Goal: Answer question/provide support: Share knowledge or assist other users

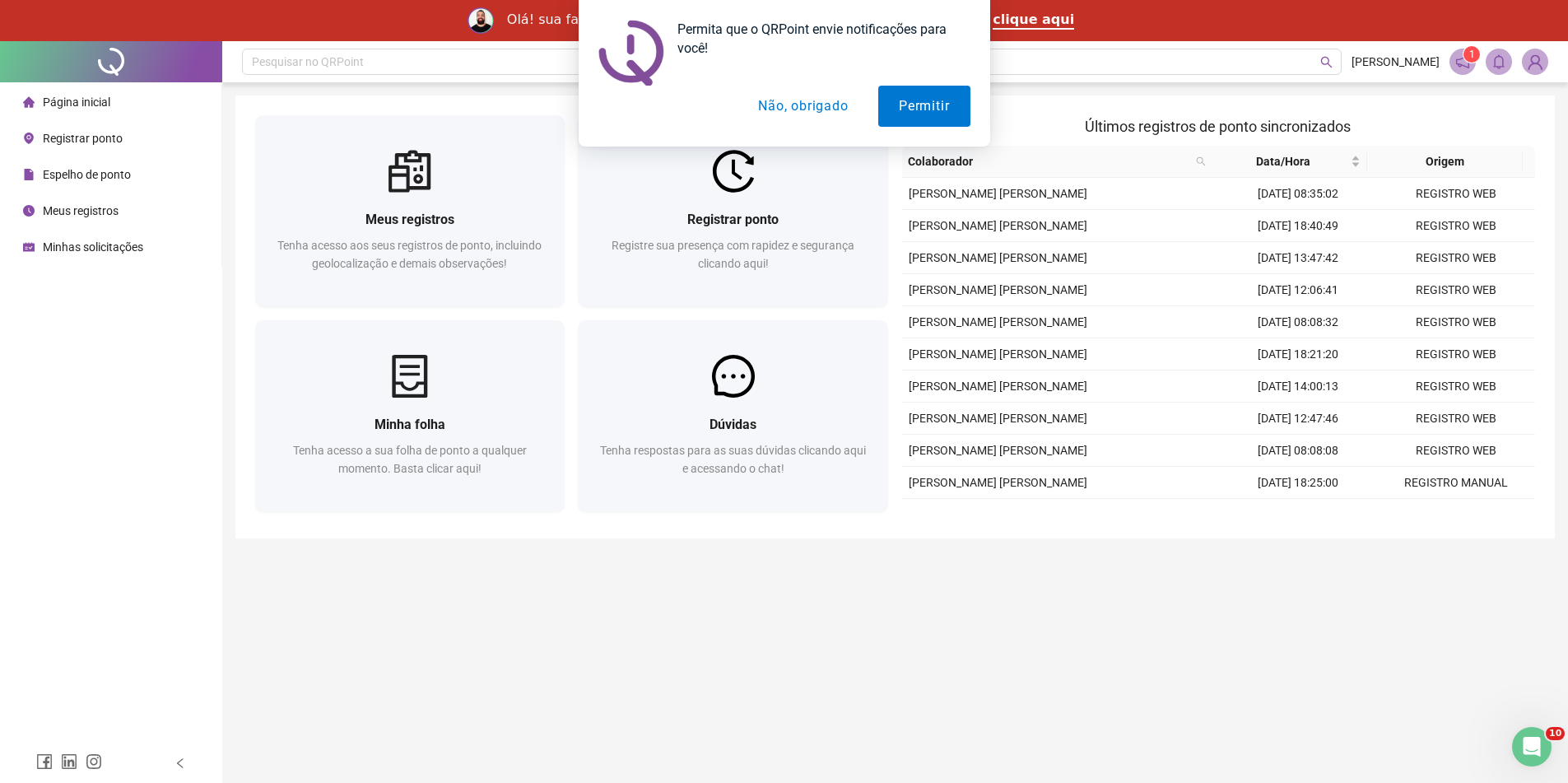
click at [832, 102] on button "Não, obrigado" at bounding box center [802, 106] width 131 height 41
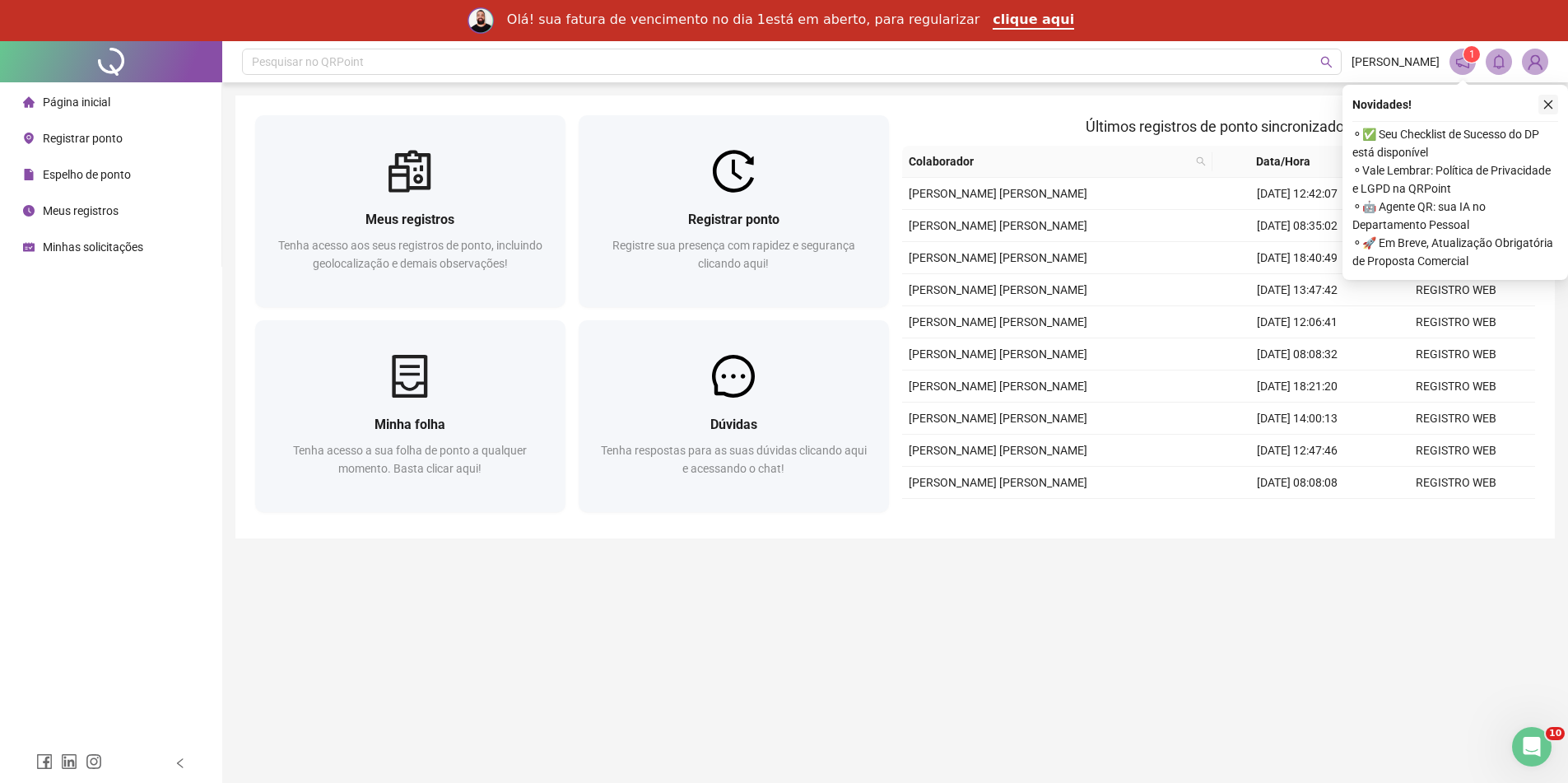
click at [1541, 104] on button "button" at bounding box center [1549, 104] width 20 height 20
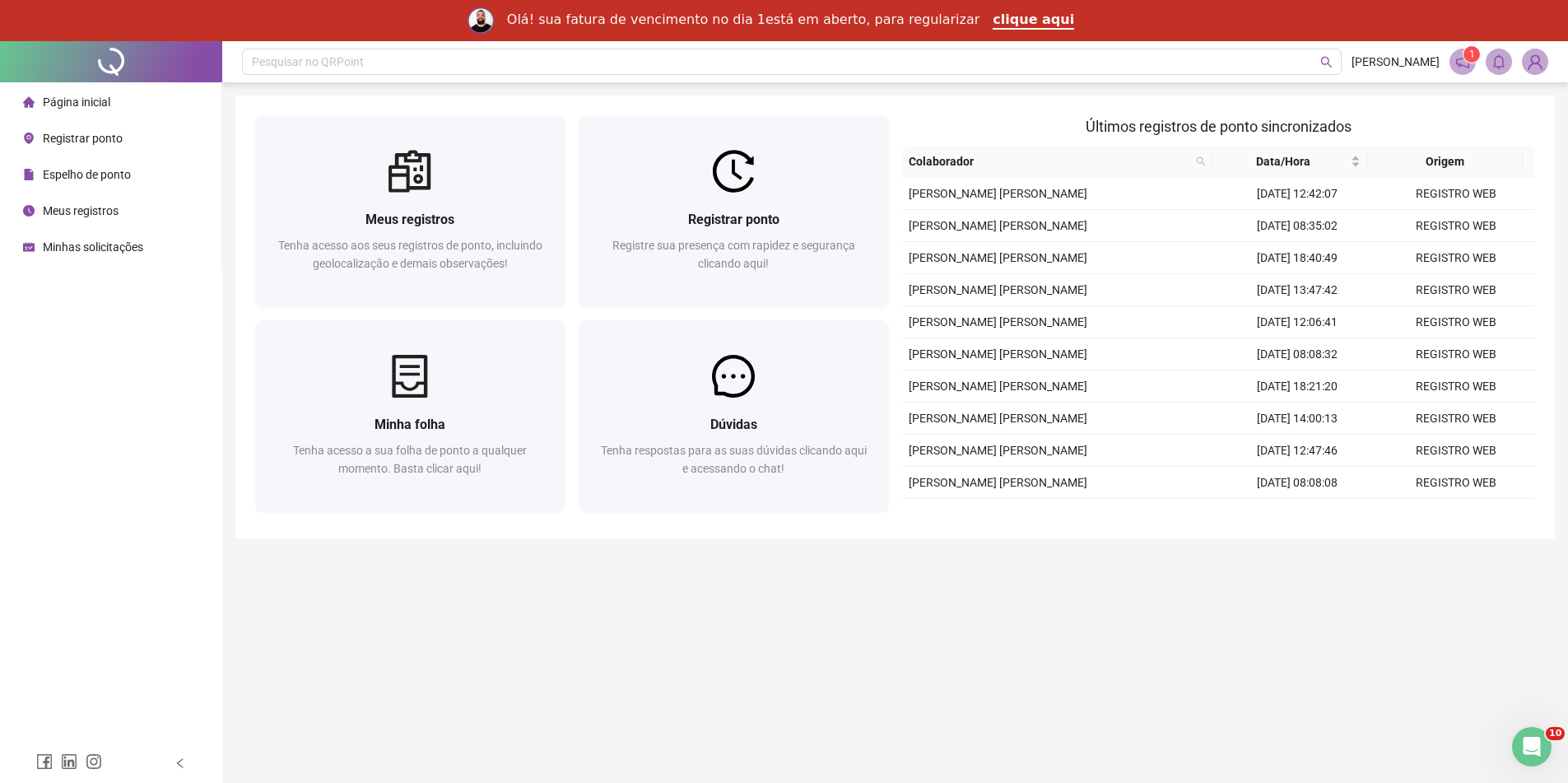
click at [85, 141] on span "Registrar ponto" at bounding box center [82, 138] width 80 height 13
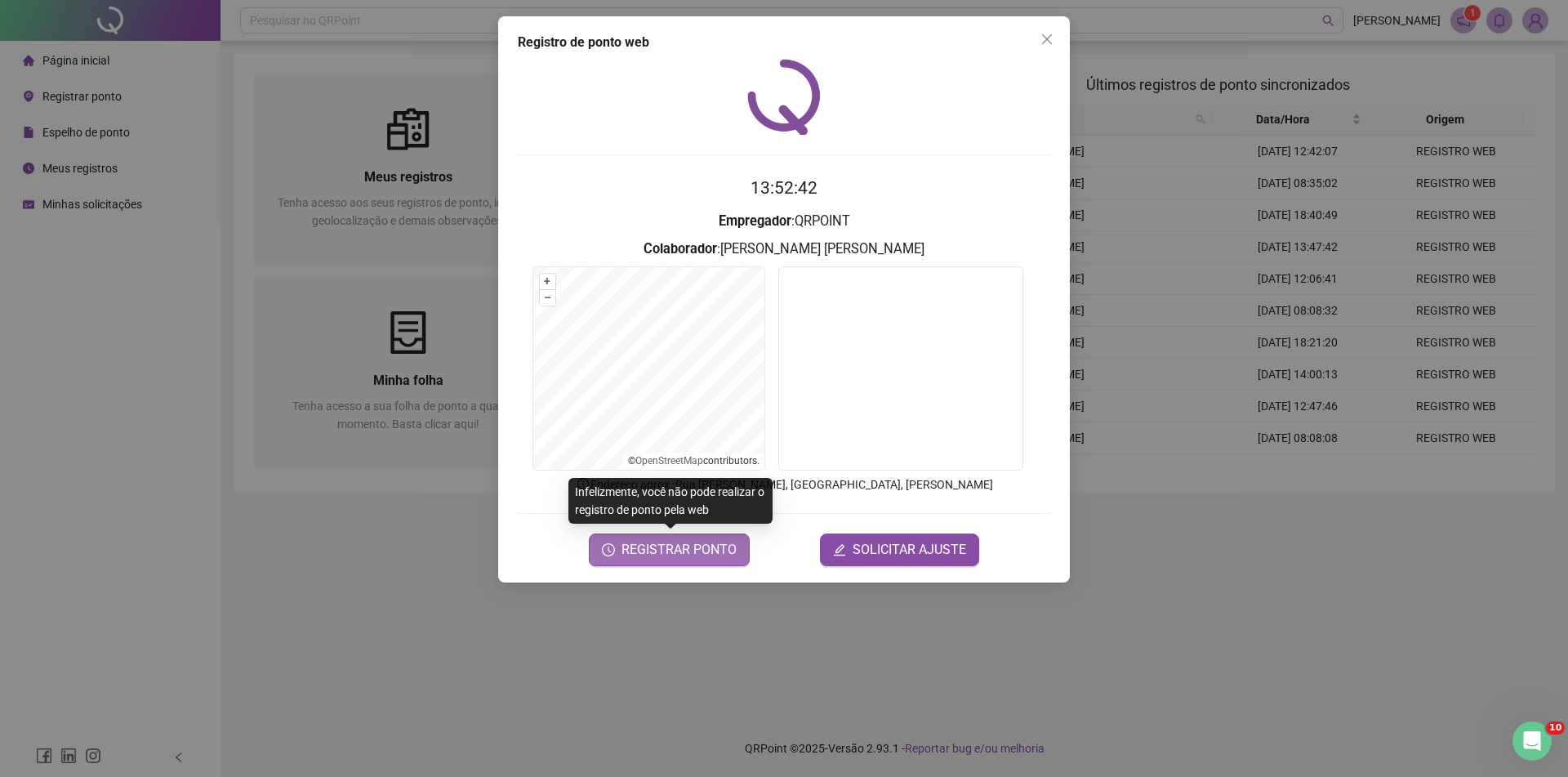
click at [678, 551] on span "REGISTRAR PONTO" at bounding box center [679, 550] width 115 height 20
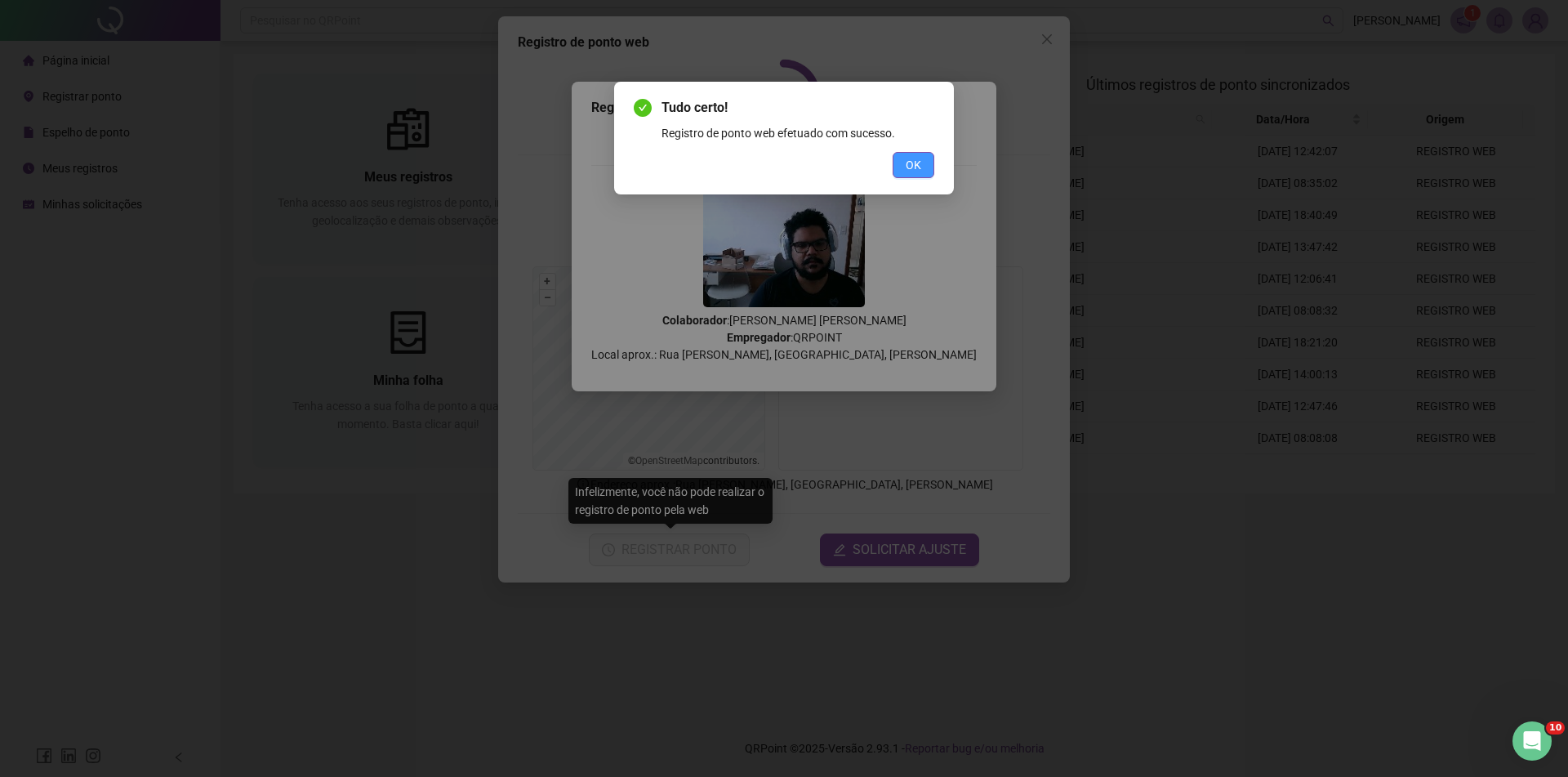
click at [916, 156] on span "OK" at bounding box center [913, 165] width 15 height 18
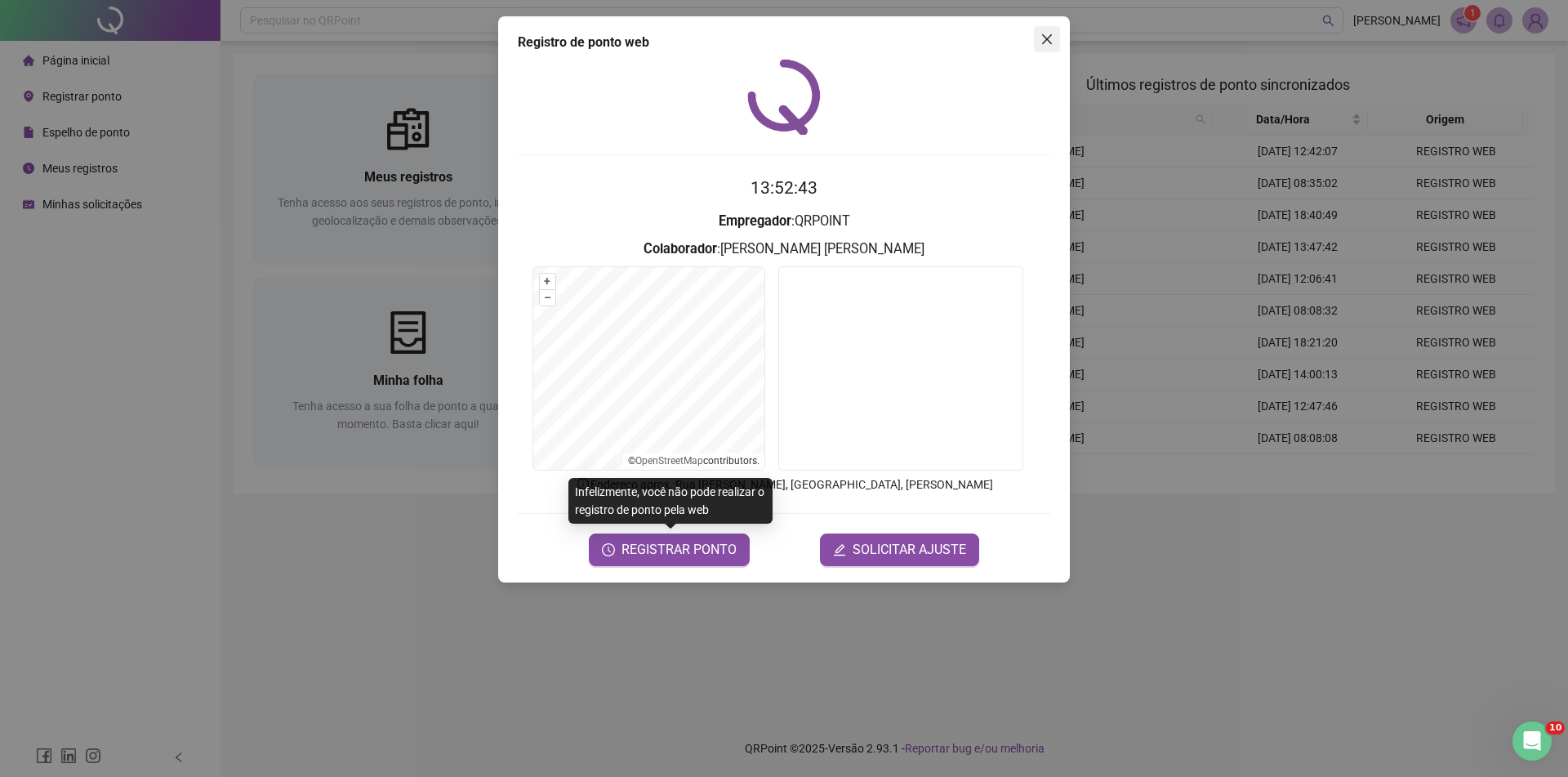
click at [1055, 29] on button "Close" at bounding box center [1046, 39] width 26 height 26
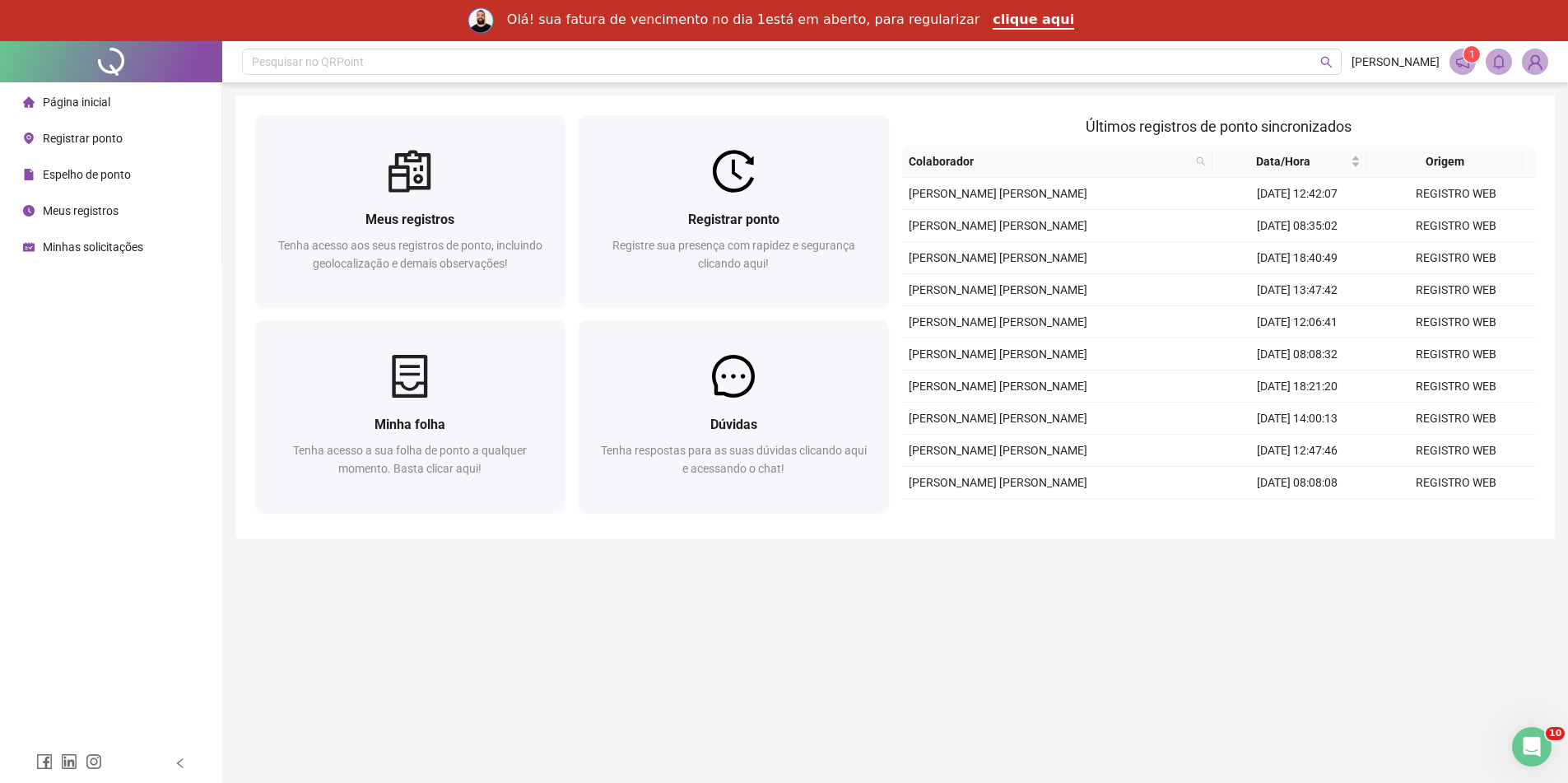
click at [1533, 58] on img at bounding box center [1535, 61] width 25 height 25
click at [1094, 104] on div "Meus registros Tenha acesso aos seus registros de ponto, incluindo geolocalizaç…" at bounding box center [895, 316] width 1320 height 443
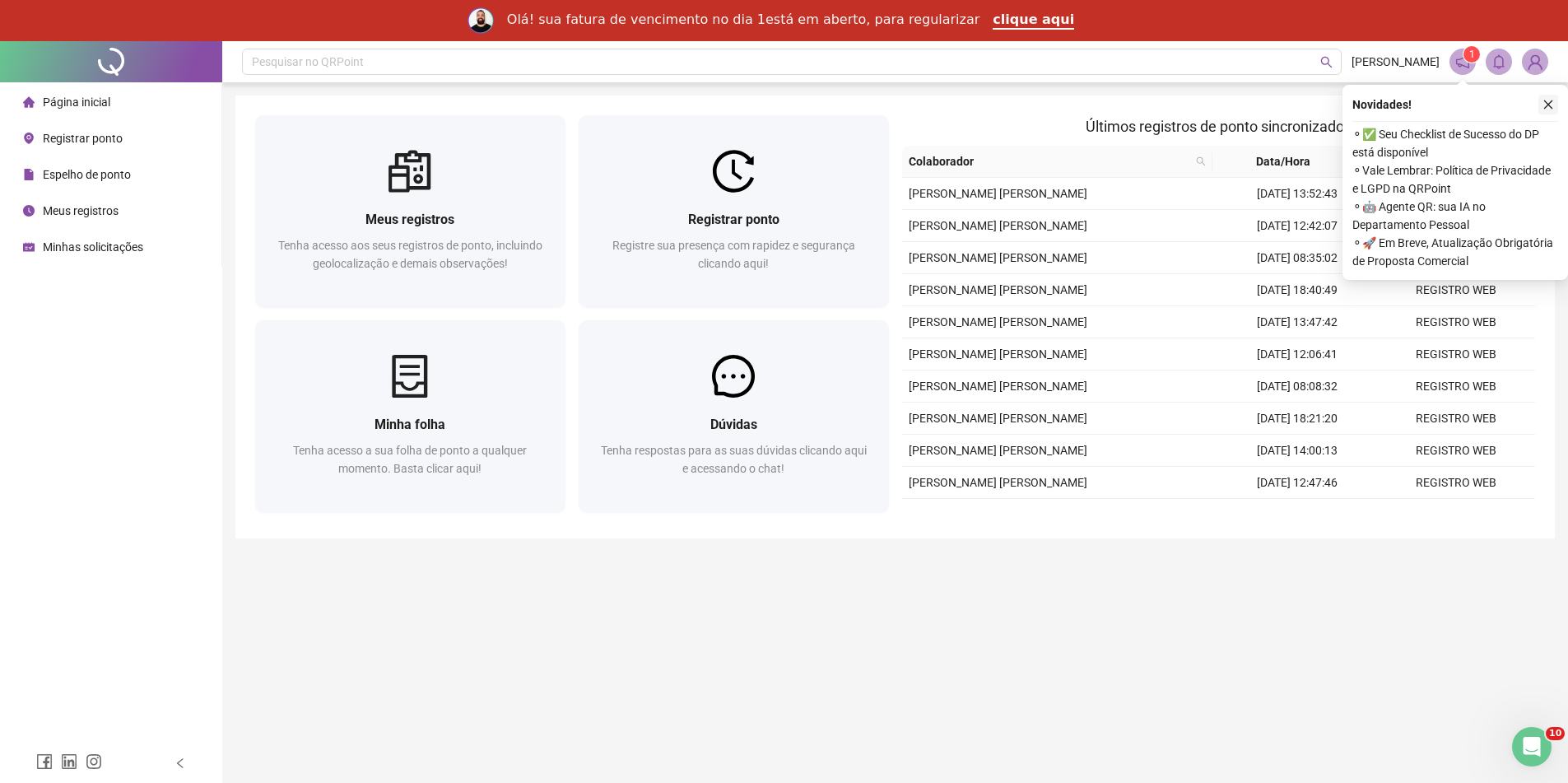
click at [1552, 102] on icon "close" at bounding box center [1548, 104] width 12 height 12
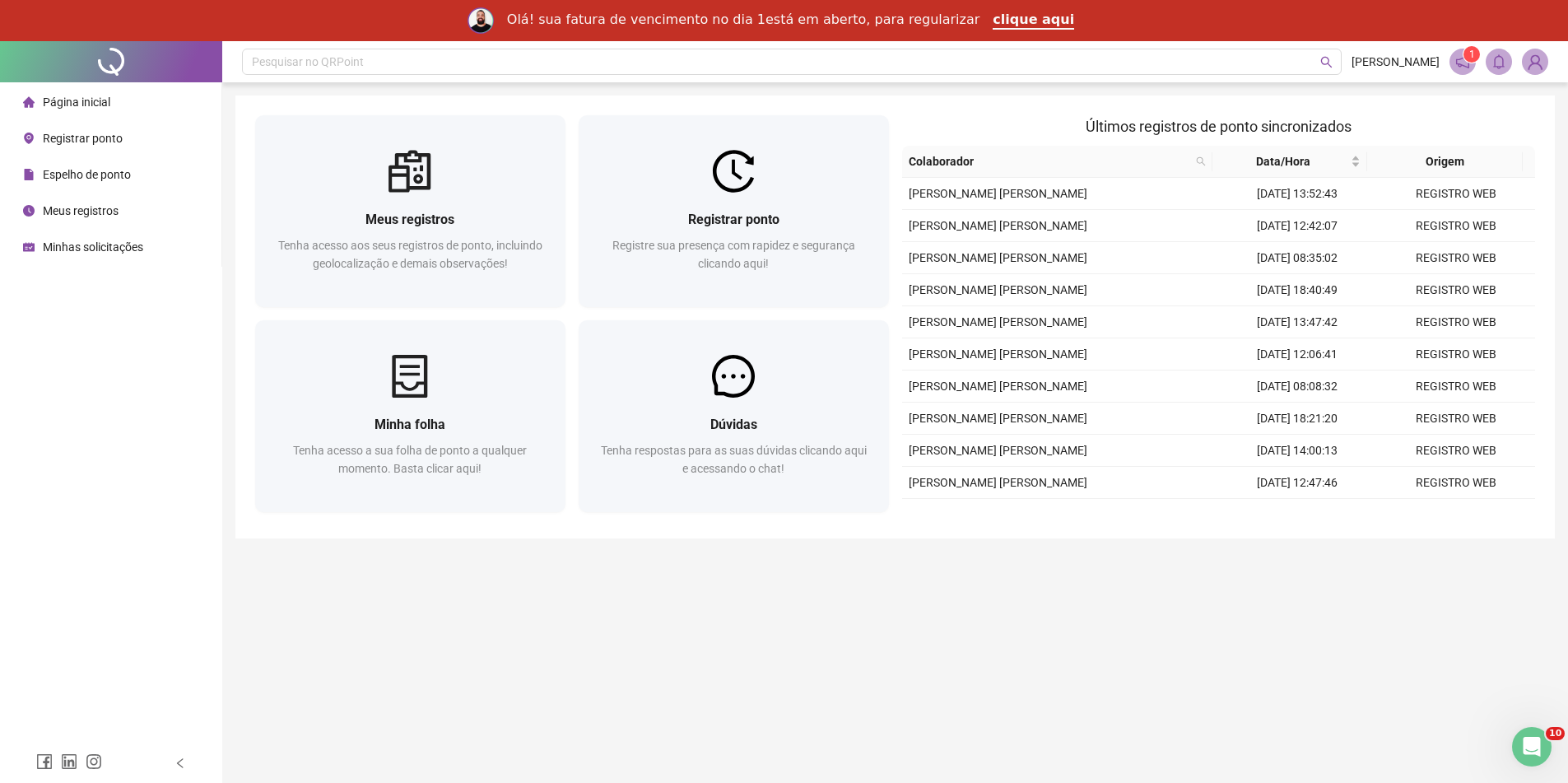
click at [1539, 60] on img at bounding box center [1535, 61] width 25 height 25
click at [1506, 185] on li "Sair" at bounding box center [1474, 173] width 143 height 27
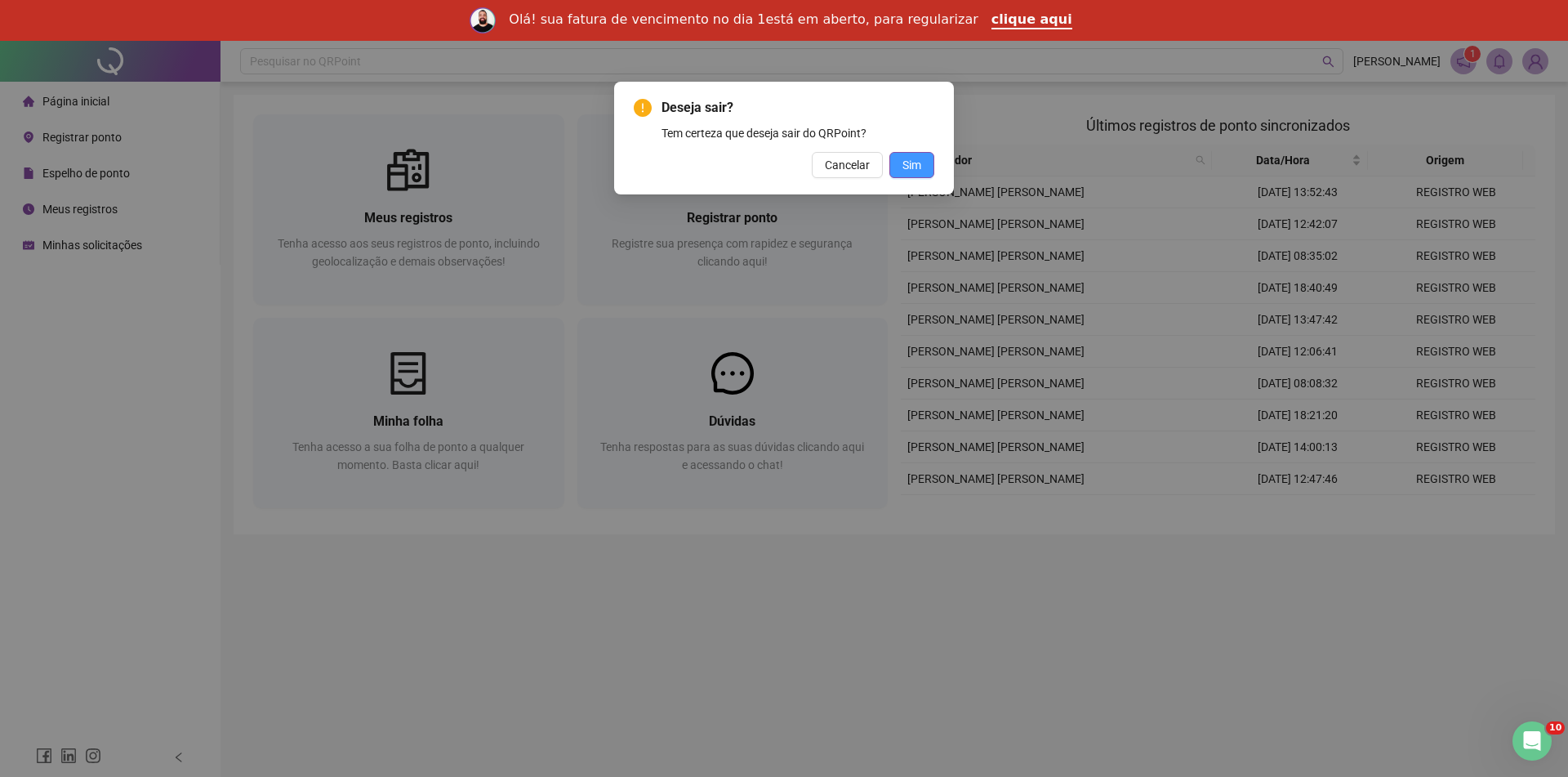
click at [916, 173] on span "Sim" at bounding box center [911, 165] width 19 height 18
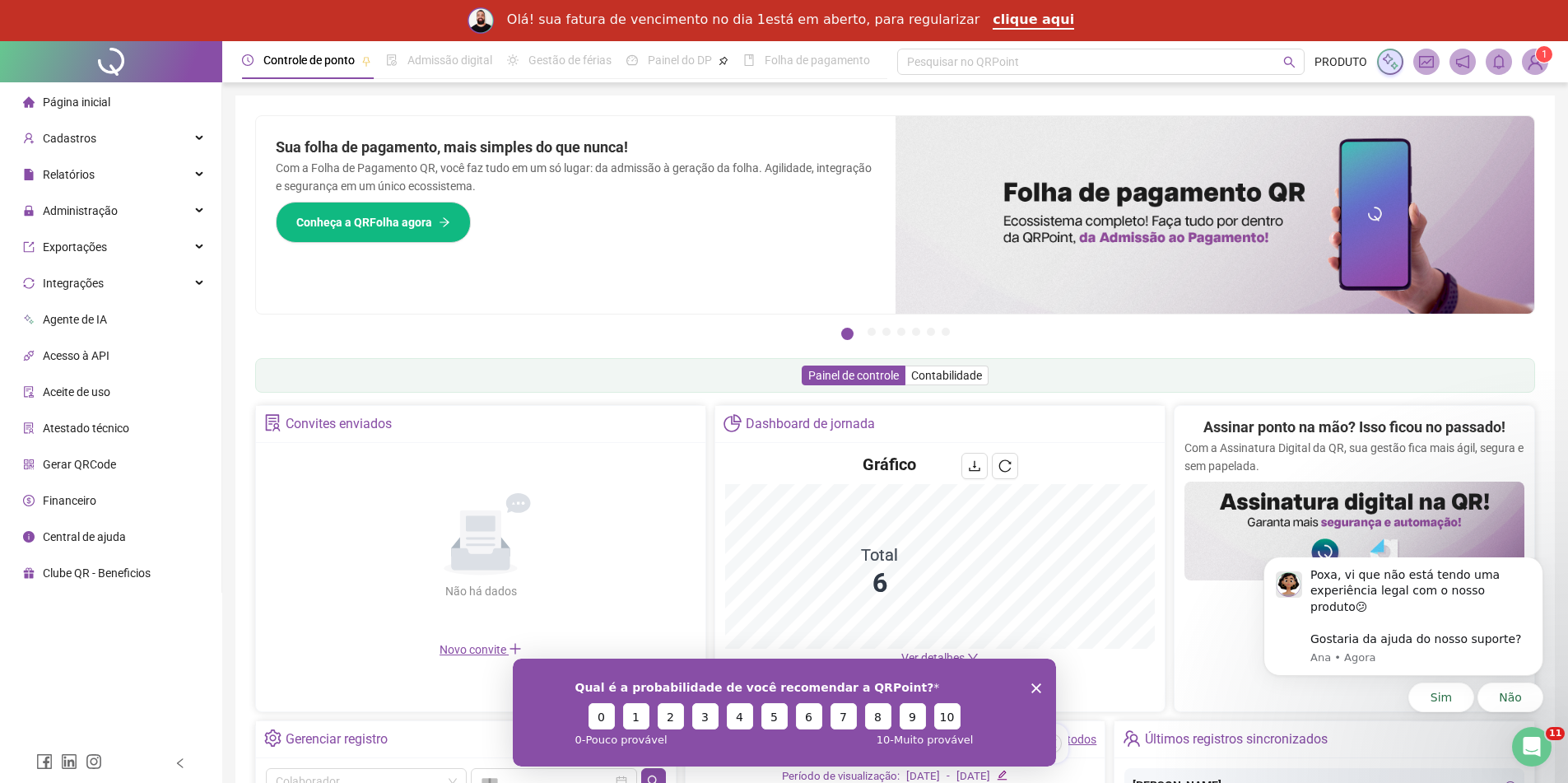
click at [1031, 692] on icon "Encerrar pesquisa" at bounding box center [1036, 687] width 10 height 10
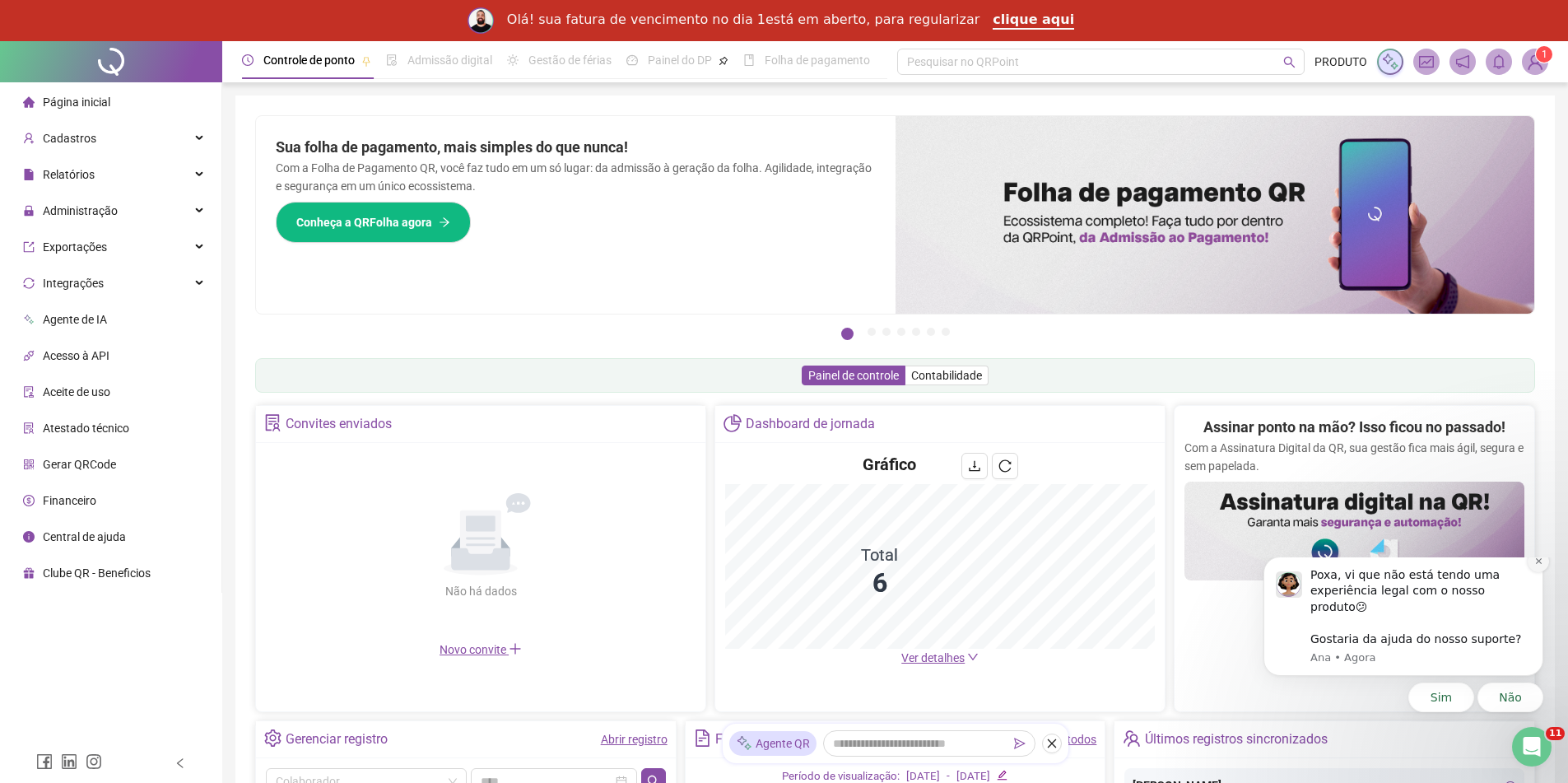
click at [1539, 565] on icon "Dismiss notification" at bounding box center [1539, 561] width 9 height 9
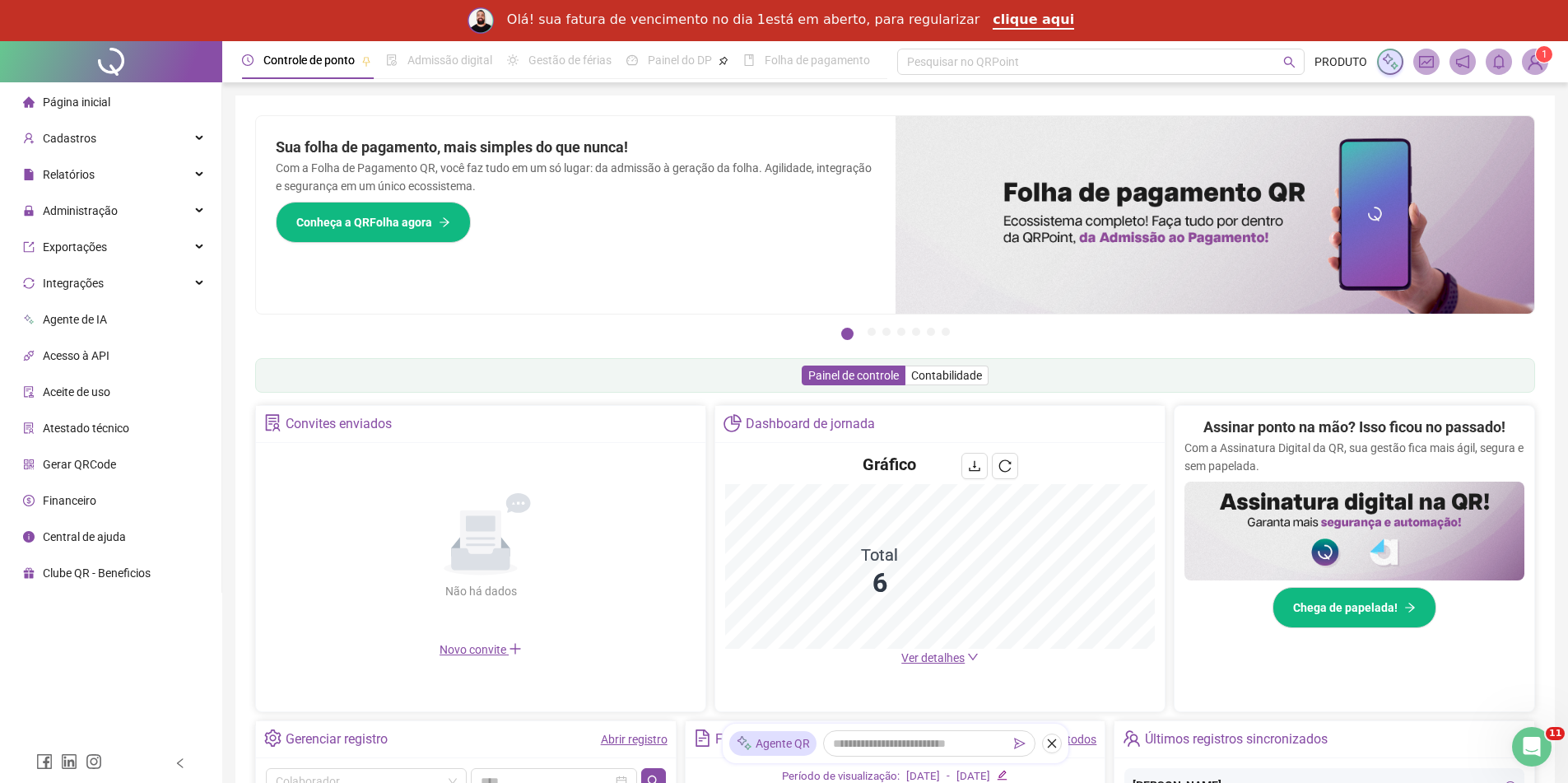
click at [1530, 61] on img at bounding box center [1535, 61] width 25 height 25
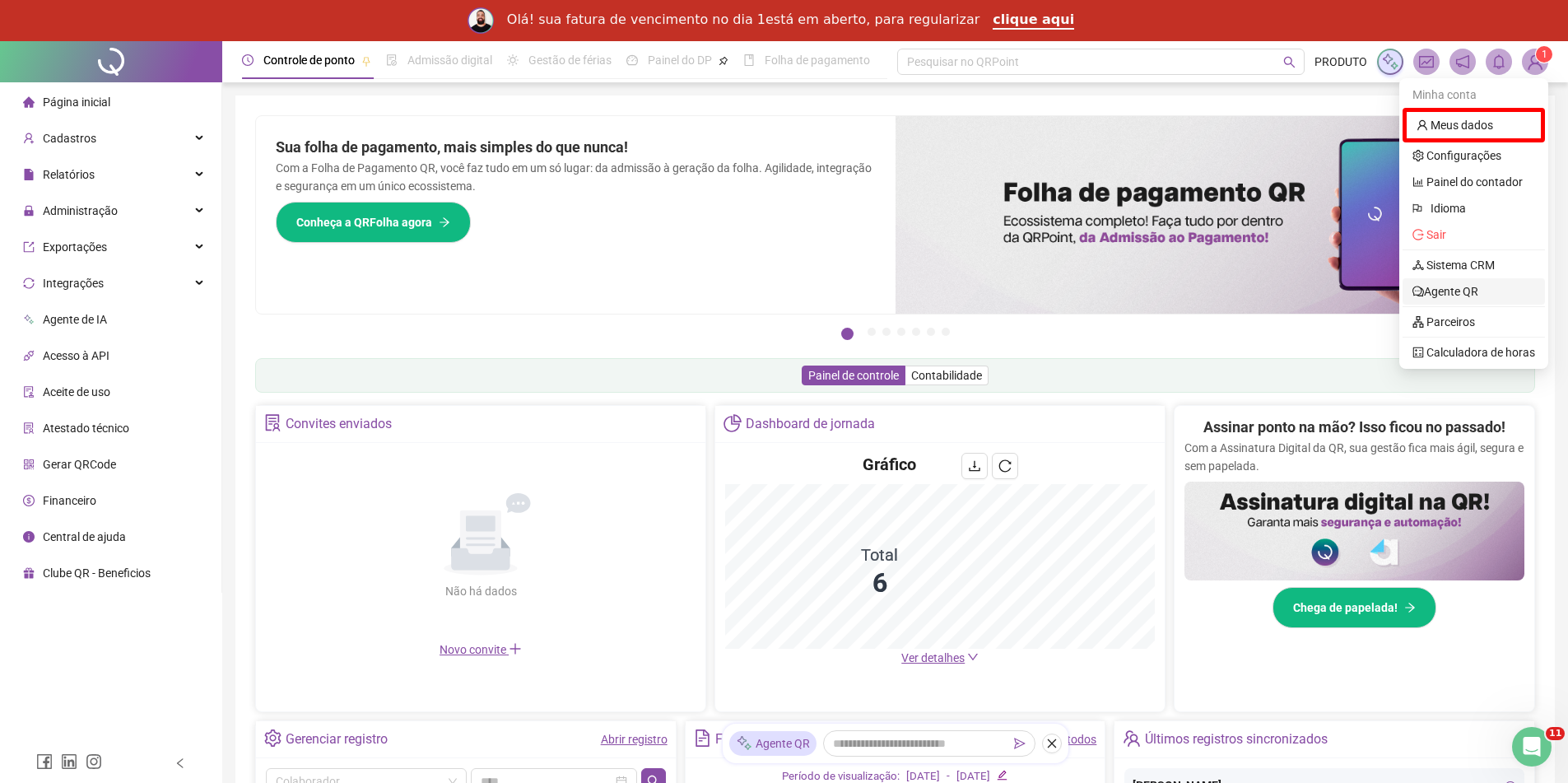
click at [1445, 287] on link "Agente QR" at bounding box center [1445, 291] width 66 height 13
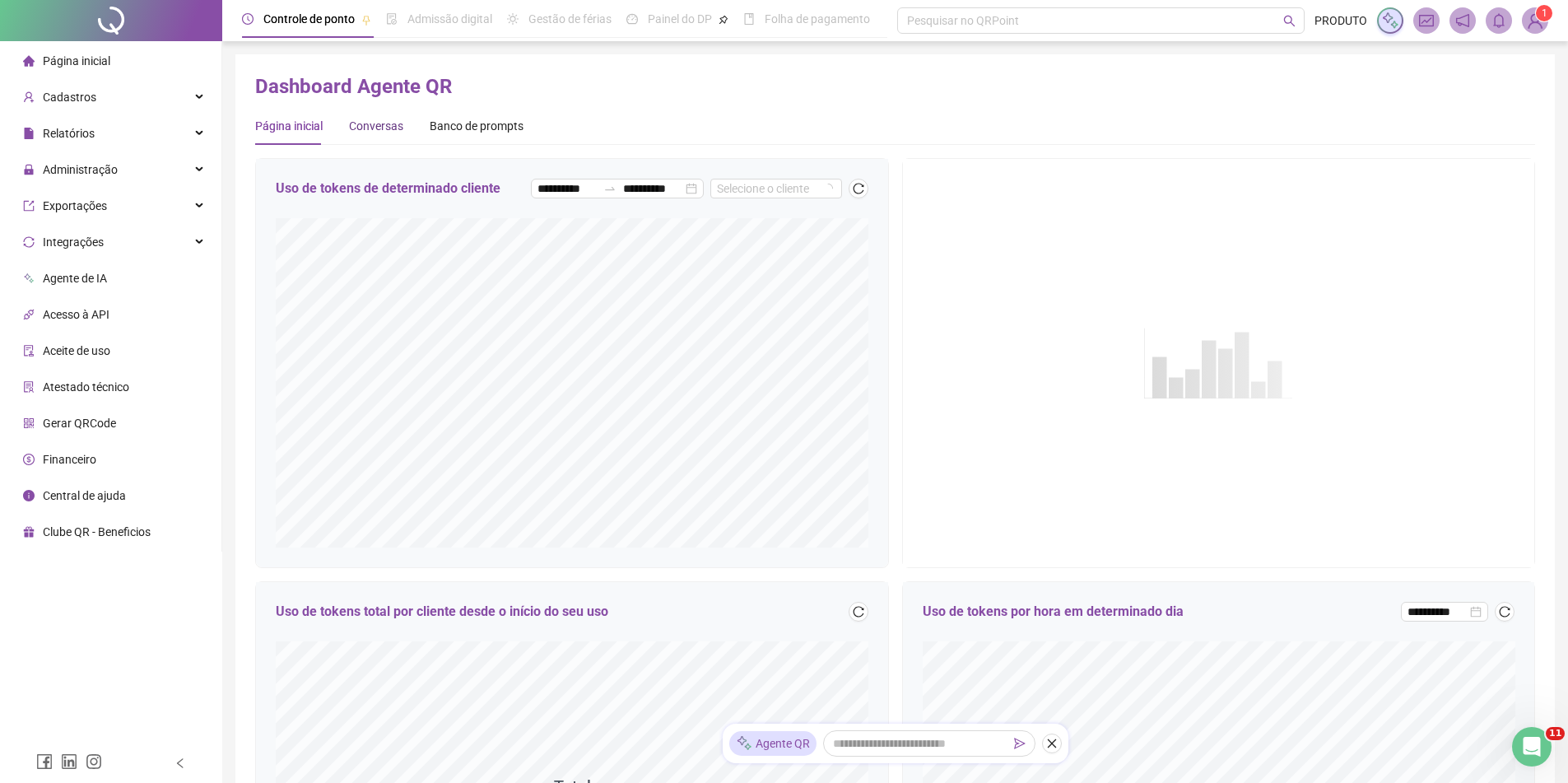
click at [397, 124] on div "Conversas" at bounding box center [376, 126] width 54 height 18
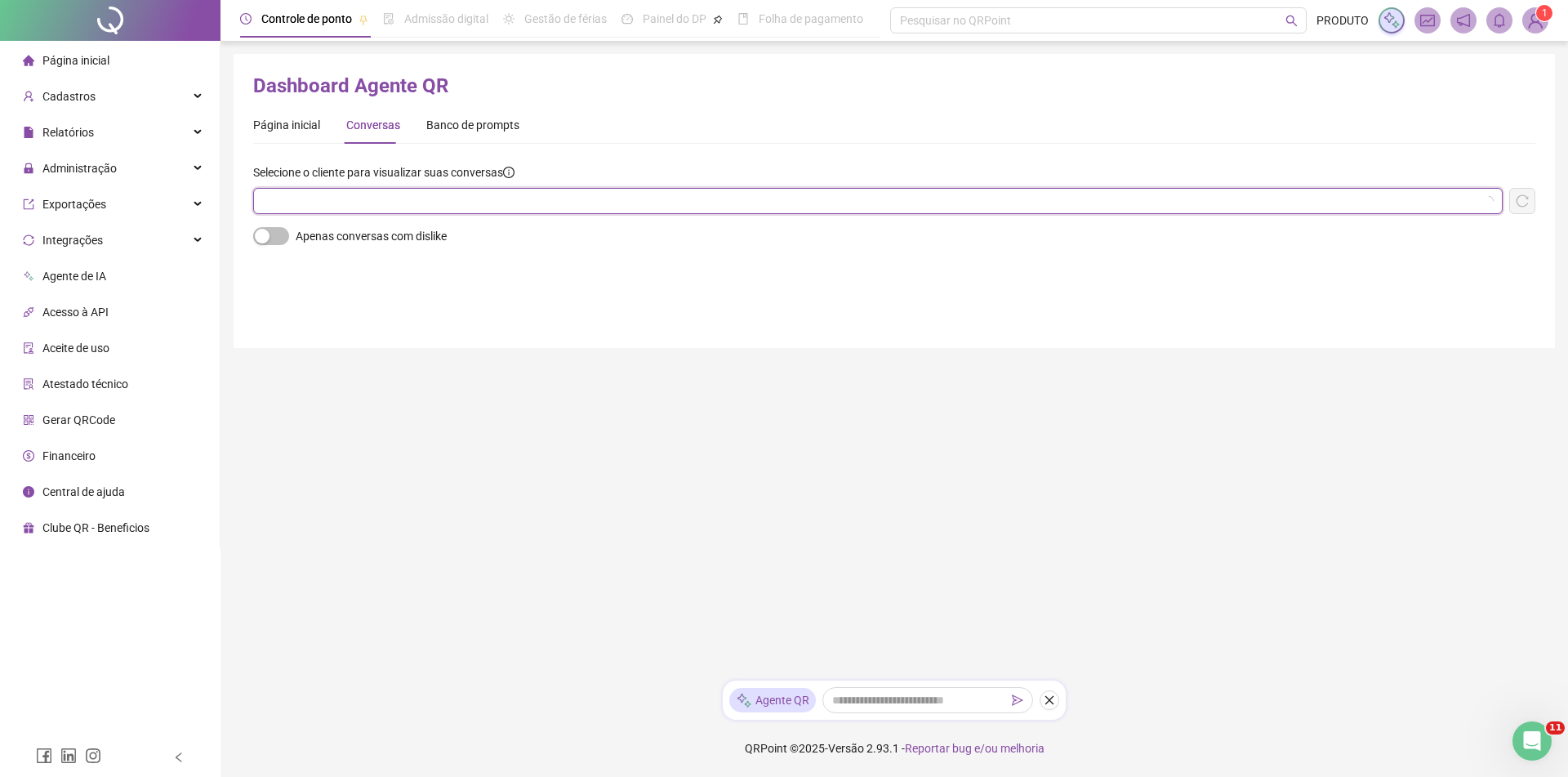
click at [387, 197] on input "search" at bounding box center [870, 201] width 1215 height 25
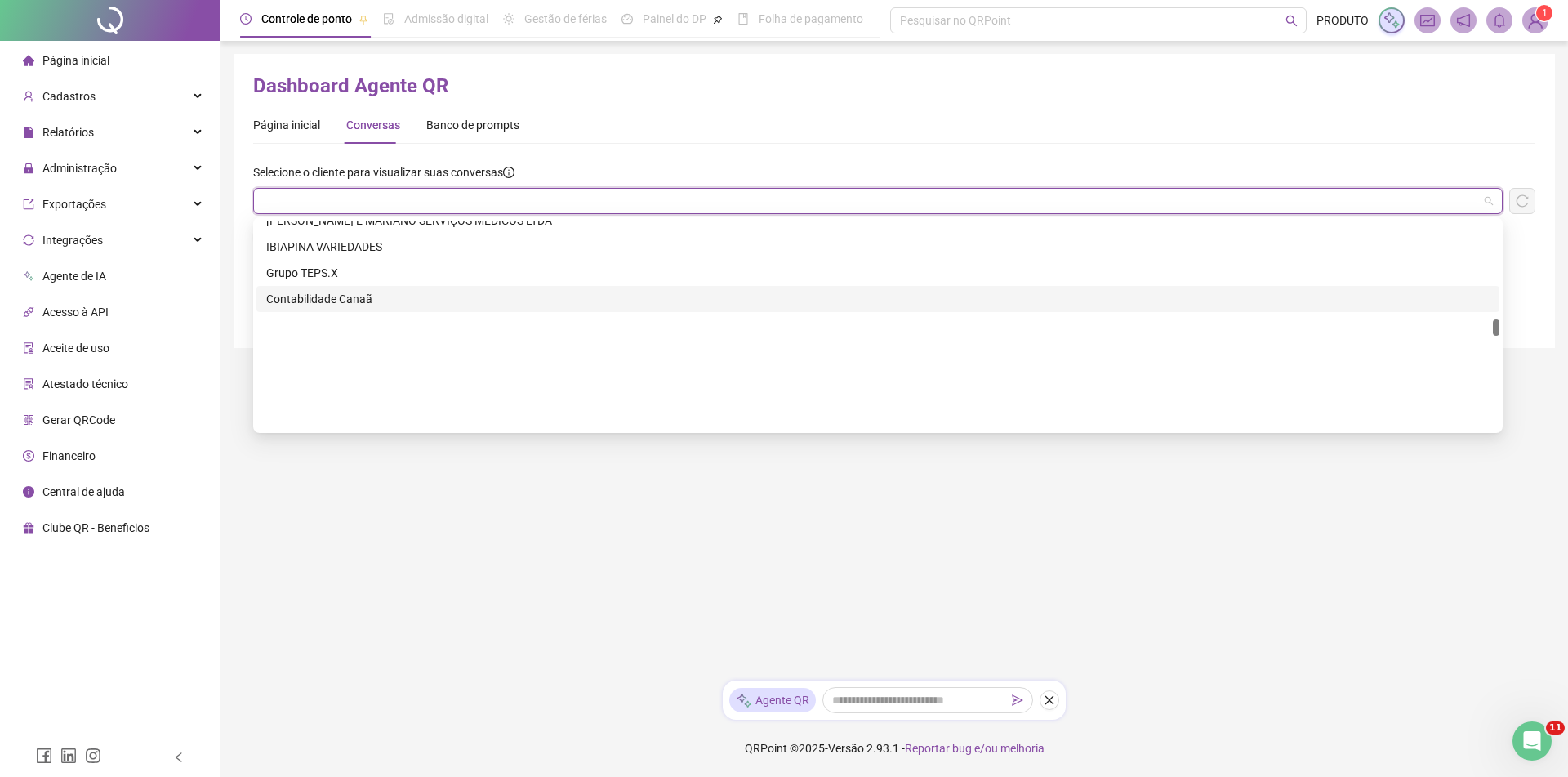
scroll to position [2042, 0]
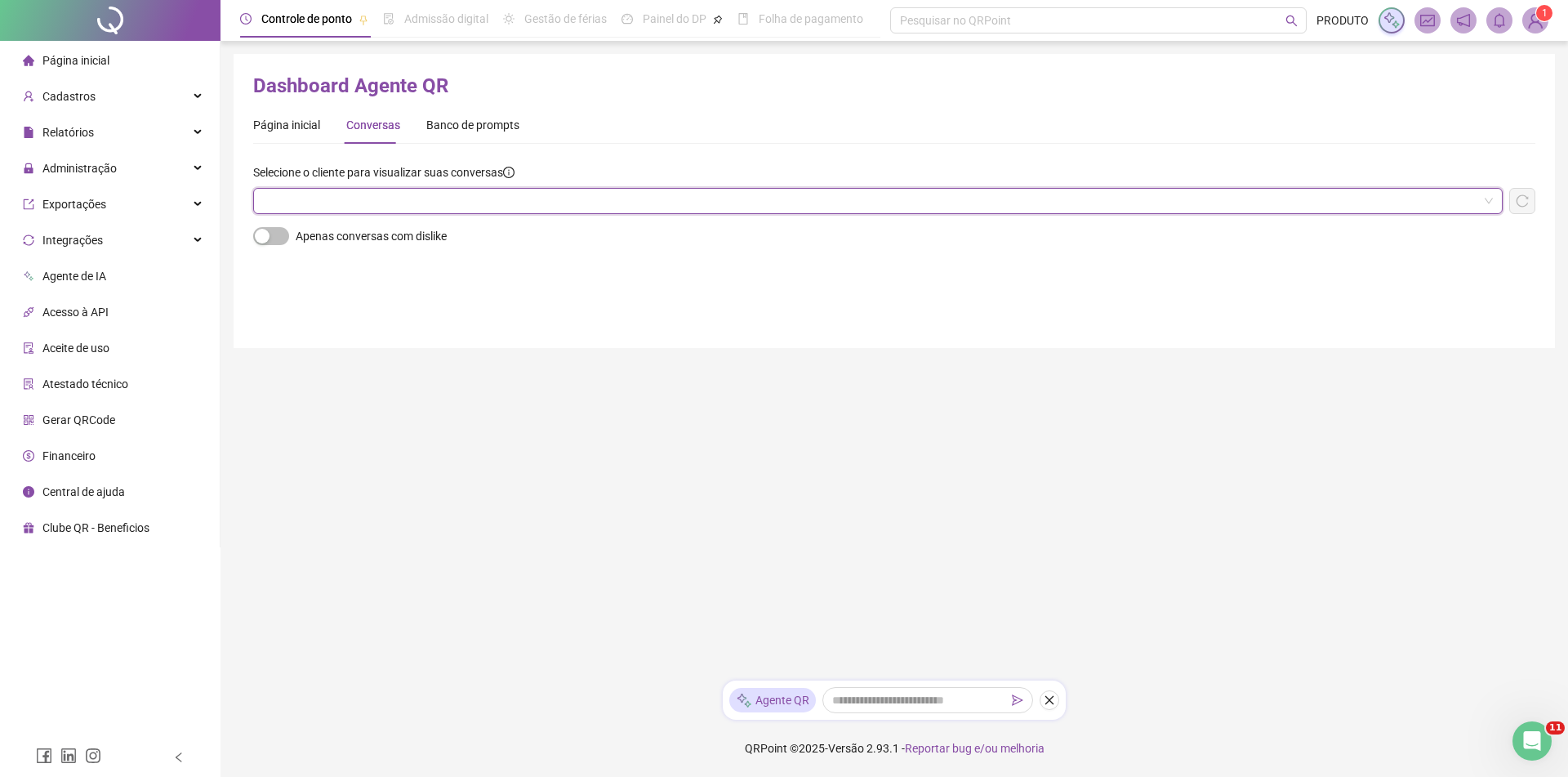
click at [452, 184] on div "Selecione o cliente para visualizar suas conversas" at bounding box center [877, 175] width 1250 height 25
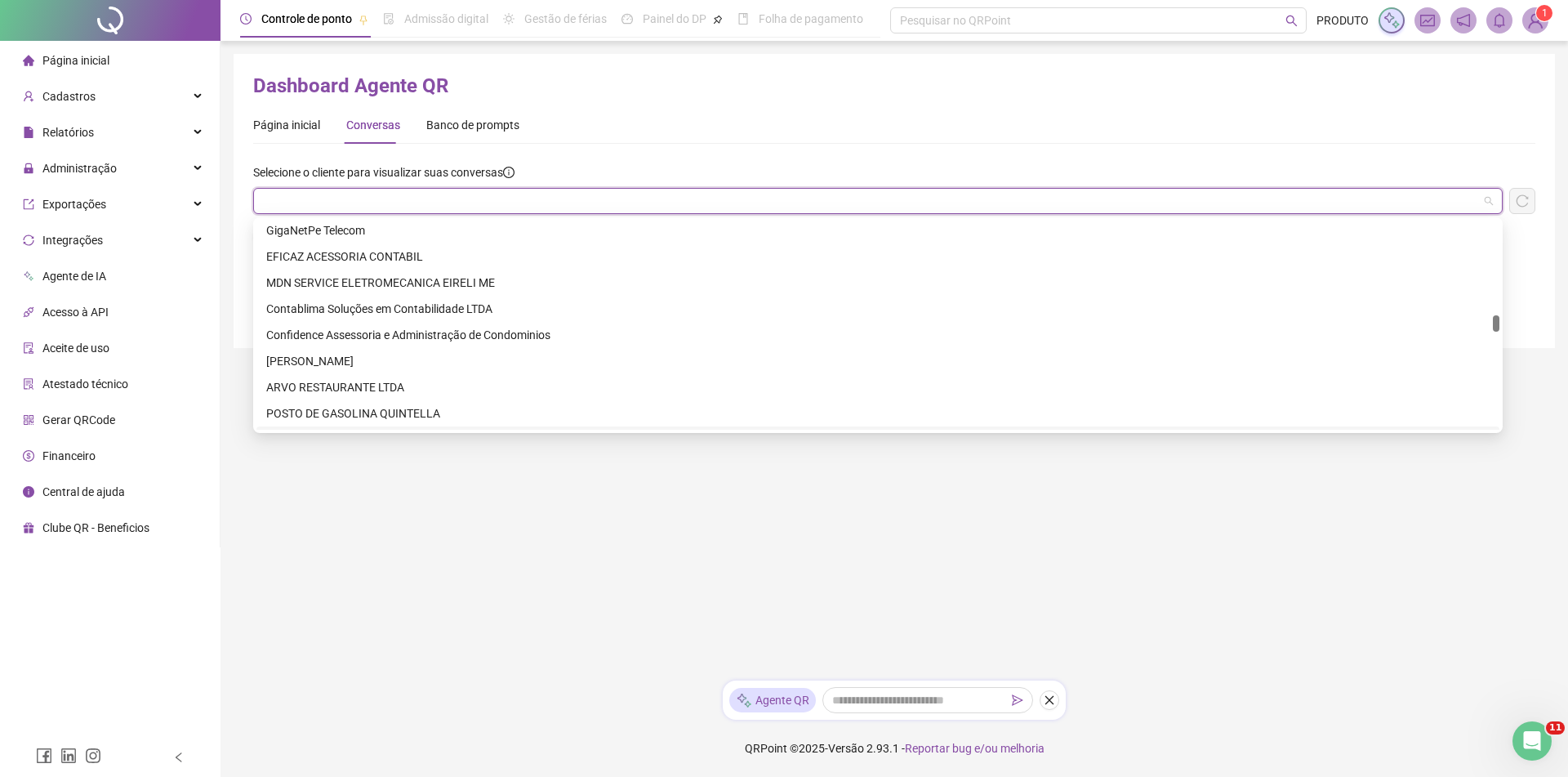
click at [454, 207] on input "search" at bounding box center [870, 201] width 1215 height 25
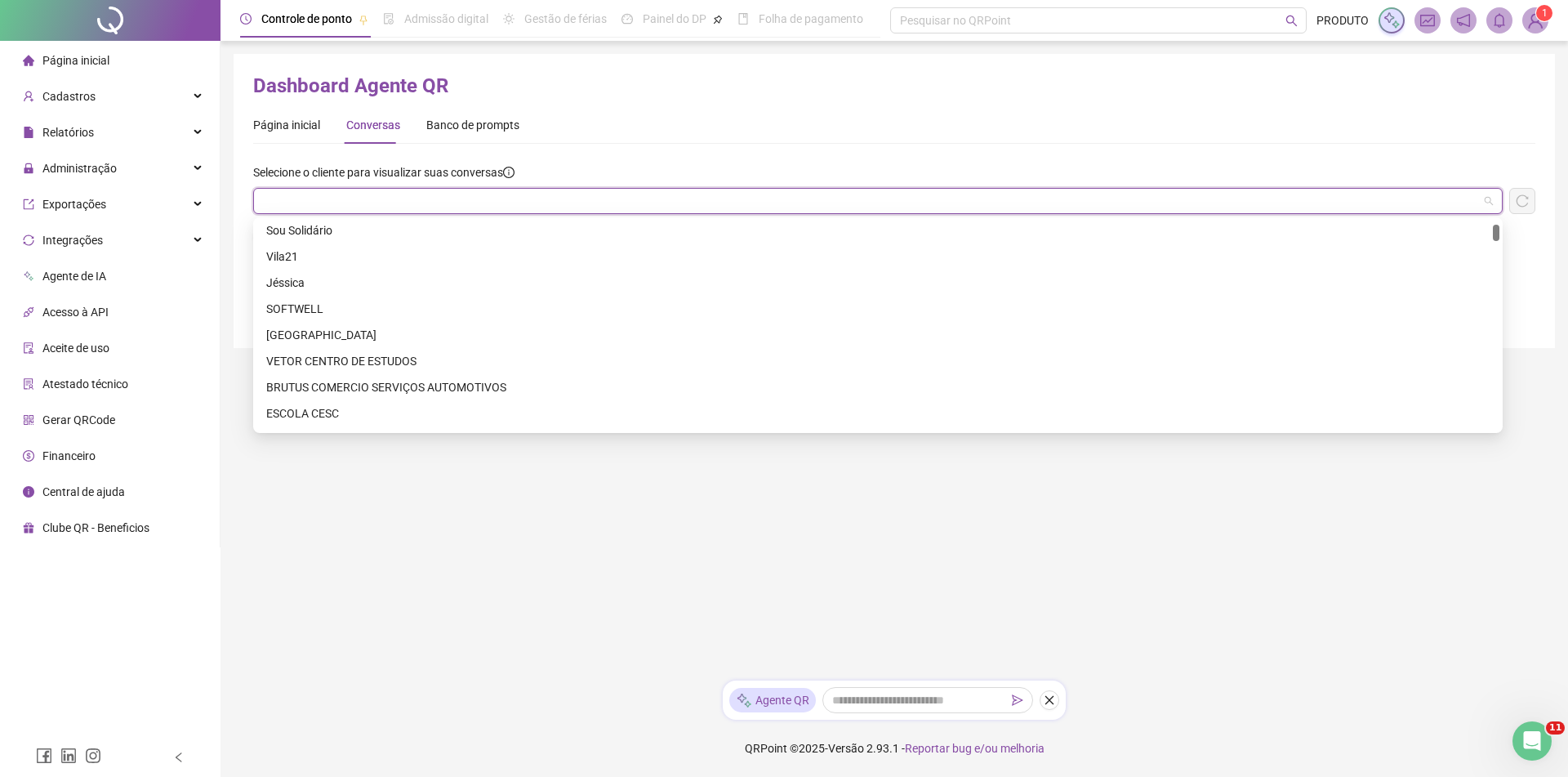
scroll to position [0, 0]
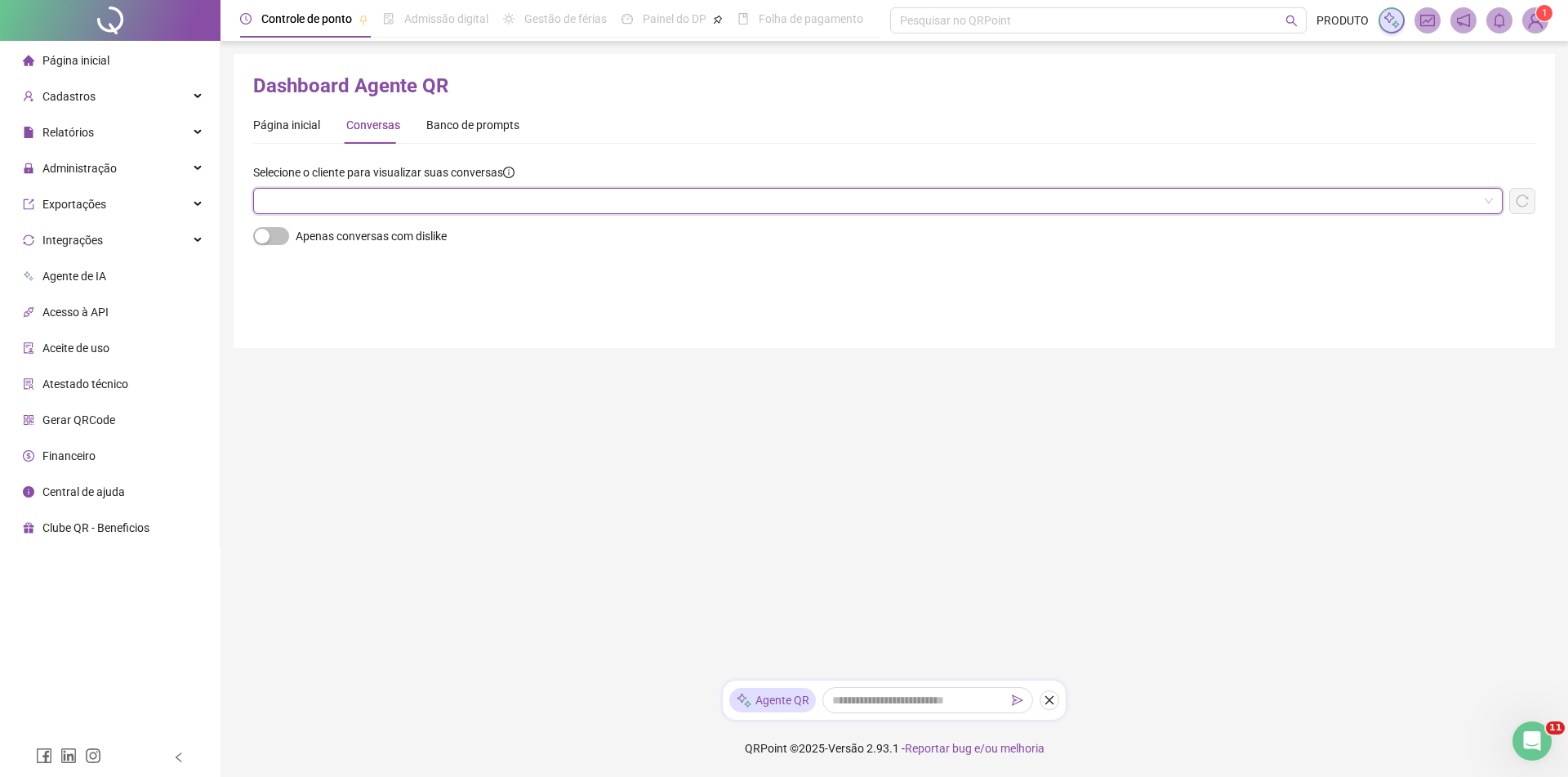
click at [524, 205] on input "search" at bounding box center [870, 201] width 1215 height 25
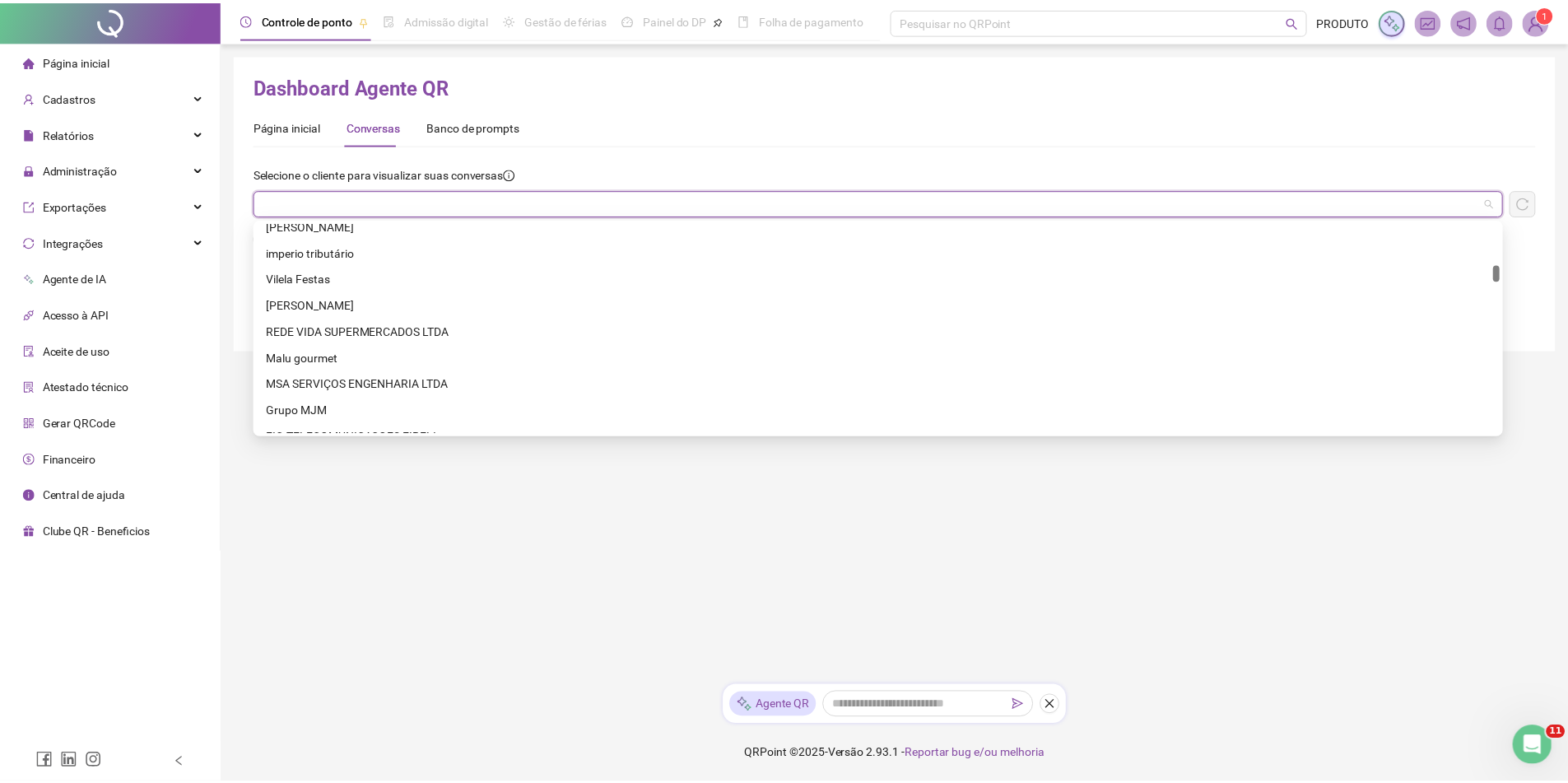
scroll to position [988, 0]
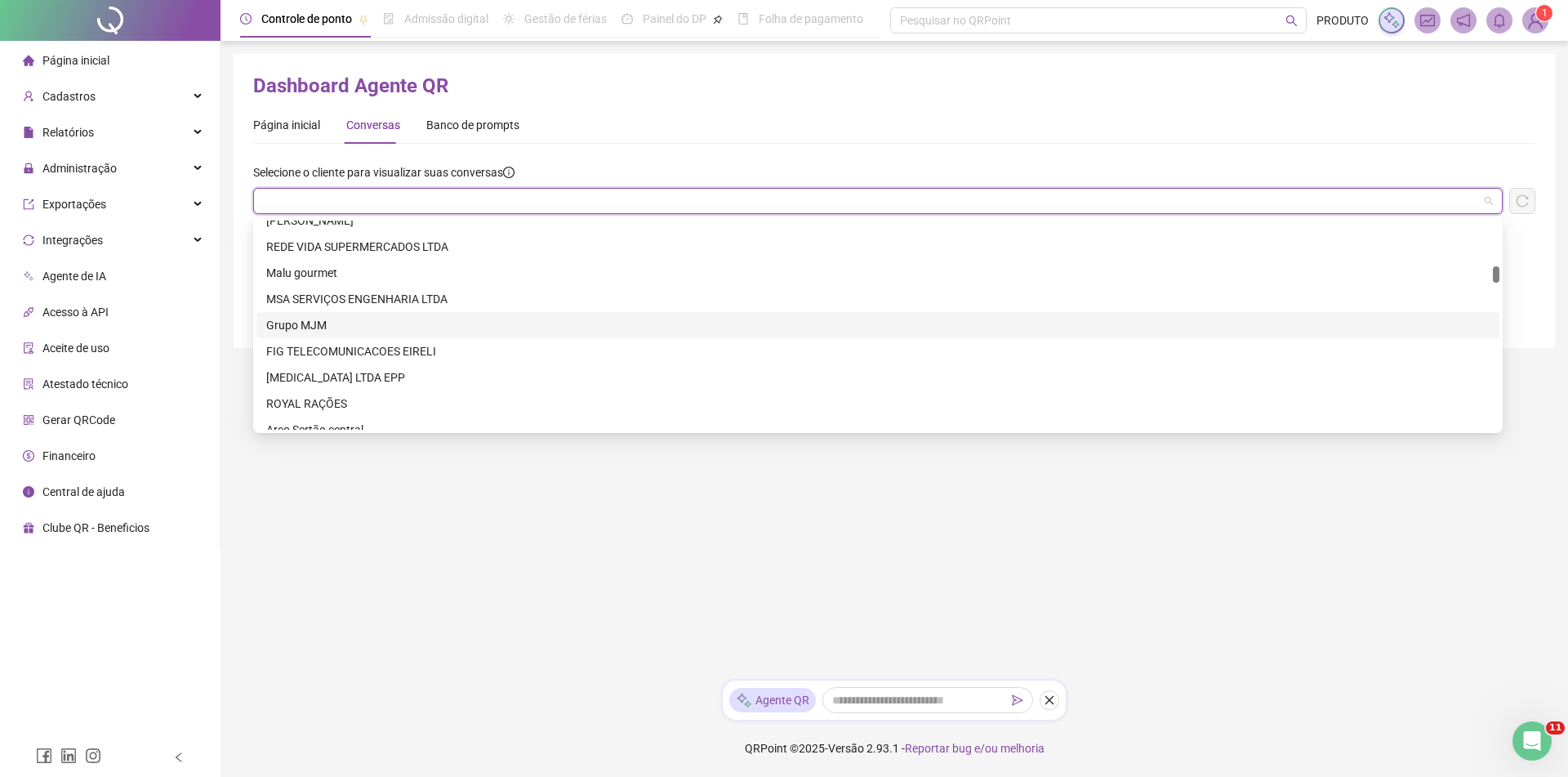
click at [476, 327] on div "Grupo MJM" at bounding box center [877, 325] width 1223 height 18
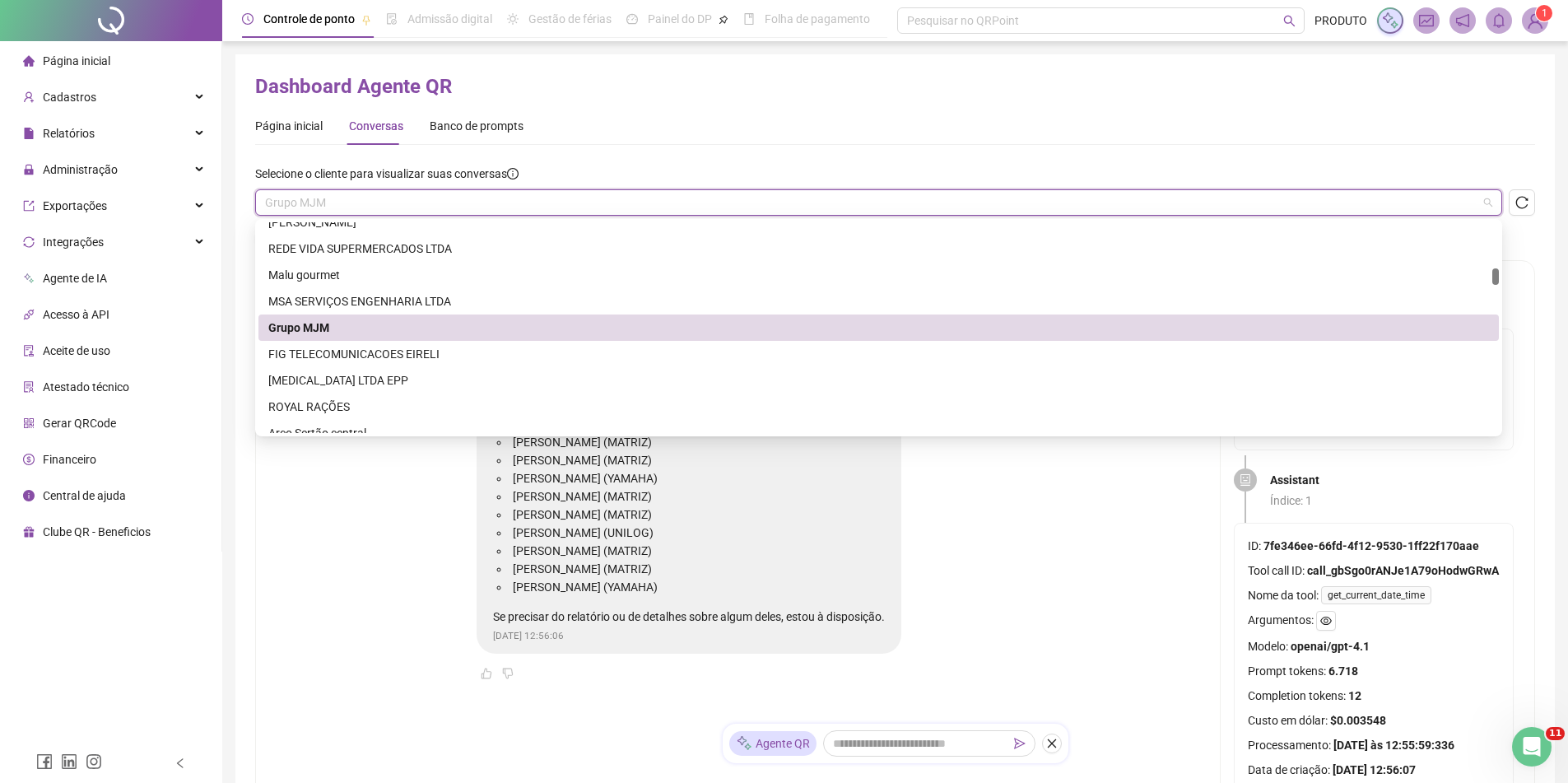
click at [587, 192] on span "Grupo MJM" at bounding box center [879, 202] width 1228 height 25
click at [387, 357] on div "FIG TELECOMUNICACOES EIRELI" at bounding box center [878, 354] width 1221 height 18
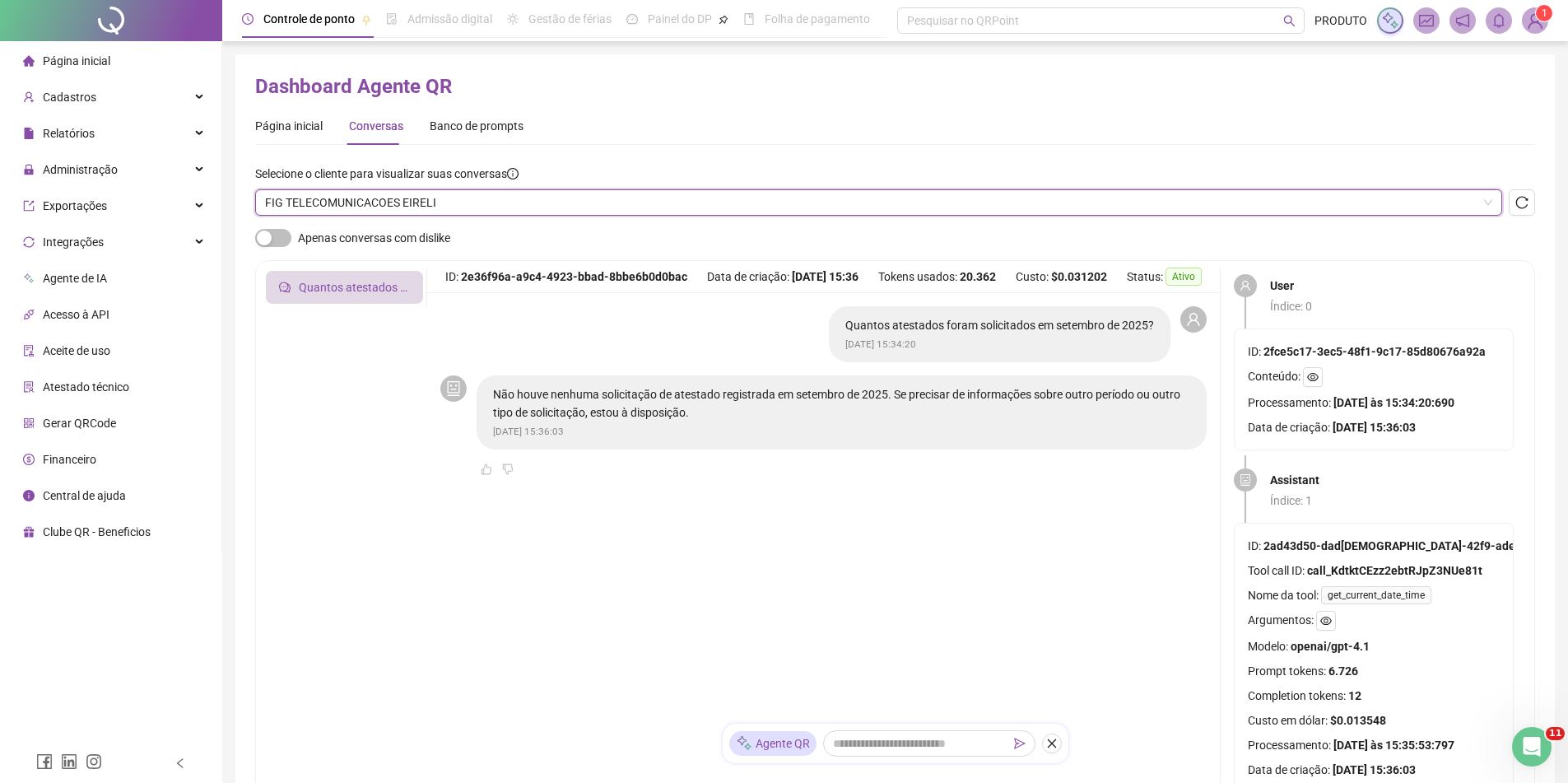
click at [547, 202] on span "FIG TELECOMUNICACOES EIRELI" at bounding box center [879, 202] width 1228 height 25
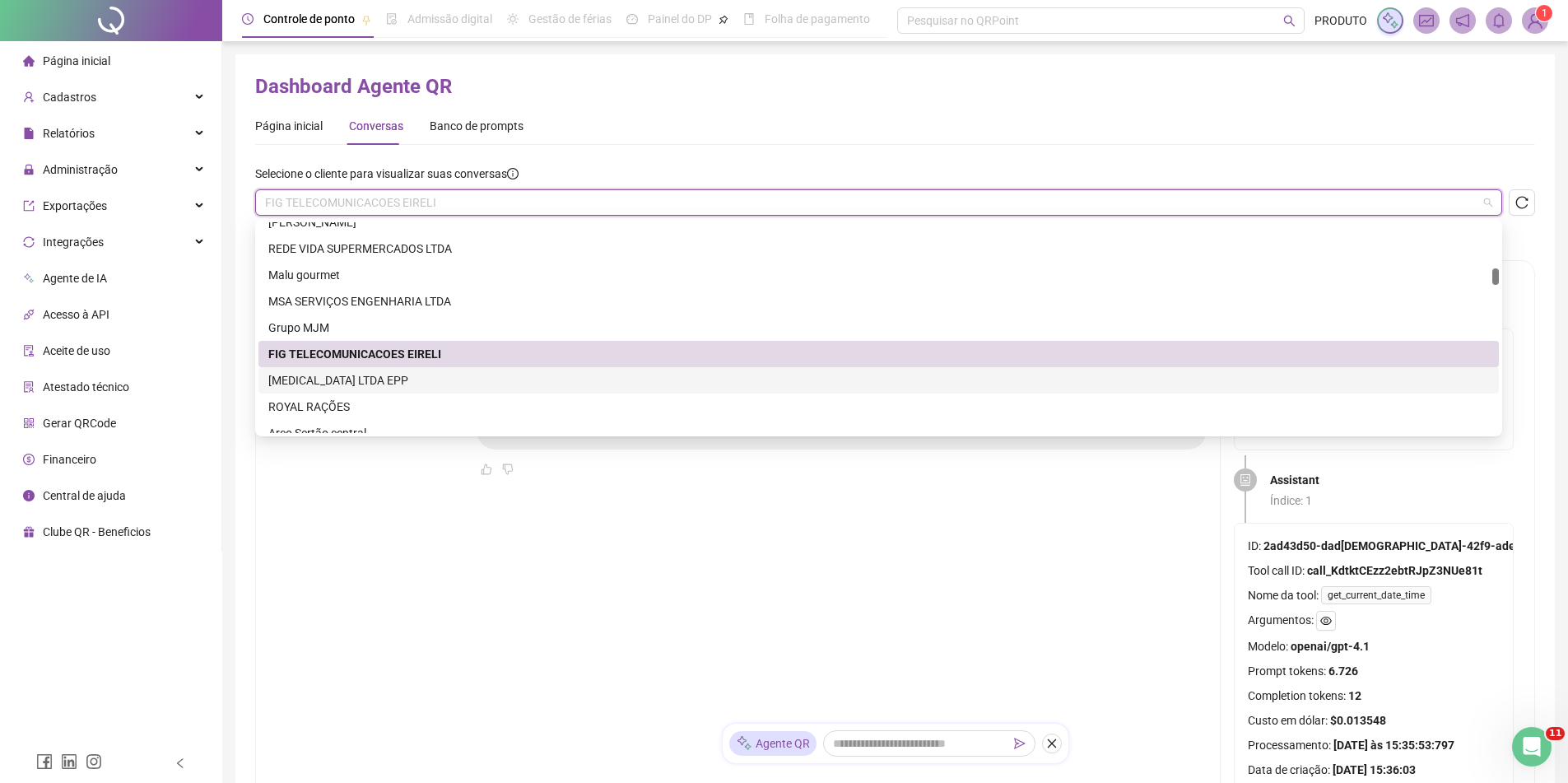
click at [407, 370] on div "[MEDICAL_DATA] LTDA EPP" at bounding box center [879, 380] width 1240 height 27
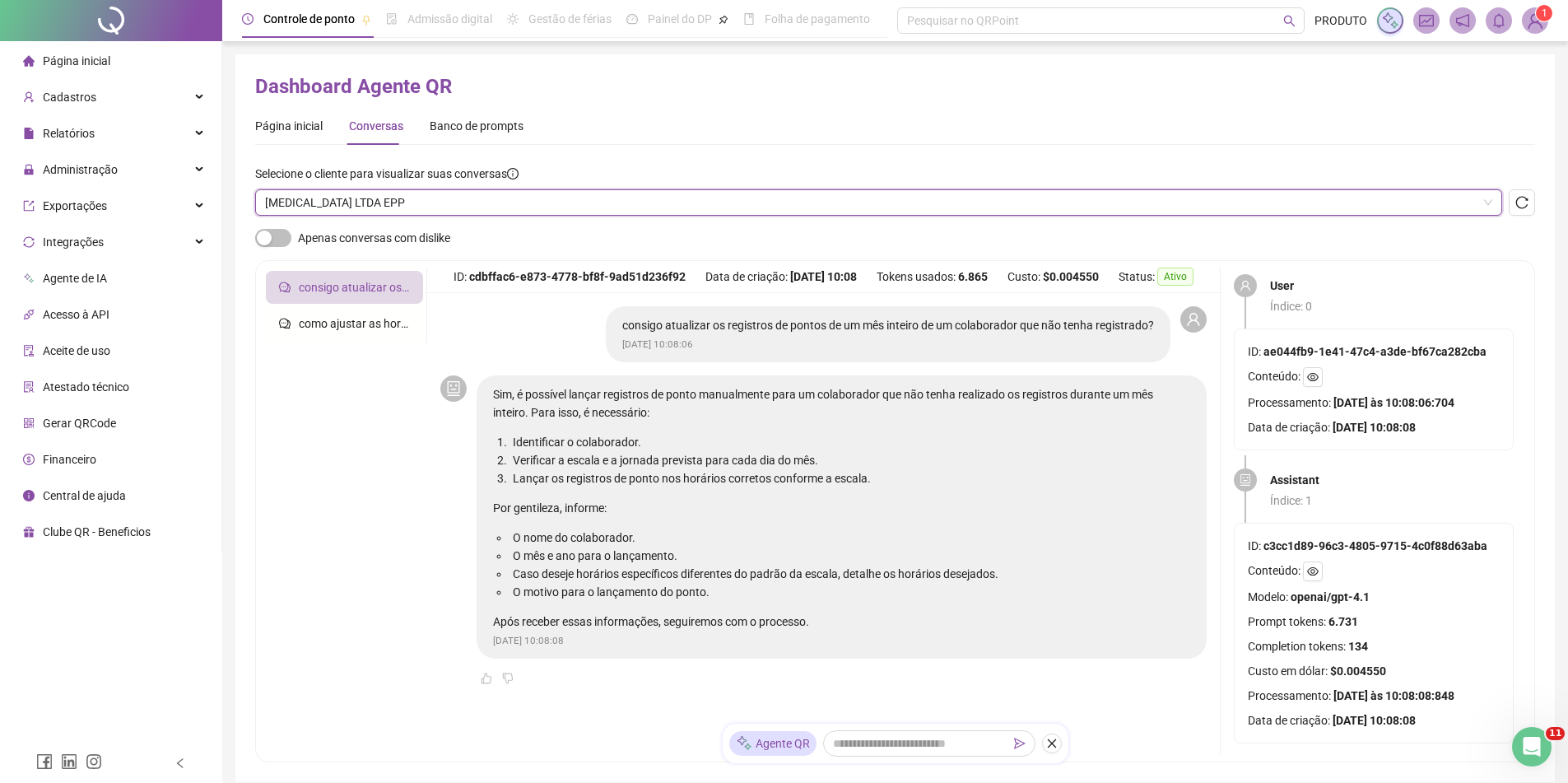
click at [514, 198] on span "[MEDICAL_DATA] LTDA EPP" at bounding box center [879, 202] width 1228 height 25
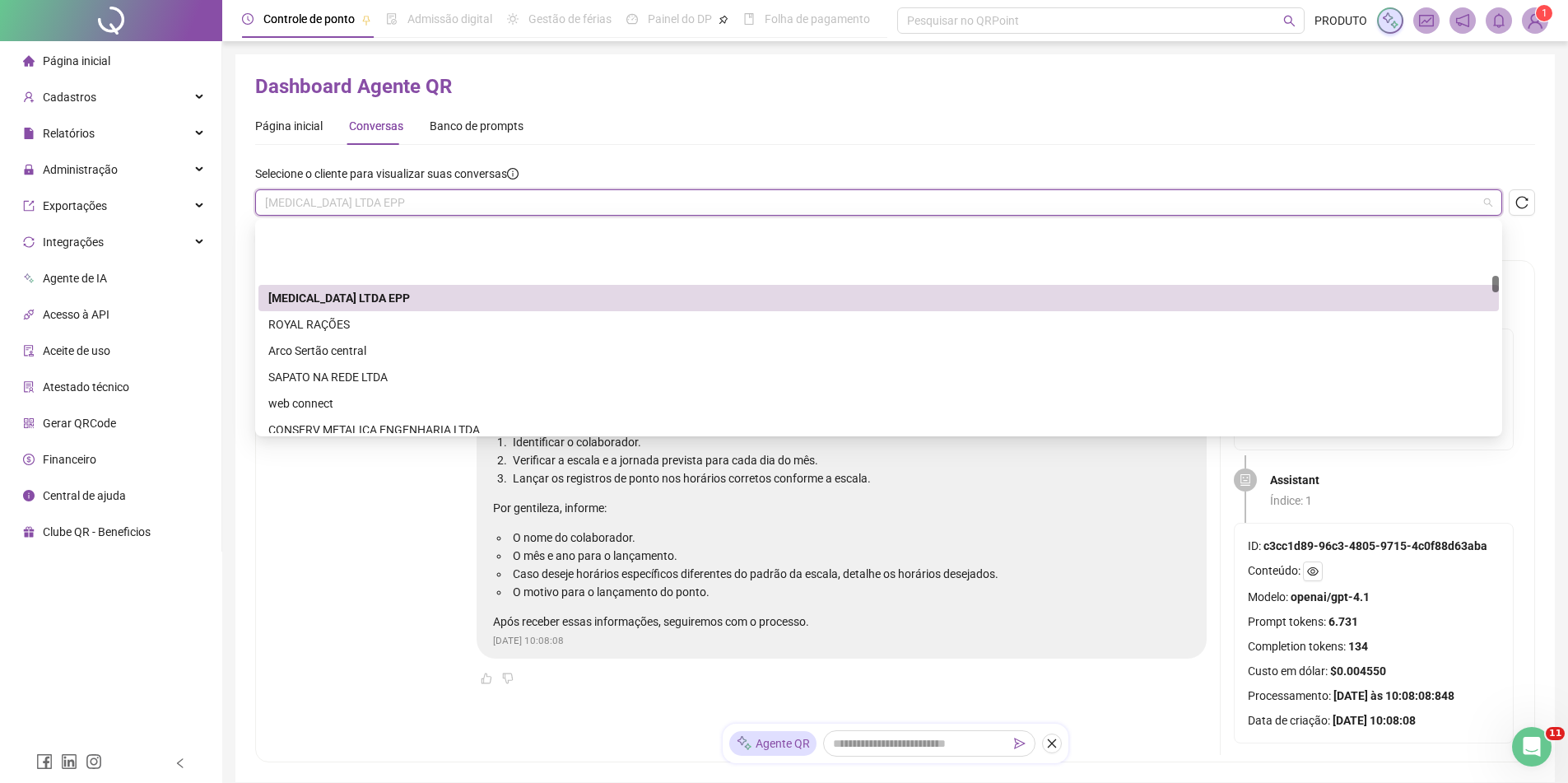
scroll to position [1153, 0]
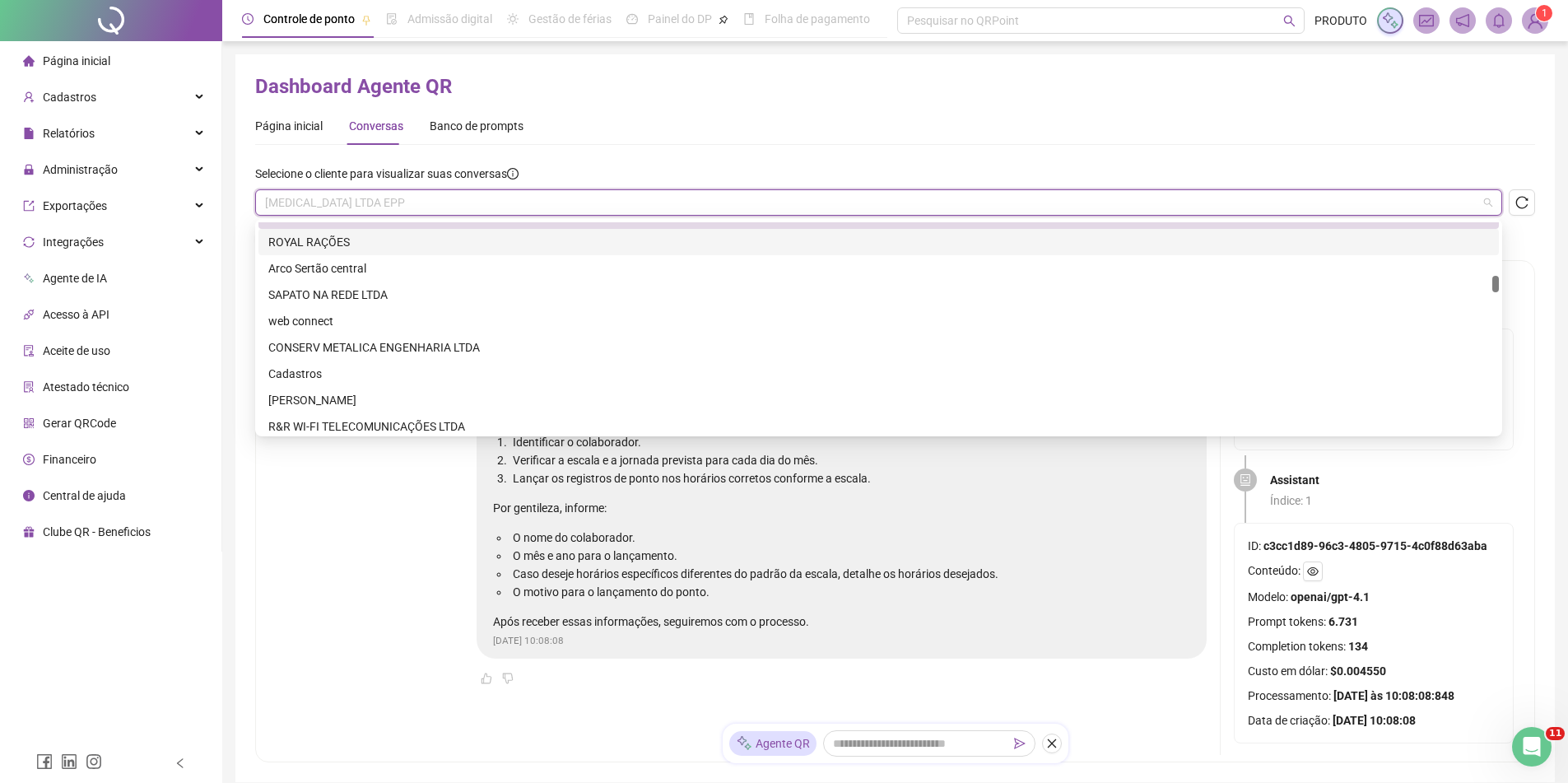
click at [398, 247] on div "ROYAL RAÇÕES" at bounding box center [878, 242] width 1221 height 18
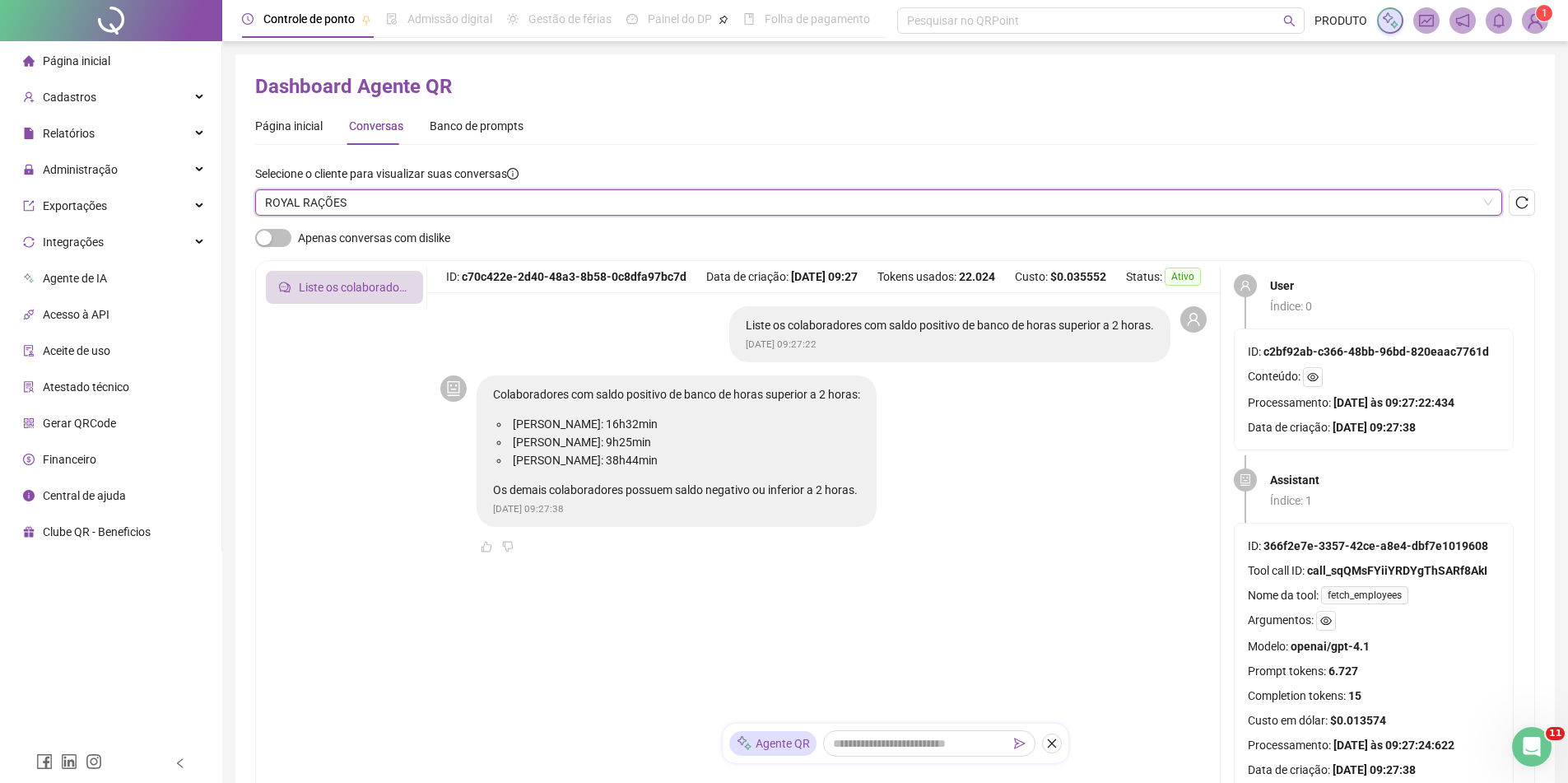
click at [574, 215] on div "ROYAL RAÇÕES" at bounding box center [878, 202] width 1247 height 27
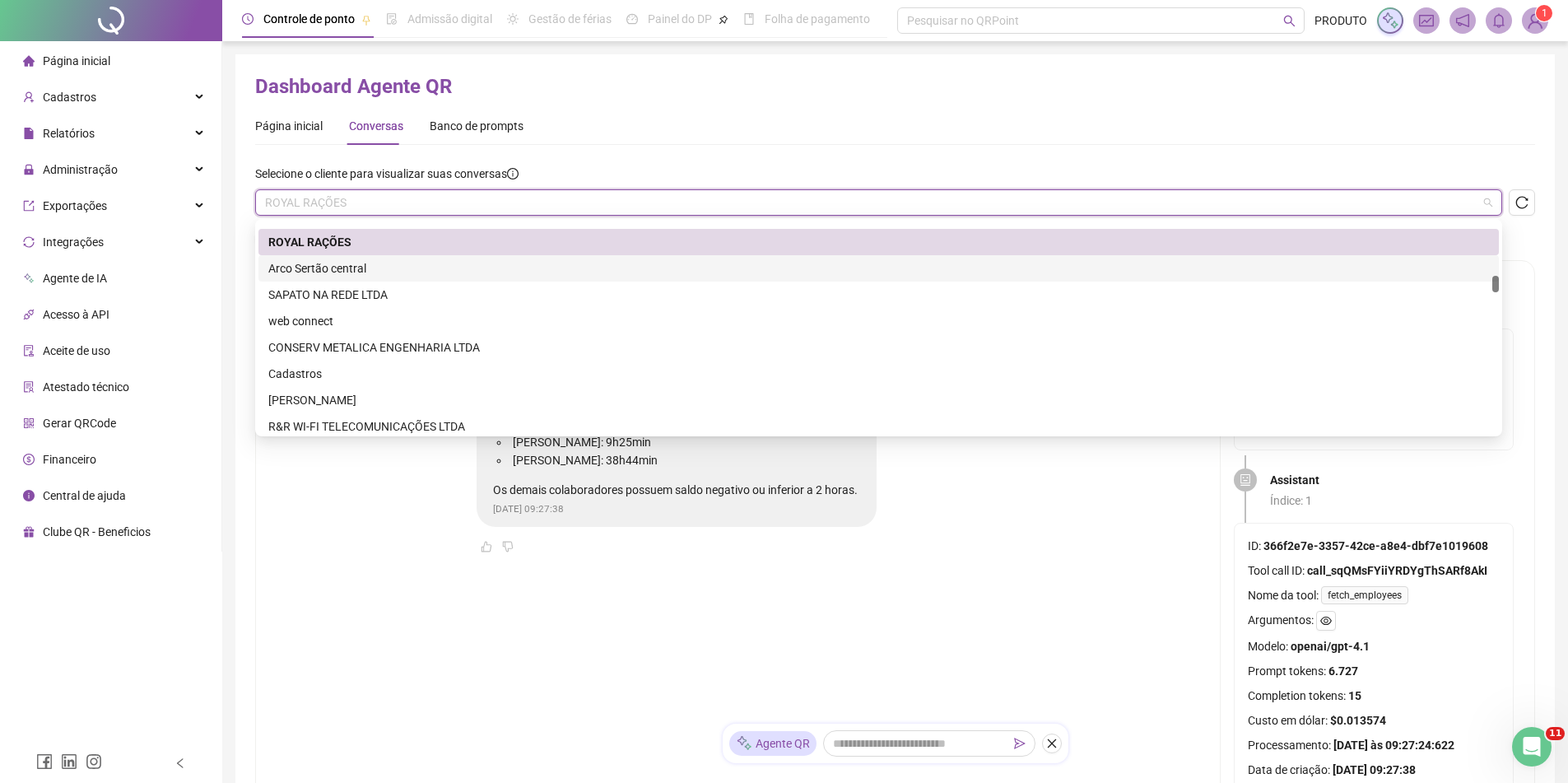
click at [538, 262] on div "Arco Sertão central" at bounding box center [878, 268] width 1221 height 18
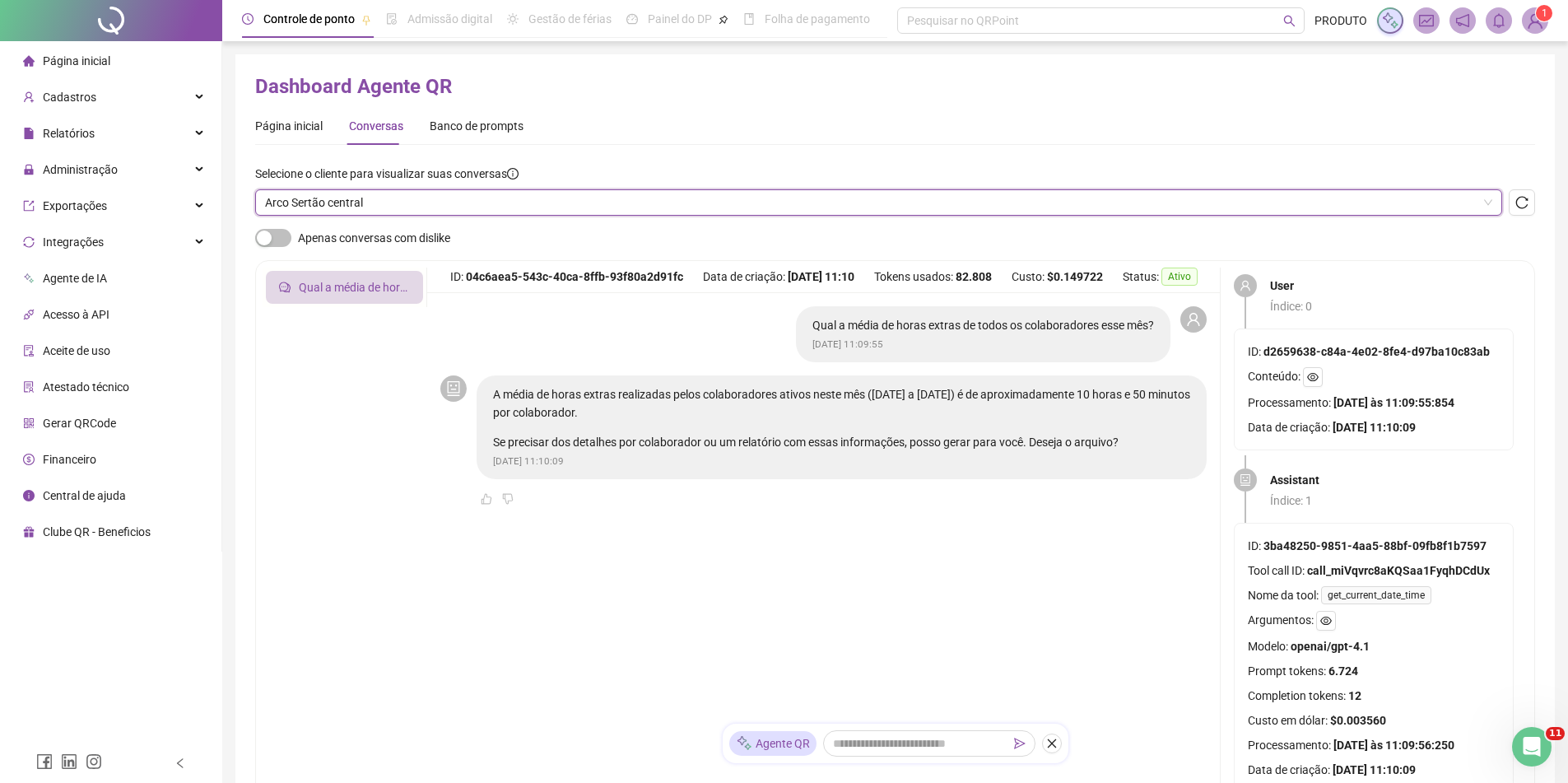
click at [563, 201] on span "Arco Sertão central" at bounding box center [879, 202] width 1228 height 25
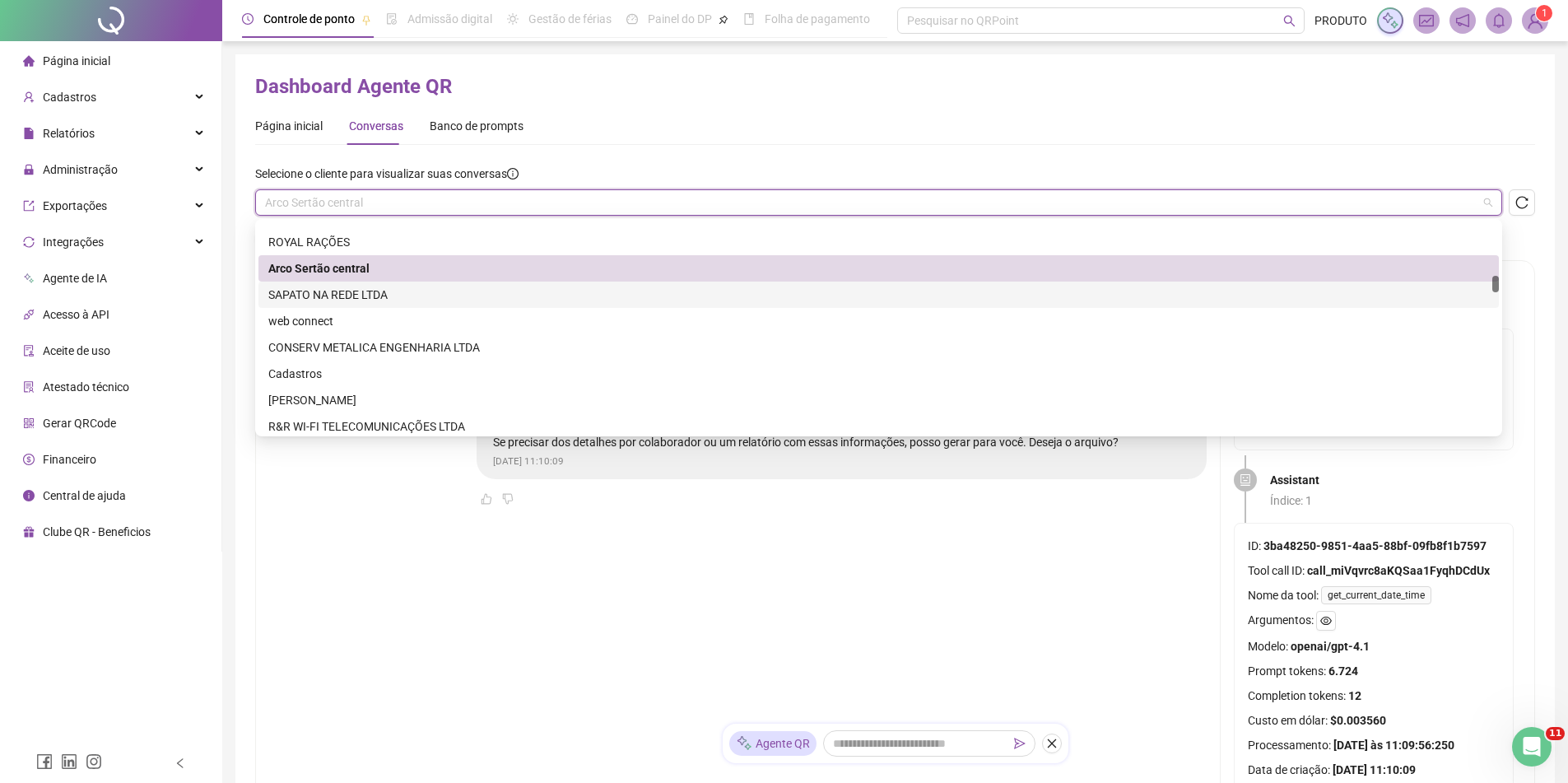
click at [448, 292] on div "SAPATO NA REDE LTDA" at bounding box center [878, 295] width 1221 height 18
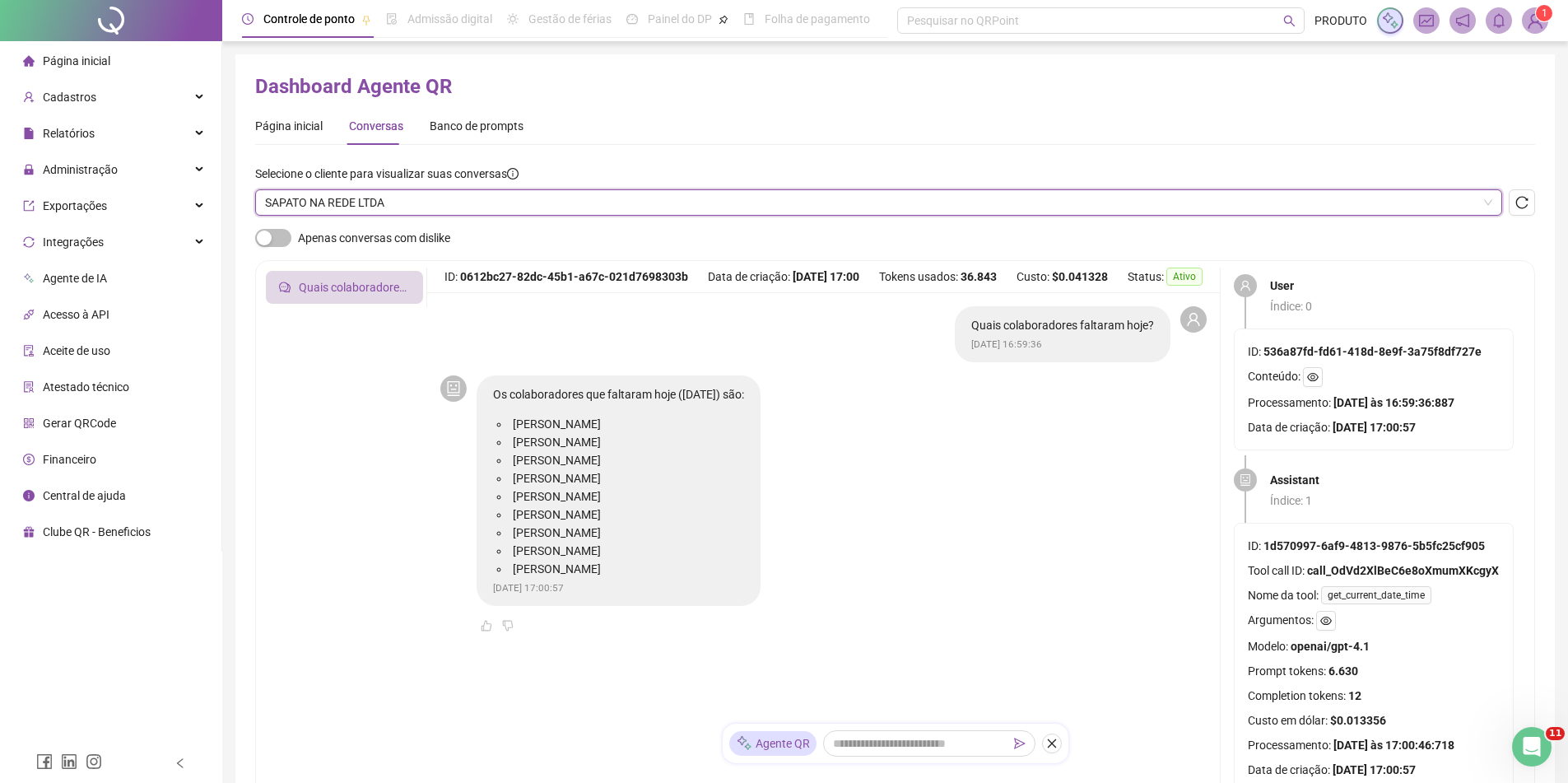
click at [511, 208] on span "SAPATO NA REDE LTDA" at bounding box center [879, 202] width 1228 height 25
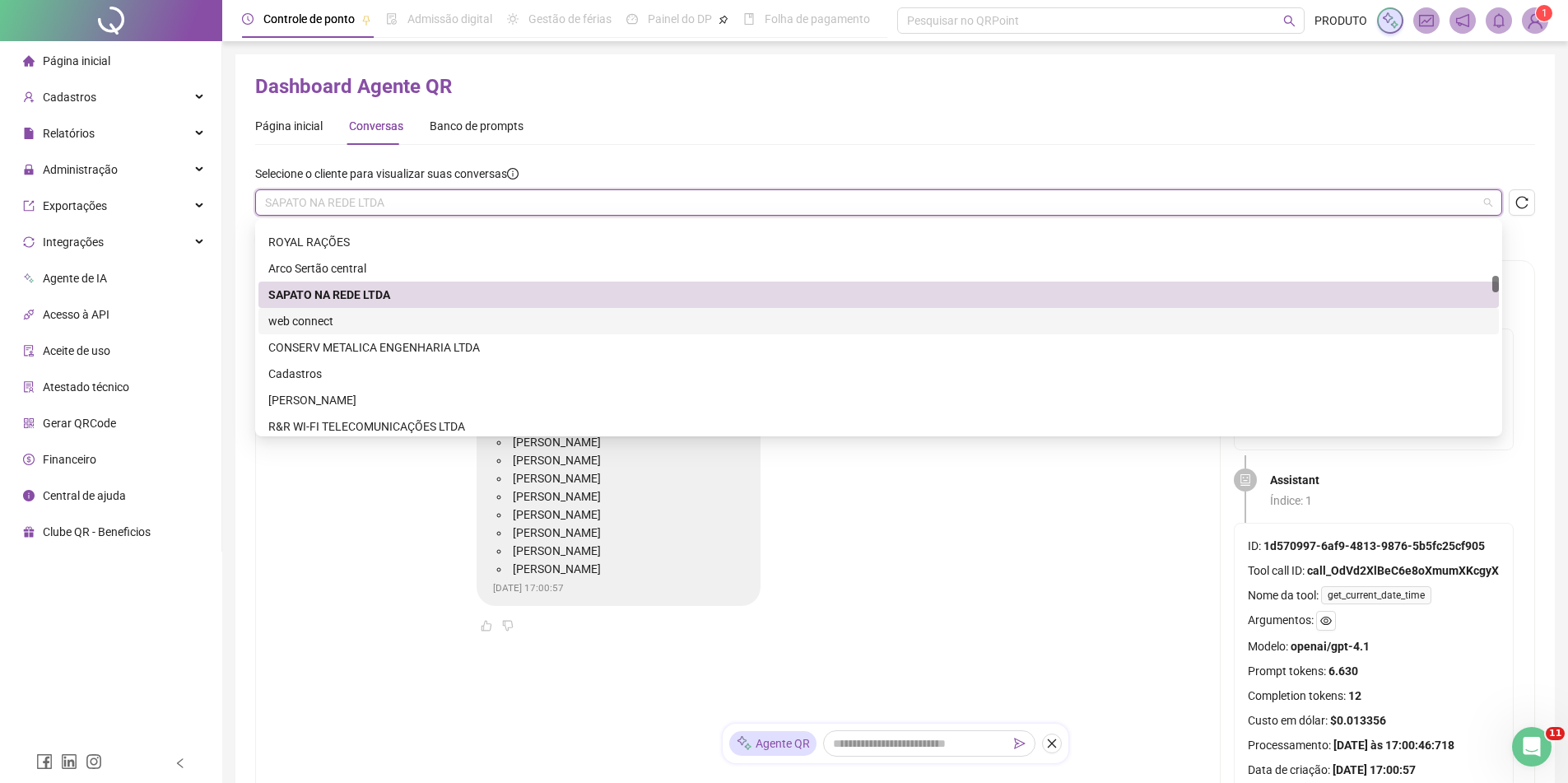
click at [416, 325] on div "web connect" at bounding box center [878, 321] width 1221 height 18
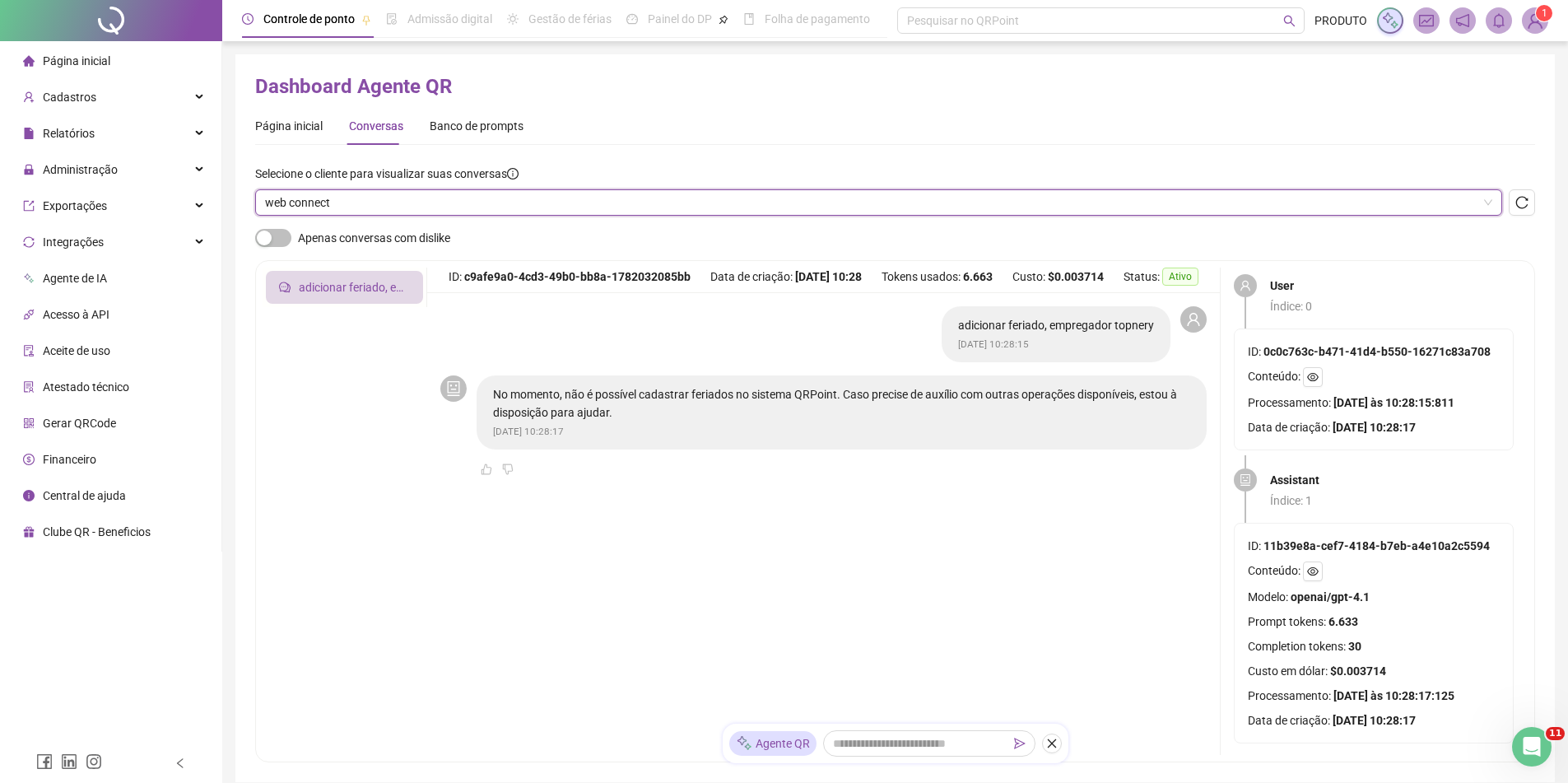
click at [476, 198] on span "web connect" at bounding box center [879, 202] width 1228 height 25
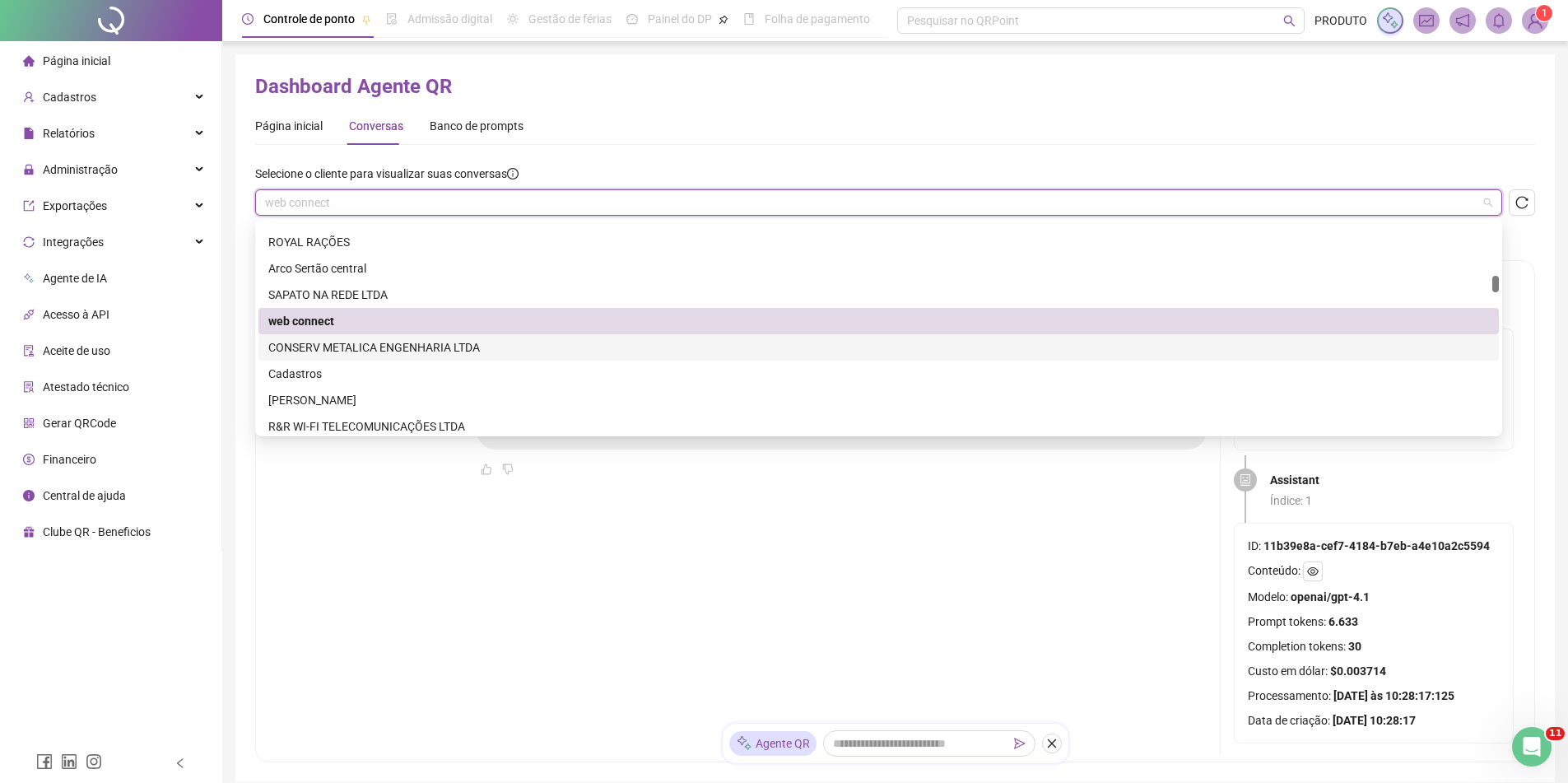
click at [415, 348] on div "CONSERV METALICA ENGENHARIA LTDA" at bounding box center [878, 348] width 1221 height 18
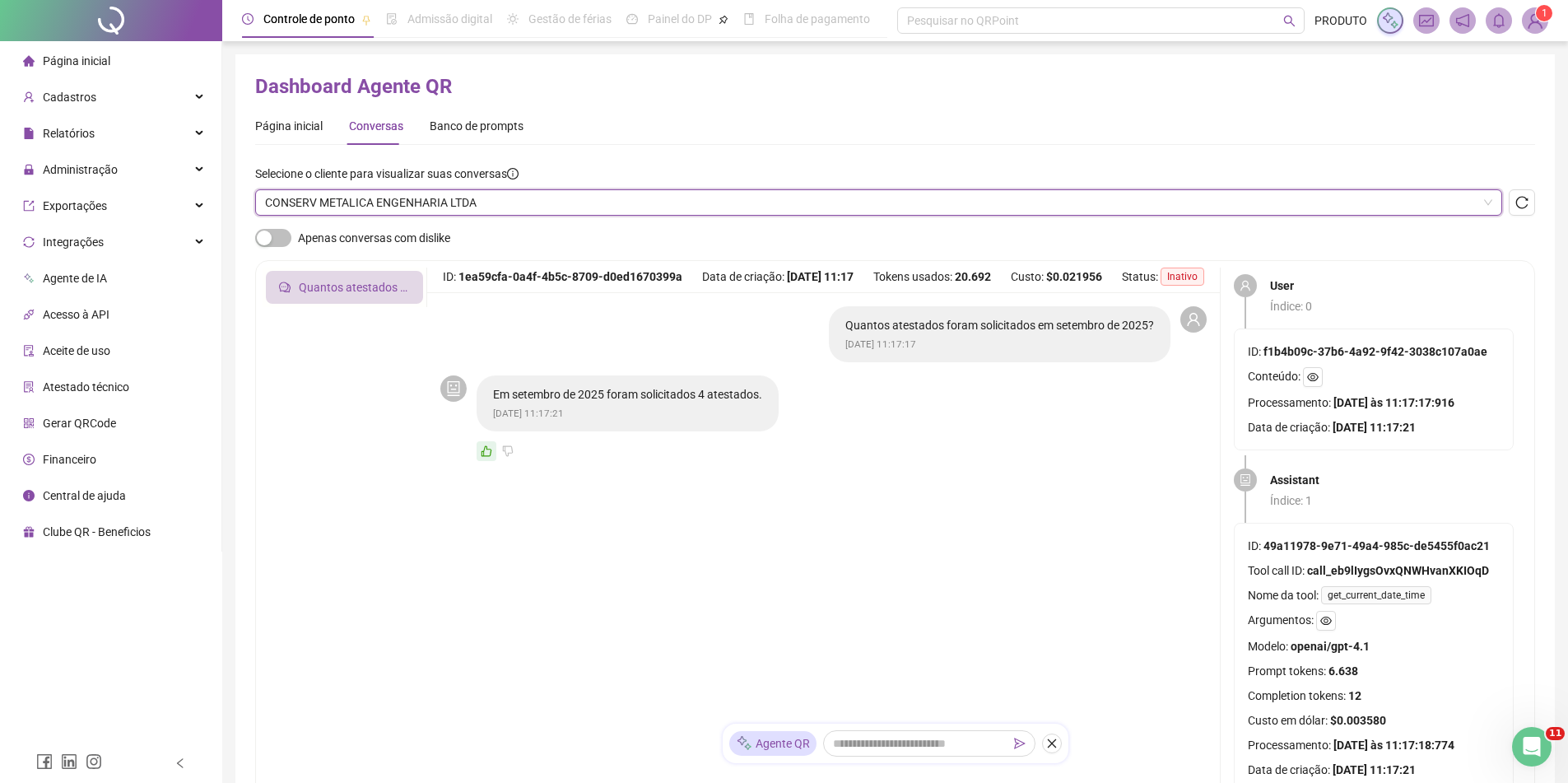
click at [493, 207] on span "CONSERV METALICA ENGENHARIA LTDA" at bounding box center [879, 202] width 1228 height 25
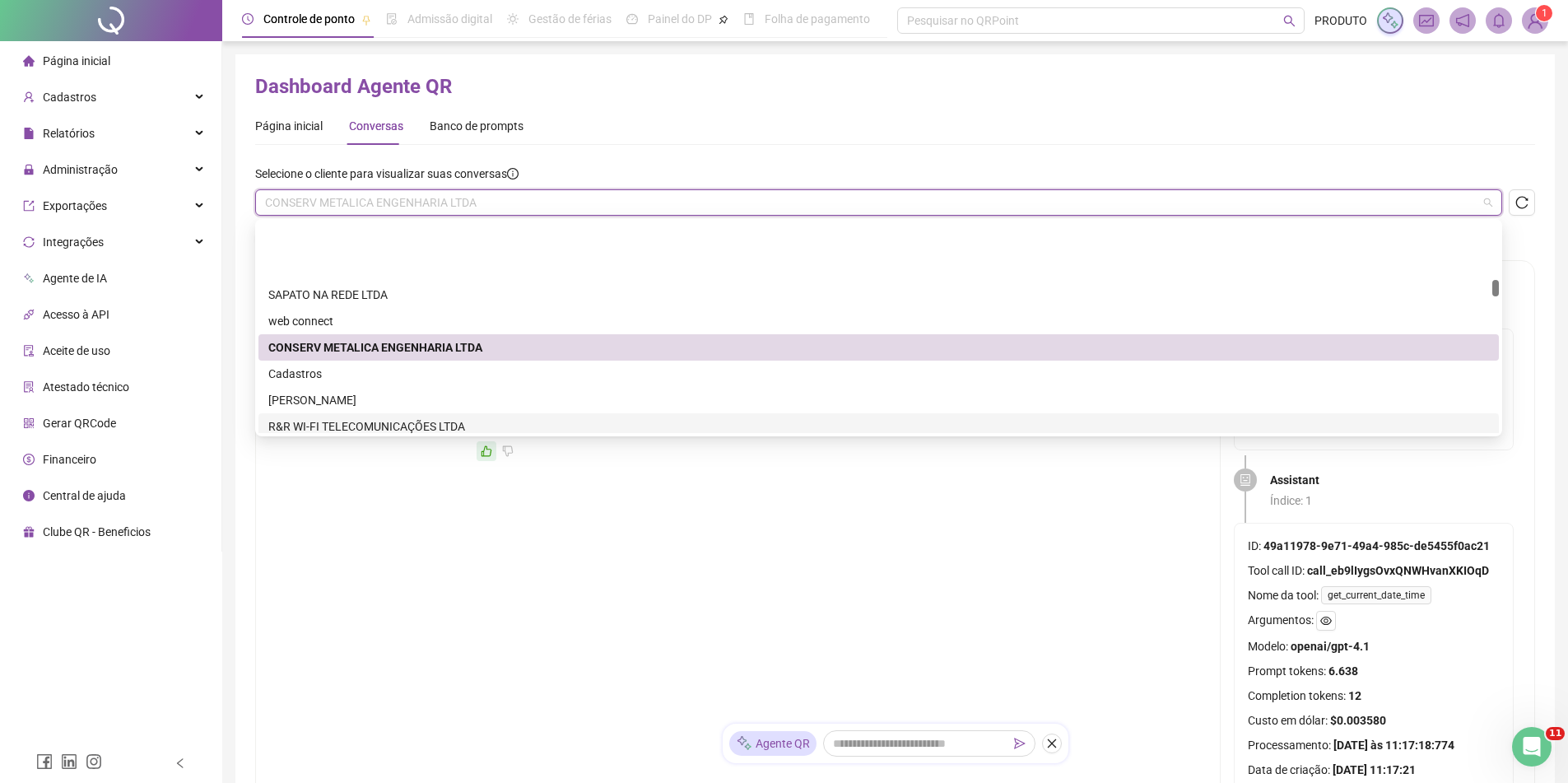
scroll to position [1235, 0]
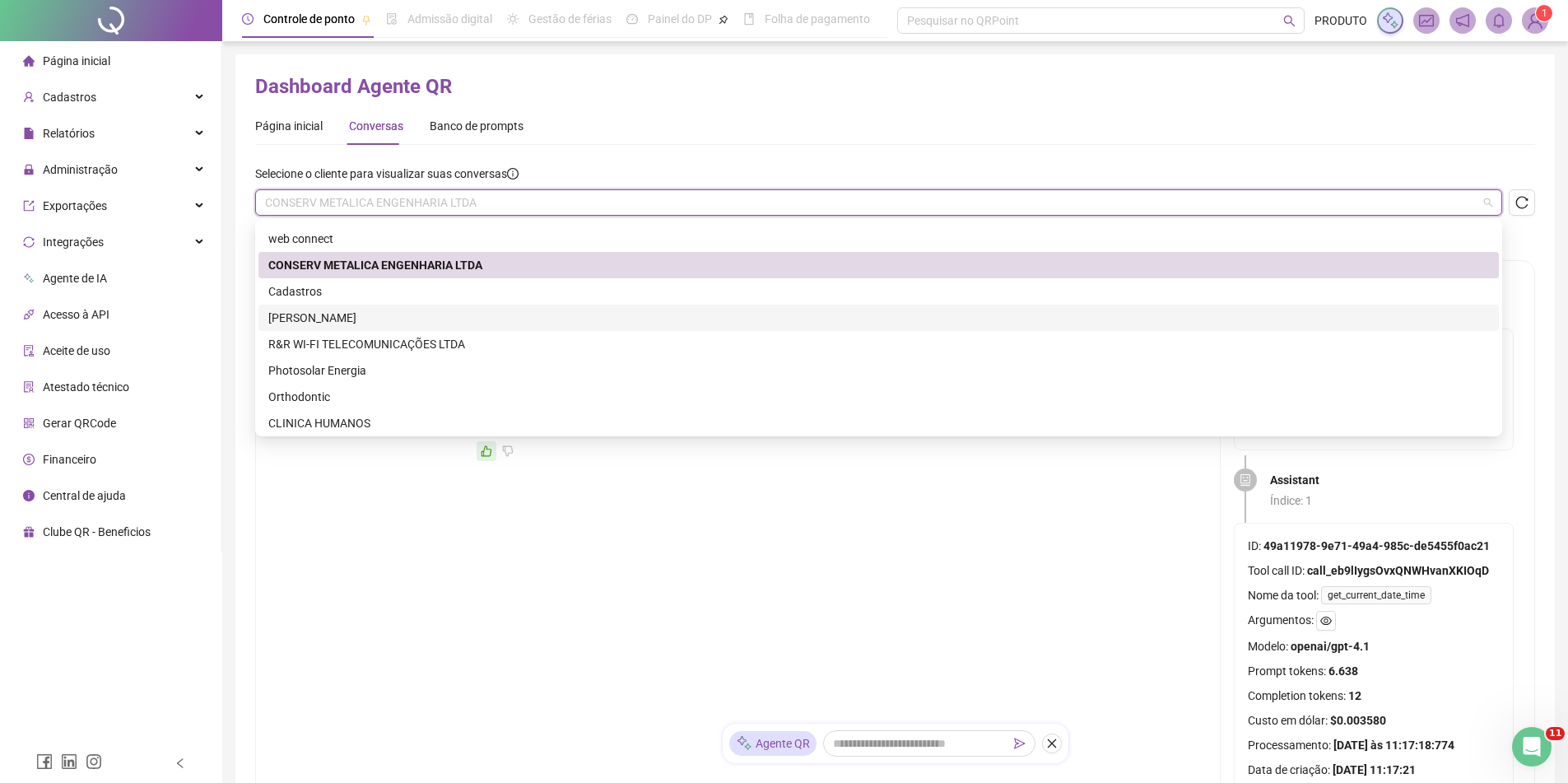
click at [438, 317] on div "[PERSON_NAME]" at bounding box center [878, 317] width 1221 height 18
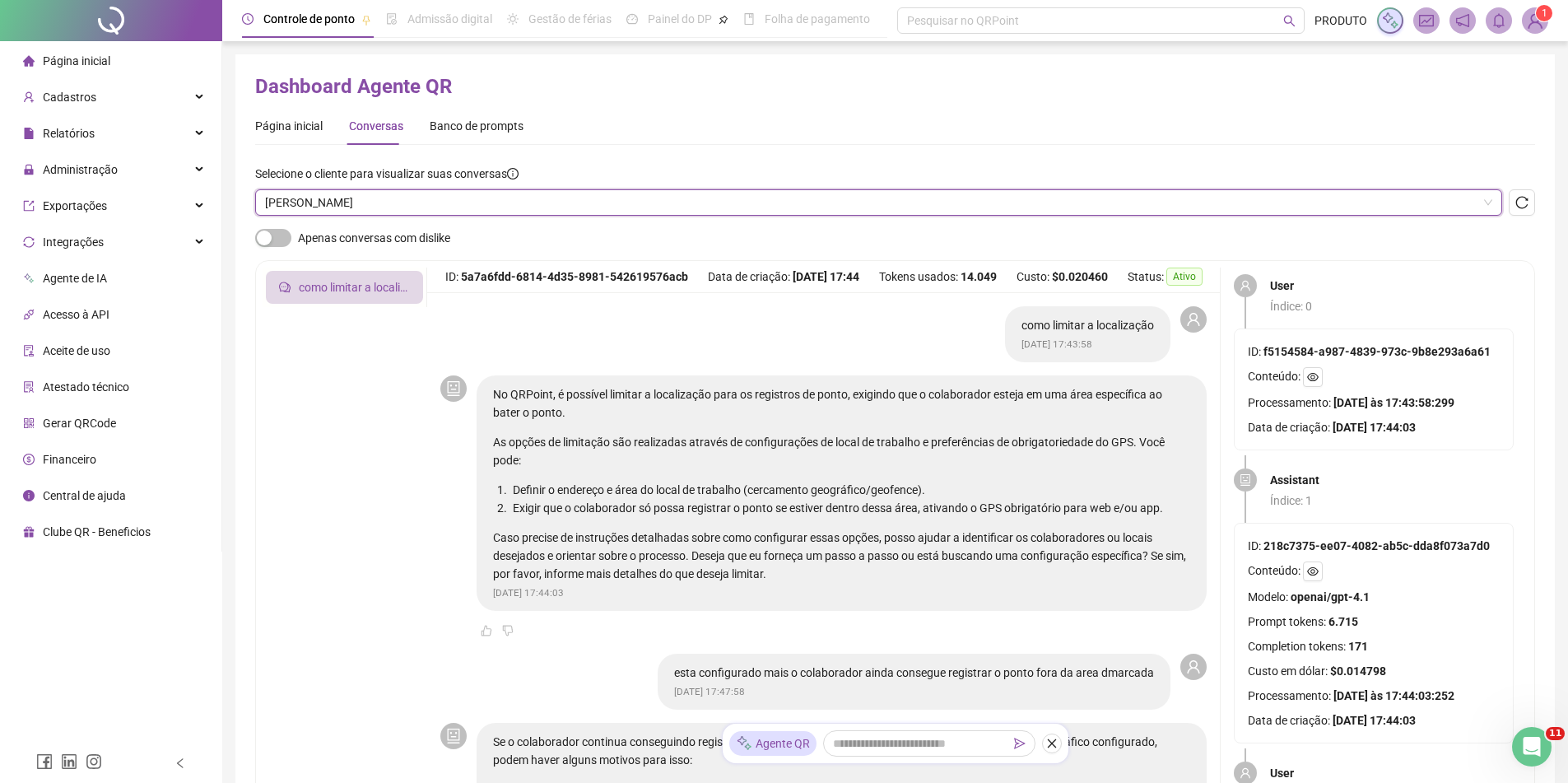
click at [508, 212] on span "[PERSON_NAME]" at bounding box center [879, 202] width 1228 height 25
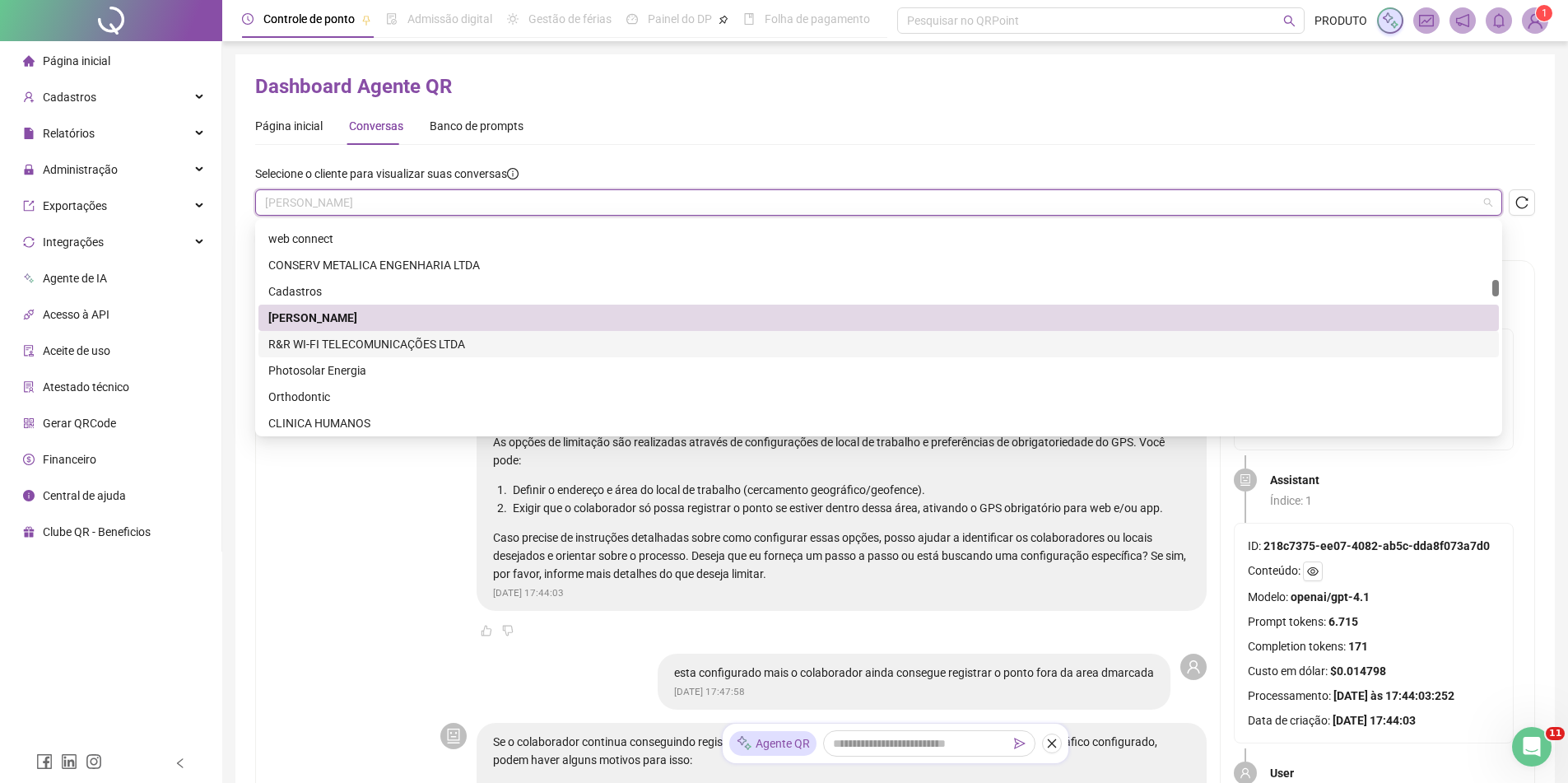
click at [414, 349] on div "R&R WI-FI TELECOMUNICAÇÕES LTDA" at bounding box center [878, 344] width 1221 height 18
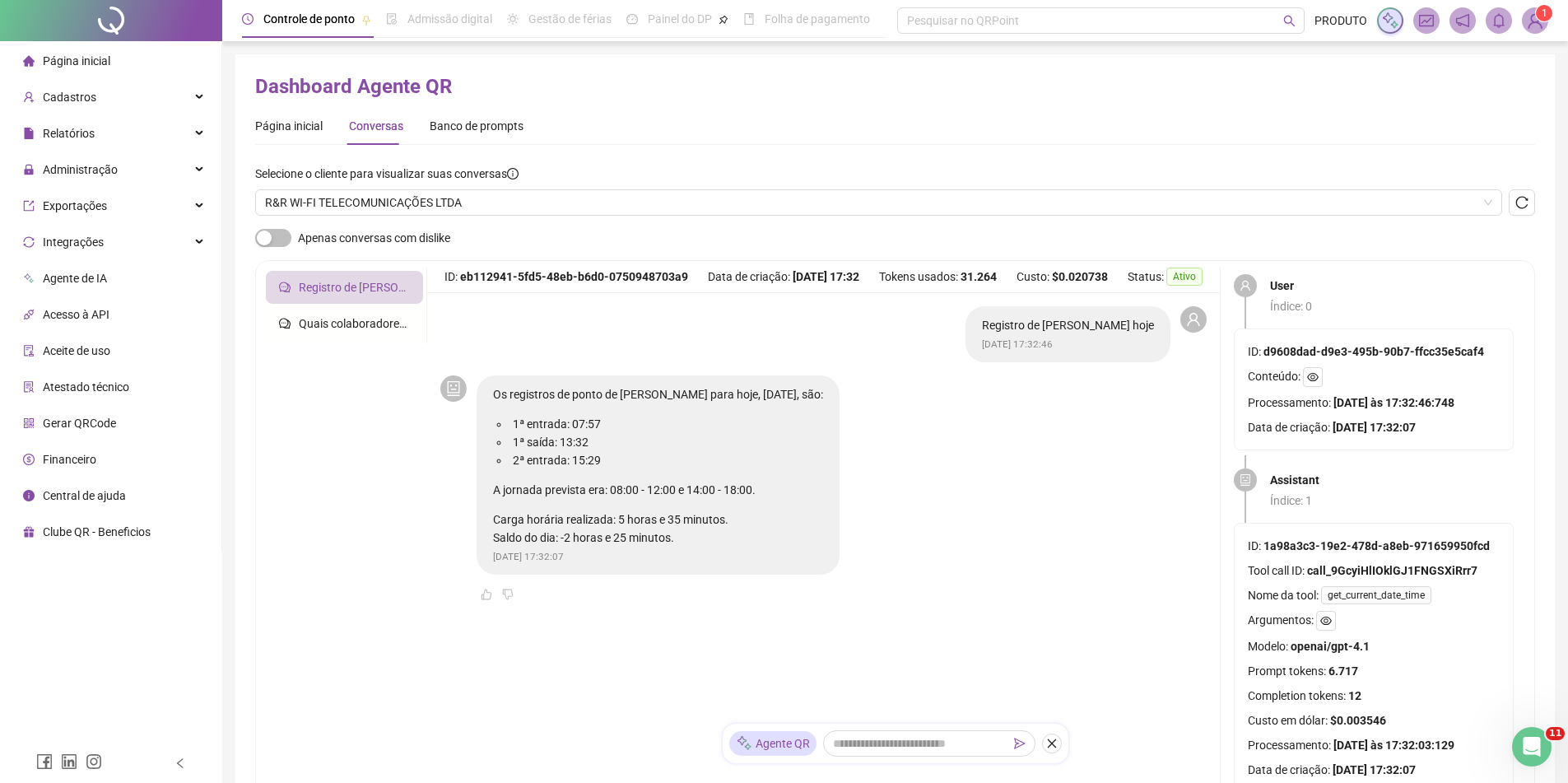
click at [501, 216] on div "Selecione o cliente para visualizar suas conversas R&R WI-FI TELECOMUNICAÇÕES L…" at bounding box center [895, 197] width 1280 height 64
click at [502, 213] on span "R&R WI-FI TELECOMUNICAÇÕES LTDA" at bounding box center [879, 202] width 1228 height 25
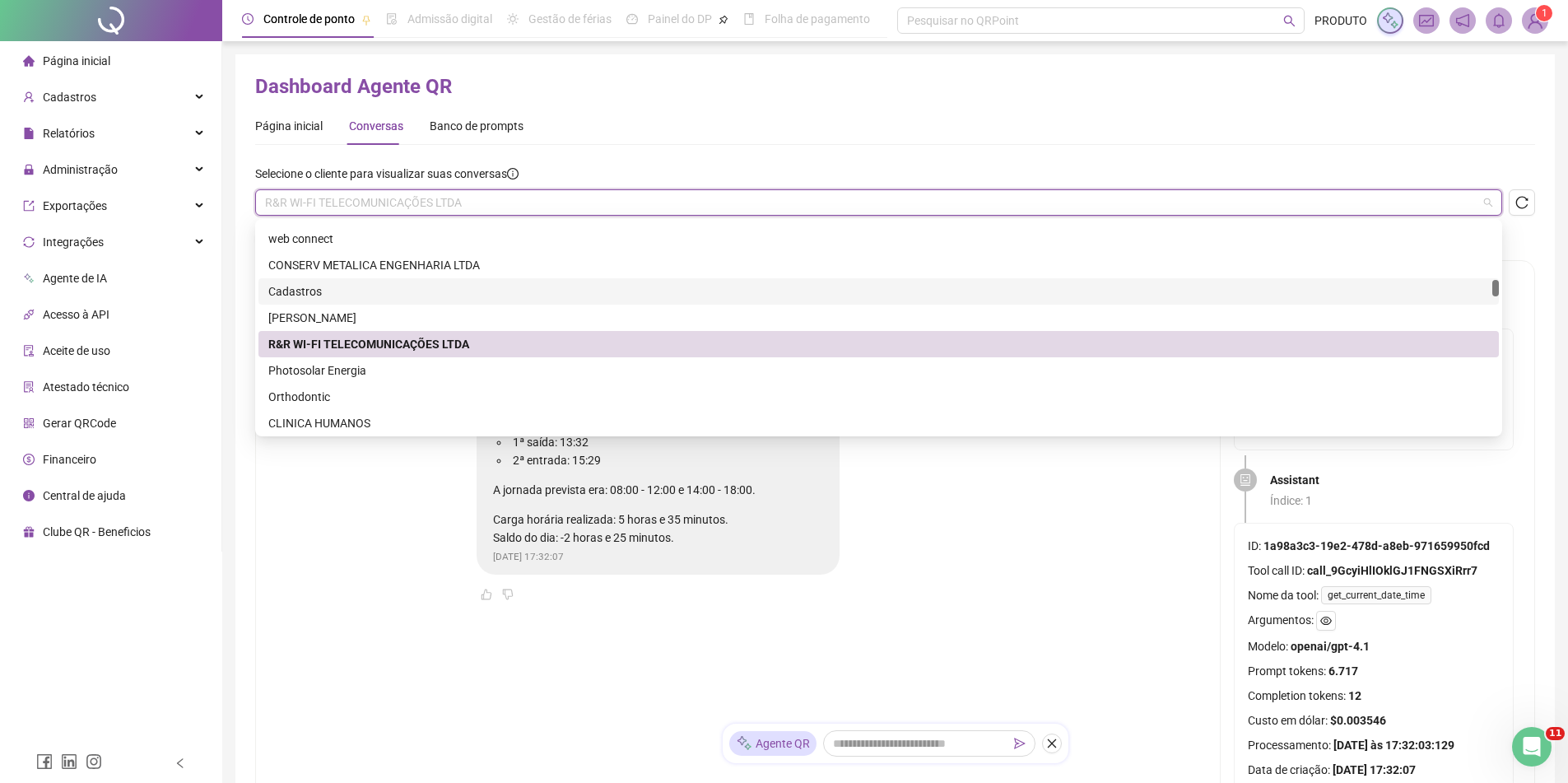
scroll to position [1317, 0]
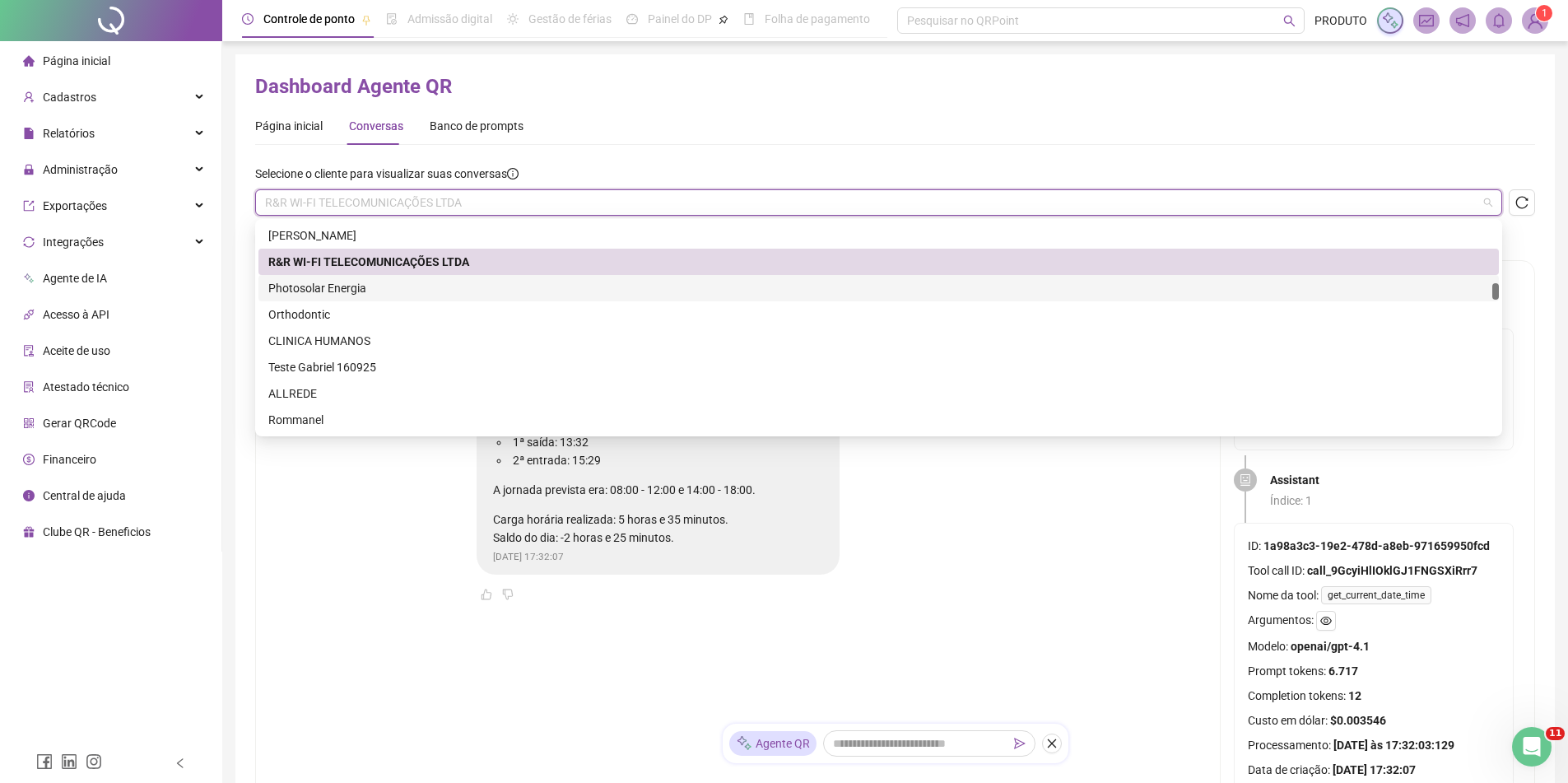
click at [435, 296] on div "Photosolar Energia" at bounding box center [879, 288] width 1240 height 27
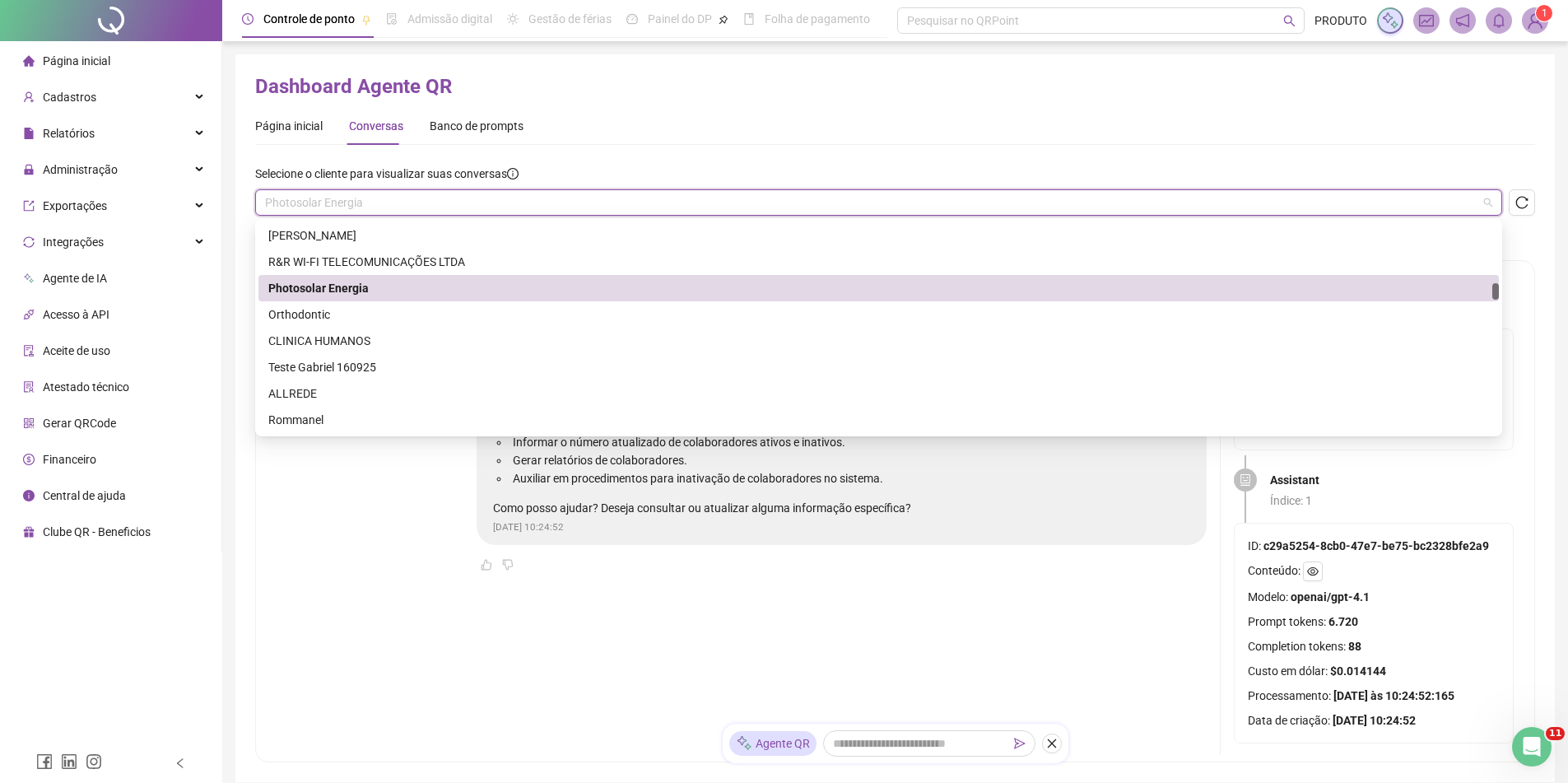
click at [550, 212] on span "Photosolar Energia" at bounding box center [879, 202] width 1228 height 25
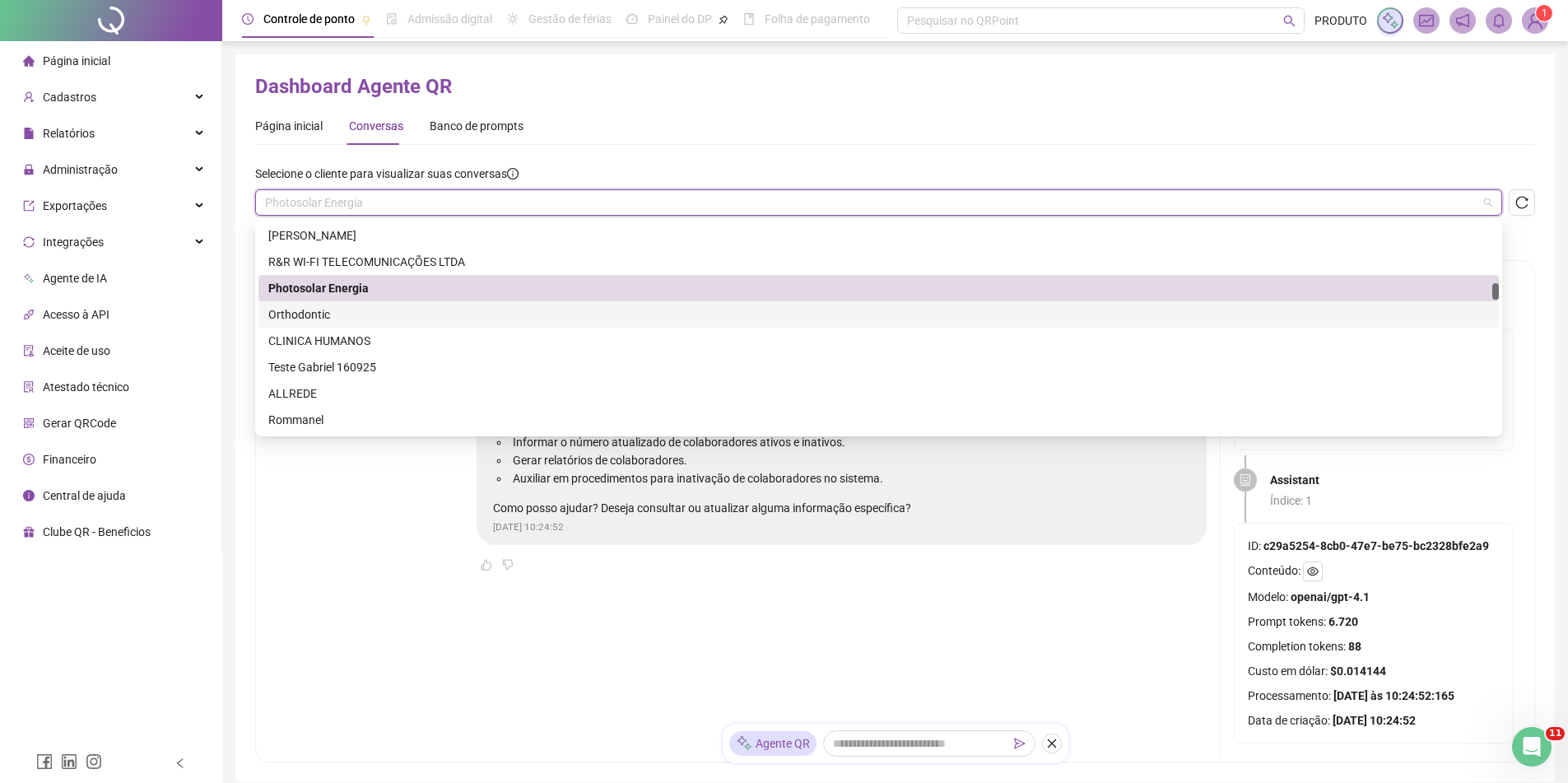
click at [419, 316] on div "Orthodontic" at bounding box center [878, 315] width 1221 height 18
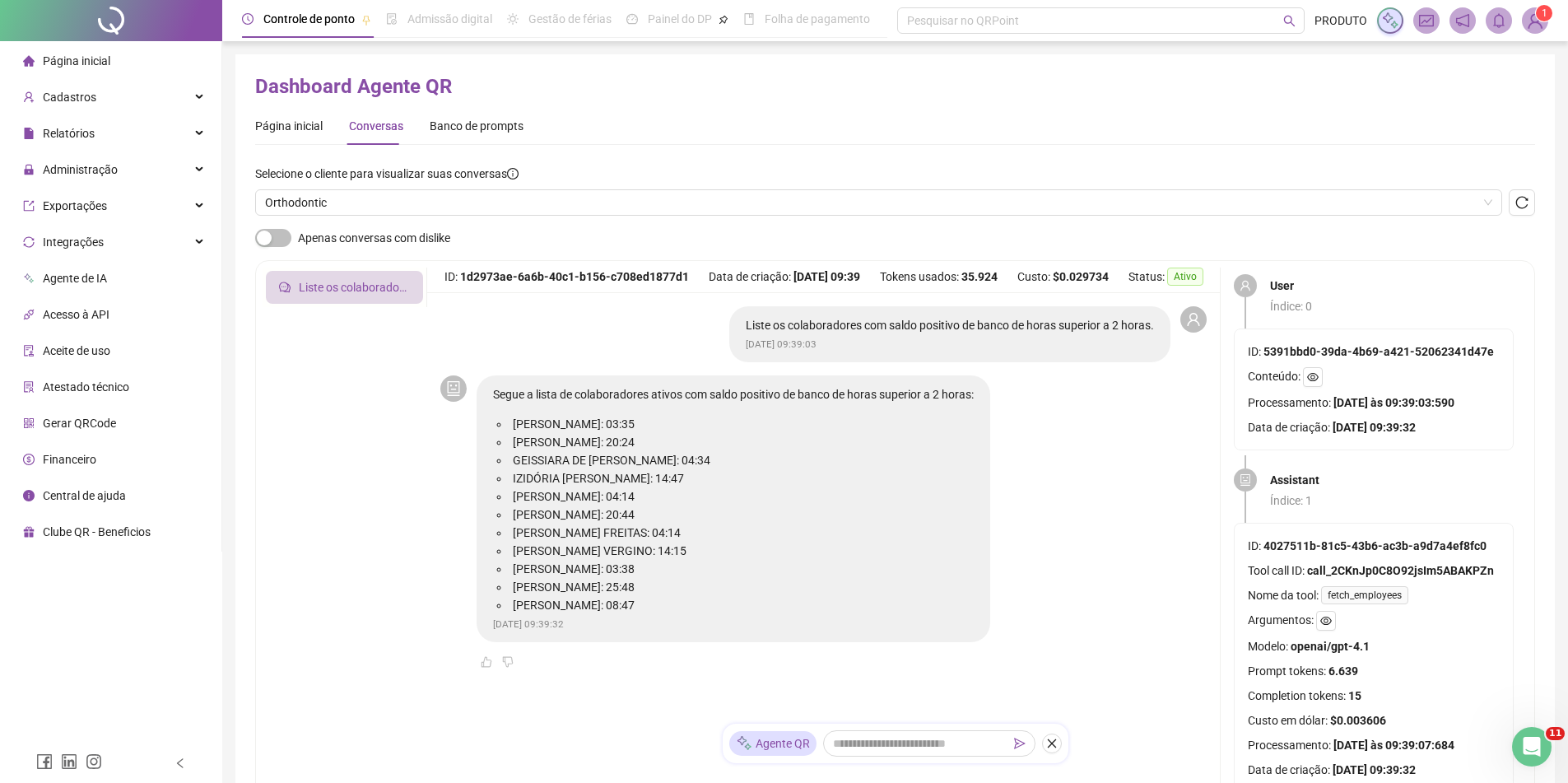
click at [505, 226] on div "Selecione o cliente para visualizar suas conversas Orthodontic" at bounding box center [895, 197] width 1280 height 64
click at [519, 205] on span "Orthodontic" at bounding box center [879, 202] width 1228 height 25
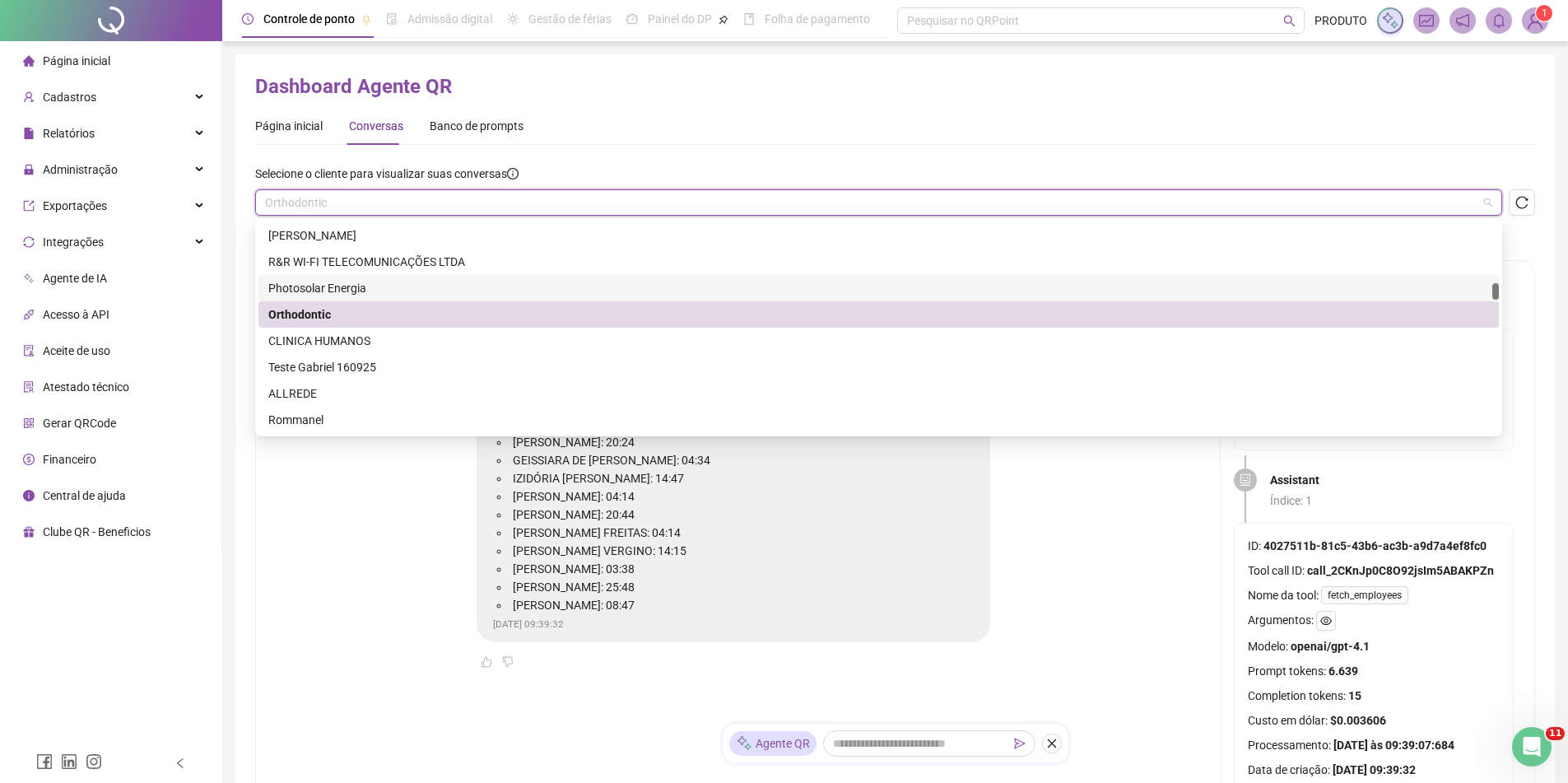
scroll to position [1400, 0]
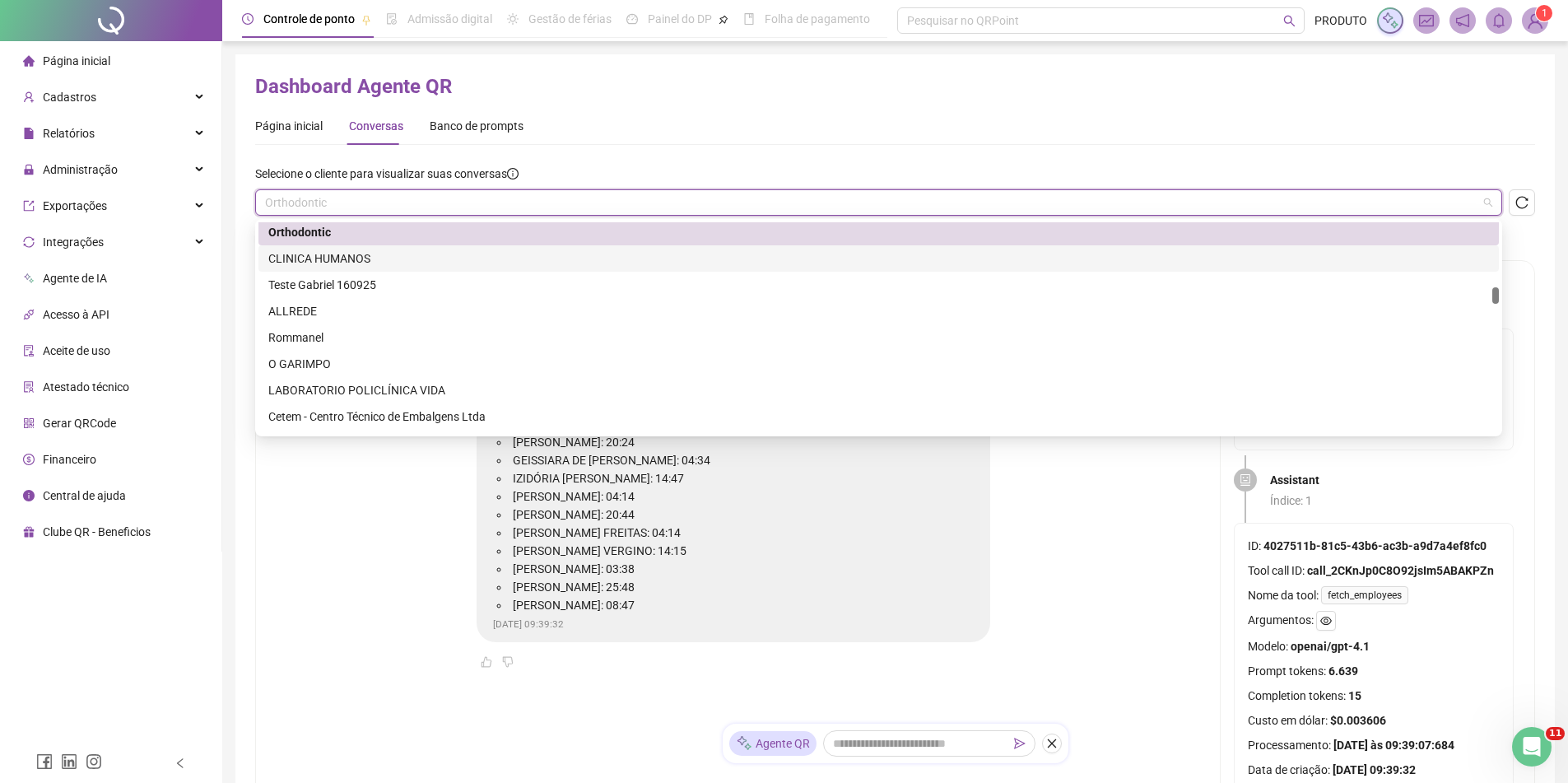
click at [436, 267] on div "CLINICA HUMANOS" at bounding box center [878, 259] width 1221 height 18
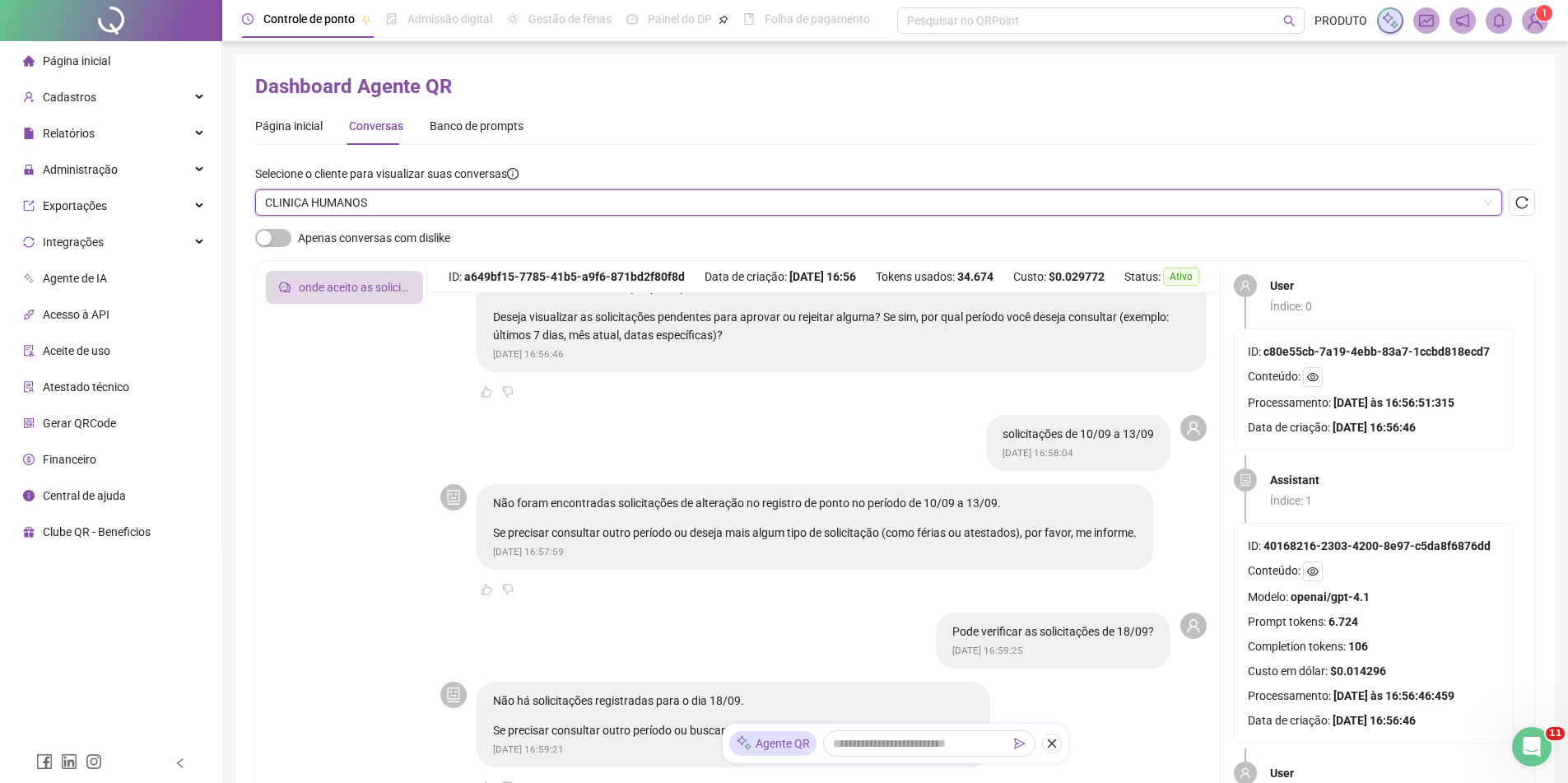
scroll to position [82, 0]
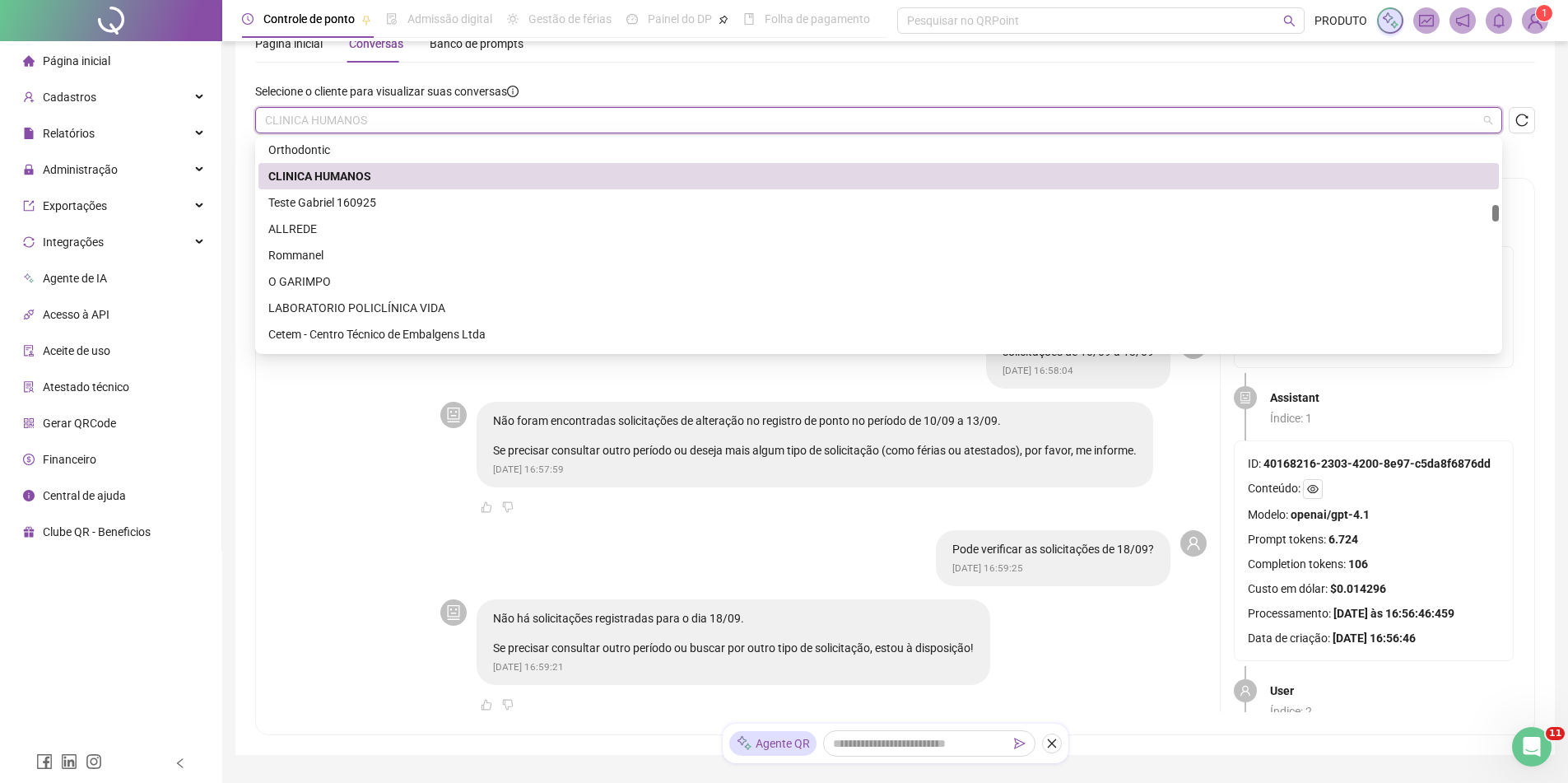
click at [496, 120] on span "CLINICA HUMANOS" at bounding box center [879, 120] width 1228 height 25
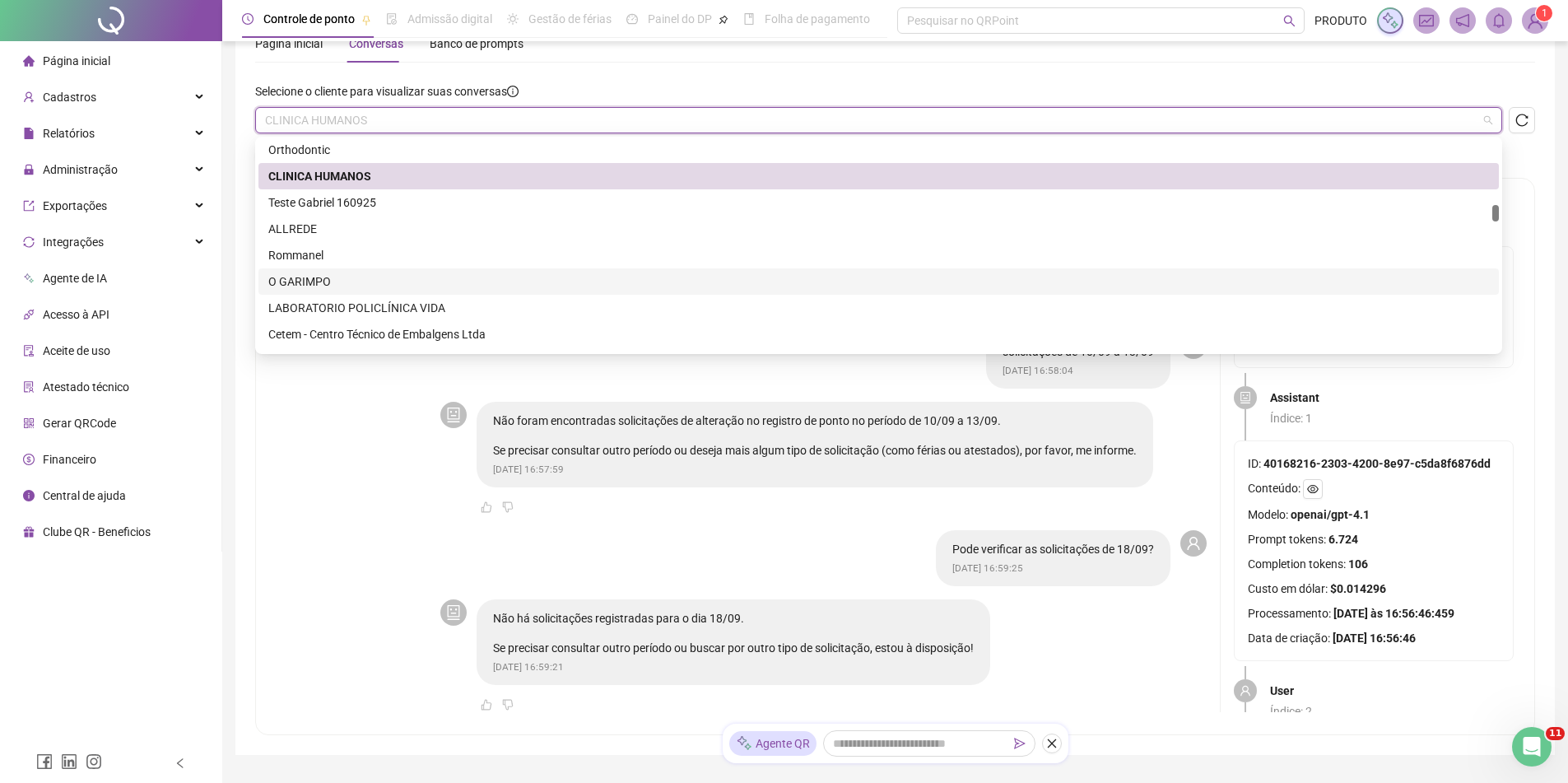
click at [349, 284] on div "O GARIMPO" at bounding box center [878, 282] width 1221 height 18
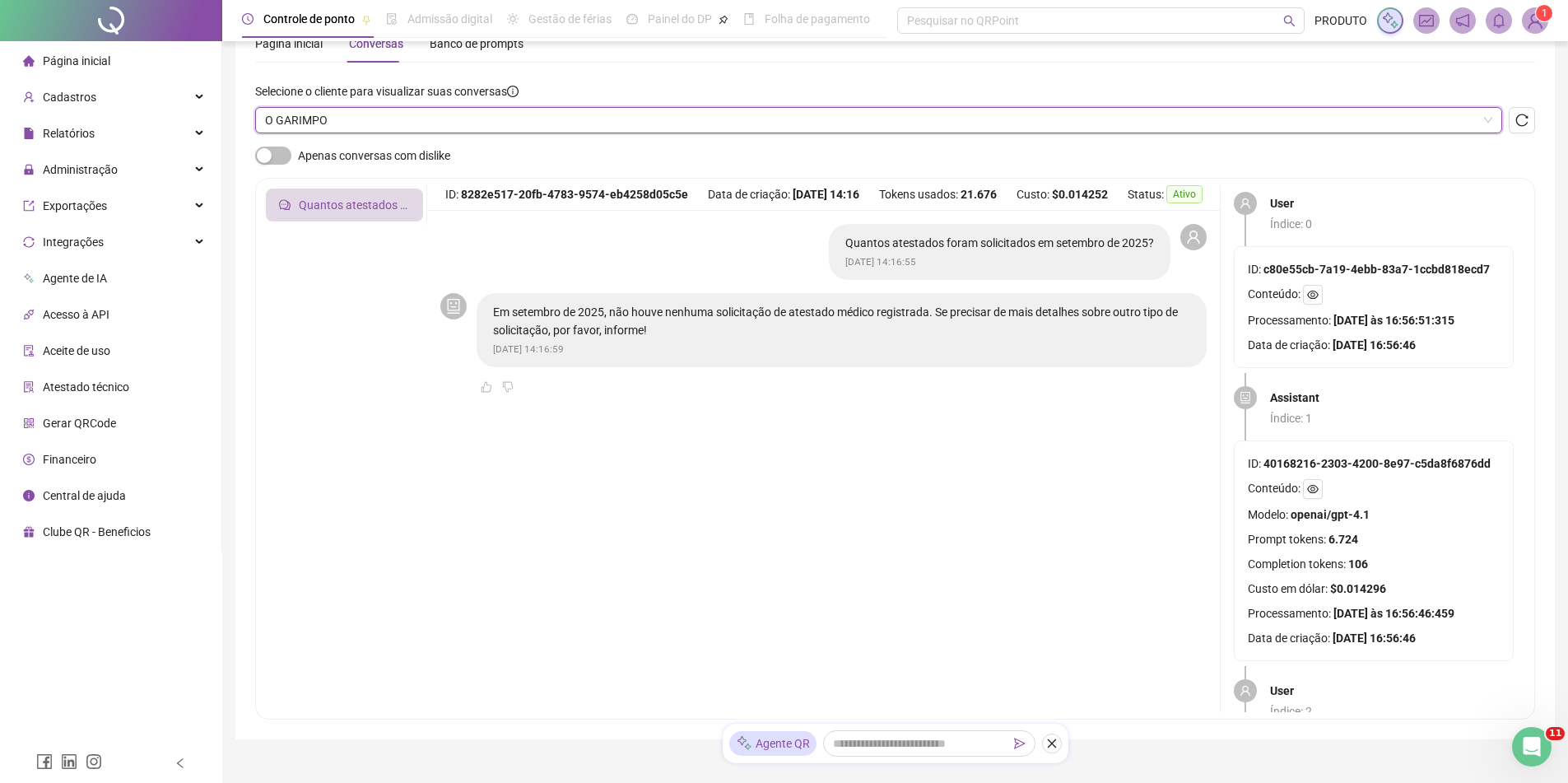
scroll to position [0, 0]
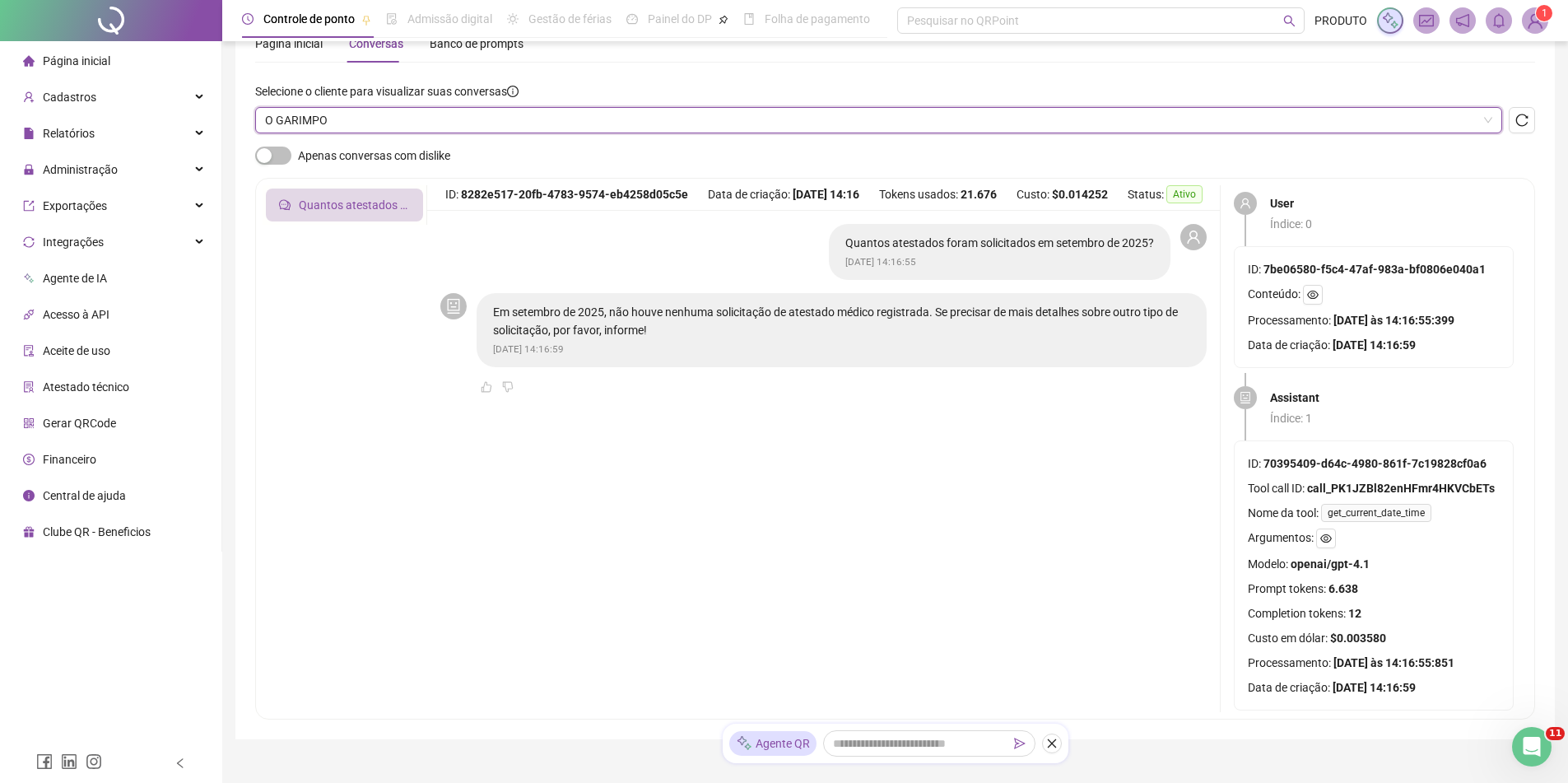
click at [413, 125] on span "O GARIMPO" at bounding box center [879, 120] width 1228 height 25
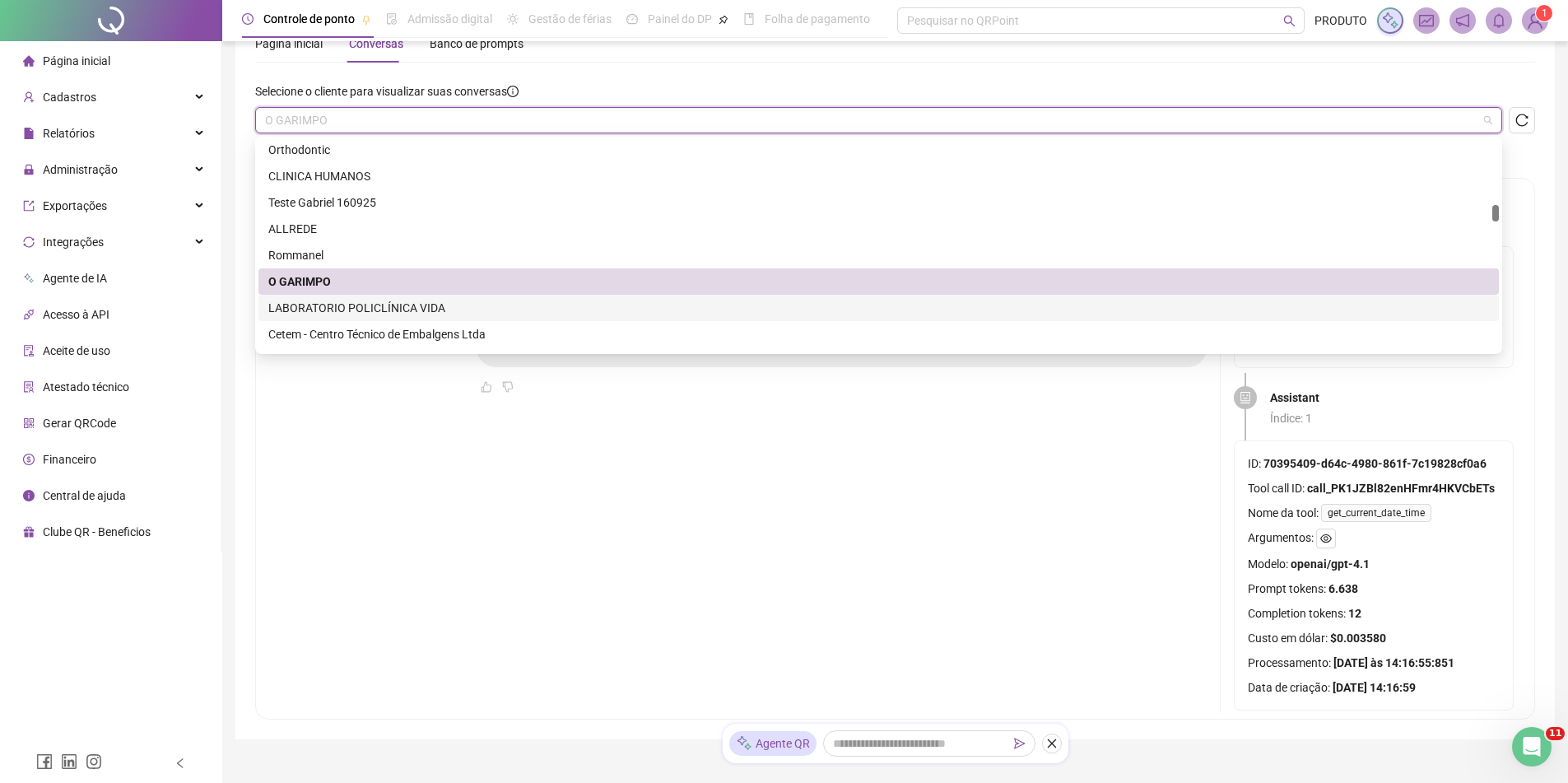
click at [341, 310] on div "LABORATORIO POLICLÍNICA VIDA" at bounding box center [878, 308] width 1221 height 18
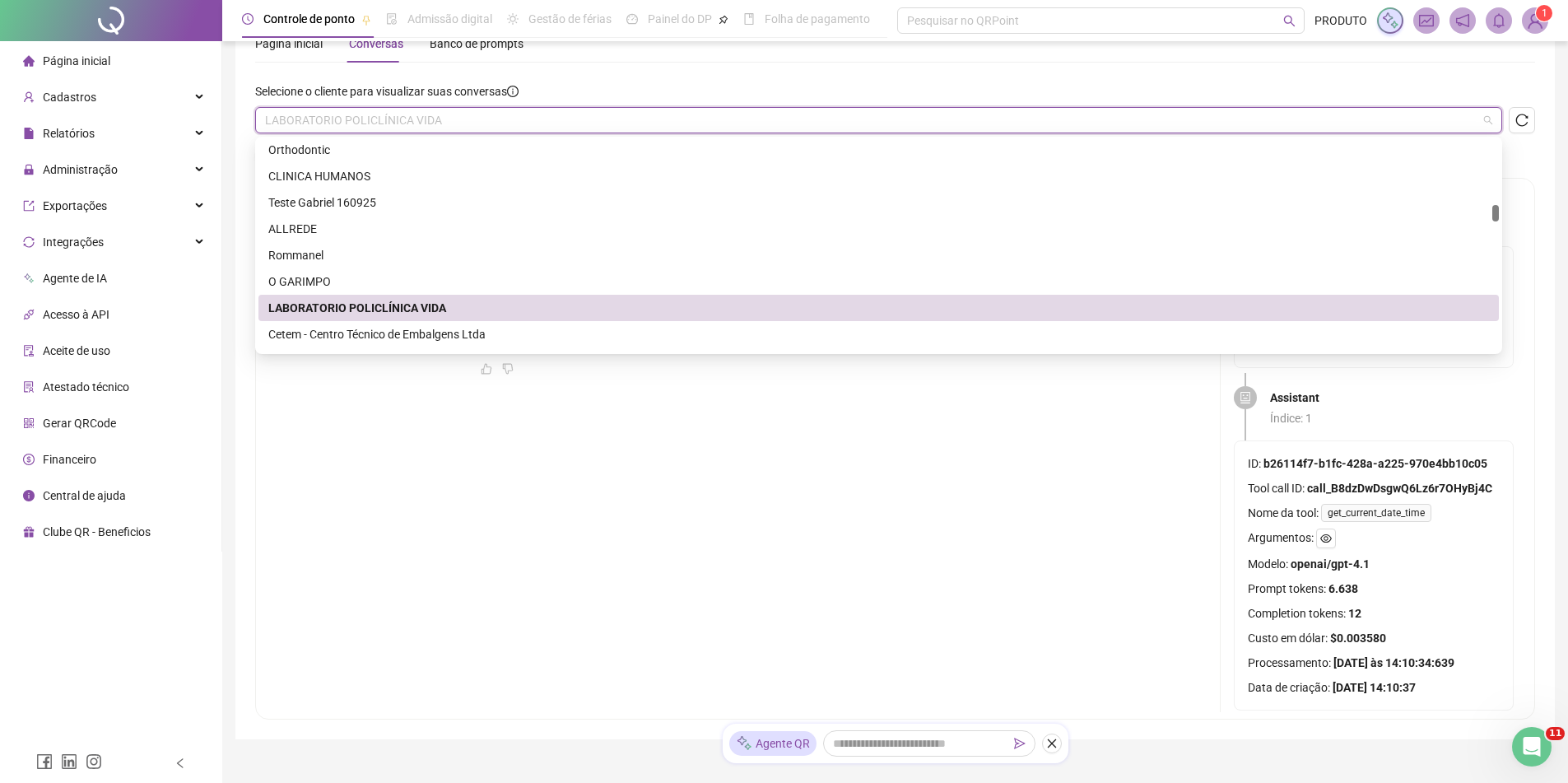
click at [429, 113] on span "LABORATORIO POLICLÍNICA VIDA" at bounding box center [879, 120] width 1228 height 25
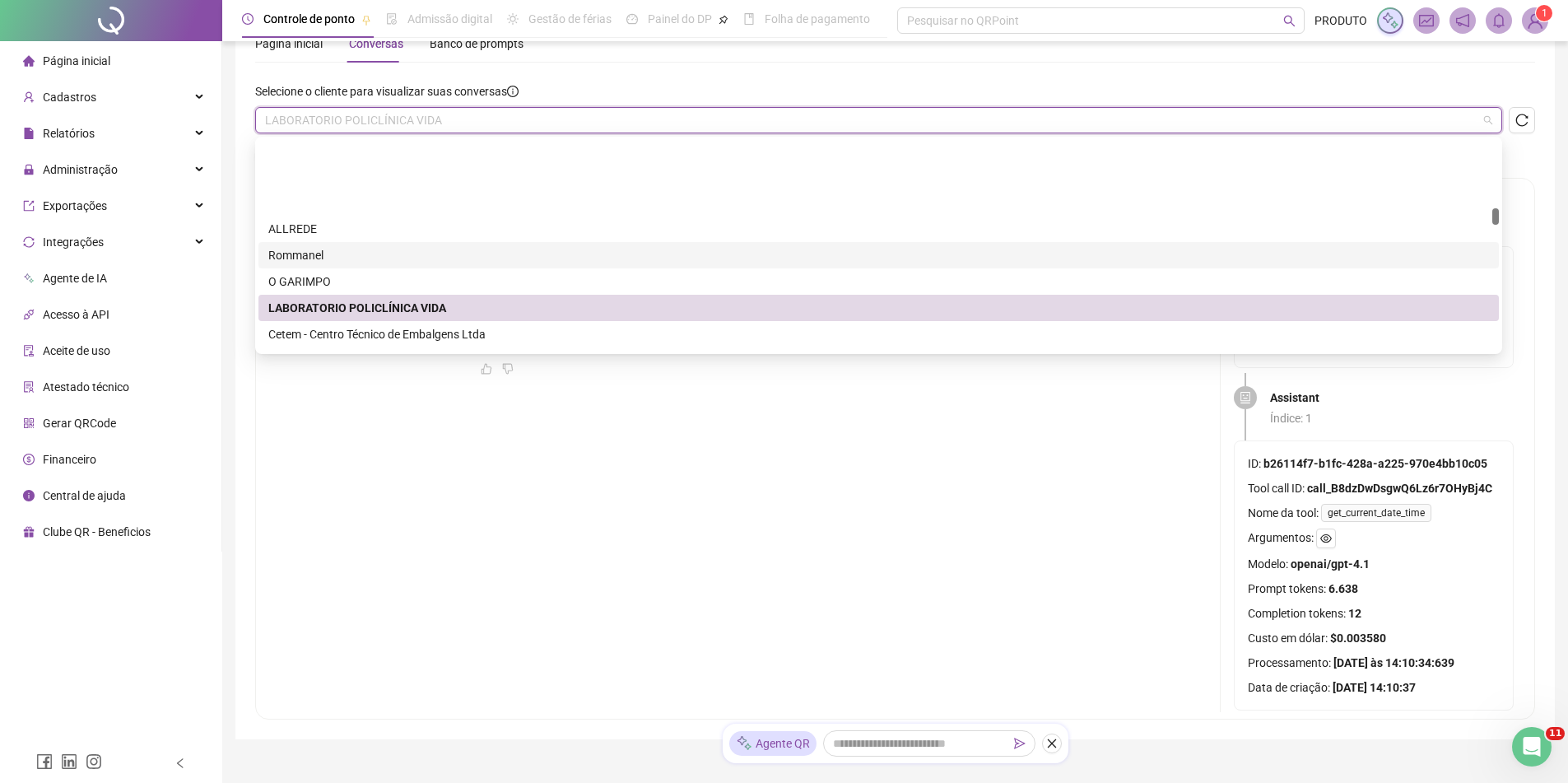
scroll to position [1482, 0]
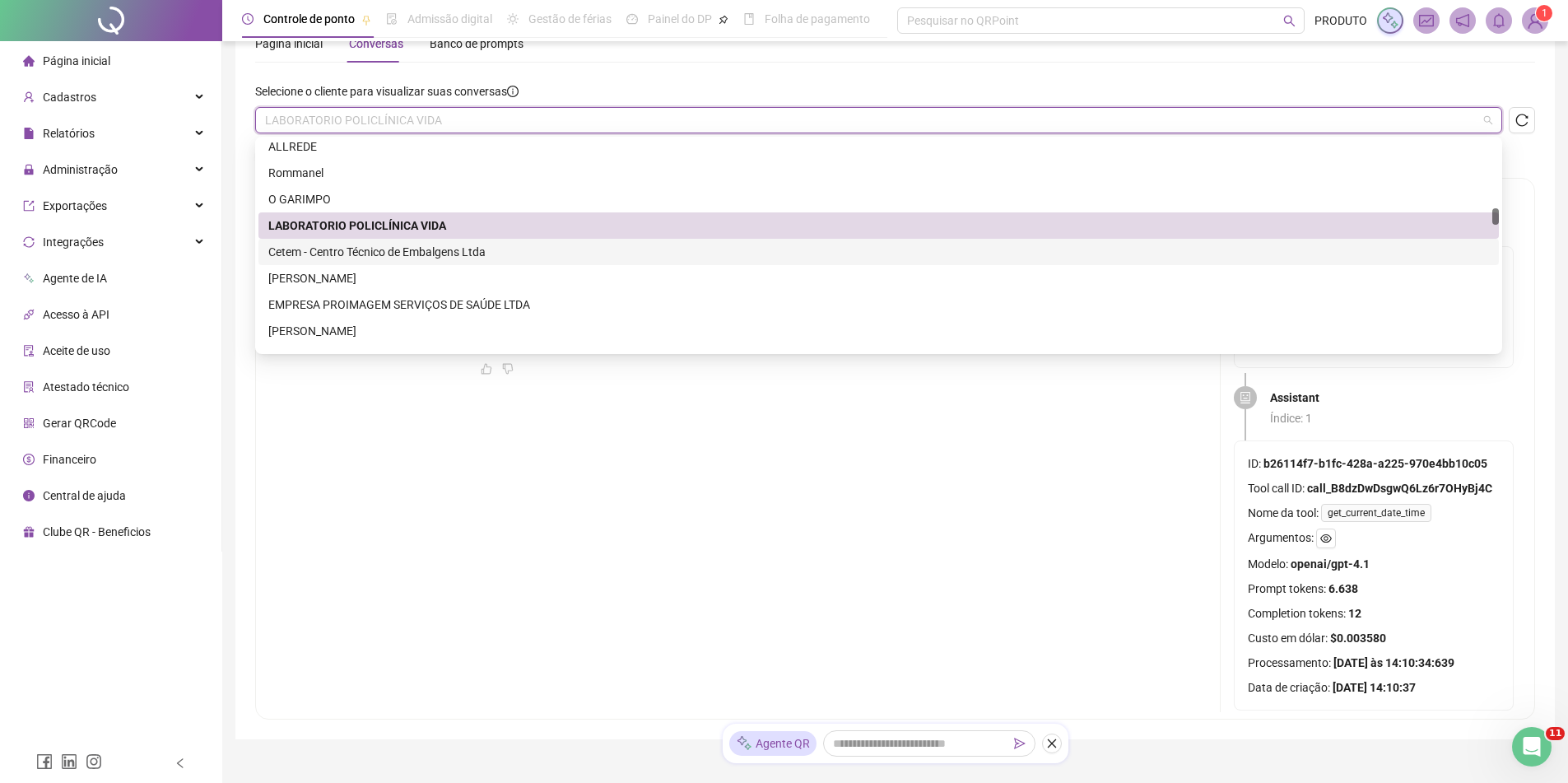
click at [349, 250] on div "Cetem - Centro Técnico de Embalgens Ltda" at bounding box center [878, 252] width 1221 height 18
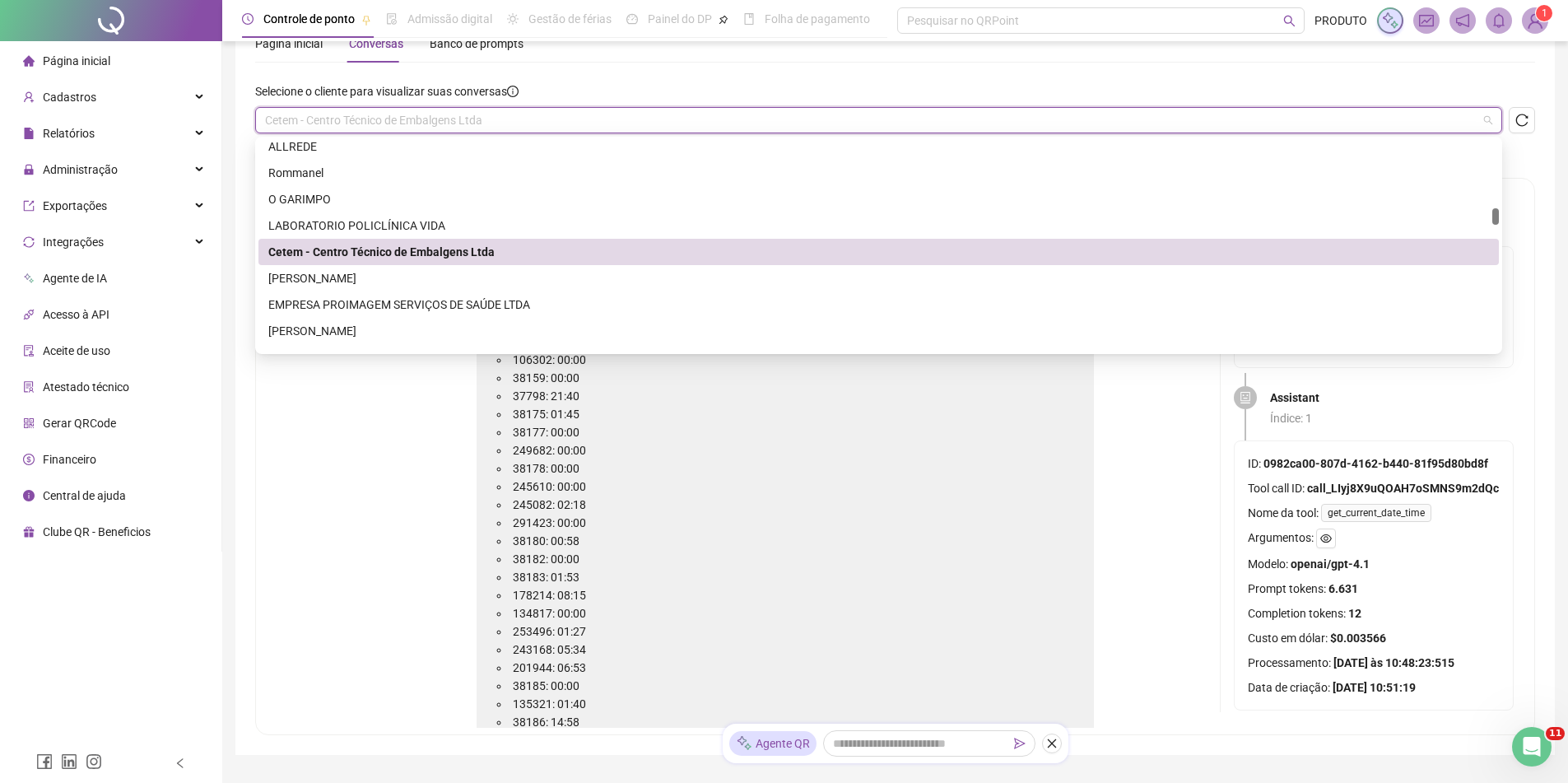
click at [417, 129] on span "Cetem - Centro Técnico de Embalgens Ltda" at bounding box center [879, 120] width 1228 height 25
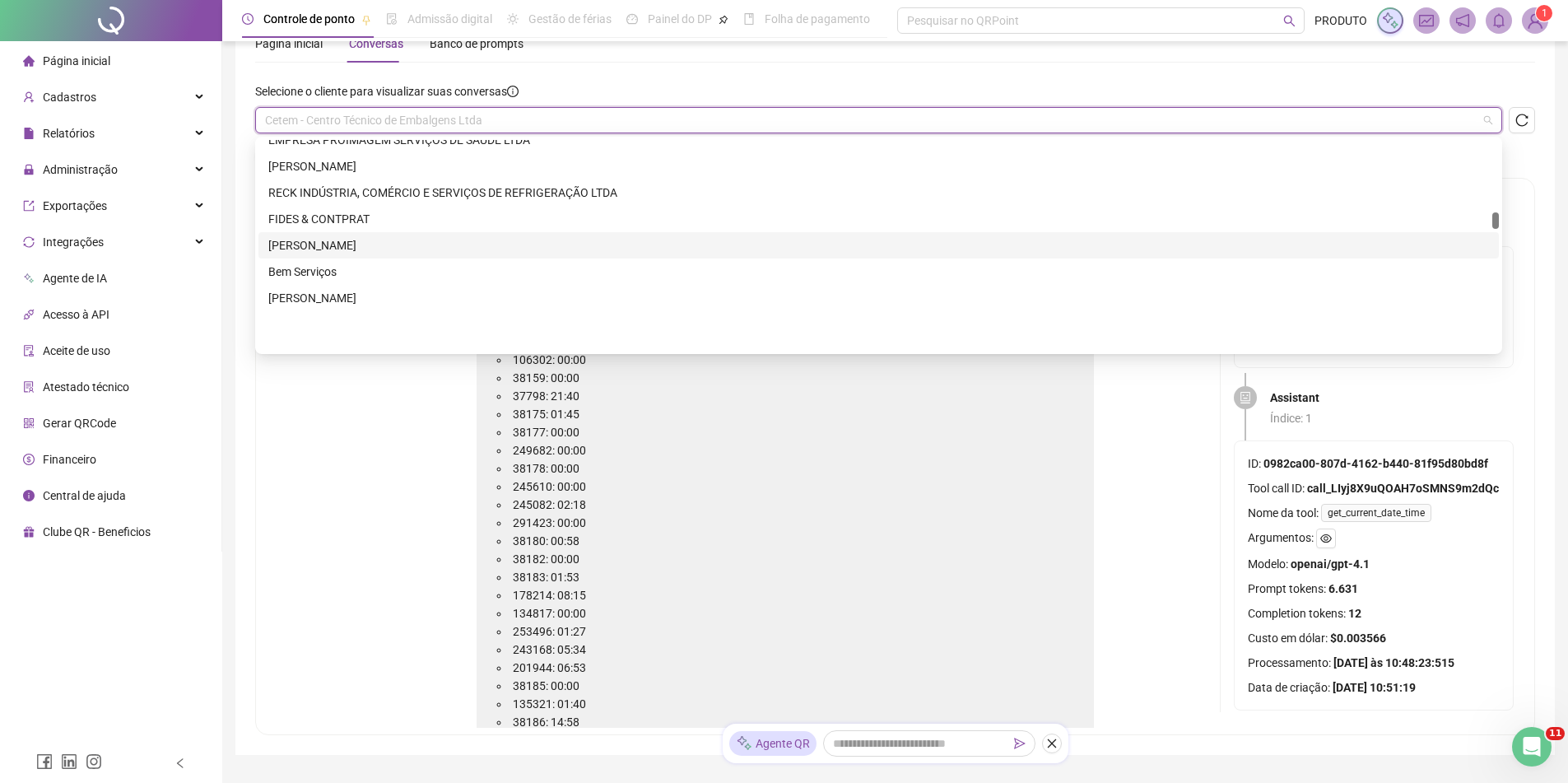
scroll to position [1564, 0]
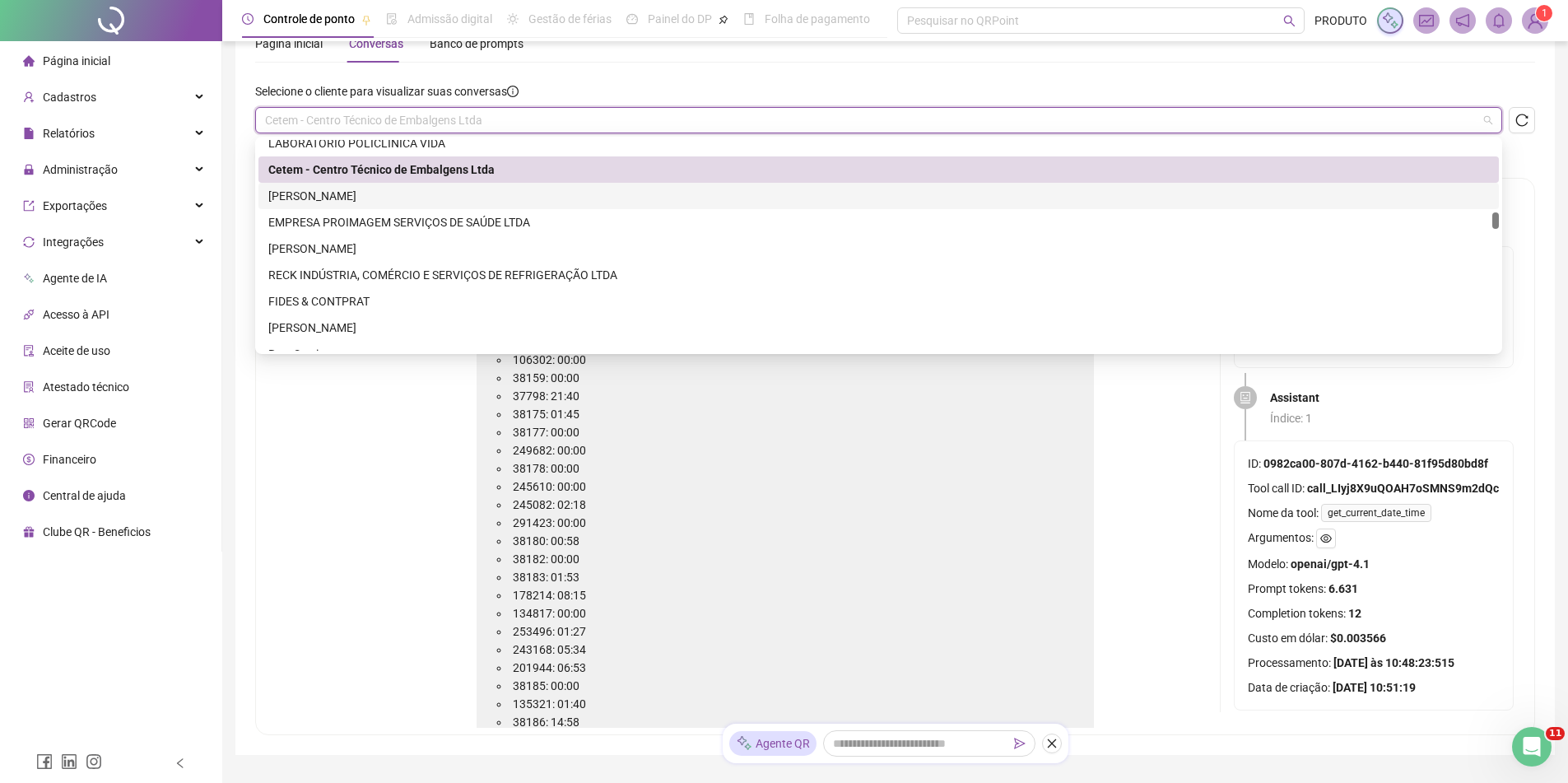
click at [377, 193] on div "[PERSON_NAME]" at bounding box center [878, 196] width 1221 height 18
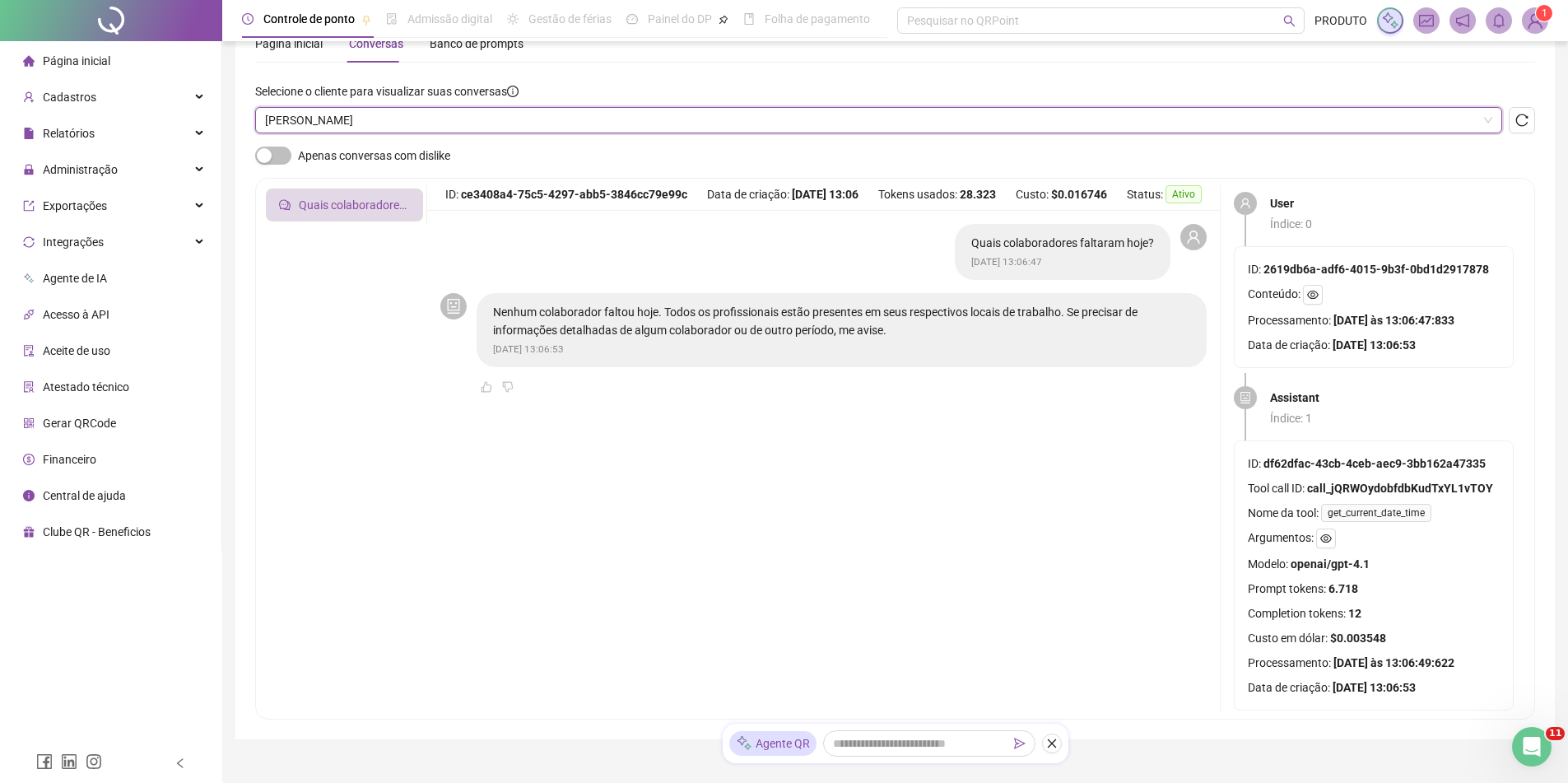
click at [416, 119] on span "[PERSON_NAME]" at bounding box center [879, 120] width 1228 height 25
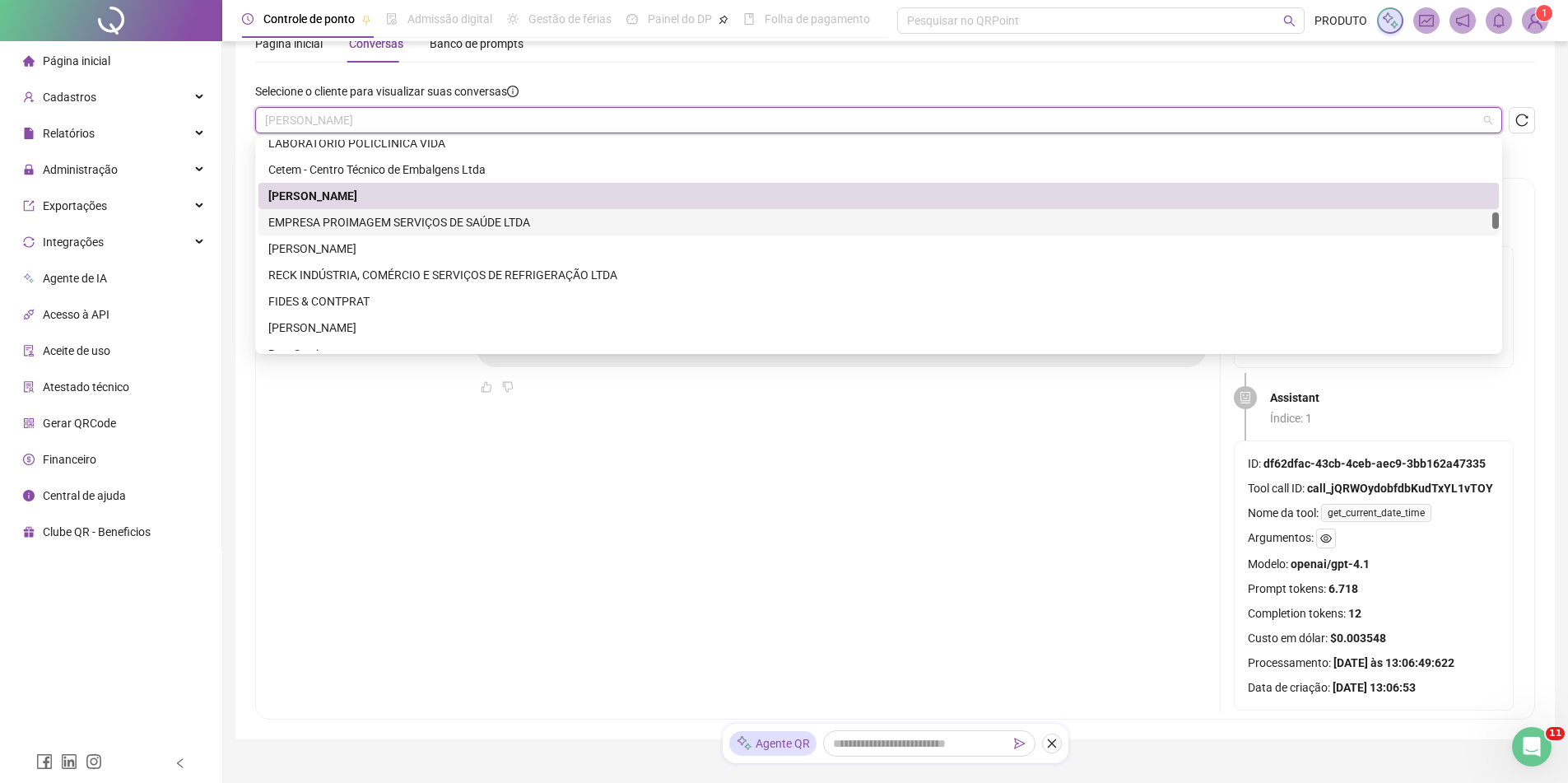
click at [373, 219] on div "EMPRESA PROIMAGEM SERVIÇOS DE SAÚDE LTDA" at bounding box center [878, 222] width 1221 height 18
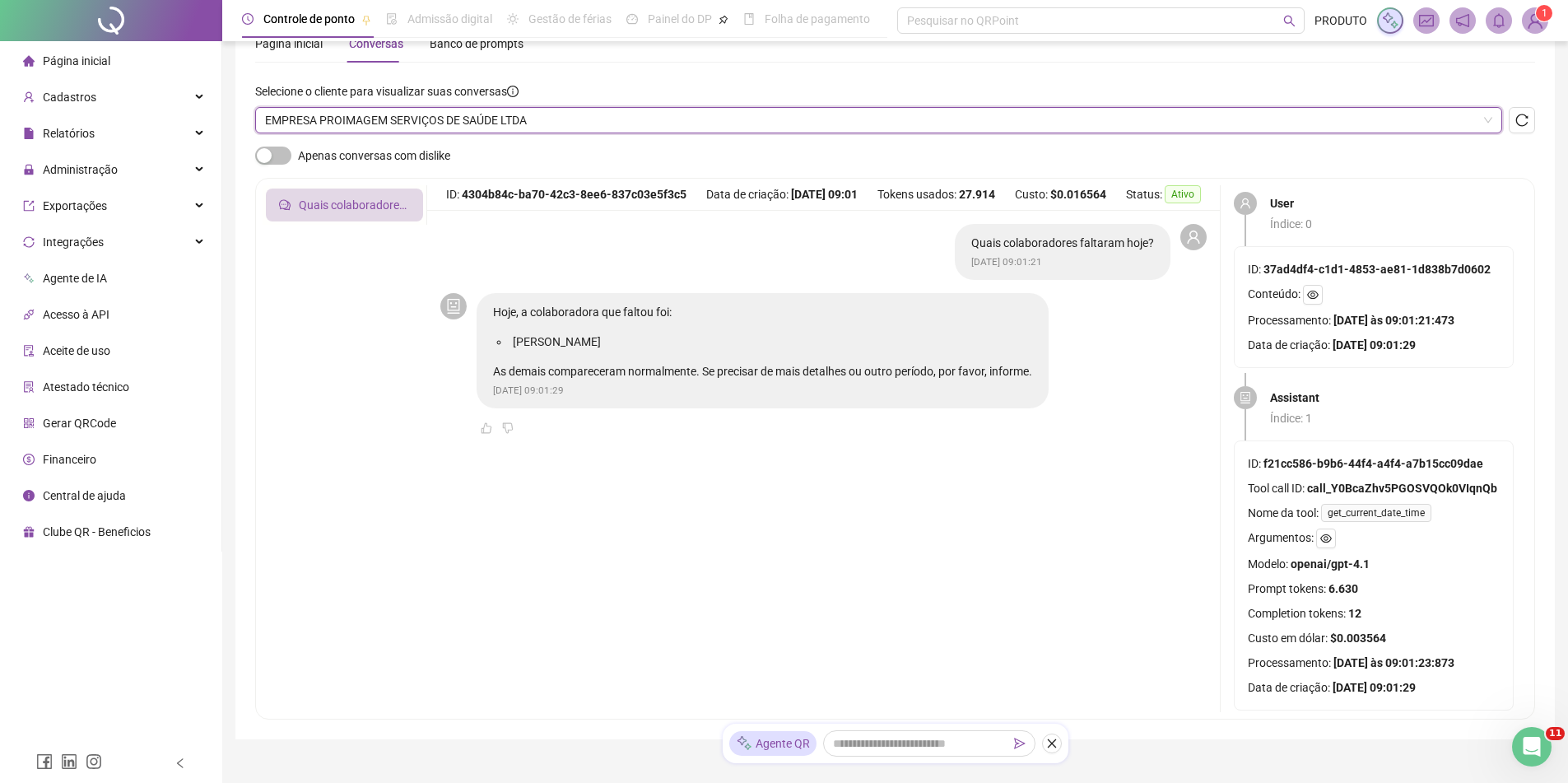
click at [420, 116] on span "EMPRESA PROIMAGEM SERVIÇOS DE SAÚDE LTDA" at bounding box center [879, 120] width 1228 height 25
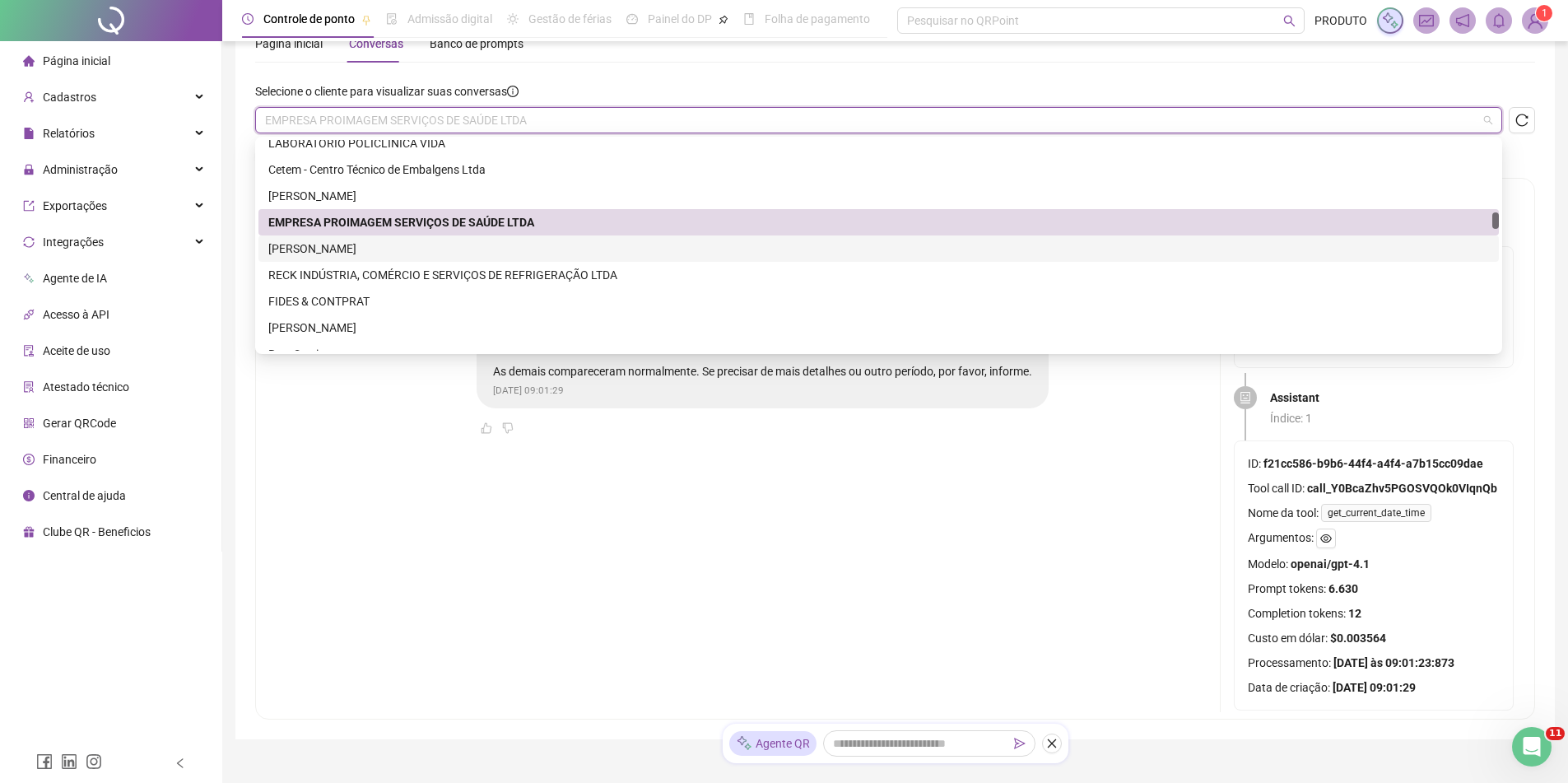
click at [355, 252] on div "[PERSON_NAME]" at bounding box center [878, 249] width 1221 height 18
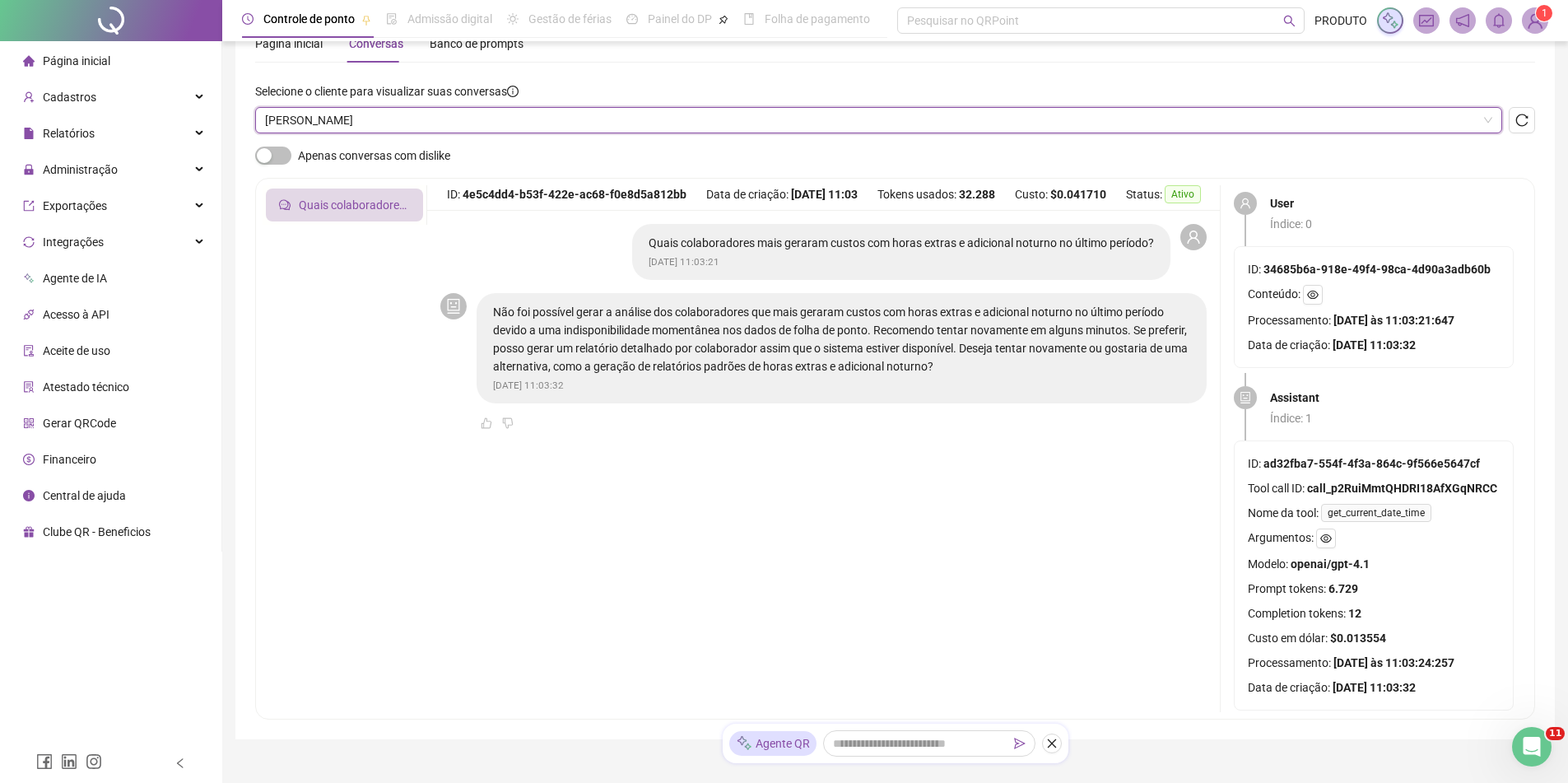
click at [413, 122] on span "[PERSON_NAME]" at bounding box center [879, 120] width 1228 height 25
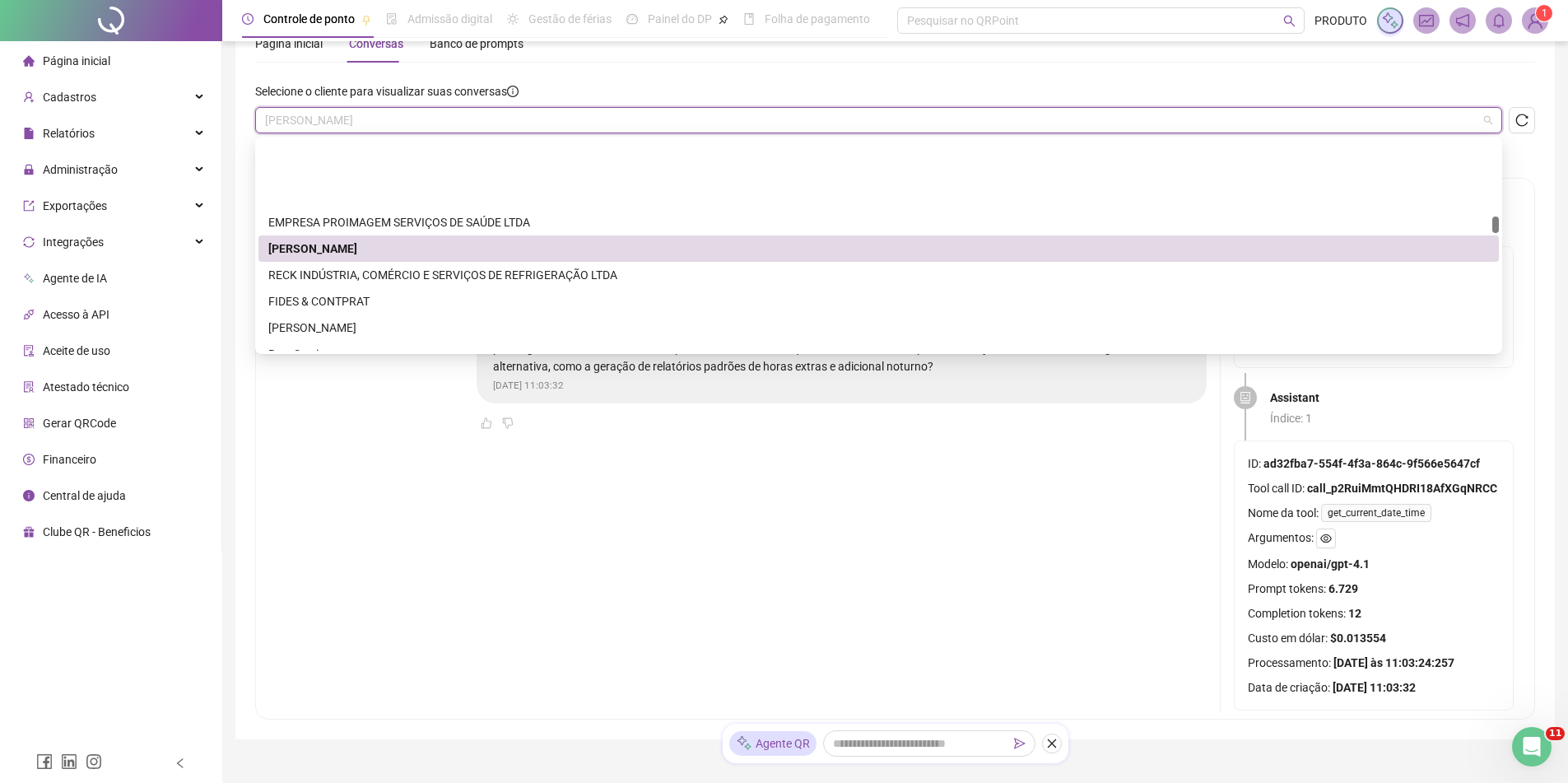
scroll to position [1646, 0]
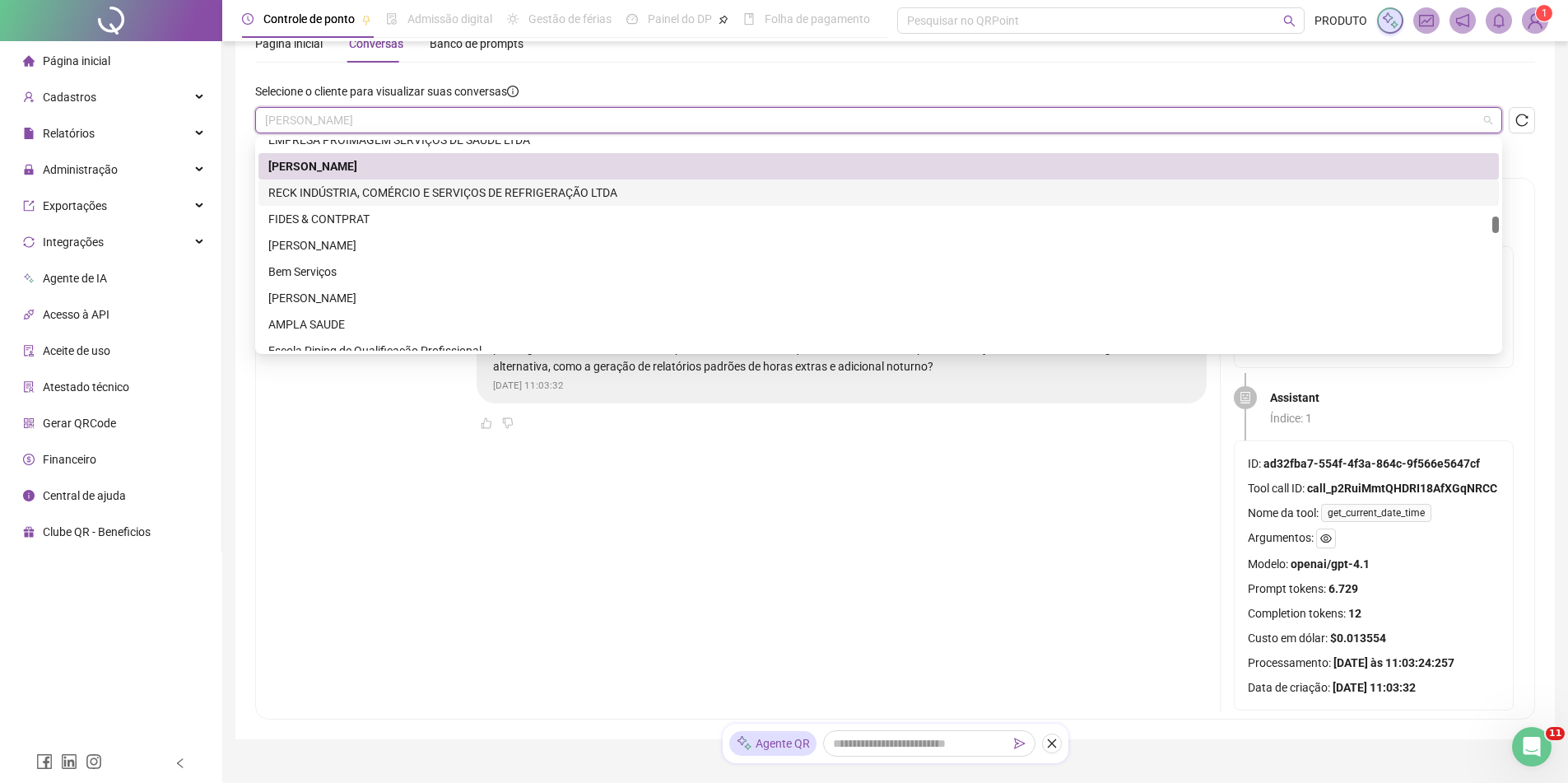
click at [368, 191] on div "RECK INDÚSTRIA, COMÉRCIO E SERVIÇOS DE REFRIGERAÇÃO LTDA" at bounding box center [878, 193] width 1221 height 18
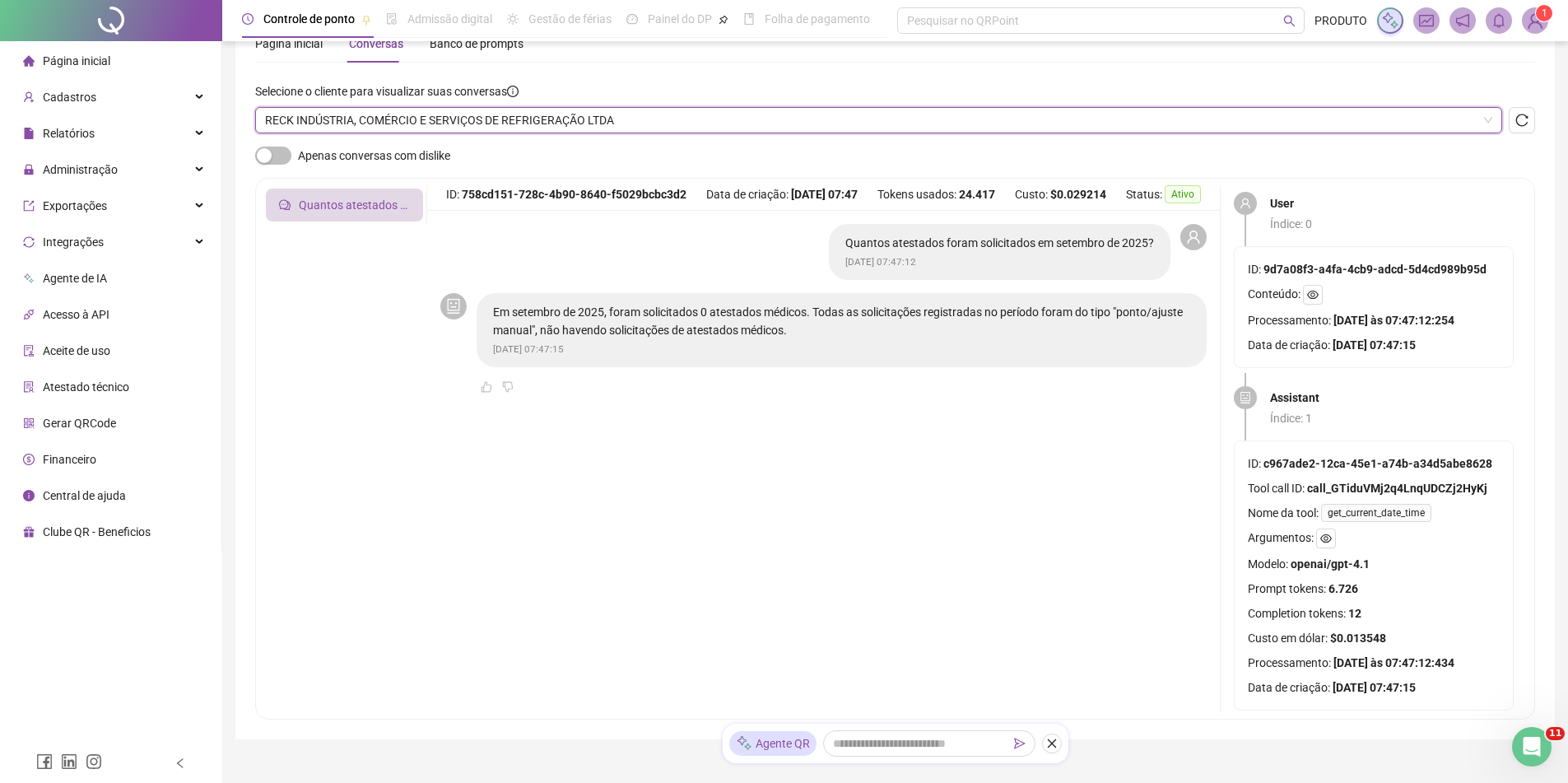
click at [394, 123] on span "RECK INDÚSTRIA, COMÉRCIO E SERVIÇOS DE REFRIGERAÇÃO LTDA" at bounding box center [879, 120] width 1228 height 25
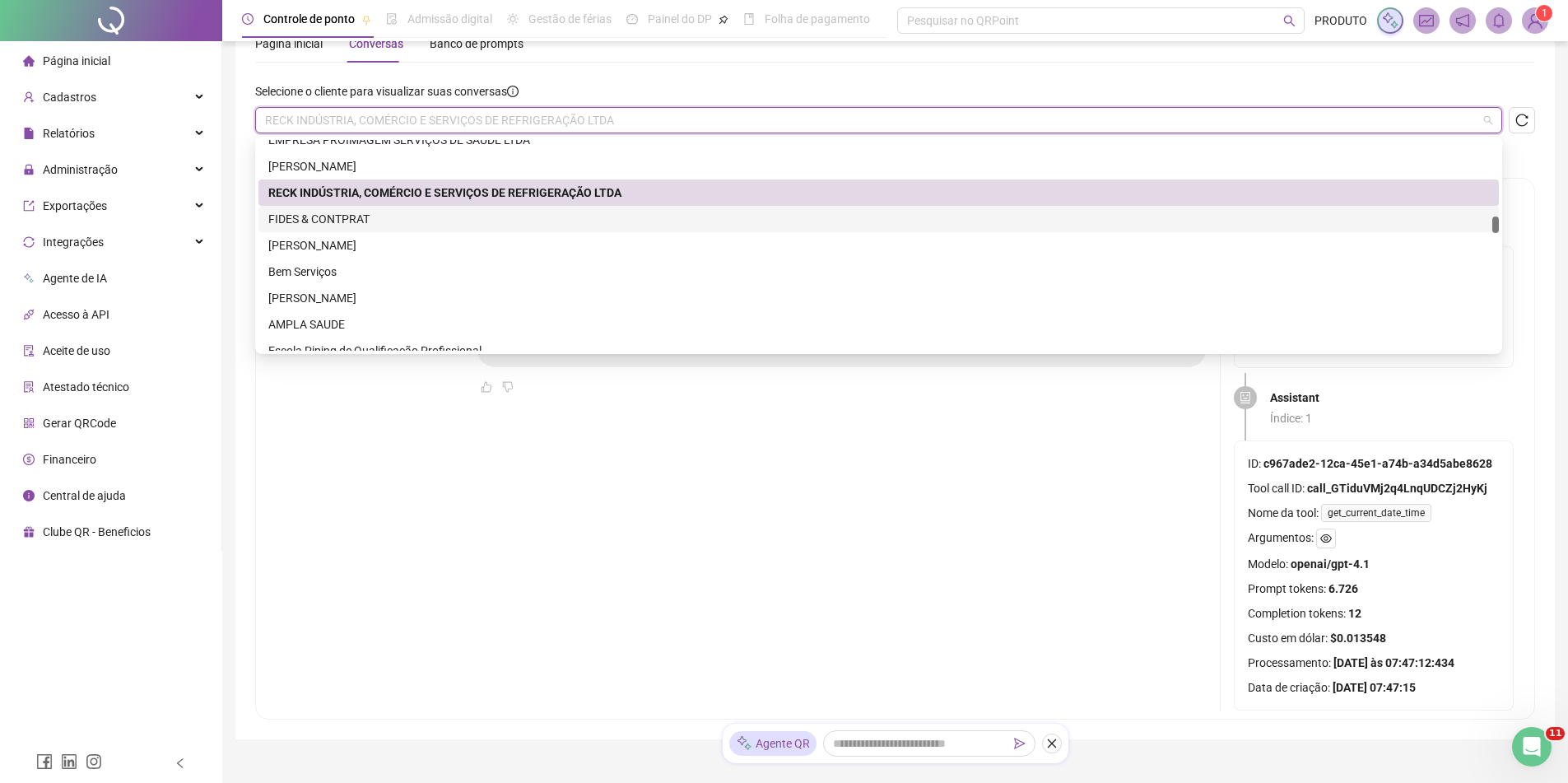
click at [349, 221] on div "FIDES & CONTPRAT" at bounding box center [878, 219] width 1221 height 18
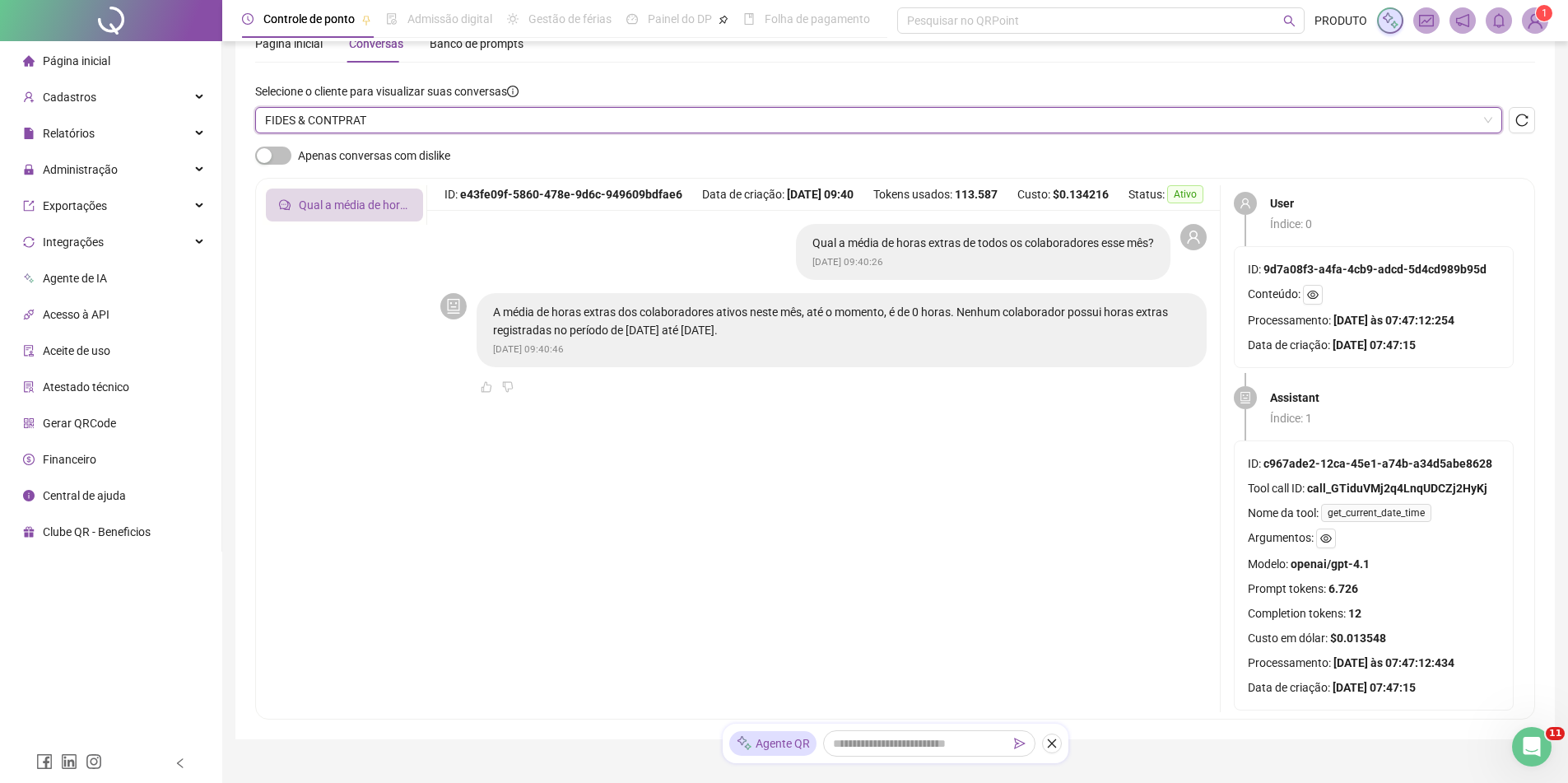
click at [413, 135] on div "Selecione o cliente para visualizar suas conversas FIDES & CONTPRAT FIDES & CON…" at bounding box center [895, 114] width 1280 height 64
click at [400, 127] on span "FIDES & CONTPRAT" at bounding box center [879, 120] width 1228 height 25
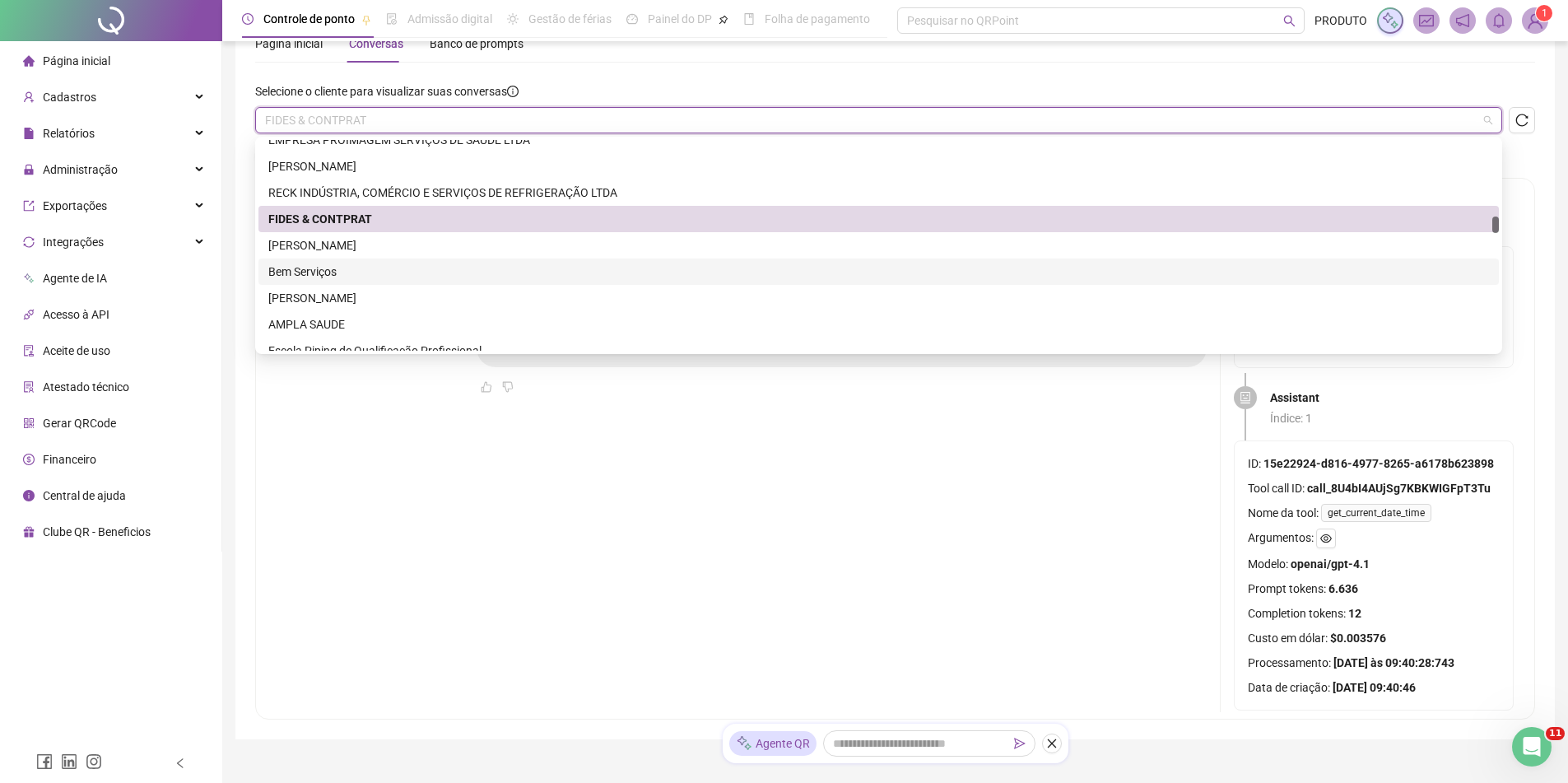
click at [355, 271] on div "Bem Serviços" at bounding box center [878, 272] width 1221 height 18
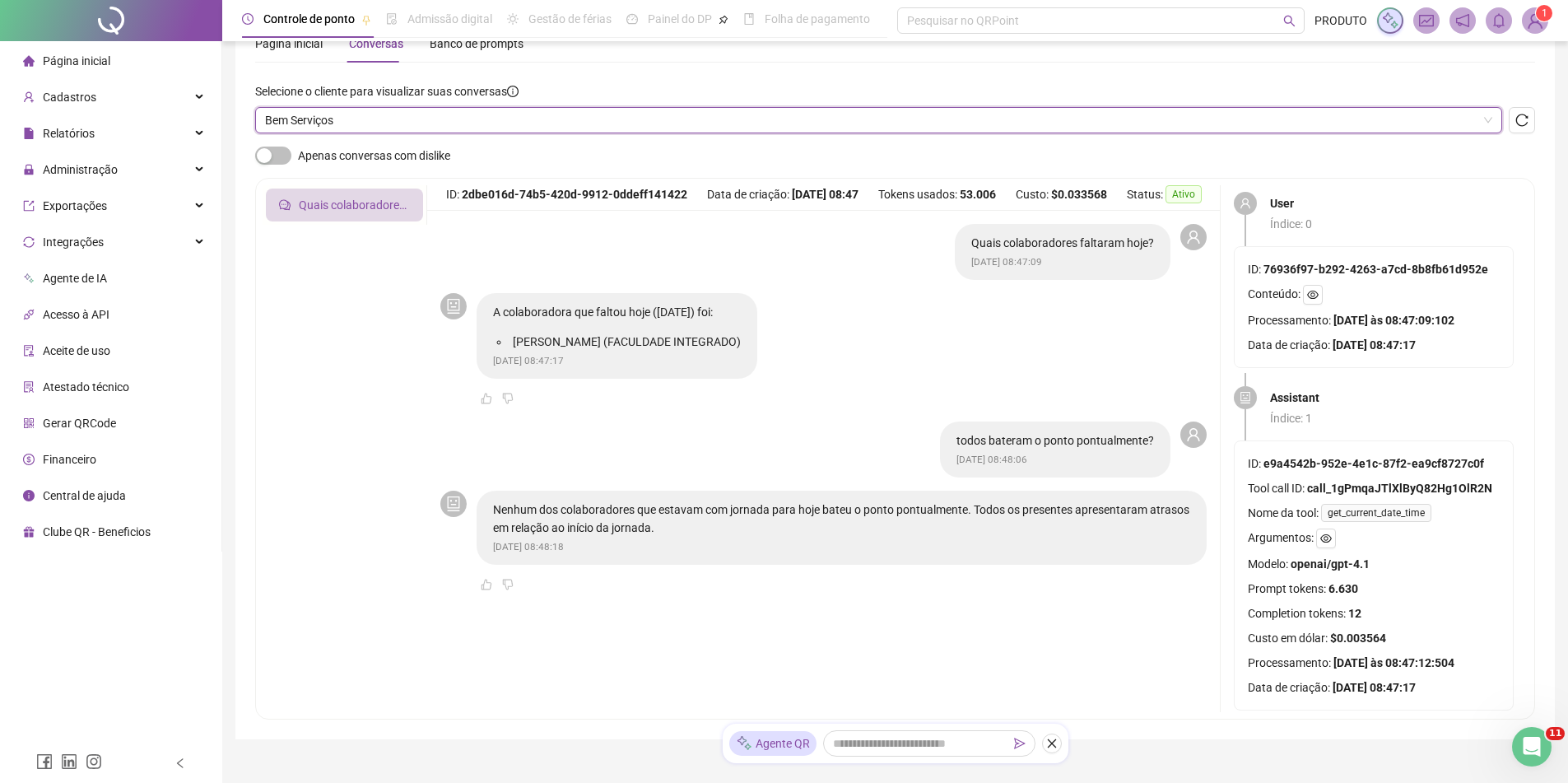
click at [424, 127] on span "Bem Serviços" at bounding box center [879, 120] width 1228 height 25
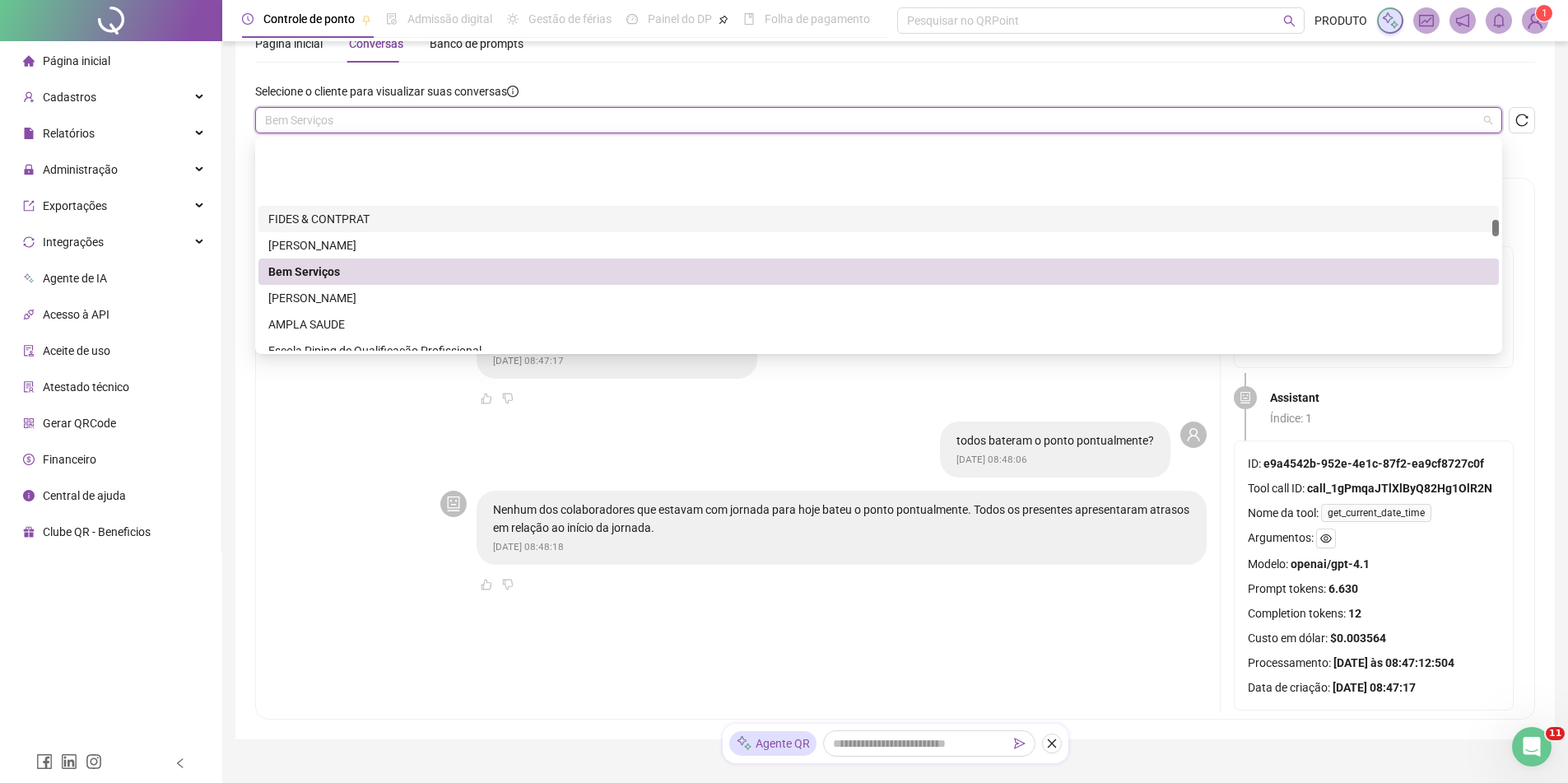
scroll to position [1729, 0]
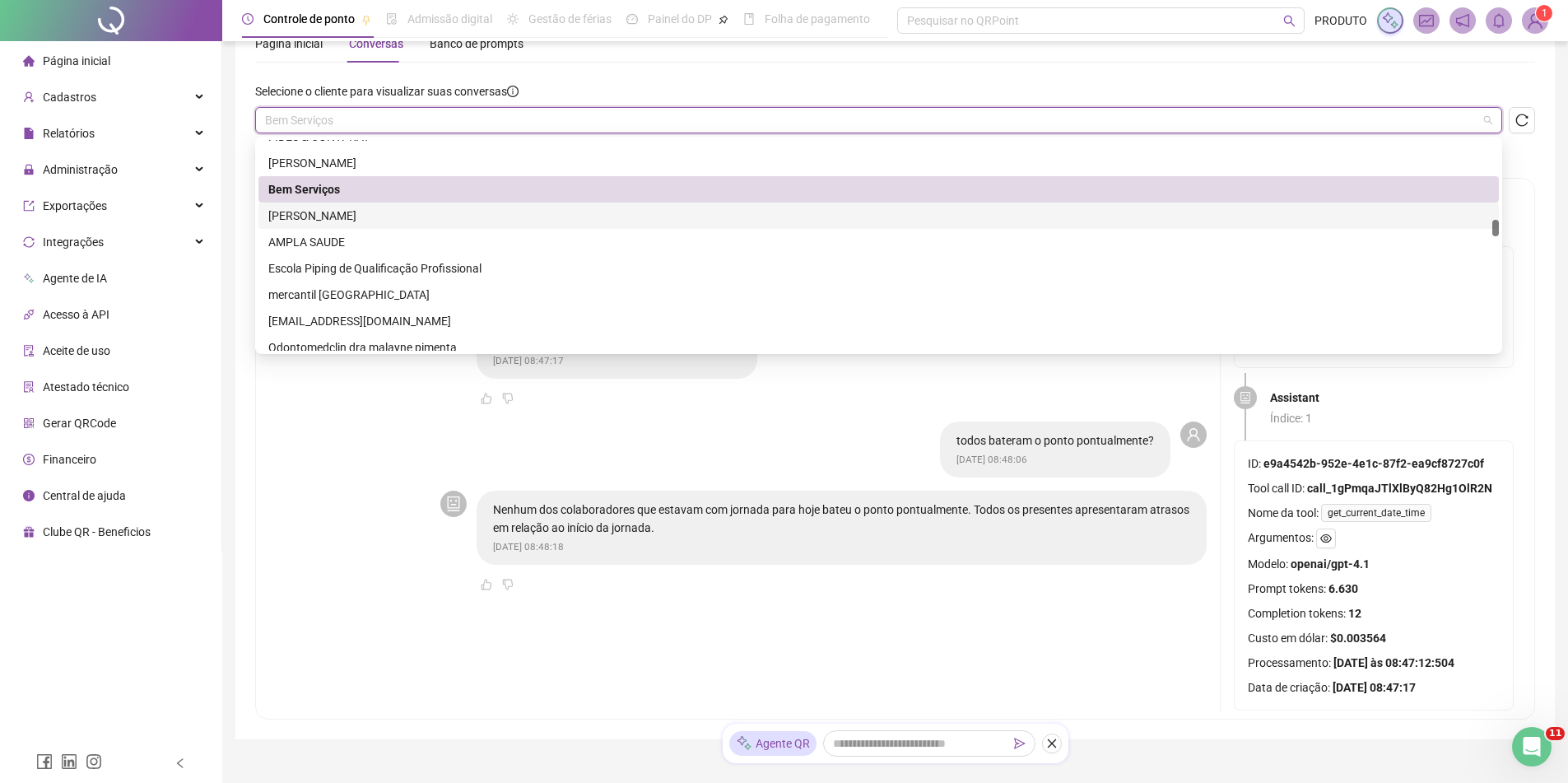
click at [366, 208] on div "[PERSON_NAME]" at bounding box center [878, 216] width 1221 height 18
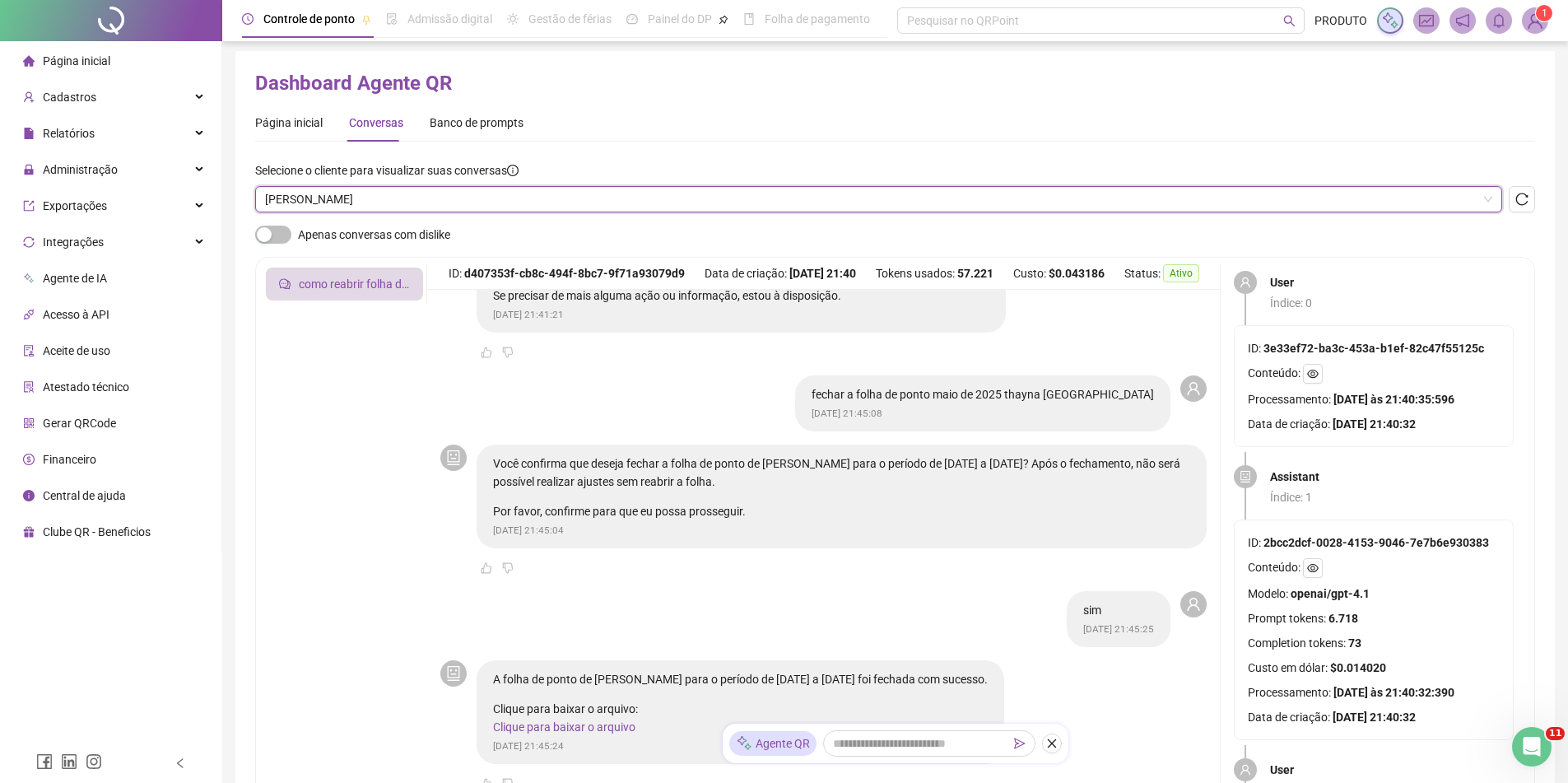
scroll to position [0, 0]
click at [398, 201] on span "[PERSON_NAME]" at bounding box center [879, 202] width 1228 height 25
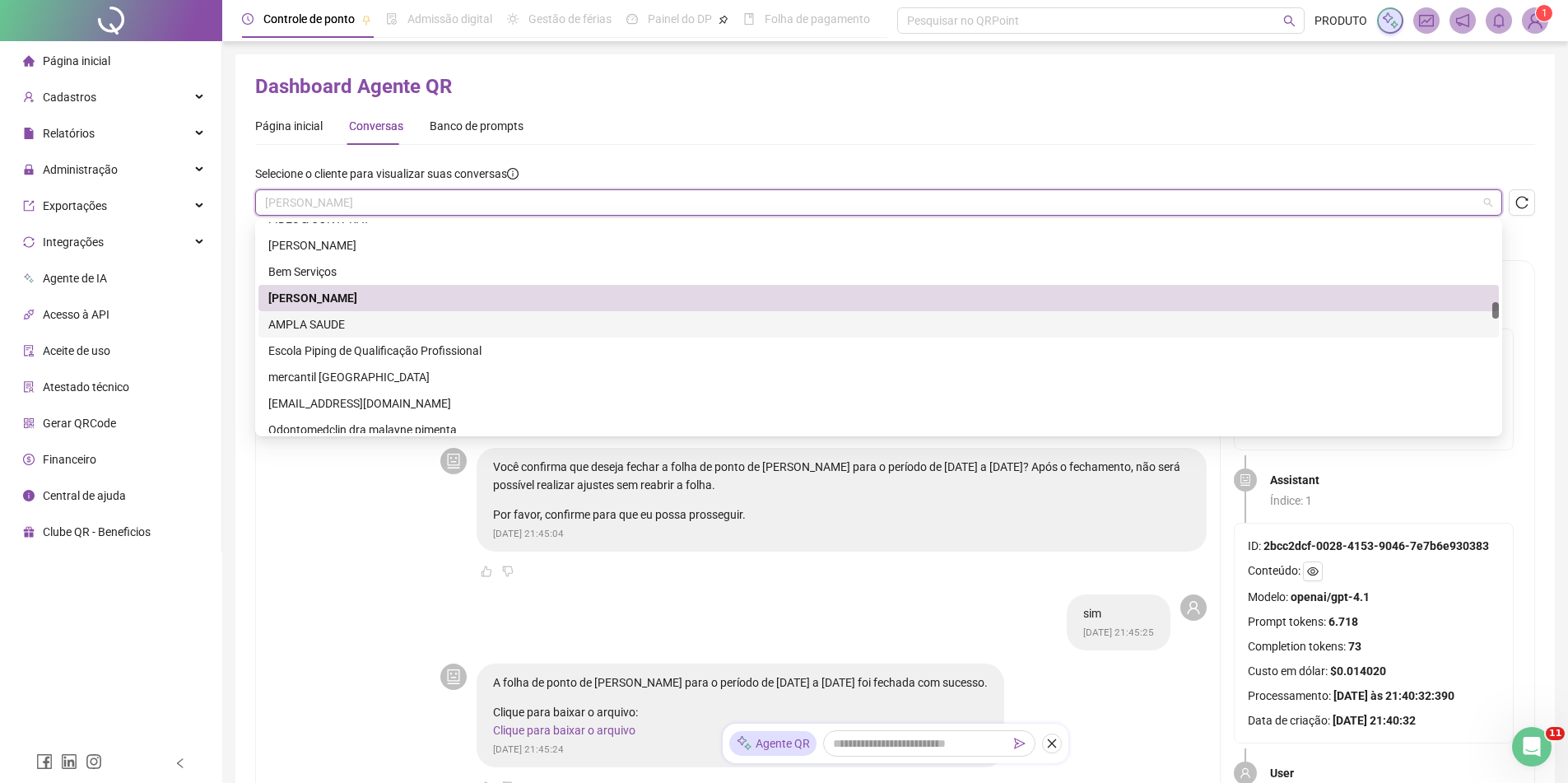
click at [347, 319] on div "AMPLA SAUDE" at bounding box center [878, 325] width 1221 height 18
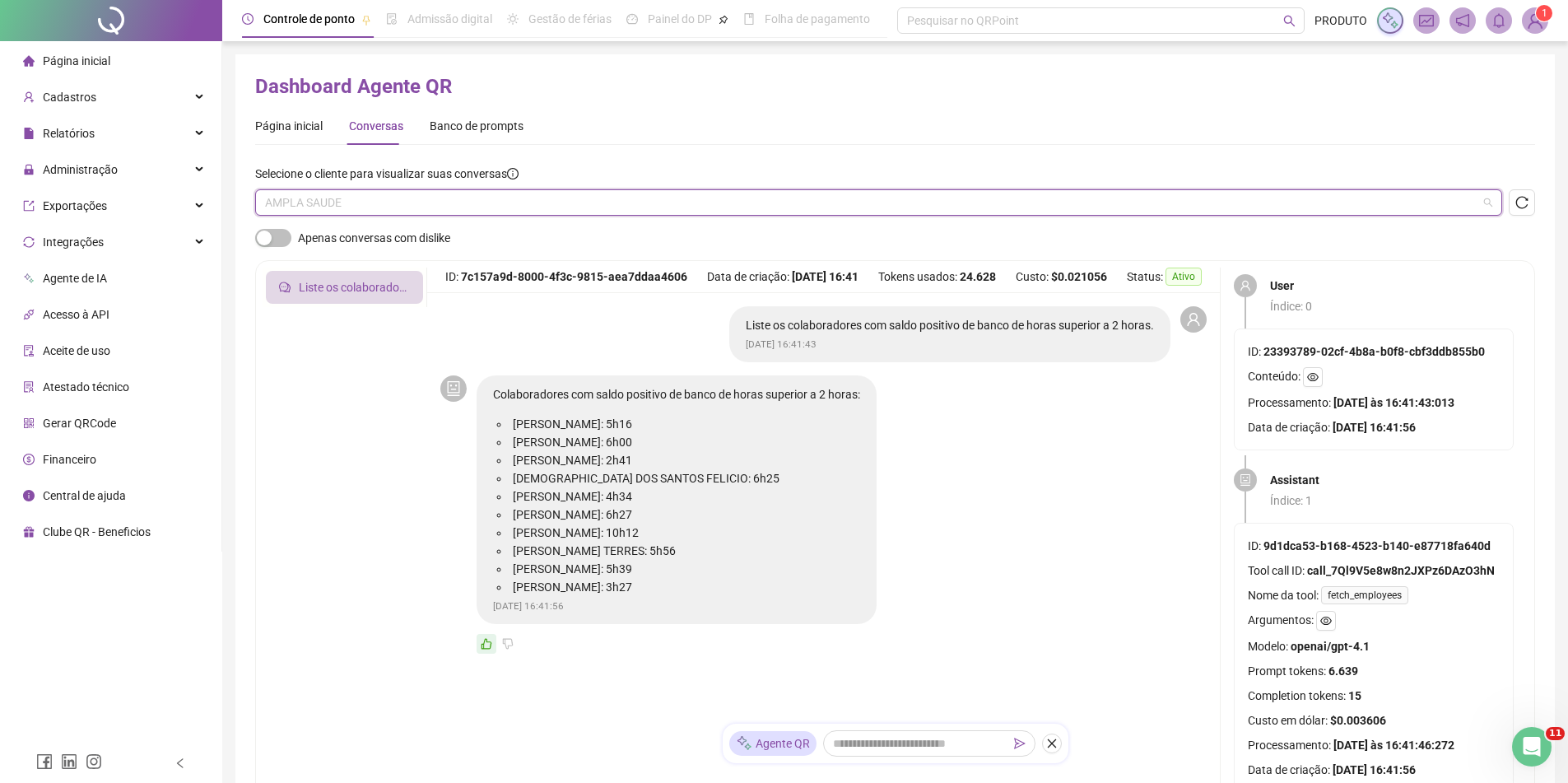
click at [407, 204] on span "AMPLA SAUDE" at bounding box center [879, 202] width 1228 height 25
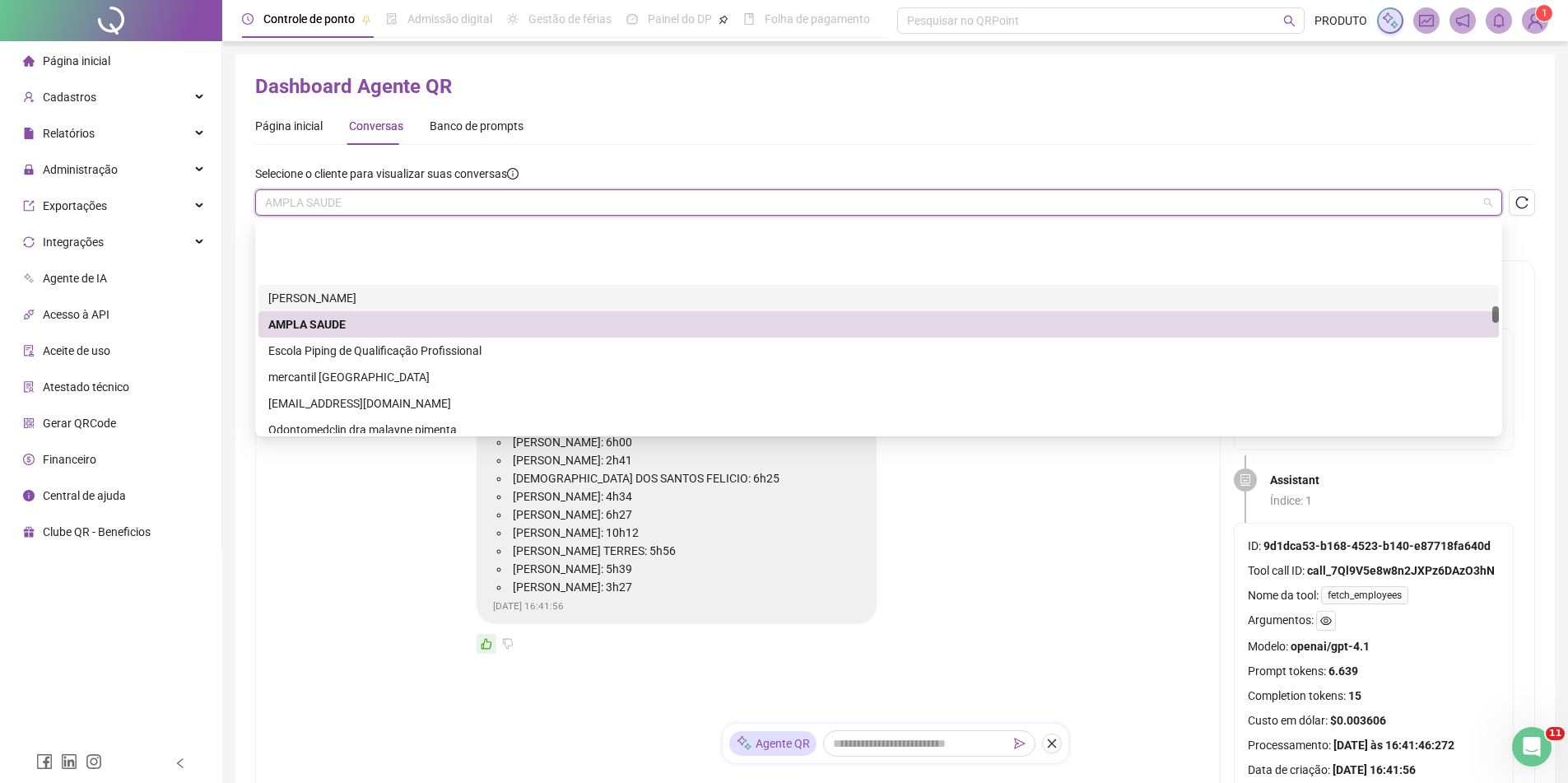
scroll to position [1811, 0]
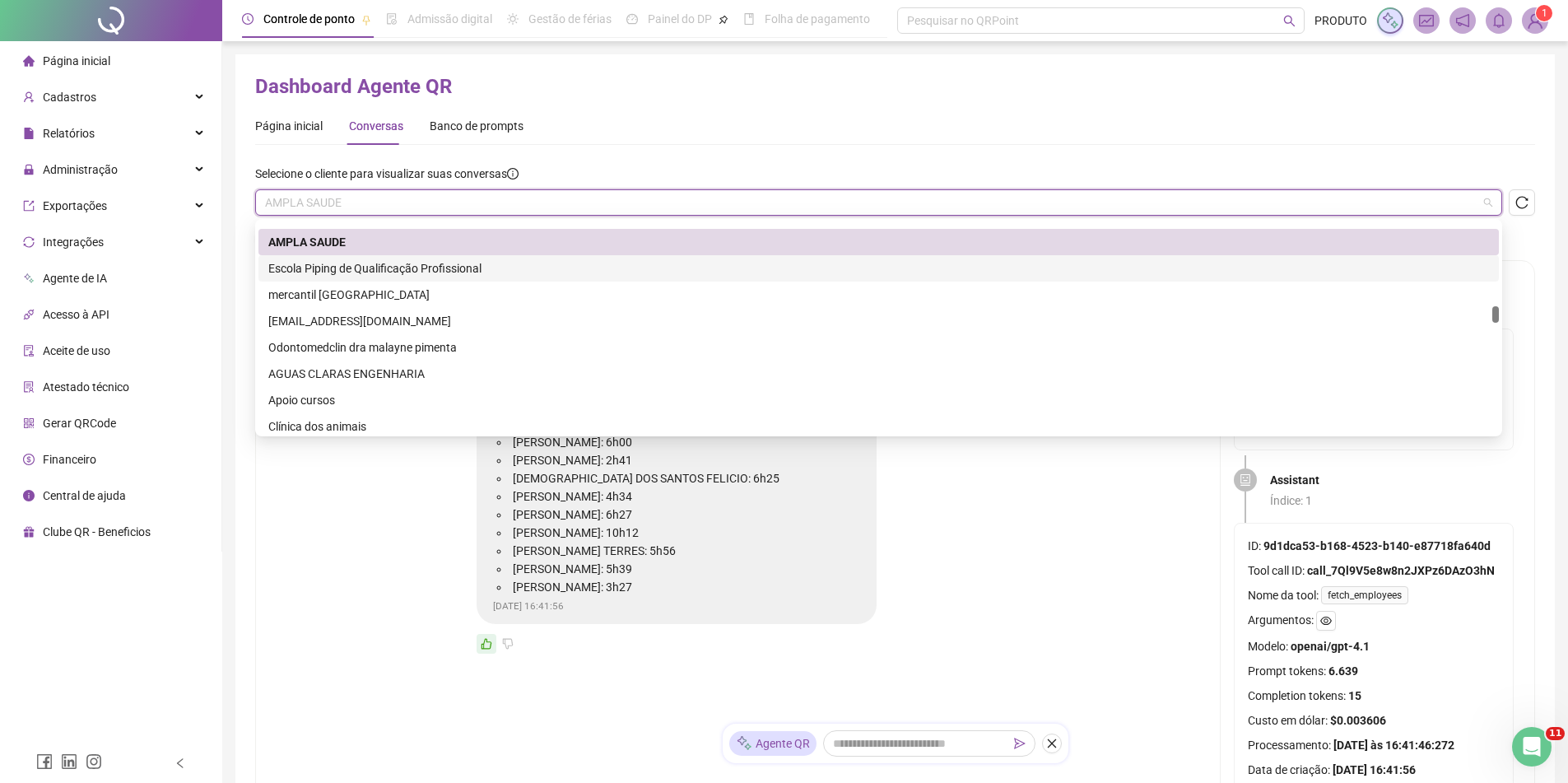
click at [418, 271] on div "Escola Piping de Qualificação Profissional" at bounding box center [878, 268] width 1221 height 18
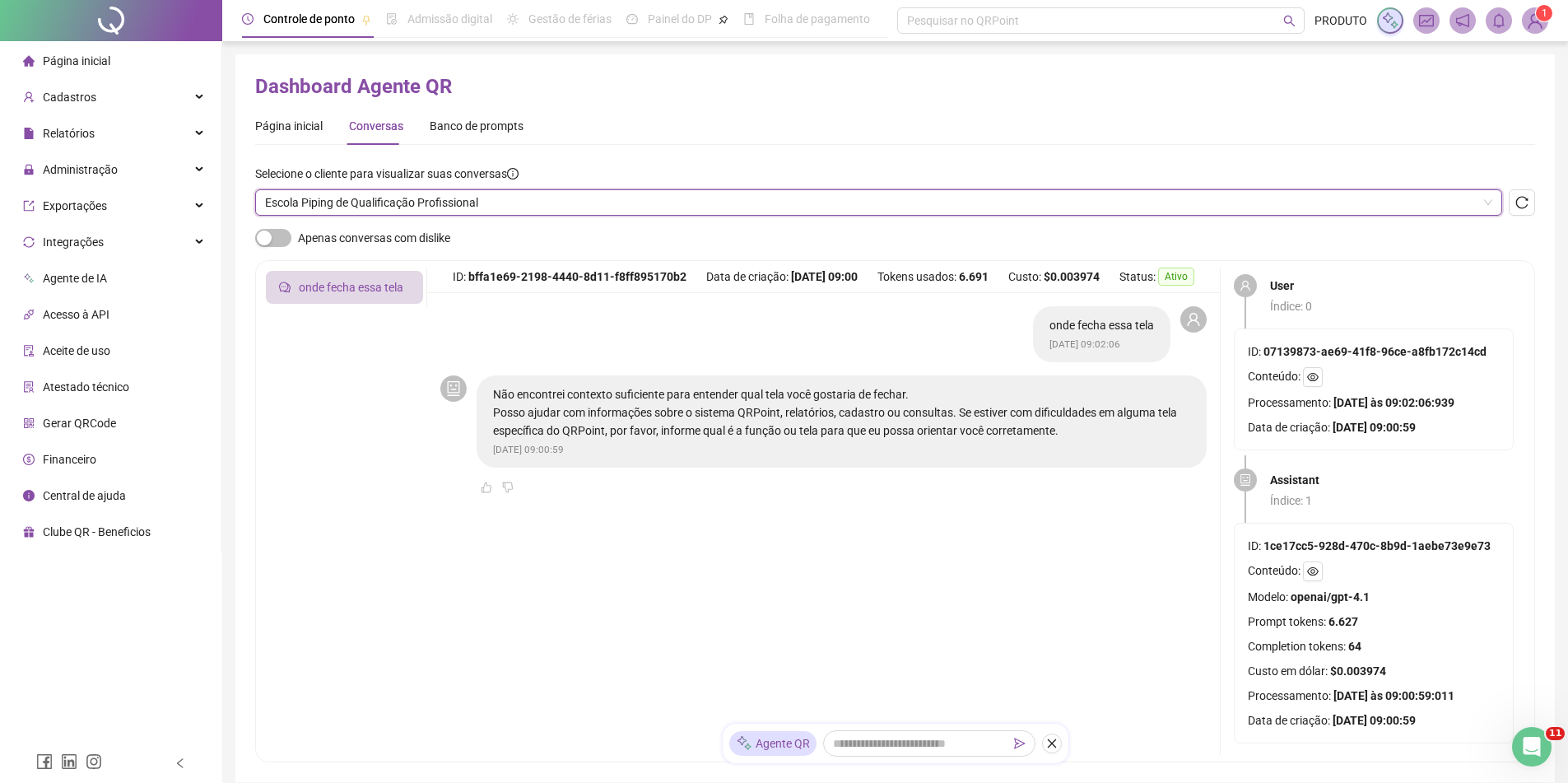
click at [562, 211] on span "Escola Piping de Qualificação Profissional" at bounding box center [879, 202] width 1228 height 25
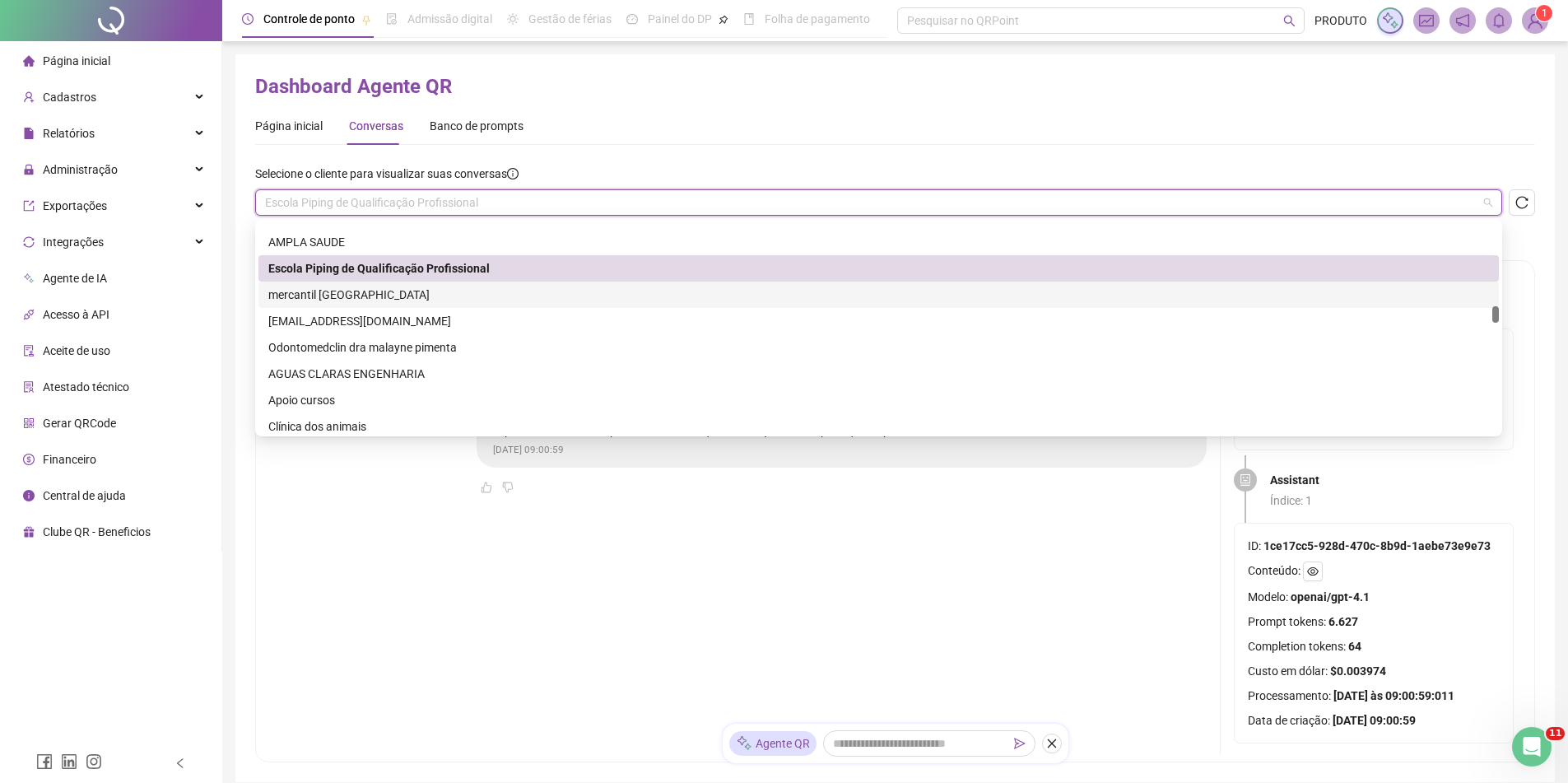
click at [403, 297] on div "mercantil [GEOGRAPHIC_DATA]" at bounding box center [878, 295] width 1221 height 18
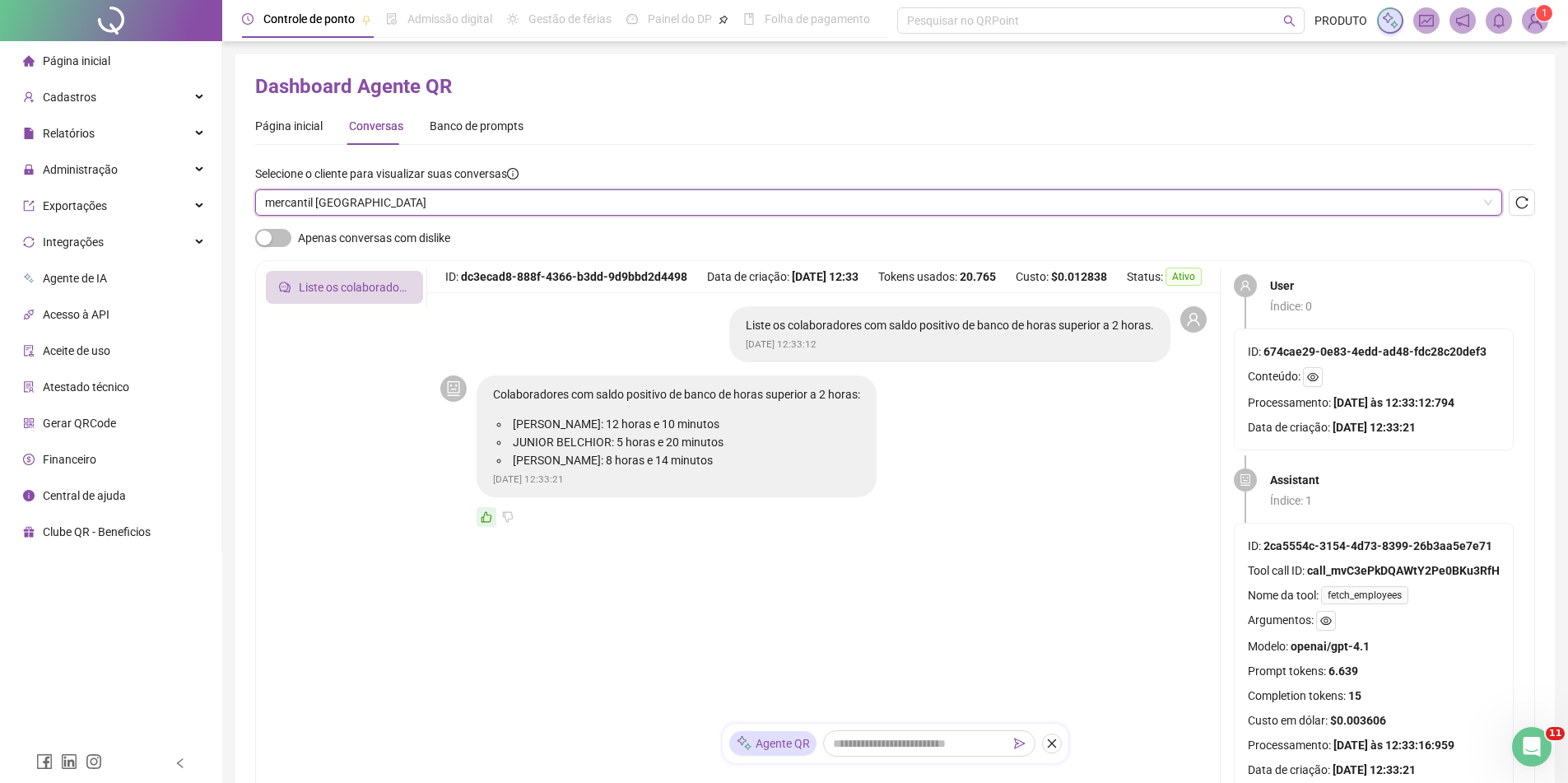
click at [445, 200] on span "mercantil [GEOGRAPHIC_DATA]" at bounding box center [879, 202] width 1228 height 25
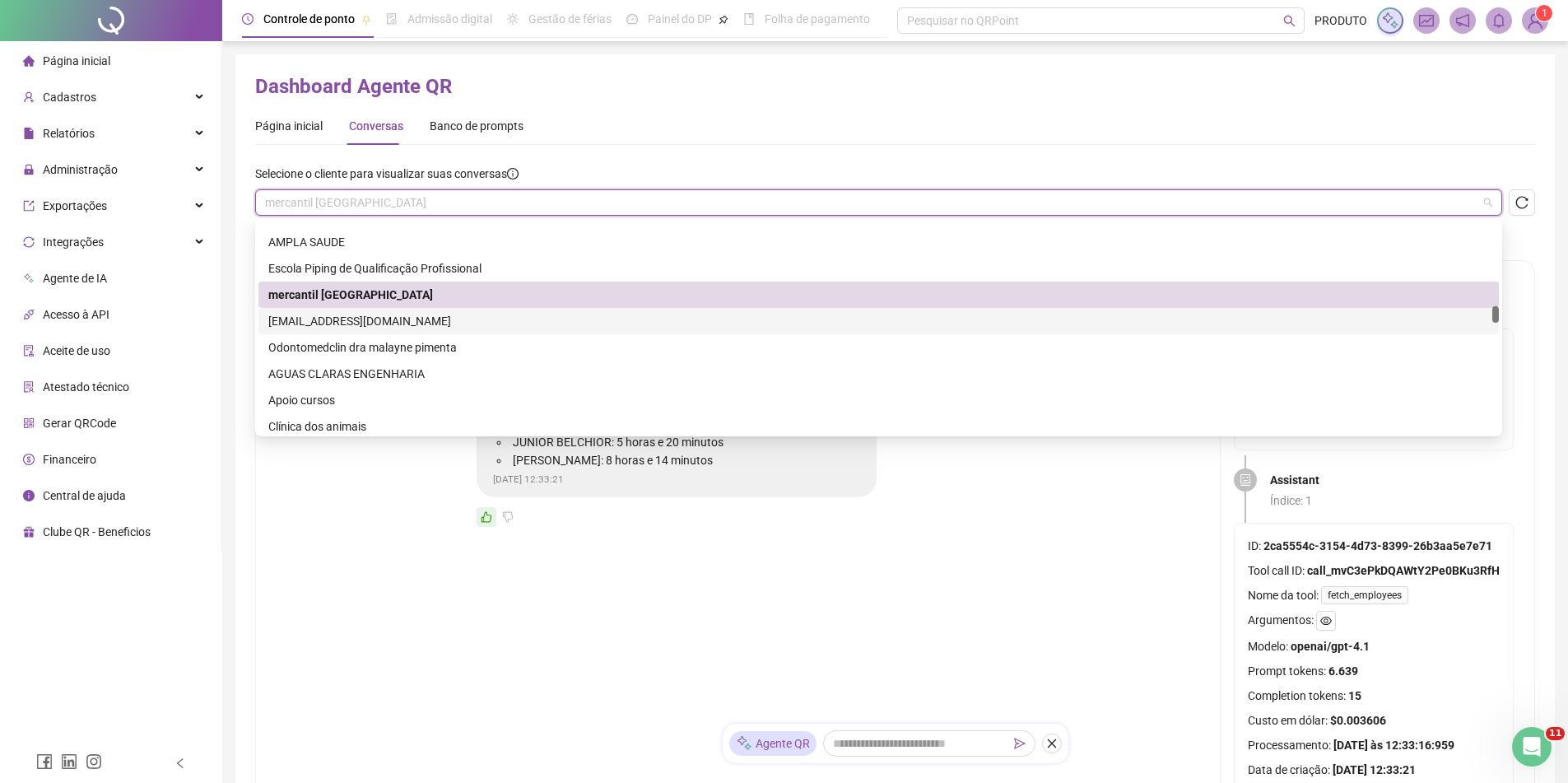
click at [378, 316] on div "[EMAIL_ADDRESS][DOMAIN_NAME]" at bounding box center [878, 321] width 1221 height 18
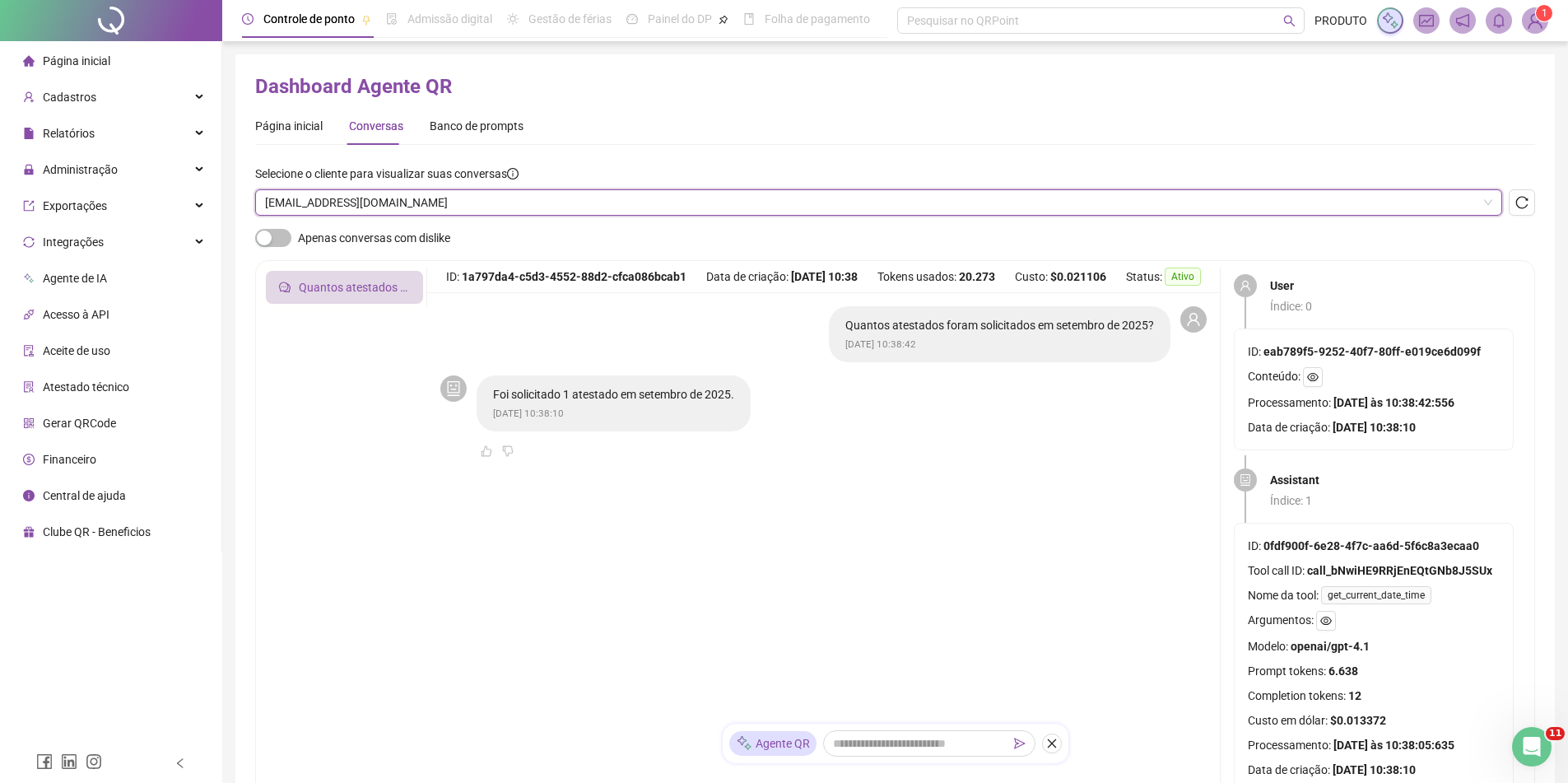
click at [473, 205] on span "[EMAIL_ADDRESS][DOMAIN_NAME]" at bounding box center [879, 202] width 1228 height 25
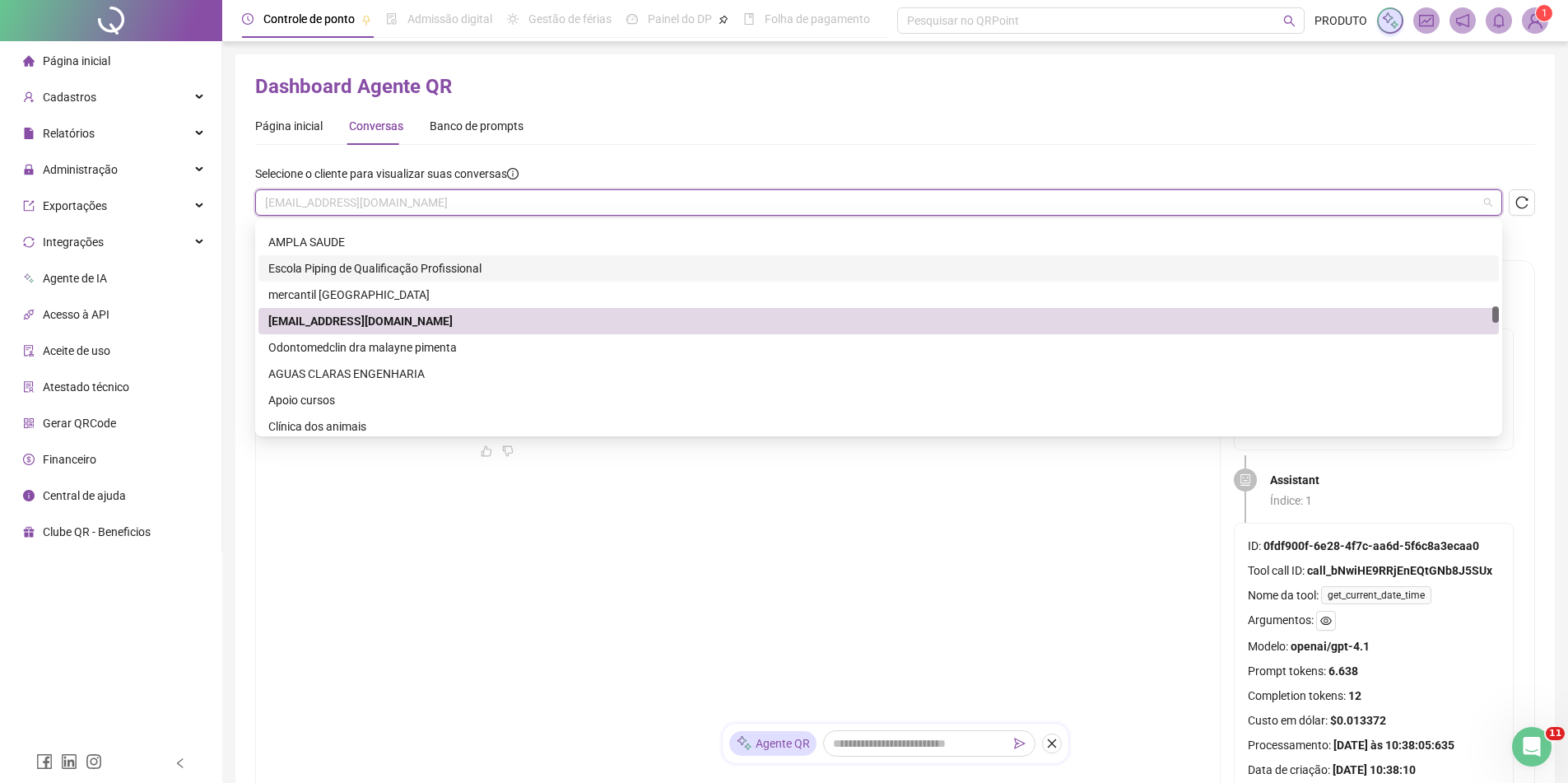
scroll to position [1893, 0]
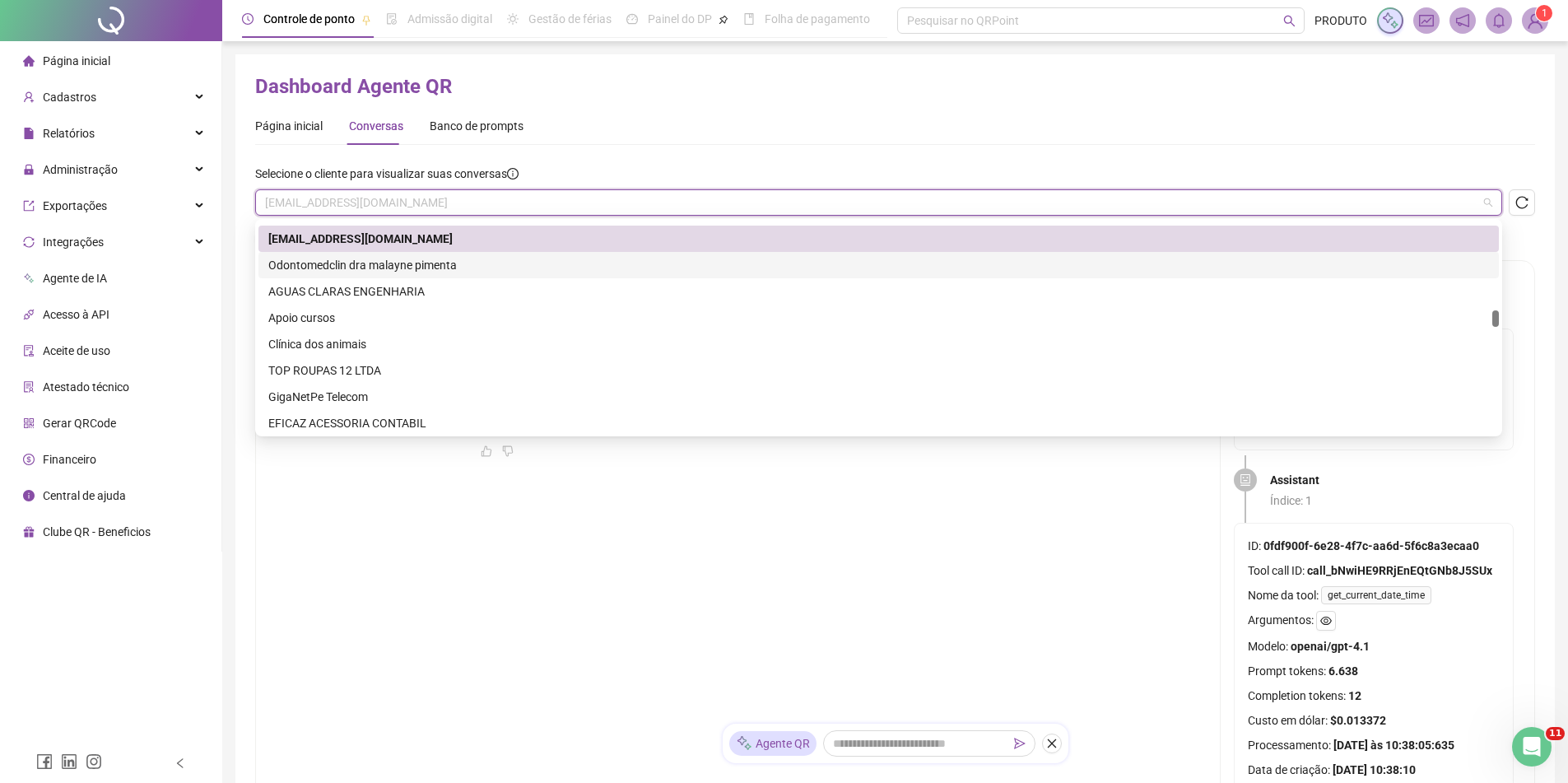
click at [429, 269] on div "Odontomedclin dra malayne pimenta" at bounding box center [878, 265] width 1221 height 18
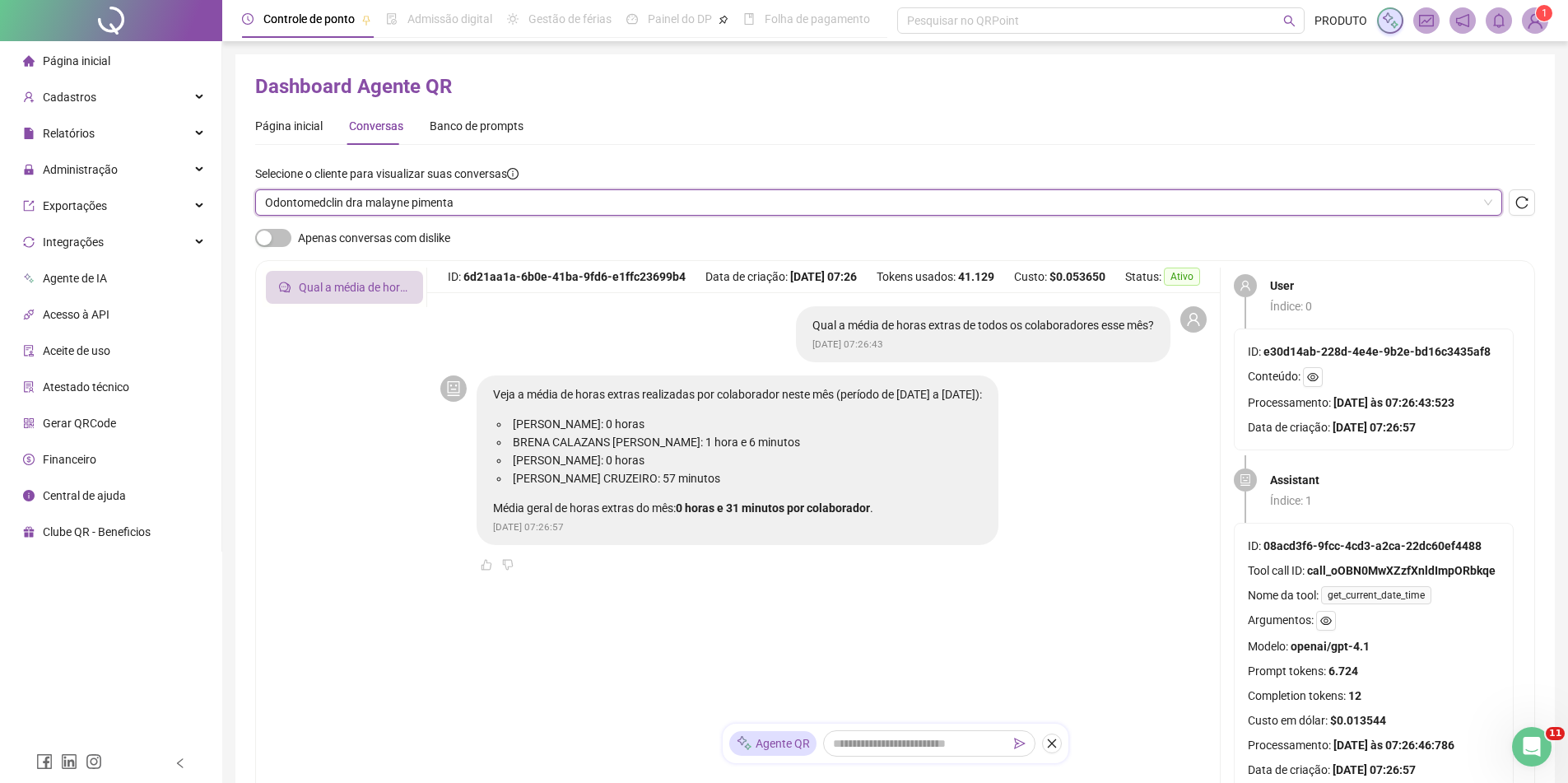
click at [532, 198] on span "Odontomedclin dra malayne pimenta" at bounding box center [879, 202] width 1228 height 25
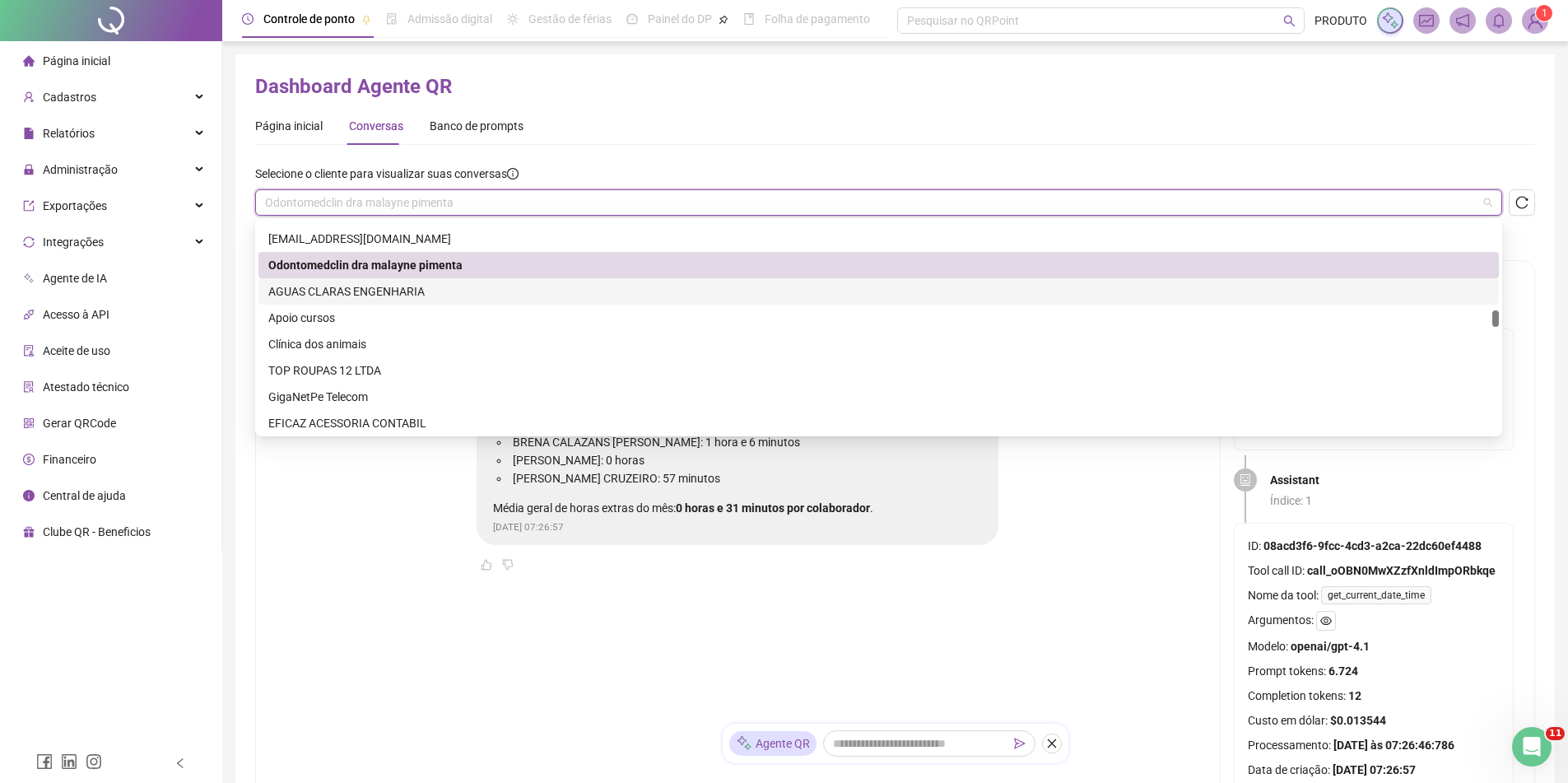
click at [399, 288] on div "AGUAS CLARAS ENGENHARIA" at bounding box center [878, 292] width 1221 height 18
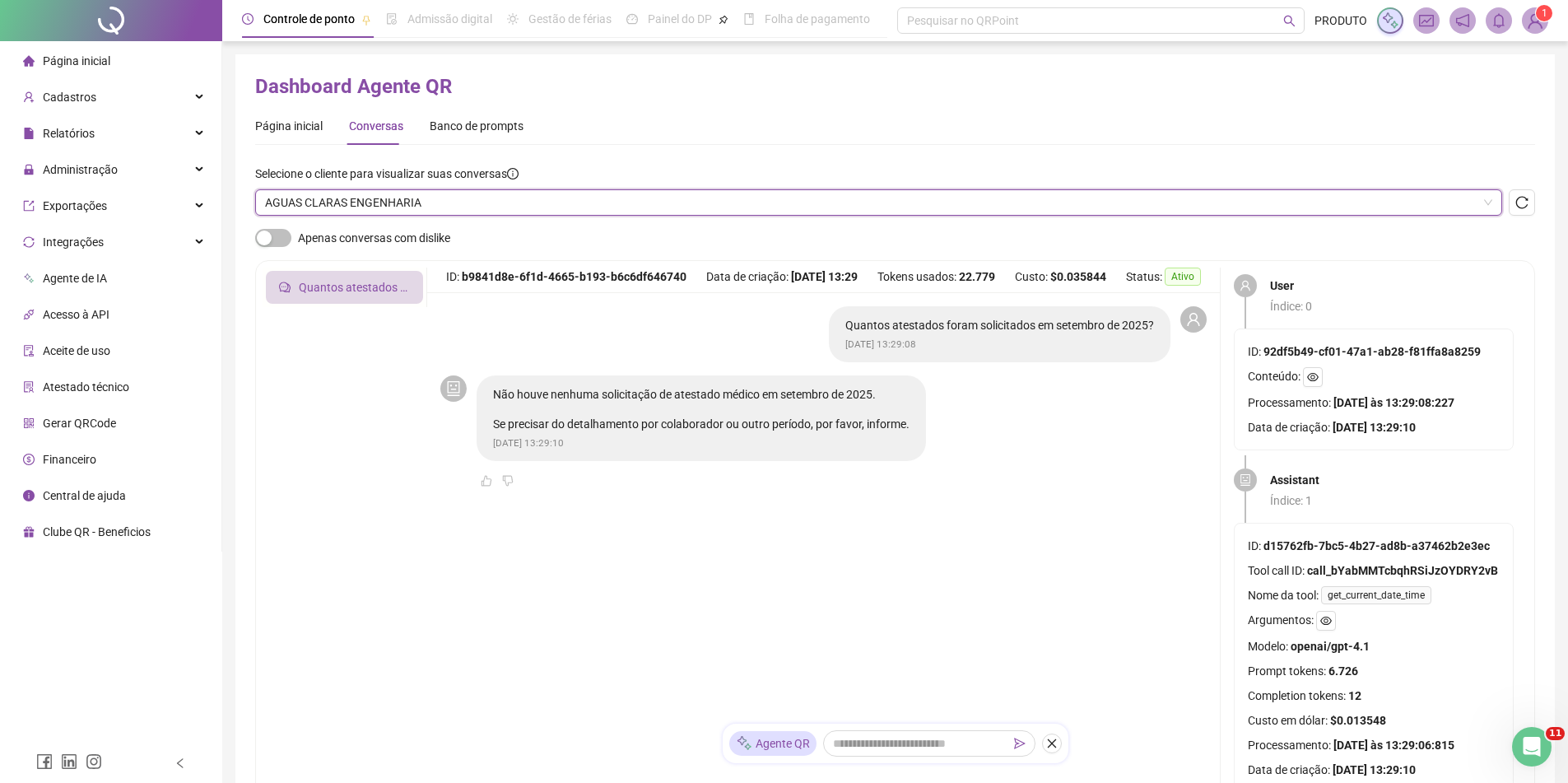
click at [521, 204] on span "AGUAS CLARAS ENGENHARIA" at bounding box center [879, 202] width 1228 height 25
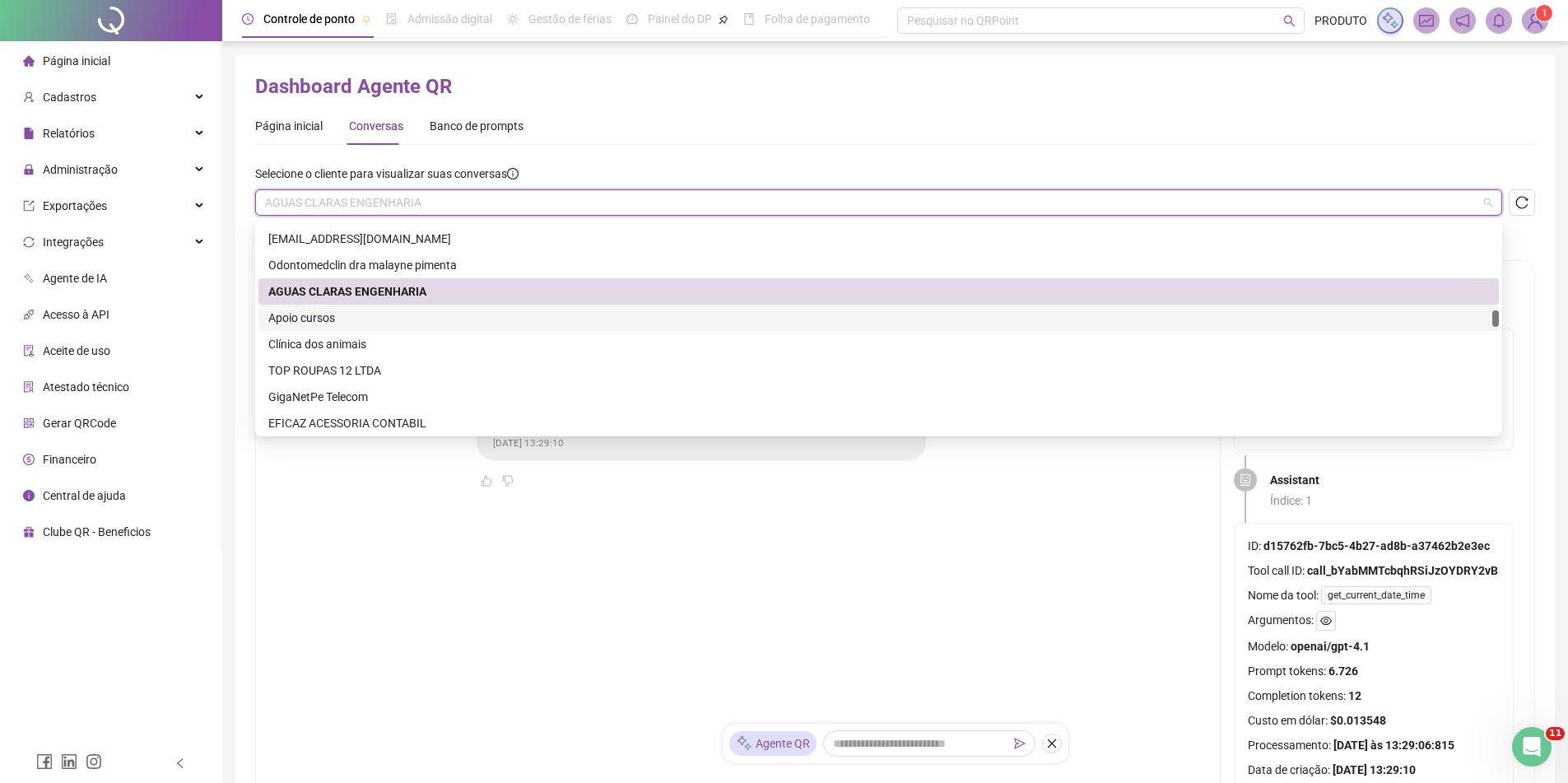
click at [384, 316] on div "Apoio cursos" at bounding box center [878, 317] width 1221 height 18
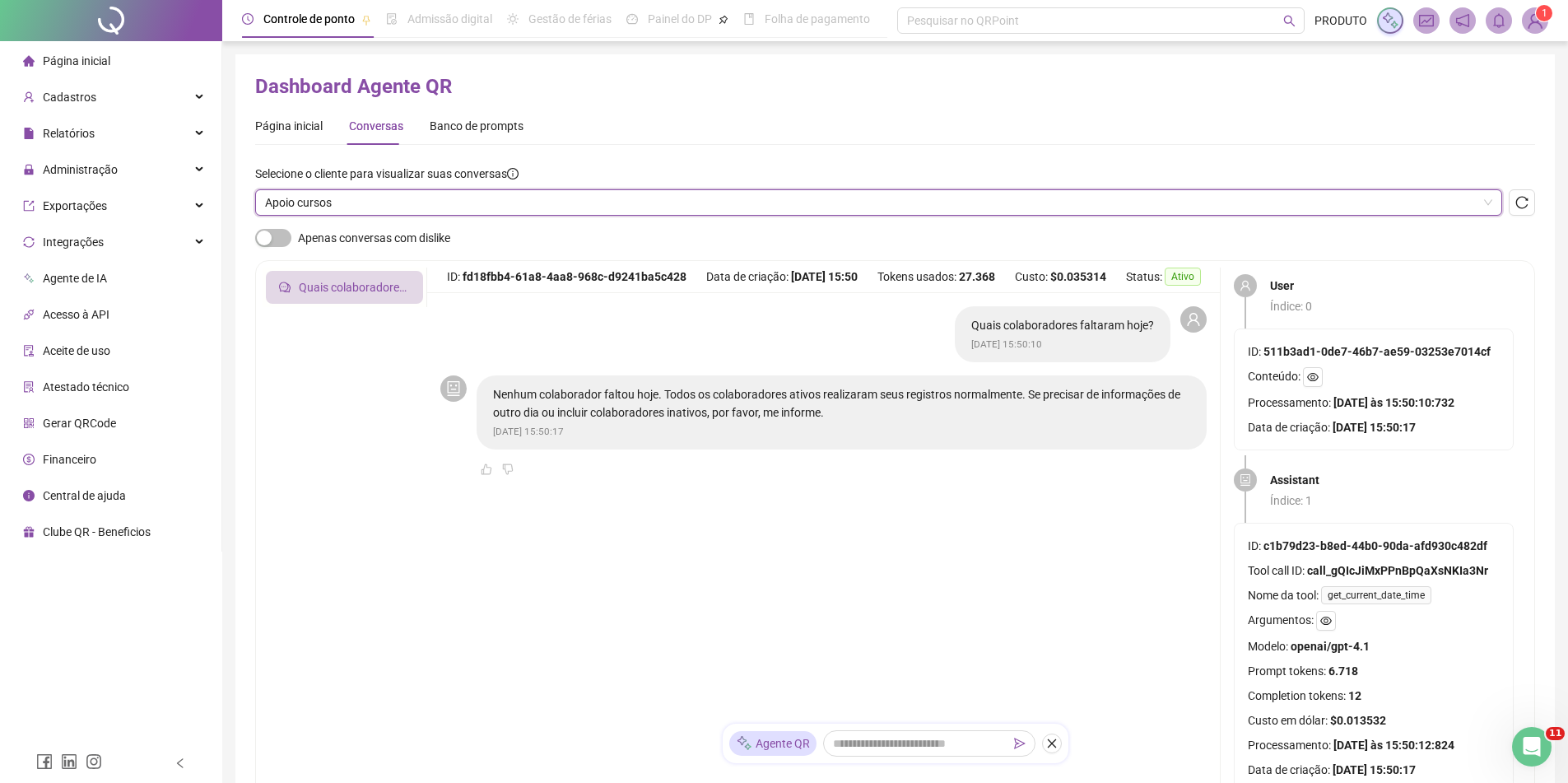
click at [456, 201] on span "Apoio cursos" at bounding box center [879, 202] width 1228 height 25
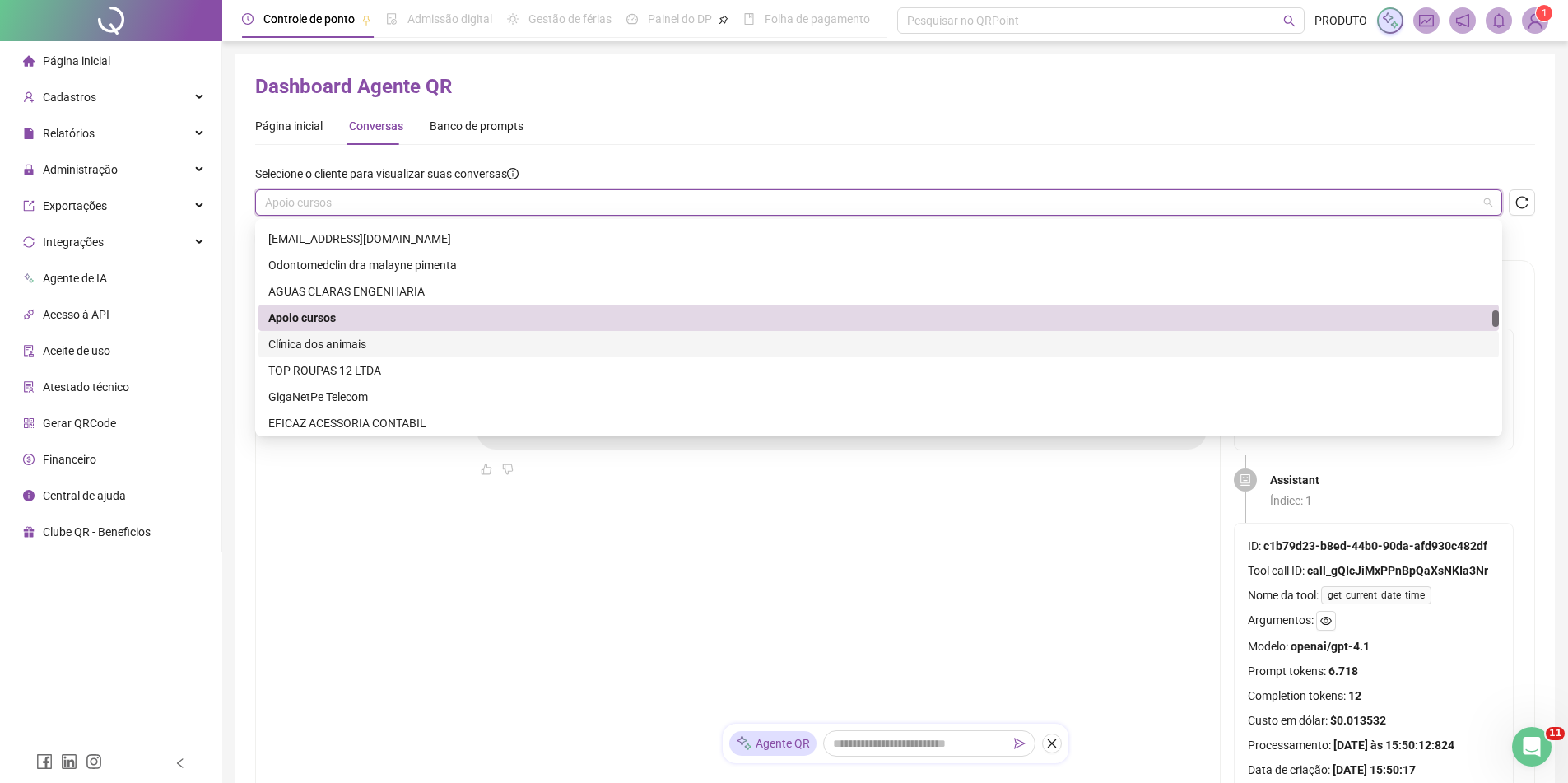
click at [408, 356] on div "Clínica dos animais" at bounding box center [879, 344] width 1240 height 27
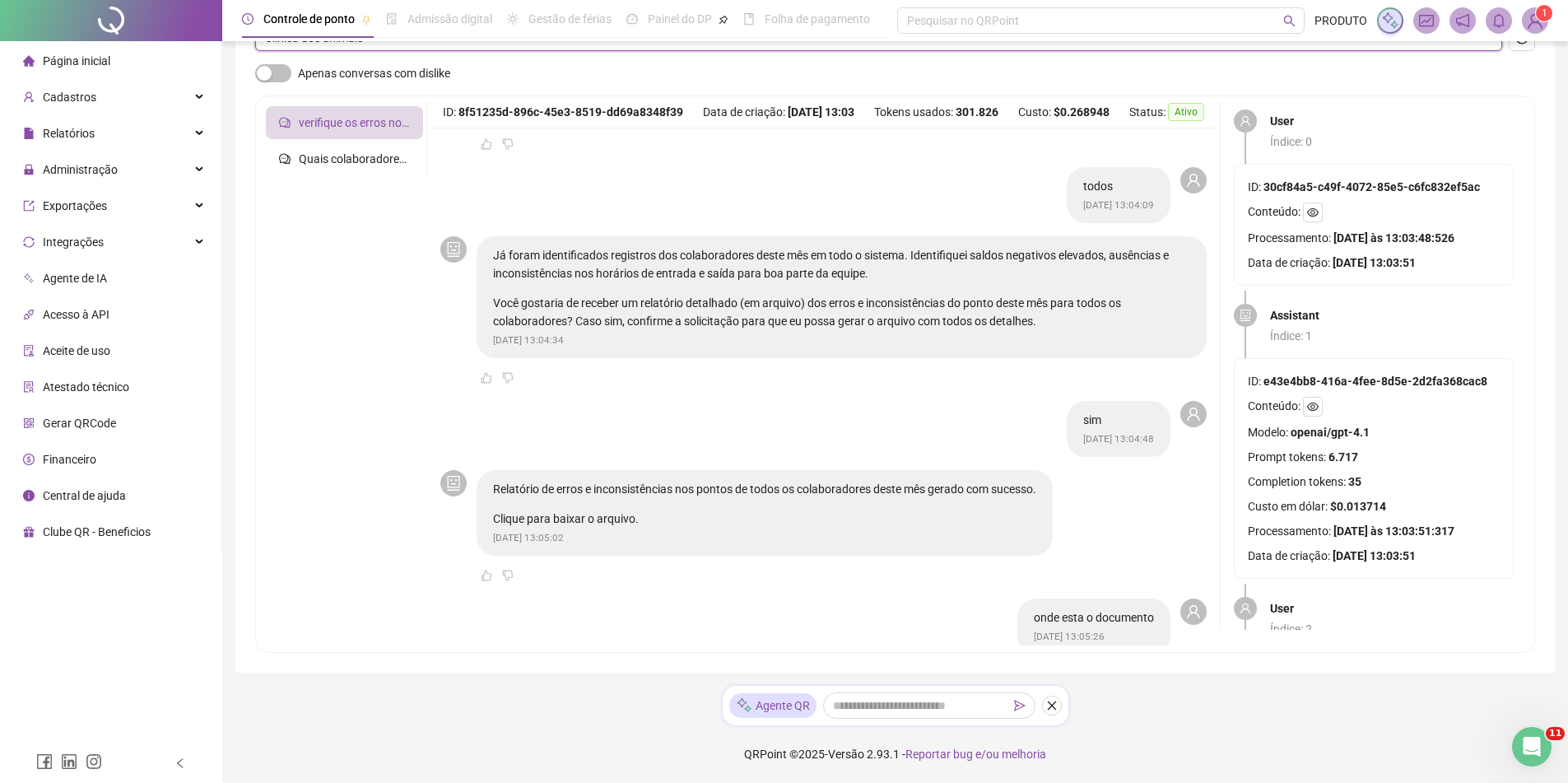
scroll to position [329, 0]
click at [606, 515] on p "Clique para baixar o arquivo." at bounding box center [765, 518] width 543 height 18
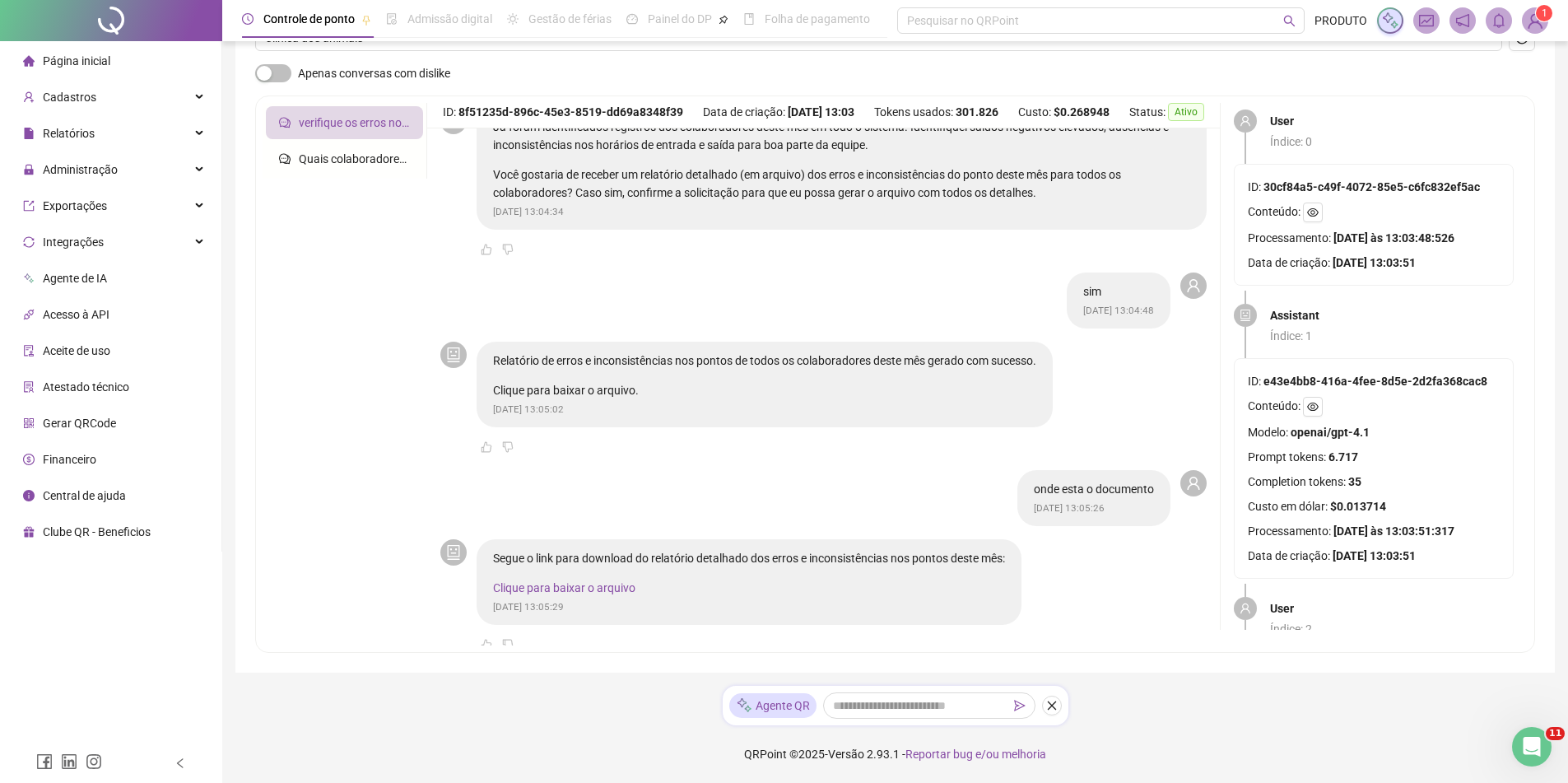
scroll to position [479, 0]
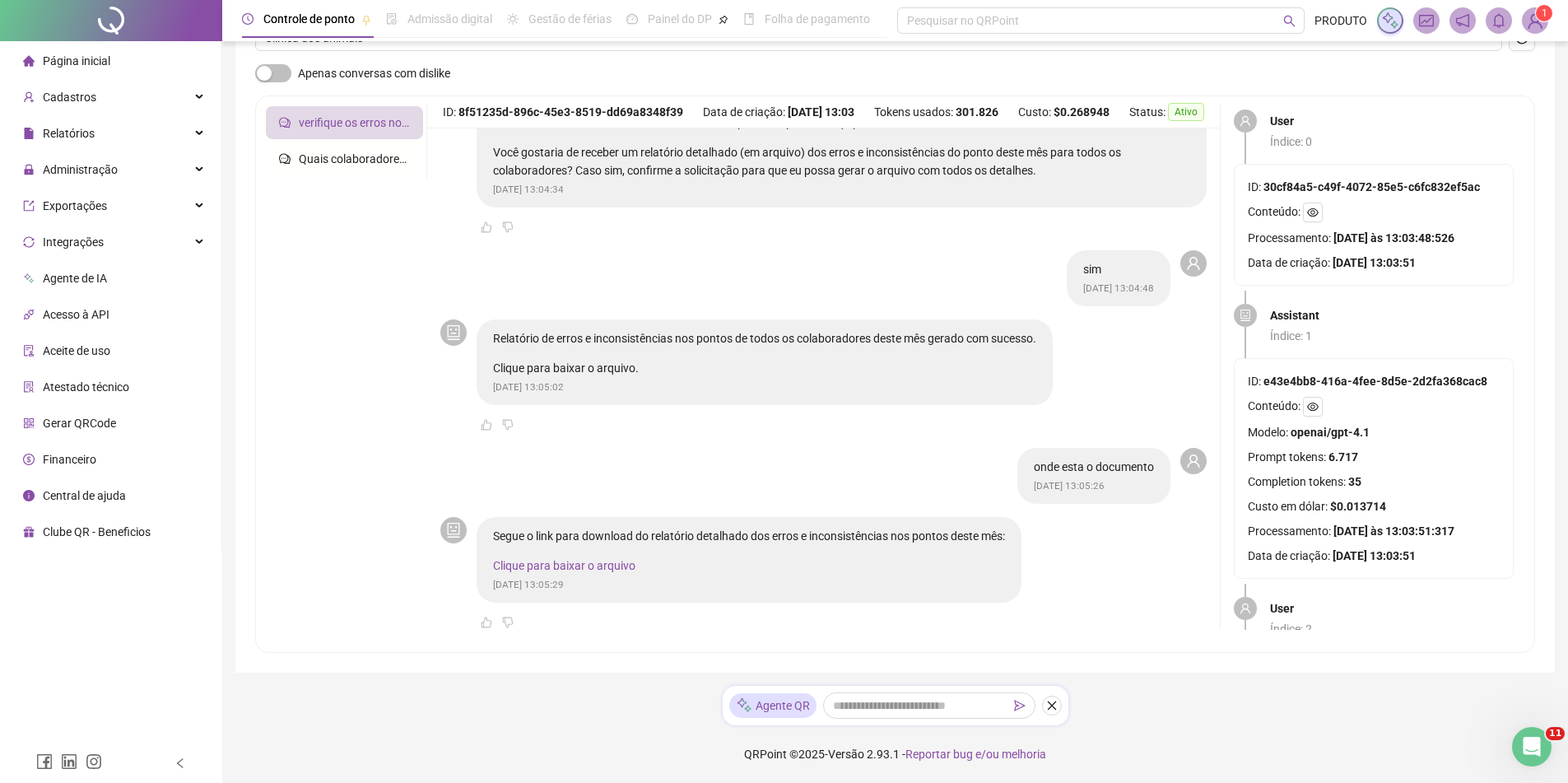
click at [628, 560] on link "Clique para baixar o arquivo" at bounding box center [564, 565] width 143 height 13
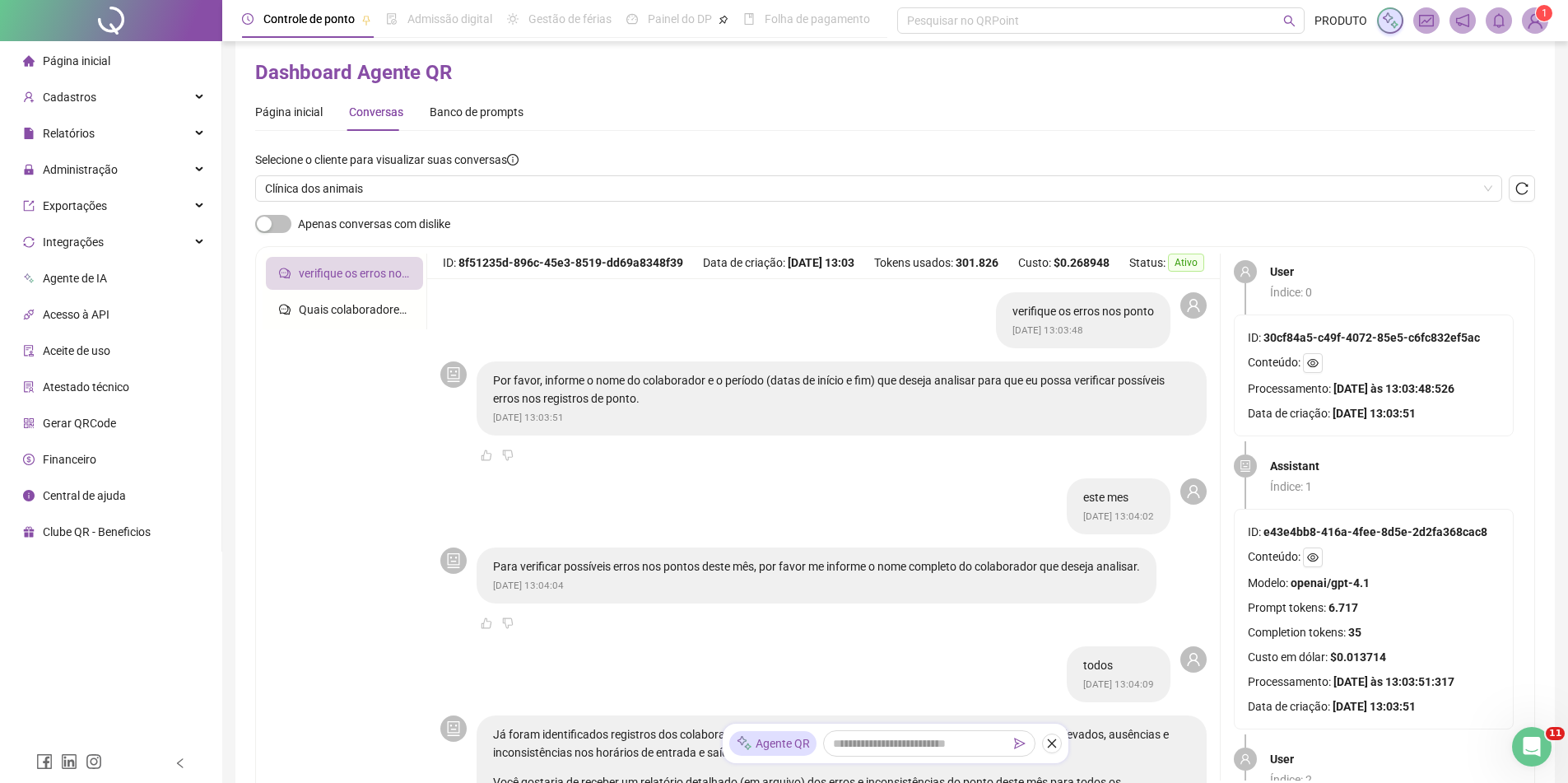
scroll to position [0, 0]
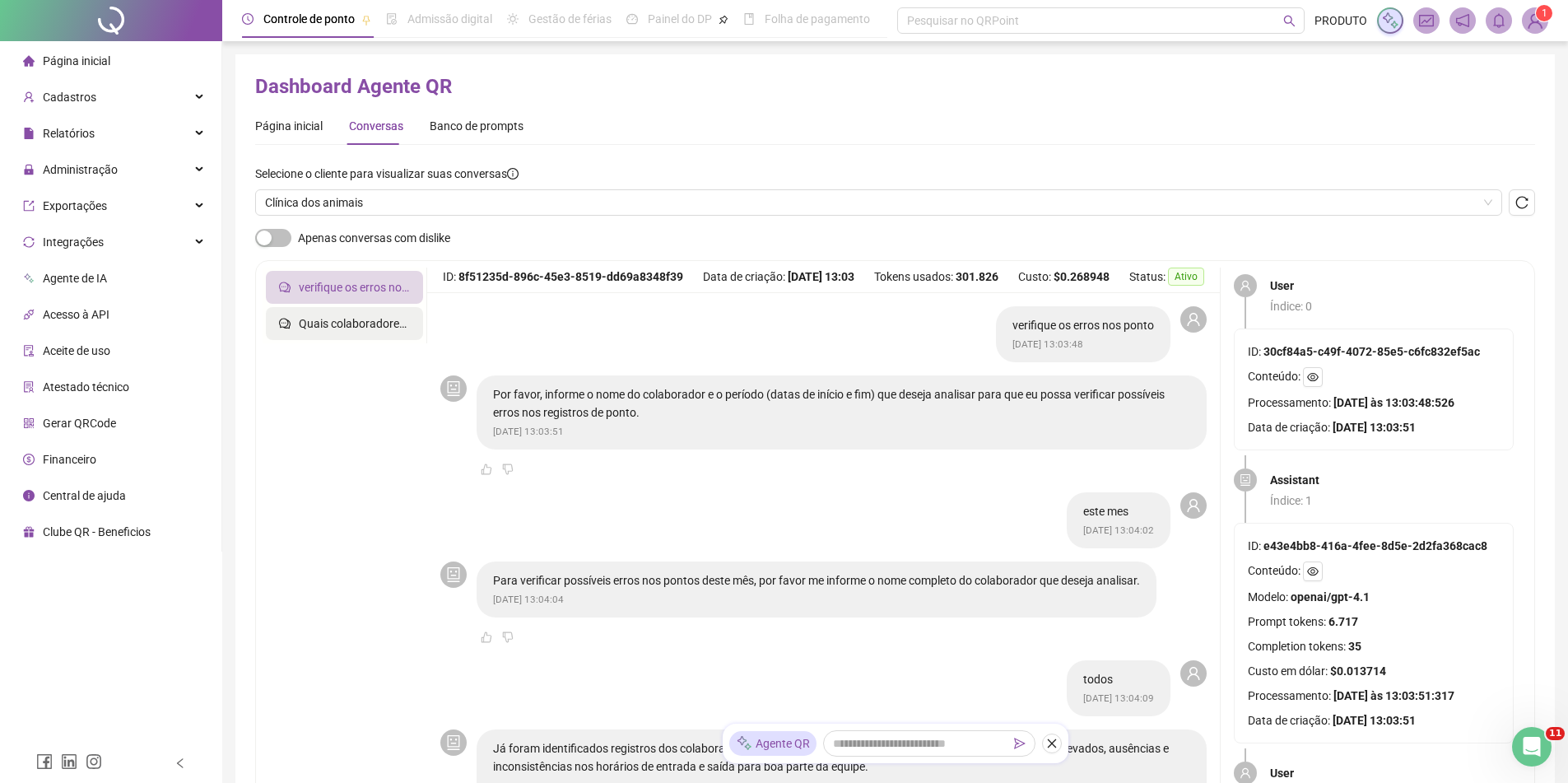
click at [336, 317] on span "Quais colaboradores faltaram hoje?" at bounding box center [391, 323] width 183 height 13
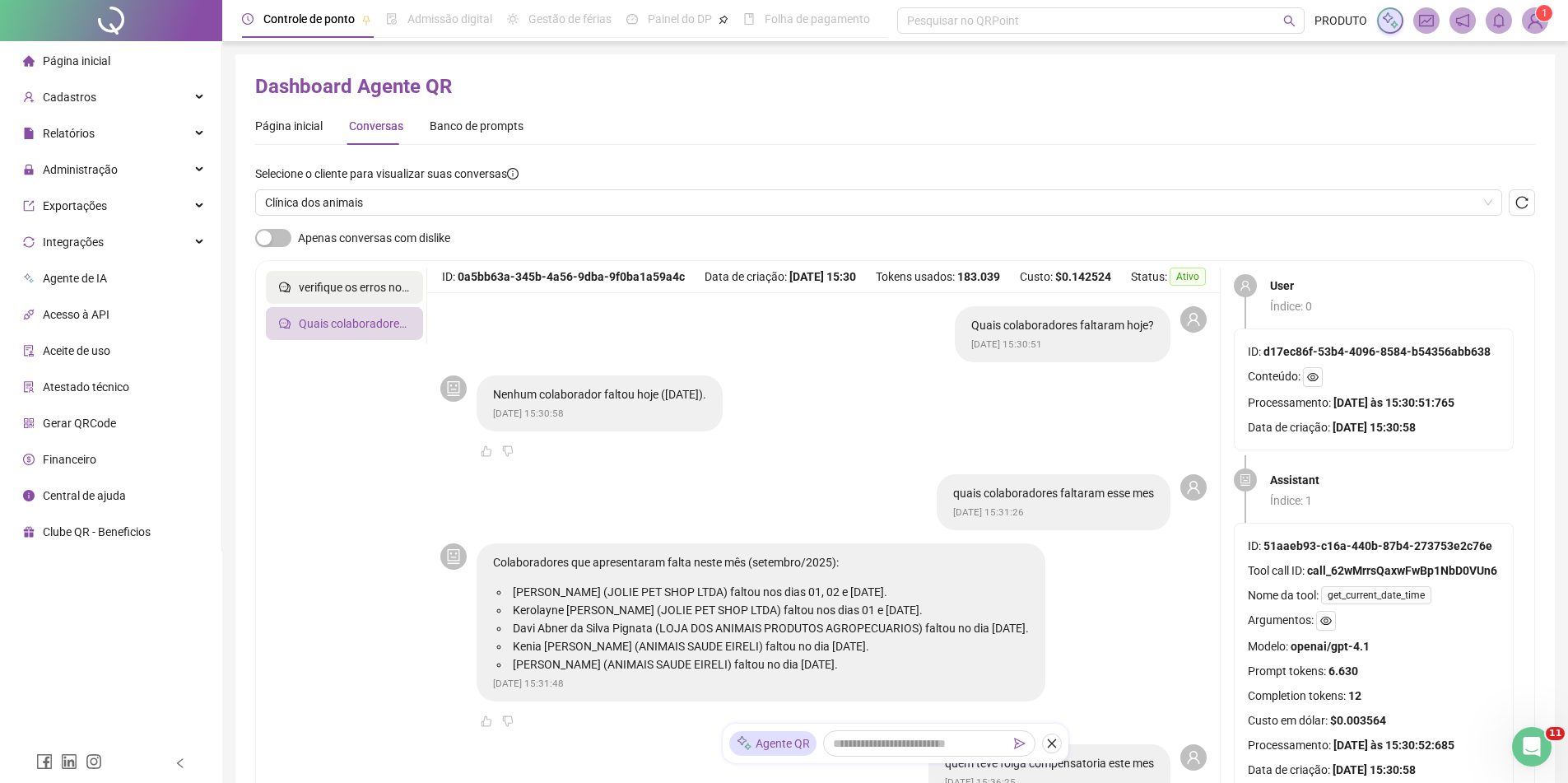
click at [360, 275] on li "verifique os erros nos ponto" at bounding box center [345, 287] width 157 height 33
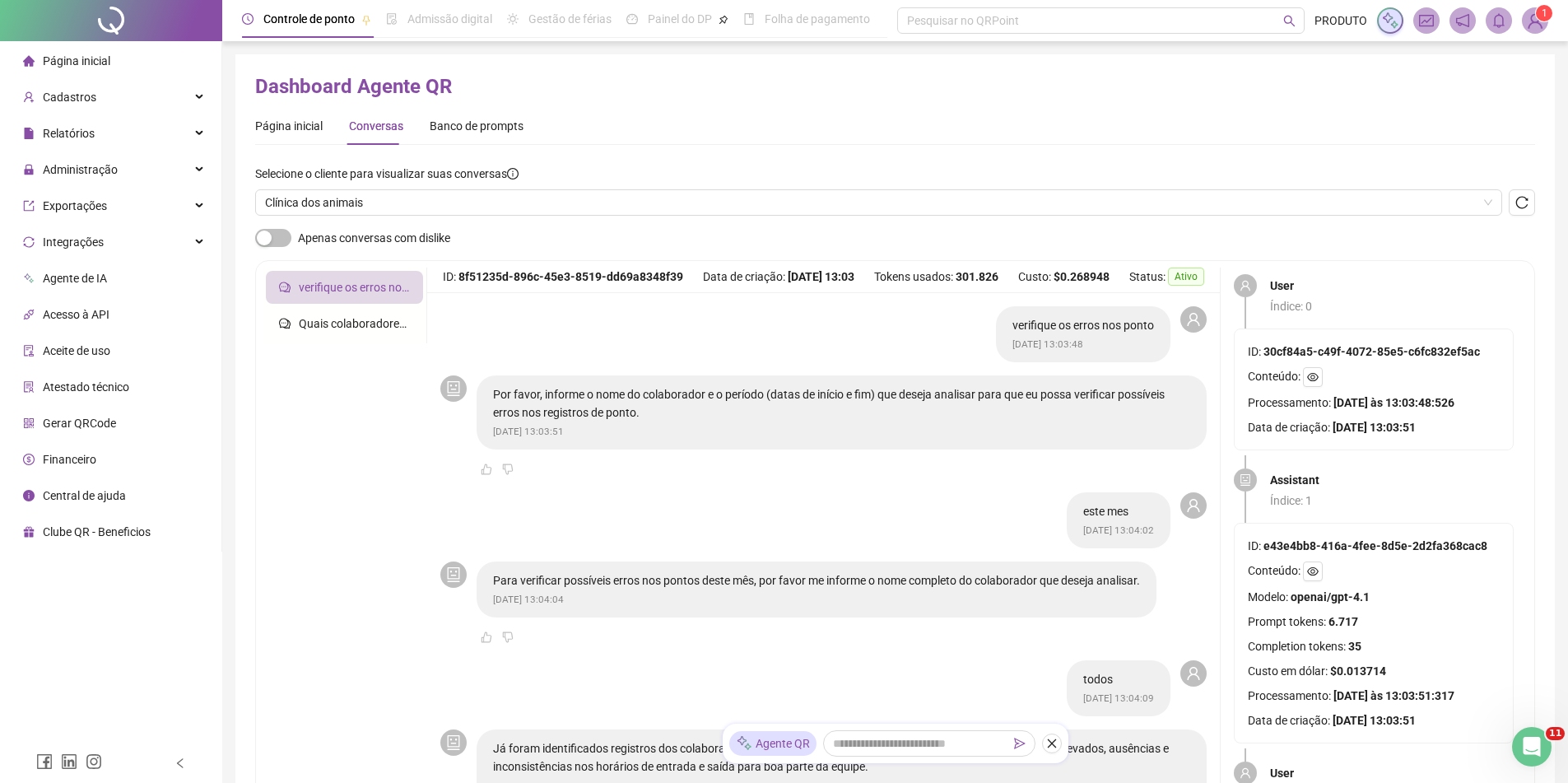
click at [925, 261] on div "verifique os erros nos ponto Quais colaboradores faltaram hoje? ID: 8f51235d-89…" at bounding box center [895, 538] width 1280 height 557
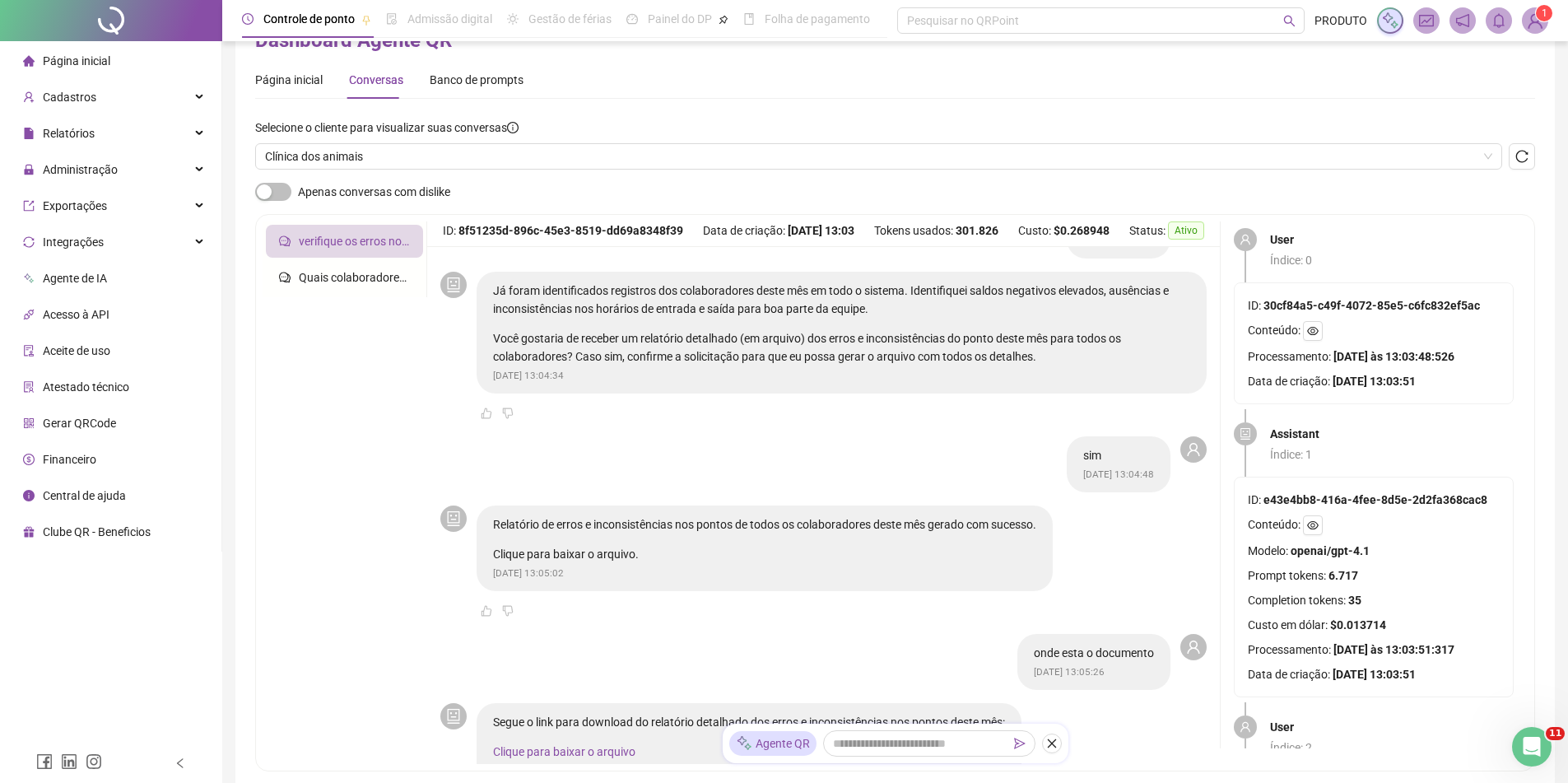
scroll to position [82, 0]
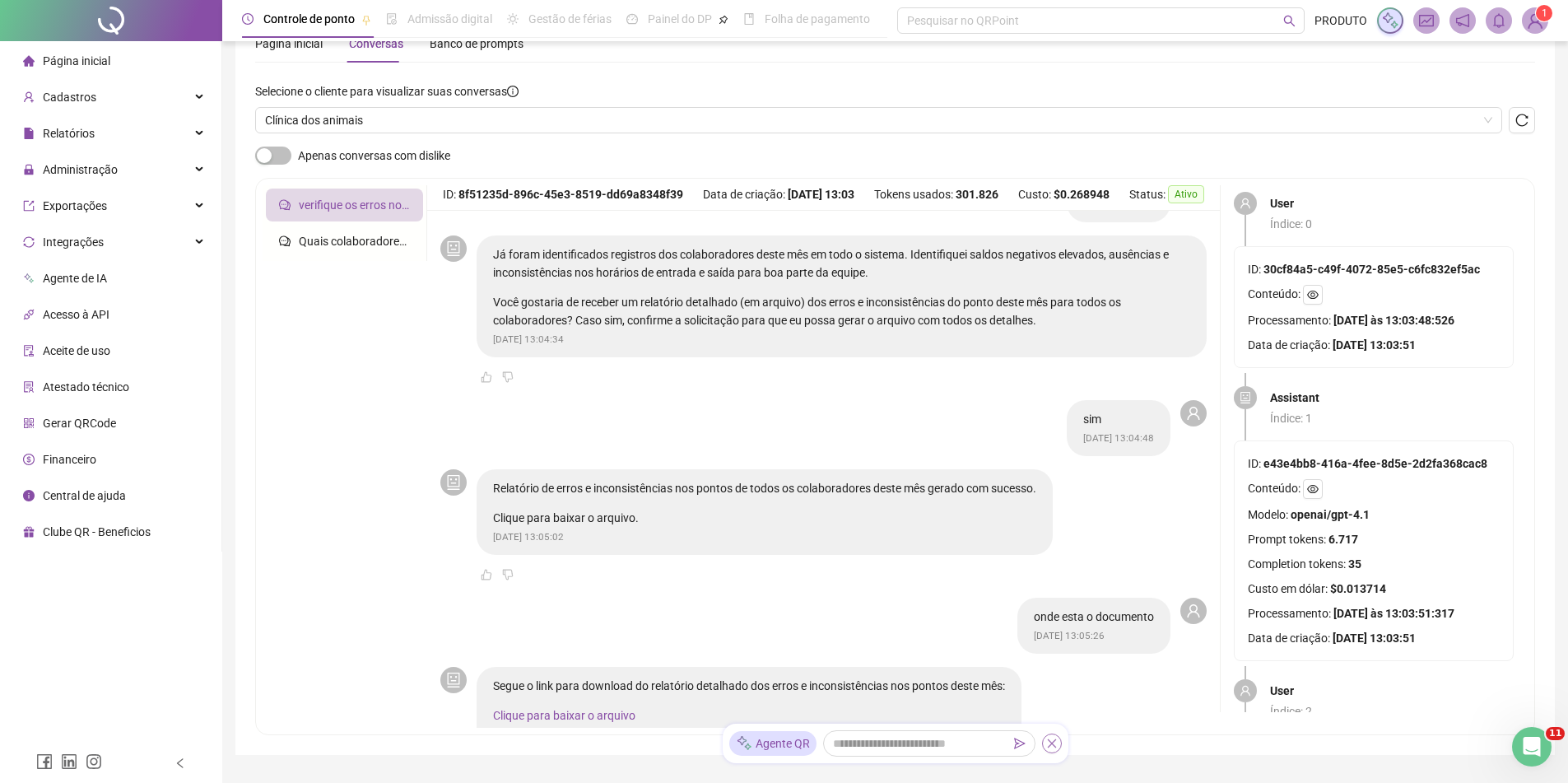
click at [1050, 752] on button "button" at bounding box center [1052, 744] width 20 height 20
click at [390, 134] on div "Selecione o cliente para visualizar suas conversas Clínica dos animais" at bounding box center [895, 114] width 1280 height 64
click at [399, 111] on span "Clínica dos animais" at bounding box center [879, 120] width 1228 height 25
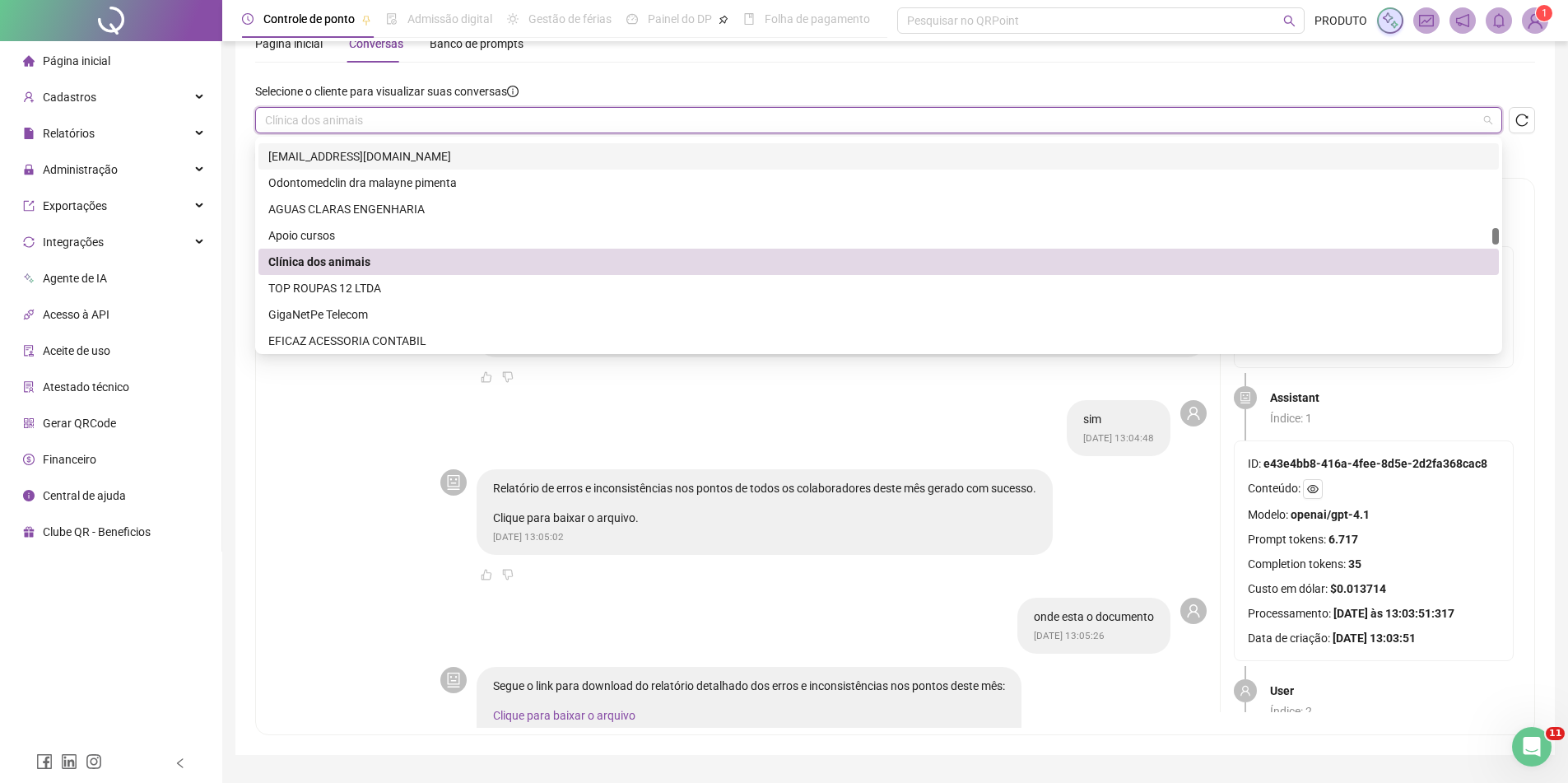
scroll to position [1976, 0]
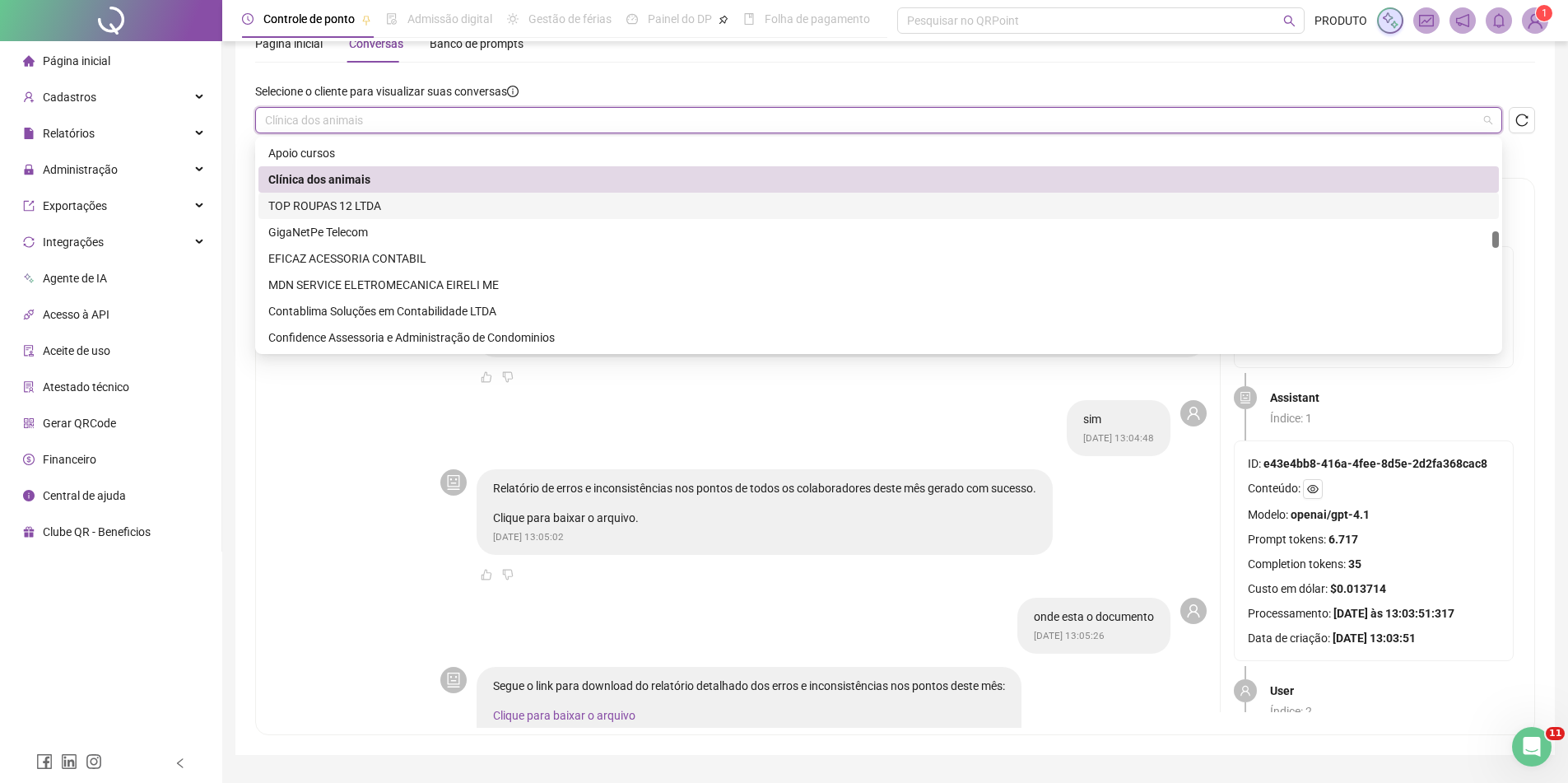
click at [377, 210] on div "TOP ROUPAS 12 LTDA" at bounding box center [878, 206] width 1221 height 18
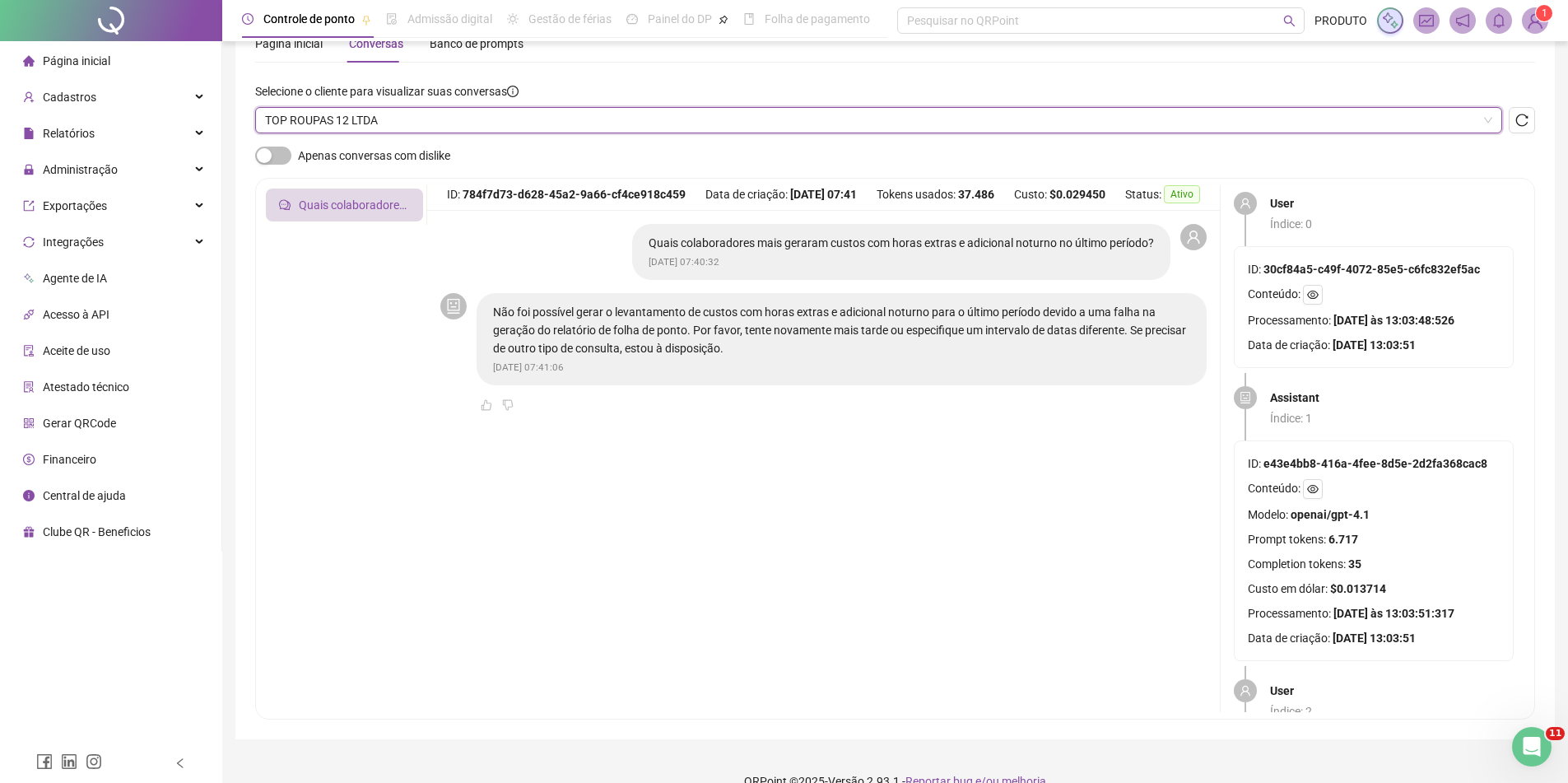
scroll to position [0, 0]
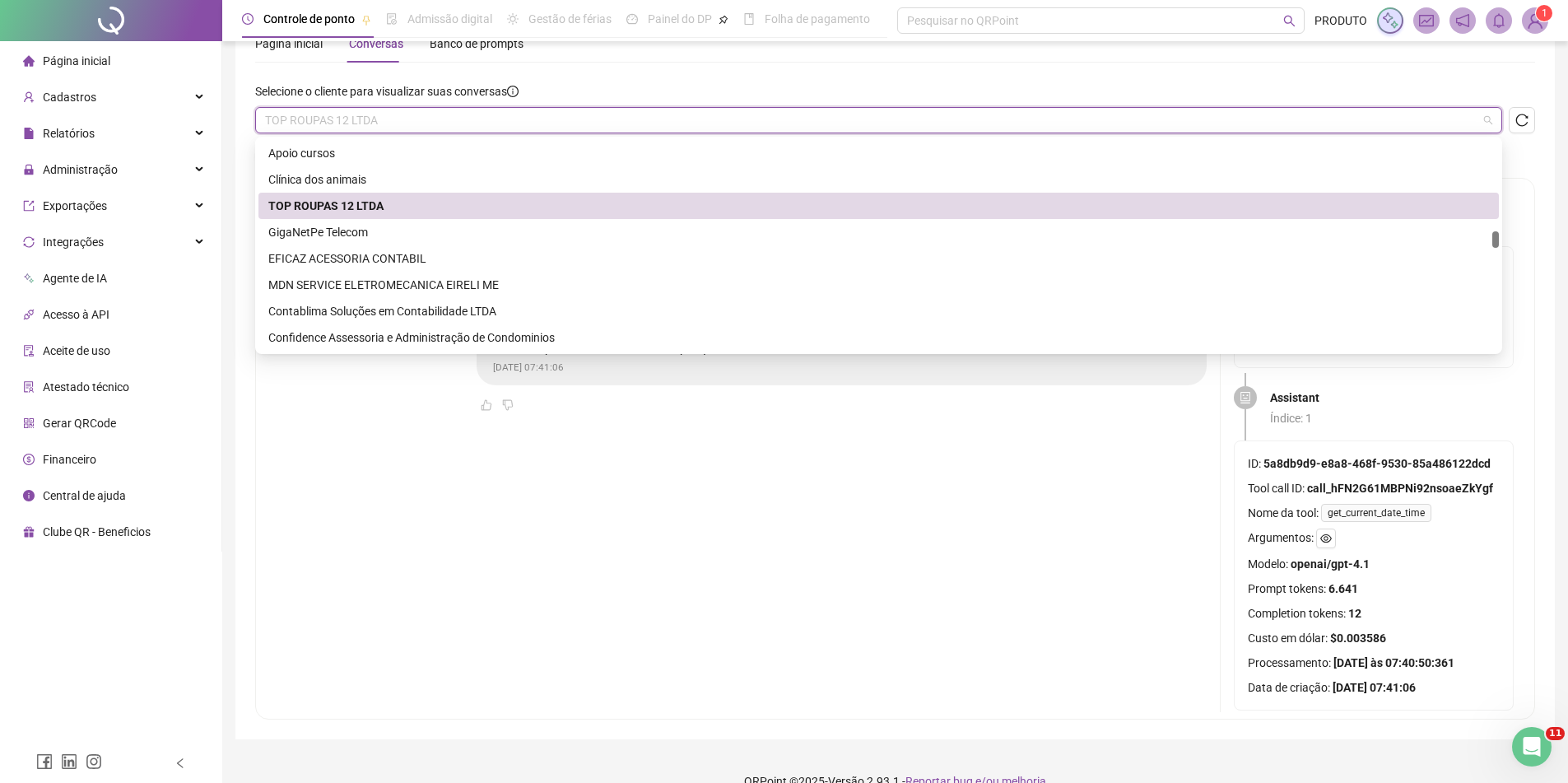
click at [477, 133] on div "TOP ROUPAS 12 LTDA" at bounding box center [878, 120] width 1247 height 27
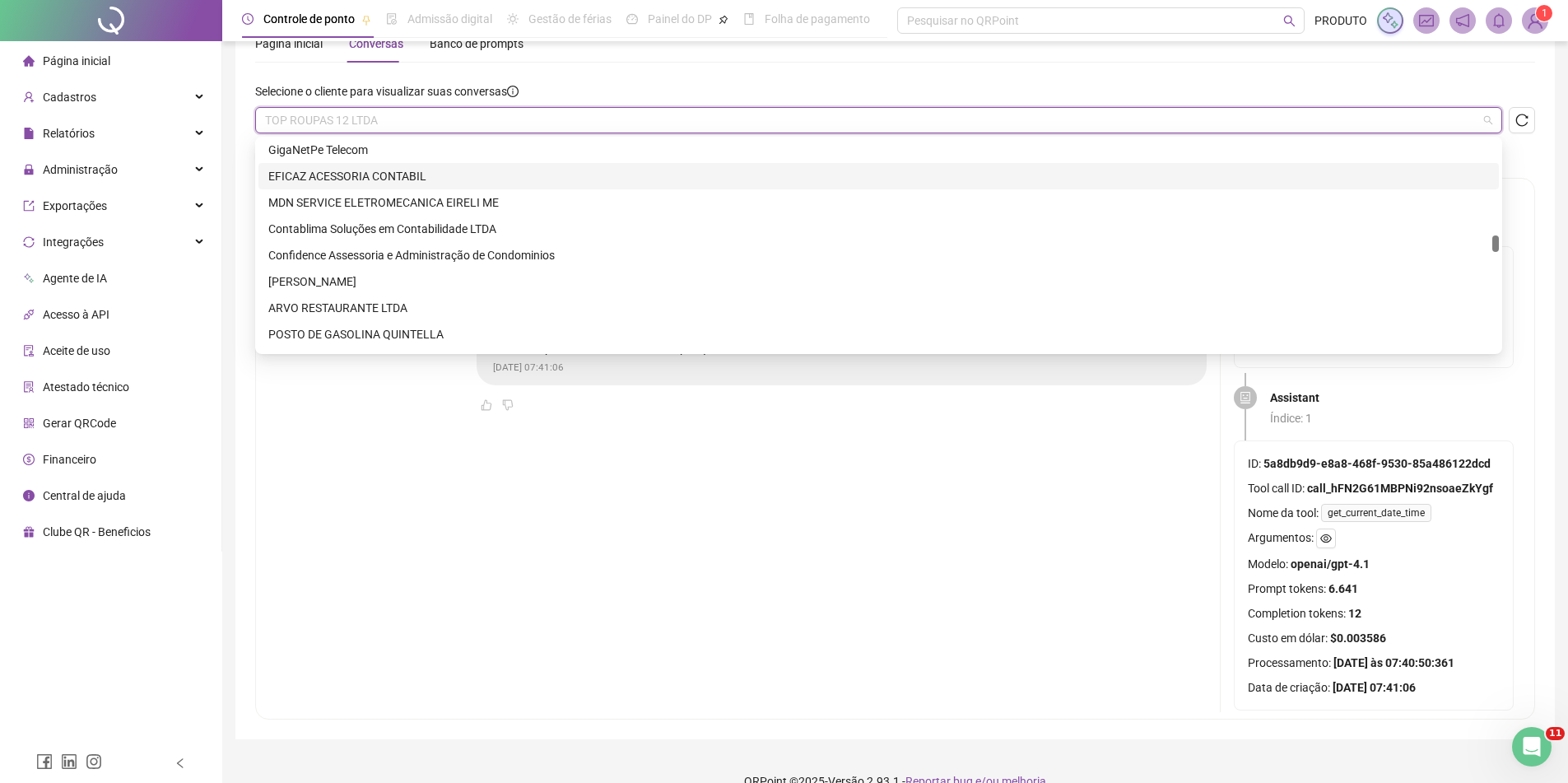
scroll to position [1976, 0]
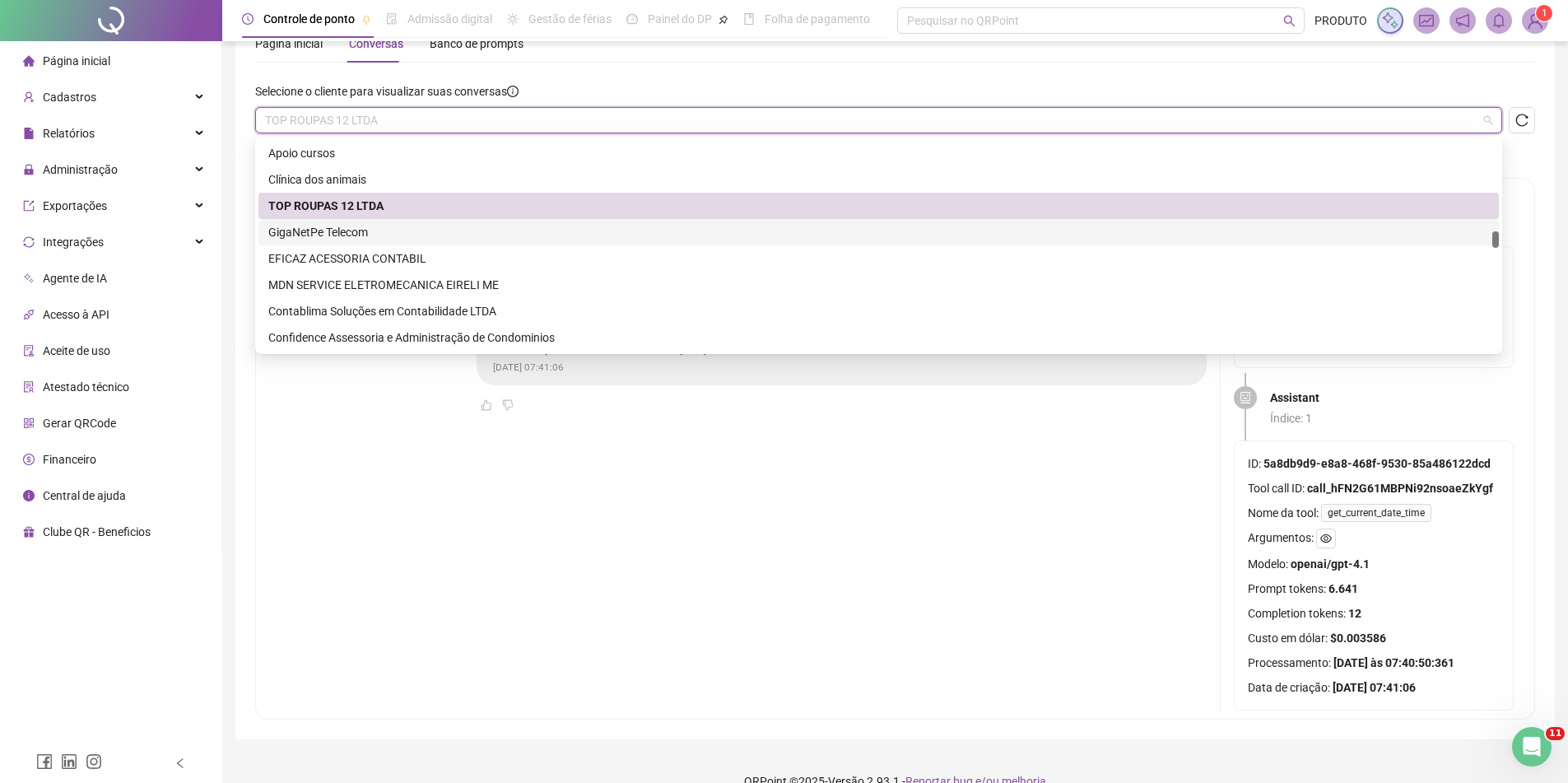
click at [382, 232] on div "GigaNetPe Telecom" at bounding box center [878, 232] width 1221 height 18
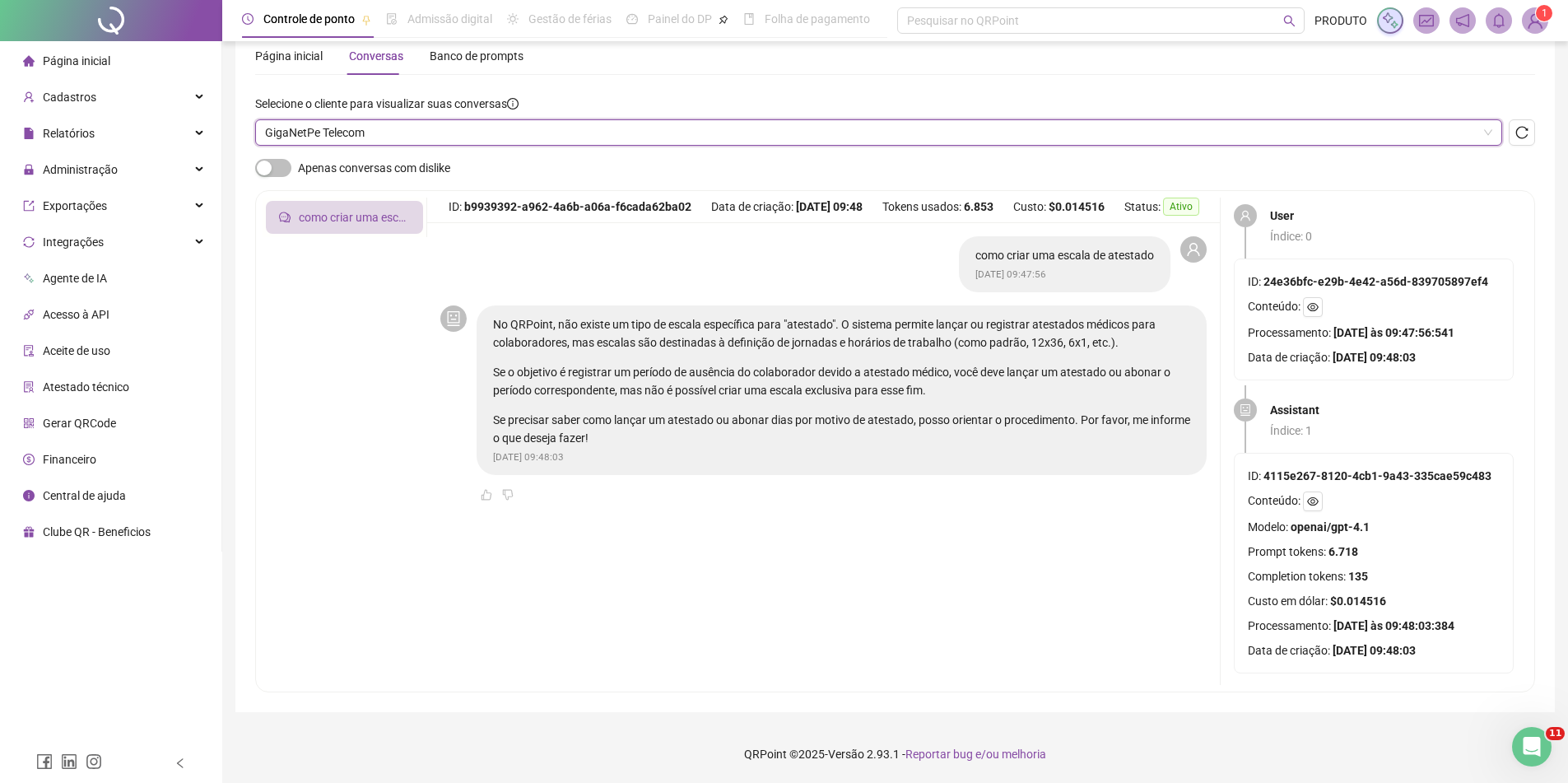
scroll to position [70, 0]
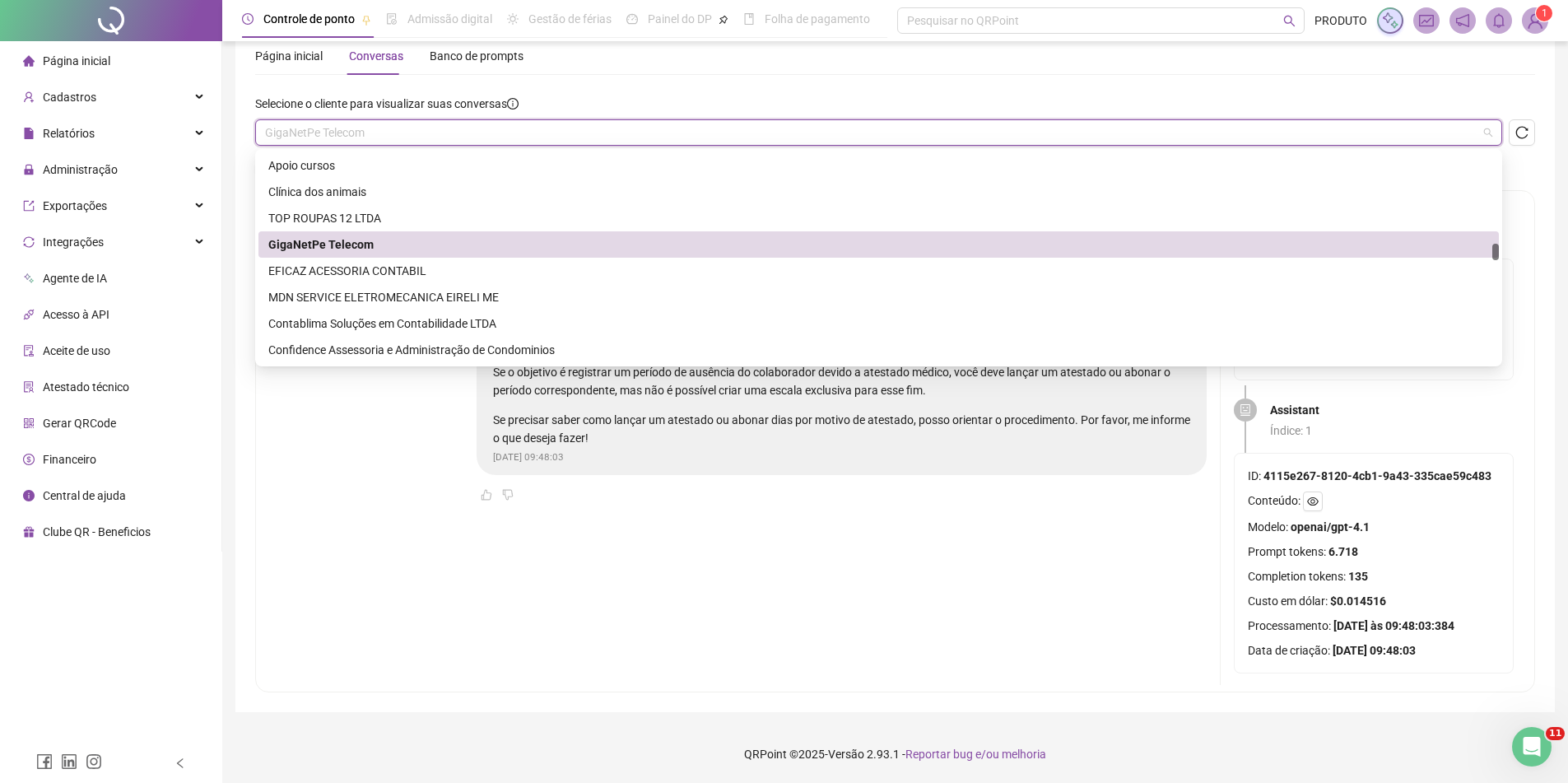
click at [348, 135] on span "GigaNetPe Telecom" at bounding box center [879, 132] width 1228 height 25
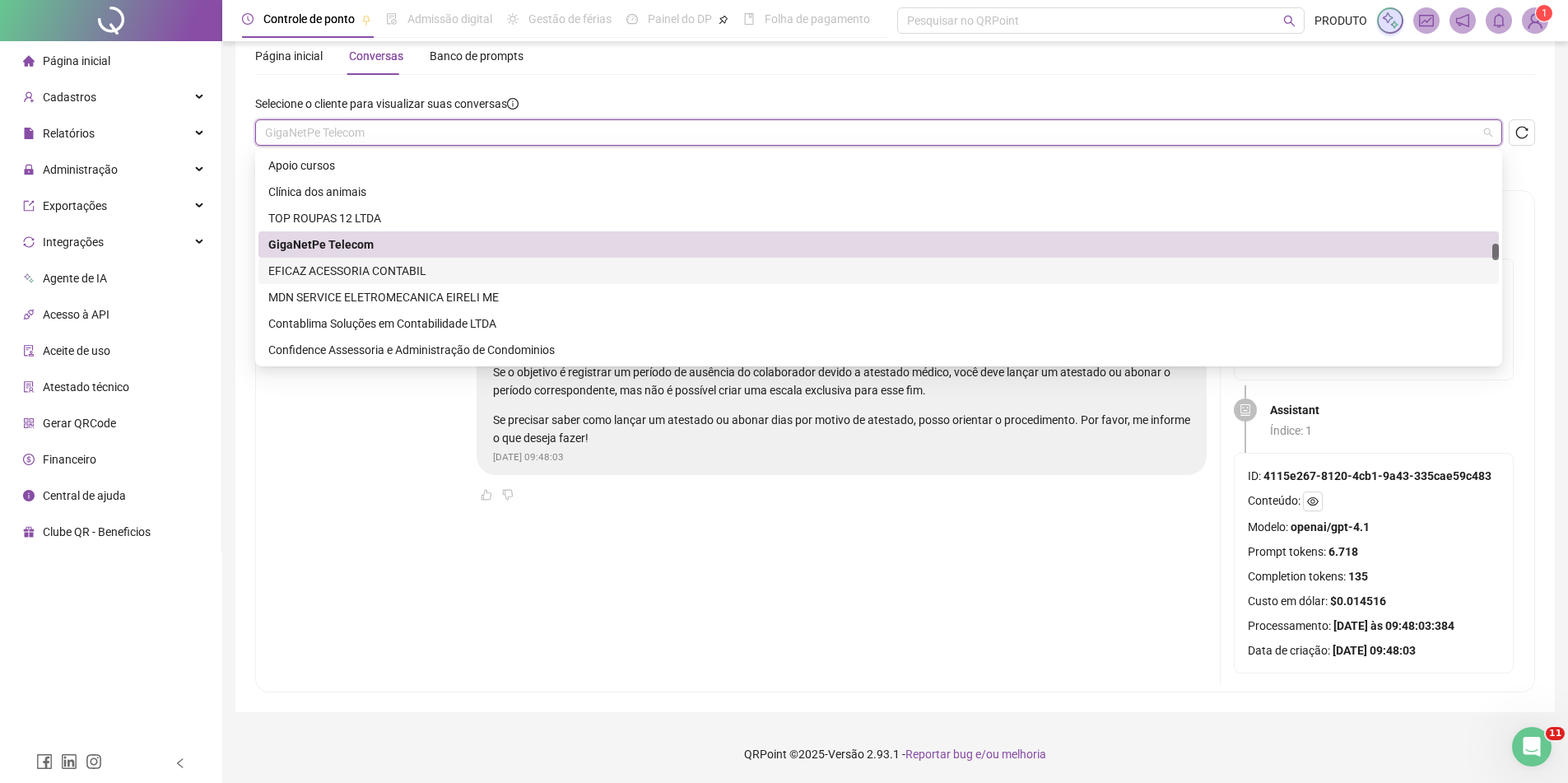
click at [353, 275] on div "EFICAZ ACESSORIA CONTABIL" at bounding box center [878, 271] width 1221 height 18
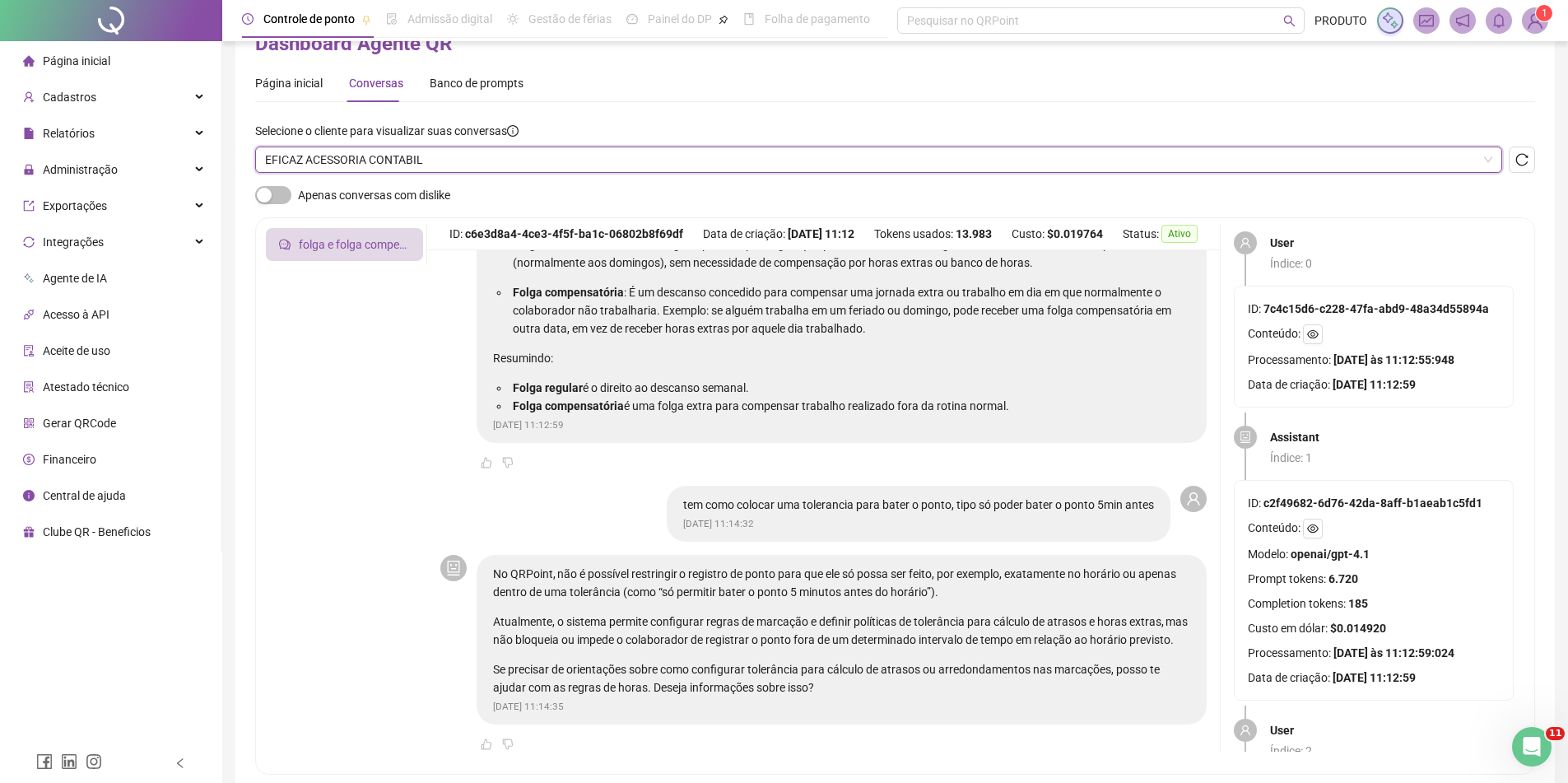
scroll to position [155, 0]
click at [456, 158] on span "EFICAZ ACESSORIA CONTABIL" at bounding box center [879, 159] width 1228 height 25
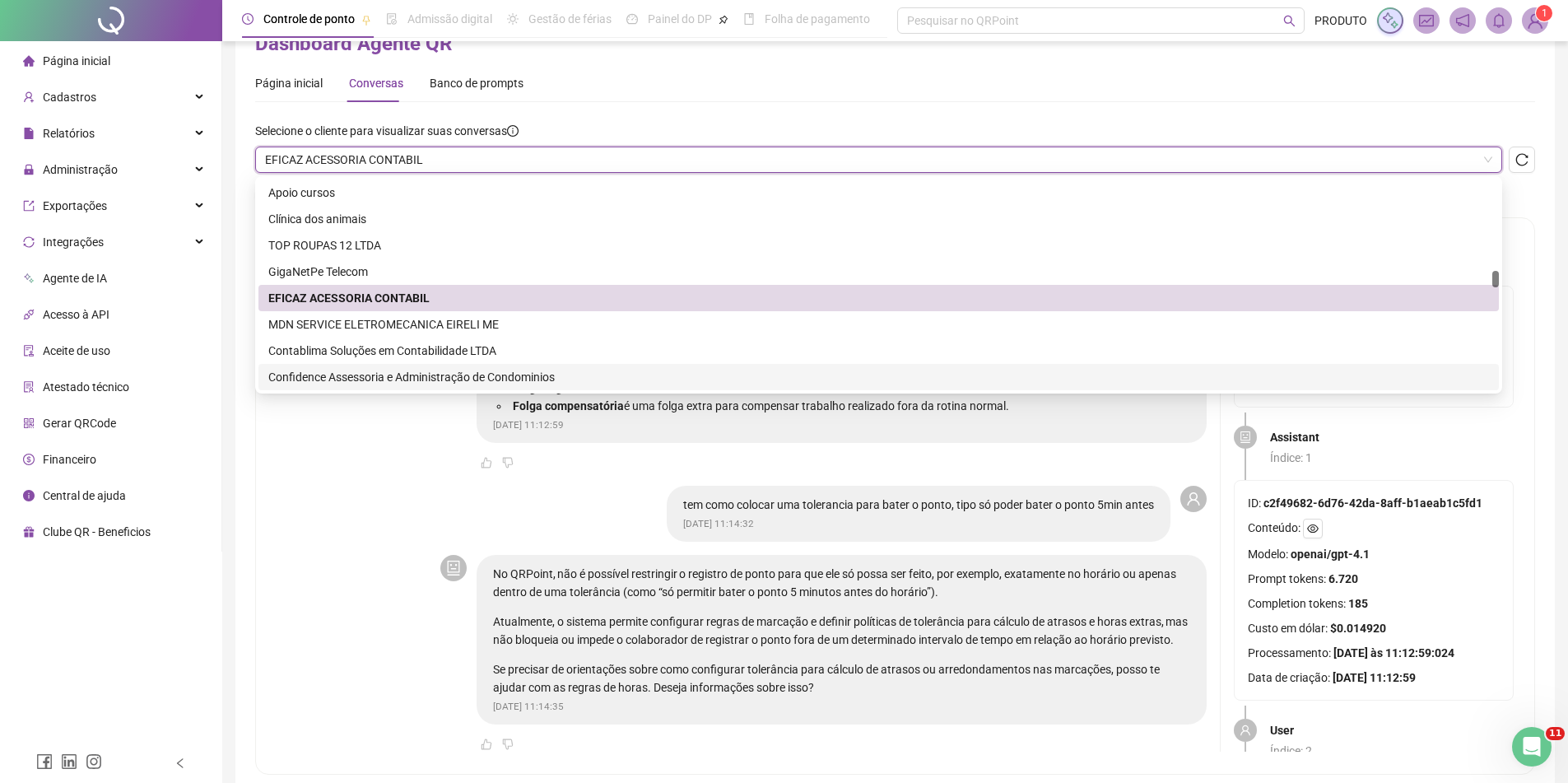
click at [540, 486] on div "tem como colocar uma tolerancia para bater o ponto, tipo só poder bater o ponto…" at bounding box center [823, 513] width 767 height 56
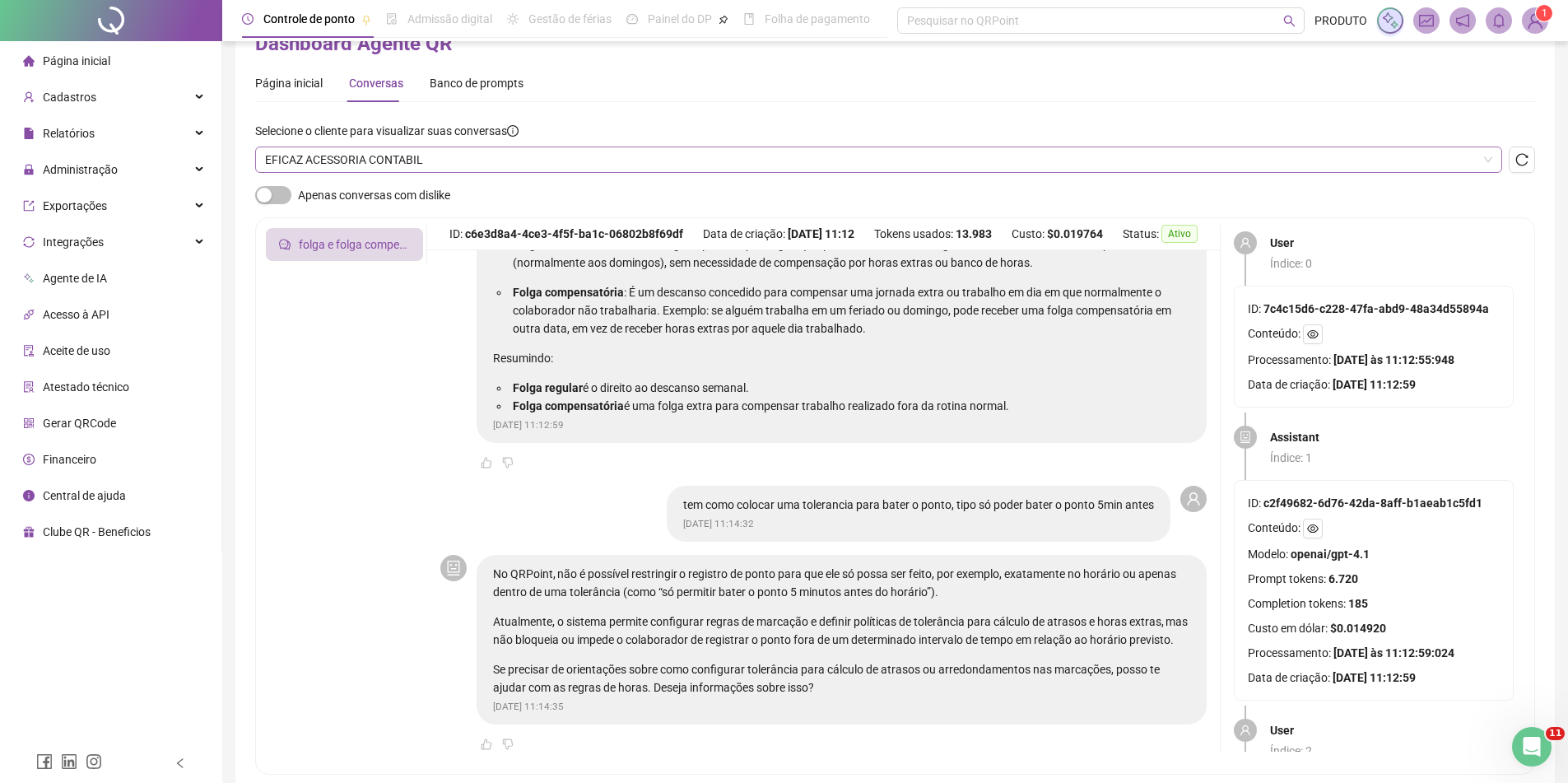
click at [512, 150] on span "EFICAZ ACESSORIA CONTABIL" at bounding box center [879, 159] width 1228 height 25
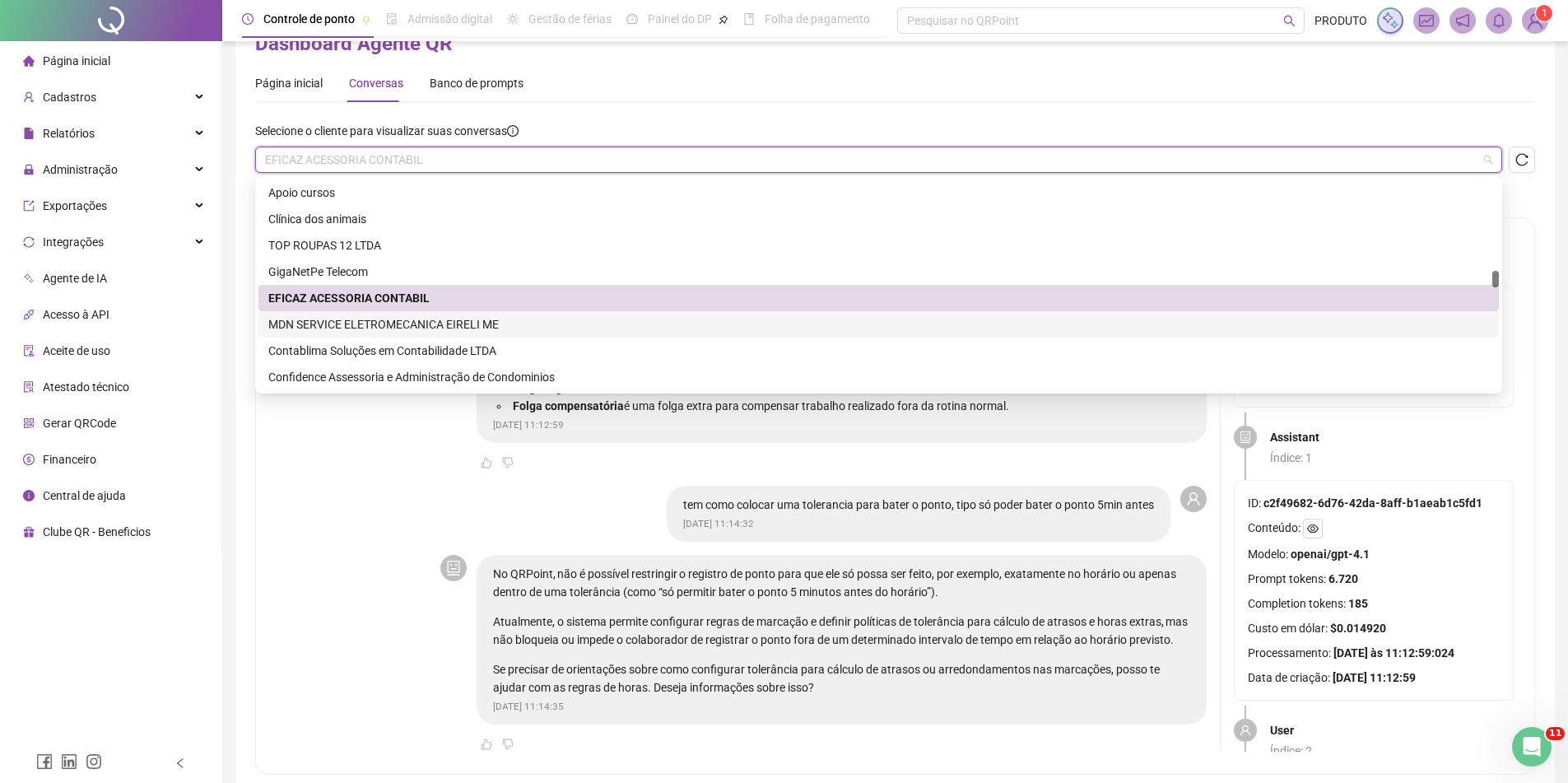
click at [397, 325] on div "MDN SERVICE ELETROMECANICA EIRELI ME" at bounding box center [878, 325] width 1221 height 18
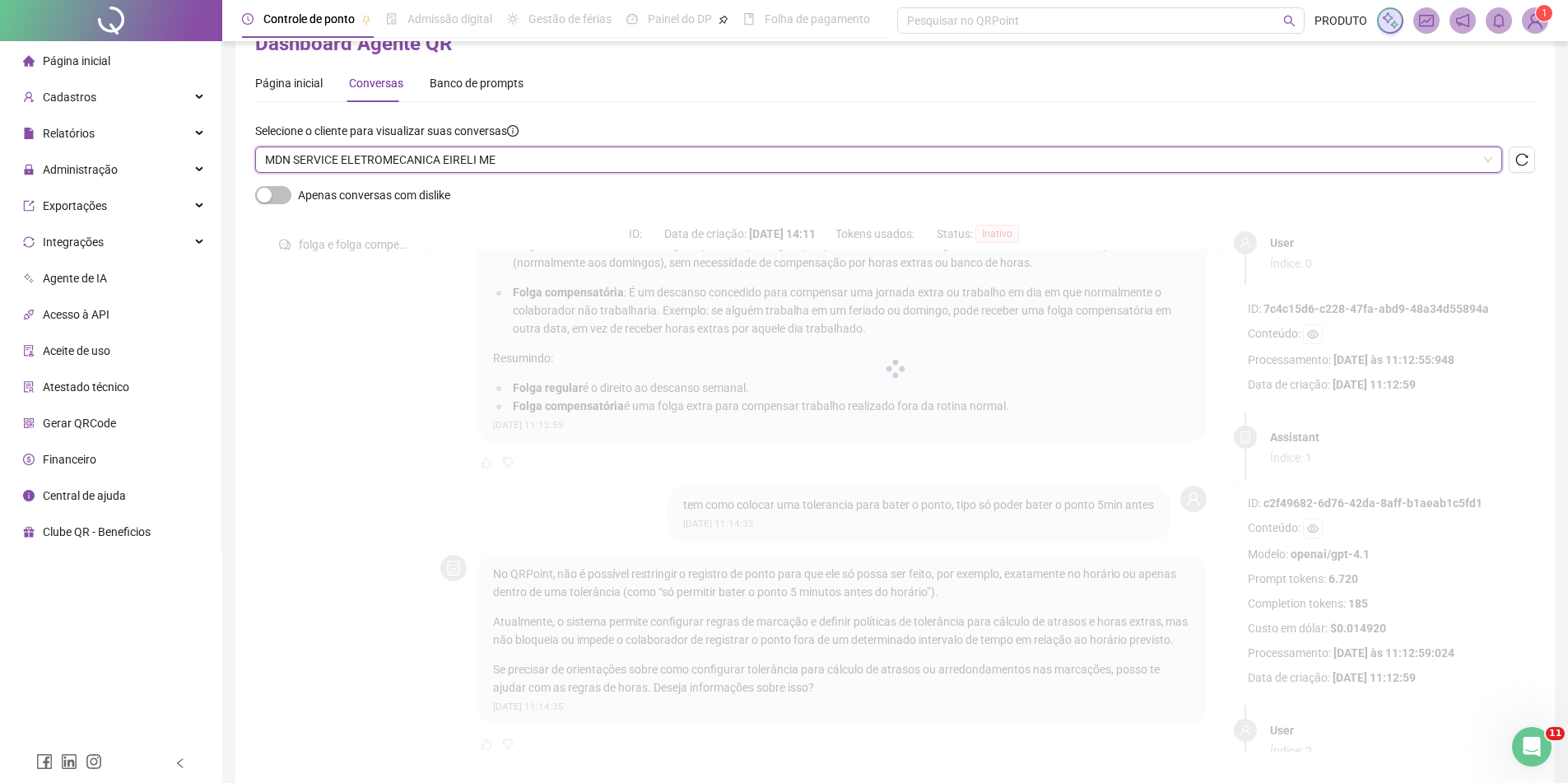
scroll to position [0, 0]
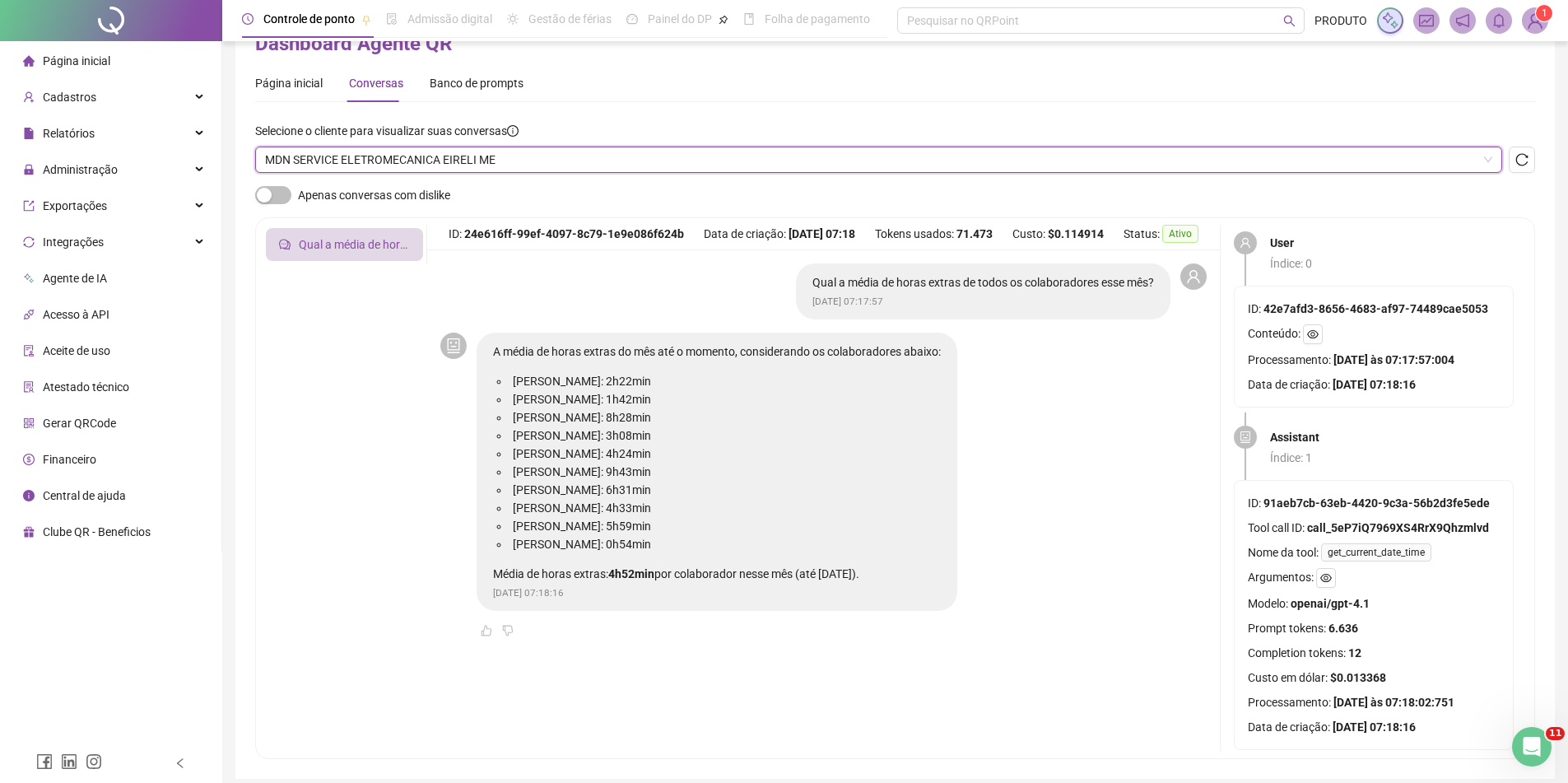
click at [456, 166] on span "MDN SERVICE ELETROMECANICA EIRELI ME" at bounding box center [879, 159] width 1228 height 25
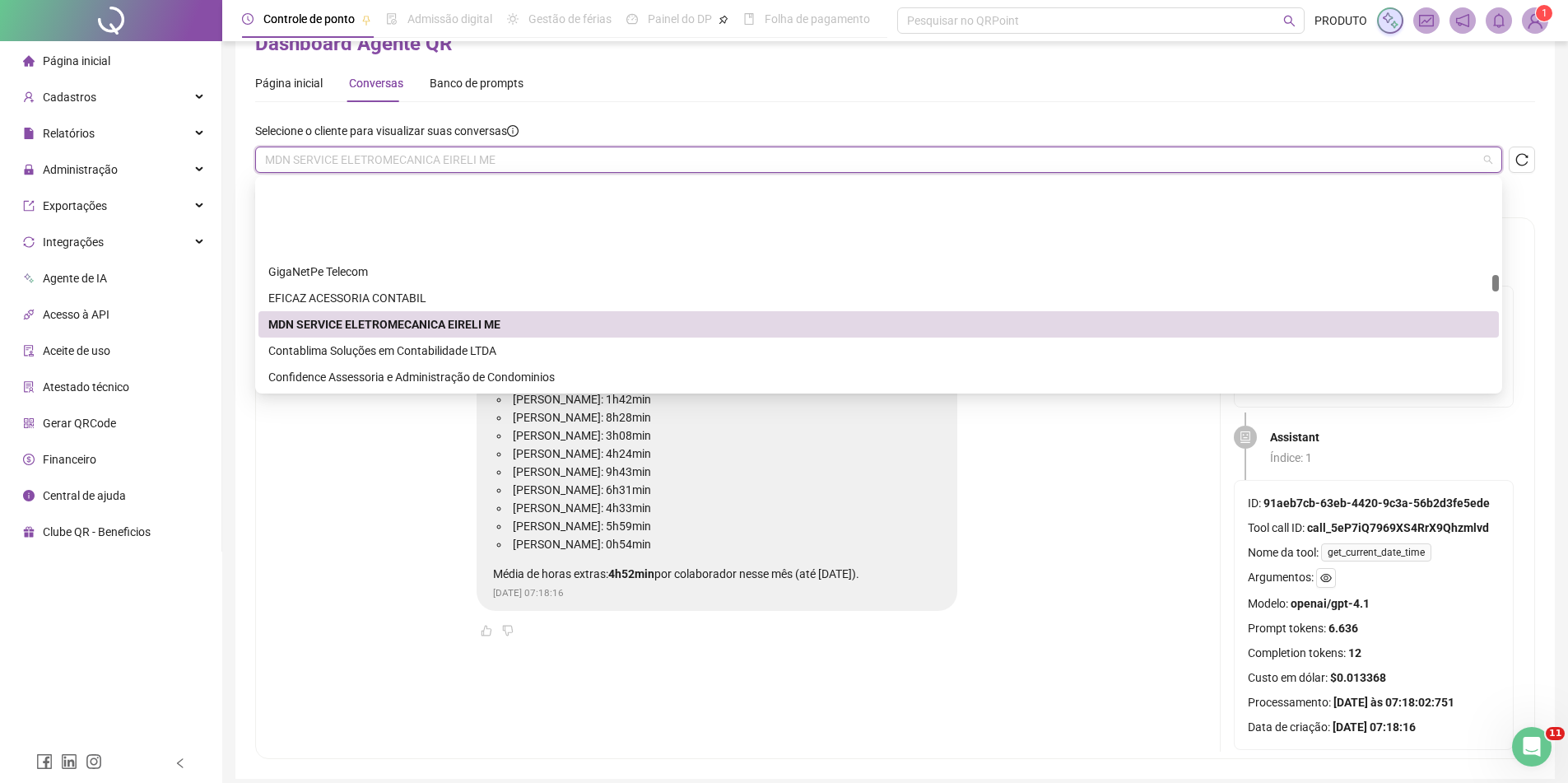
scroll to position [2058, 0]
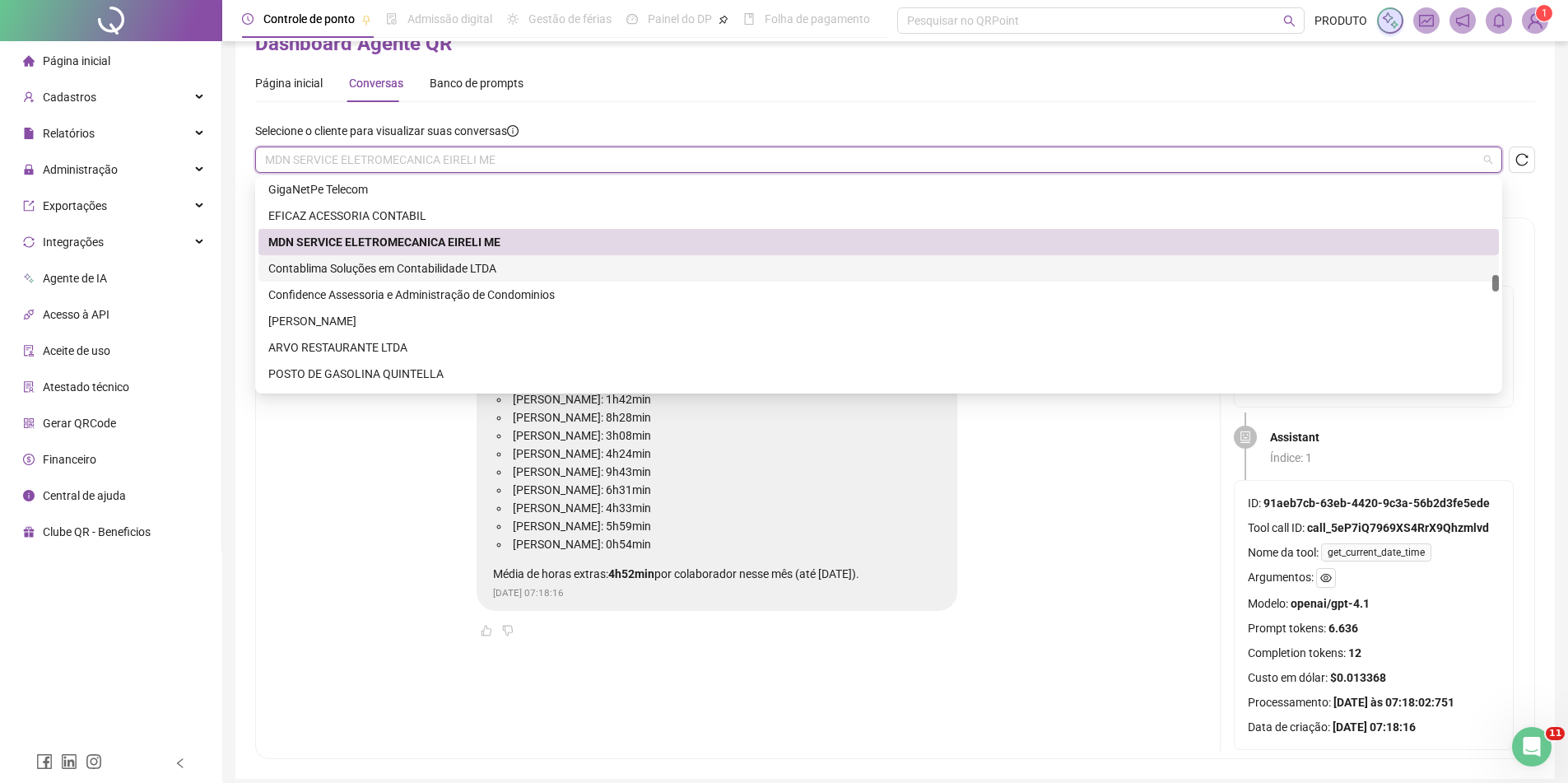
click at [382, 261] on div "Contablima Soluções em Contabilidade LTDA" at bounding box center [878, 268] width 1221 height 18
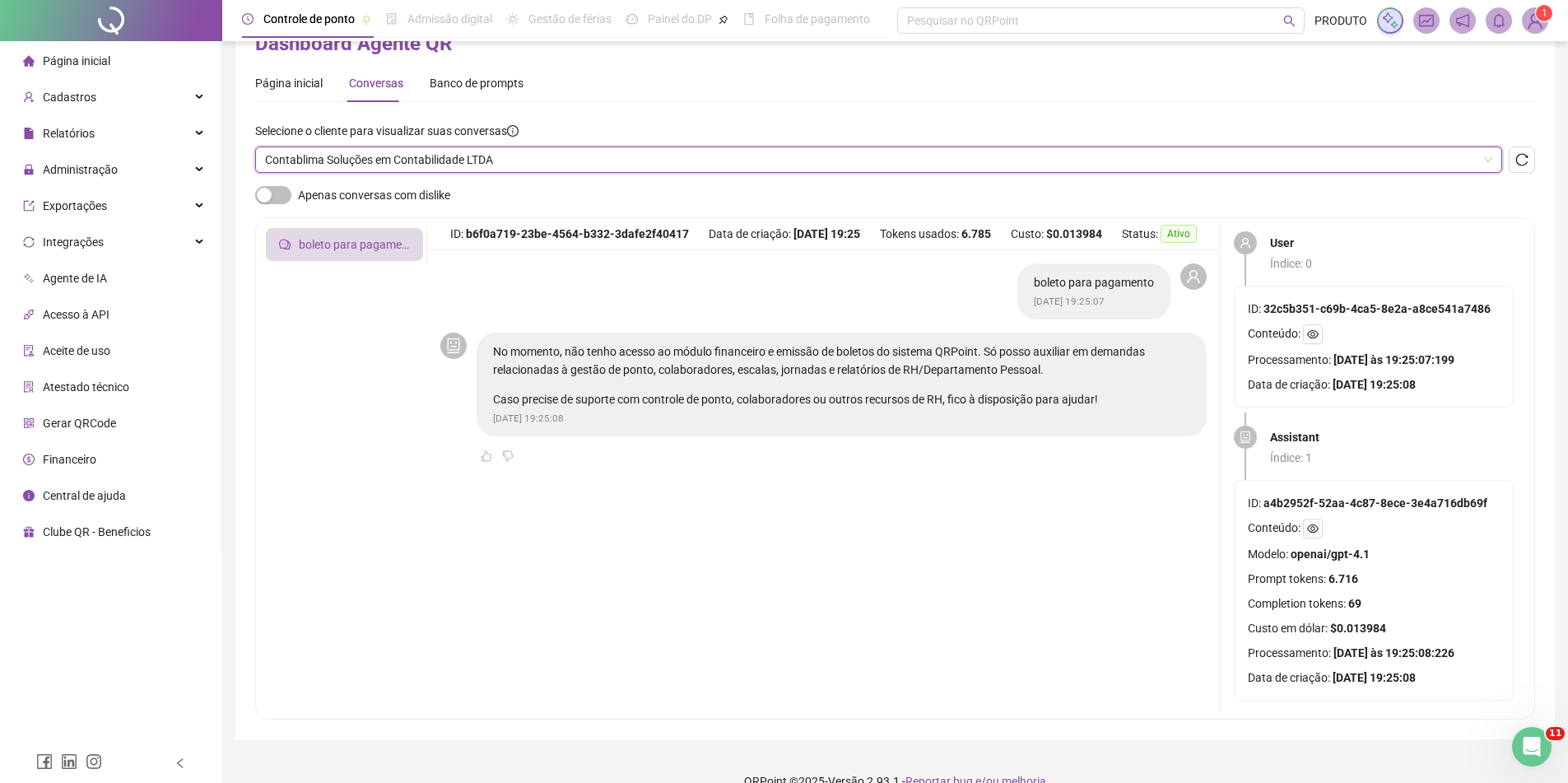
click at [473, 174] on div "Selecione o cliente para visualizar suas conversas Contablima Soluções em Conta…" at bounding box center [895, 154] width 1280 height 64
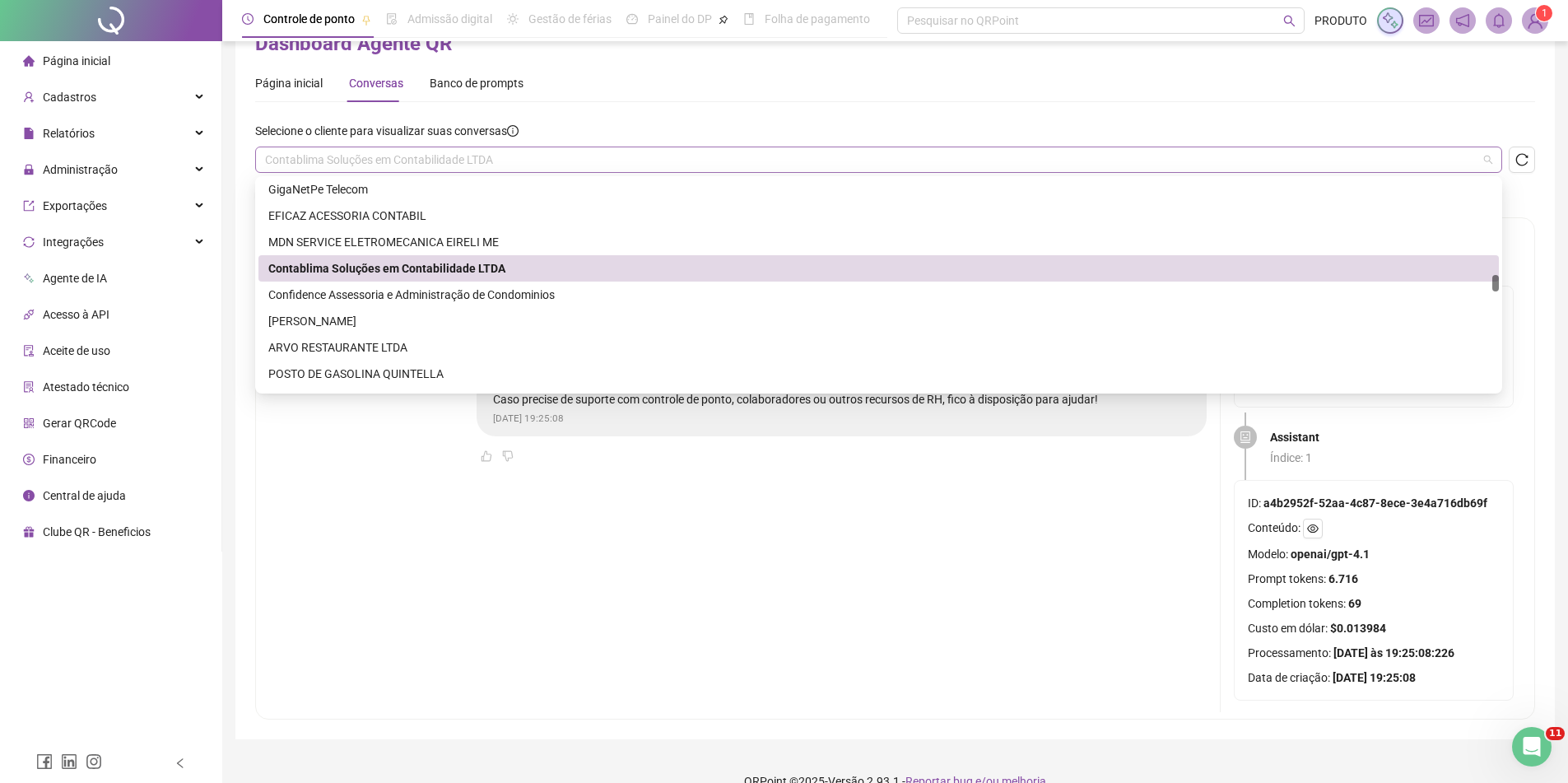
click at [489, 160] on span "Contablima Soluções em Contabilidade LTDA" at bounding box center [879, 159] width 1228 height 25
click at [384, 288] on div "Confidence Assessoria e Administração de Condominios" at bounding box center [878, 295] width 1221 height 18
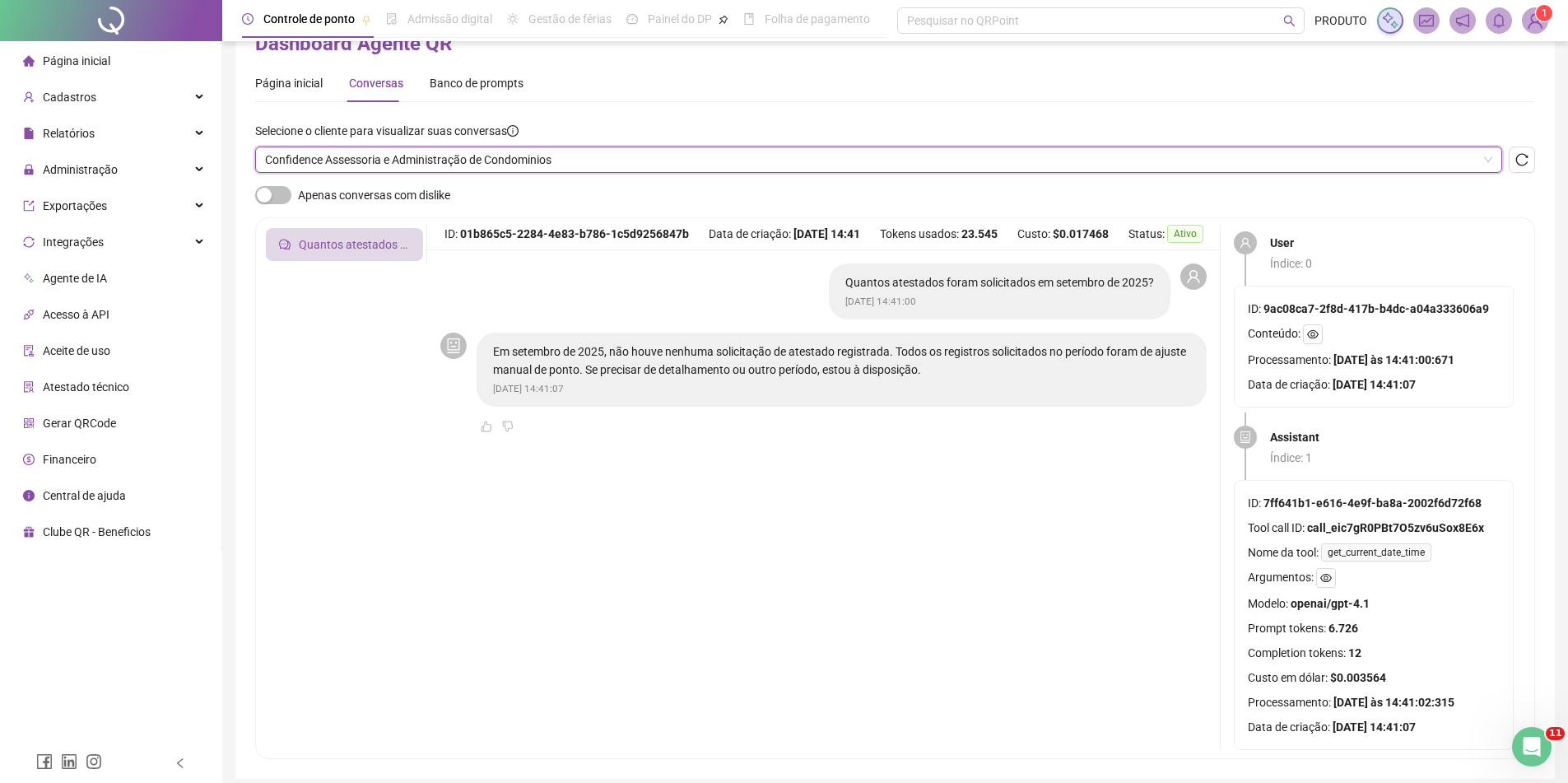
click at [451, 164] on span "Confidence Assessoria e Administração de Condominios" at bounding box center [879, 159] width 1228 height 25
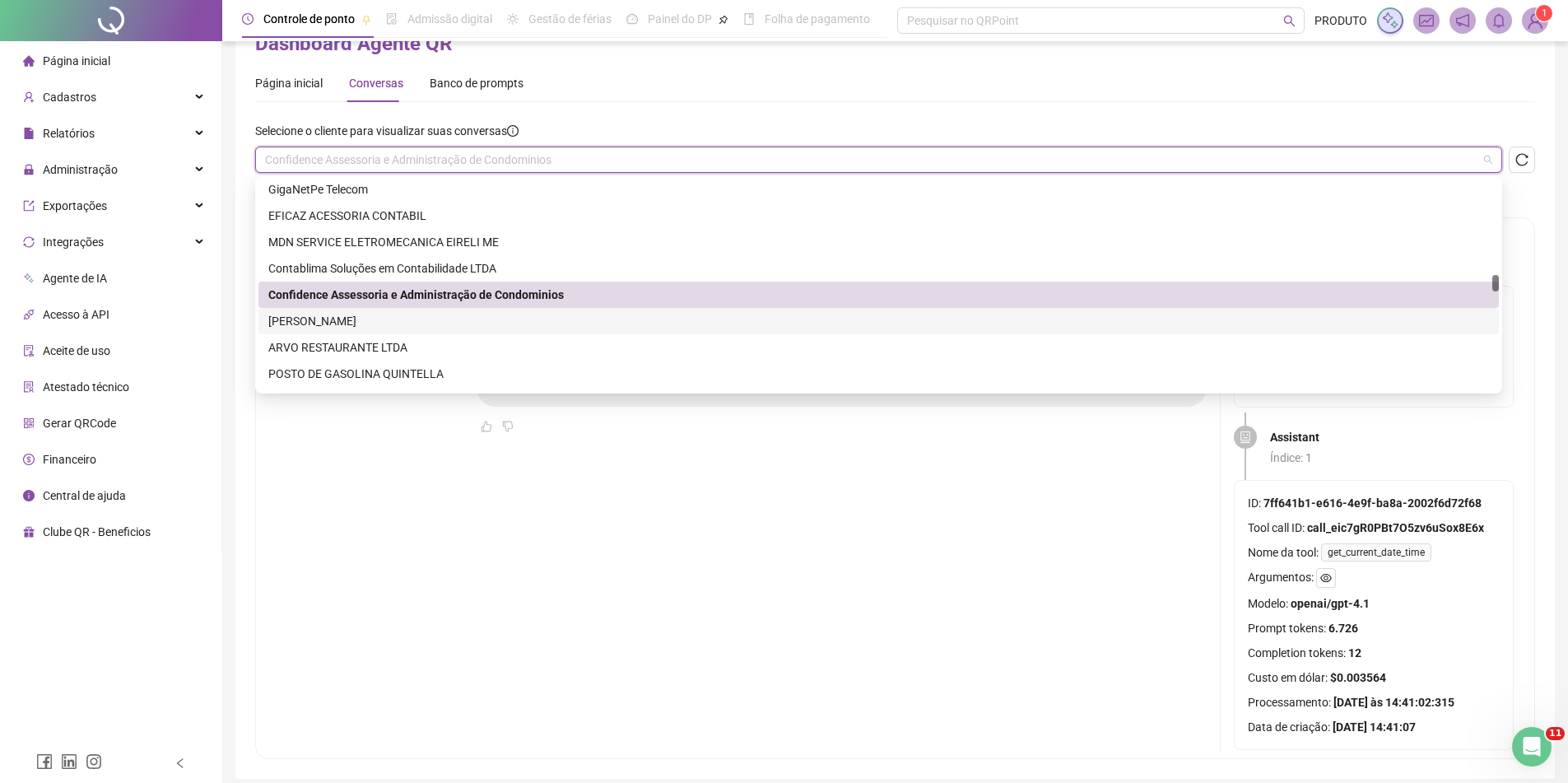
click at [386, 324] on div "[PERSON_NAME]" at bounding box center [878, 321] width 1221 height 18
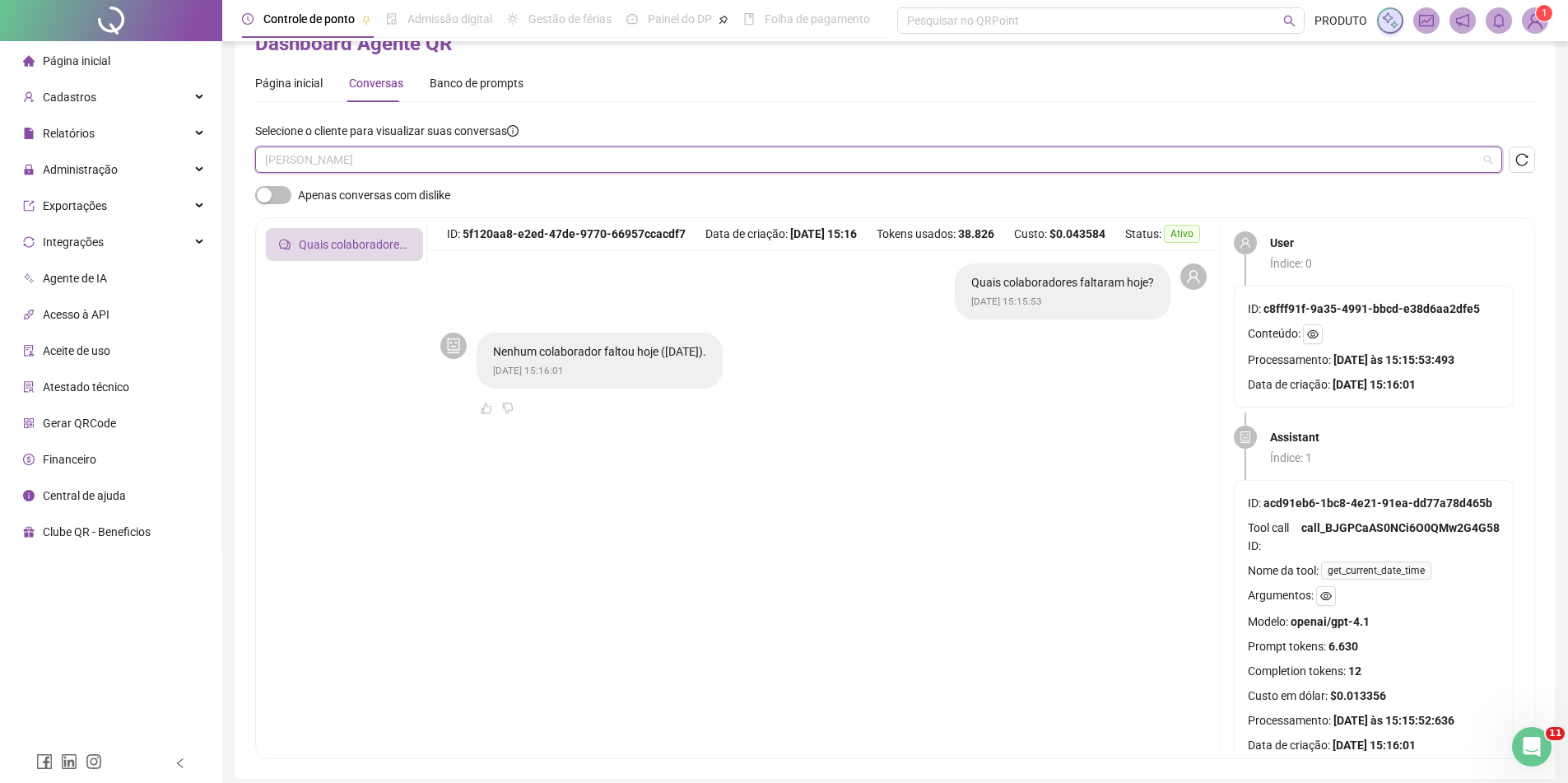
click at [461, 159] on span "[PERSON_NAME]" at bounding box center [879, 159] width 1228 height 25
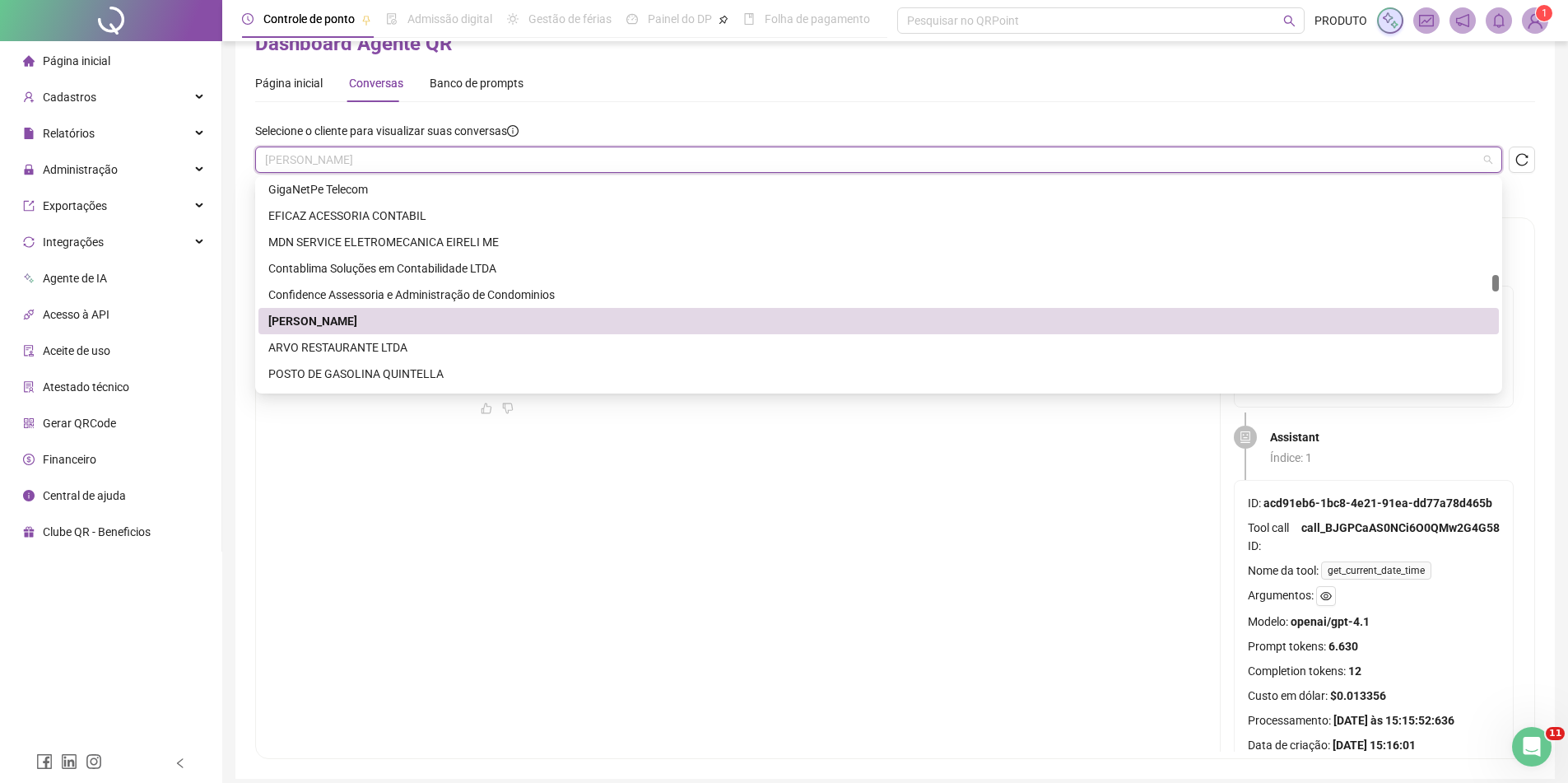
scroll to position [2140, 0]
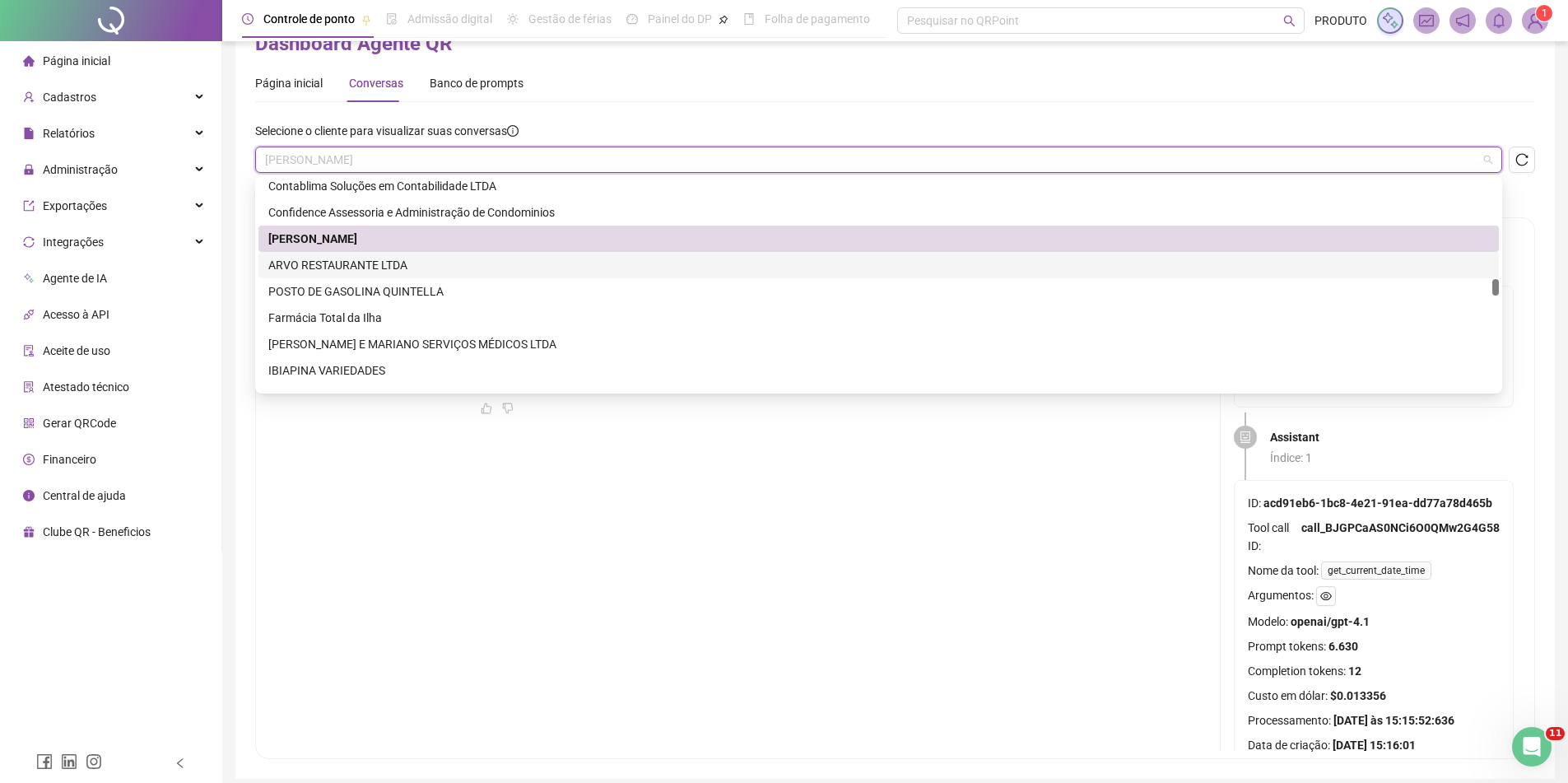
click at [412, 266] on div "ARVO RESTAURANTE LTDA" at bounding box center [878, 265] width 1221 height 18
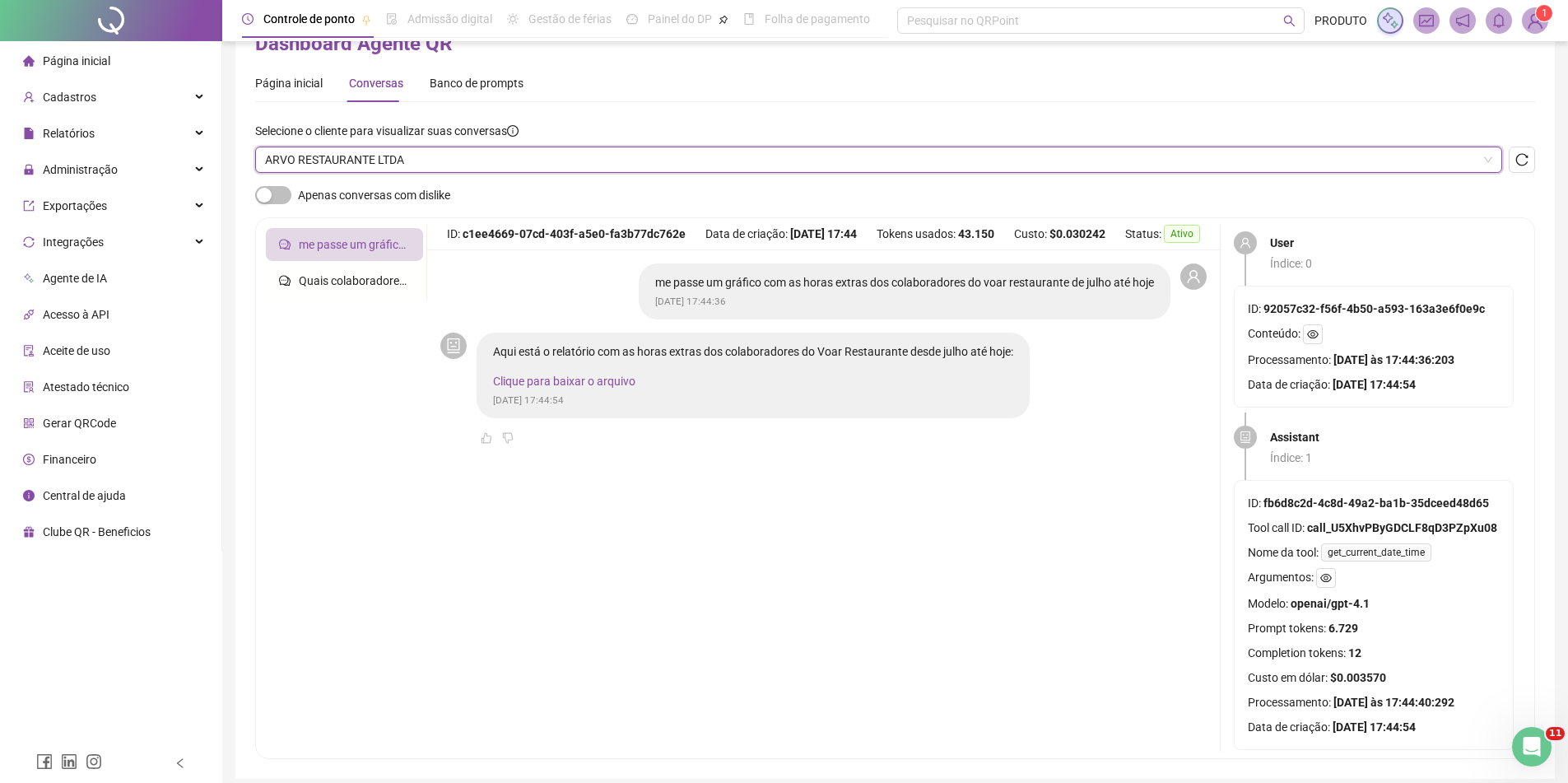
click at [608, 382] on link "Clique para baixar o arquivo" at bounding box center [564, 381] width 143 height 13
click at [498, 164] on span "ARVO RESTAURANTE LTDA" at bounding box center [879, 159] width 1228 height 25
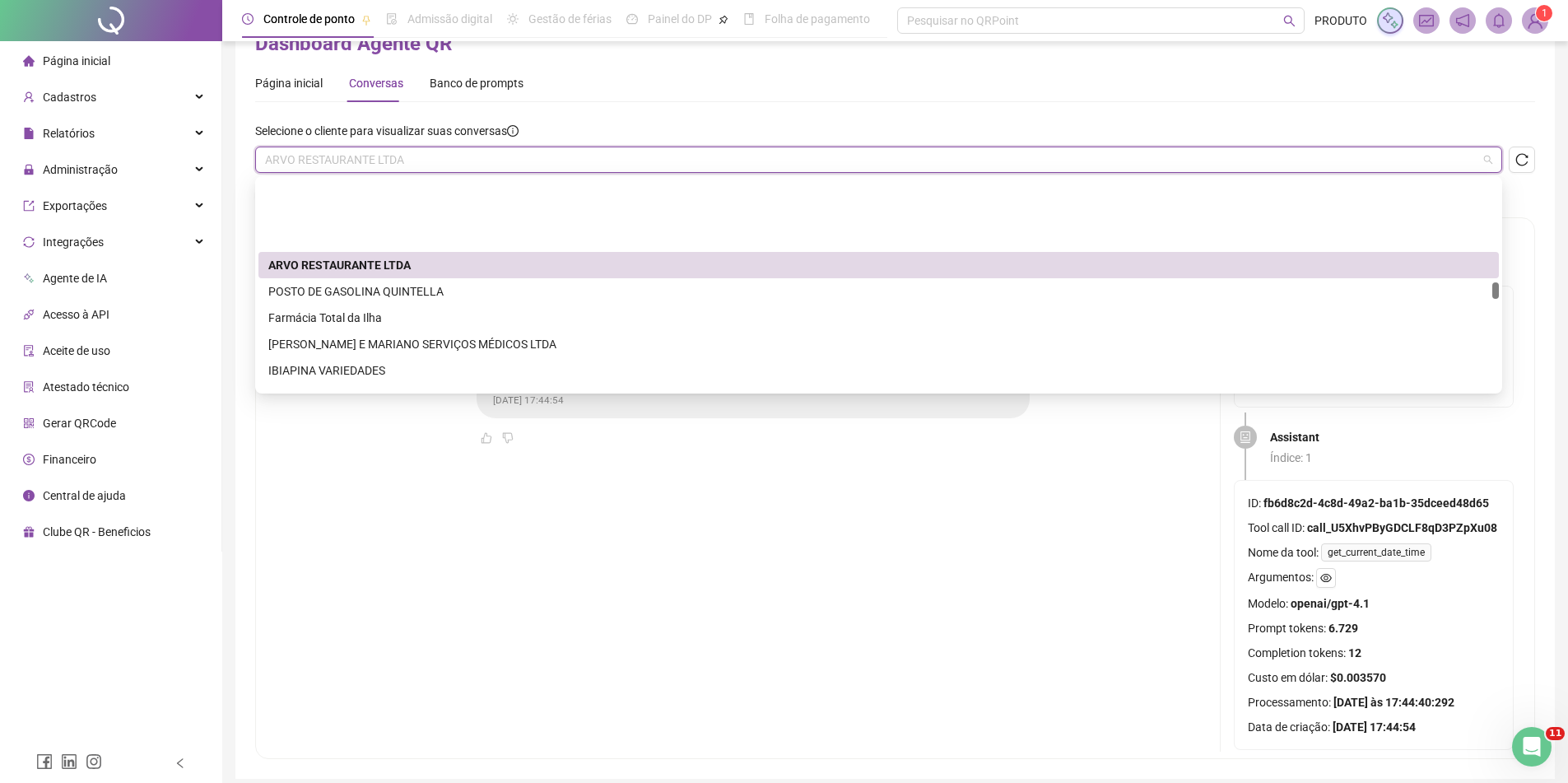
scroll to position [2223, 0]
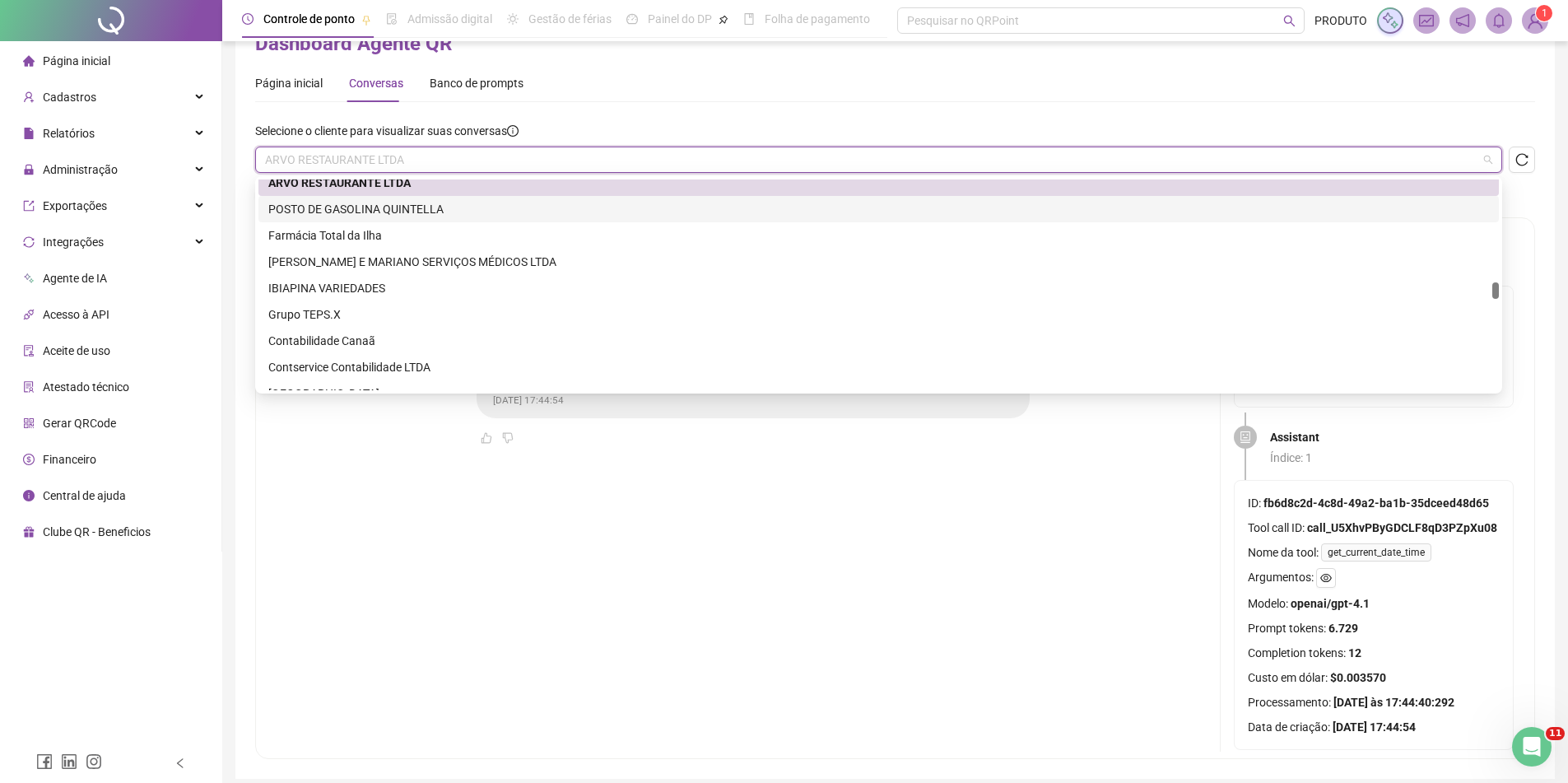
click at [432, 209] on div "POSTO DE GASOLINA QUINTELLA" at bounding box center [878, 209] width 1221 height 18
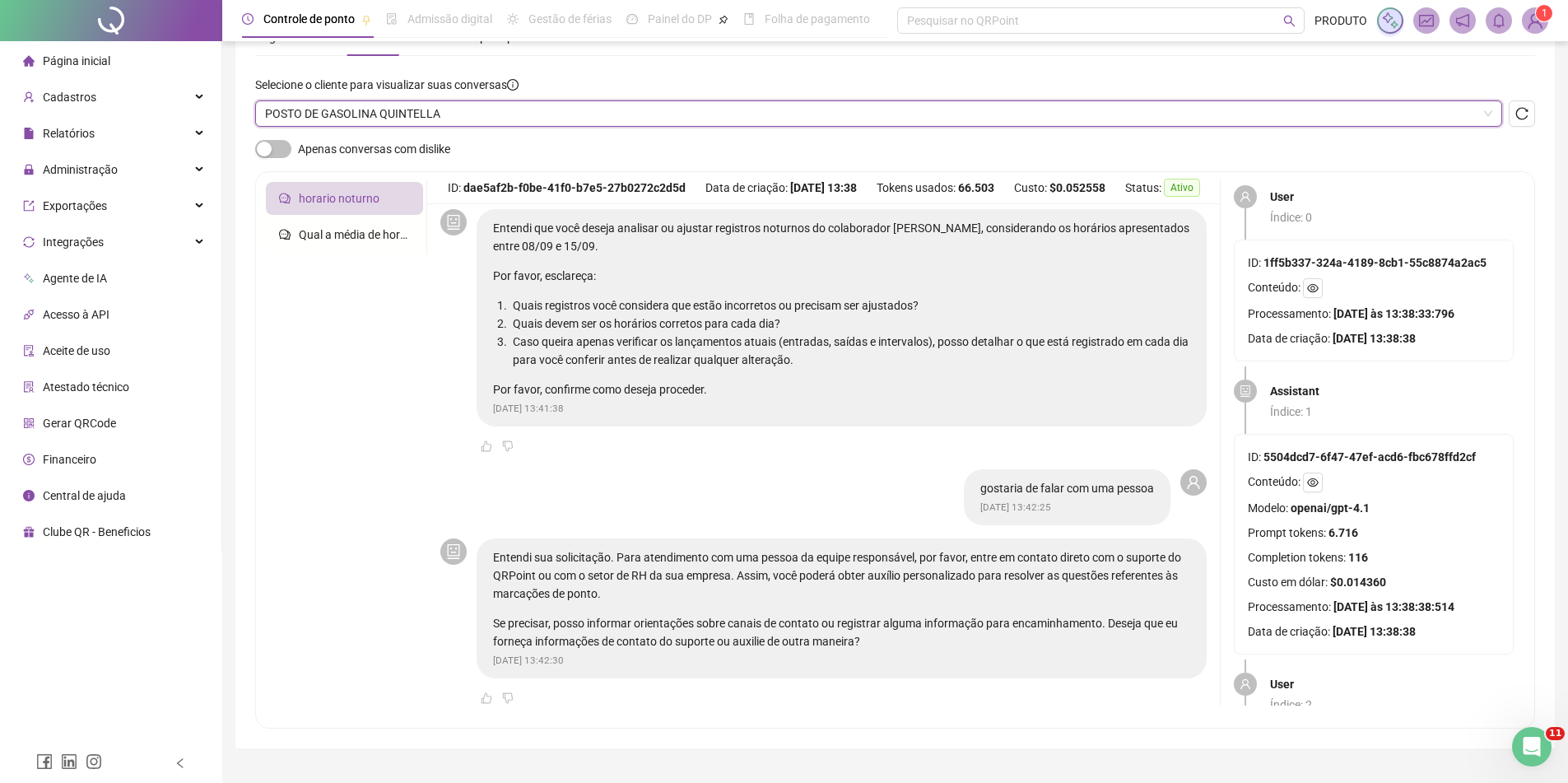
scroll to position [125, 0]
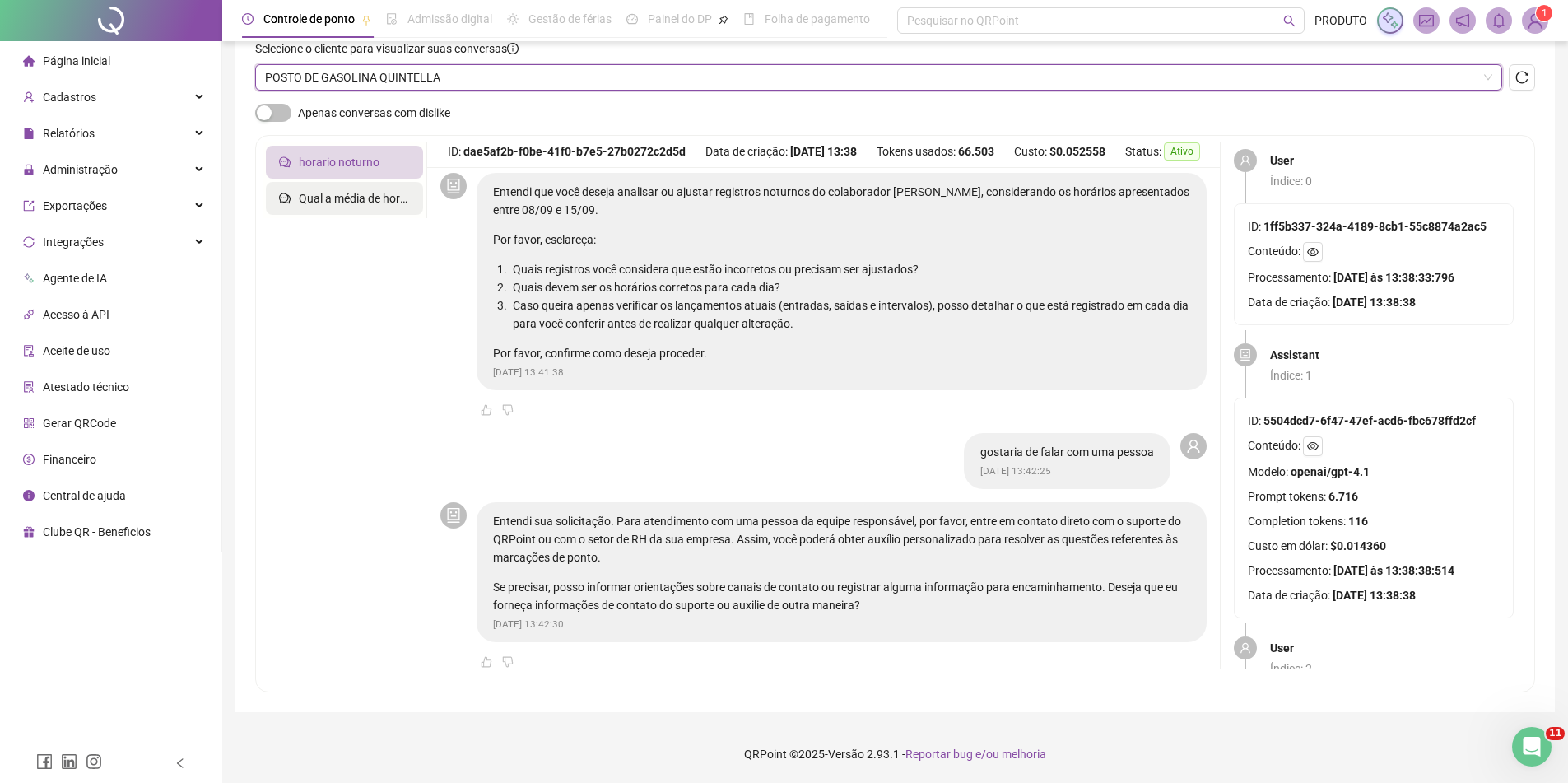
click at [371, 199] on span "Qual a média de horas extras de todos os colaboradores esse mês?" at bounding box center [469, 198] width 341 height 13
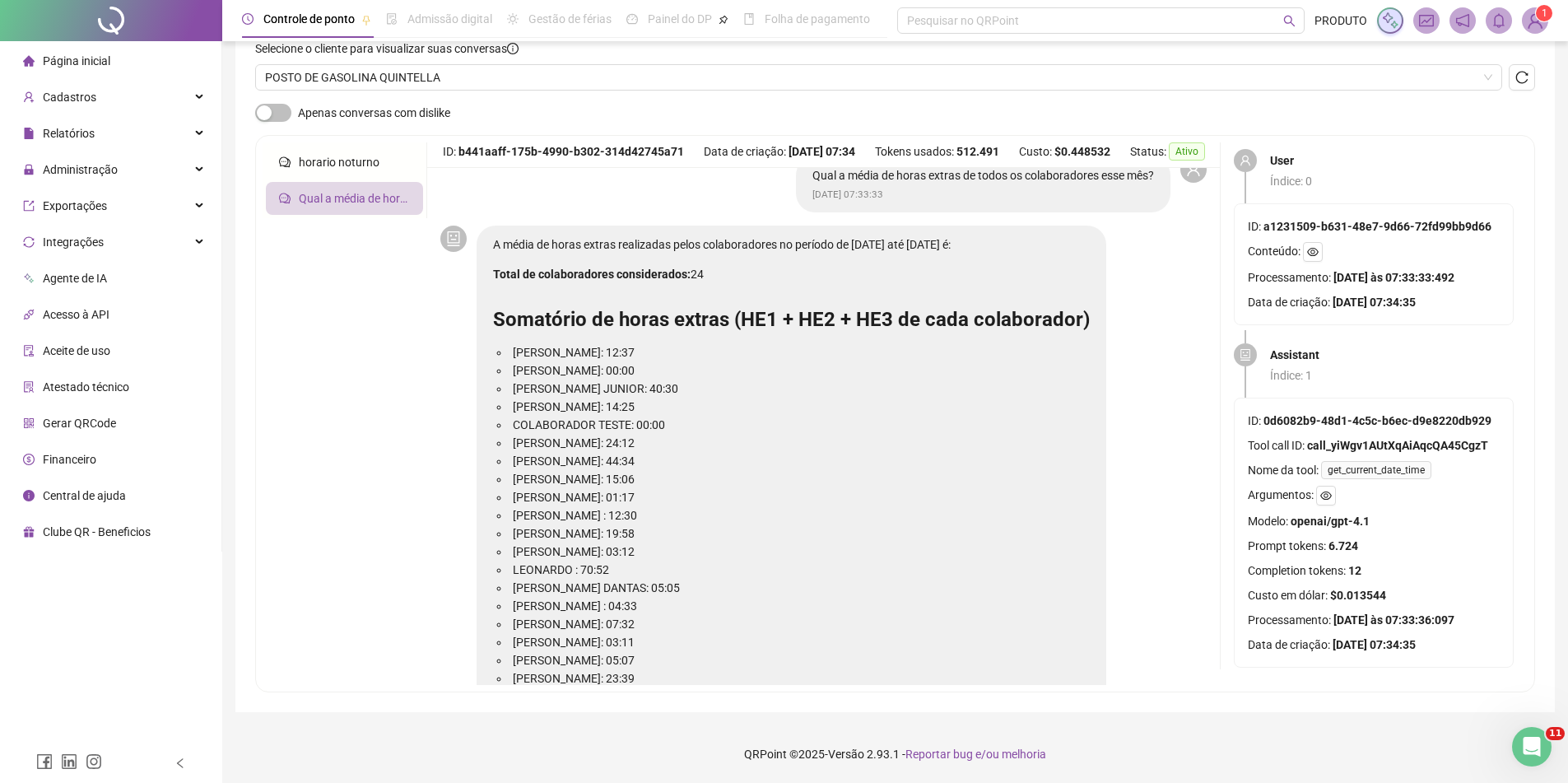
scroll to position [0, 0]
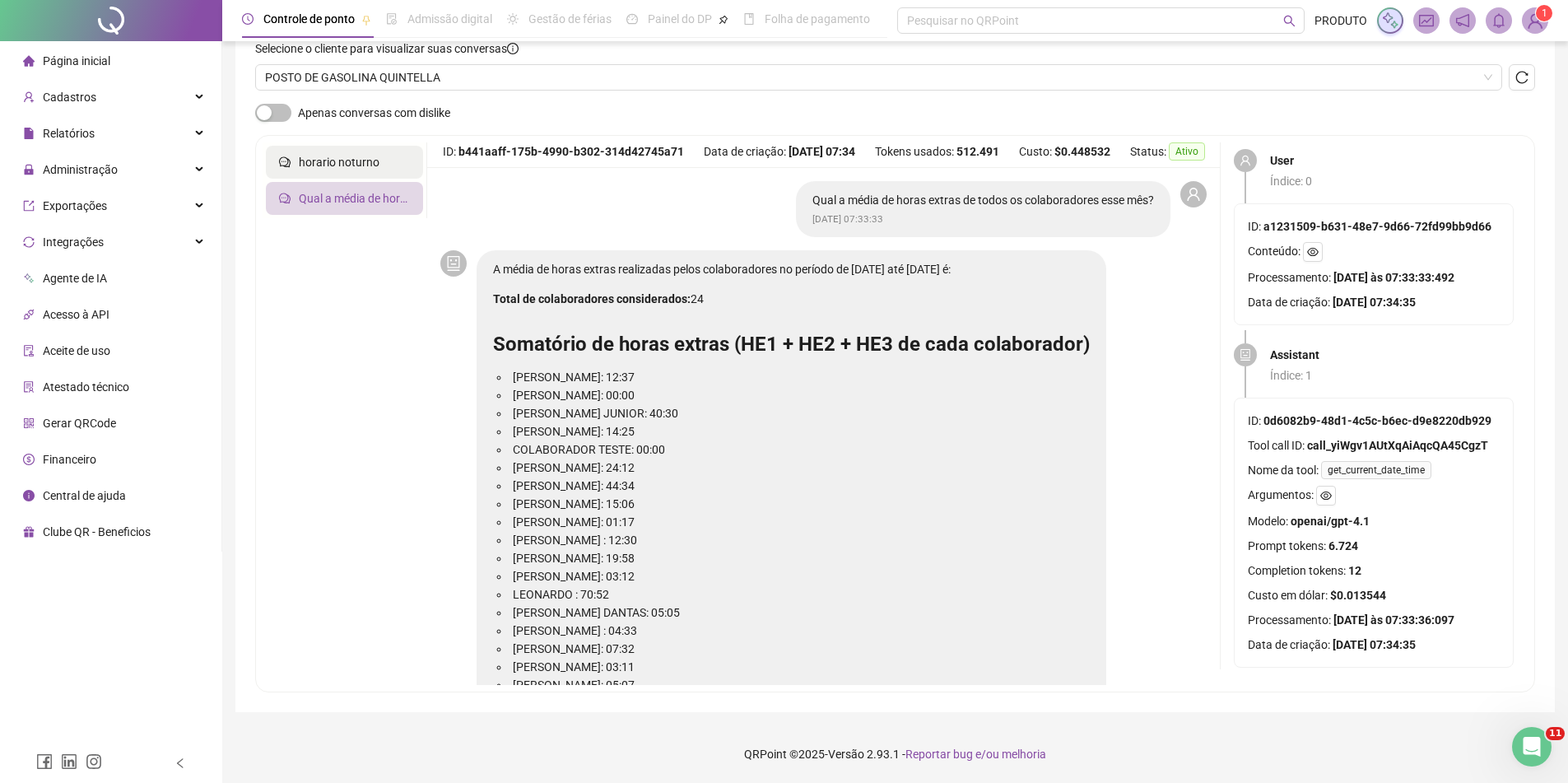
click at [383, 161] on li "horario noturno" at bounding box center [345, 162] width 157 height 33
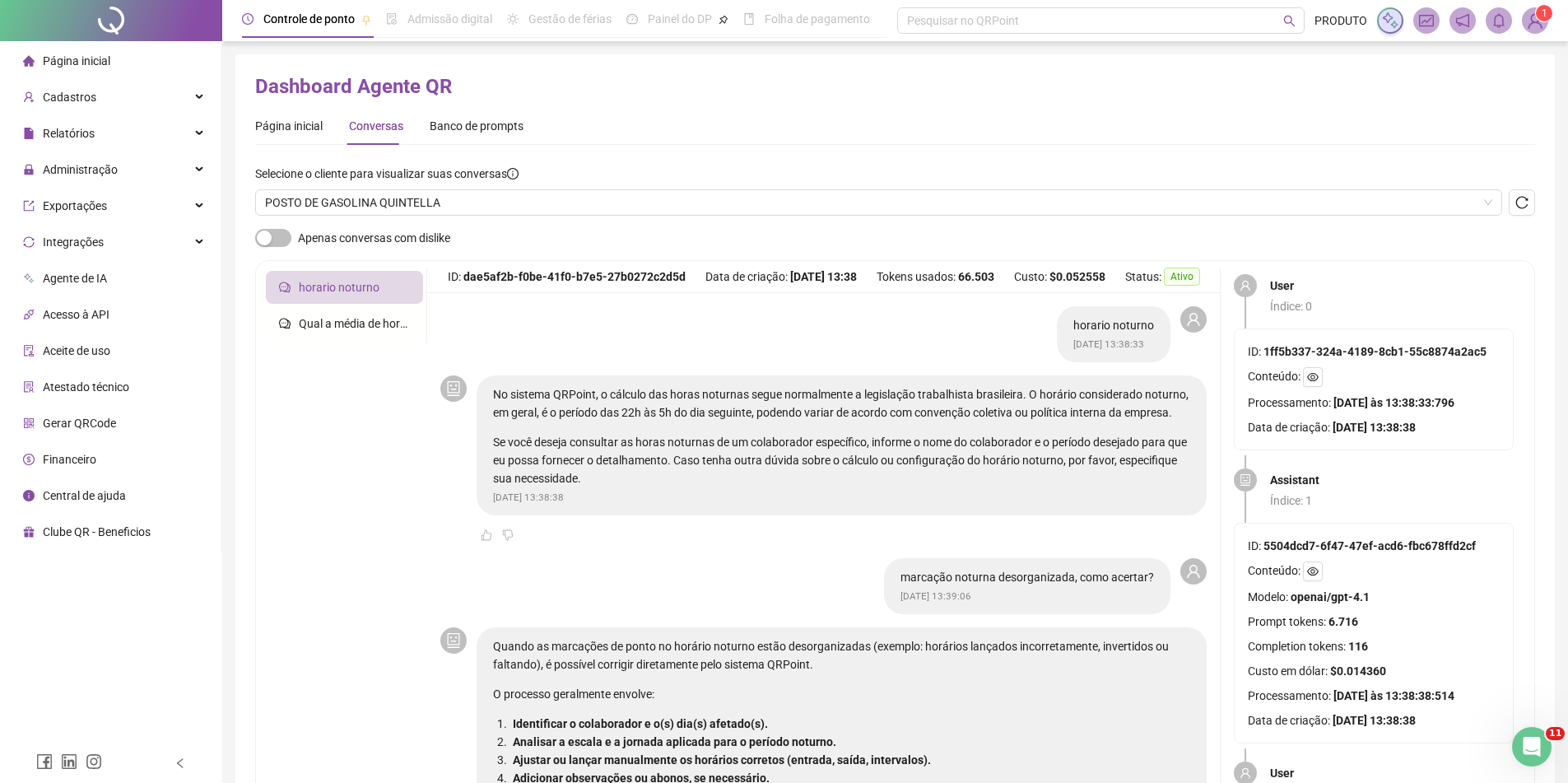
click at [486, 177] on label "Selecione o cliente para visualizar suas conversas" at bounding box center [392, 174] width 274 height 18
click at [510, 168] on icon "info-circle" at bounding box center [512, 174] width 12 height 12
click at [510, 167] on label "Selecione o cliente para visualizar suas conversas" at bounding box center [392, 174] width 274 height 18
click at [516, 168] on icon "info-circle" at bounding box center [512, 174] width 12 height 12
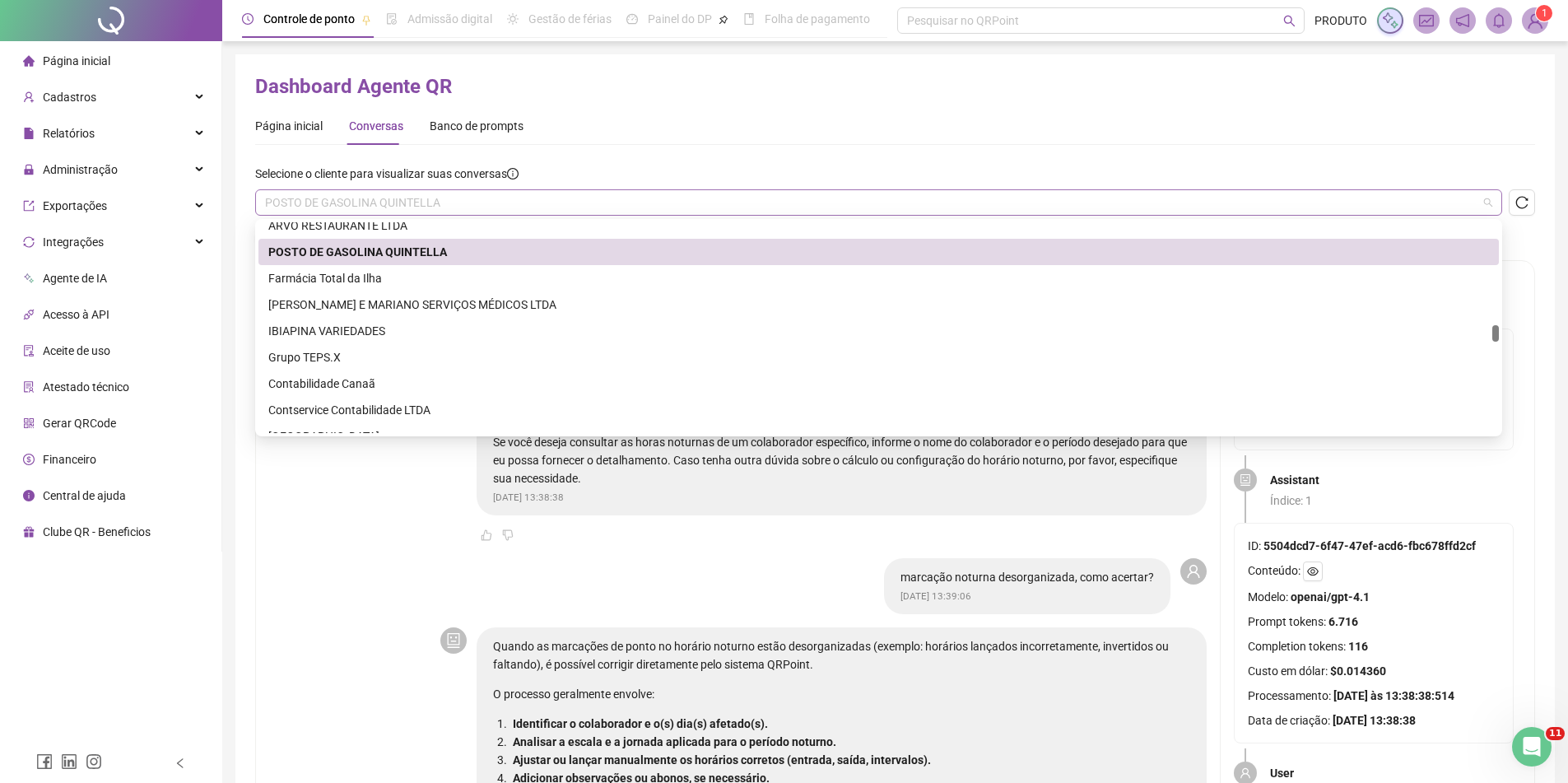
click at [490, 204] on span "POSTO DE GASOLINA QUINTELLA" at bounding box center [879, 202] width 1228 height 25
click at [352, 279] on div "Farmácia Total da Ilha" at bounding box center [878, 278] width 1221 height 18
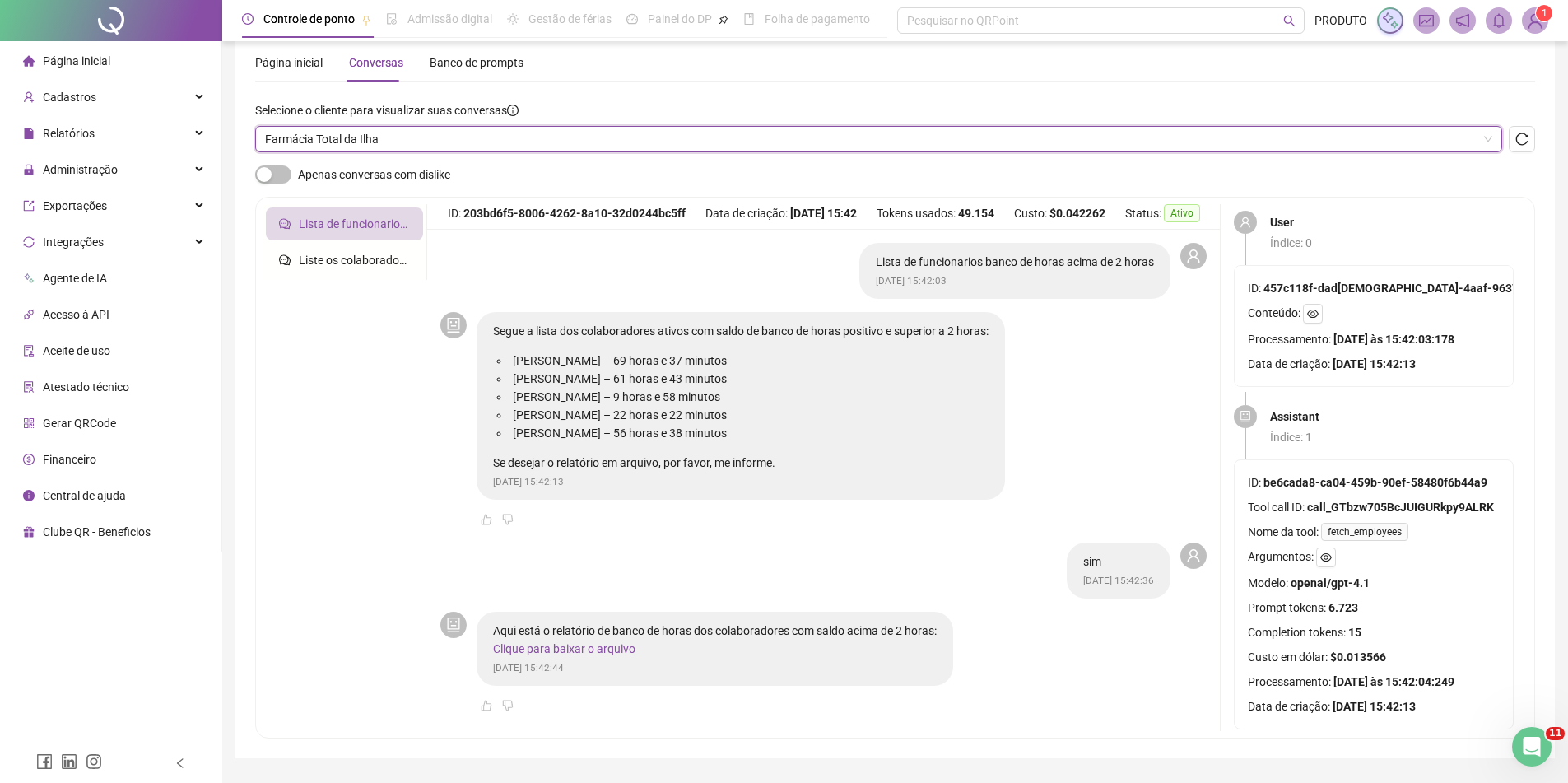
scroll to position [27, 0]
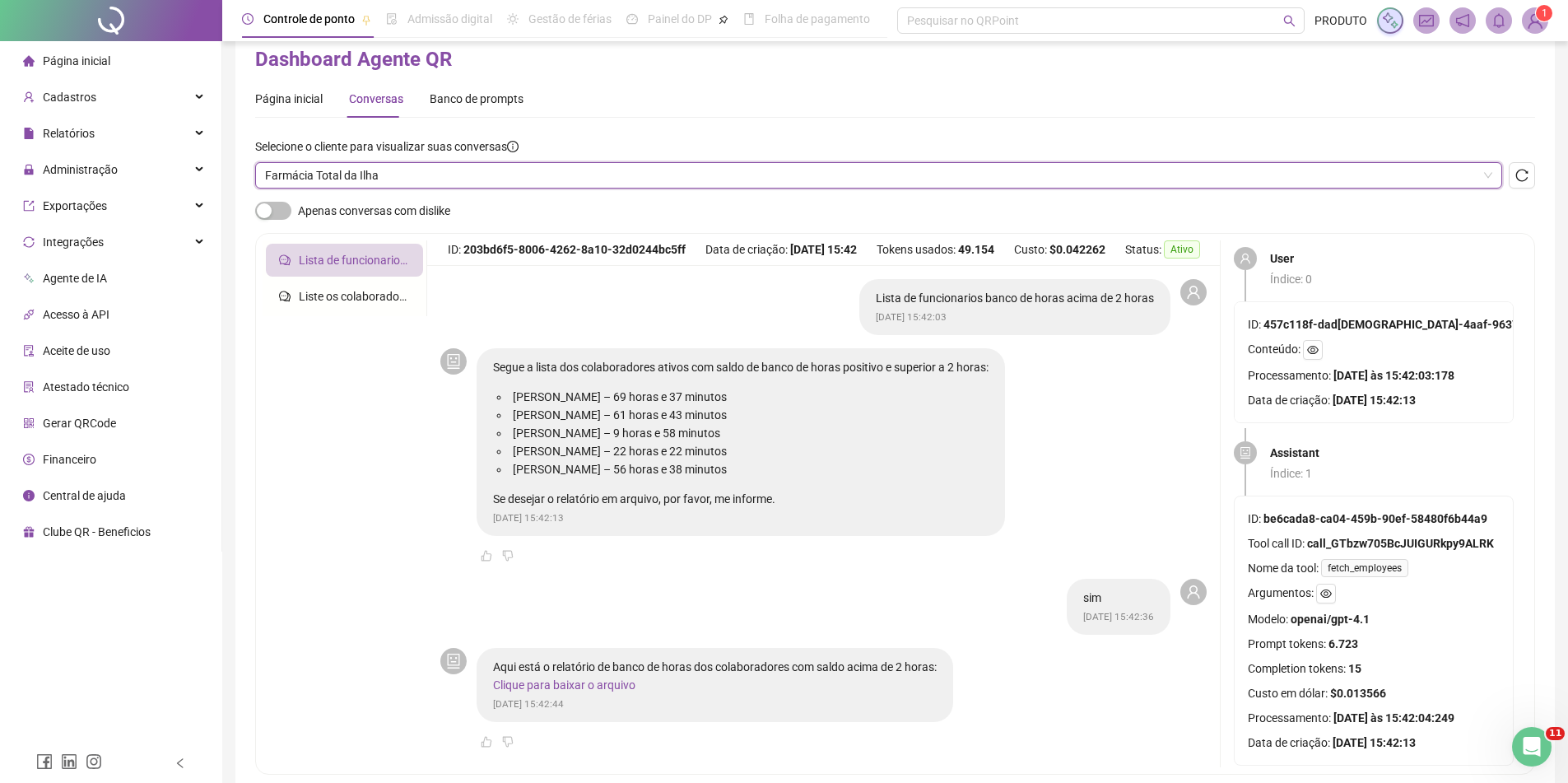
click at [366, 173] on span "Farmácia Total da Ilha" at bounding box center [879, 175] width 1228 height 25
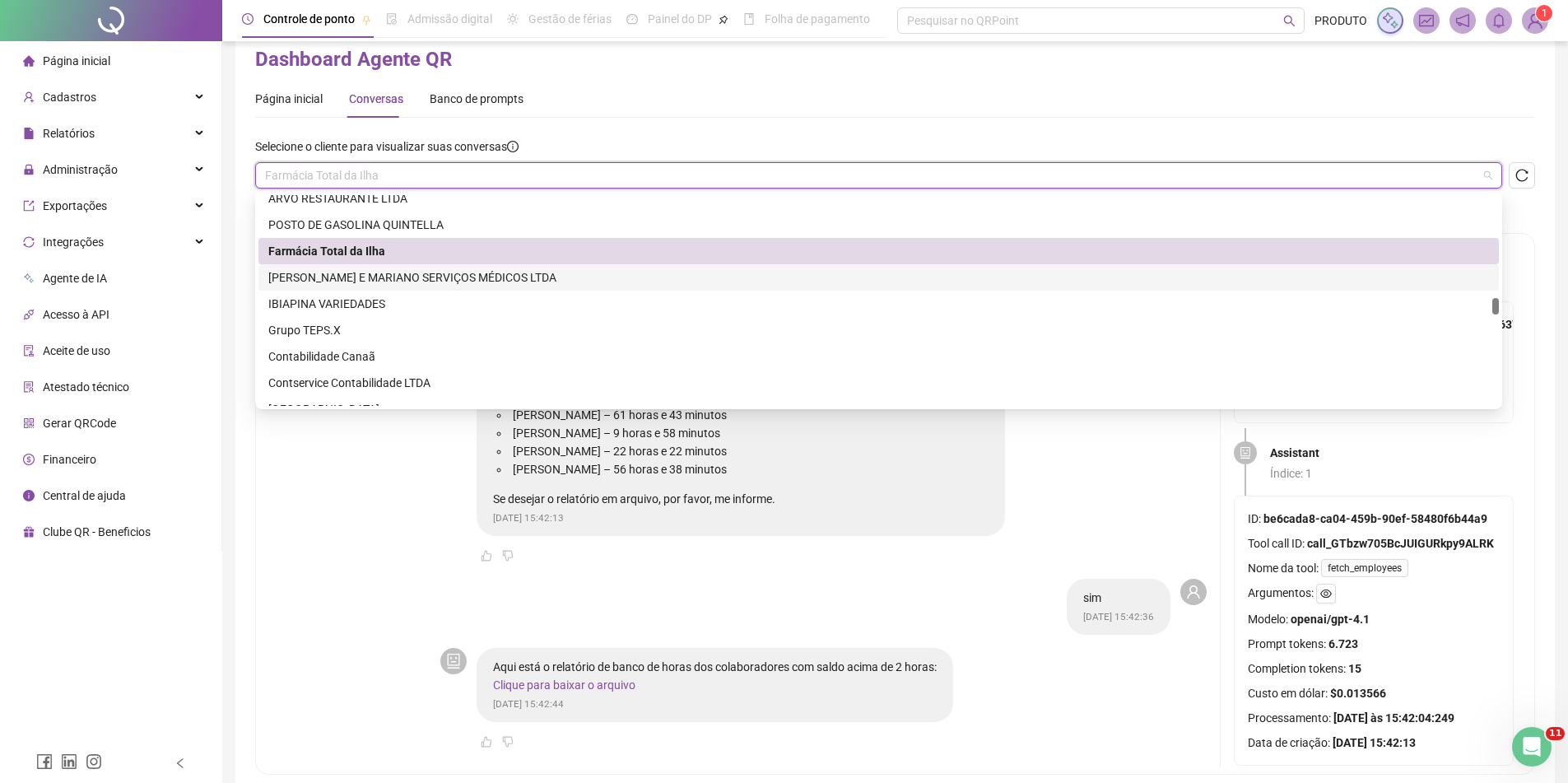
click at [366, 284] on div "[PERSON_NAME] E MARIANO SERVIÇOS MÉDICOS LTDA" at bounding box center [878, 277] width 1221 height 18
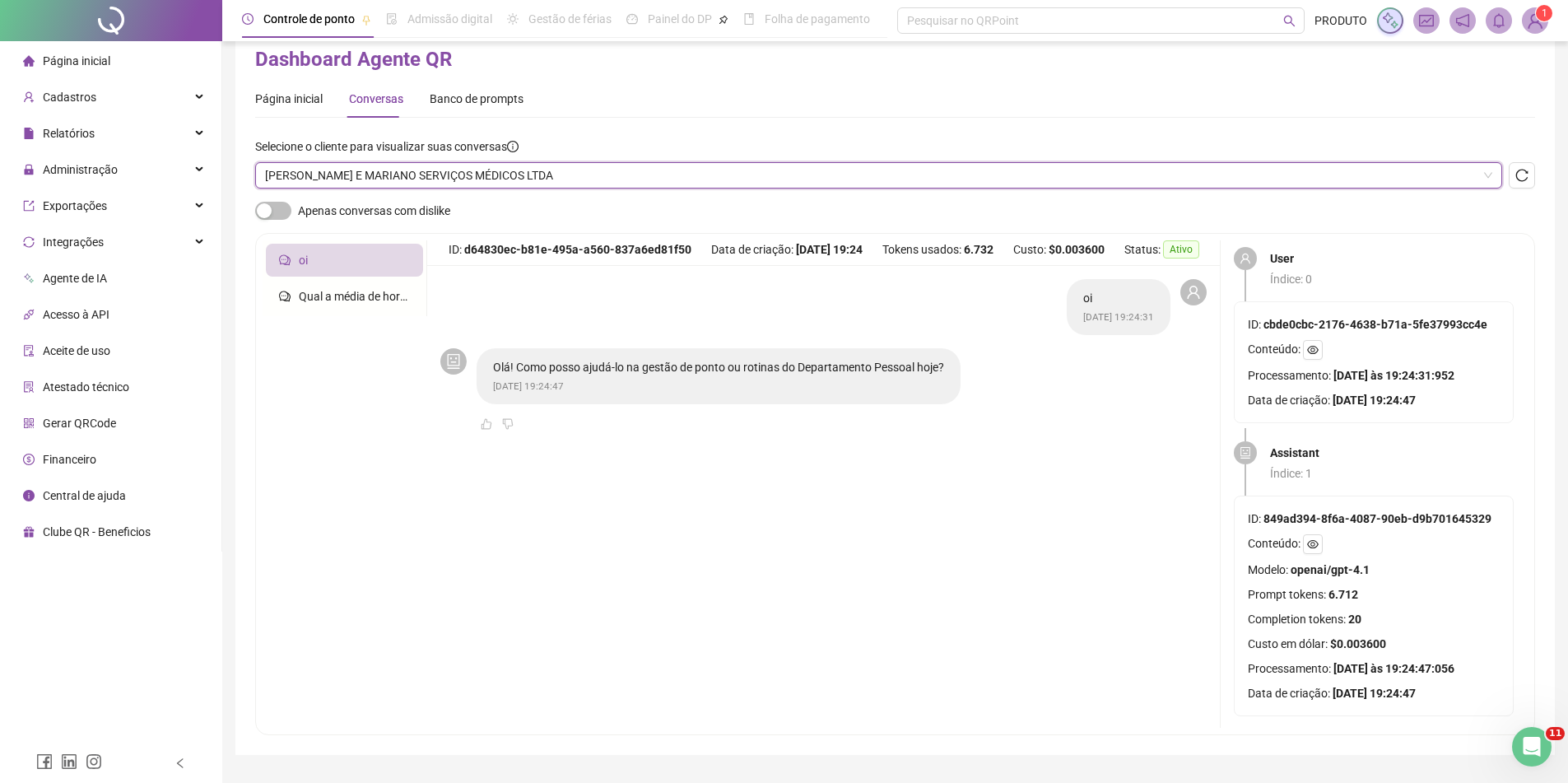
click at [379, 177] on span "[PERSON_NAME] E MARIANO SERVIÇOS MÉDICOS LTDA" at bounding box center [879, 175] width 1228 height 25
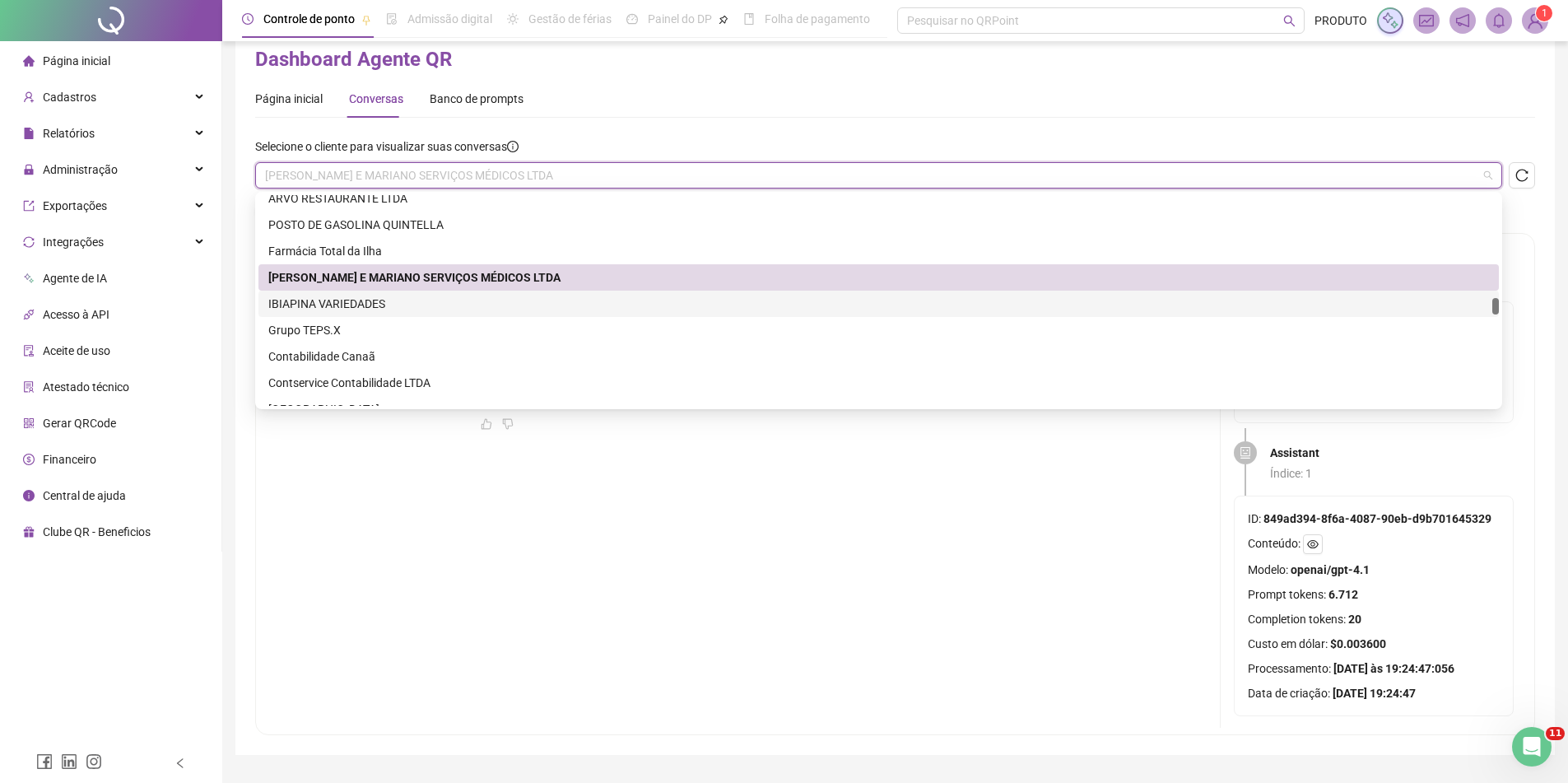
click at [367, 298] on div "IBIAPINA VARIEDADES" at bounding box center [878, 304] width 1221 height 18
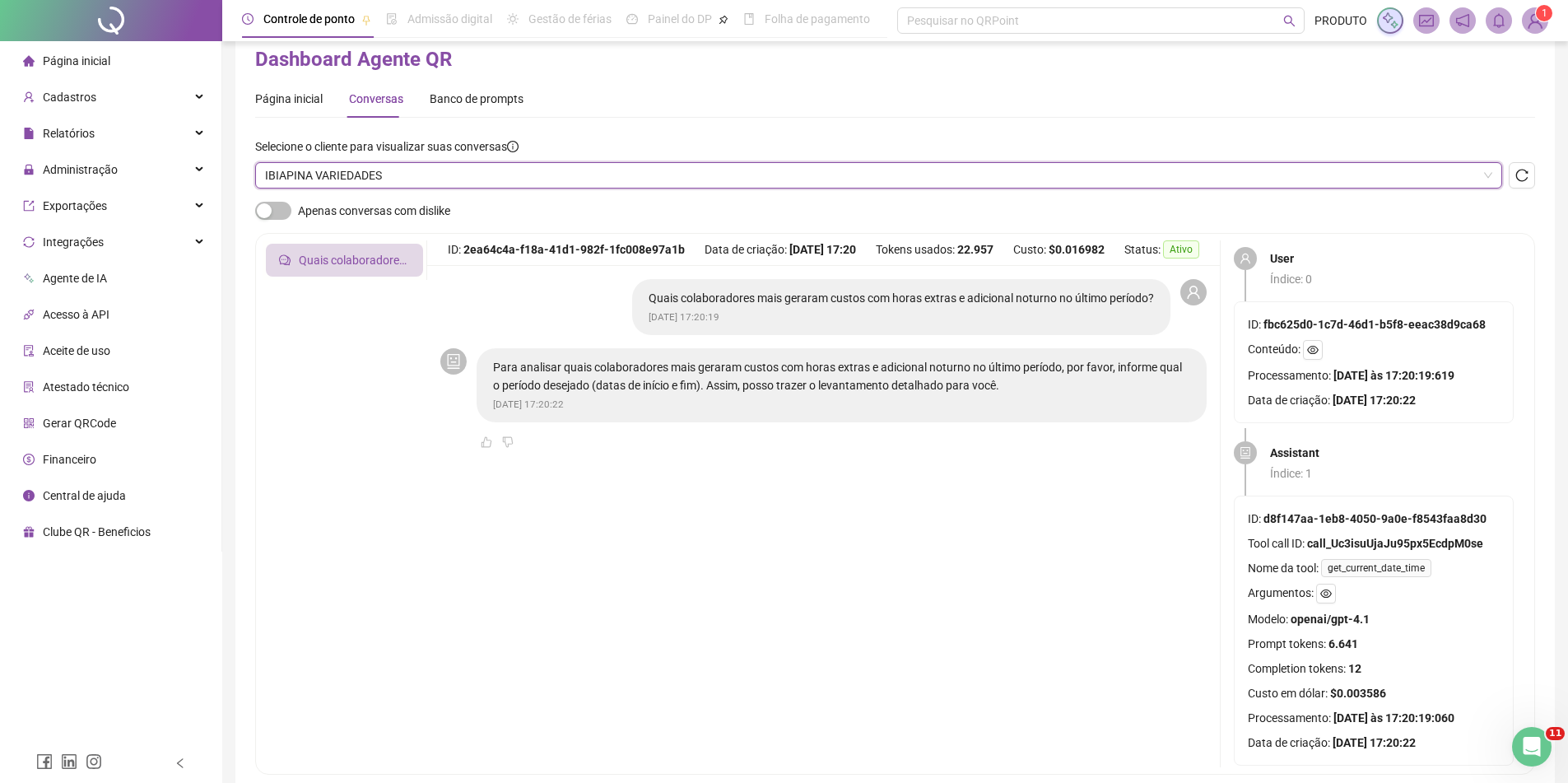
click at [371, 186] on span "IBIAPINA VARIEDADES" at bounding box center [879, 175] width 1228 height 25
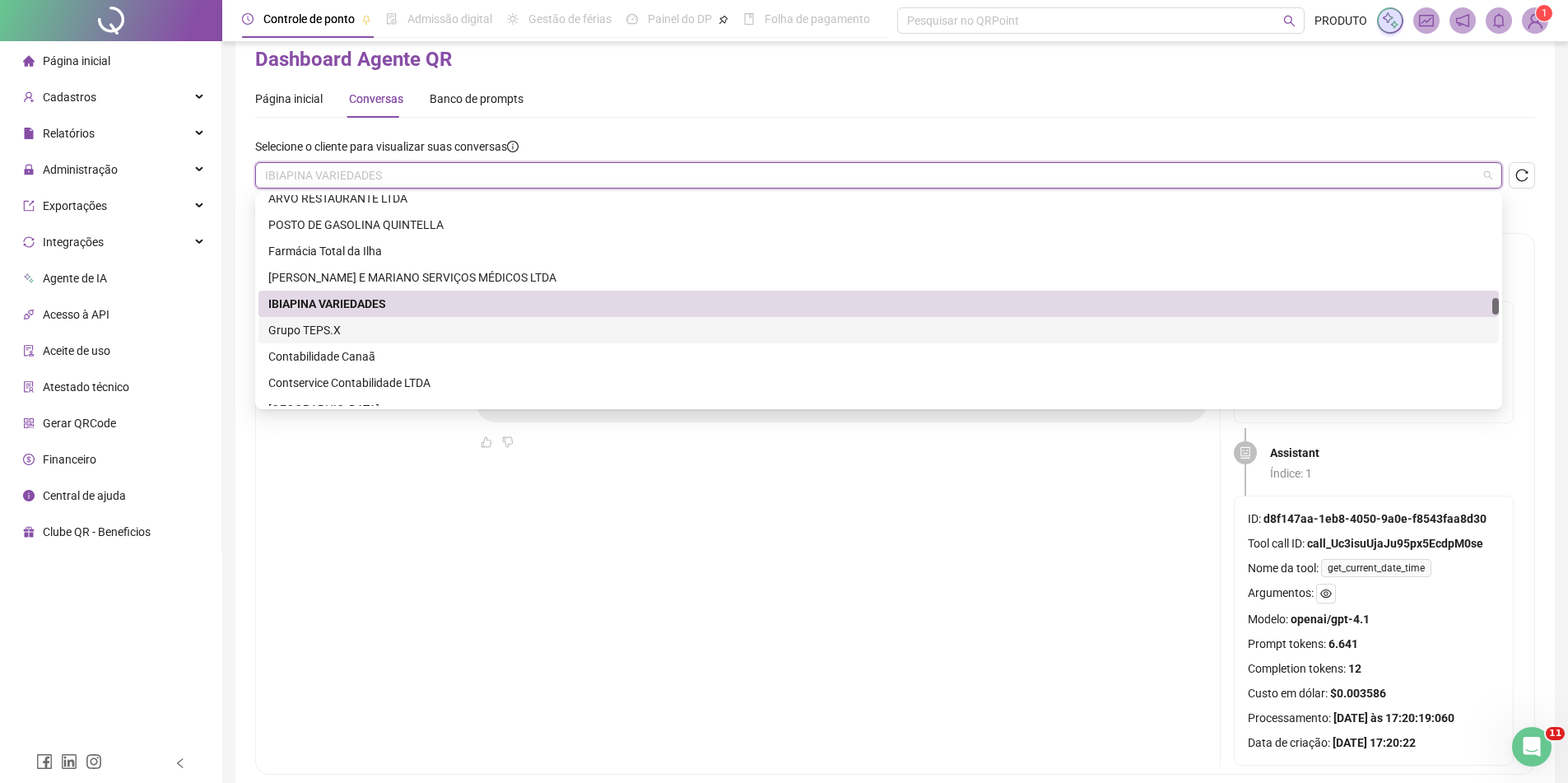
scroll to position [2305, 0]
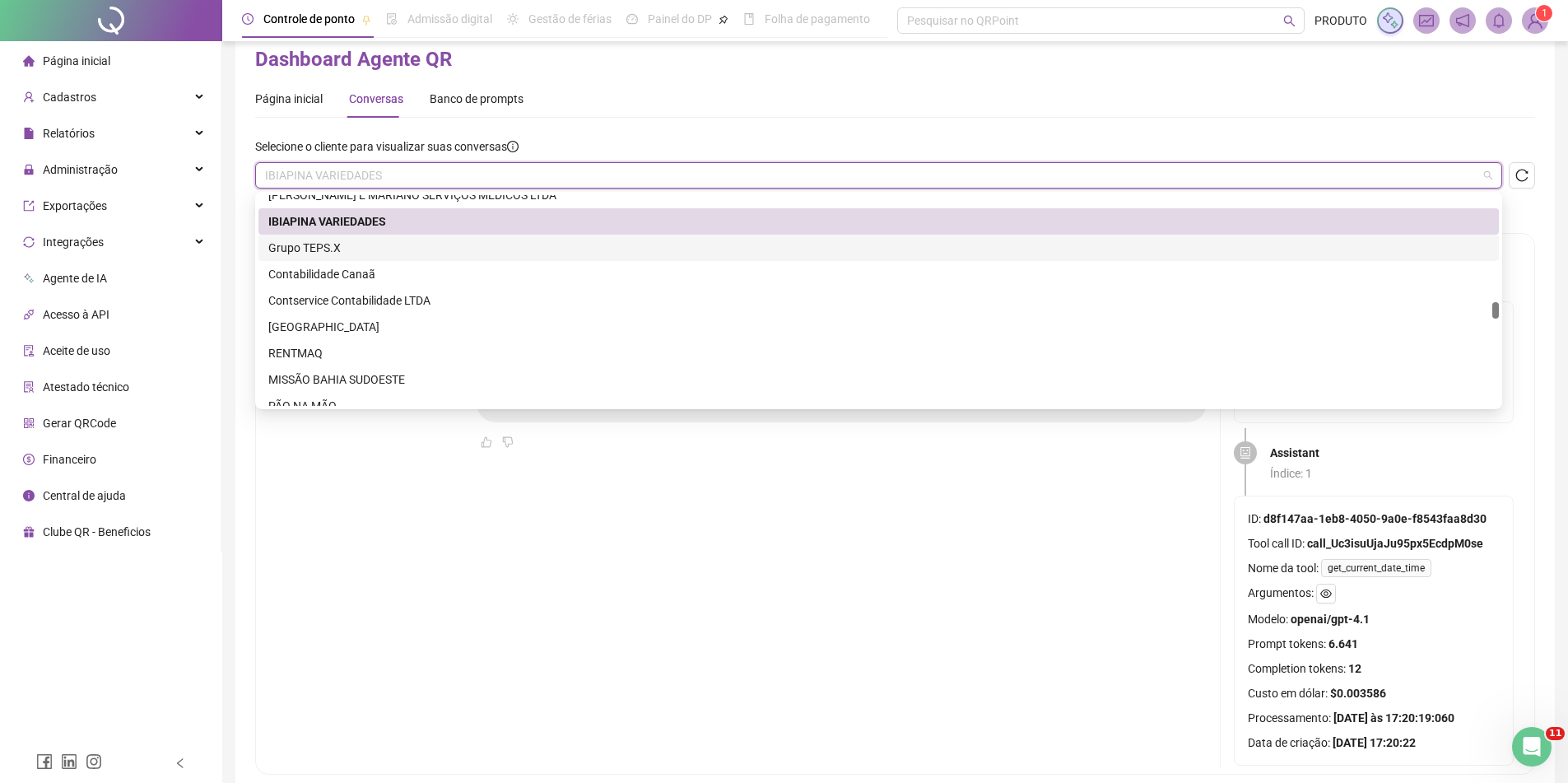
click at [366, 243] on div "Grupo TEPS.X" at bounding box center [878, 248] width 1221 height 18
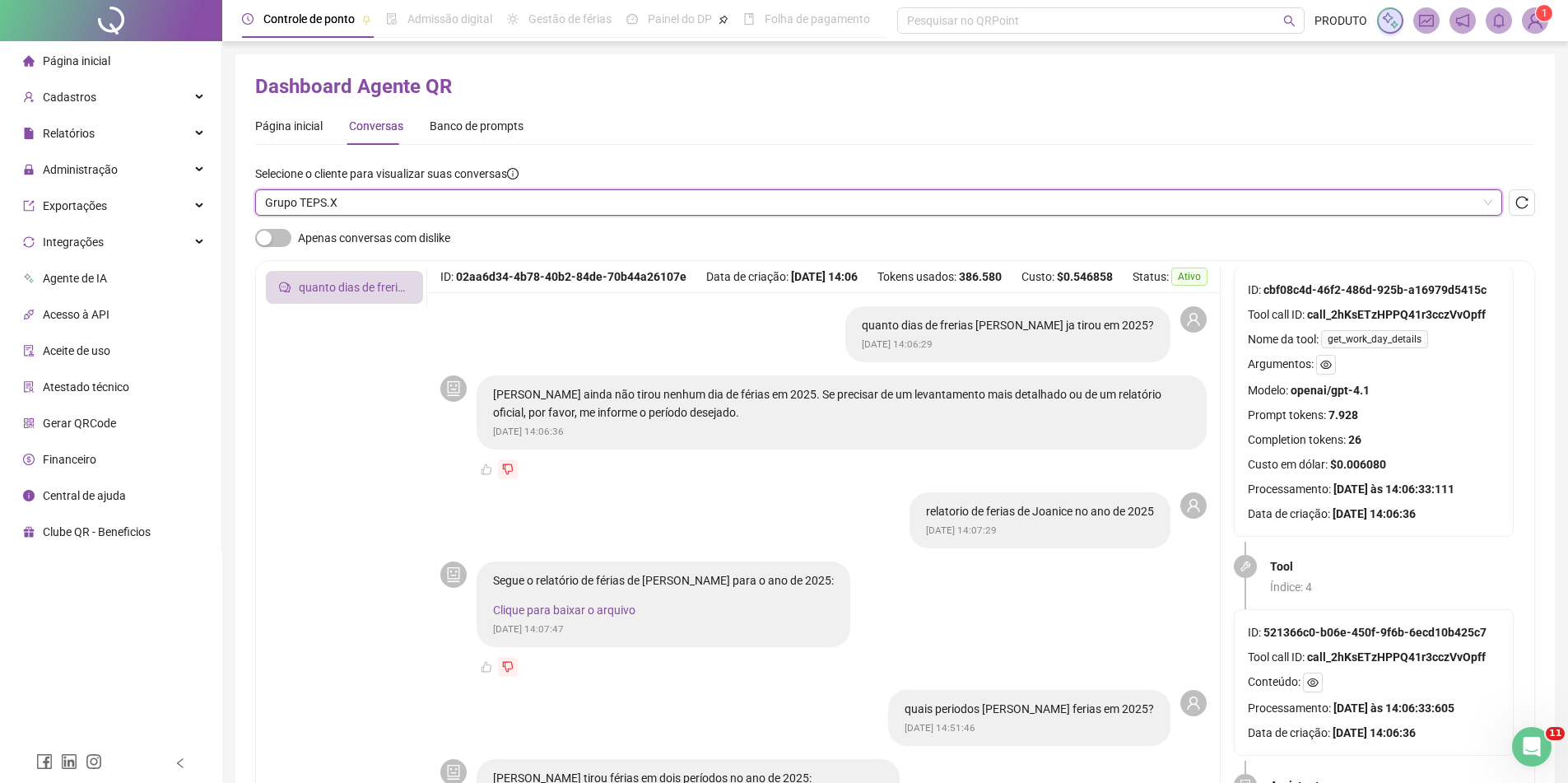
scroll to position [988, 0]
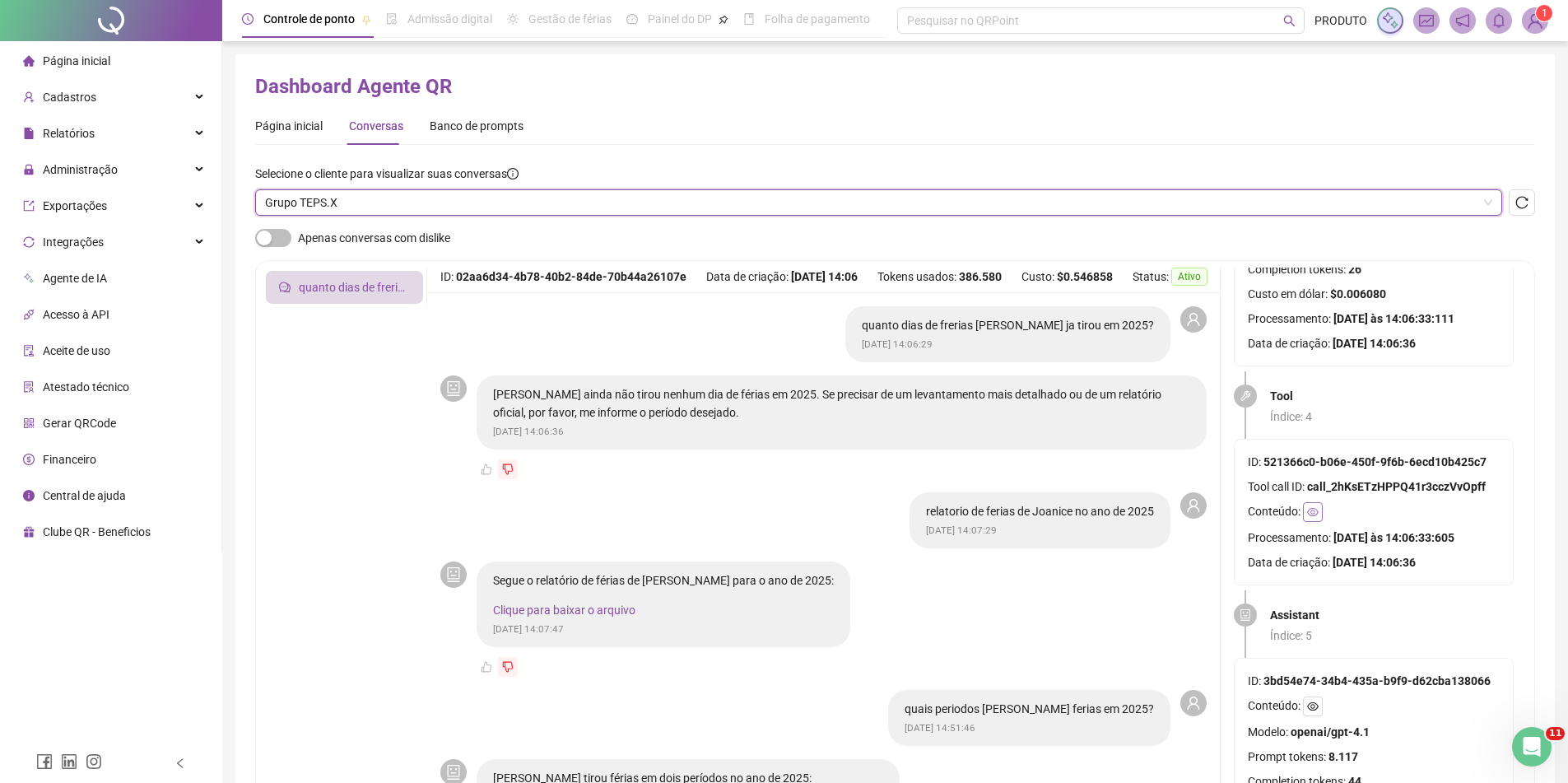
click at [1311, 513] on icon "eye" at bounding box center [1313, 511] width 12 height 12
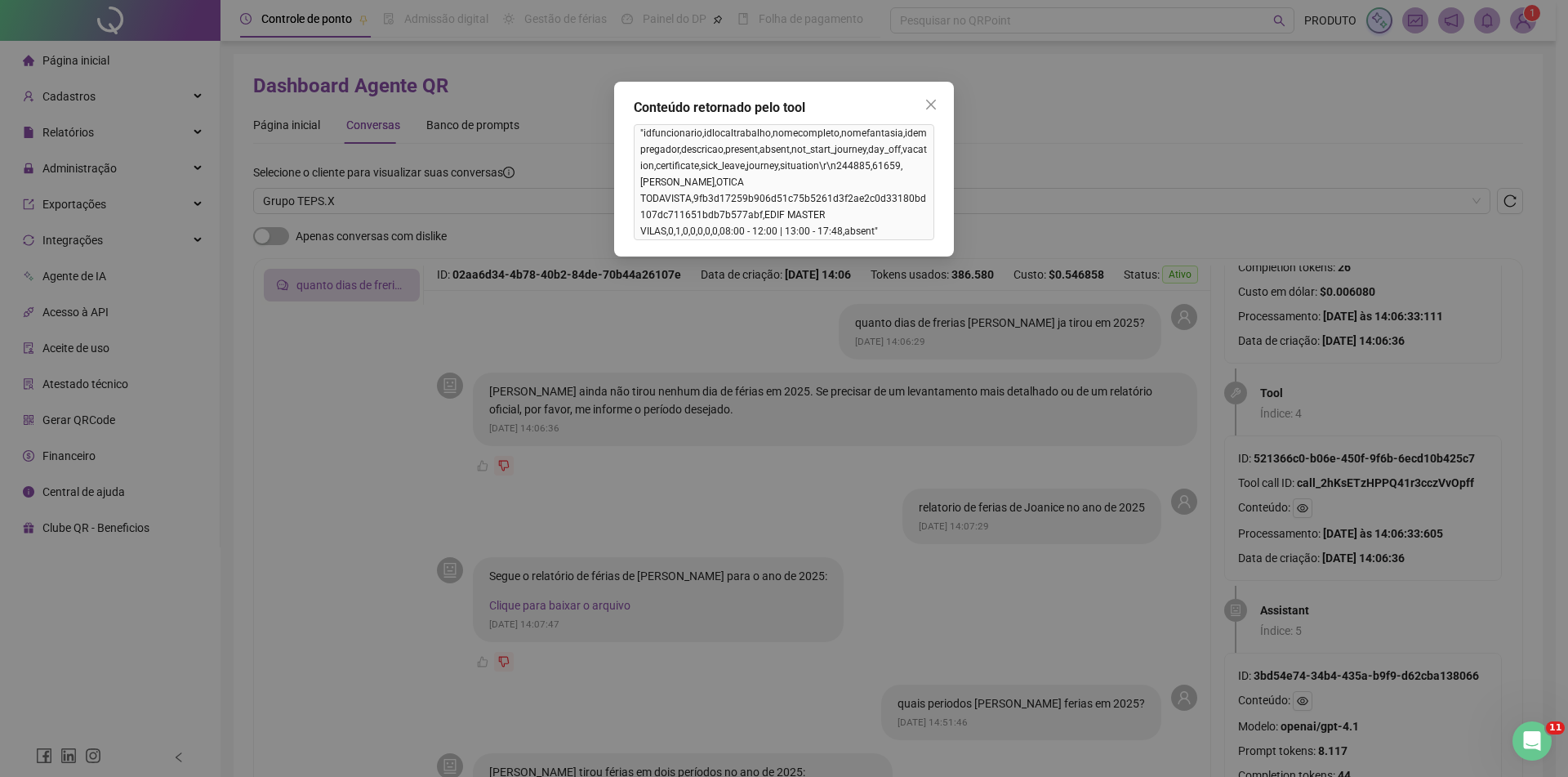
click at [1366, 473] on div "Conteúdo retornado pelo tool "idfuncionario,idlocaltrabalho,nomecompleto,nomefa…" at bounding box center [784, 388] width 1568 height 777
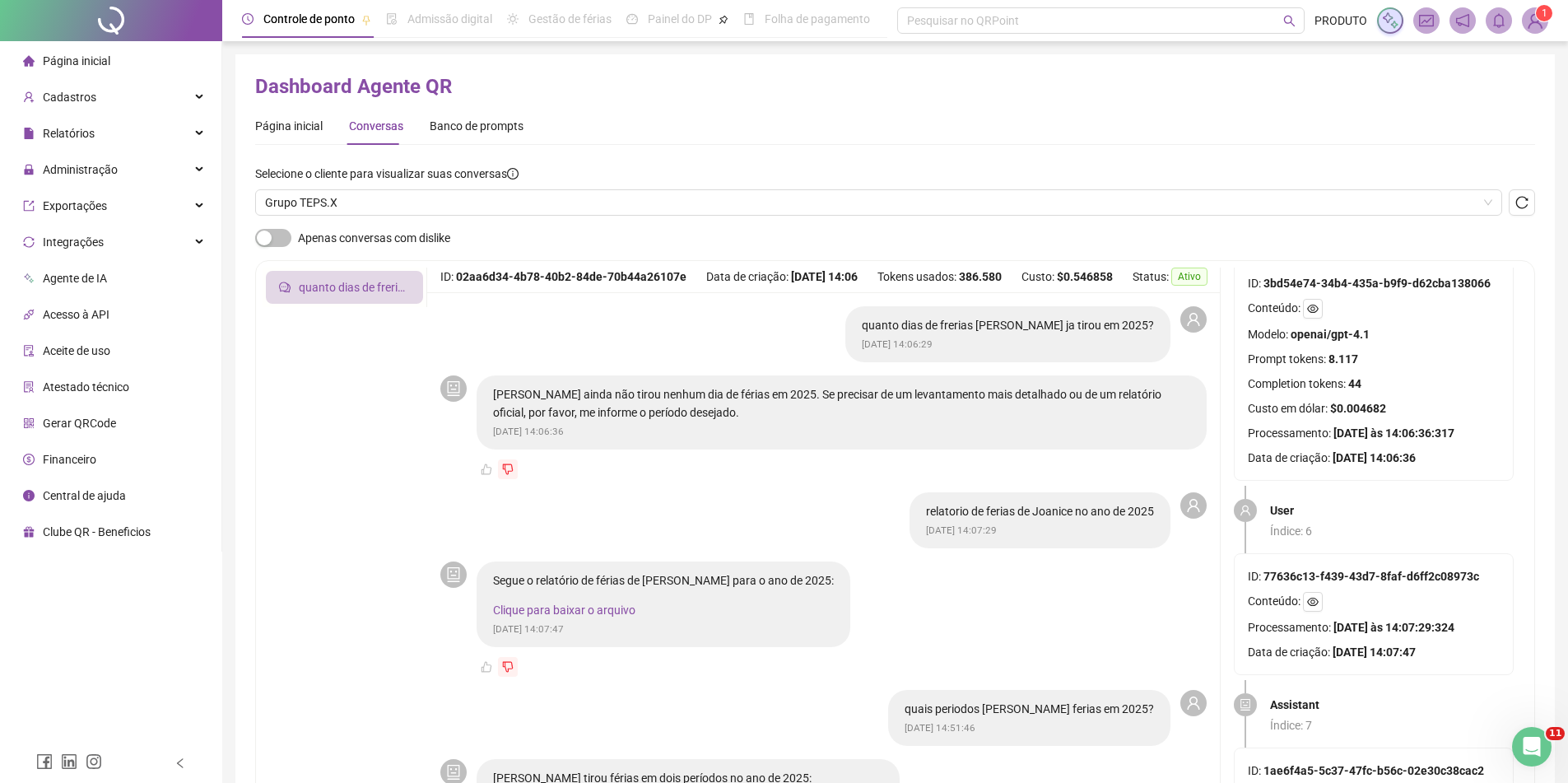
scroll to position [1400, 0]
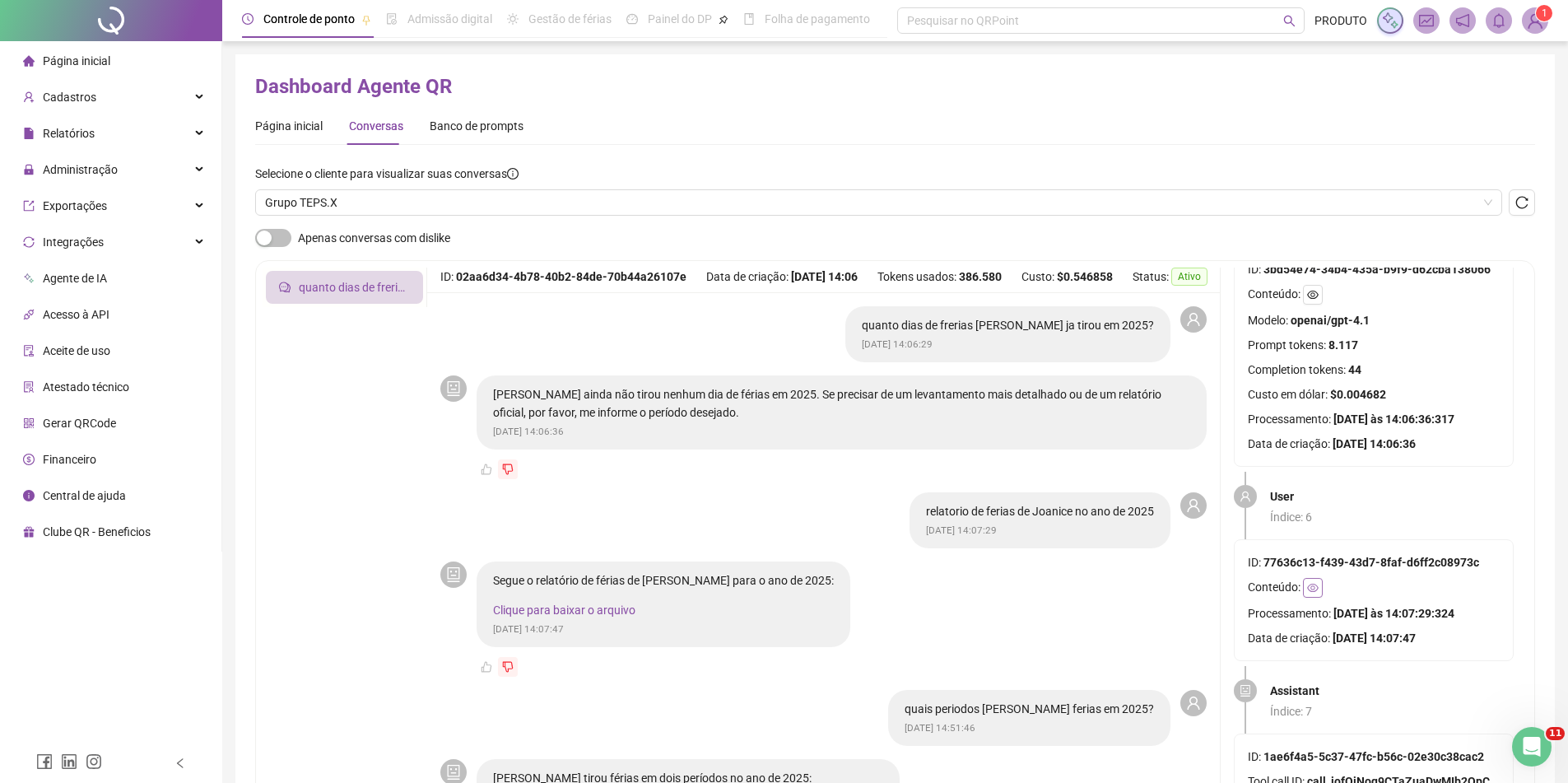
click at [1319, 584] on icon "eye" at bounding box center [1313, 587] width 12 height 12
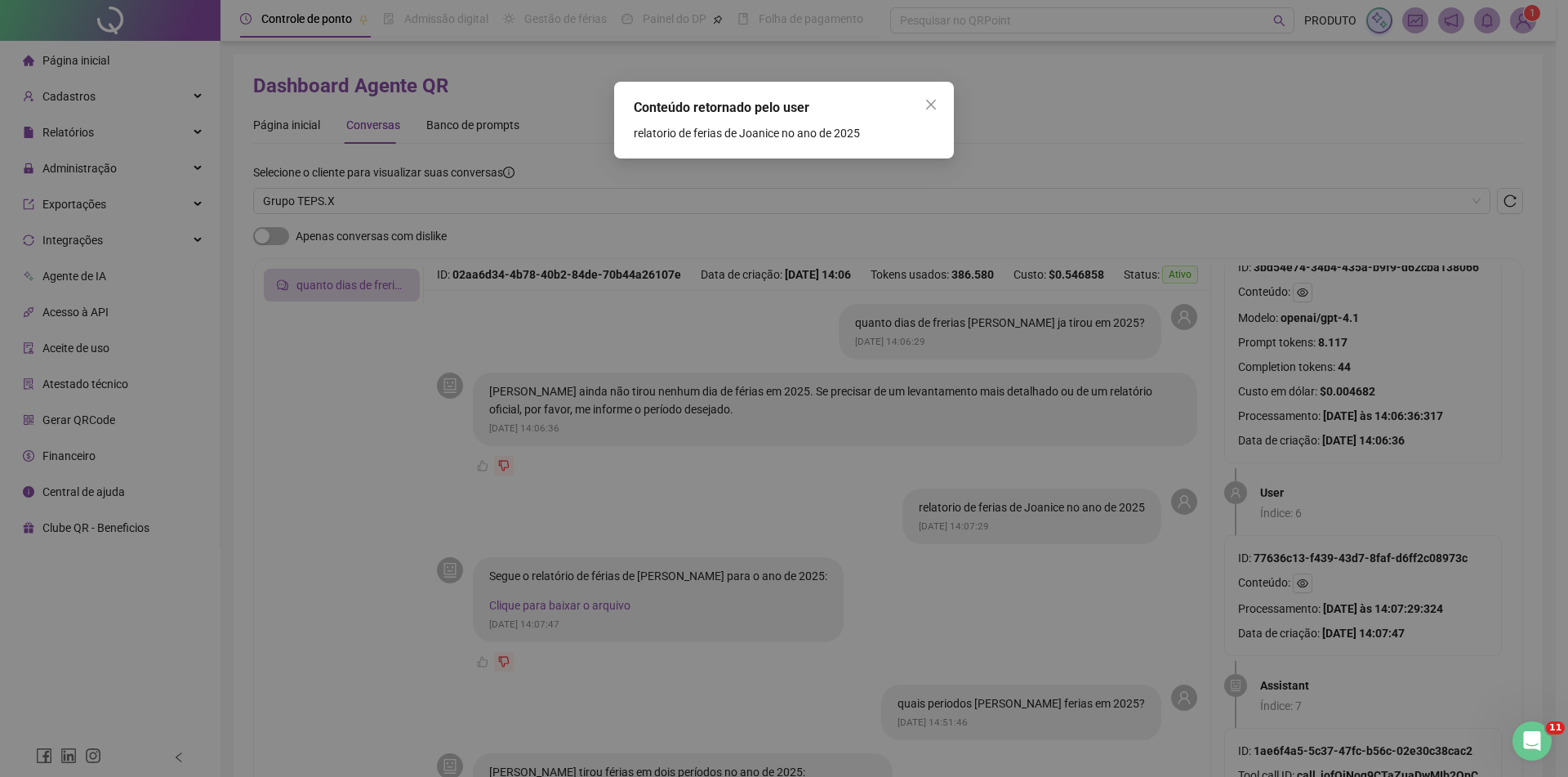
click at [1338, 560] on div "Conteúdo retornado pelo user relatorio de ferias de [PERSON_NAME] no ano de 2025" at bounding box center [784, 388] width 1568 height 777
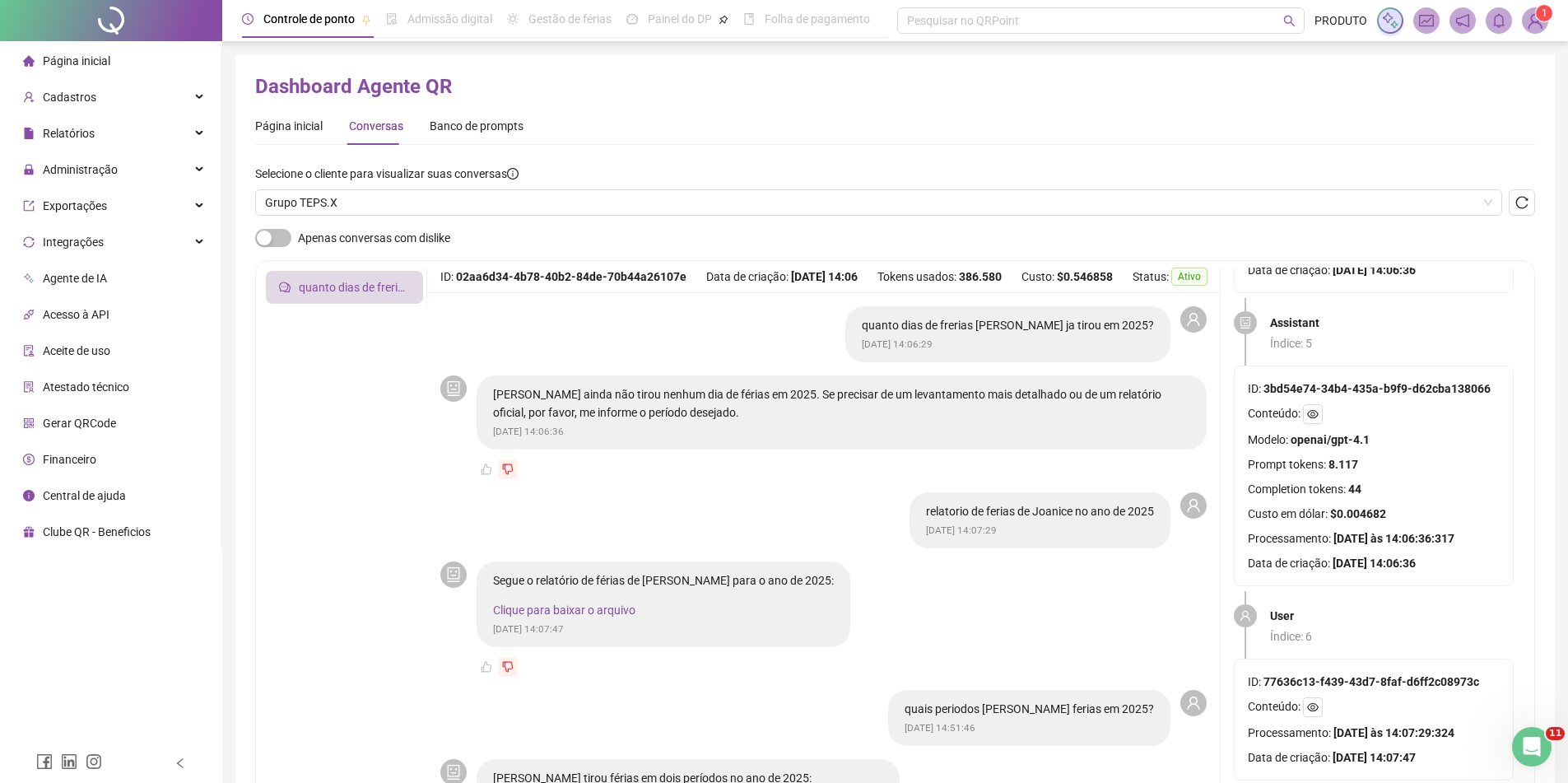
scroll to position [1235, 0]
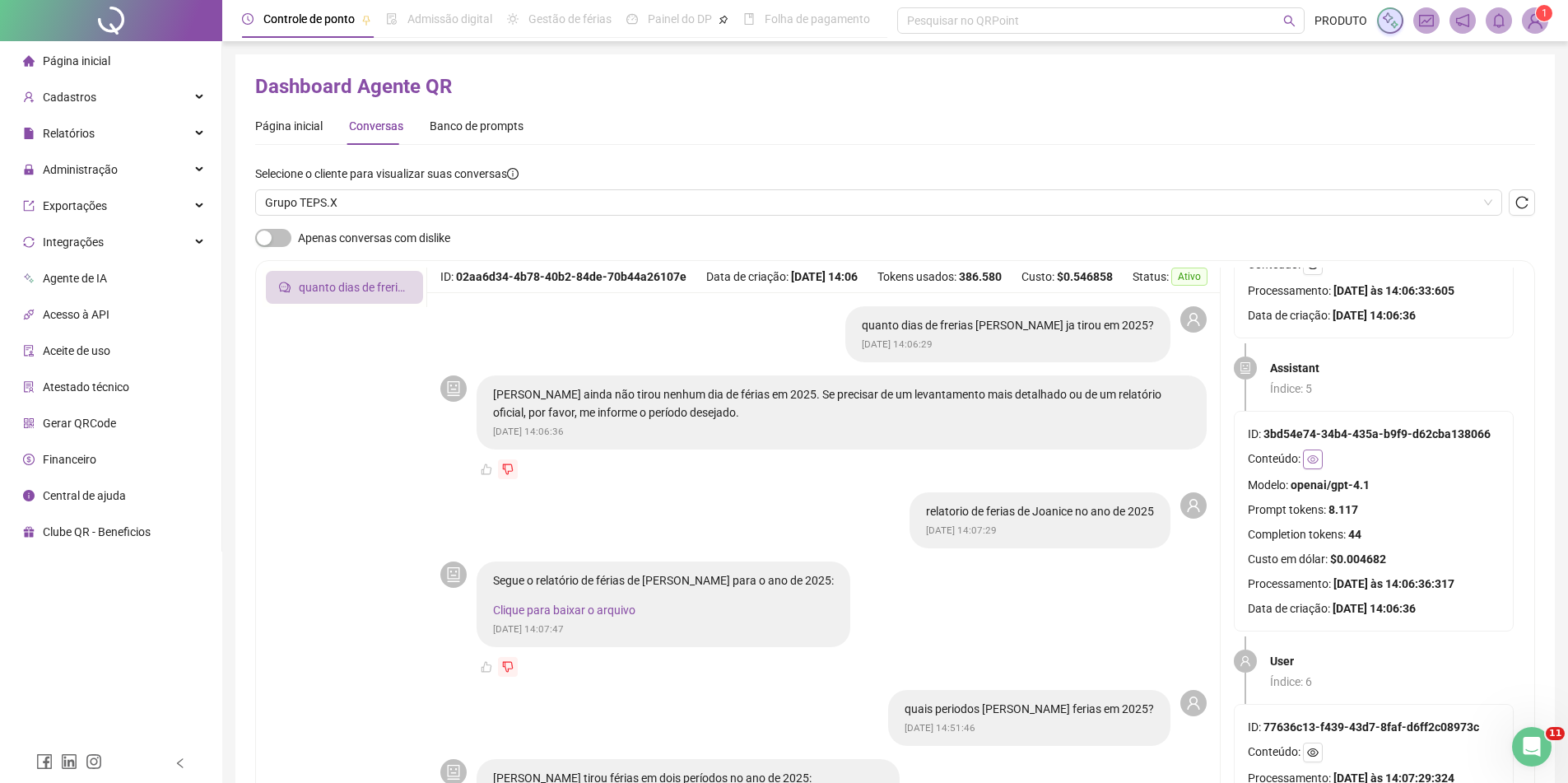
click at [1318, 465] on button "button" at bounding box center [1314, 459] width 20 height 20
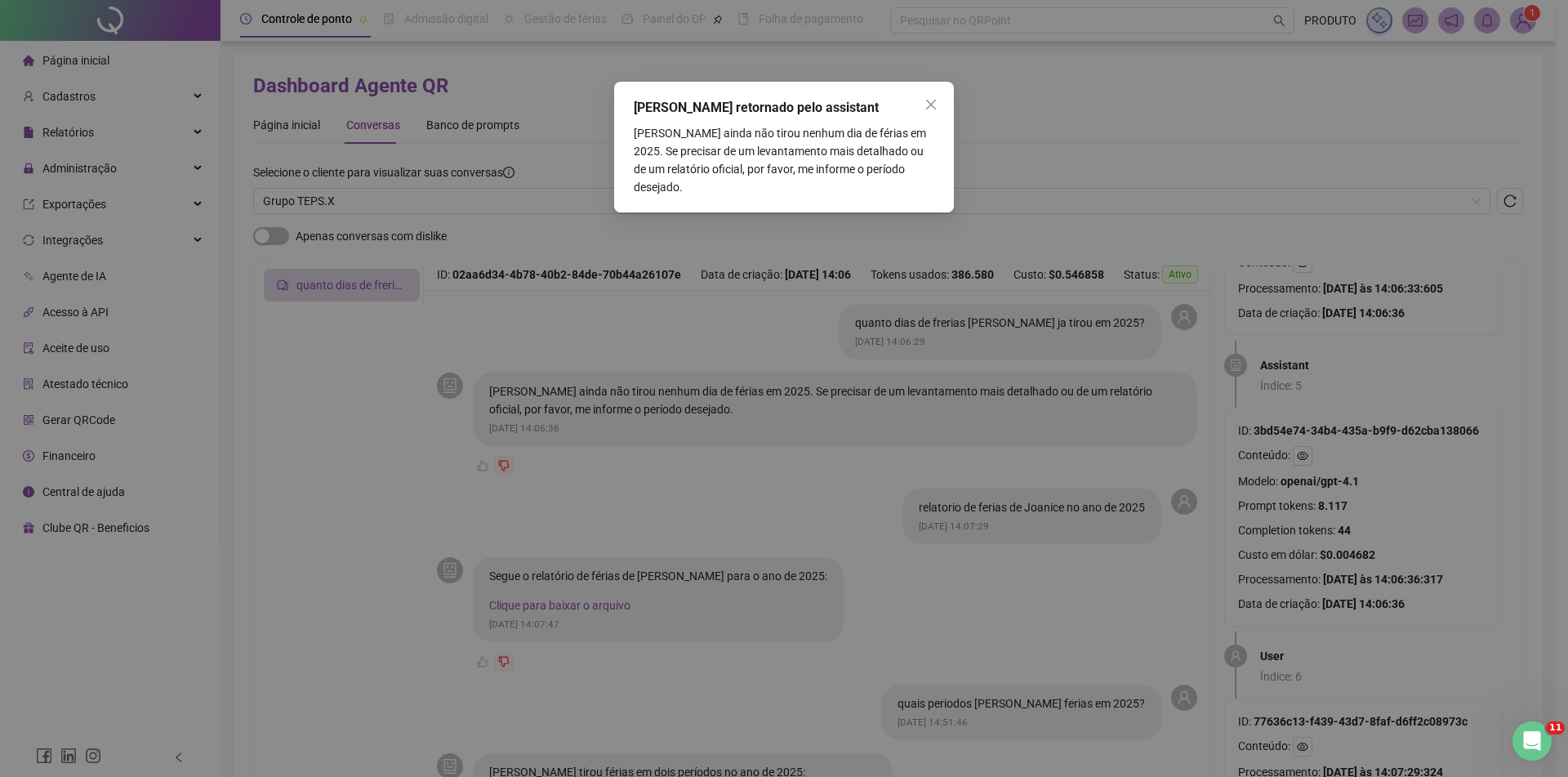
click at [1340, 486] on div "Conteúdo retornado pelo assistant [PERSON_NAME] ainda não tirou nenhum dia de f…" at bounding box center [784, 388] width 1568 height 777
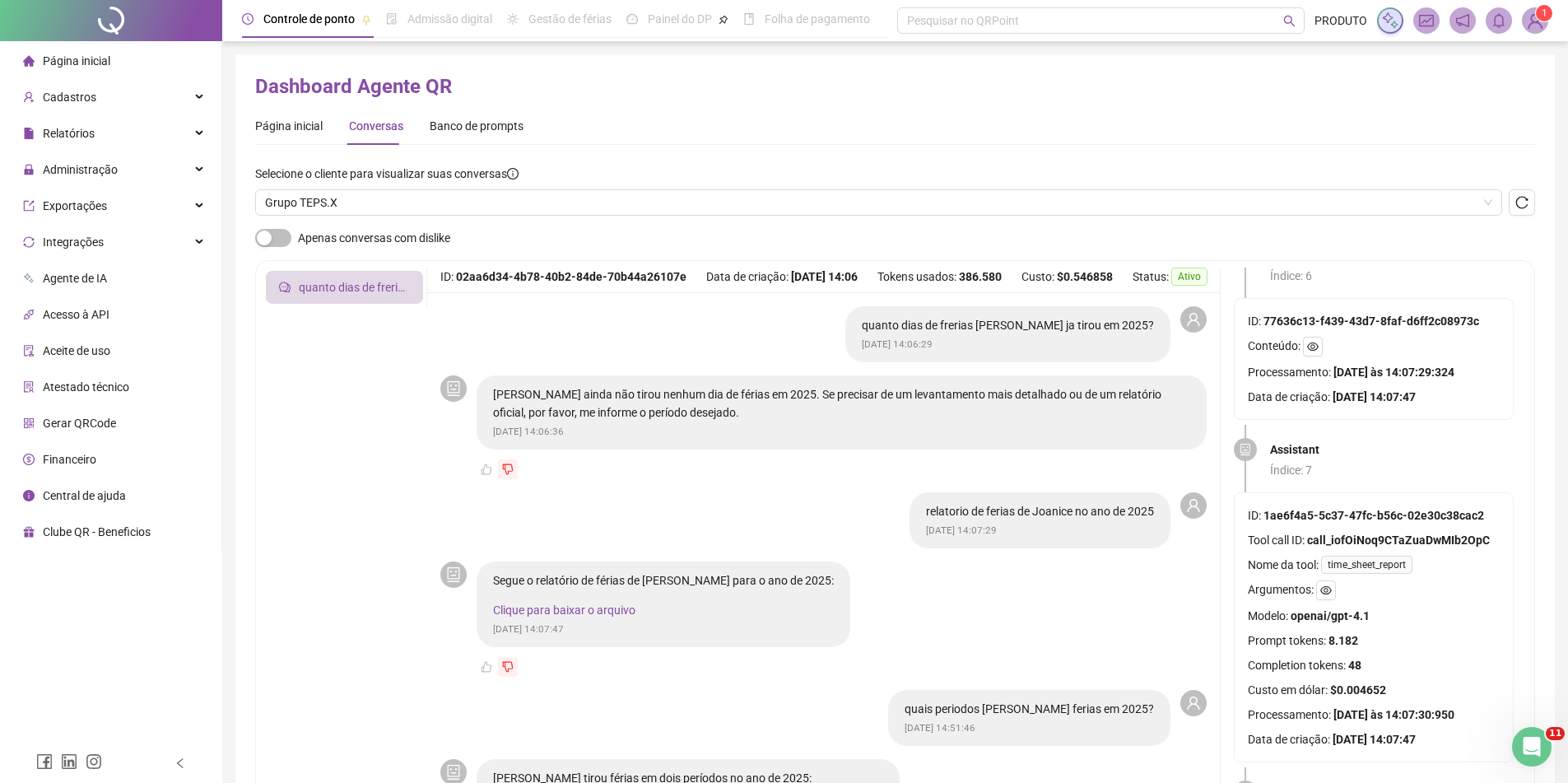
scroll to position [1646, 0]
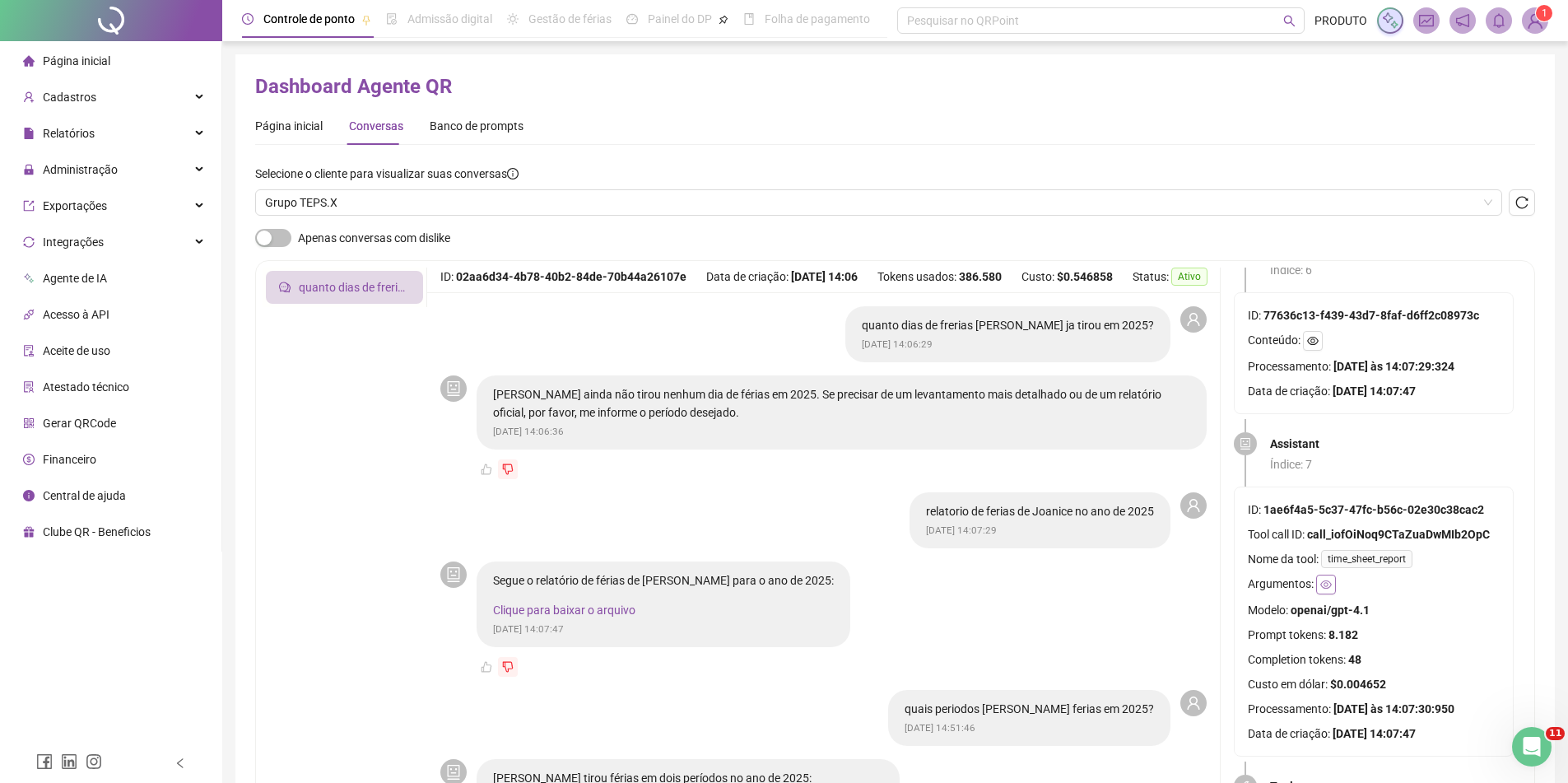
click at [1332, 591] on button "button" at bounding box center [1326, 585] width 20 height 20
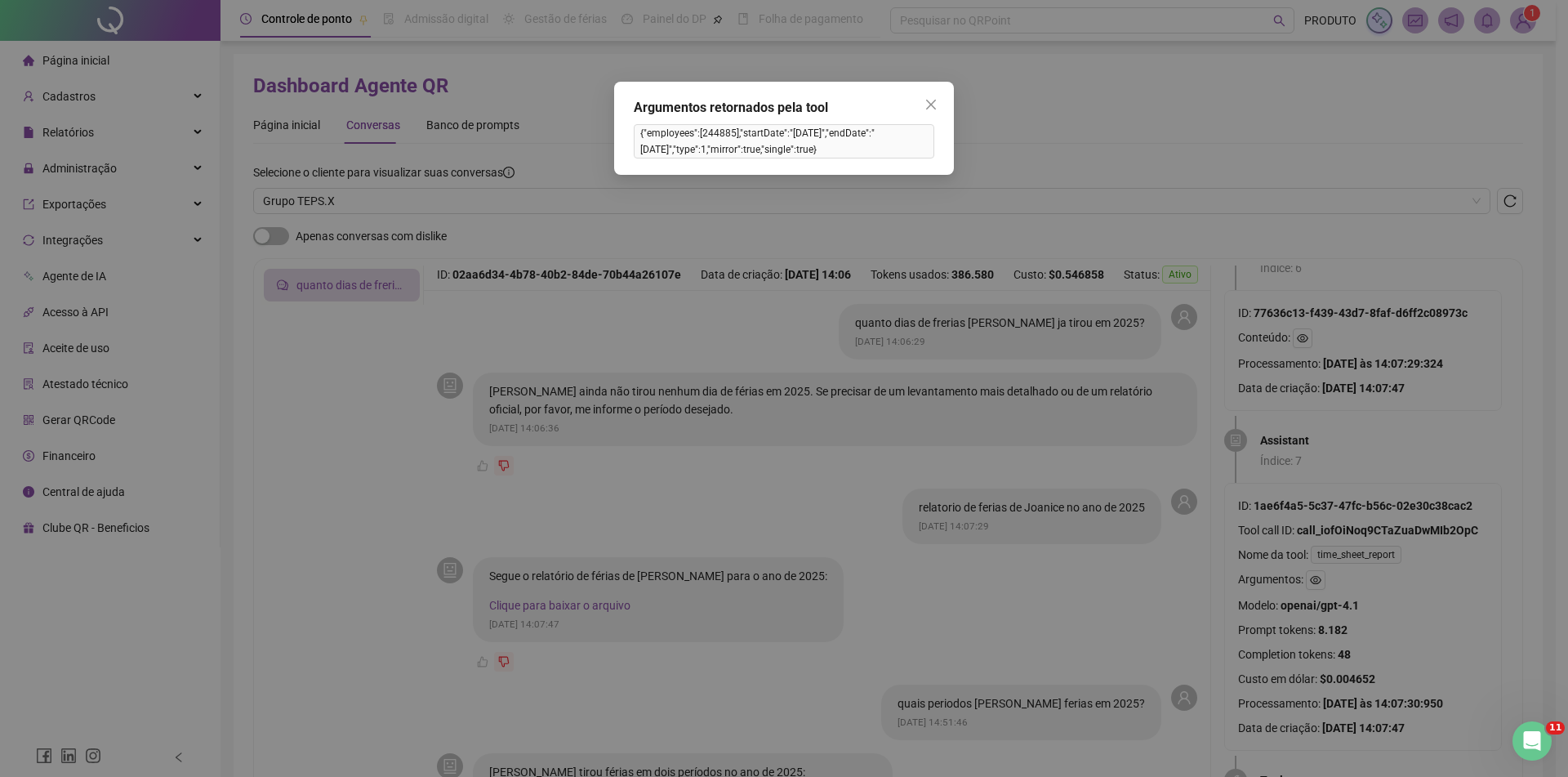
click at [1358, 592] on div "Argumentos retornados pela tool {"employees":[244885],"startDate":"[DATE]","end…" at bounding box center [784, 388] width 1568 height 777
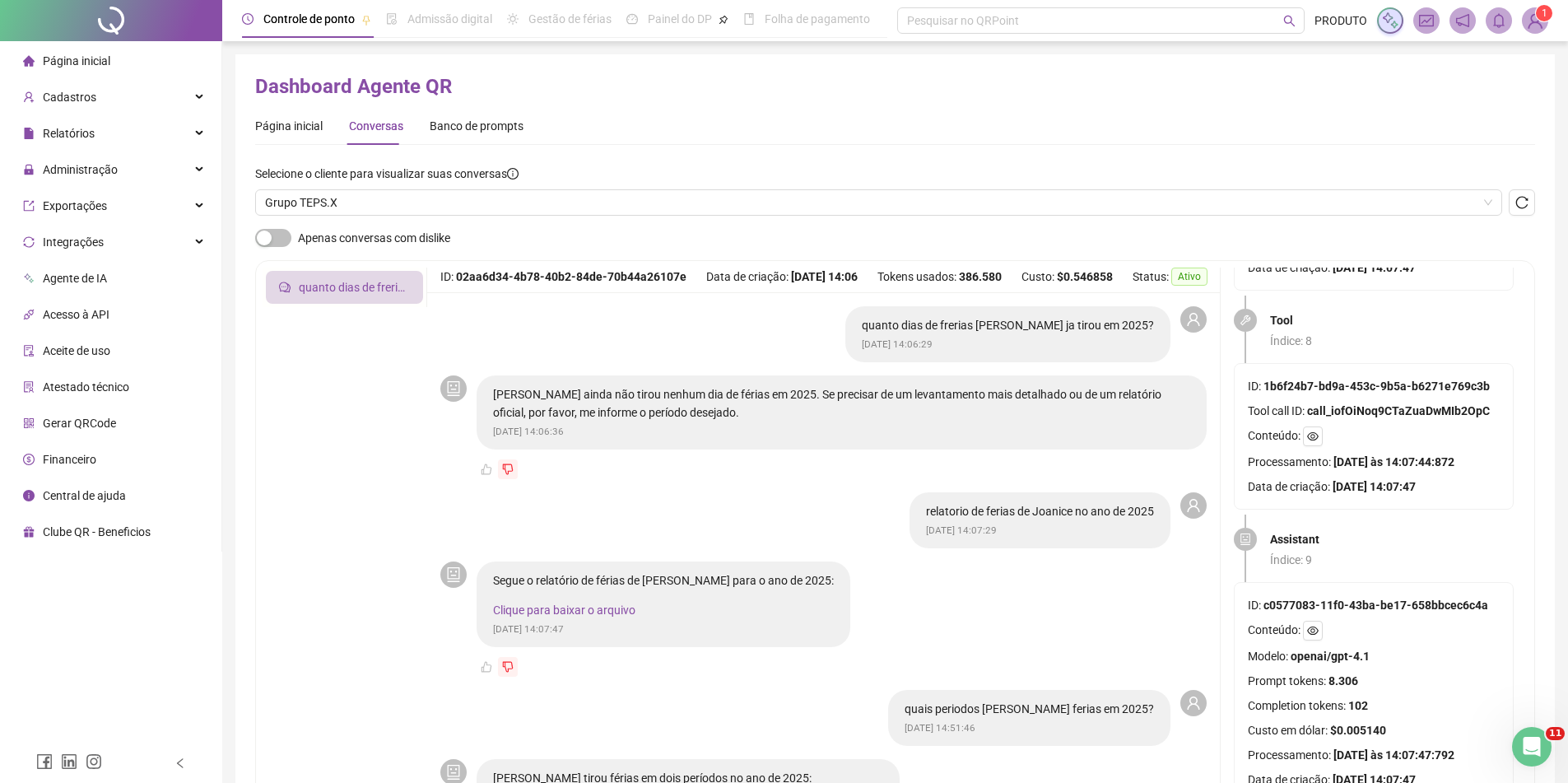
scroll to position [2140, 0]
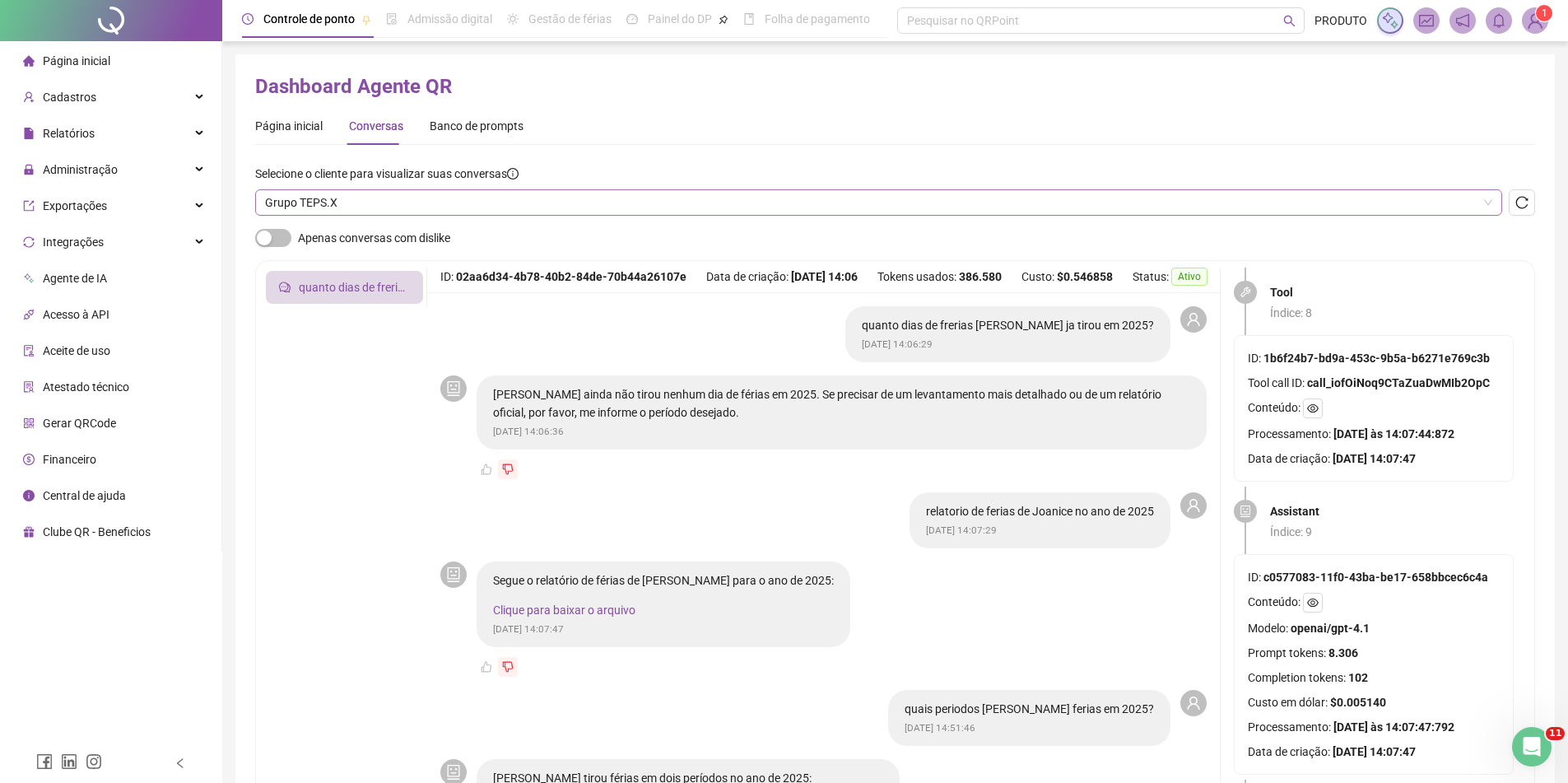
click at [537, 207] on span "Grupo TEPS.X" at bounding box center [879, 202] width 1228 height 25
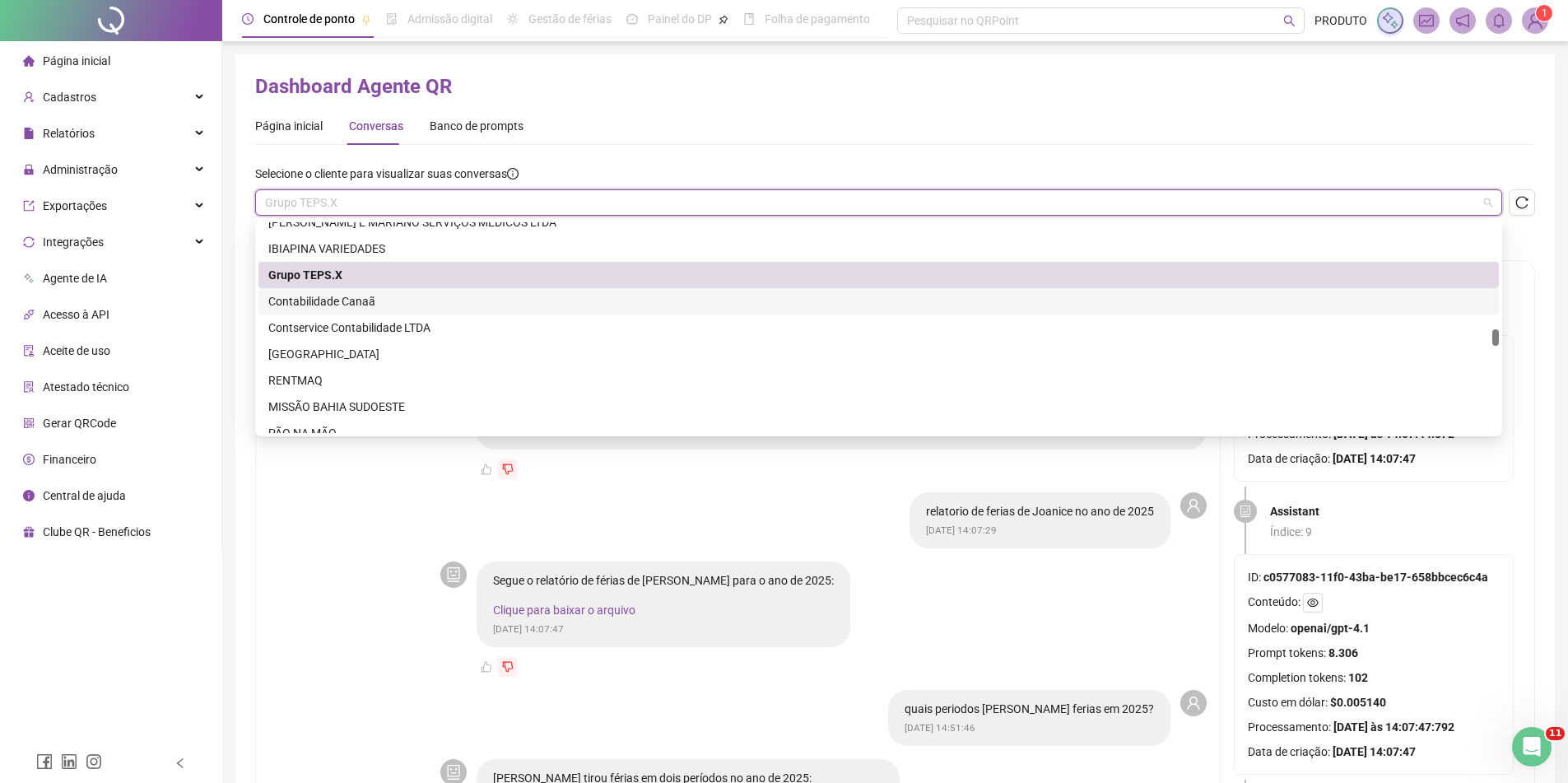
click at [391, 295] on div "Contabilidade Canaã" at bounding box center [878, 301] width 1221 height 18
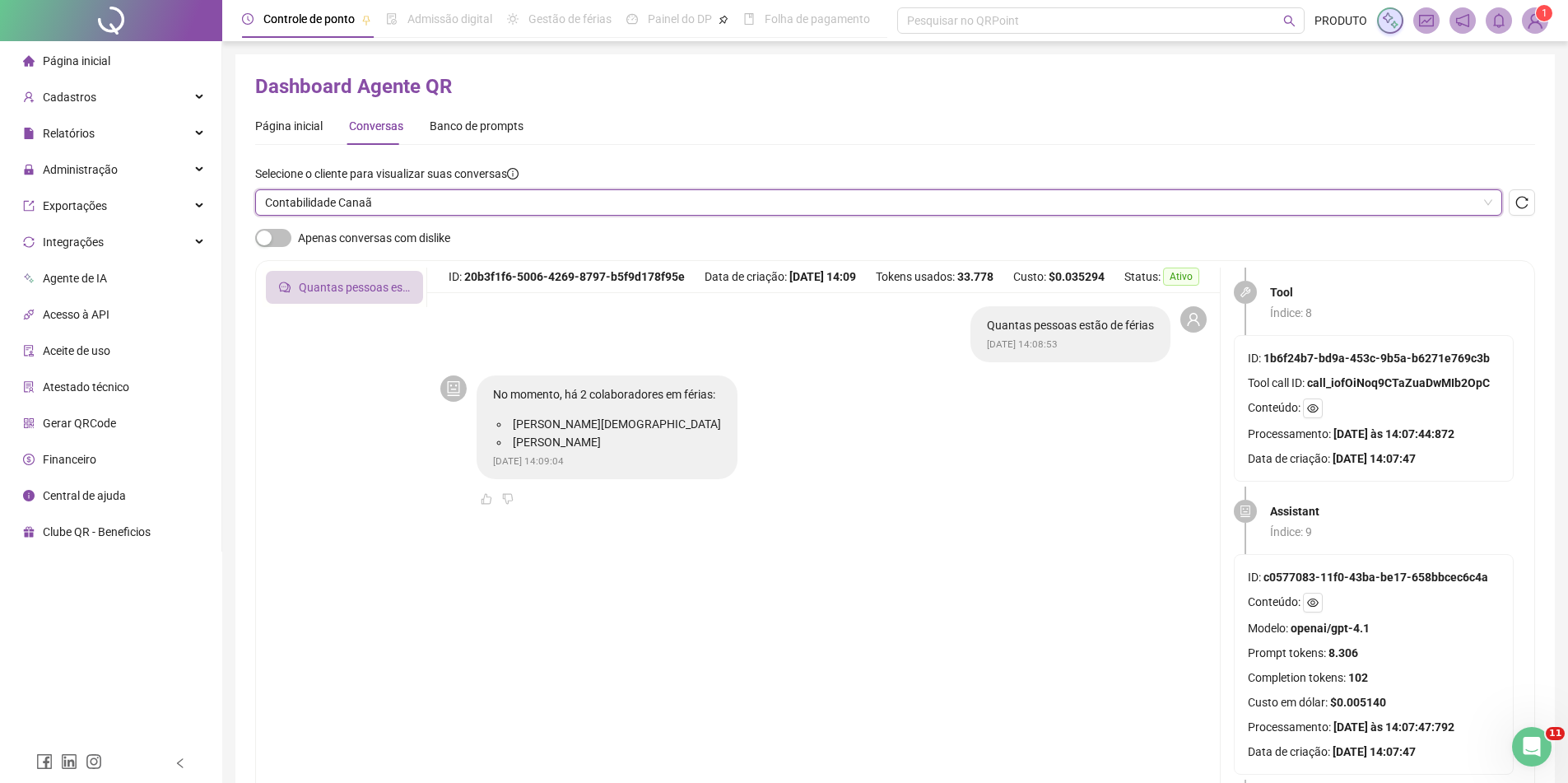
scroll to position [1650, 0]
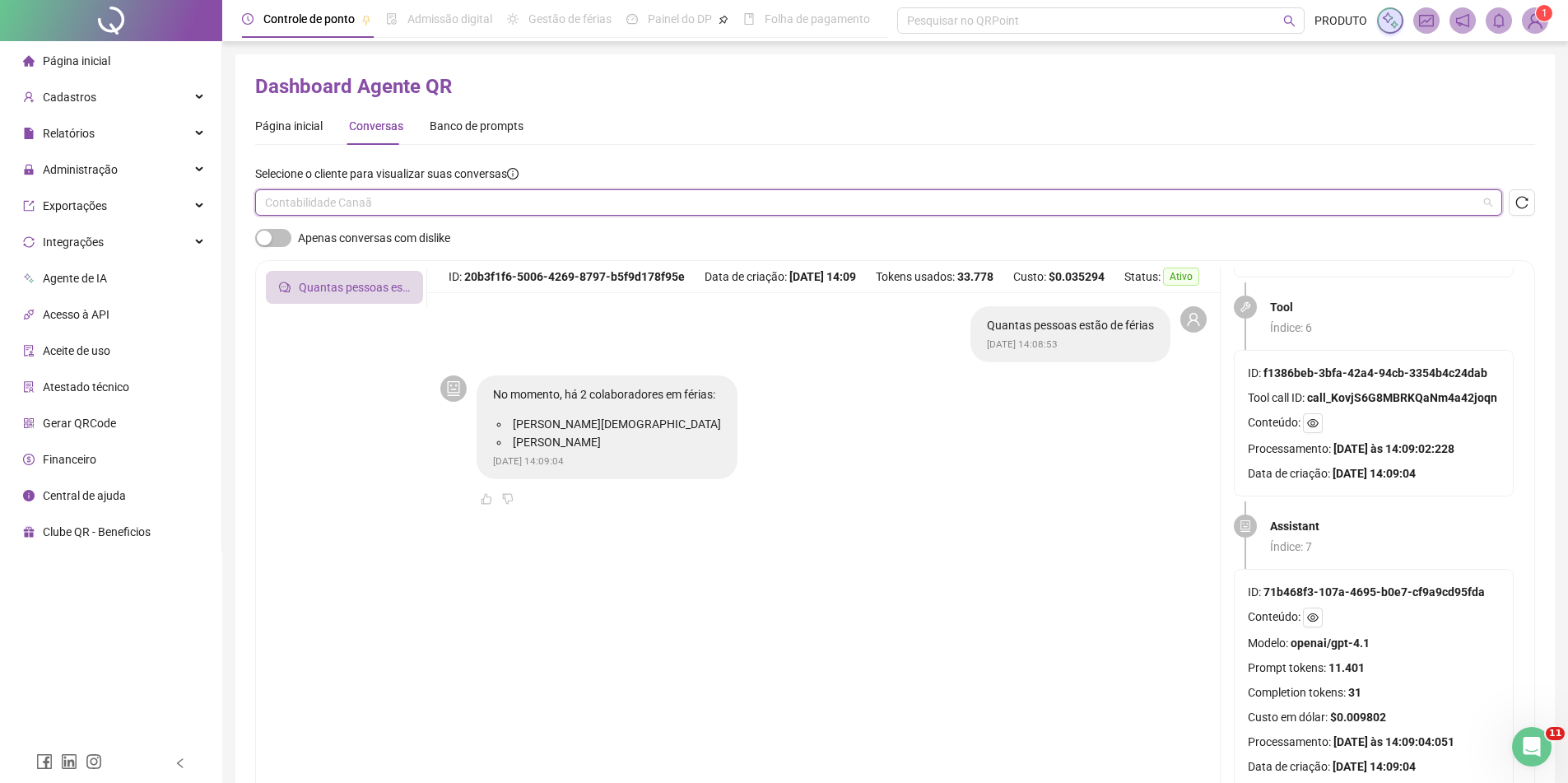
click at [441, 207] on span "Contabilidade Canaã" at bounding box center [879, 202] width 1228 height 25
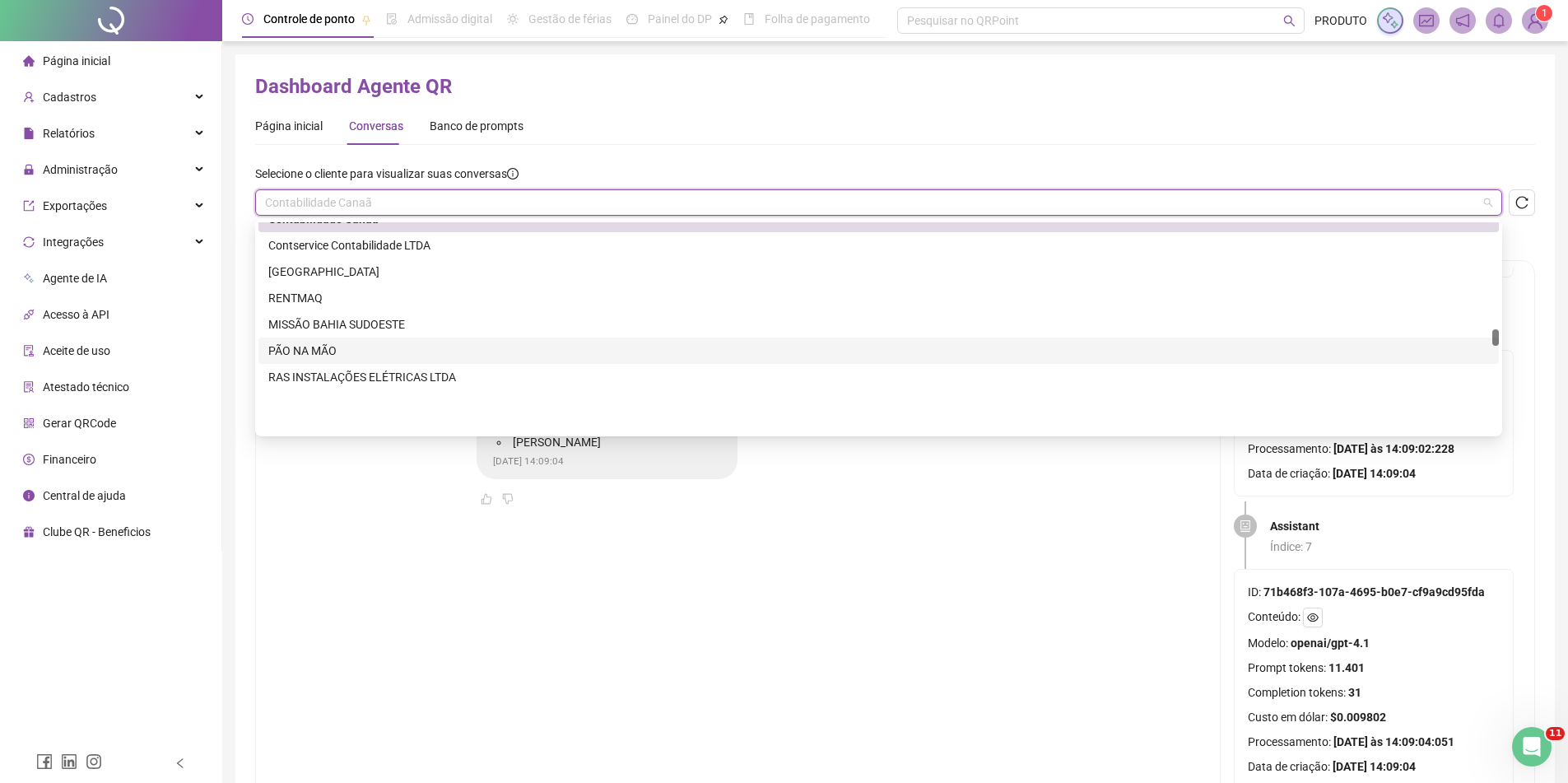
scroll to position [2305, 0]
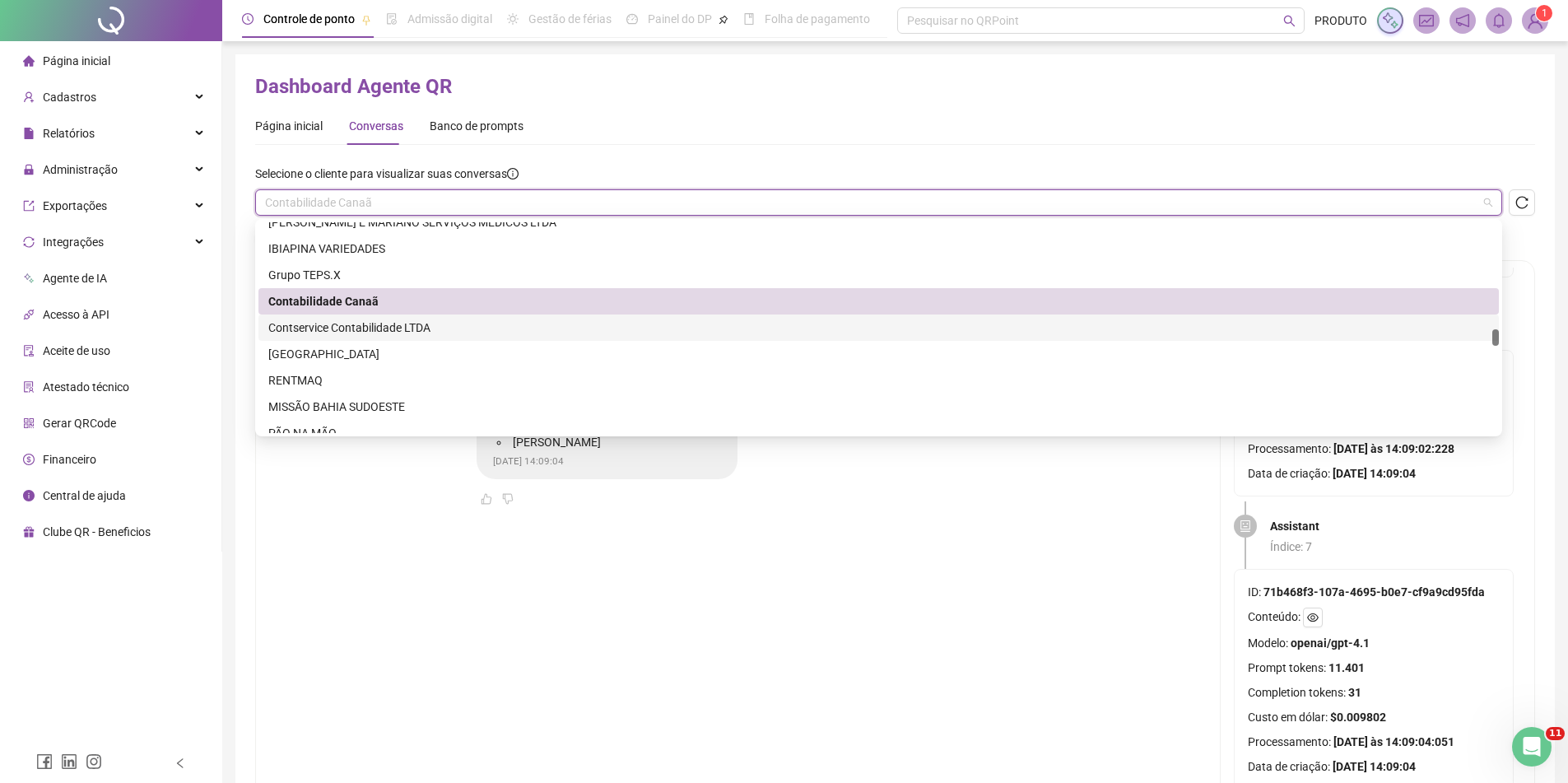
click at [397, 318] on div "Contservice Contabilidade LTDA" at bounding box center [878, 327] width 1221 height 18
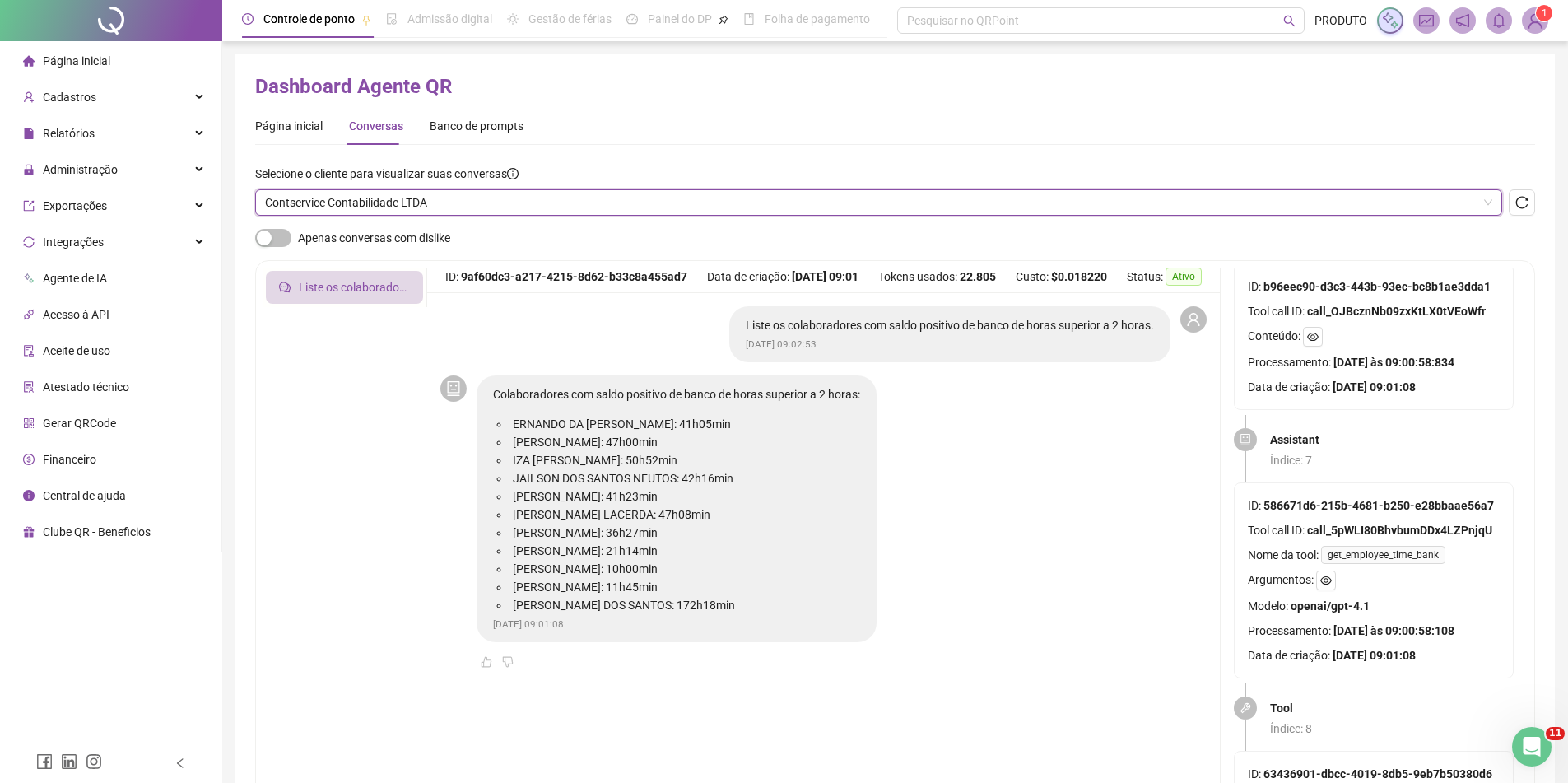
scroll to position [2140, 0]
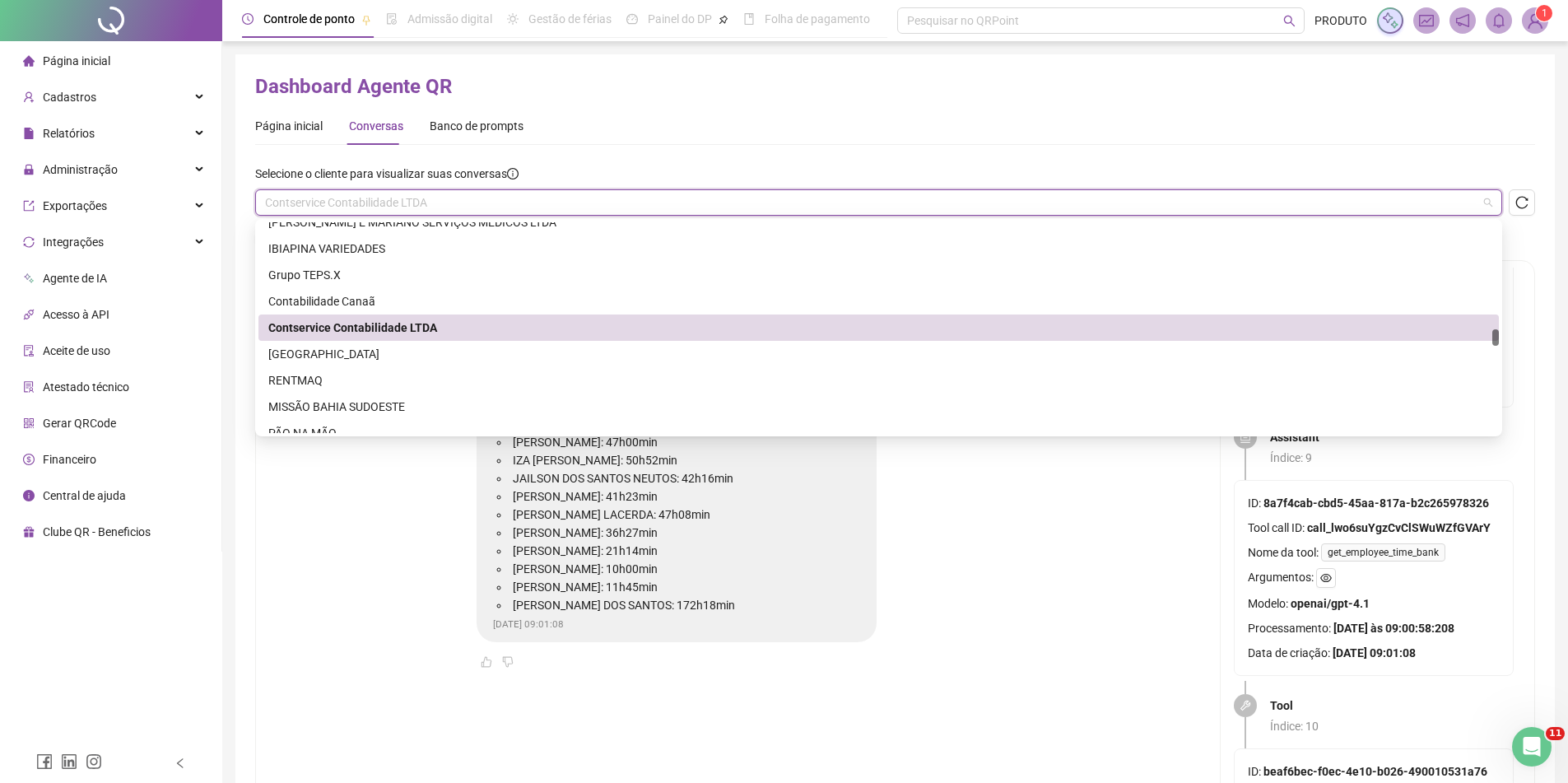
click at [442, 209] on span "Contservice Contabilidade LTDA" at bounding box center [879, 202] width 1228 height 25
click at [356, 347] on div "[GEOGRAPHIC_DATA]" at bounding box center [878, 354] width 1221 height 18
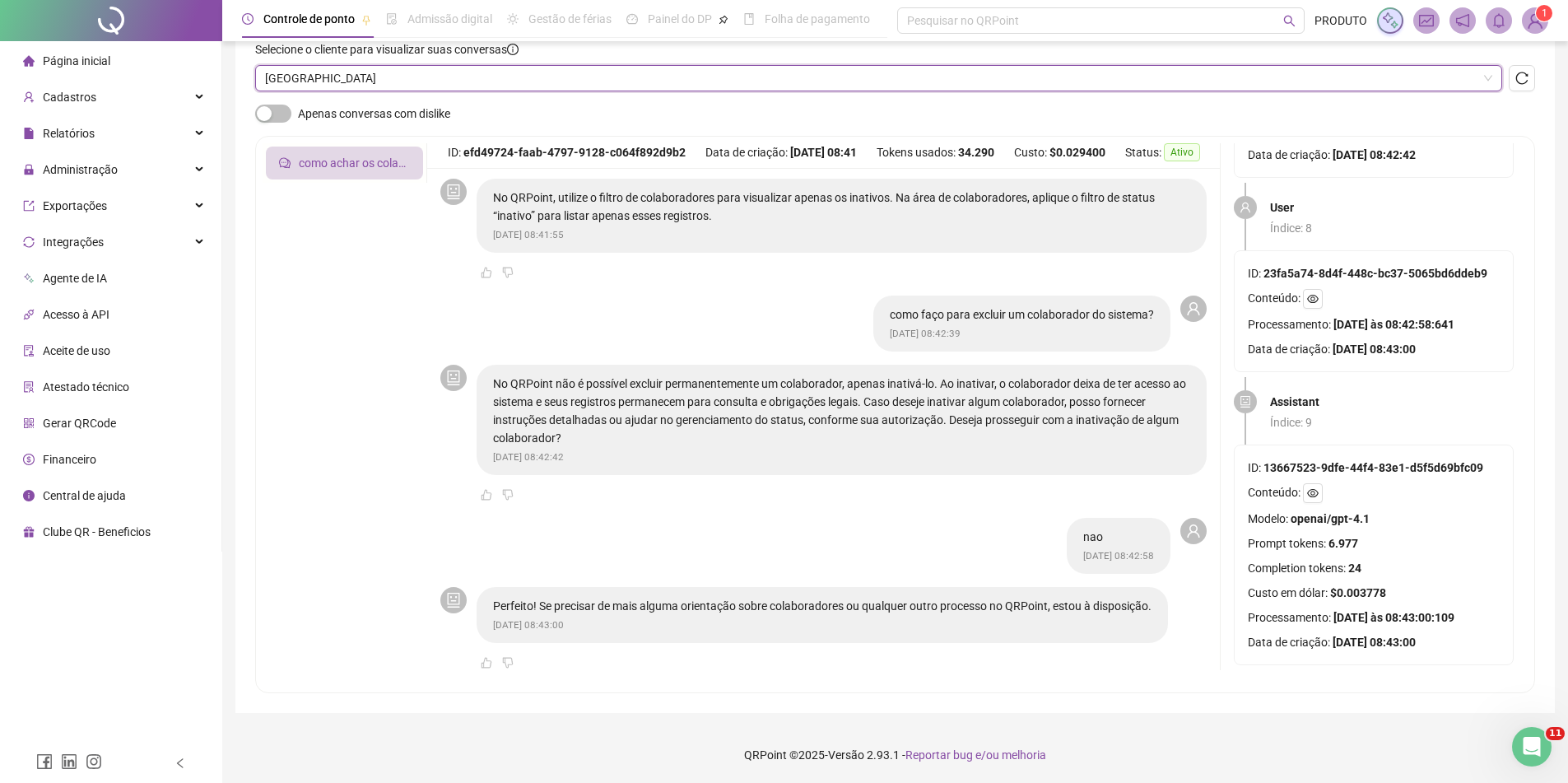
scroll to position [125, 0]
click at [397, 78] on span "[GEOGRAPHIC_DATA]" at bounding box center [879, 77] width 1228 height 25
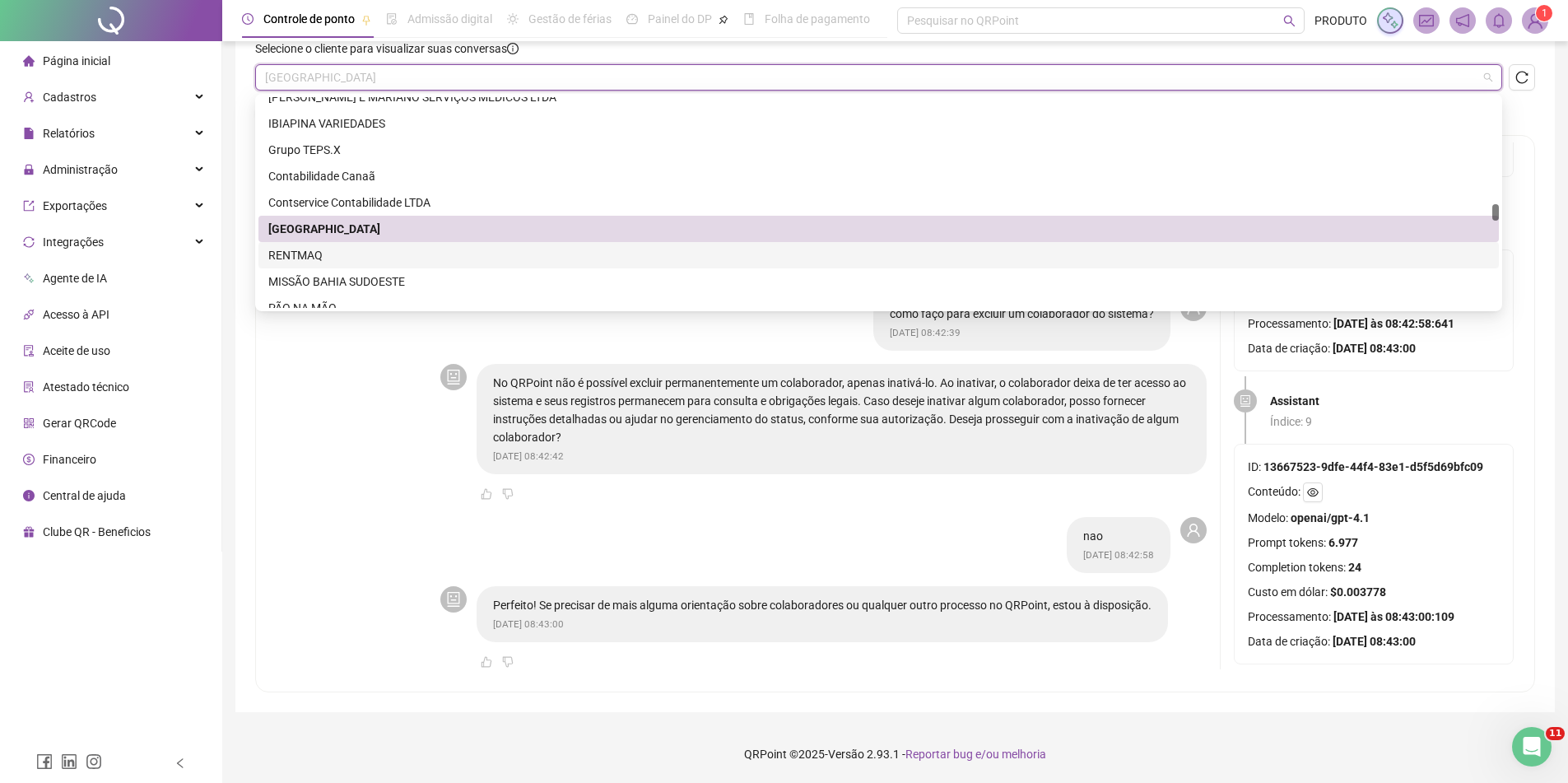
click at [364, 260] on div "RENTMAQ" at bounding box center [878, 255] width 1221 height 18
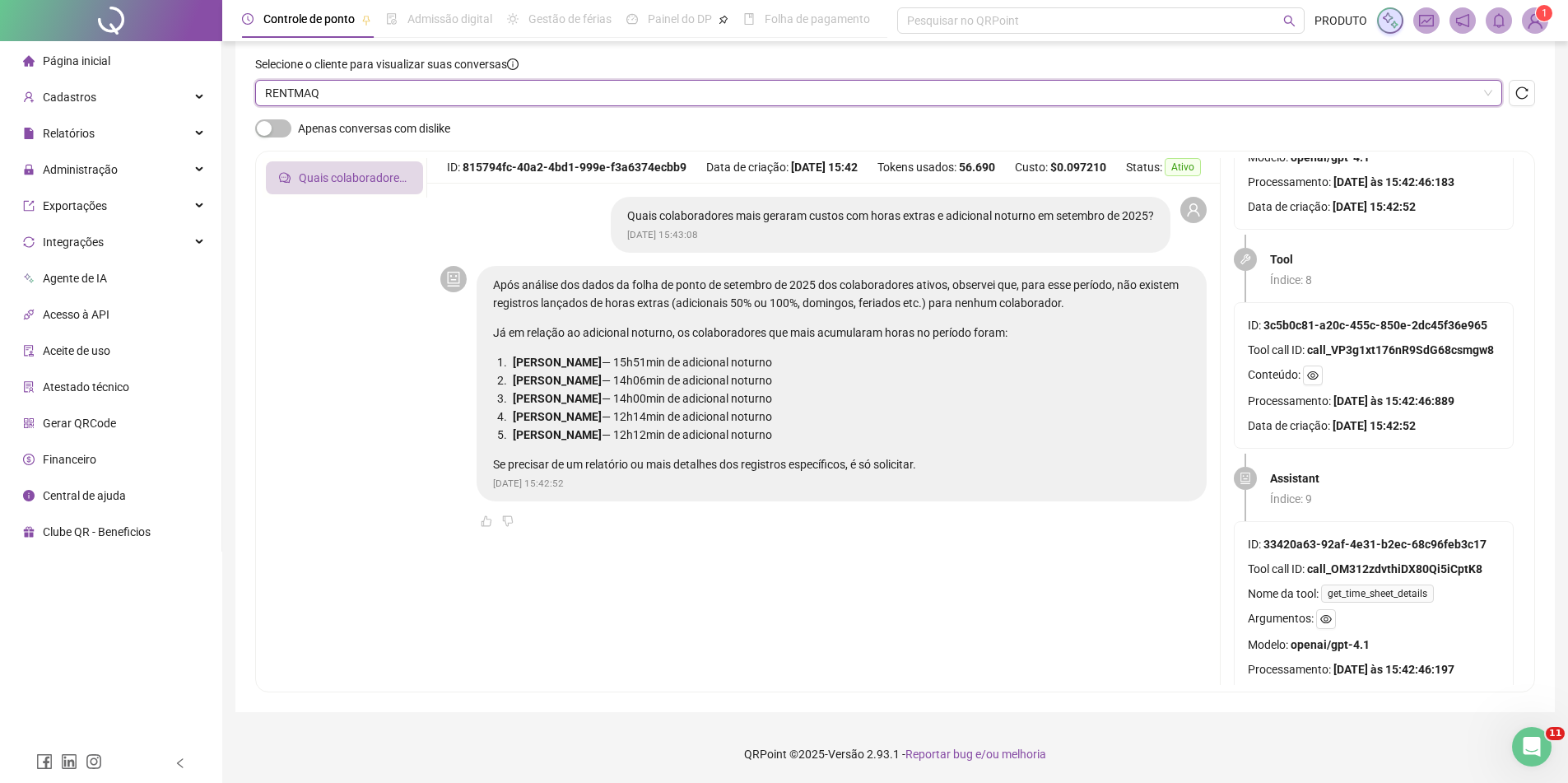
scroll to position [2140, 0]
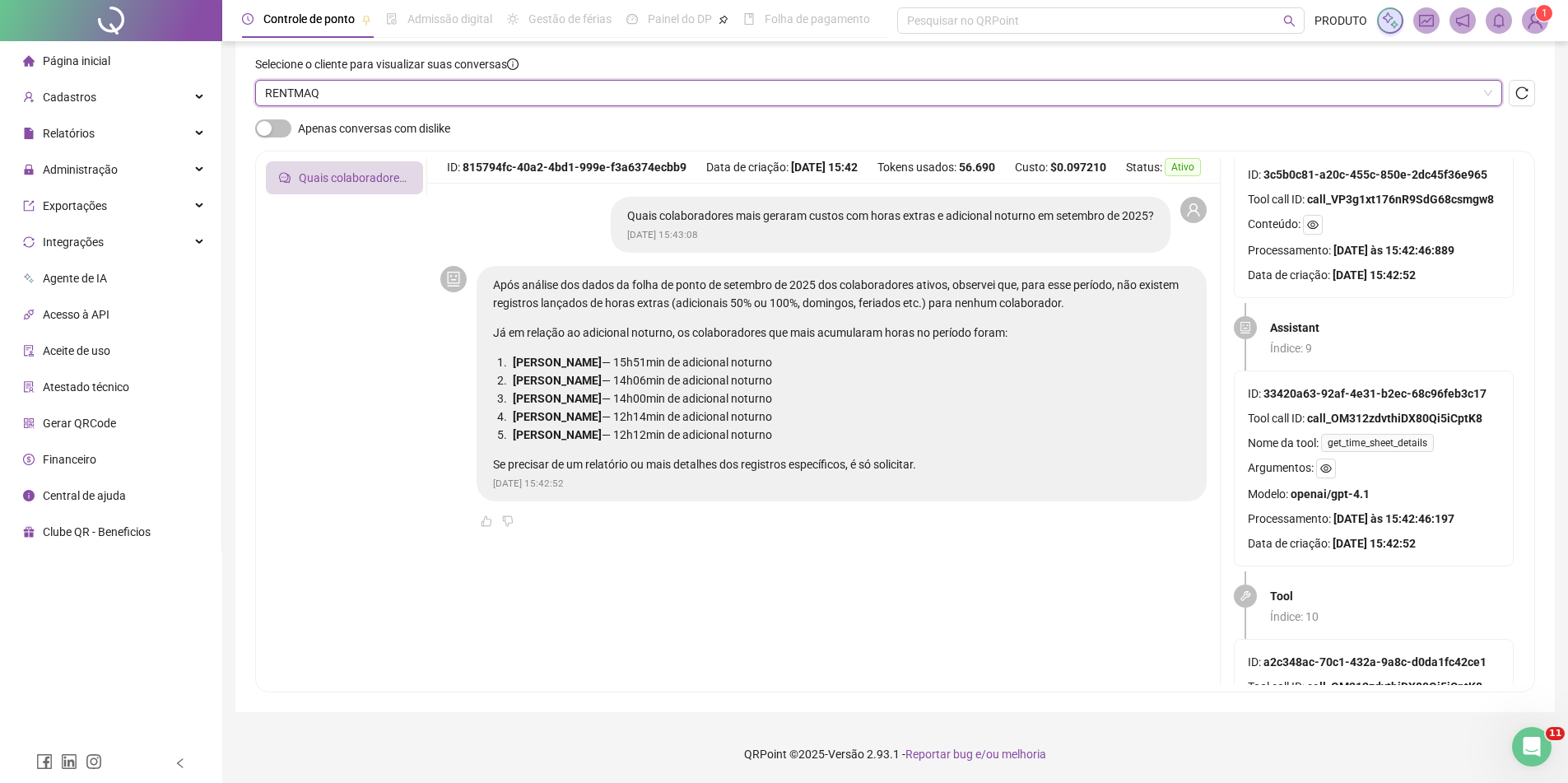
click at [389, 93] on span "RENTMAQ" at bounding box center [879, 92] width 1228 height 25
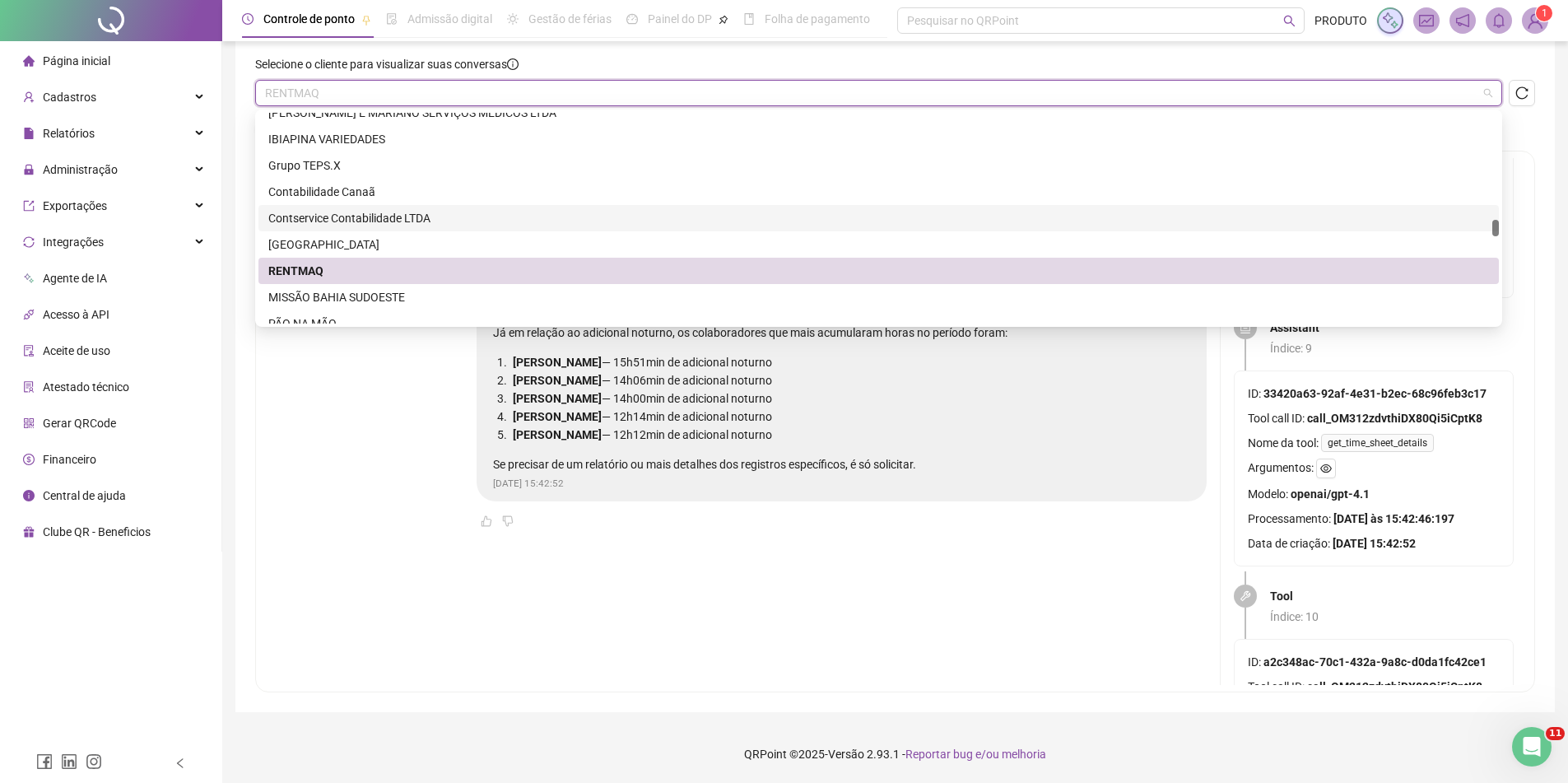
scroll to position [2387, 0]
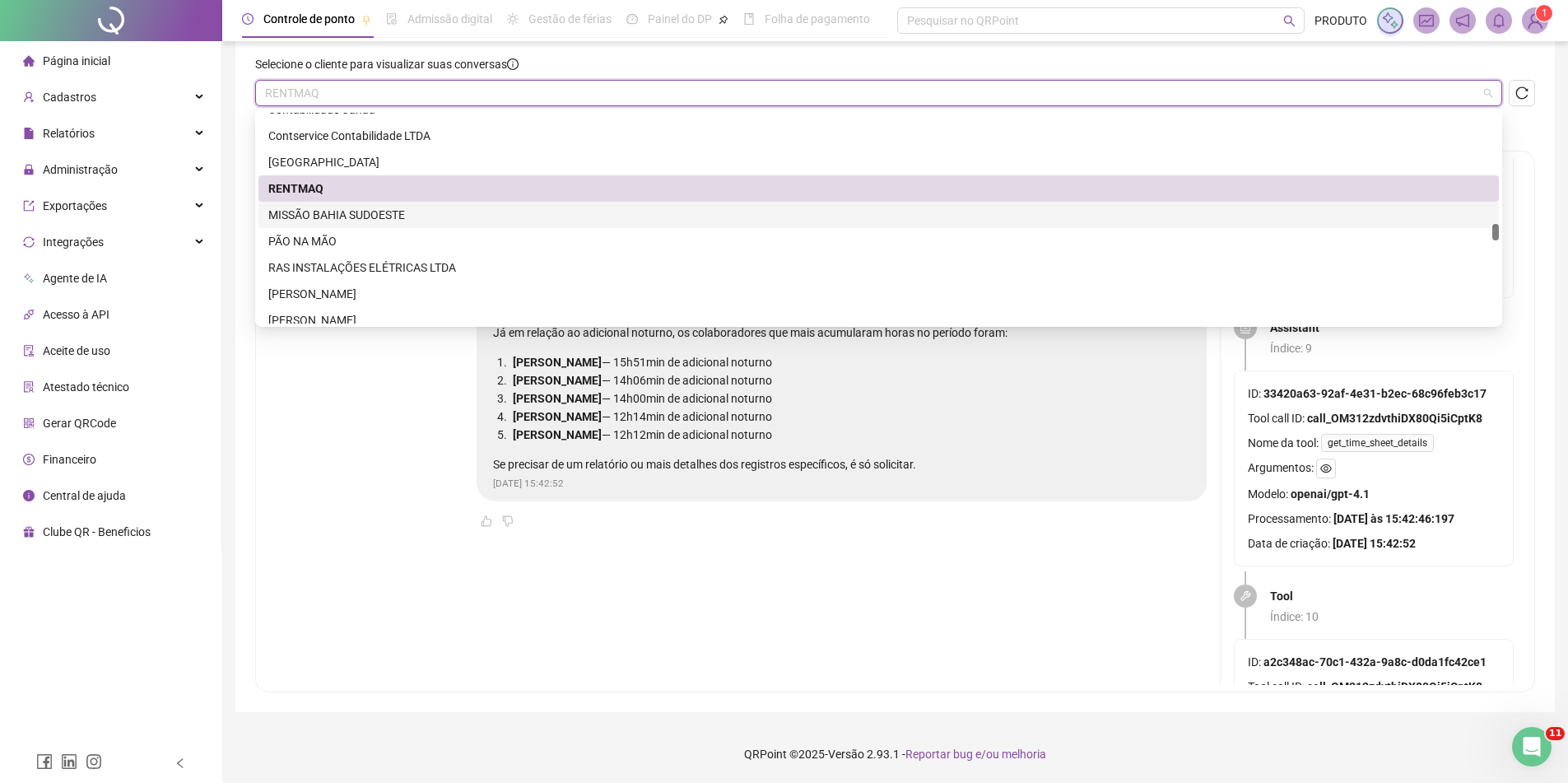
click at [366, 214] on div "MISSÃO BAHIA SUDOESTE" at bounding box center [878, 215] width 1221 height 18
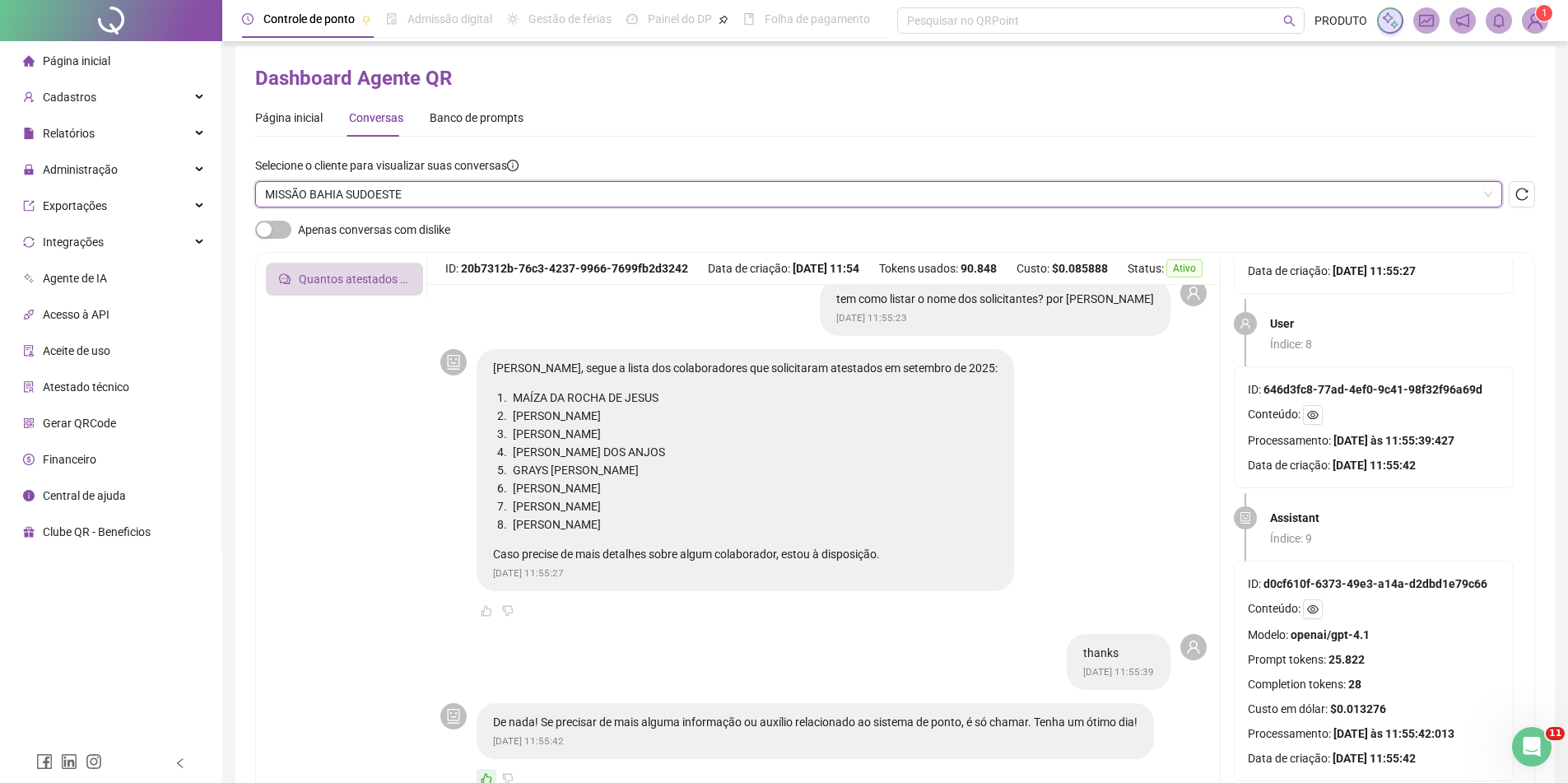
scroll to position [0, 0]
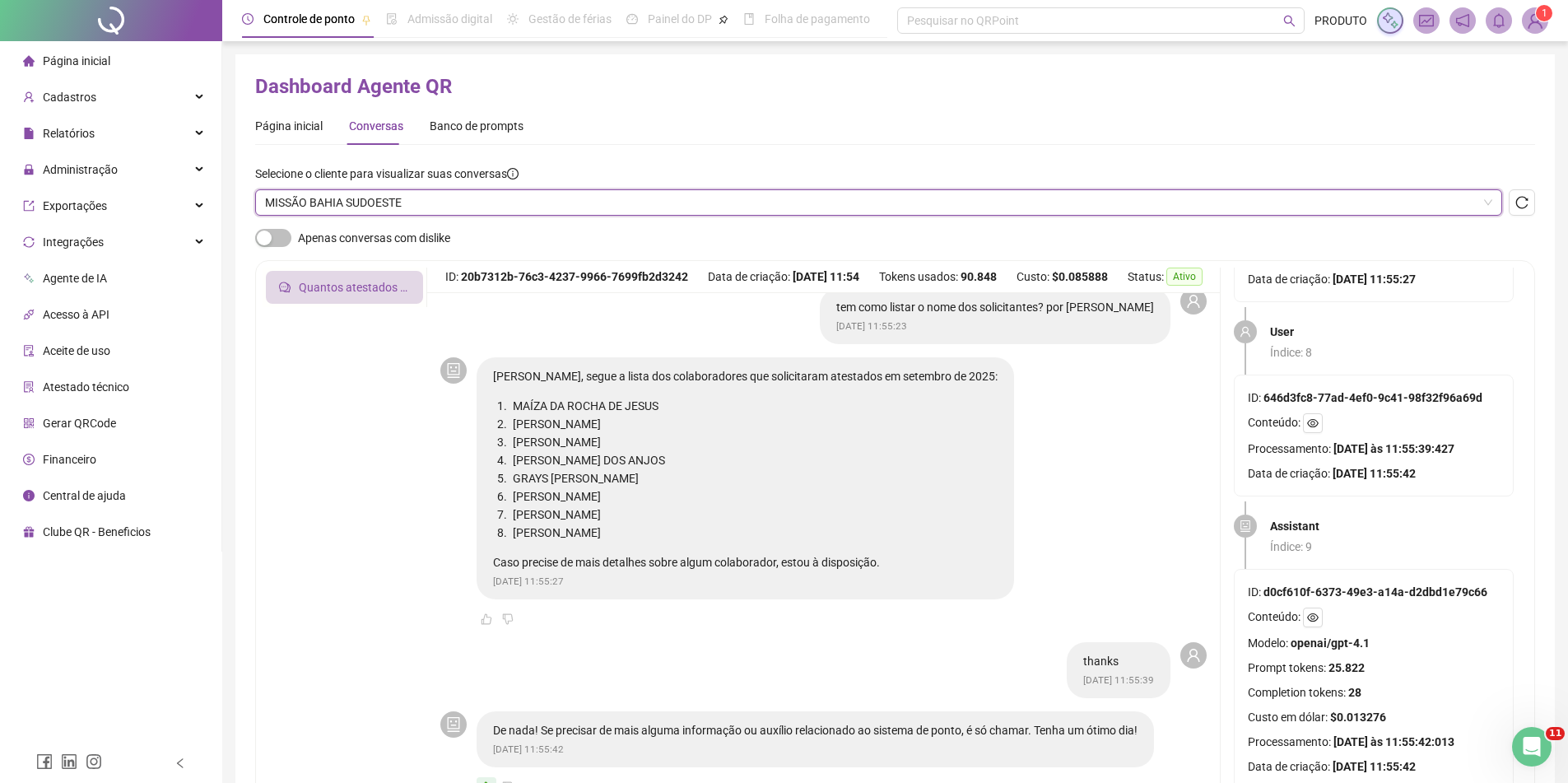
click at [382, 209] on span "MISSÃO BAHIA SUDOESTE" at bounding box center [879, 202] width 1228 height 25
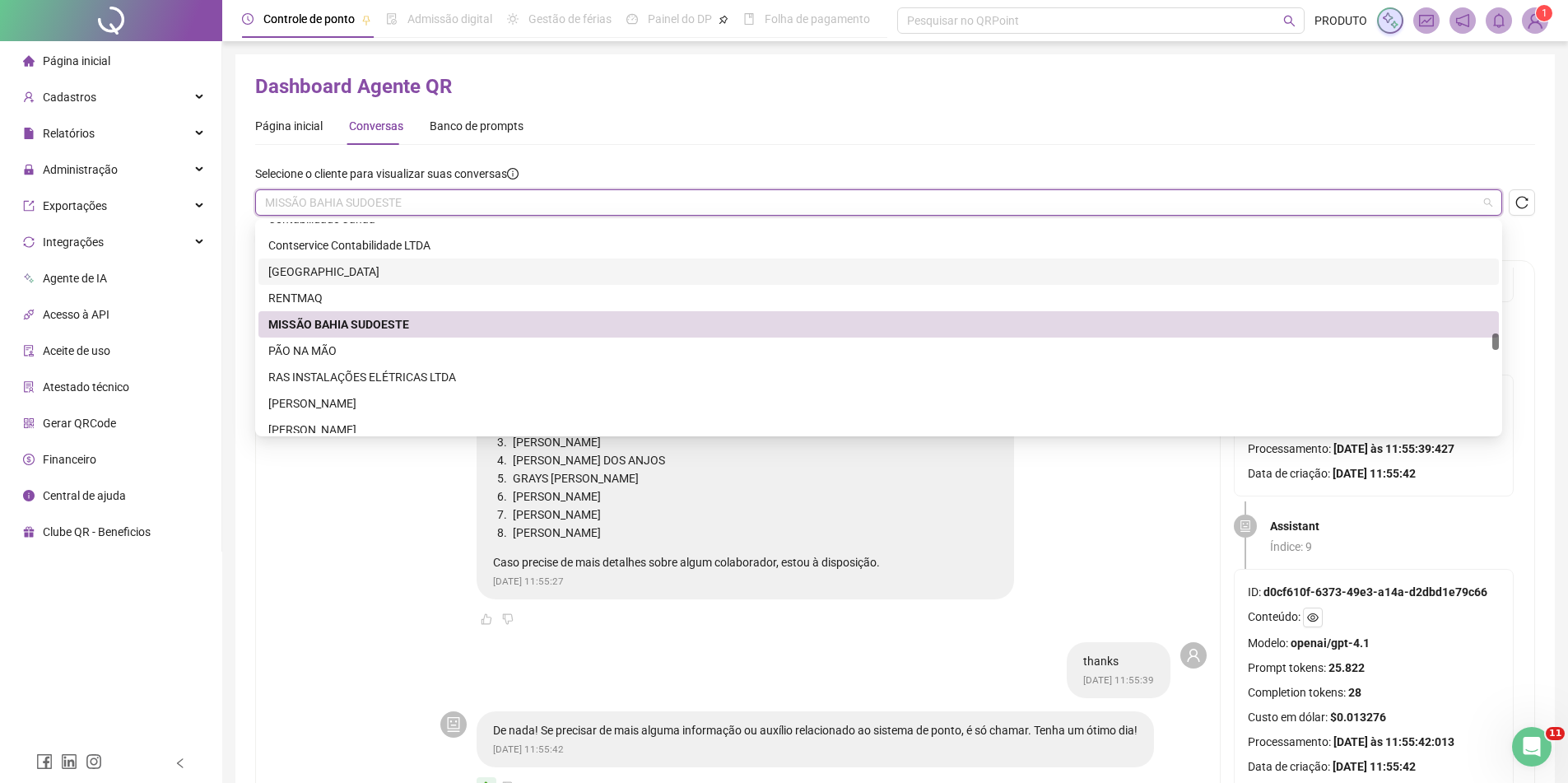
scroll to position [2470, 0]
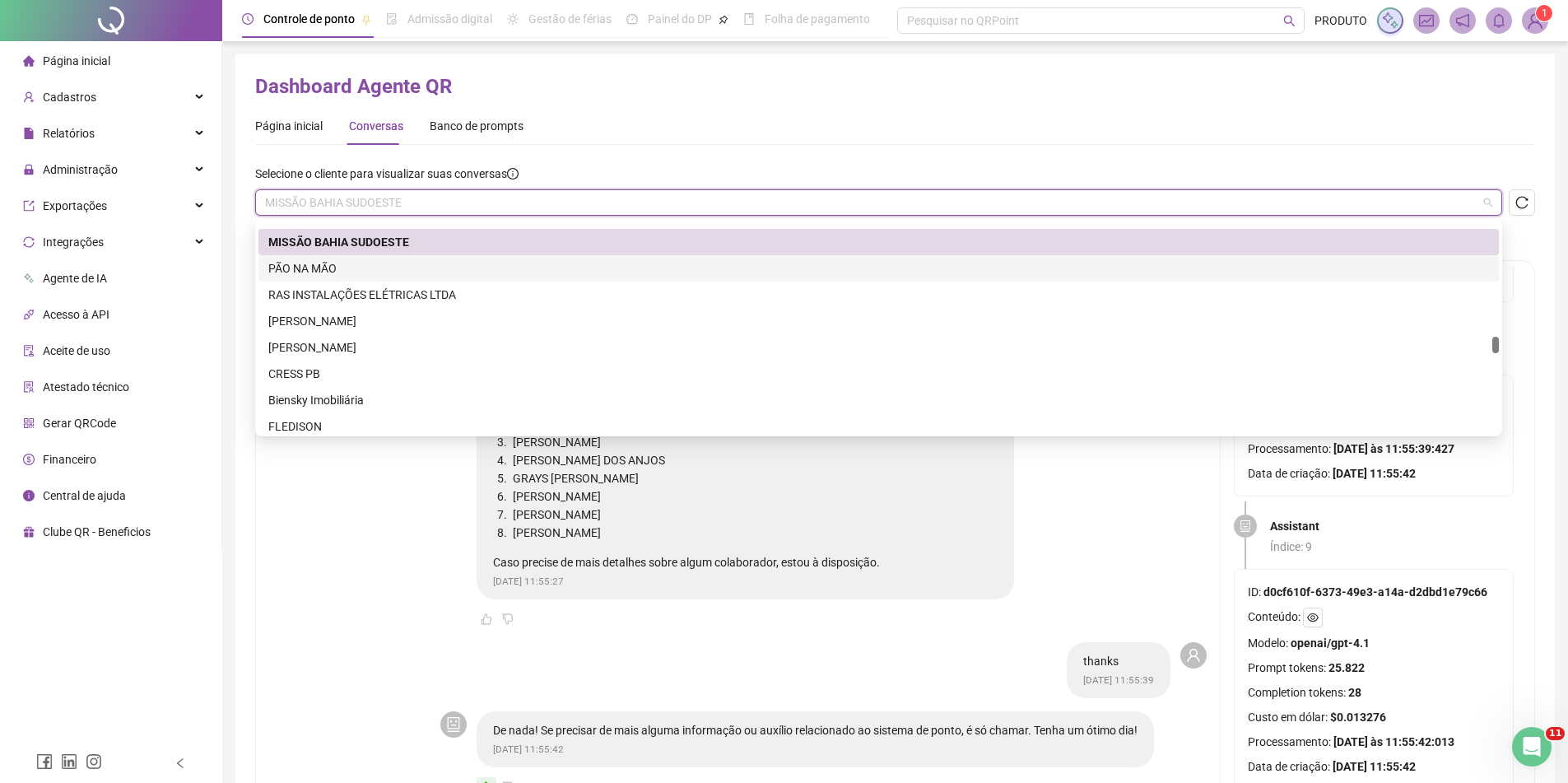
click at [370, 274] on div "PÃO NA MÃO" at bounding box center [878, 268] width 1221 height 18
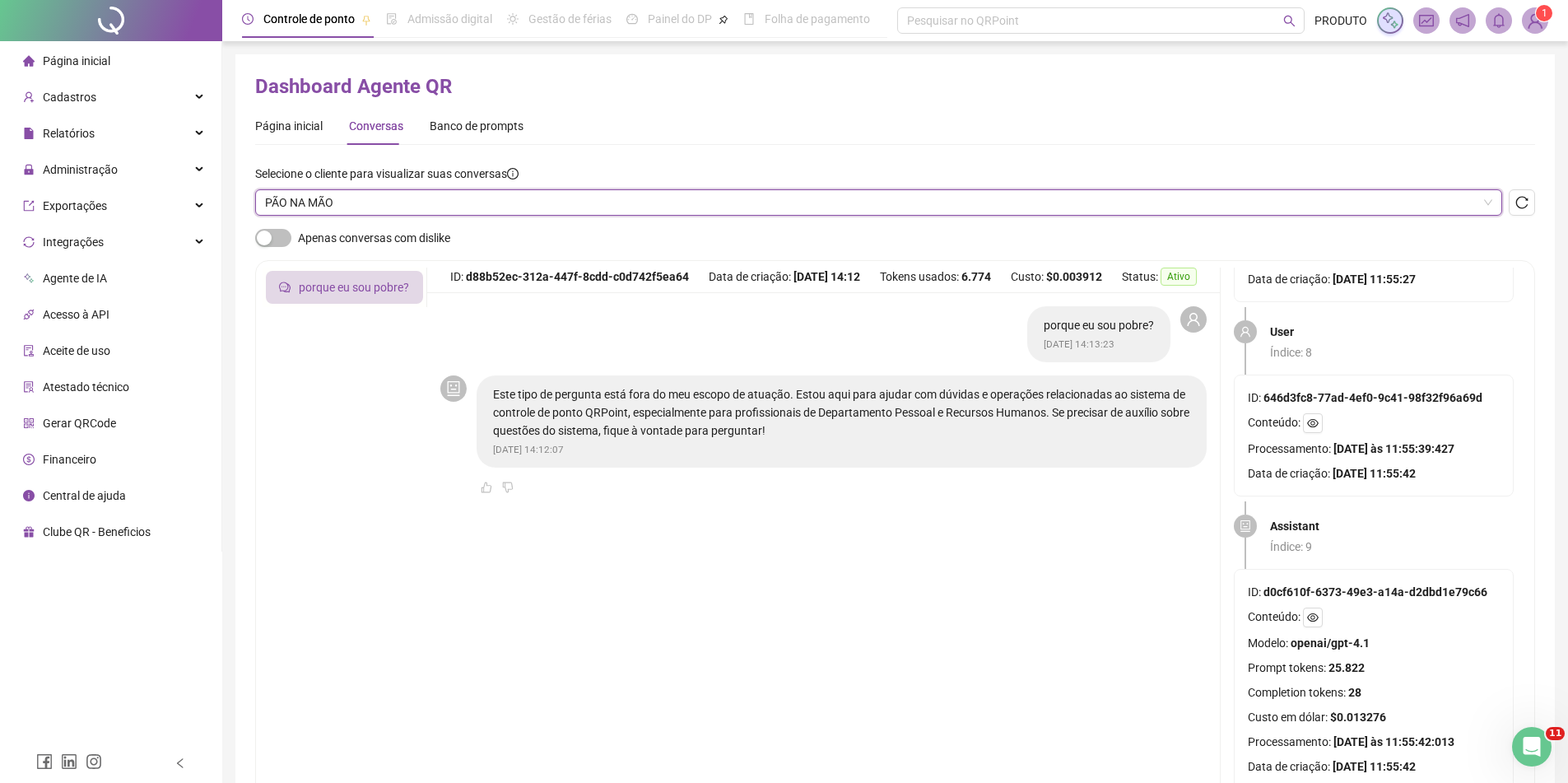
scroll to position [0, 0]
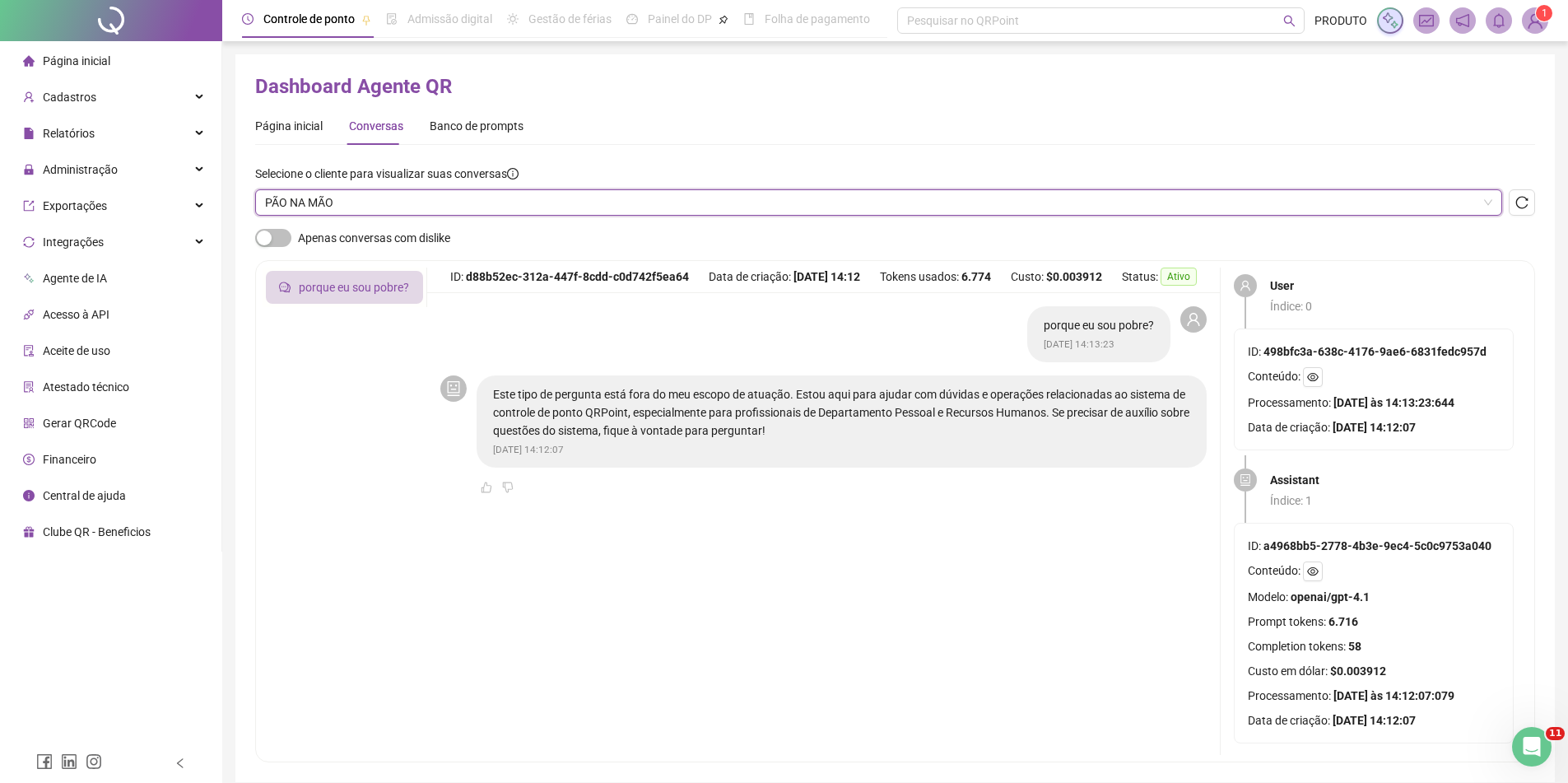
click at [438, 203] on span "PÃO NA MÃO" at bounding box center [879, 202] width 1228 height 25
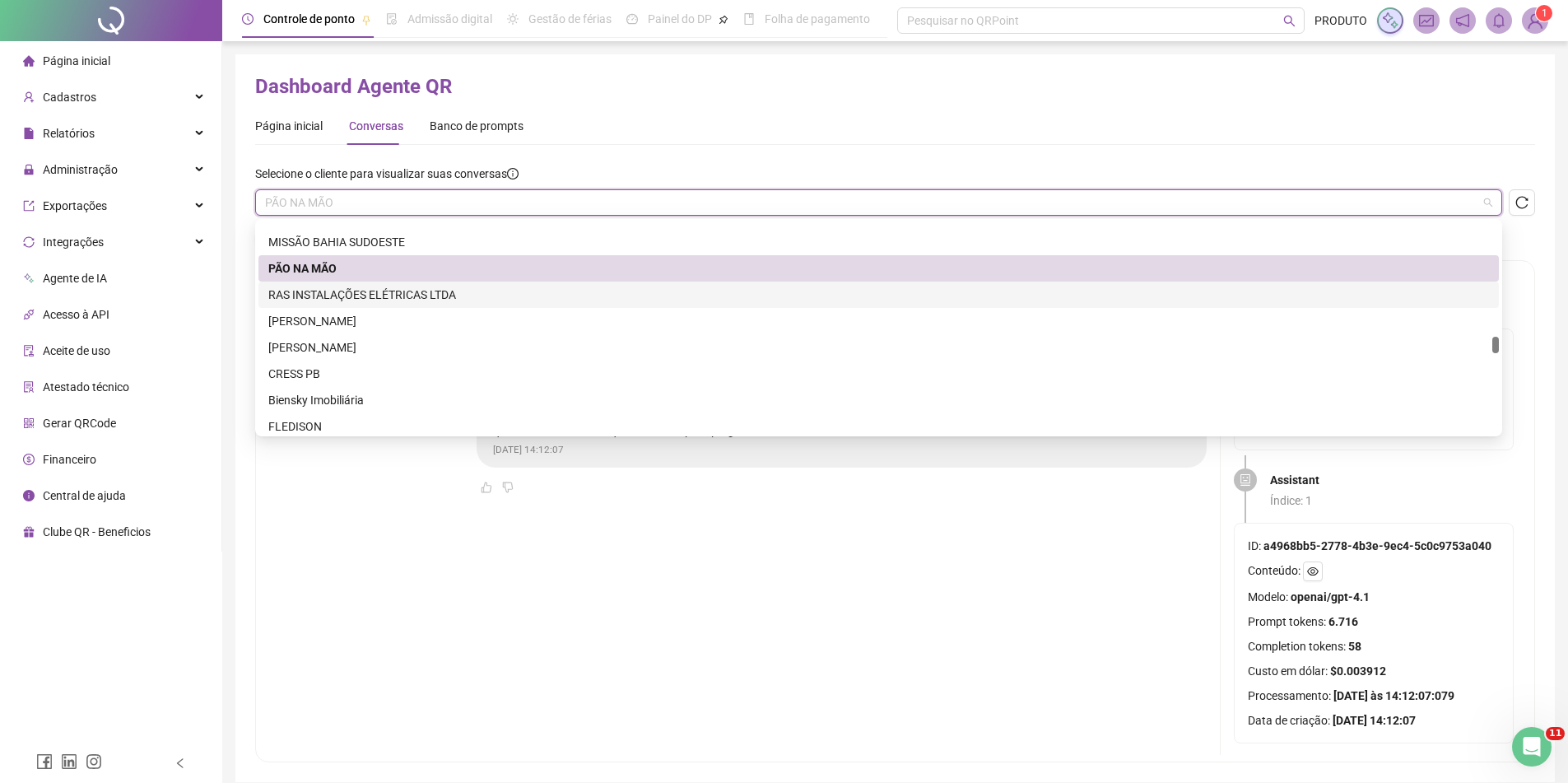
click at [385, 299] on div "RAS INSTALAÇÕES ELÉTRICAS LTDA" at bounding box center [878, 295] width 1221 height 18
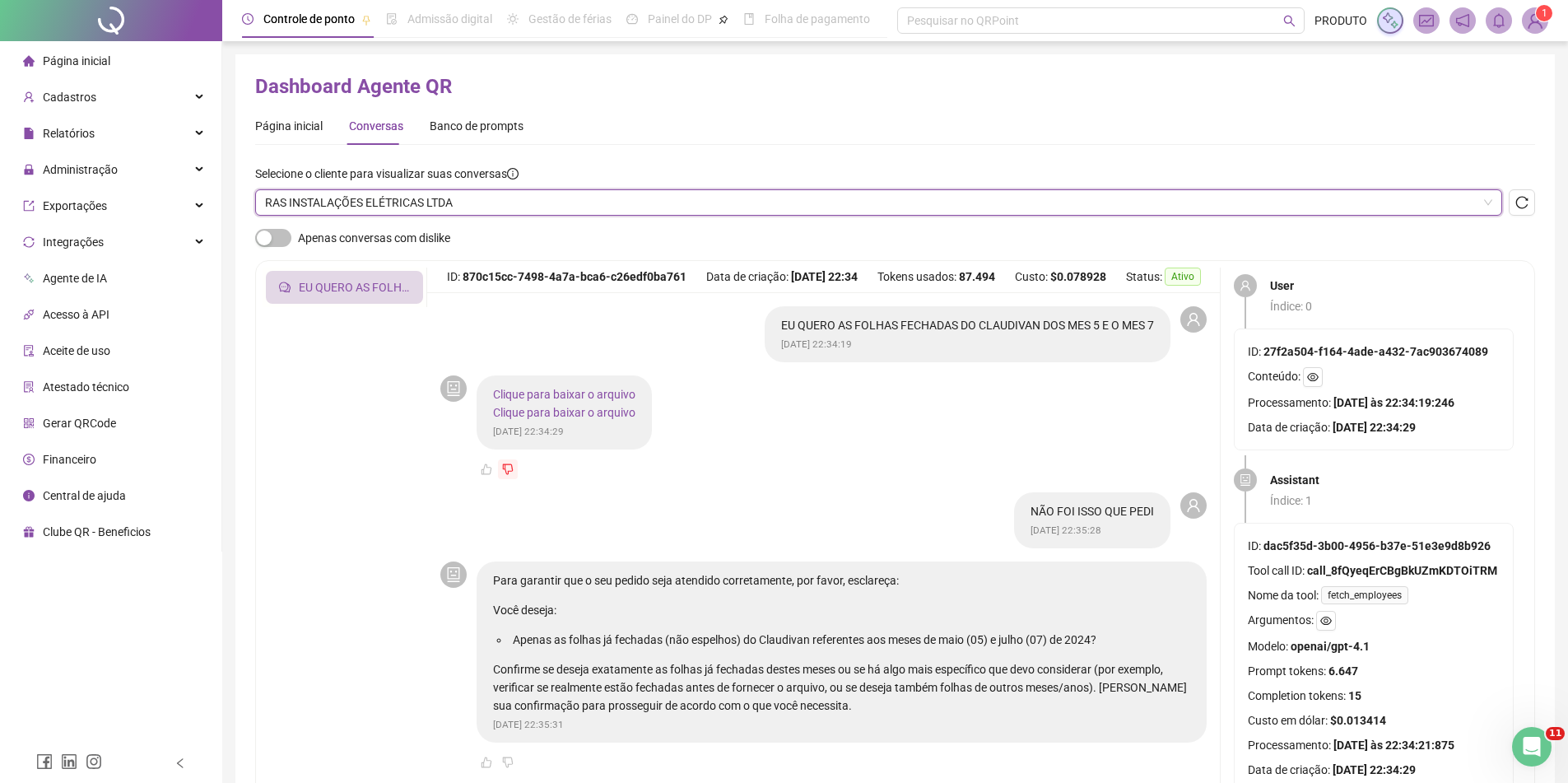
click at [590, 393] on link "Clique para baixar o arquivo" at bounding box center [564, 394] width 143 height 13
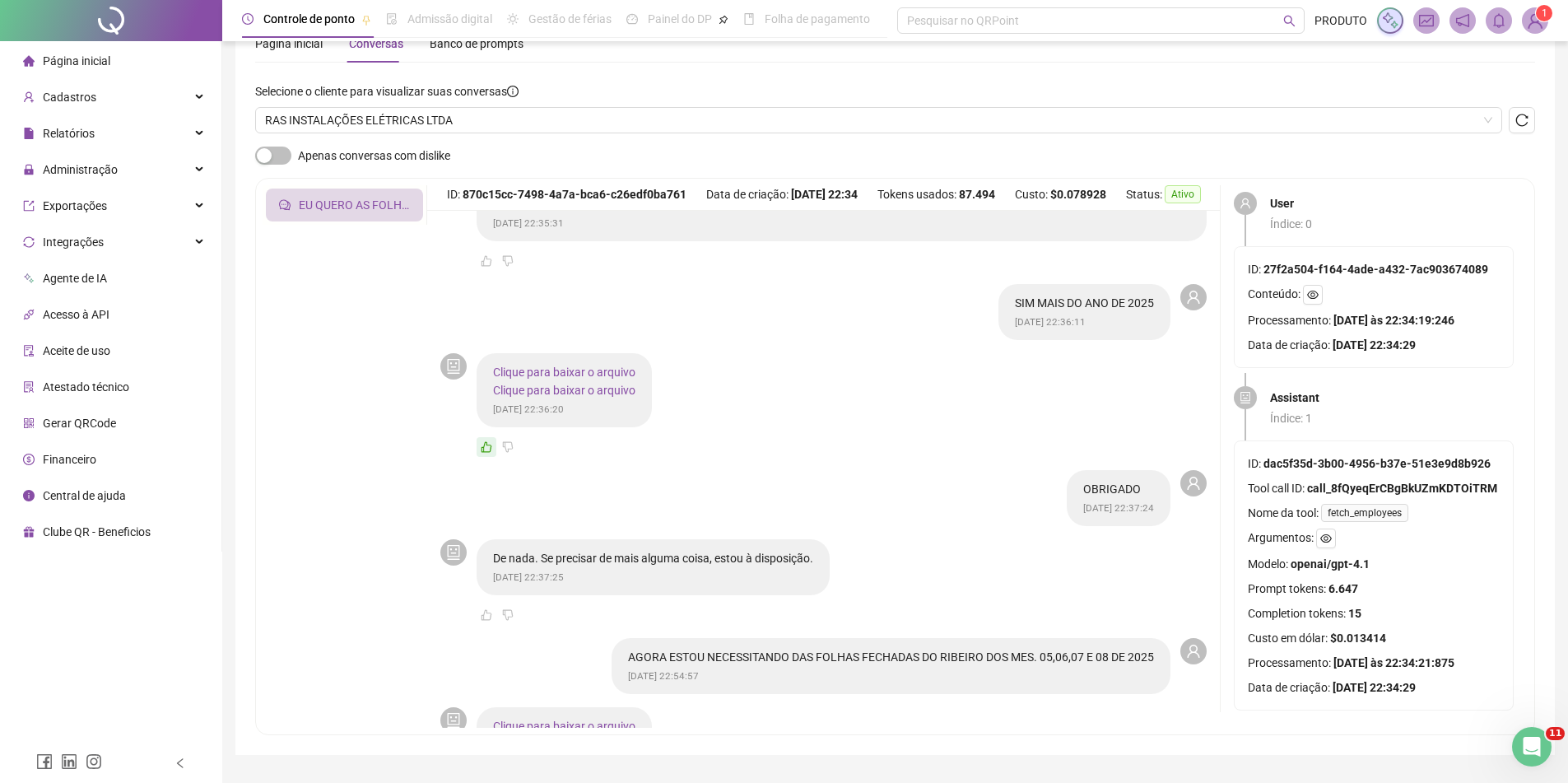
scroll to position [387, 0]
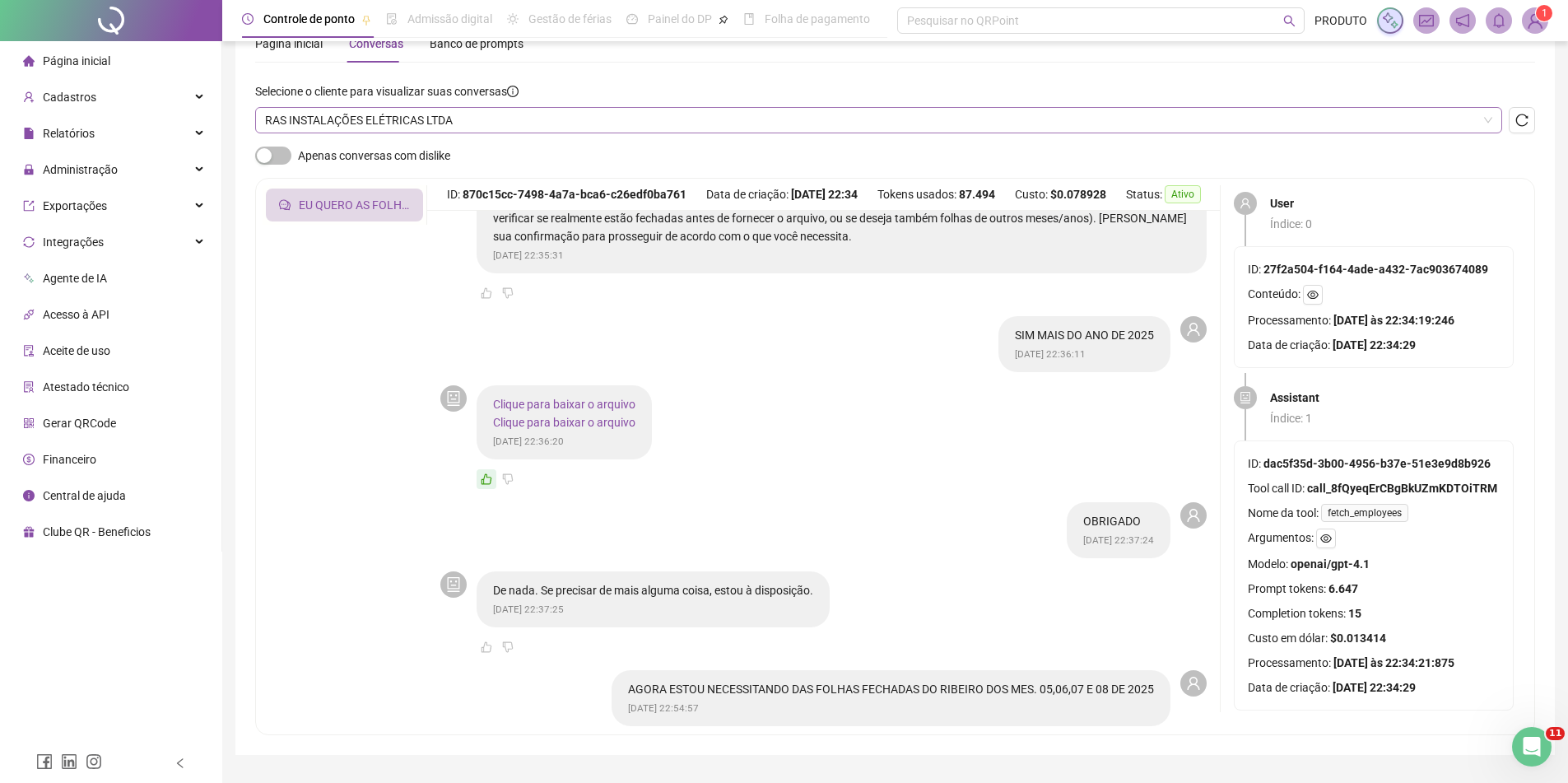
click at [338, 112] on span "RAS INSTALAÇÕES ELÉTRICAS LTDA" at bounding box center [879, 120] width 1228 height 25
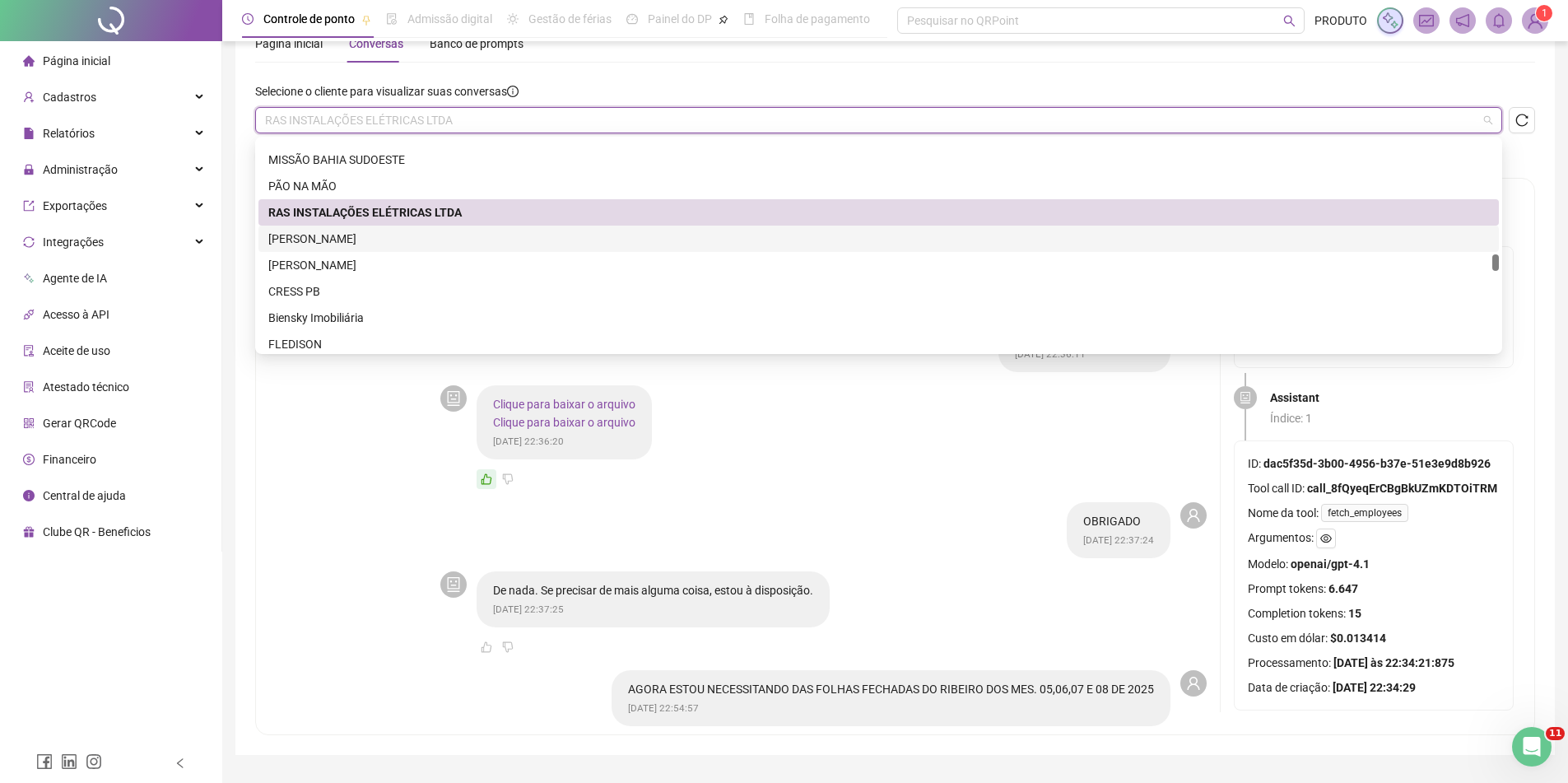
click at [366, 241] on div "[PERSON_NAME]" at bounding box center [878, 239] width 1221 height 18
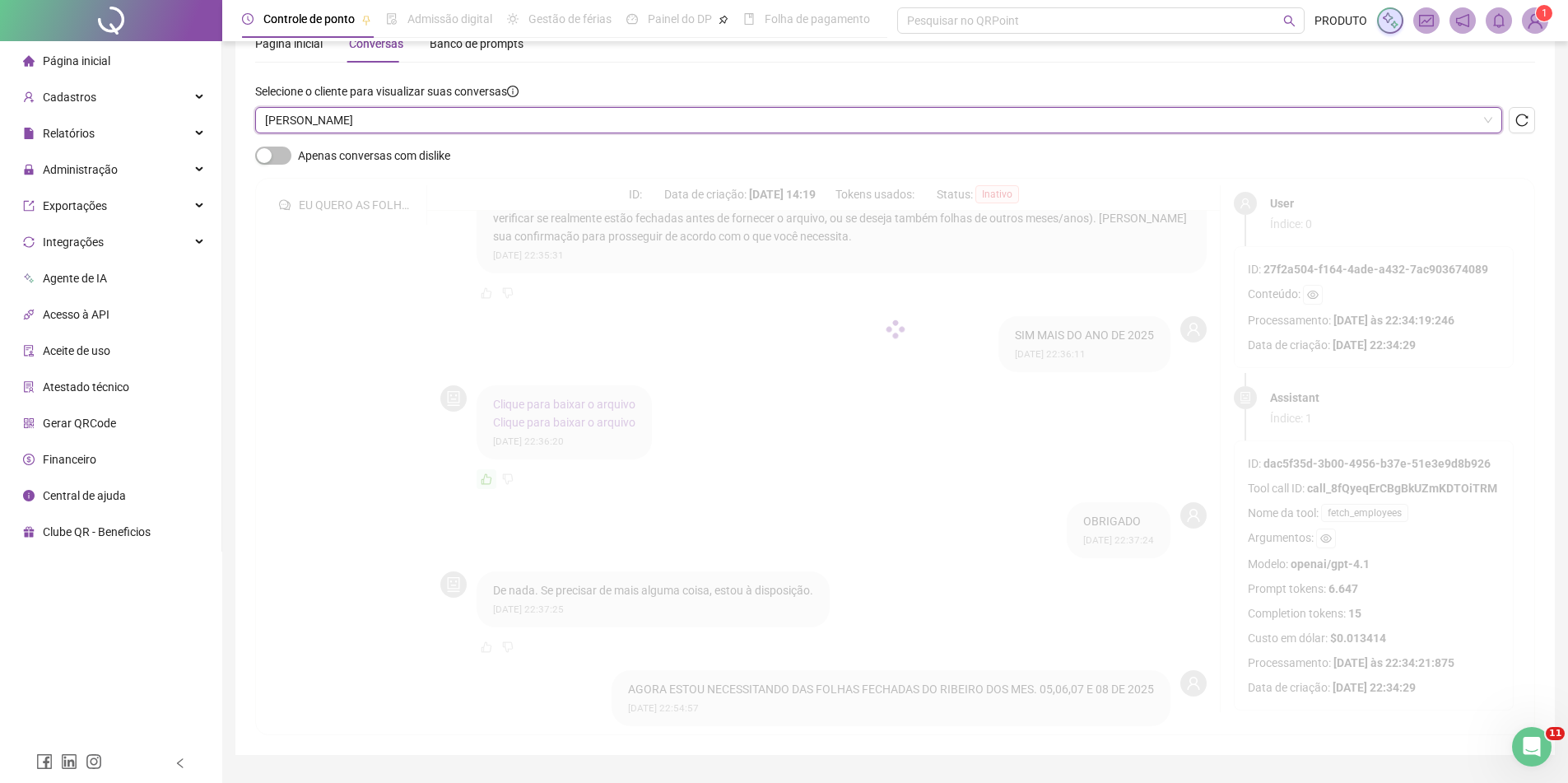
scroll to position [0, 0]
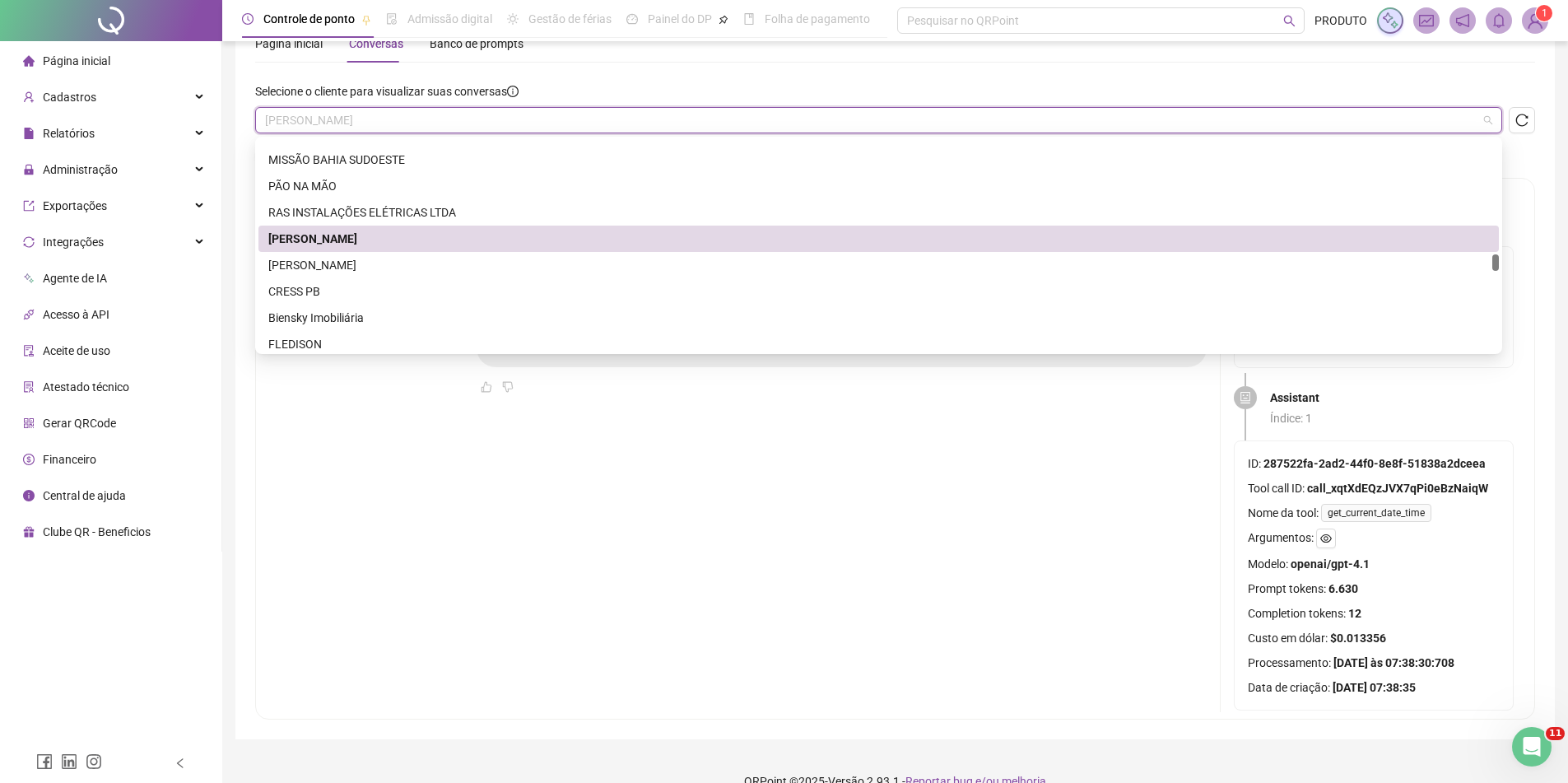
click at [376, 126] on span "[PERSON_NAME]" at bounding box center [879, 120] width 1228 height 25
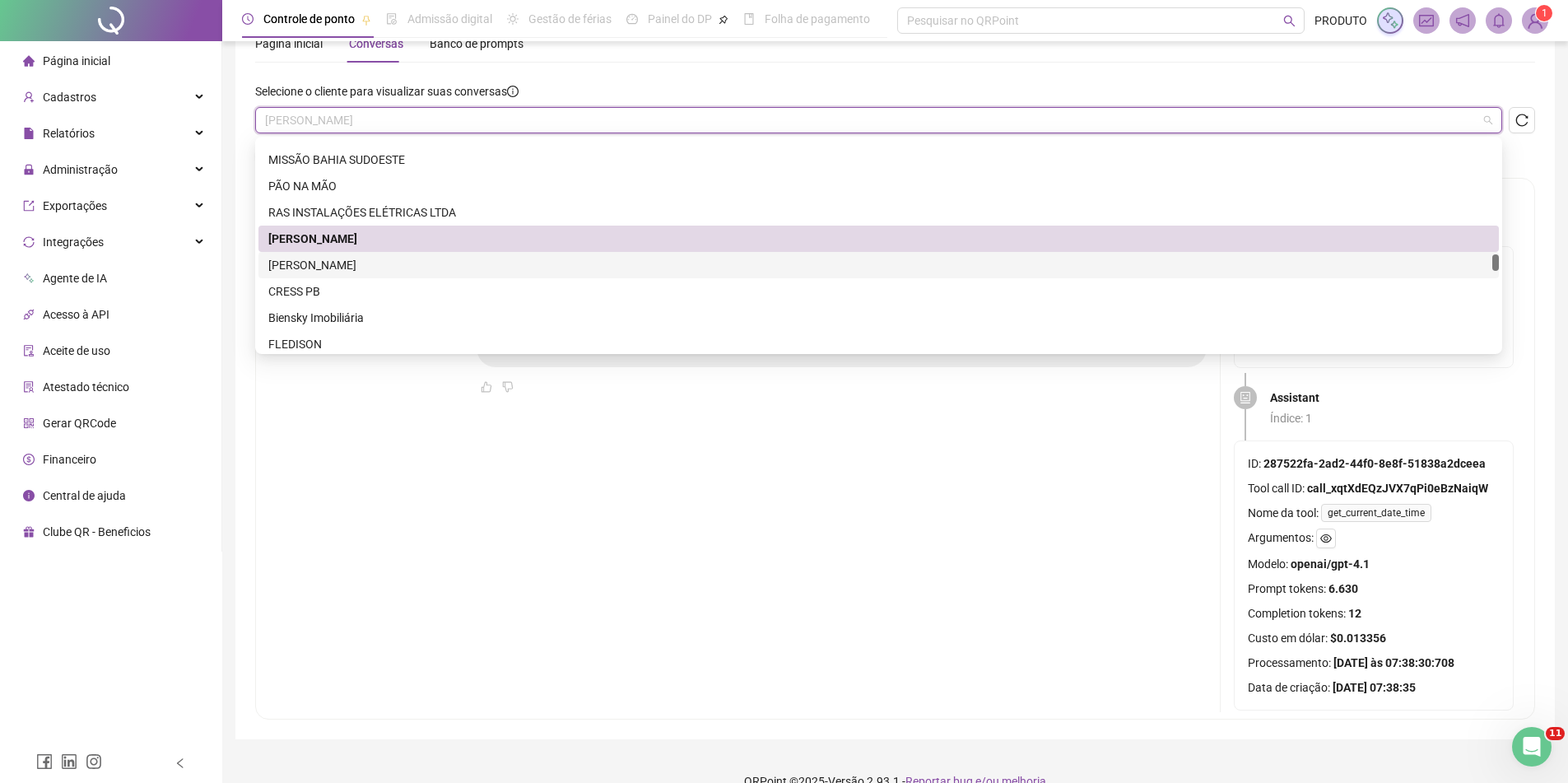
click at [359, 258] on div "[PERSON_NAME]" at bounding box center [878, 265] width 1221 height 18
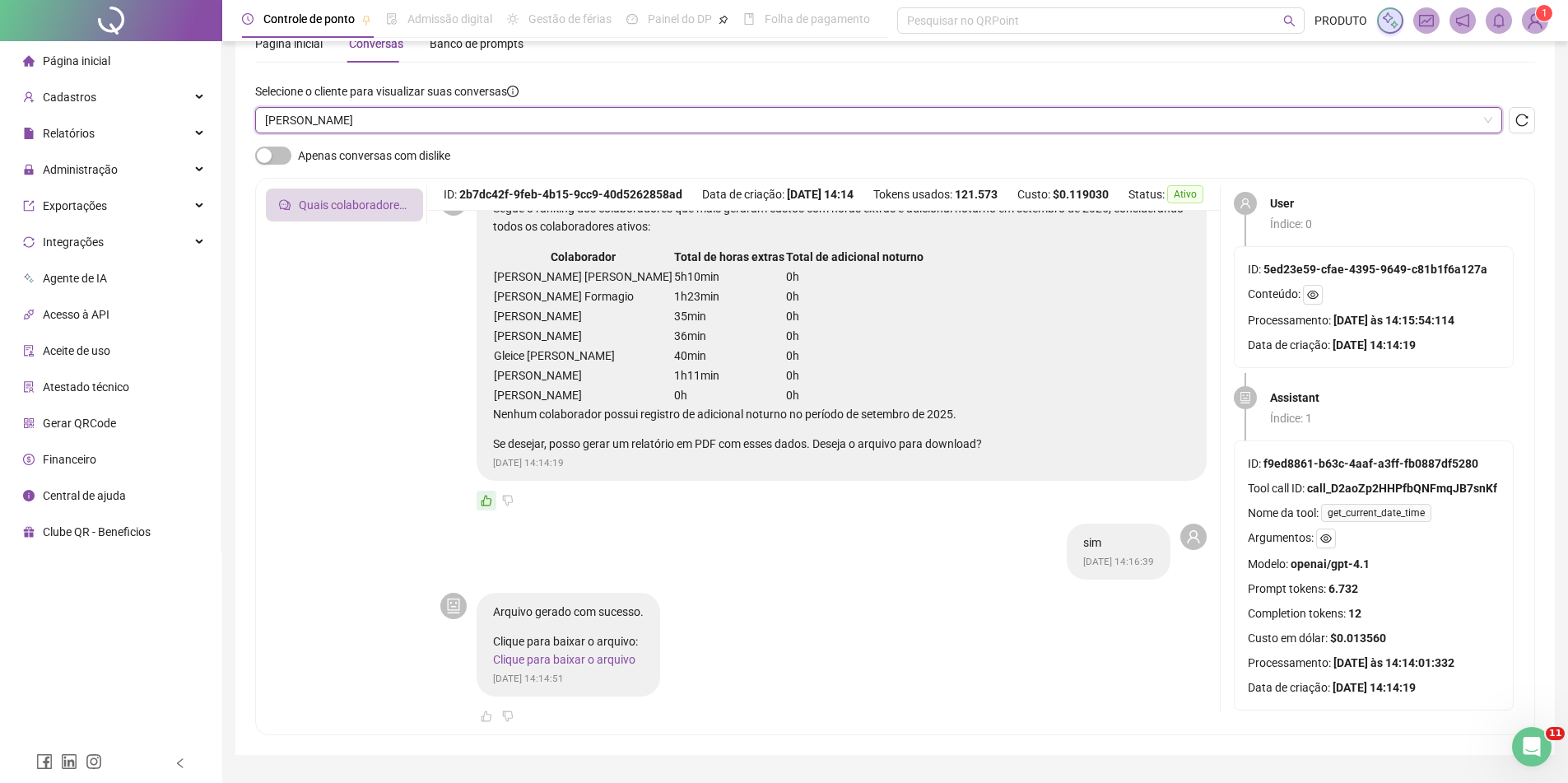
scroll to position [115, 0]
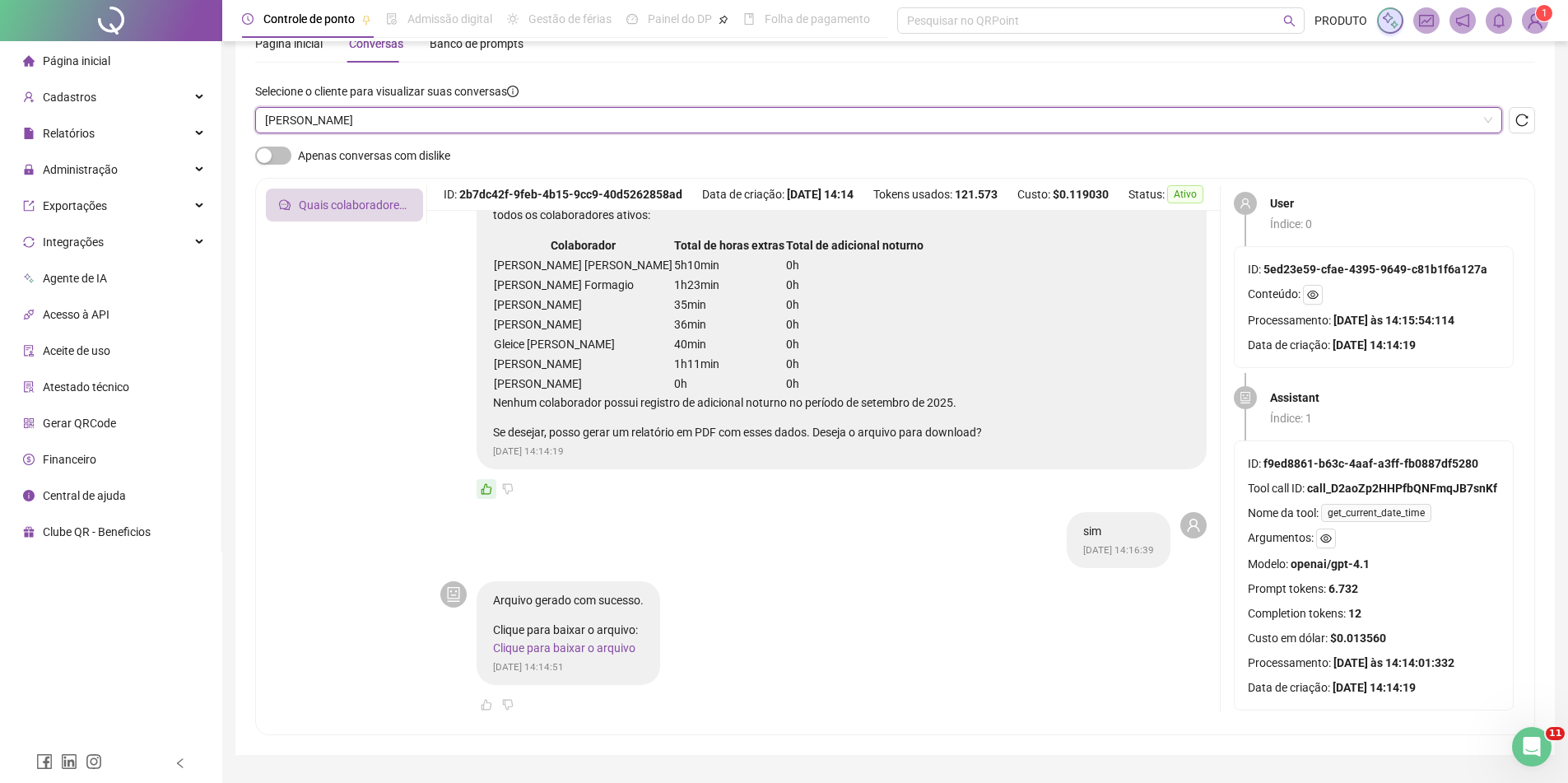
click at [326, 127] on span "[PERSON_NAME]" at bounding box center [879, 120] width 1228 height 25
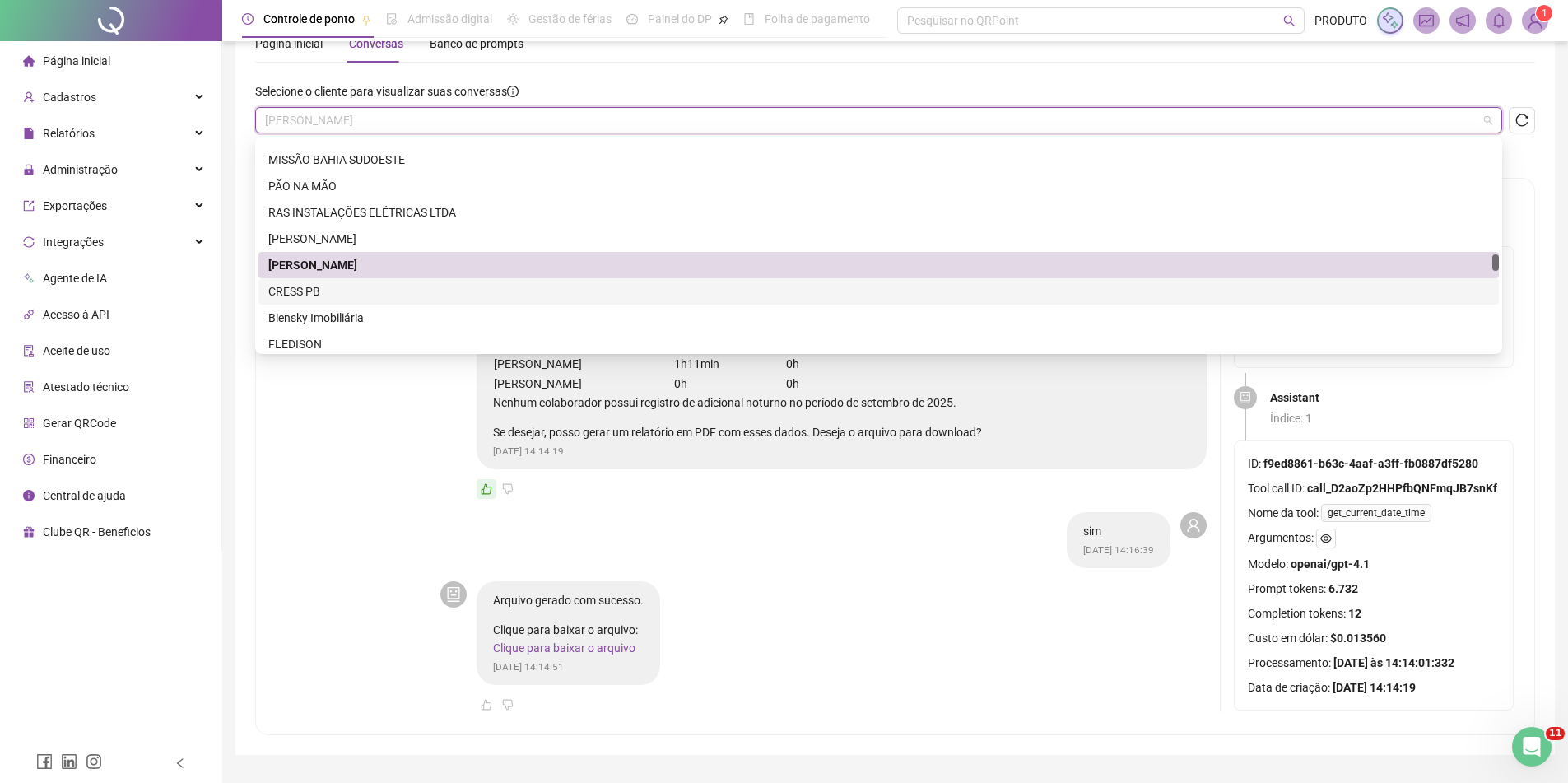
click at [325, 286] on div "CRESS PB" at bounding box center [878, 292] width 1221 height 18
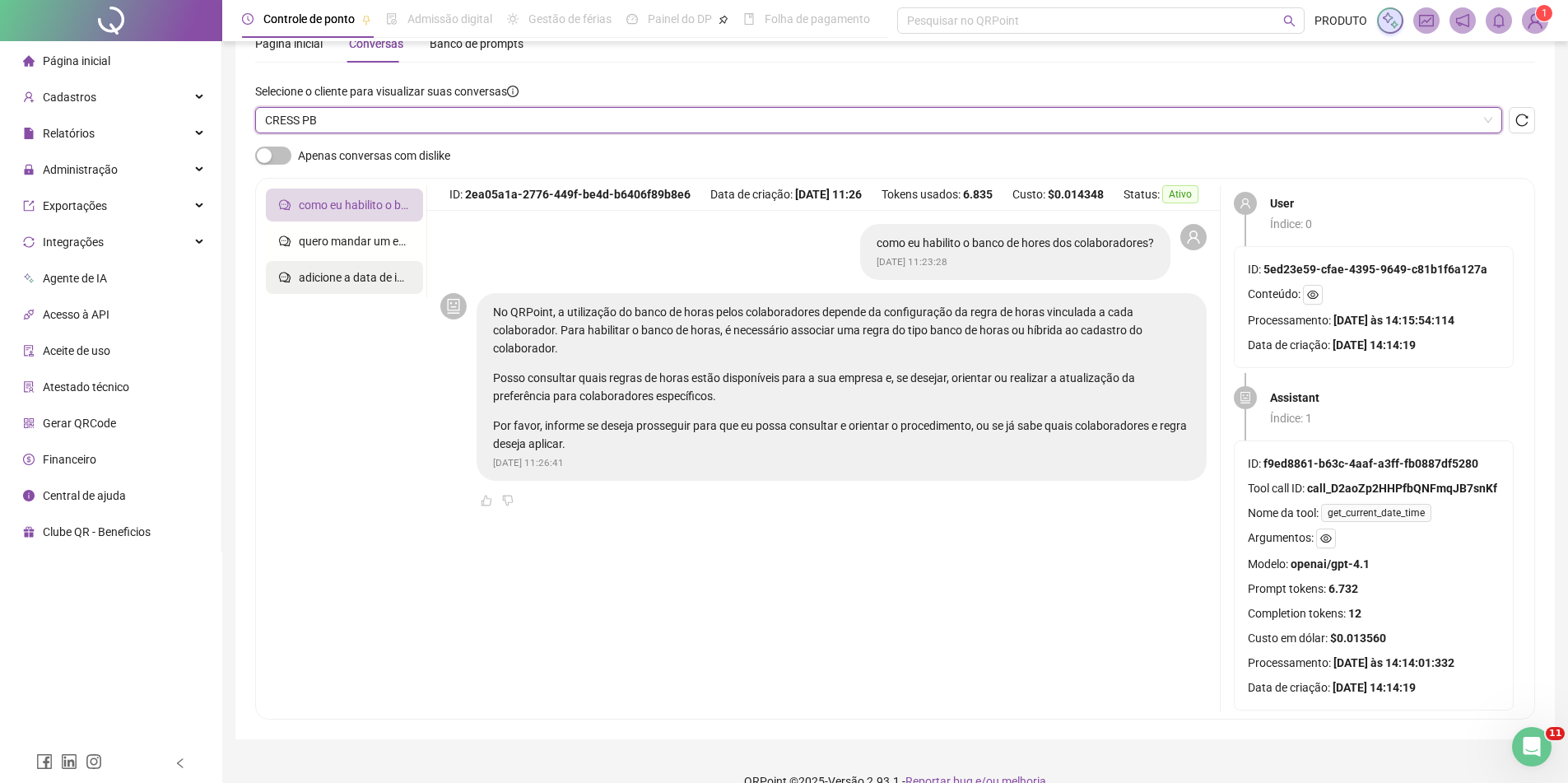
scroll to position [70, 0]
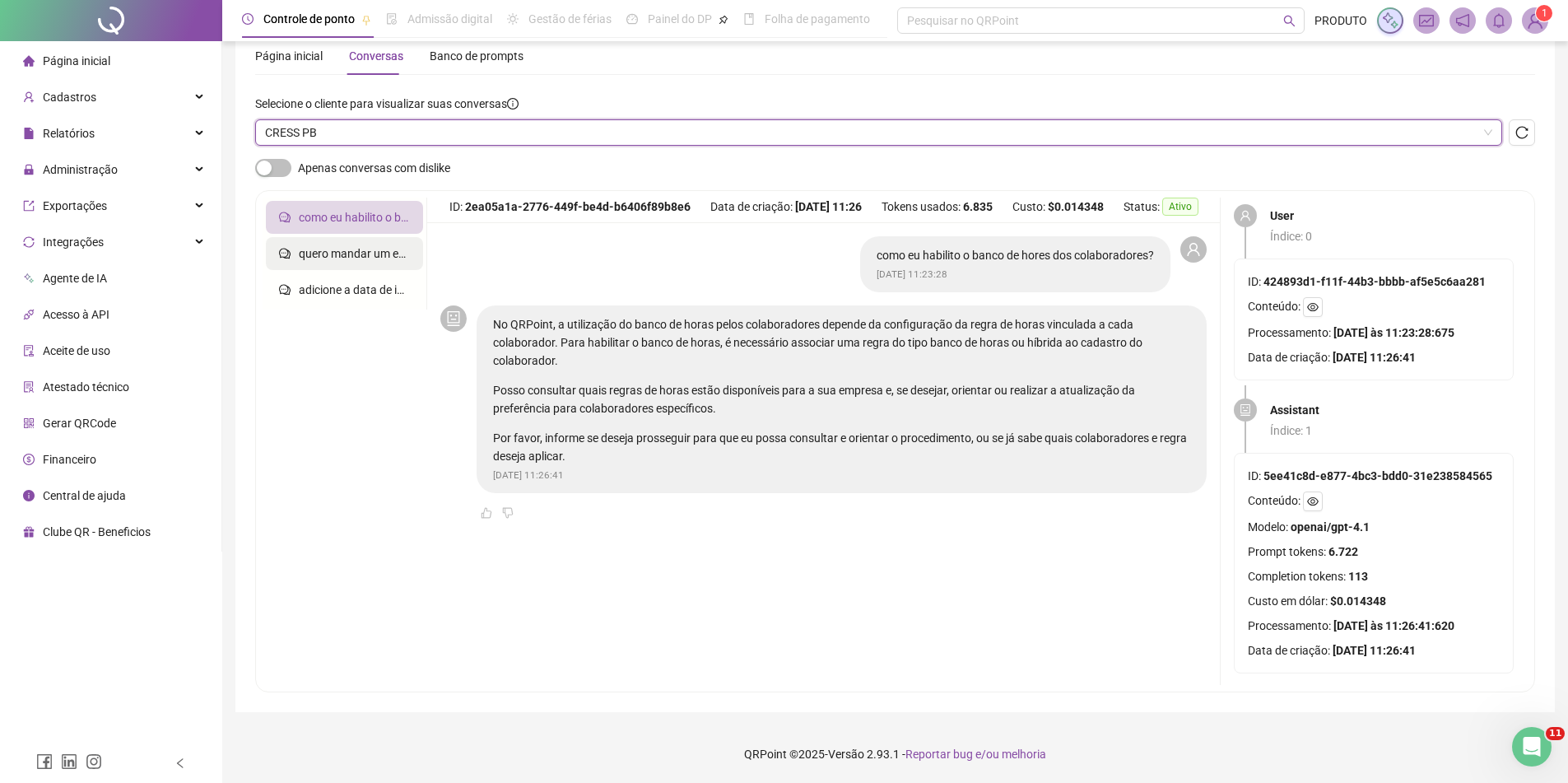
click at [385, 262] on li "quero mandar um email para todos os colaboradores com o link" at bounding box center [345, 253] width 157 height 33
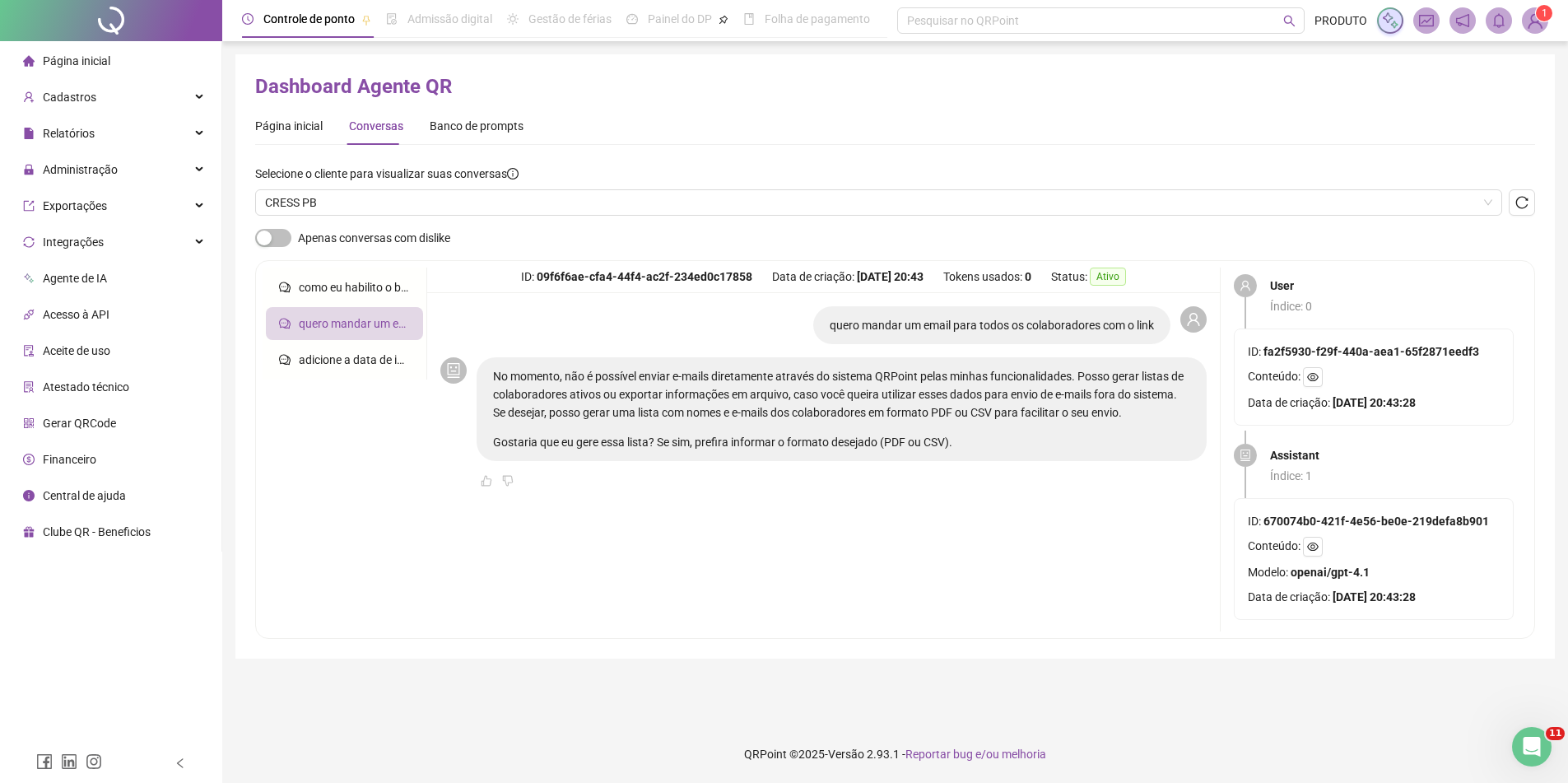
scroll to position [0, 0]
click at [374, 312] on li "quero mandar um email para todos os colaboradores com o link" at bounding box center [345, 324] width 157 height 33
click at [306, 193] on span "CRESS PB" at bounding box center [885, 202] width 1240 height 25
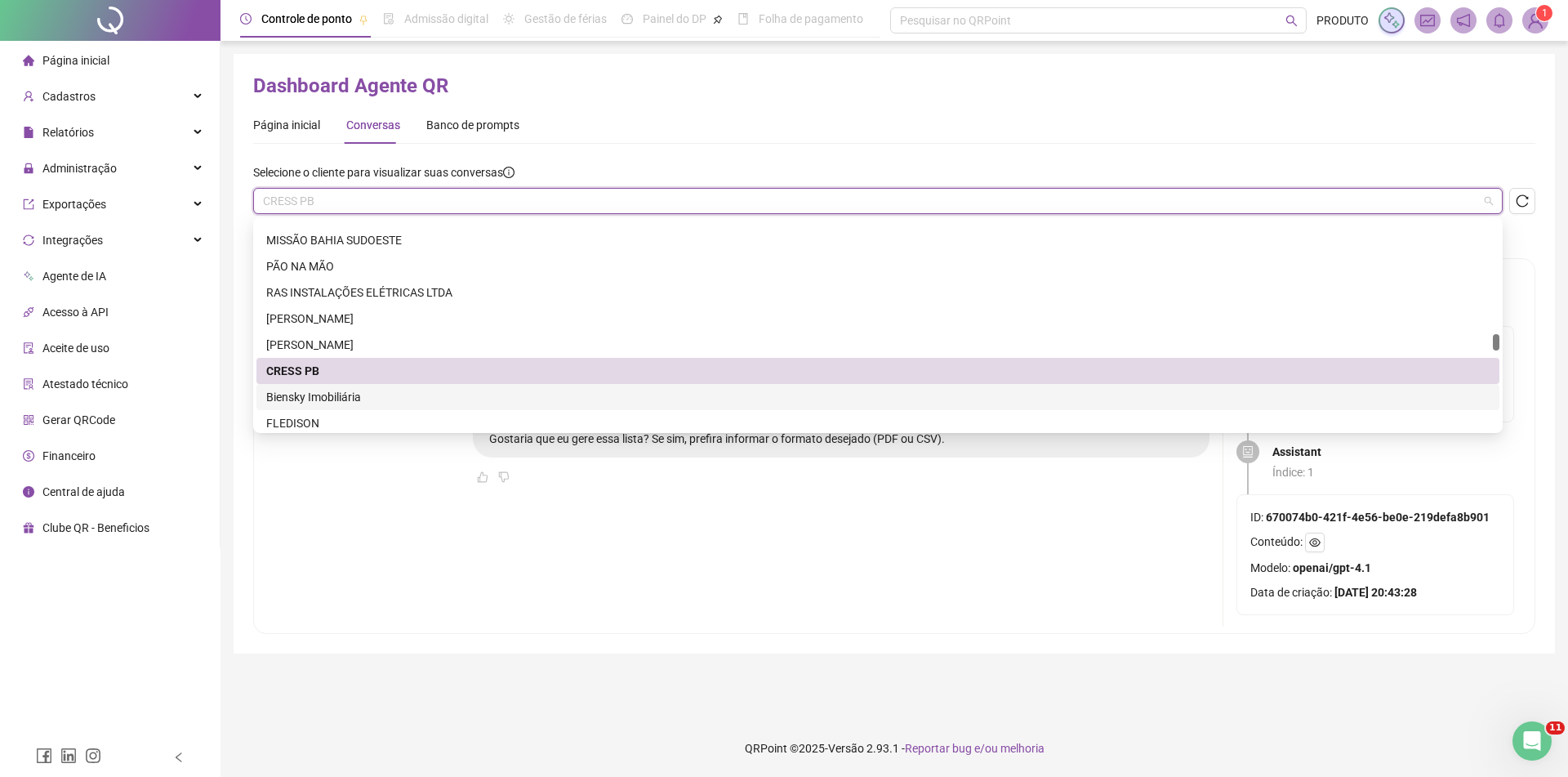
click at [321, 396] on div "Biensky Imobiliária" at bounding box center [877, 397] width 1223 height 18
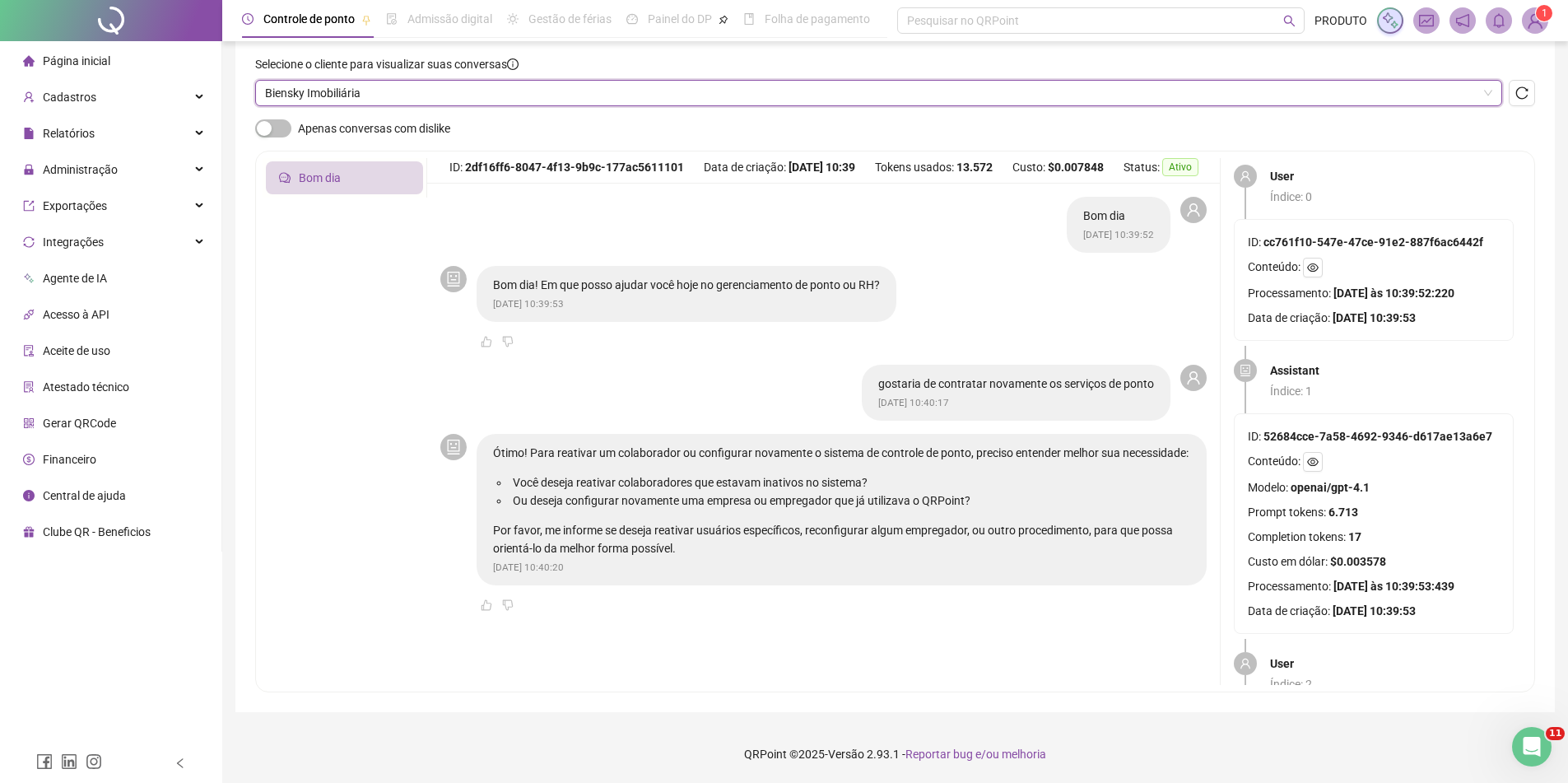
scroll to position [27, 0]
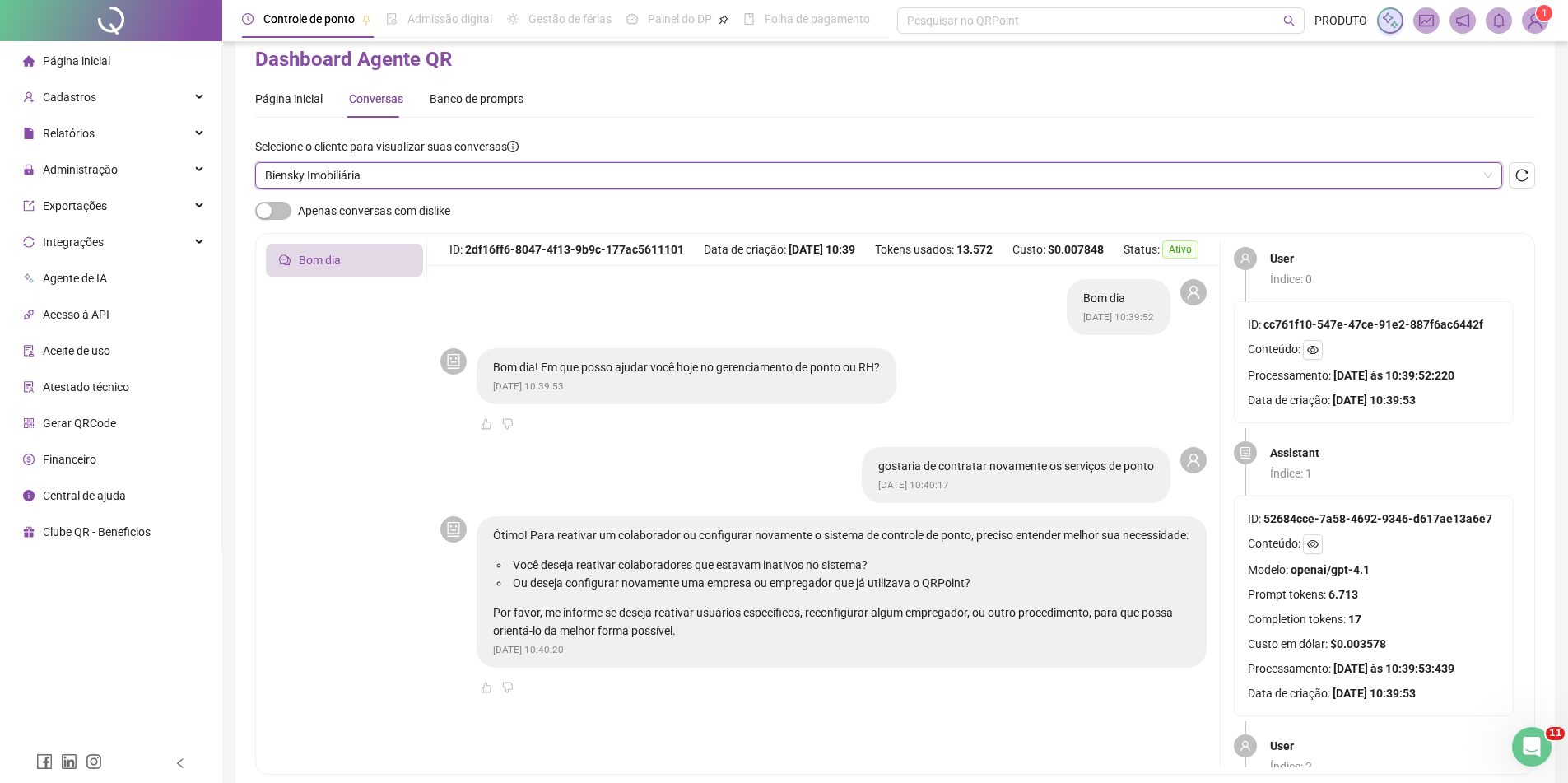
click at [379, 179] on span "Biensky Imobiliária" at bounding box center [879, 175] width 1228 height 25
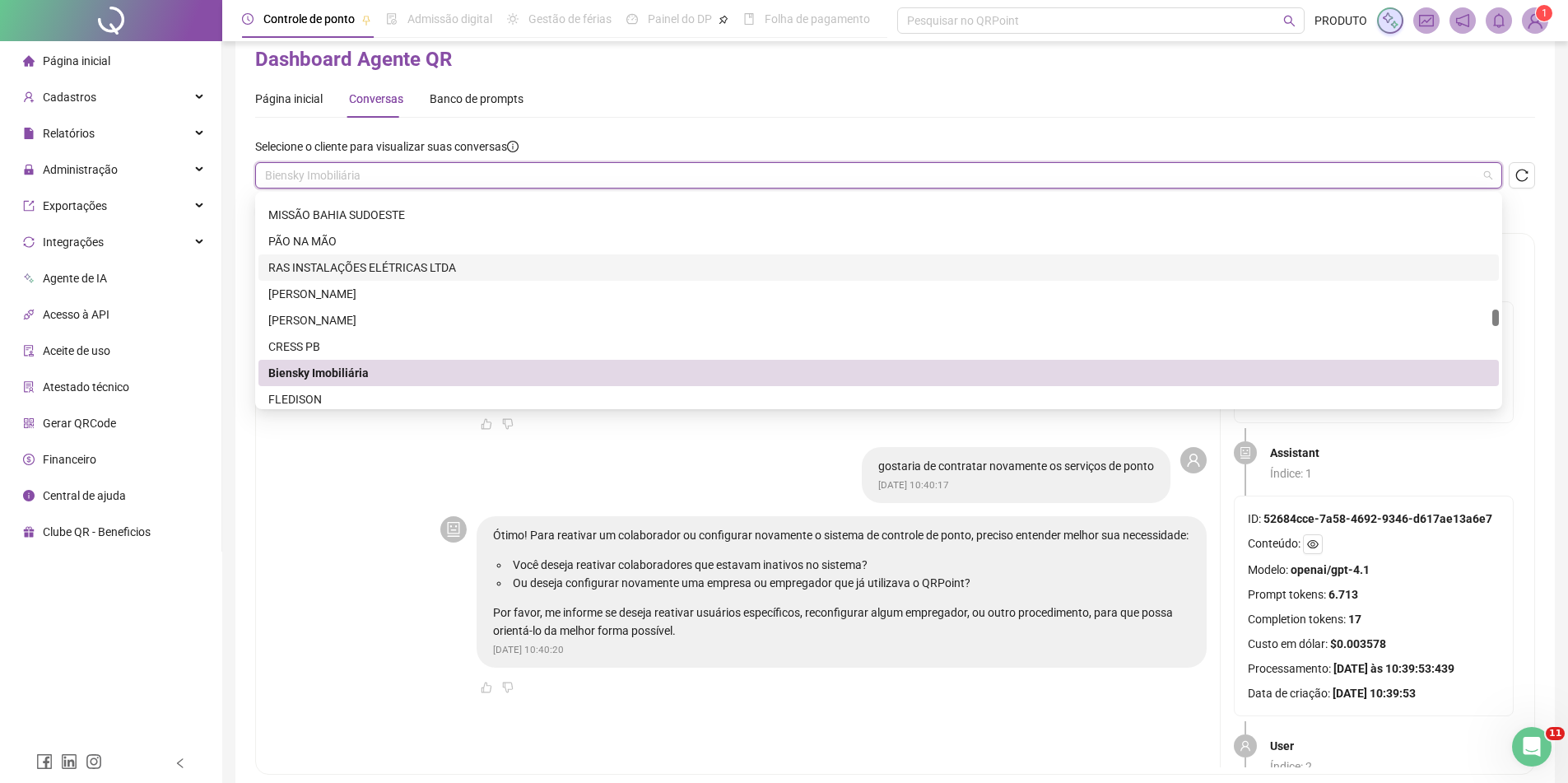
scroll to position [2552, 0]
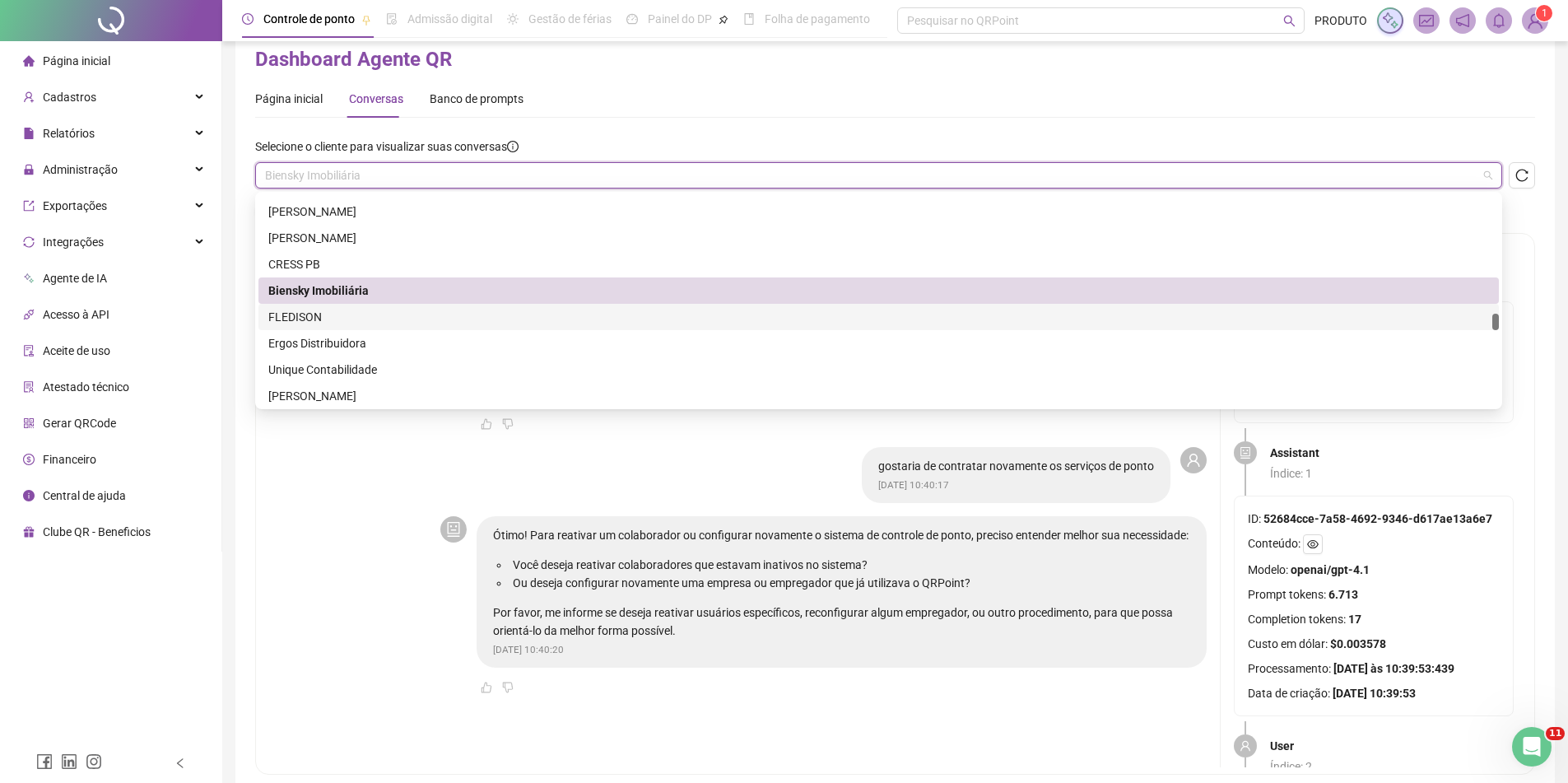
click at [366, 317] on div "FLEDISON" at bounding box center [878, 317] width 1221 height 18
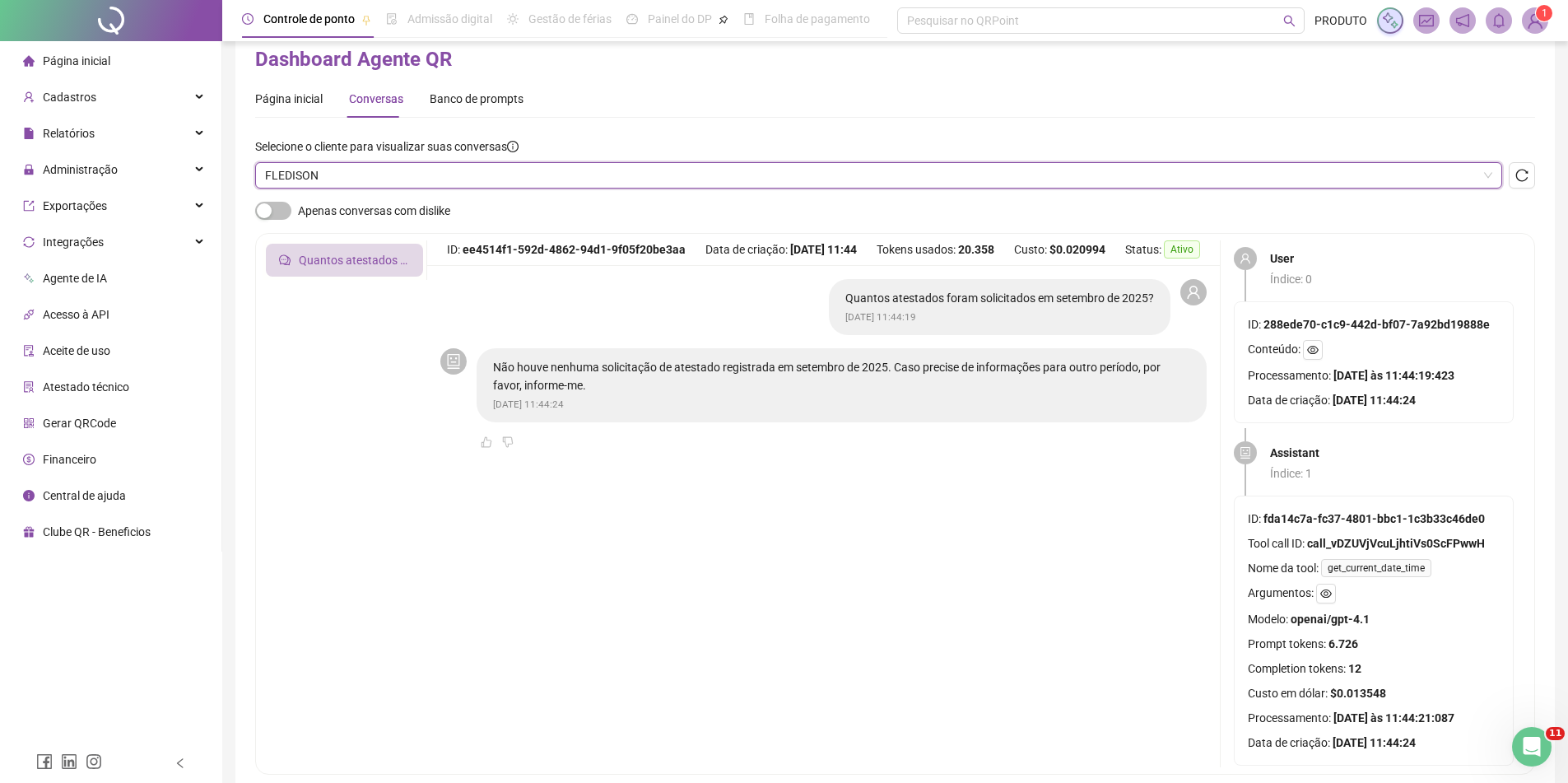
click at [356, 168] on span "FLEDISON" at bounding box center [879, 175] width 1228 height 25
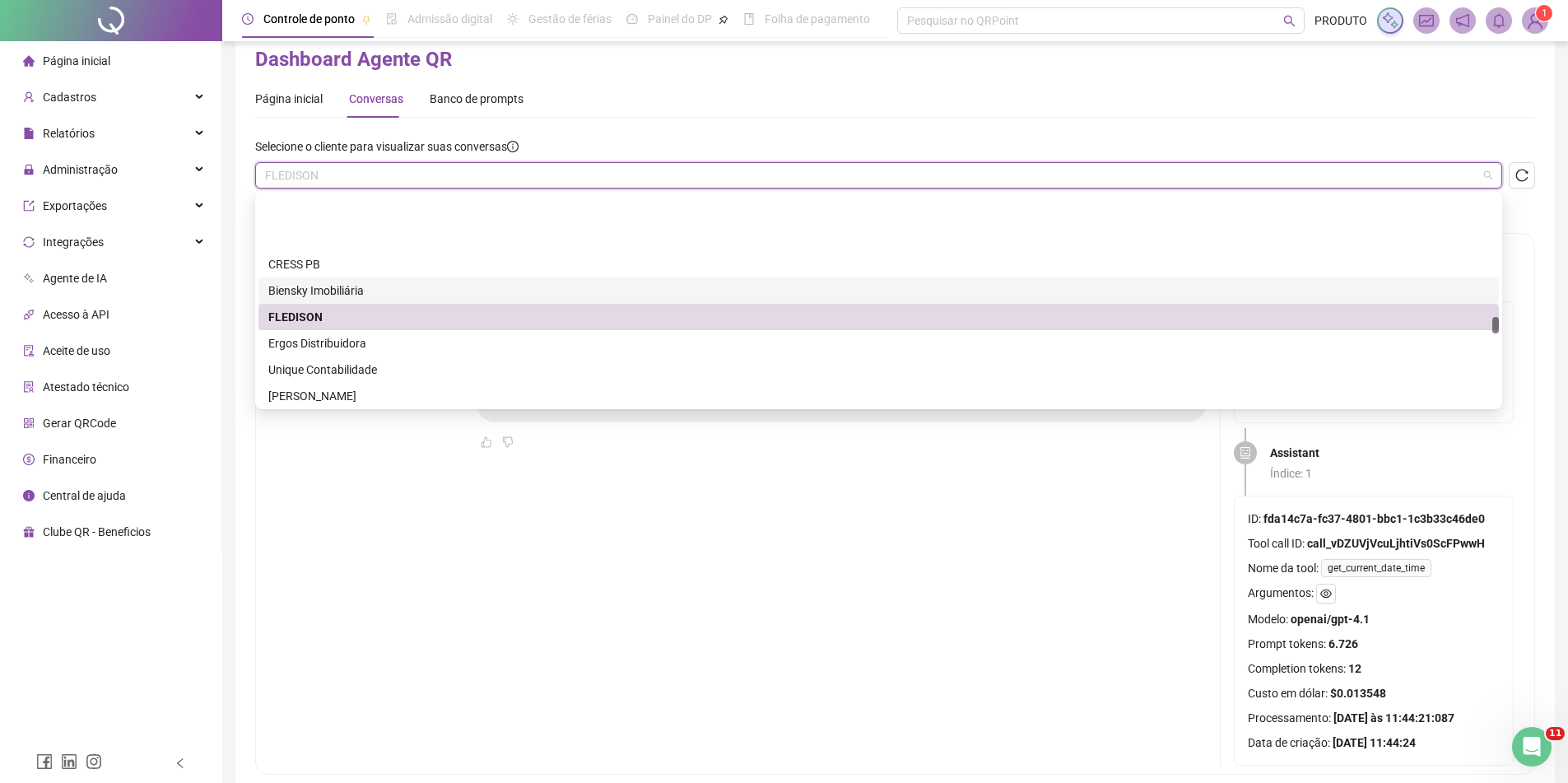
scroll to position [2634, 0]
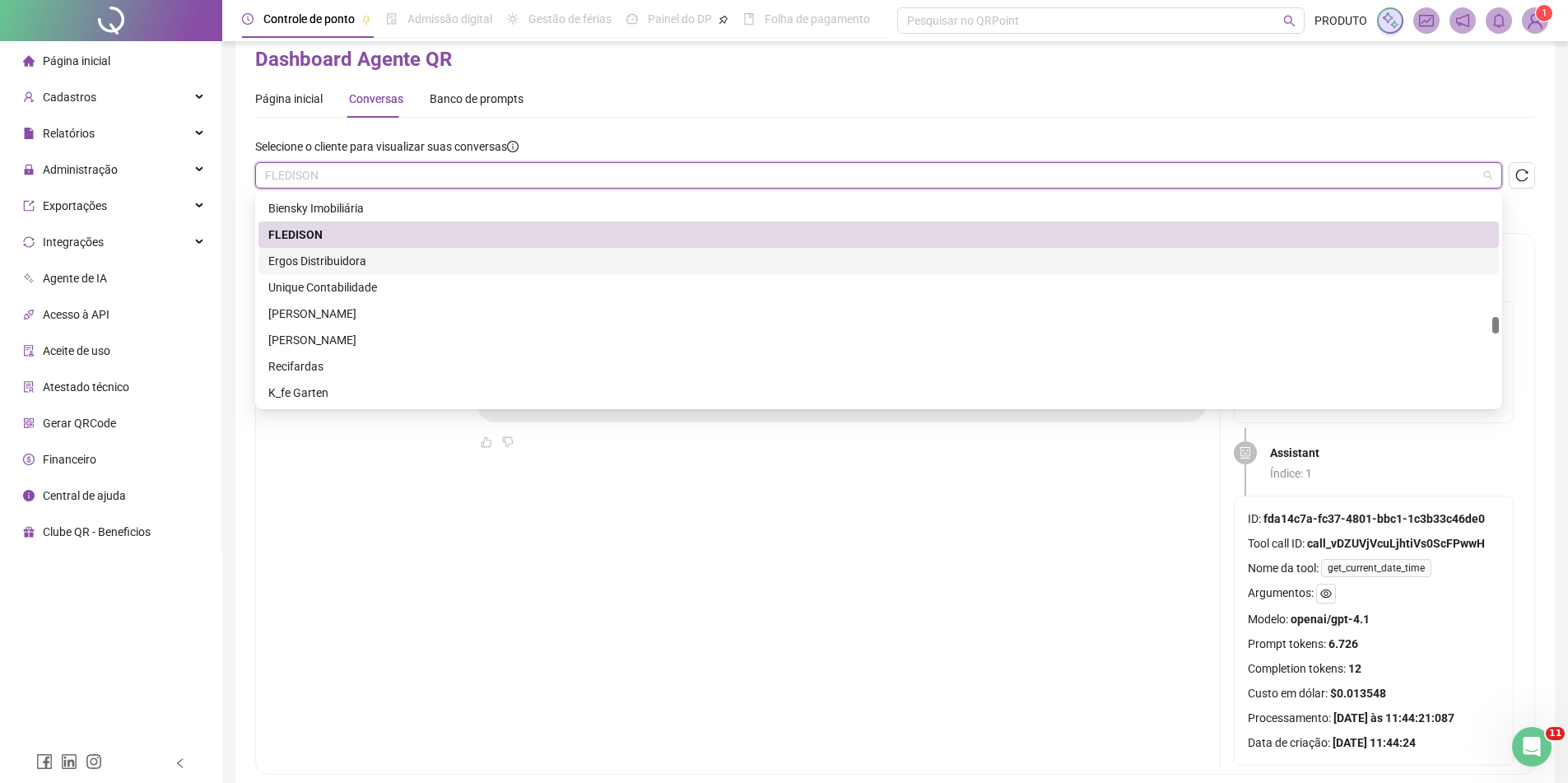
click at [342, 263] on div "Ergos Distribuidora" at bounding box center [878, 261] width 1221 height 18
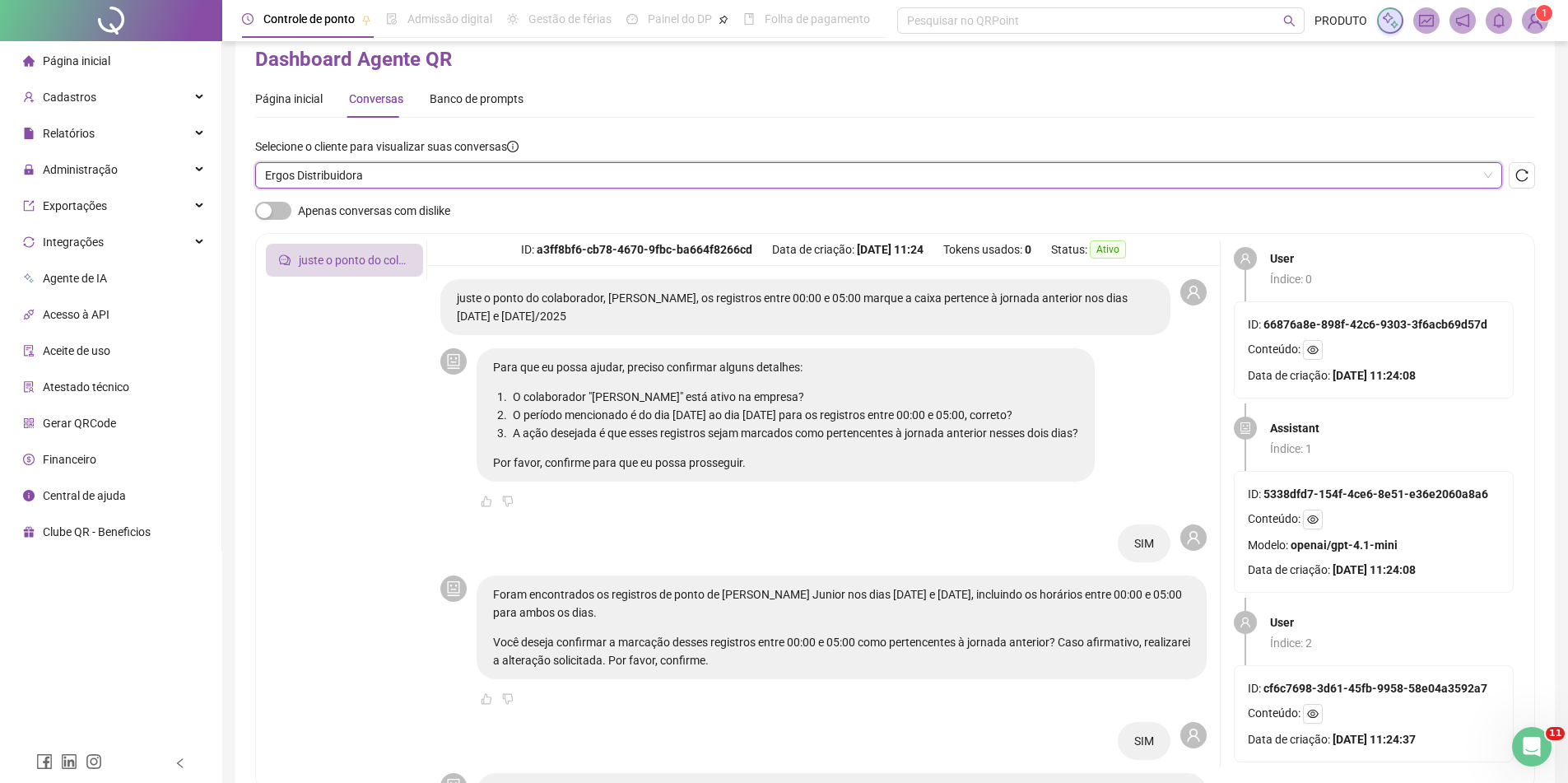
click at [375, 177] on span "Ergos Distribuidora" at bounding box center [879, 175] width 1228 height 25
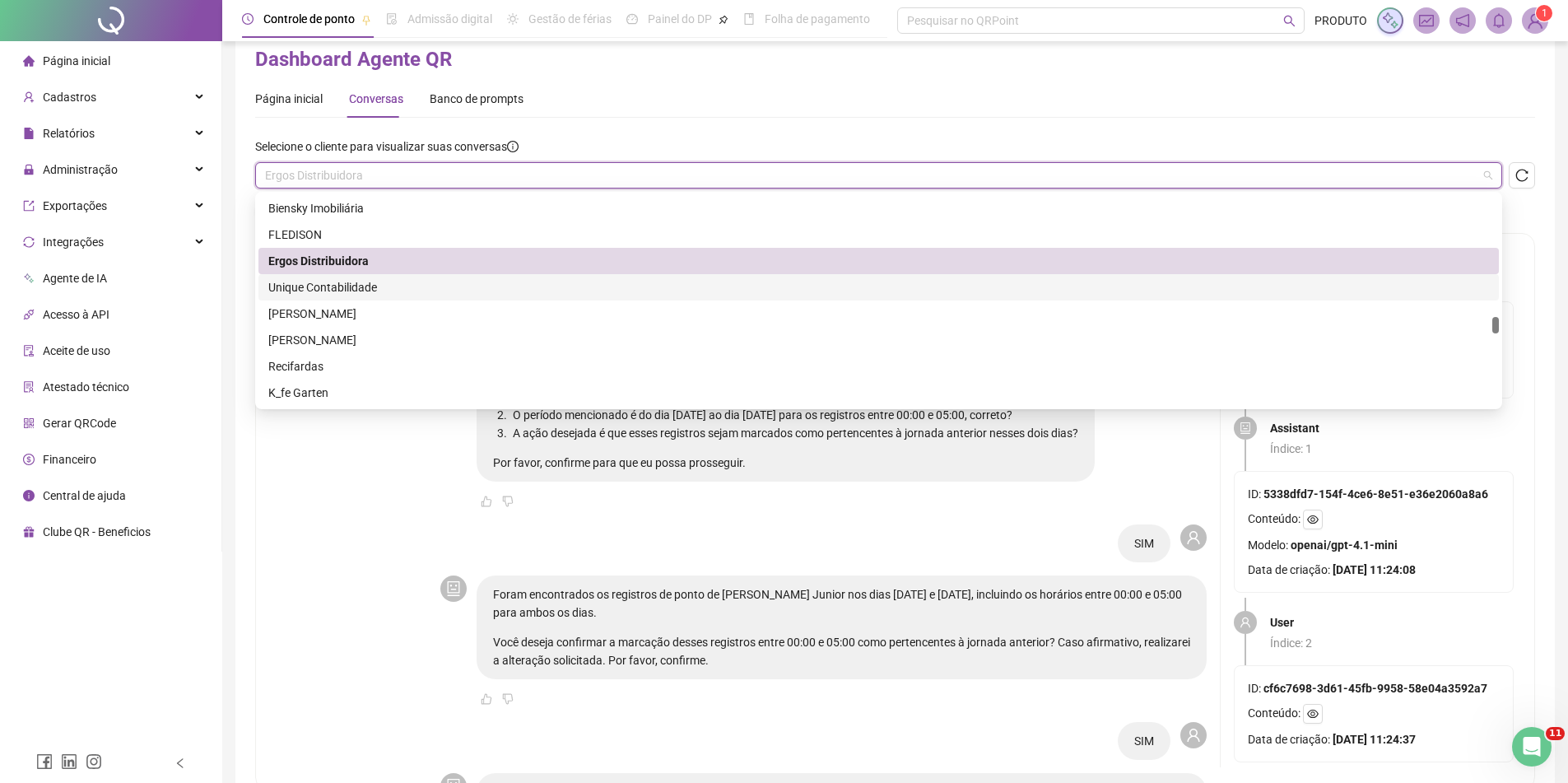
click at [335, 293] on div "Unique Contabilidade" at bounding box center [878, 287] width 1221 height 18
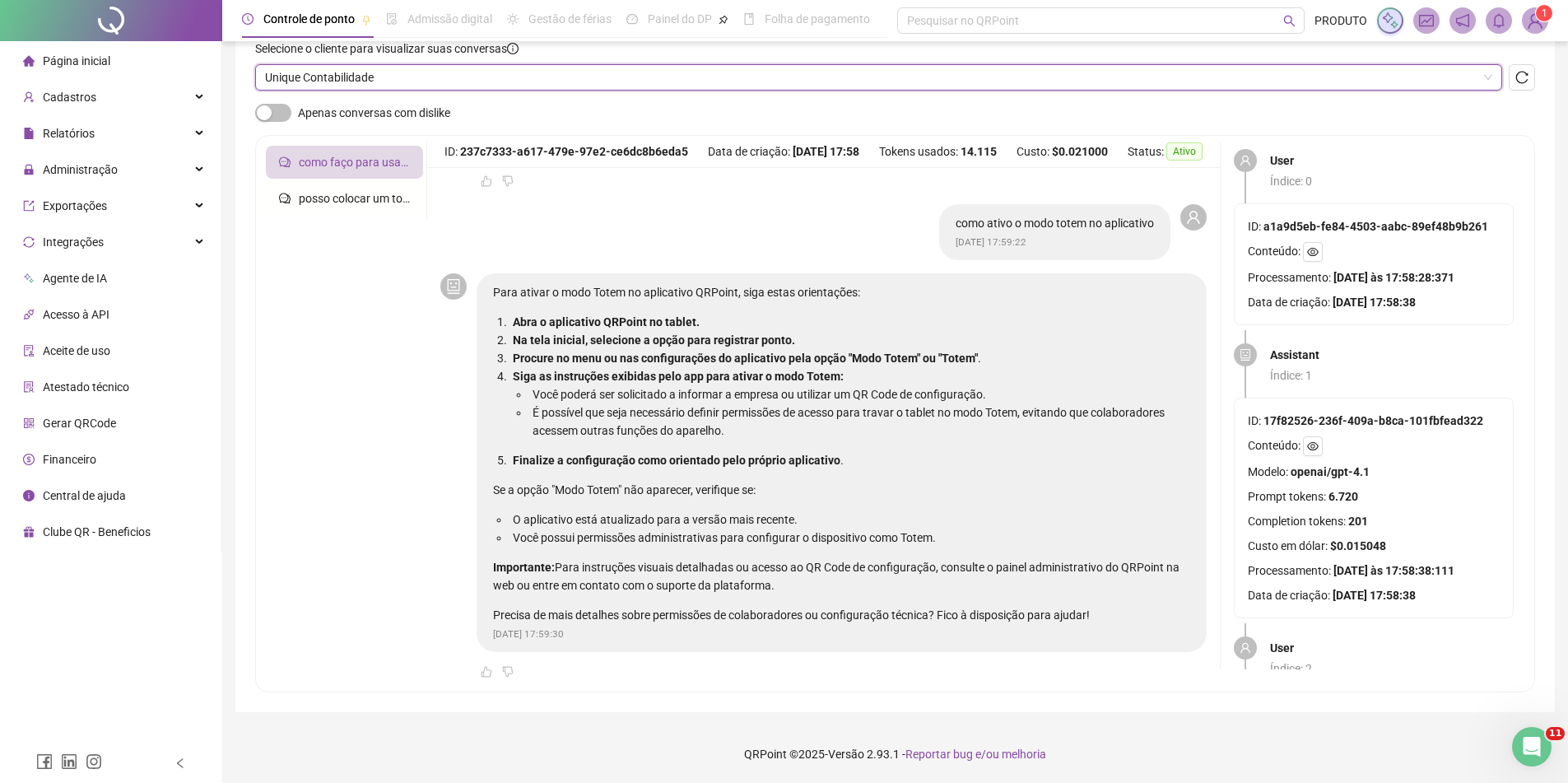
scroll to position [352, 0]
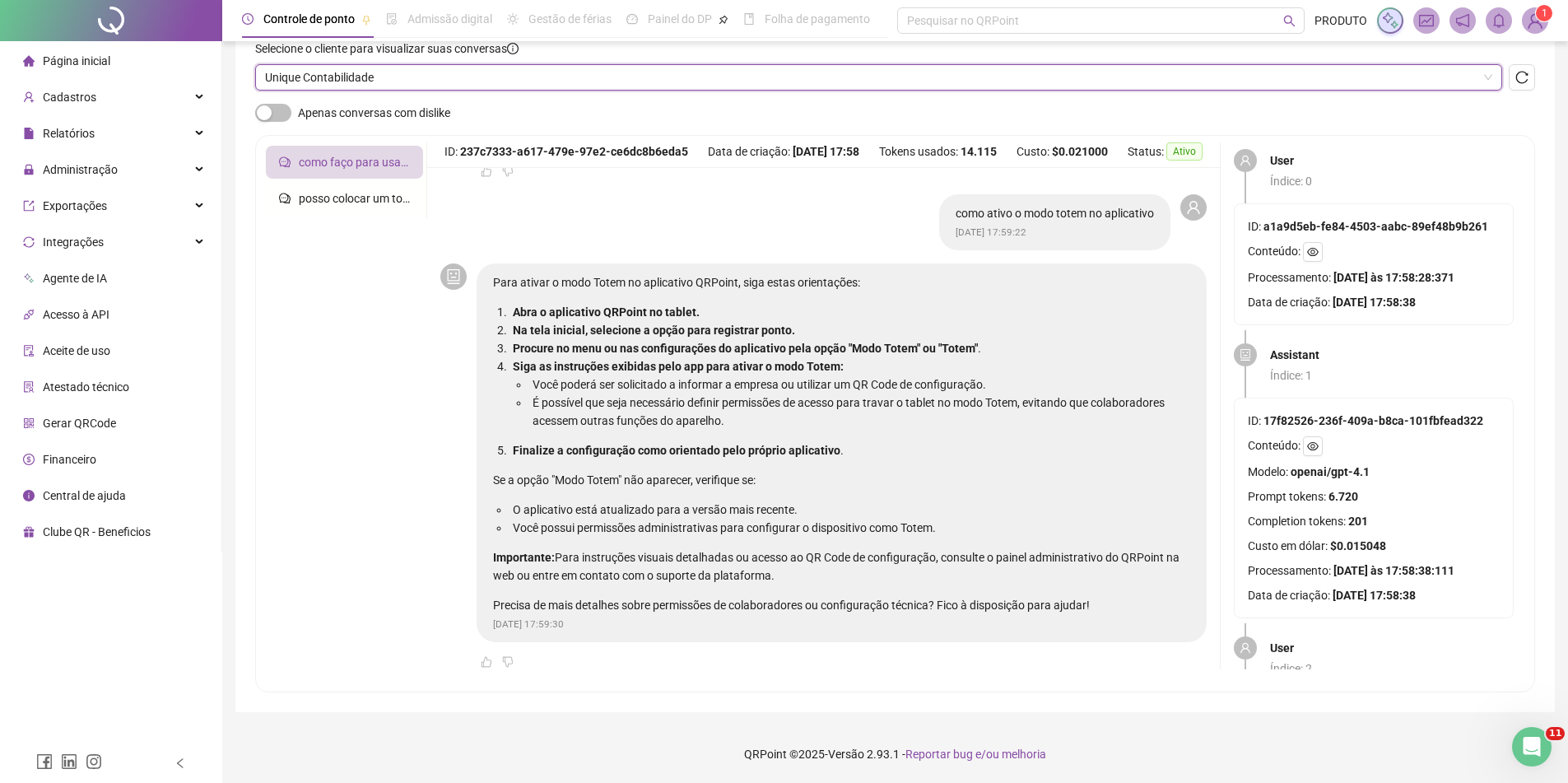
click at [349, 88] on span "Unique Contabilidade" at bounding box center [879, 77] width 1228 height 25
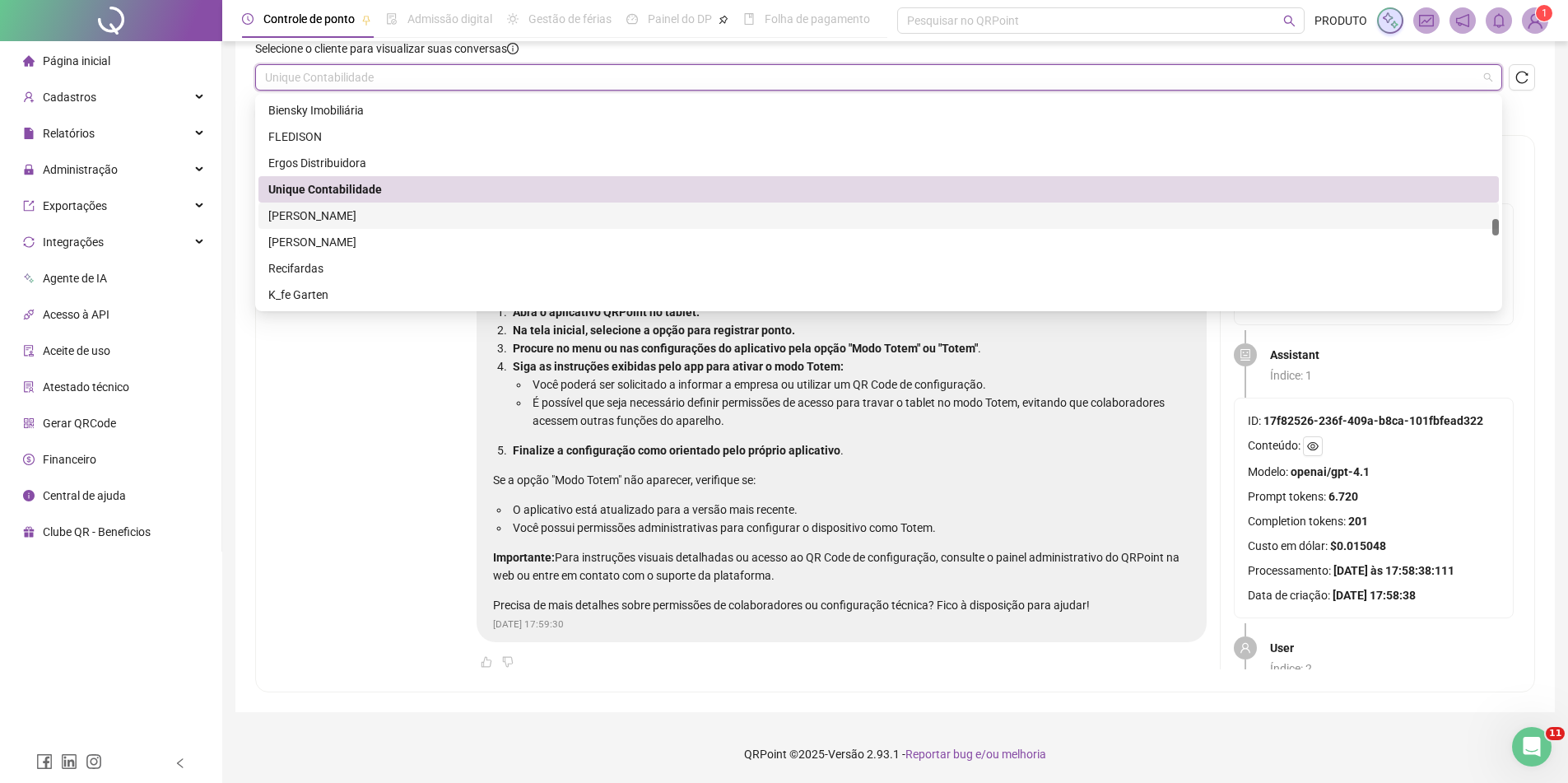
click at [333, 220] on div "[PERSON_NAME]" at bounding box center [878, 216] width 1221 height 18
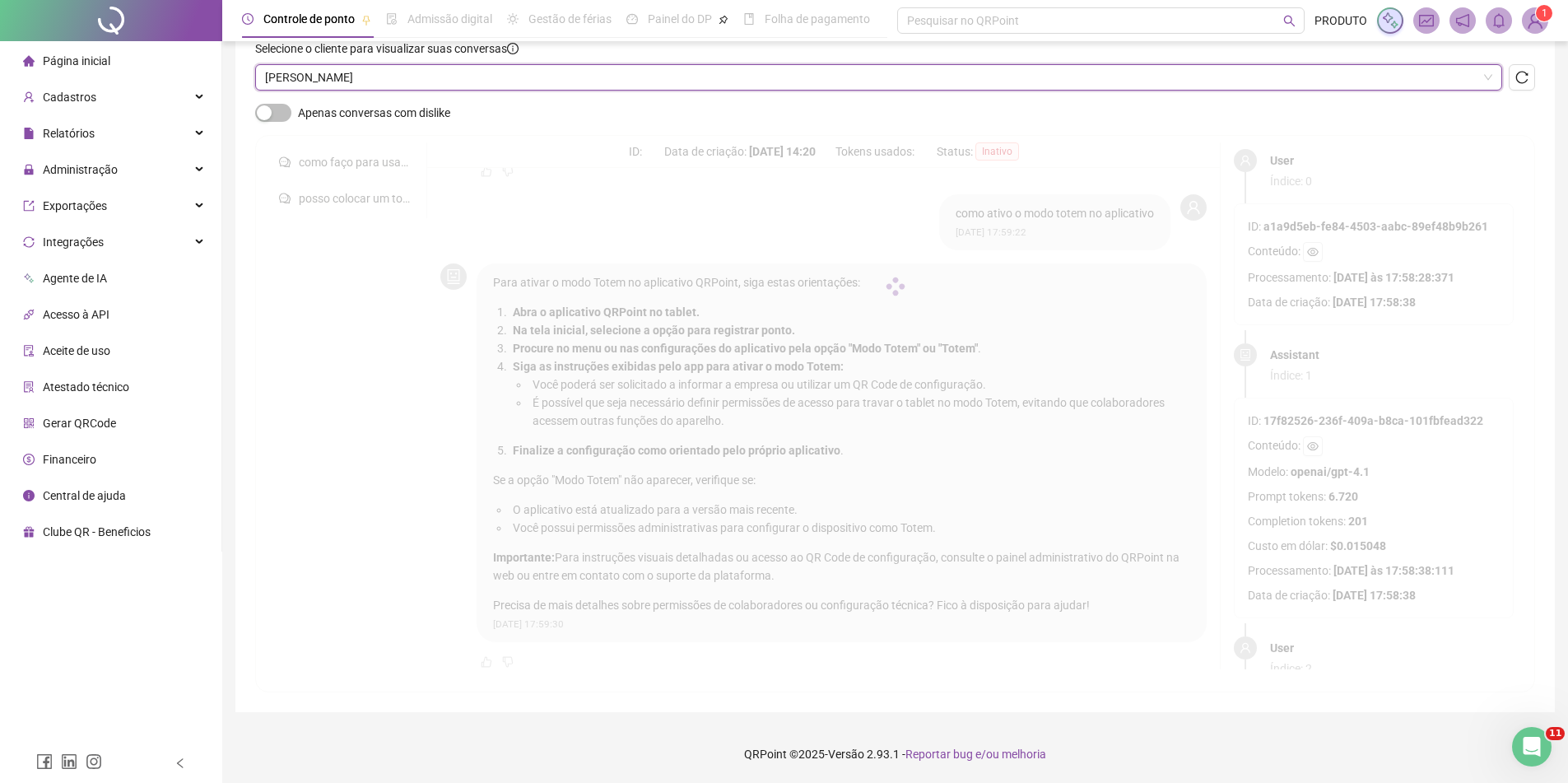
scroll to position [110, 0]
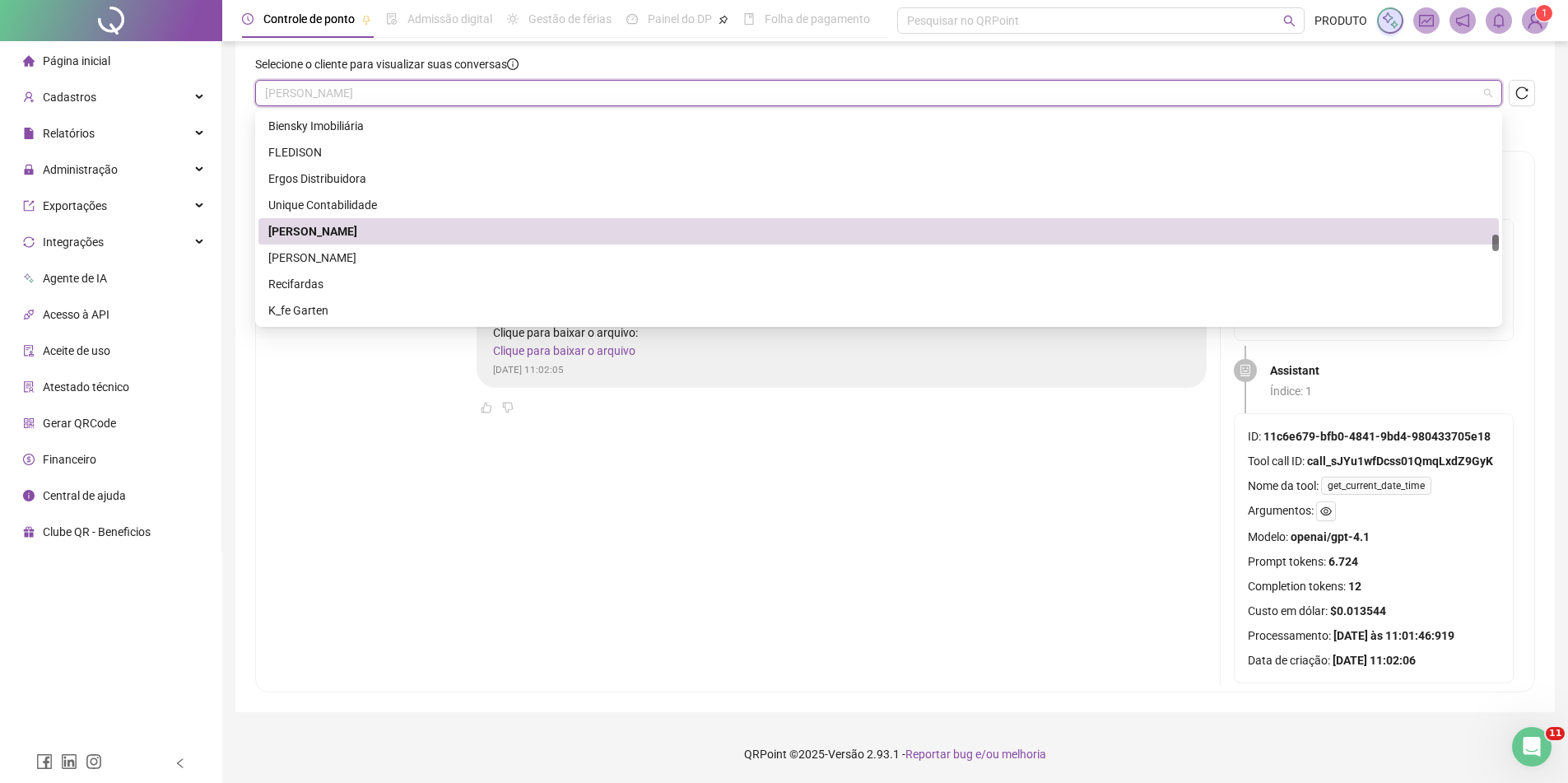
click at [369, 99] on span "[PERSON_NAME]" at bounding box center [879, 92] width 1228 height 25
click at [341, 265] on div "[PERSON_NAME]" at bounding box center [878, 258] width 1221 height 18
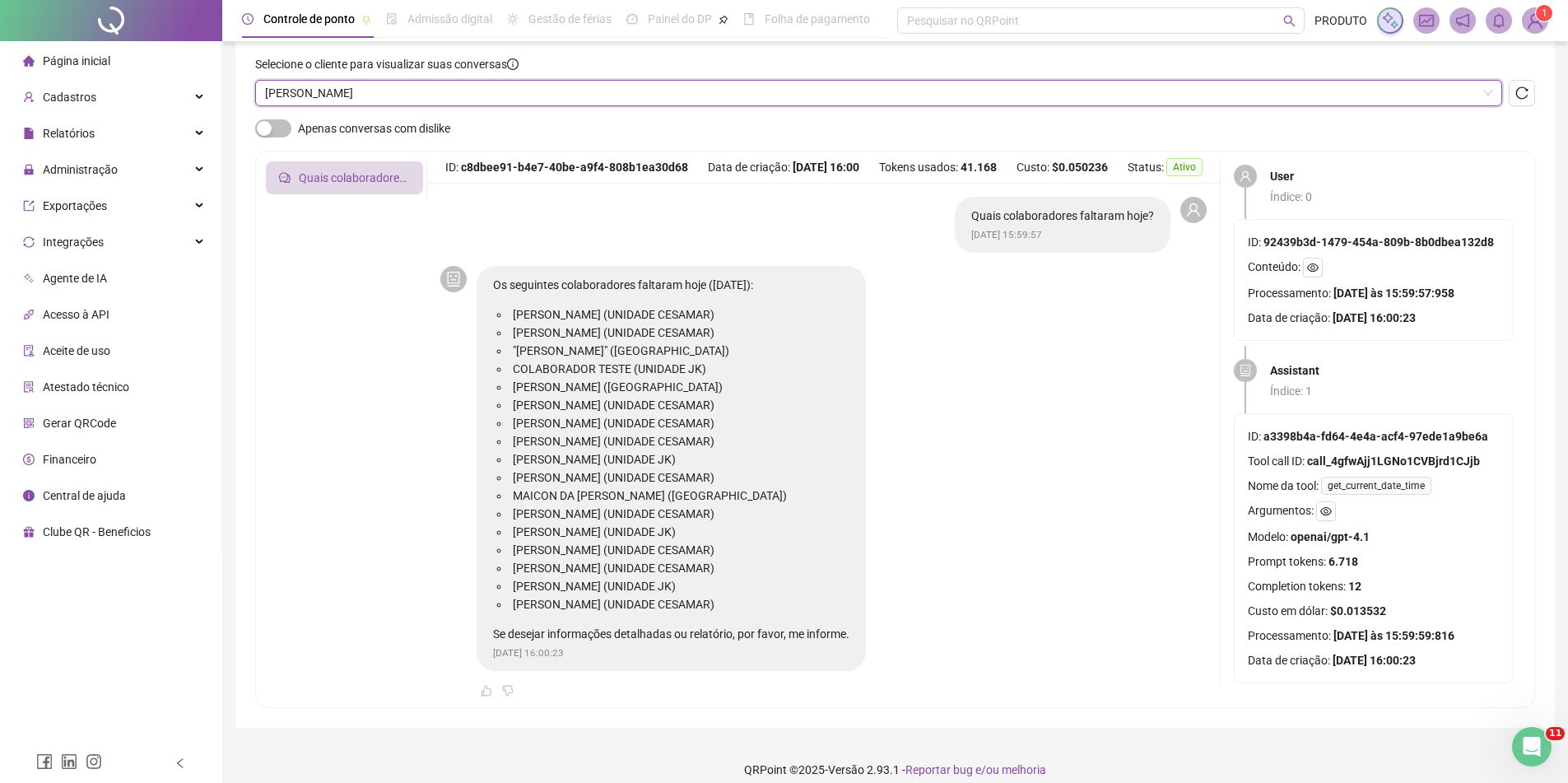
click at [360, 94] on span "[PERSON_NAME]" at bounding box center [879, 92] width 1228 height 25
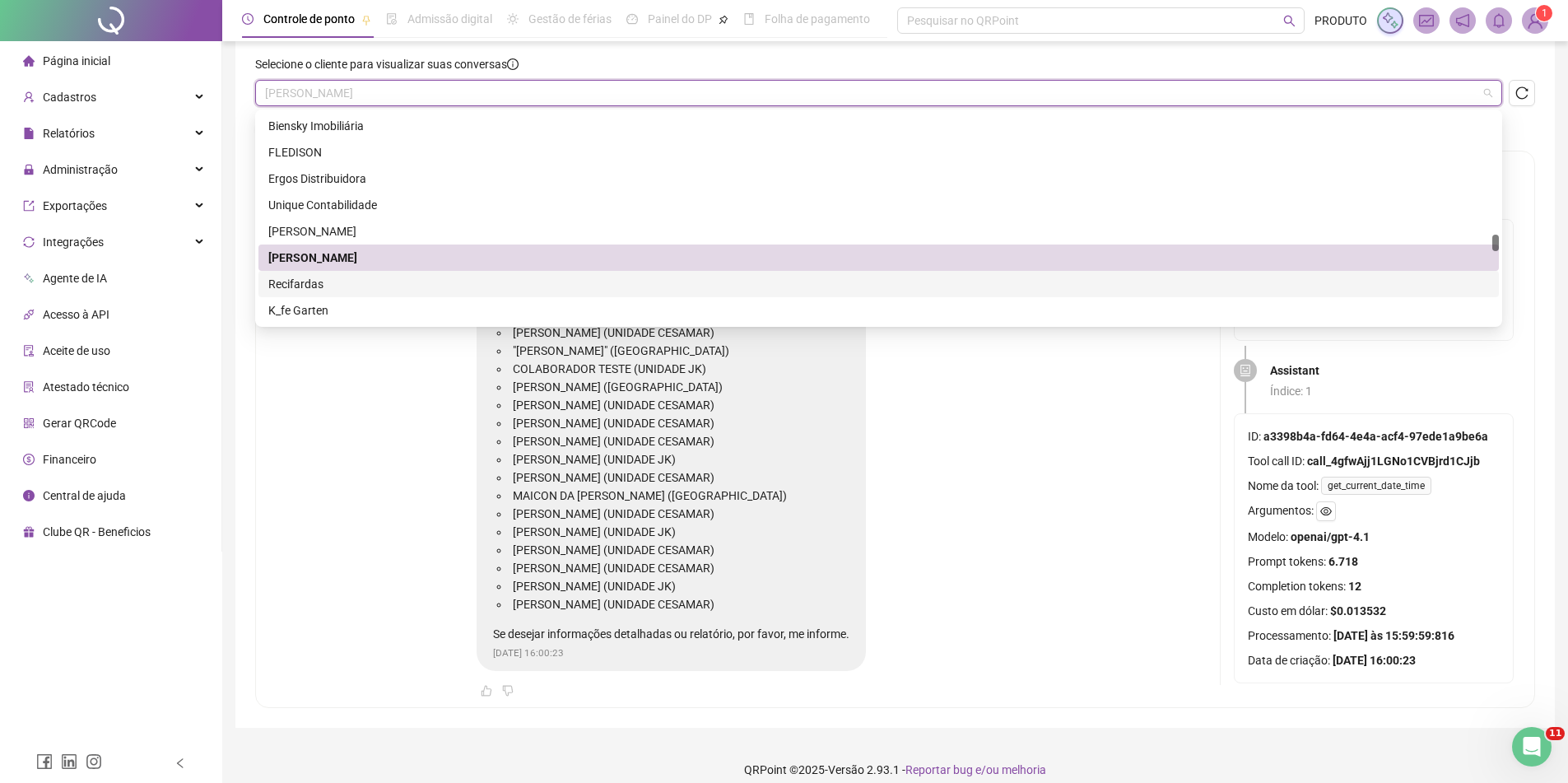
click at [349, 282] on div "Recifardas" at bounding box center [878, 284] width 1221 height 18
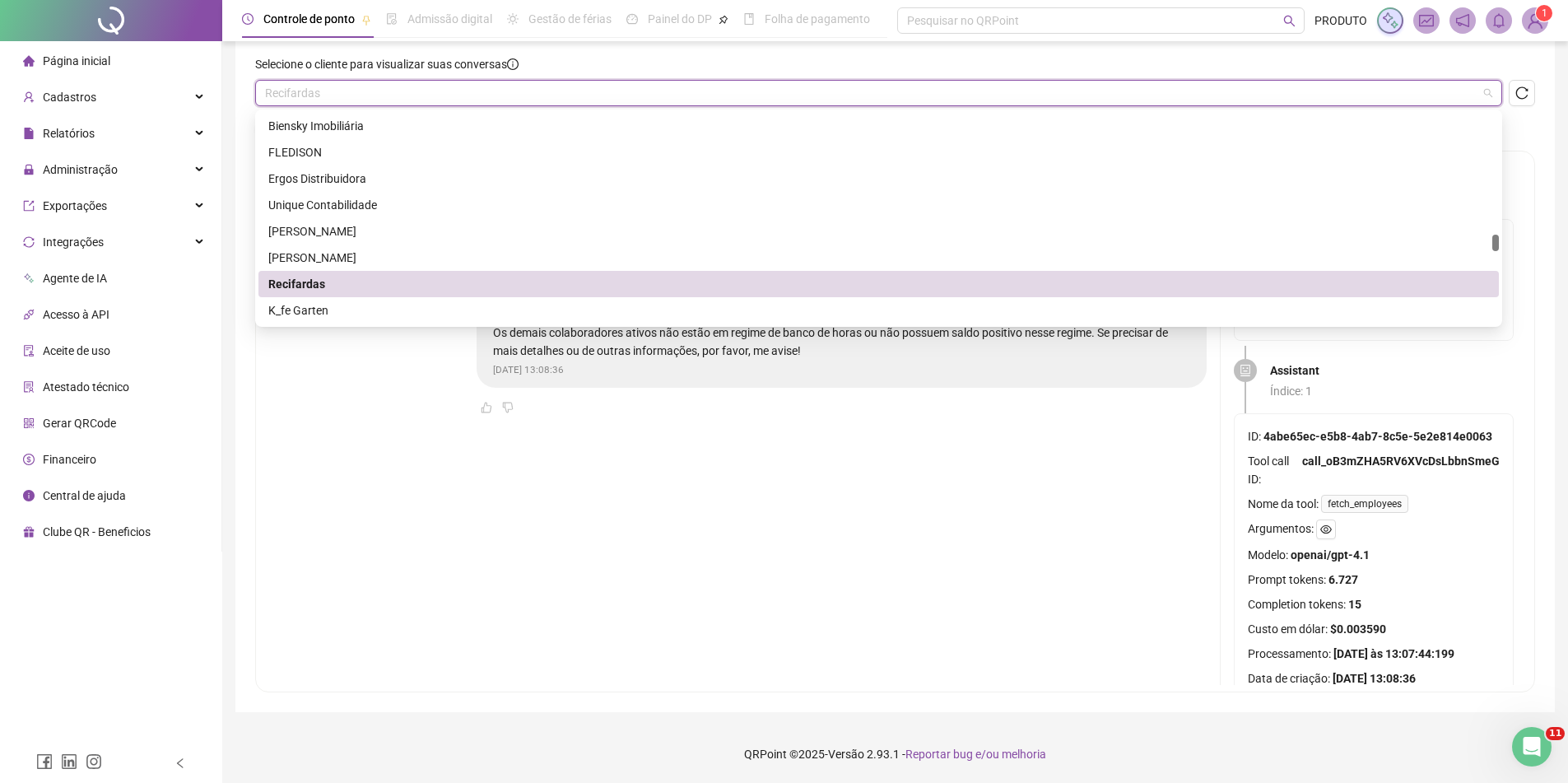
click at [363, 102] on span "Recifardas" at bounding box center [879, 92] width 1228 height 25
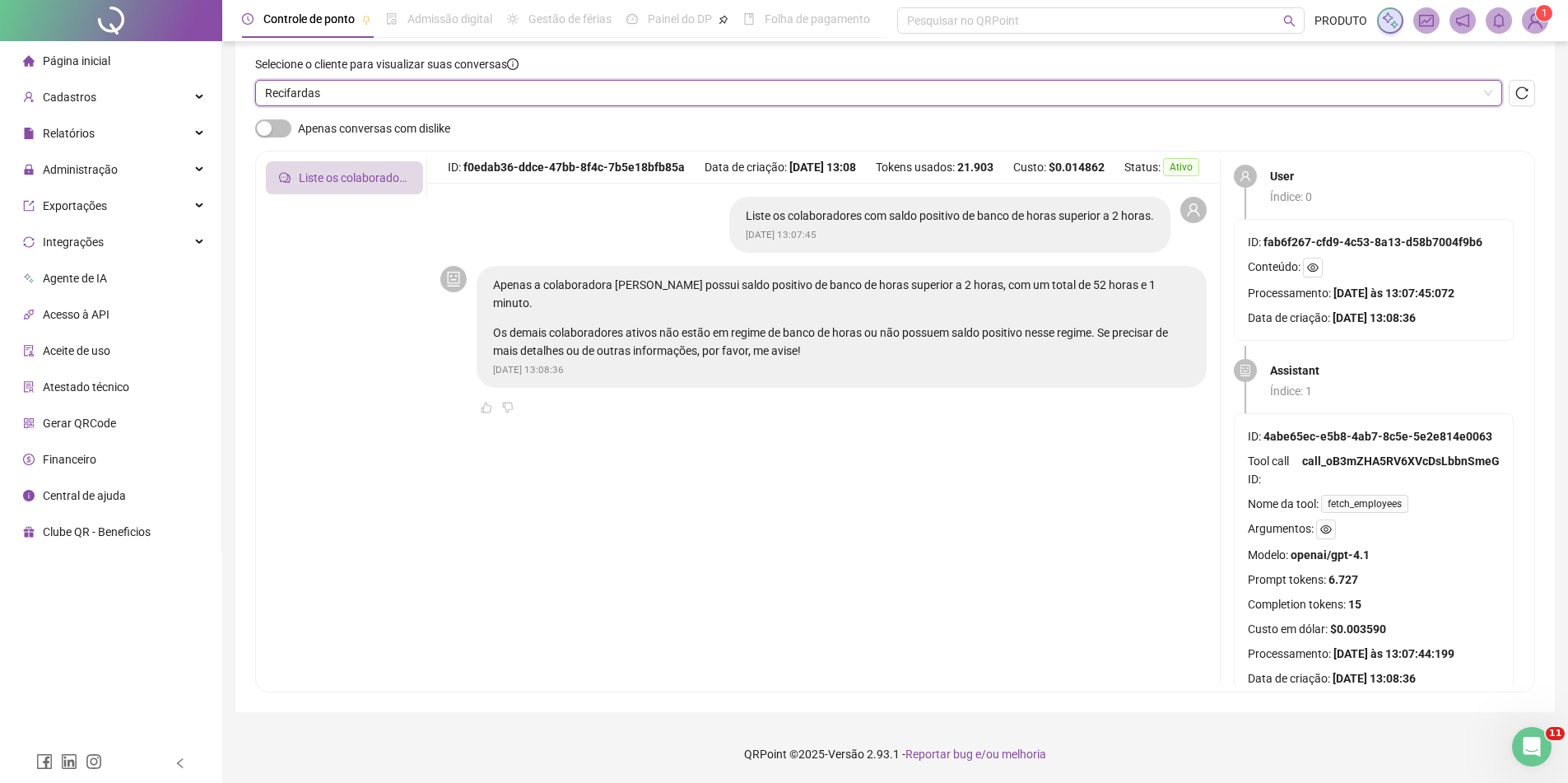
click at [381, 94] on span "Recifardas" at bounding box center [879, 92] width 1228 height 25
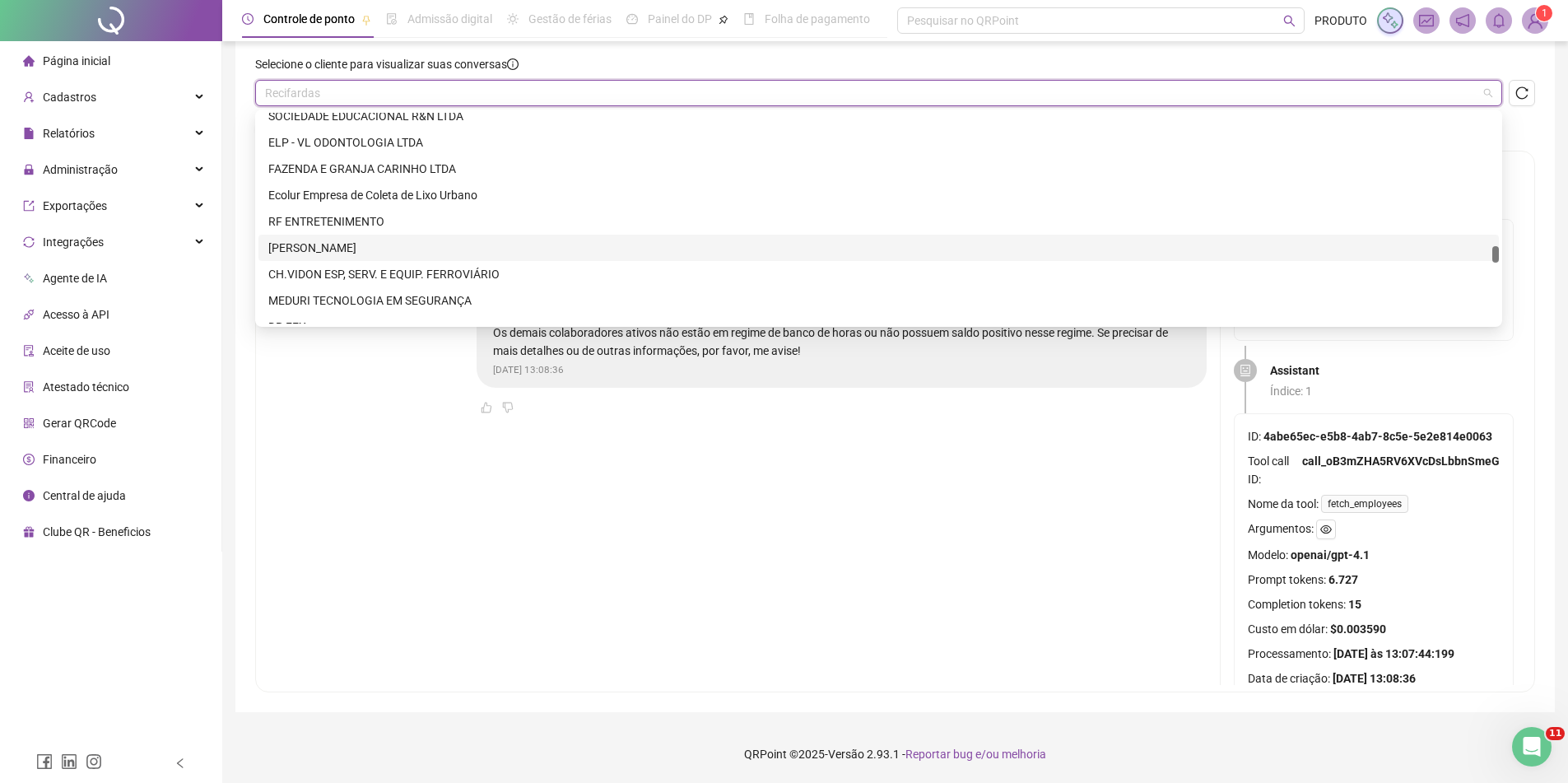
scroll to position [2717, 0]
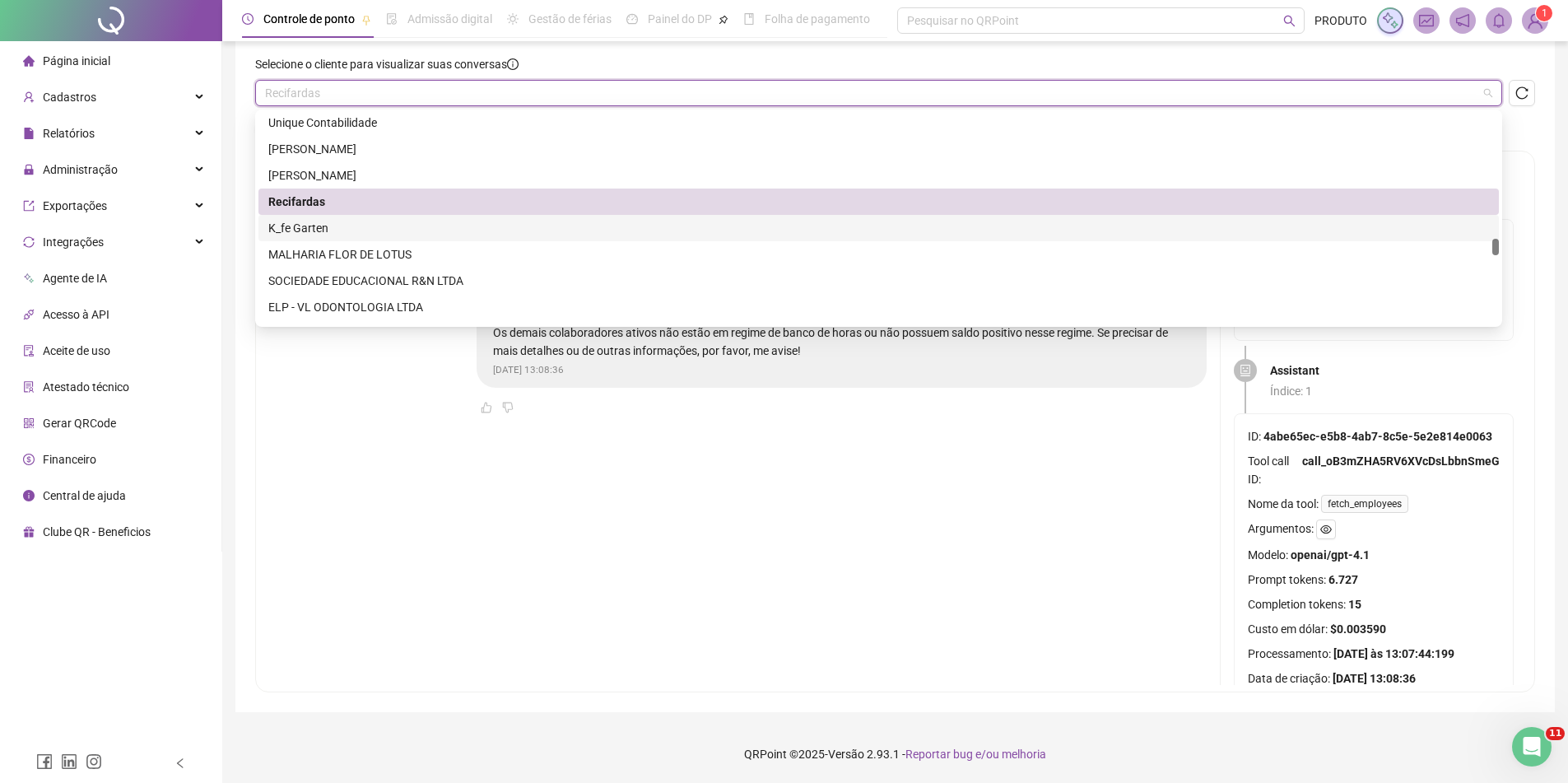
click at [374, 226] on div "K_fe Garten" at bounding box center [878, 228] width 1221 height 18
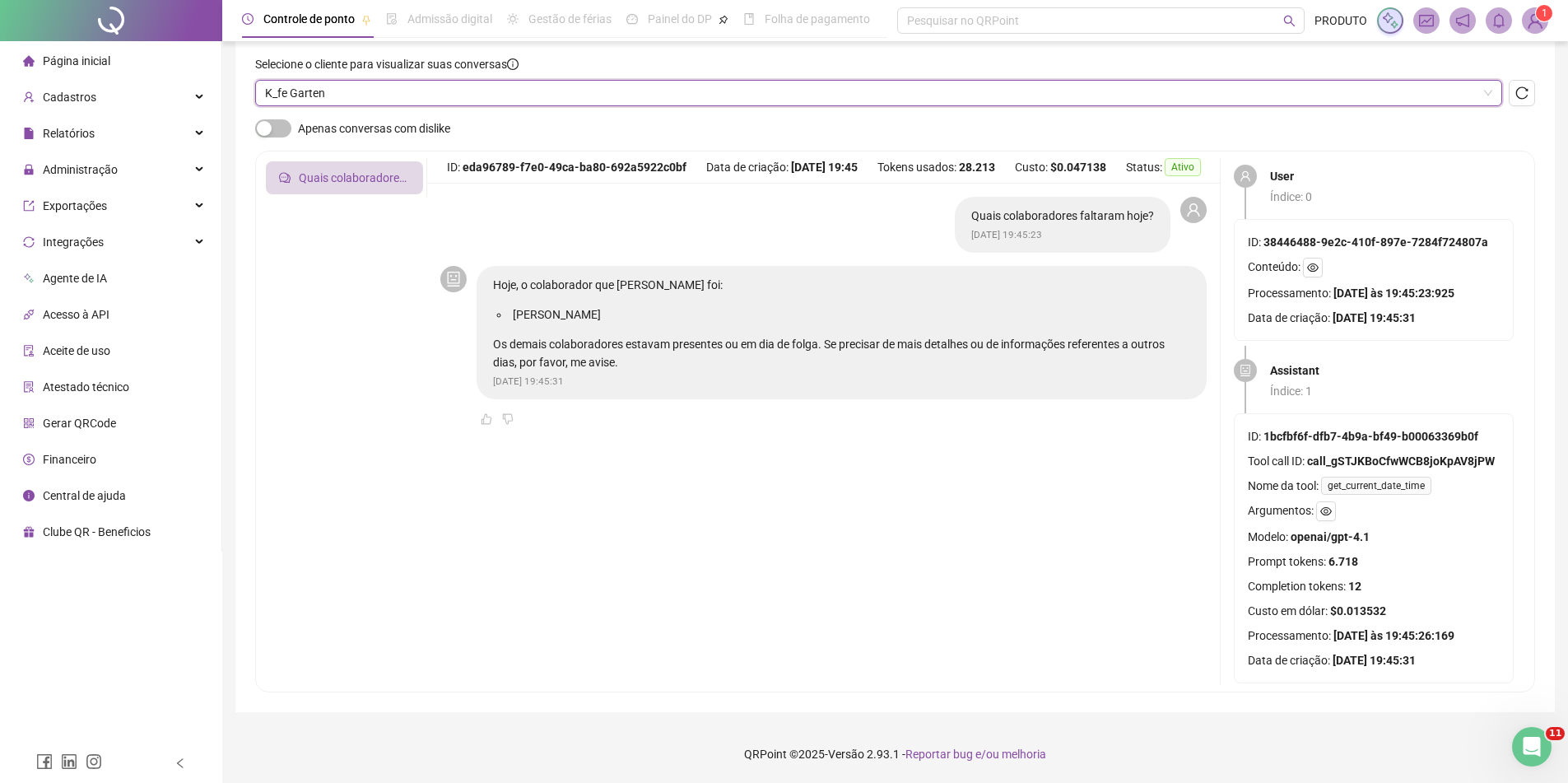
click at [391, 96] on span "K_fe Garten" at bounding box center [879, 92] width 1228 height 25
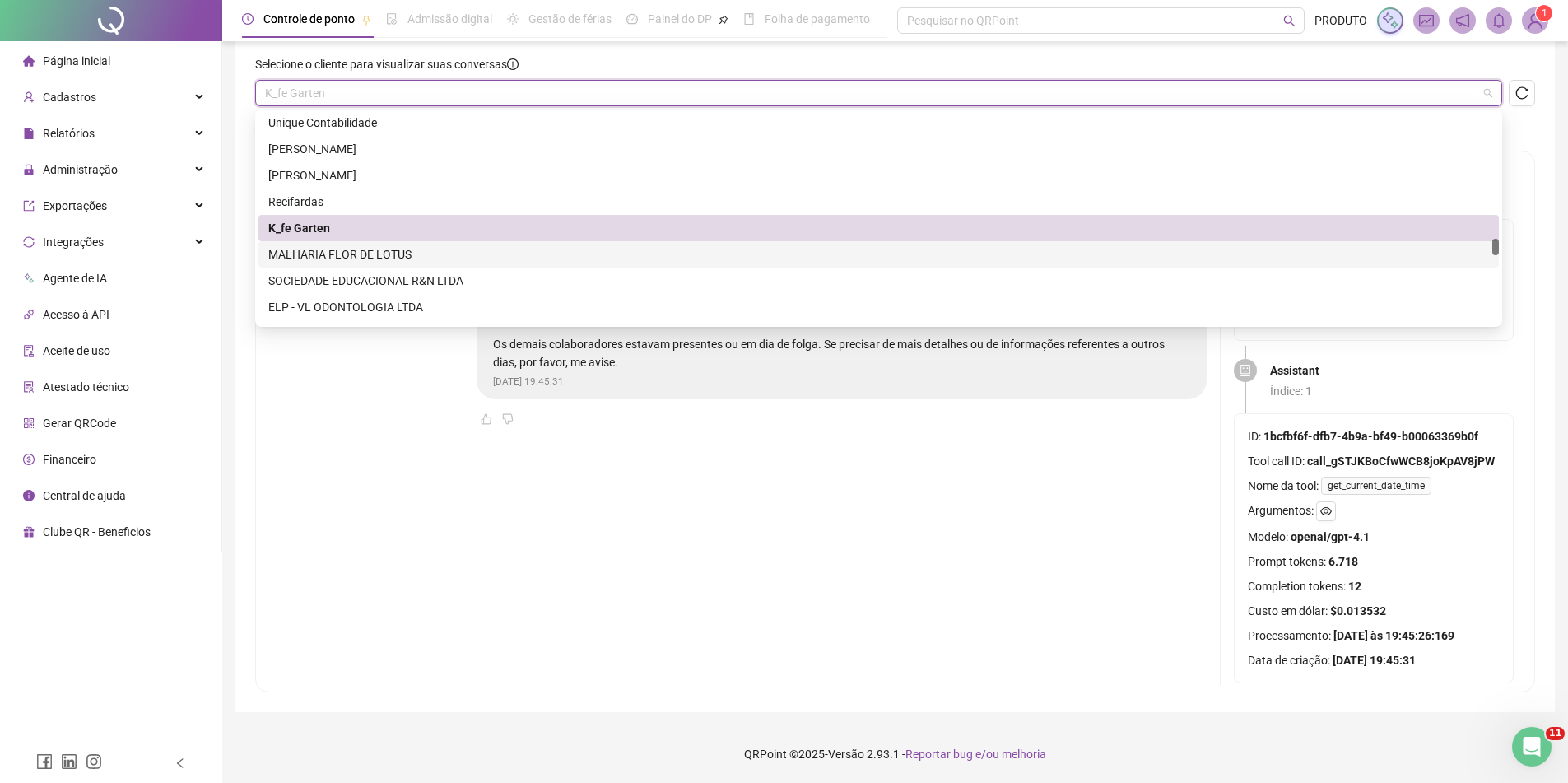
click at [333, 252] on div "MALHARIA FLOR DE LOTUS" at bounding box center [878, 254] width 1221 height 18
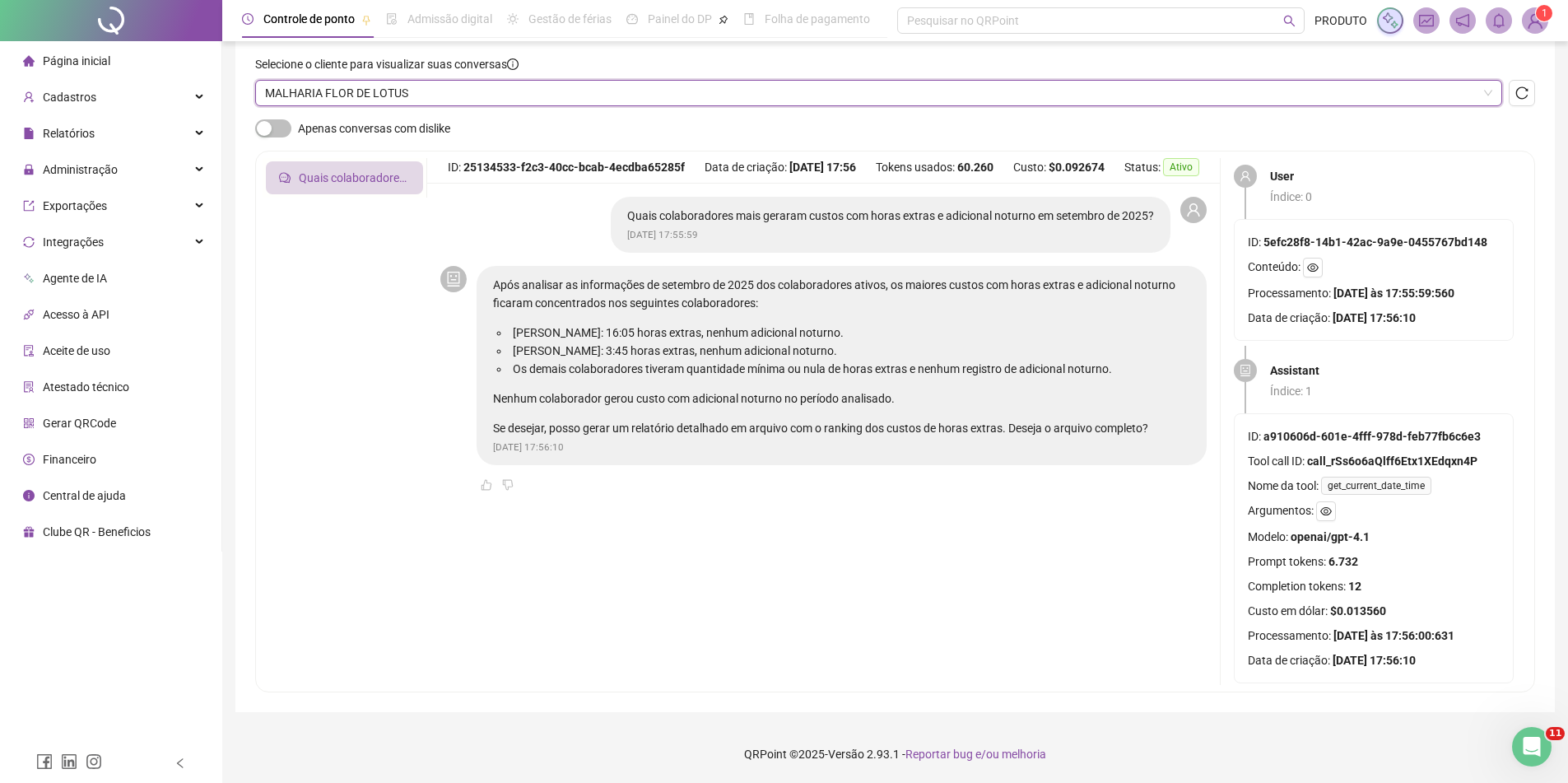
click at [399, 89] on span "MALHARIA FLOR DE LOTUS" at bounding box center [879, 92] width 1228 height 25
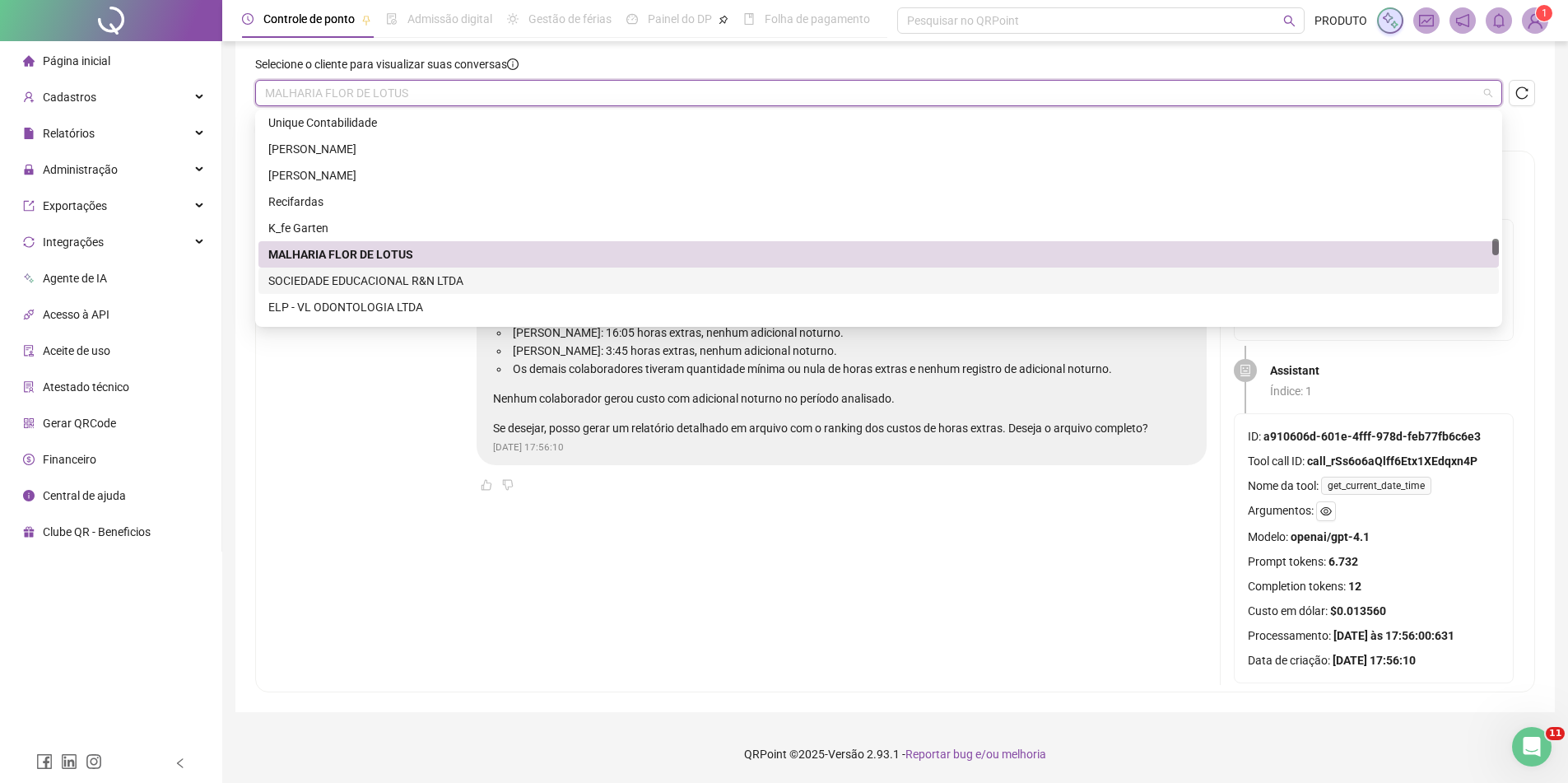
click at [330, 282] on div "SOCIEDADE EDUCACIONAL R&N LTDA" at bounding box center [878, 281] width 1221 height 18
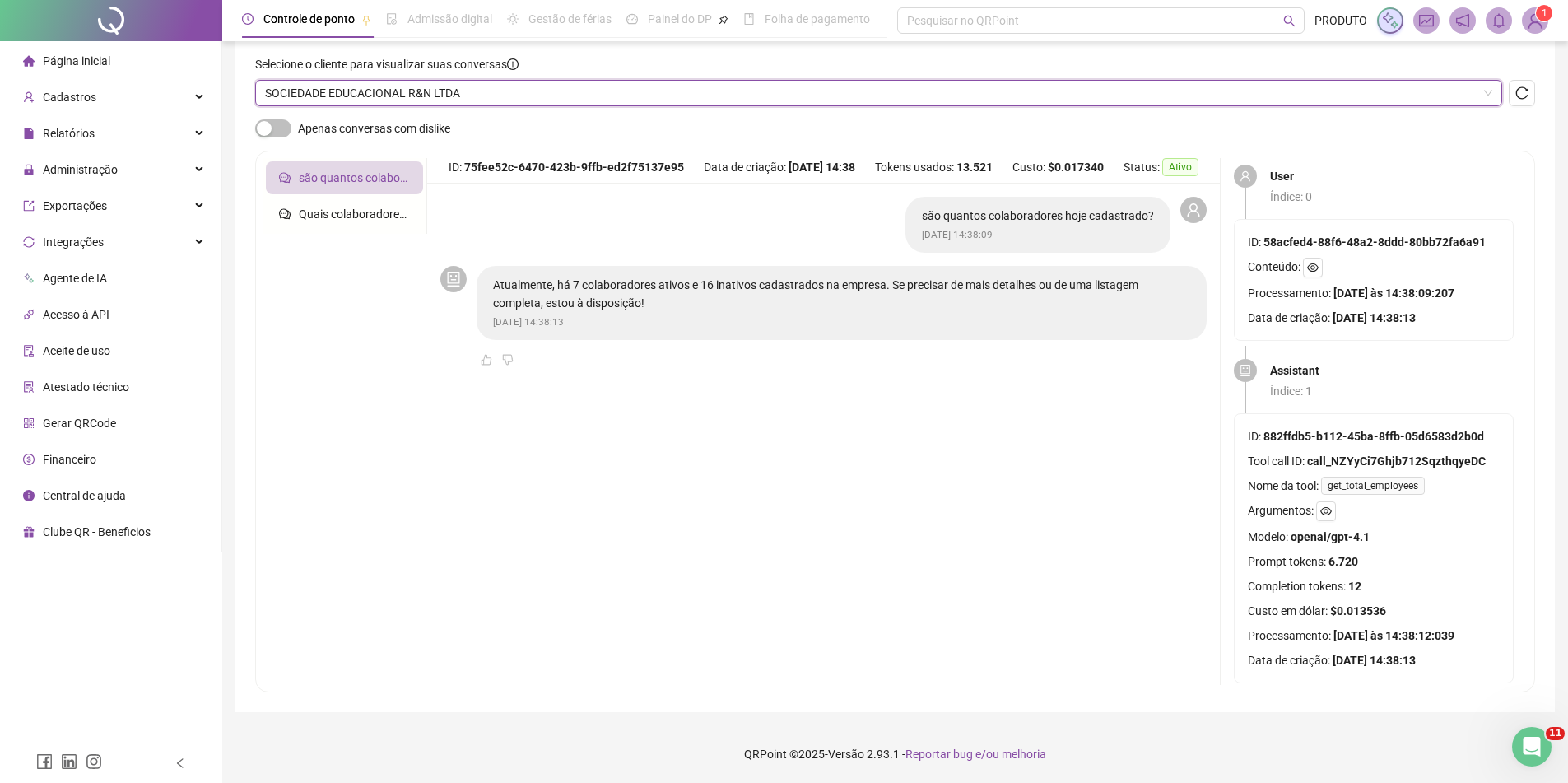
click at [402, 100] on span "SOCIEDADE EDUCACIONAL R&N LTDA" at bounding box center [879, 92] width 1228 height 25
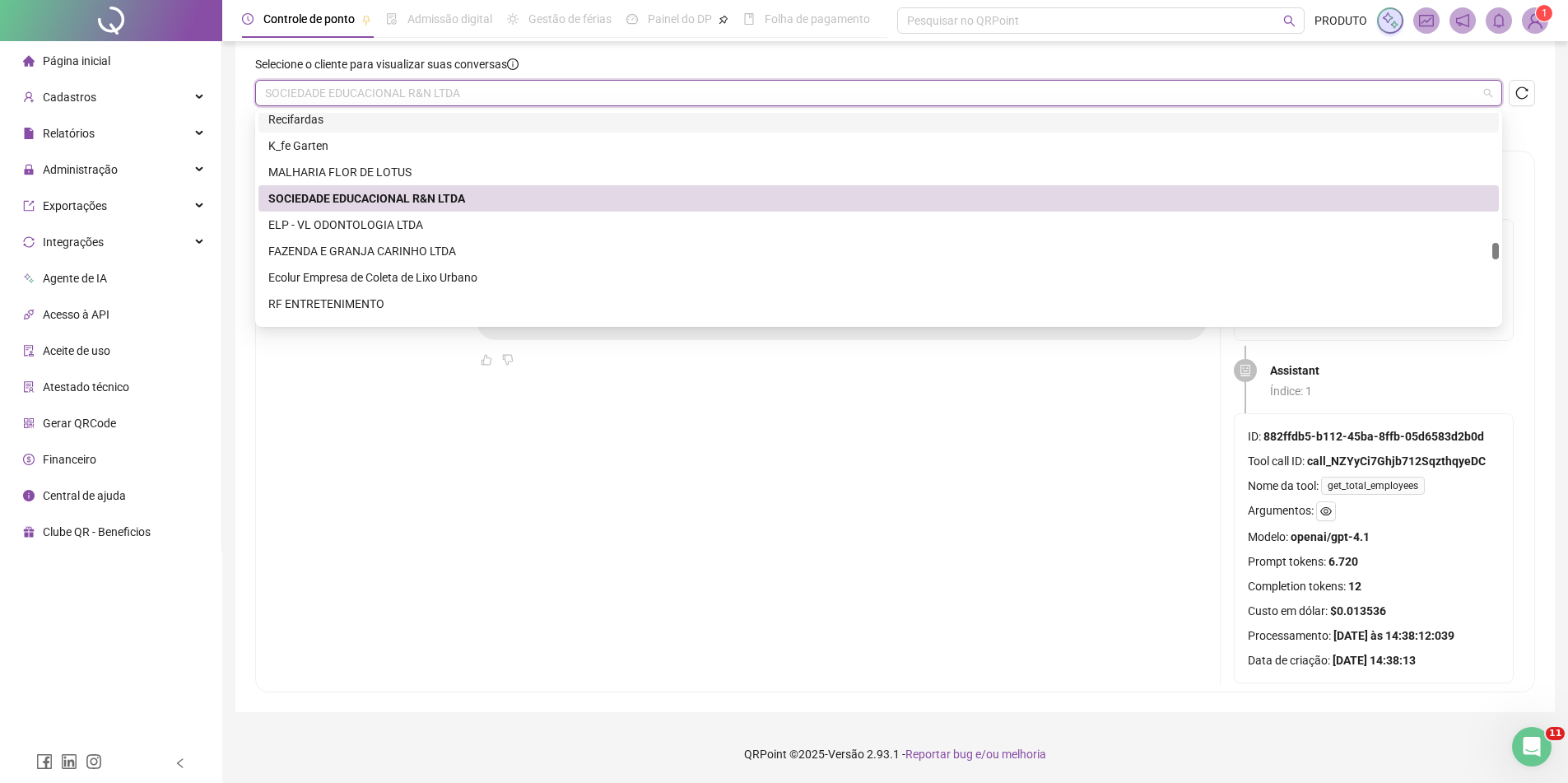
scroll to position [2881, 0]
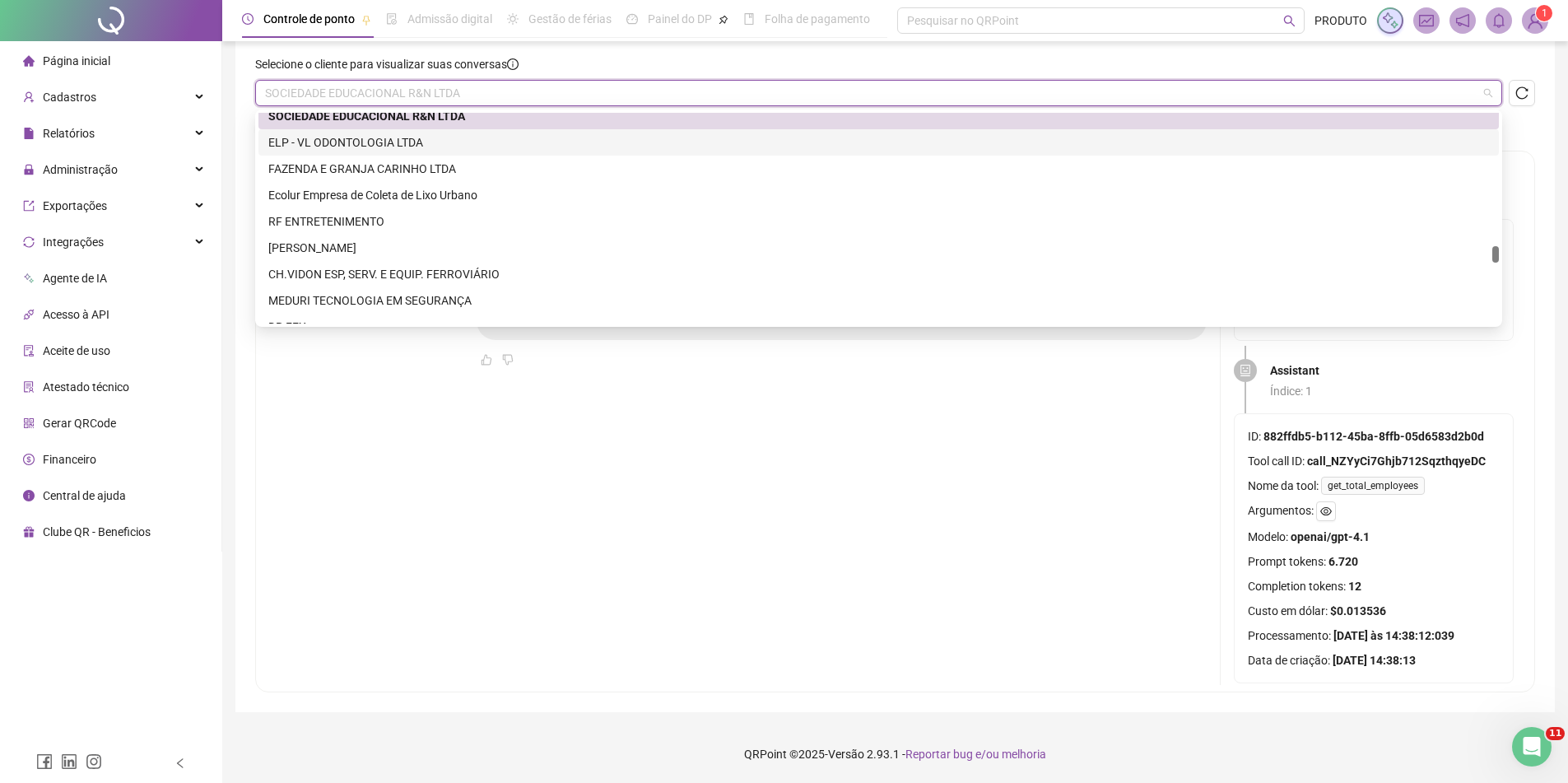
click at [413, 143] on div "ELP - VL ODONTOLOGIA LTDA" at bounding box center [878, 143] width 1221 height 18
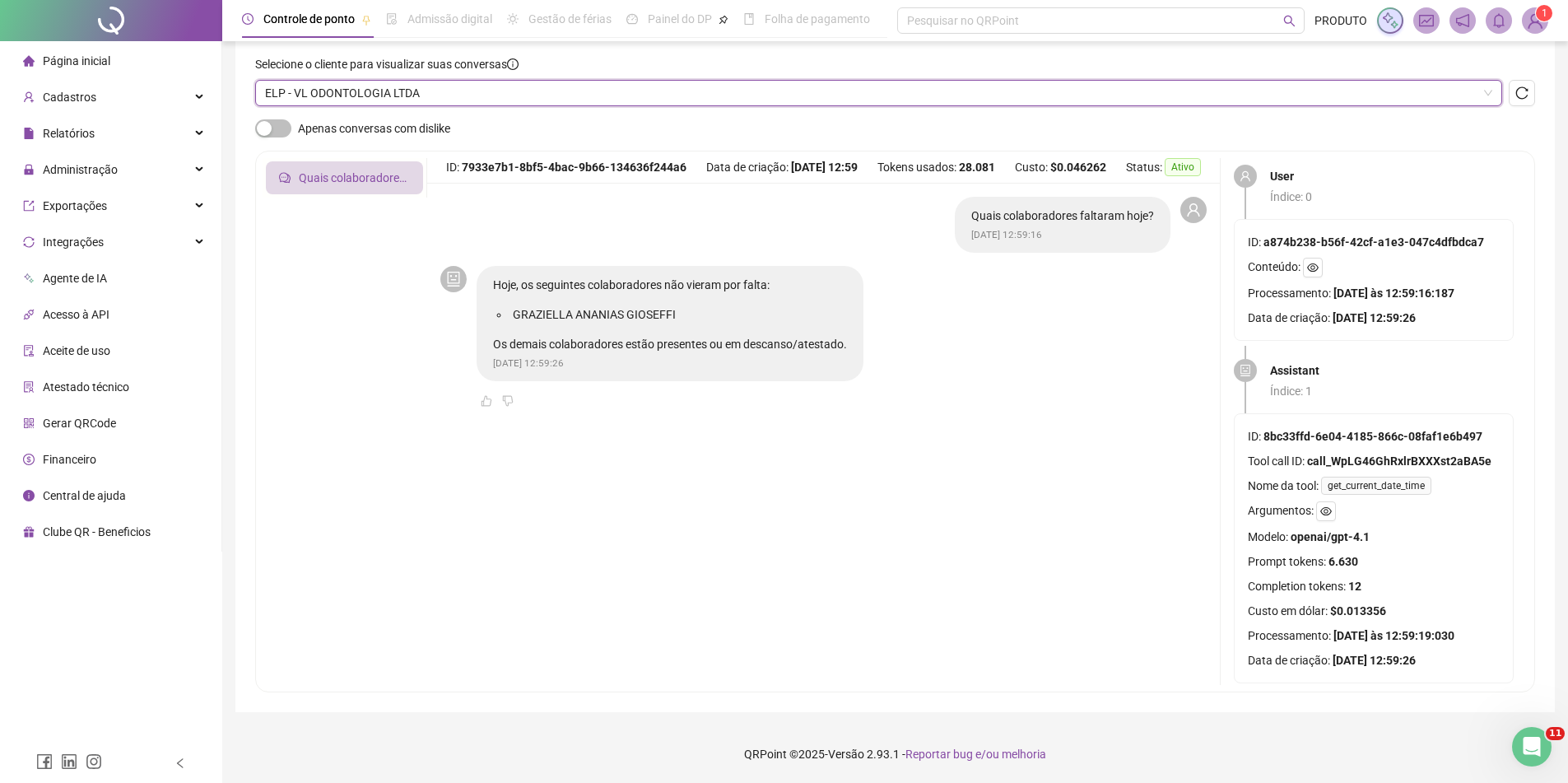
click at [402, 99] on span "ELP - VL ODONTOLOGIA LTDA" at bounding box center [879, 92] width 1228 height 25
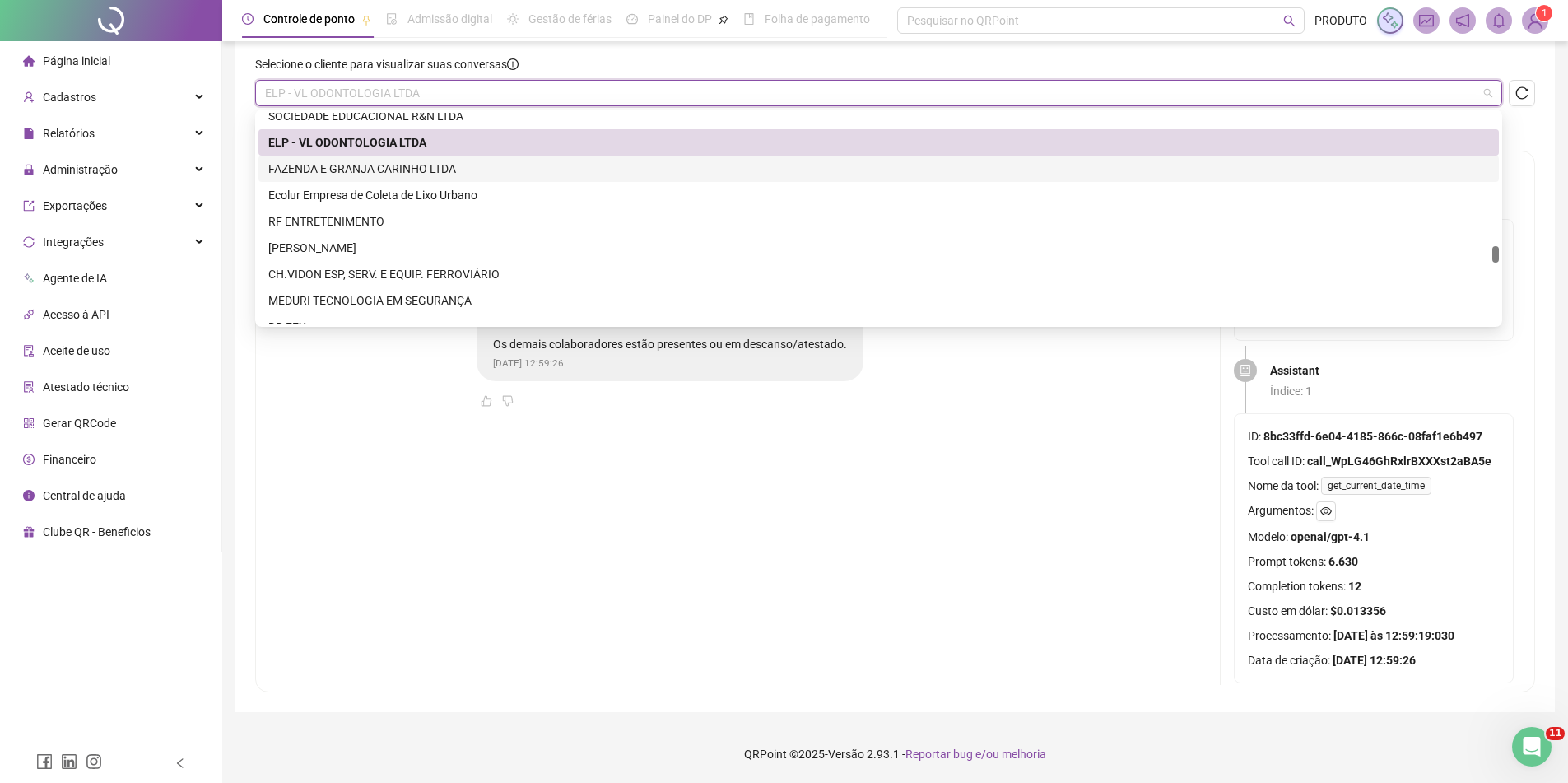
click at [373, 165] on div "FAZENDA E GRANJA CARINHO LTDA" at bounding box center [878, 169] width 1221 height 18
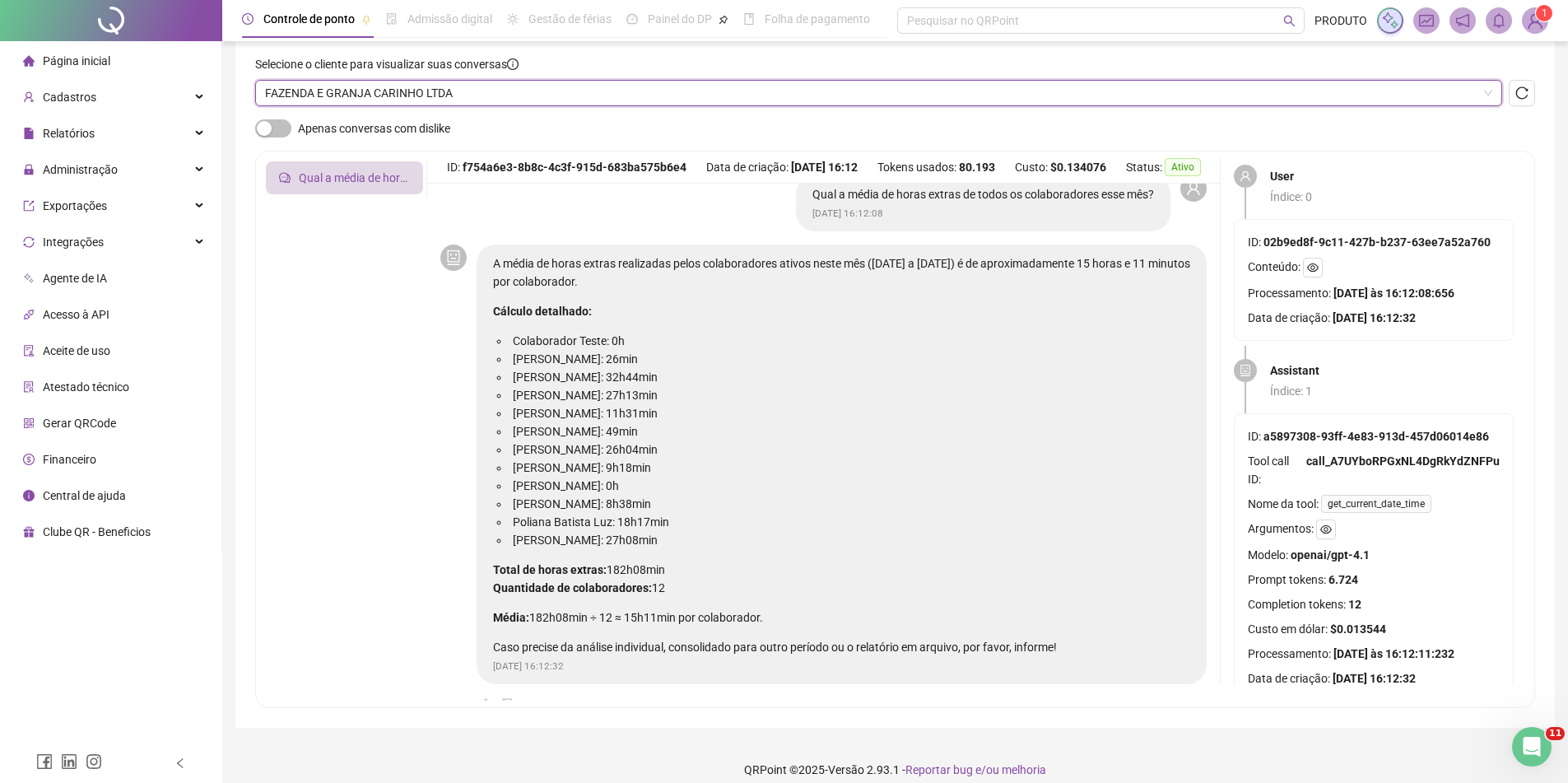
scroll to position [48, 0]
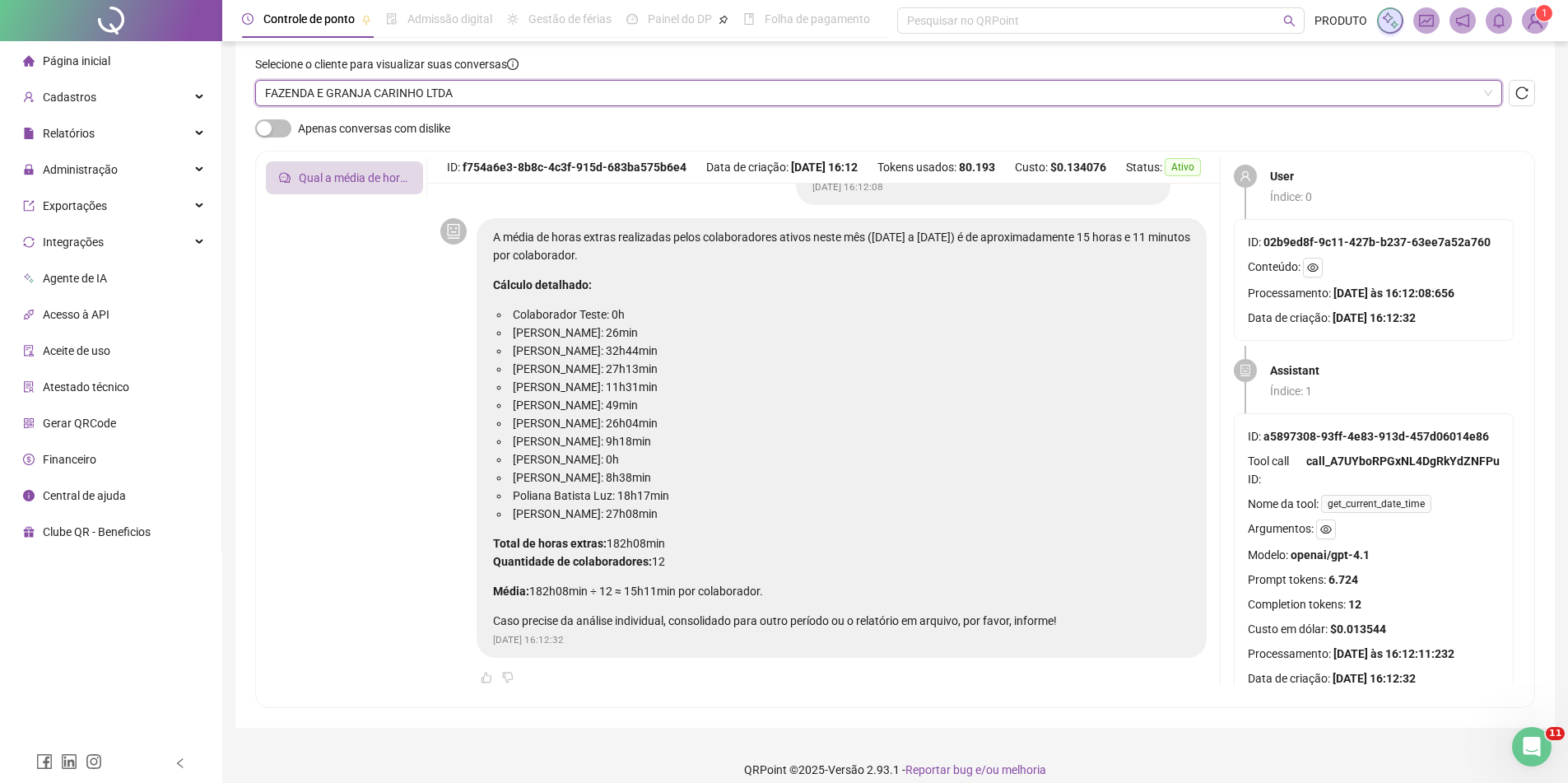
click at [510, 91] on span "FAZENDA E GRANJA CARINHO LTDA" at bounding box center [879, 92] width 1228 height 25
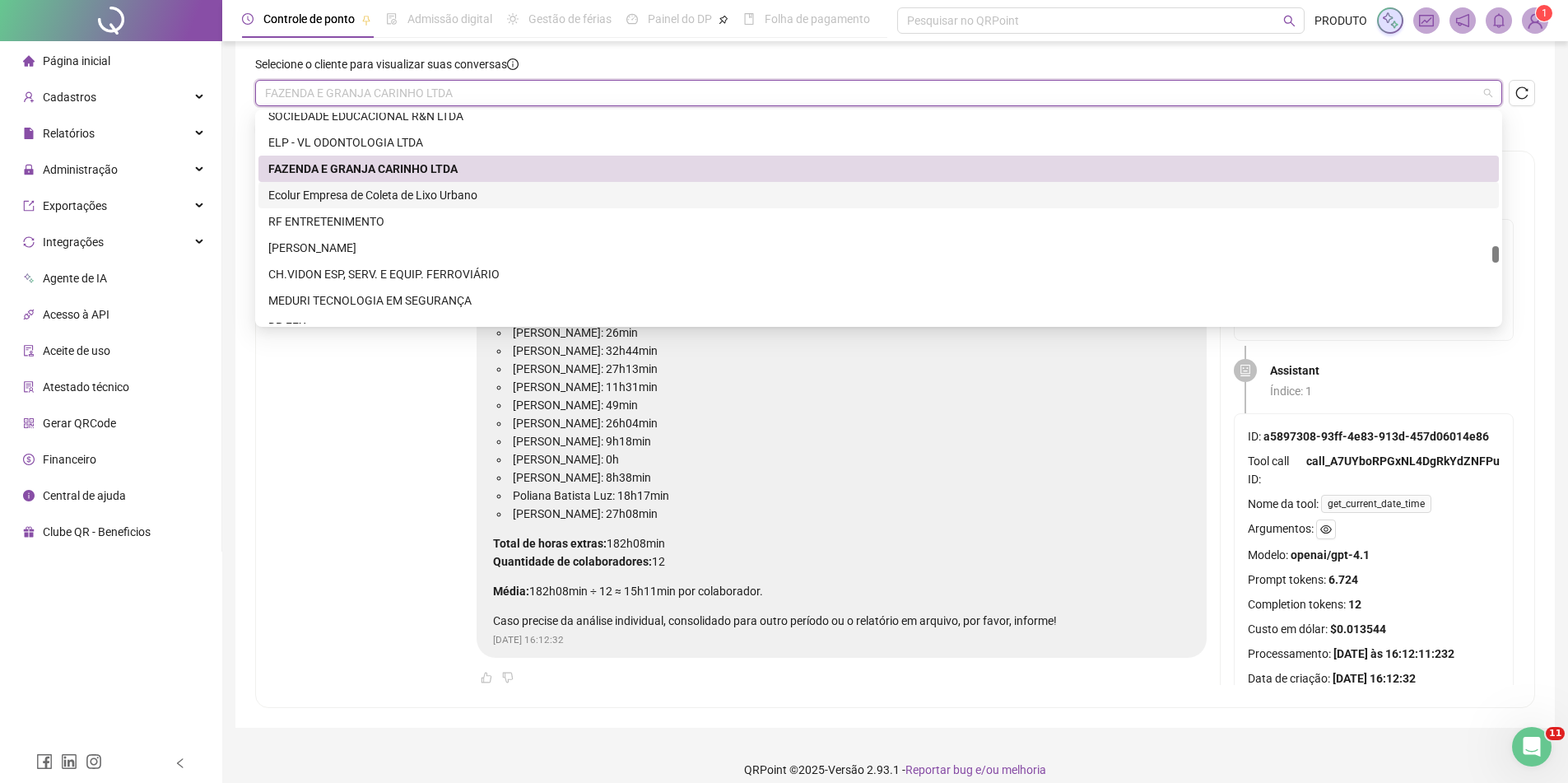
click at [427, 188] on div "Ecolur Empresa de Coleta de Lixo Urbano" at bounding box center [878, 195] width 1221 height 18
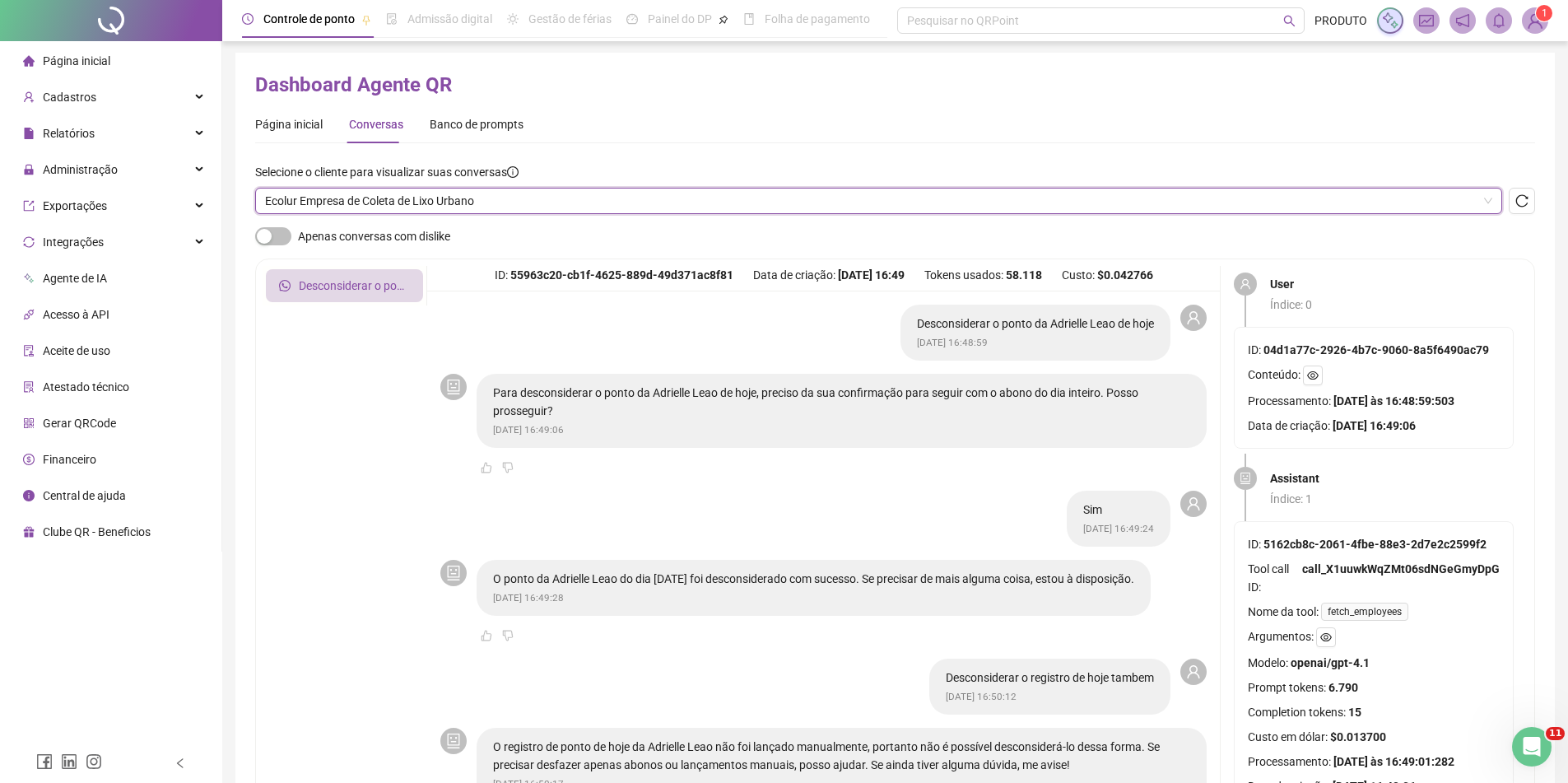
scroll to position [0, 0]
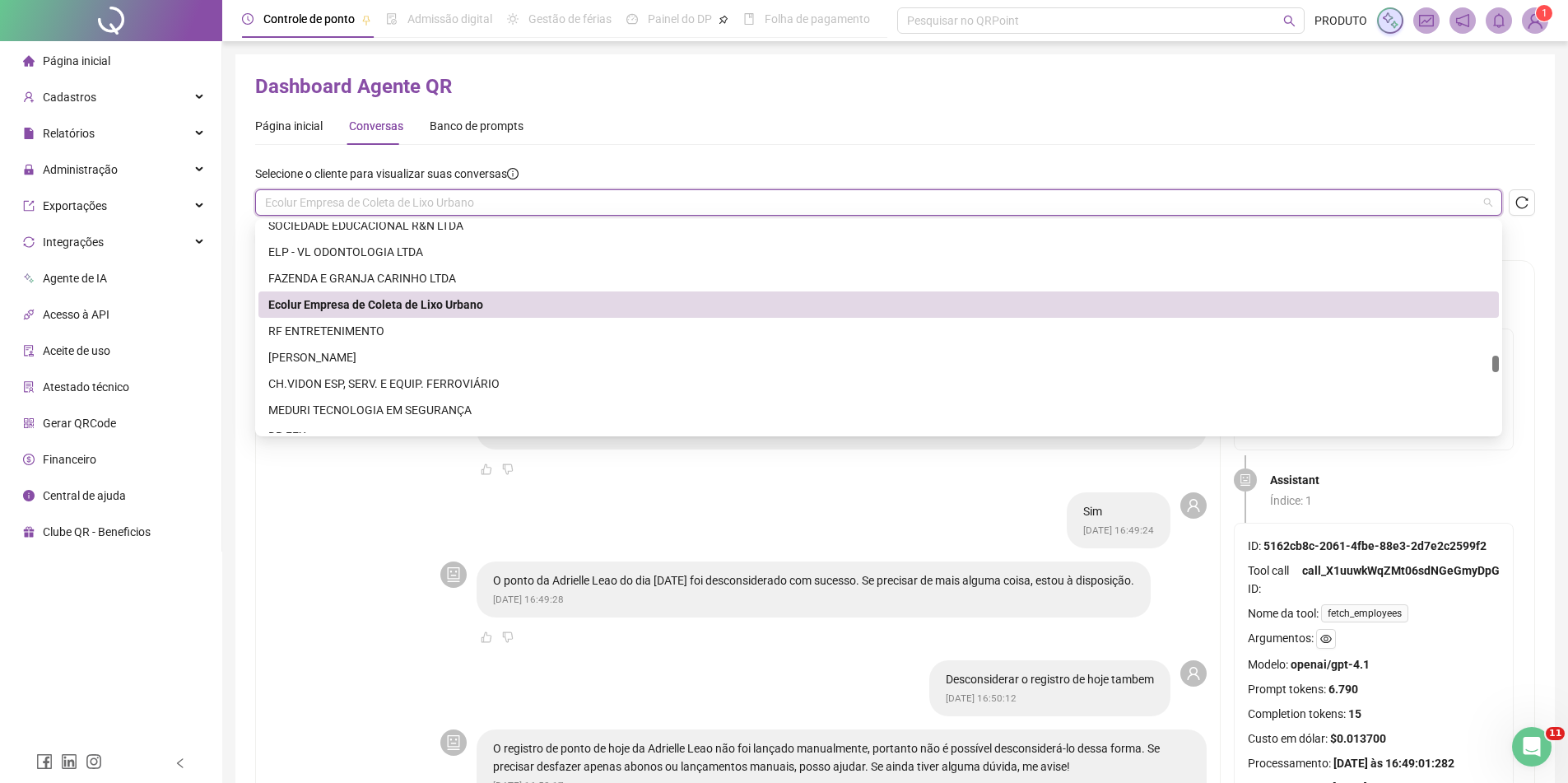
click at [422, 194] on span "Ecolur Empresa de Coleta de Lixo Urbano" at bounding box center [879, 202] width 1228 height 25
click at [389, 333] on div "RF ENTRETENIMENTO" at bounding box center [878, 331] width 1221 height 18
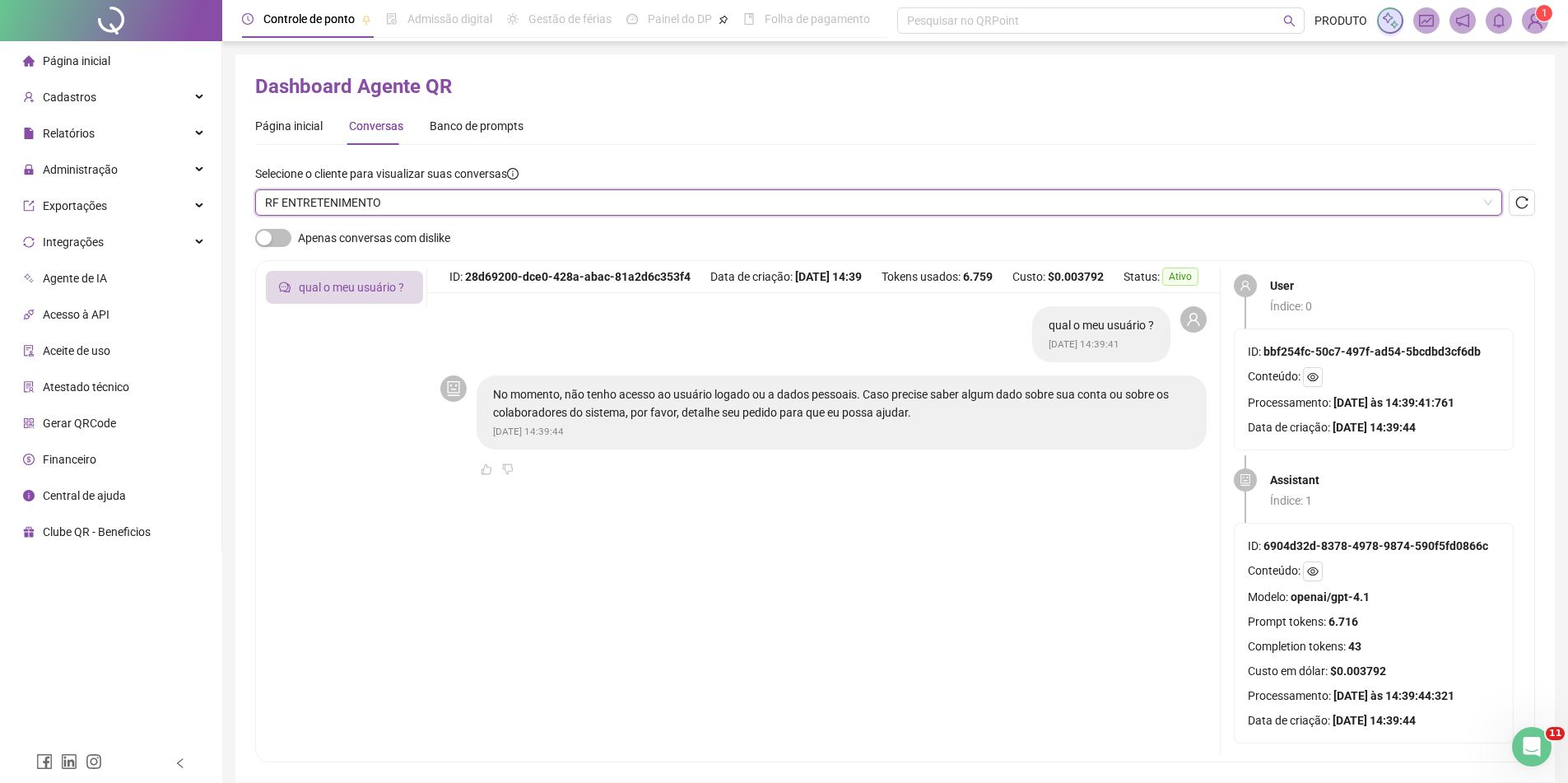
click at [466, 202] on span "RF ENTRETENIMENTO" at bounding box center [879, 202] width 1228 height 25
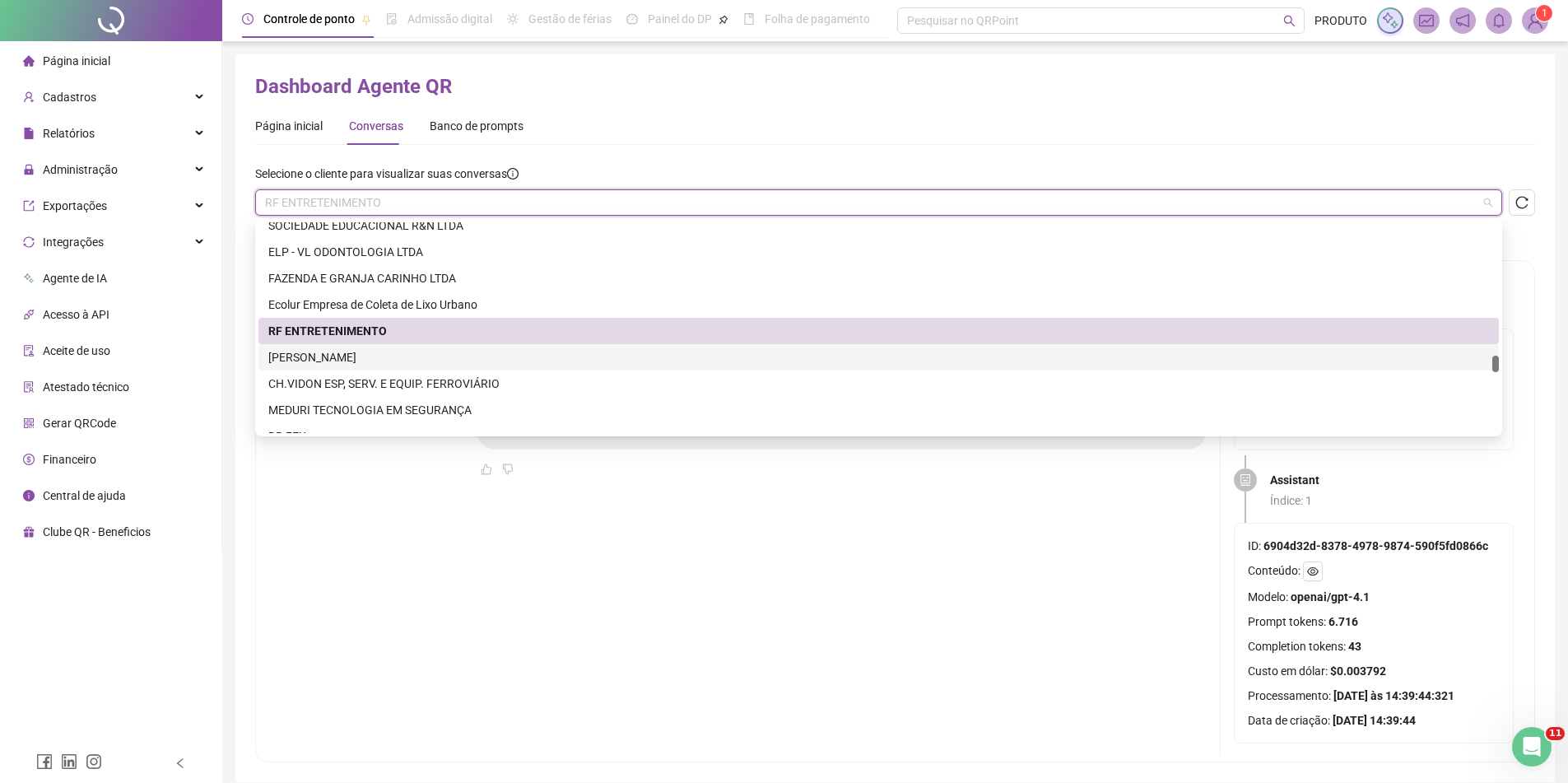
click at [401, 358] on div "[PERSON_NAME]" at bounding box center [878, 358] width 1221 height 18
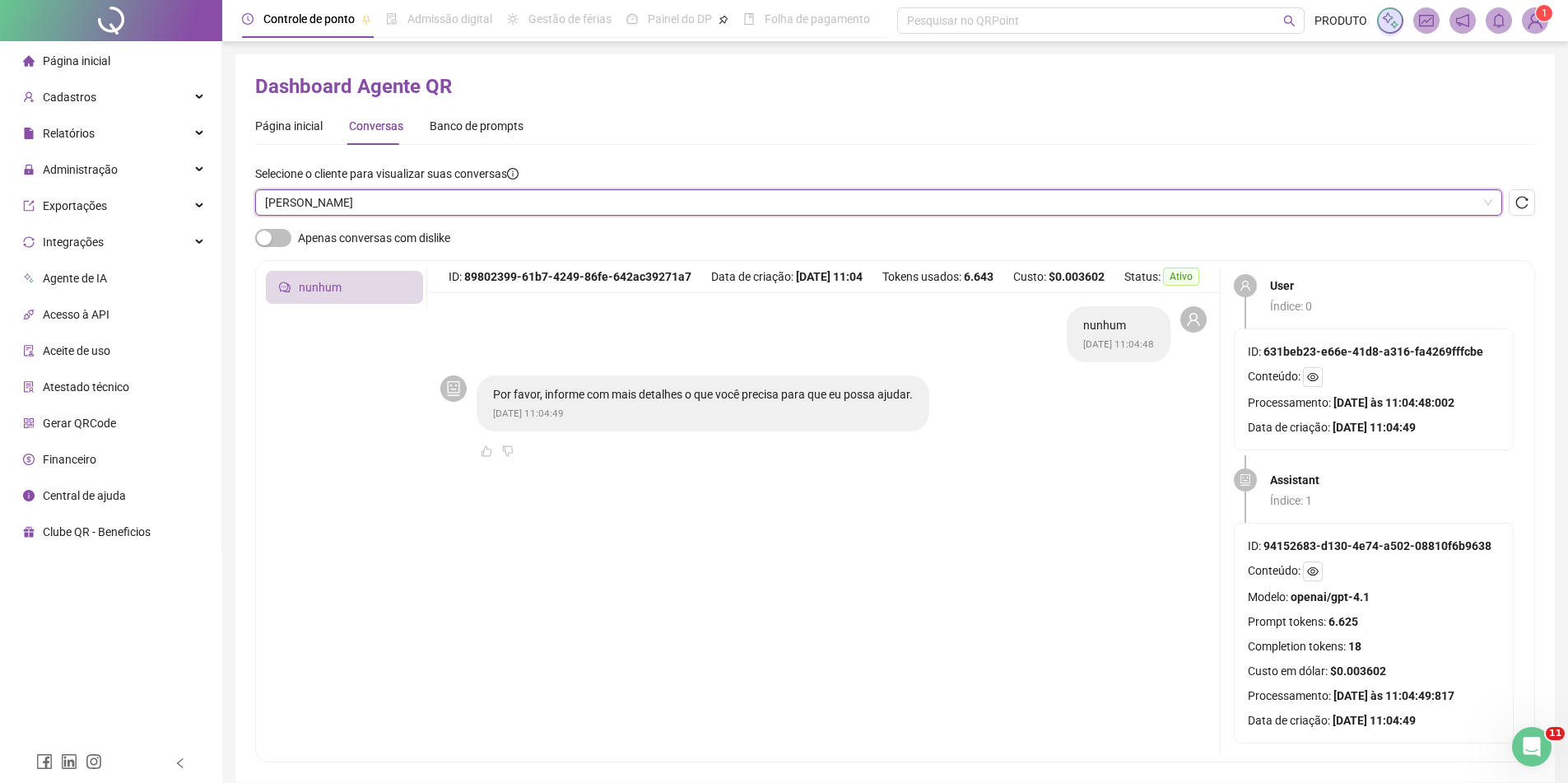
click at [450, 225] on div "Selecione o cliente para visualizar suas conversas [PERSON_NAME] [PERSON_NAME]" at bounding box center [895, 197] width 1280 height 64
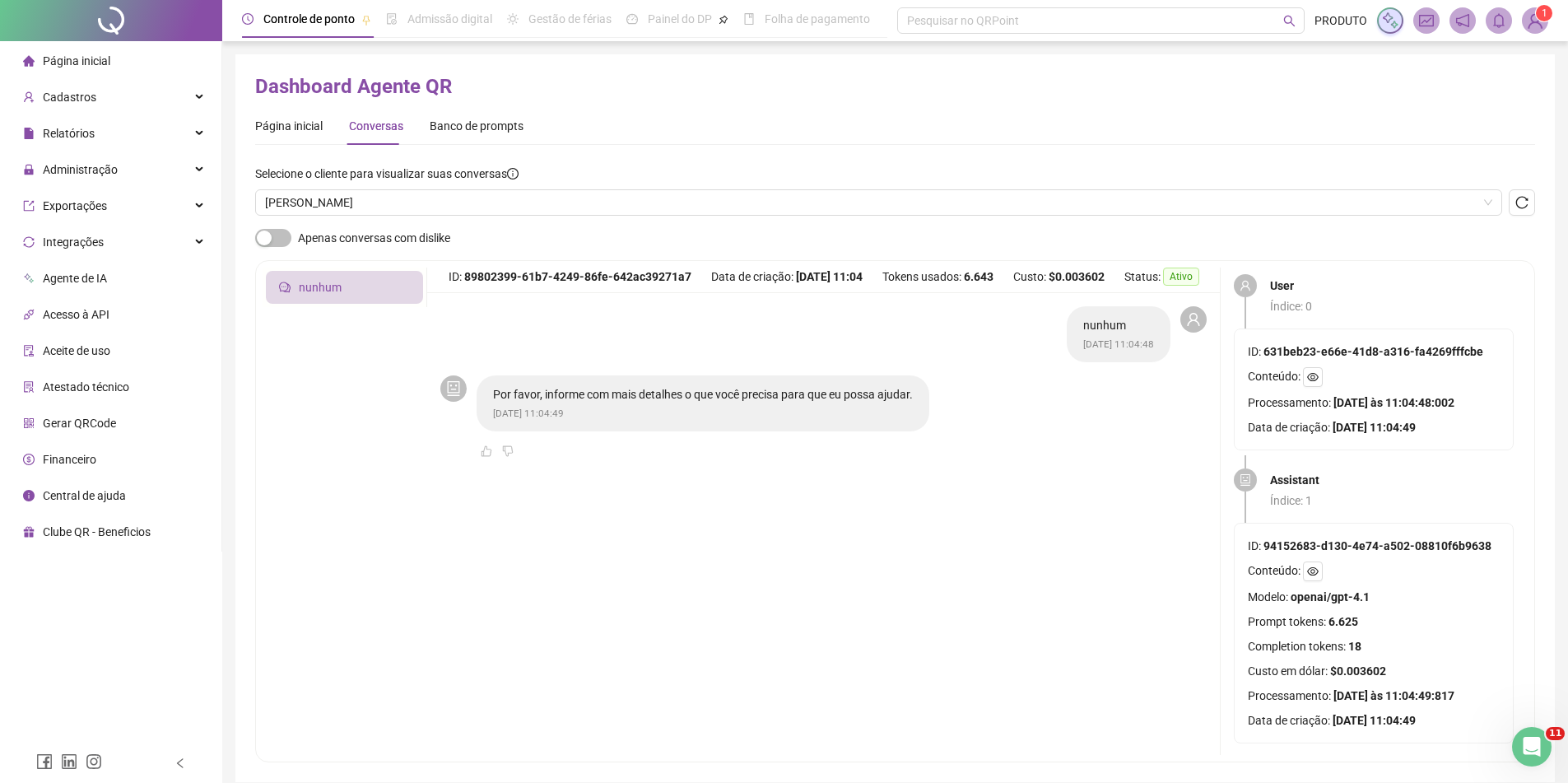
click at [450, 219] on div "Selecione o cliente para visualizar suas conversas [PERSON_NAME]" at bounding box center [895, 197] width 1280 height 64
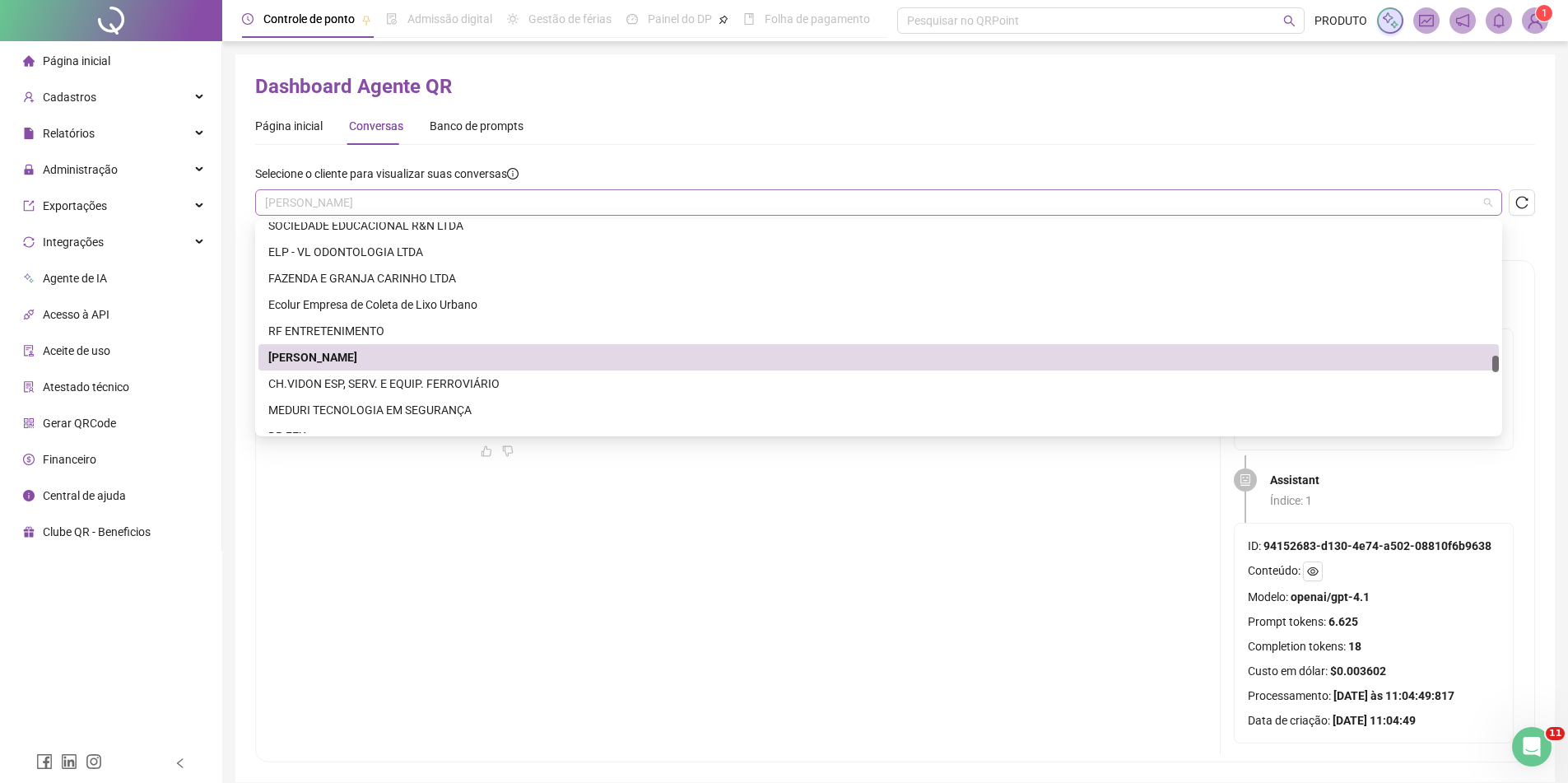
click at [455, 205] on span "[PERSON_NAME]" at bounding box center [879, 202] width 1228 height 25
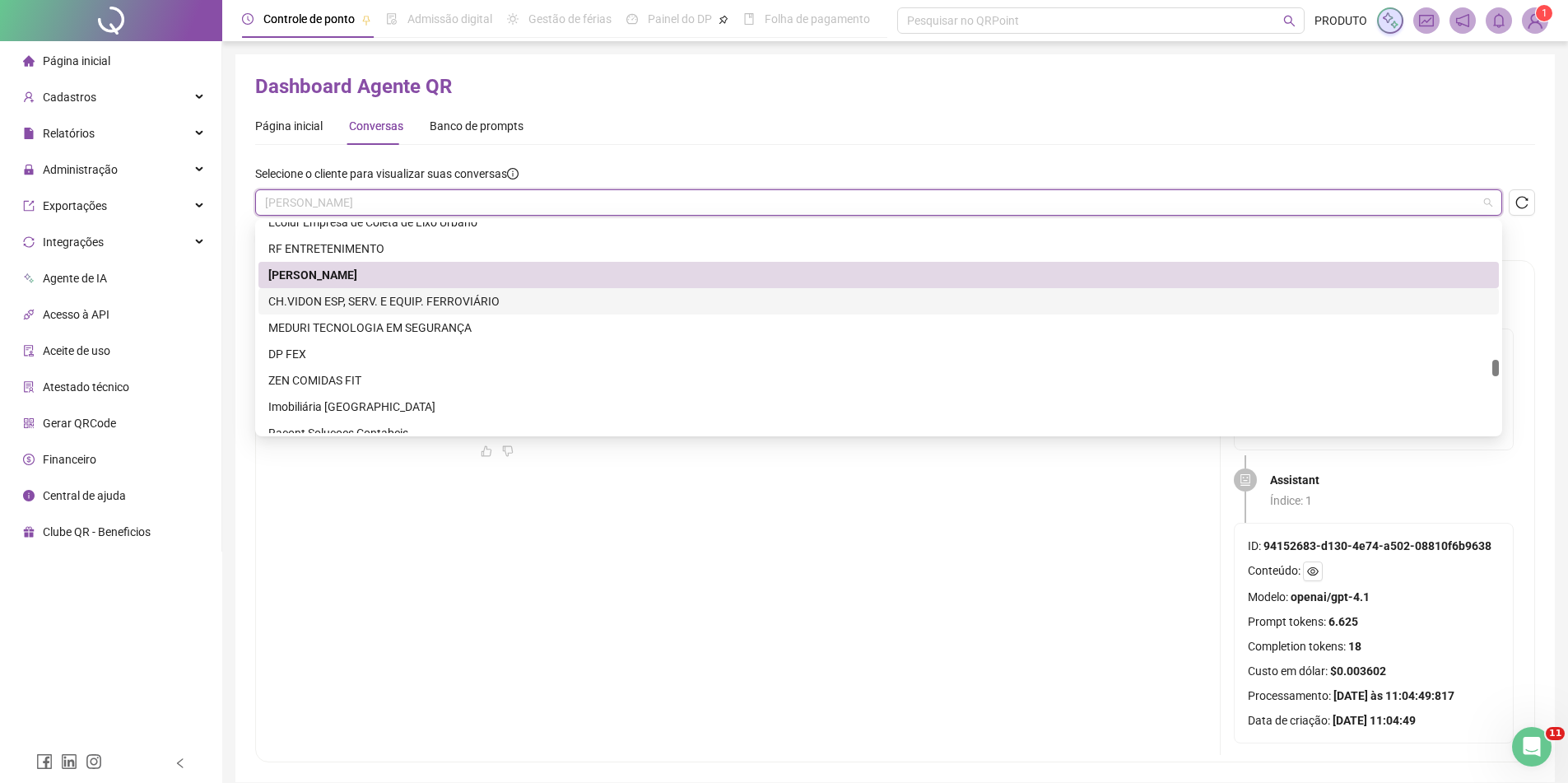
click at [398, 300] on div "CH.VIDON ESP, SERV. E EQUIP. FERROVIÁRIO" at bounding box center [878, 301] width 1221 height 18
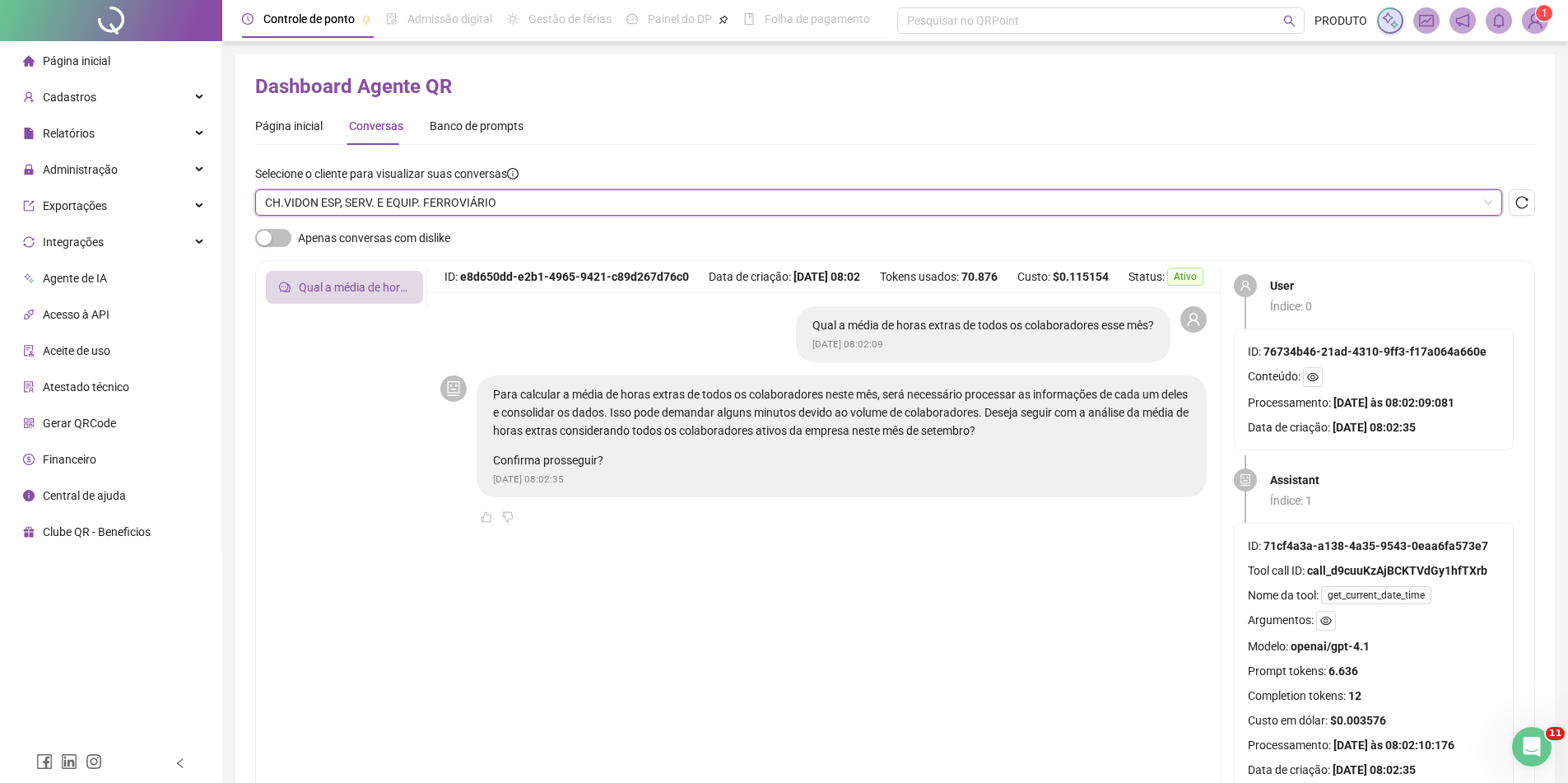
click at [359, 208] on span "CH.VIDON ESP, SERV. E EQUIP. FERROVIÁRIO" at bounding box center [879, 202] width 1228 height 25
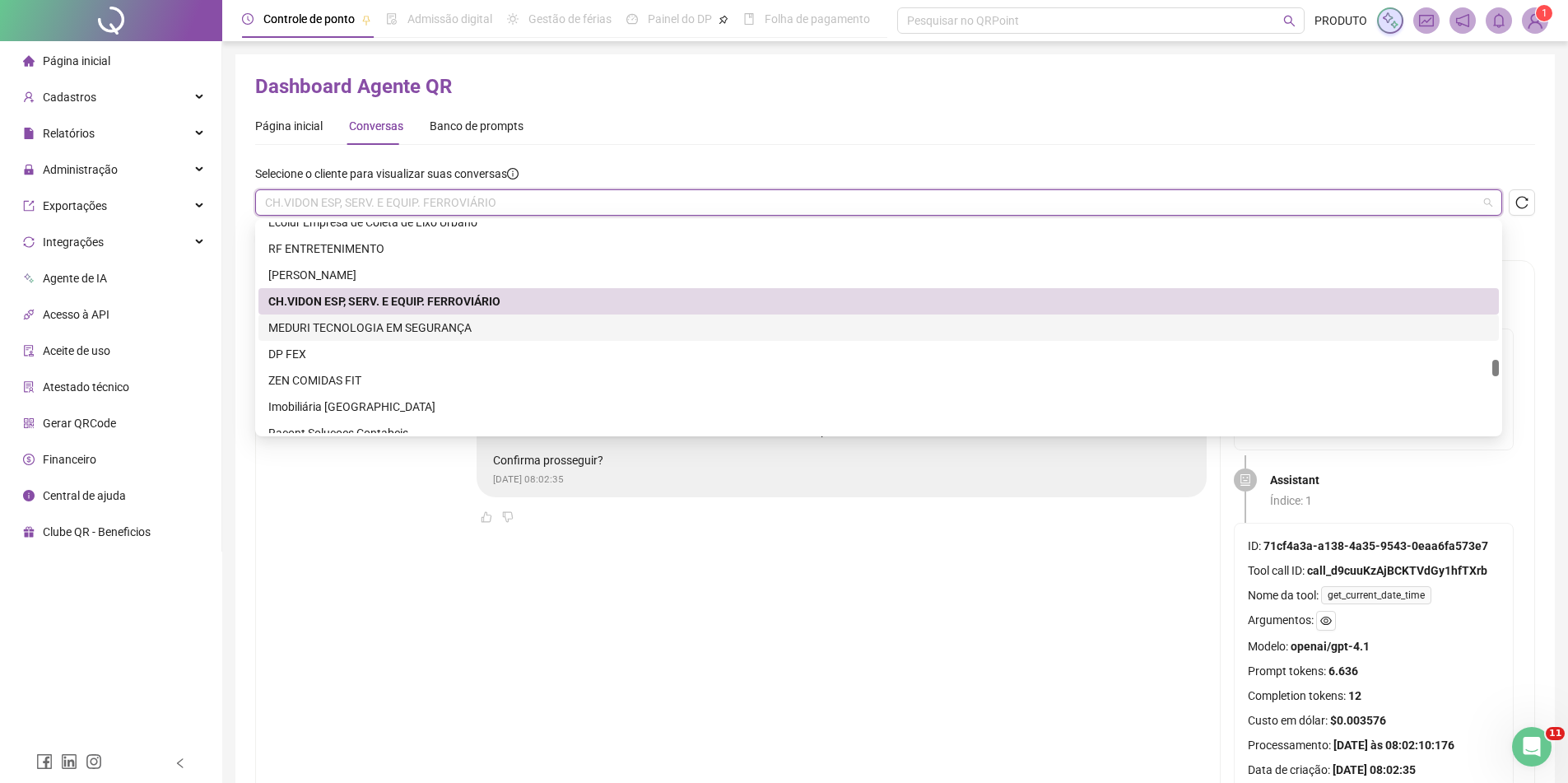
click at [360, 320] on div "MEDURI TECNOLOGIA EM SEGURANÇA" at bounding box center [878, 327] width 1221 height 18
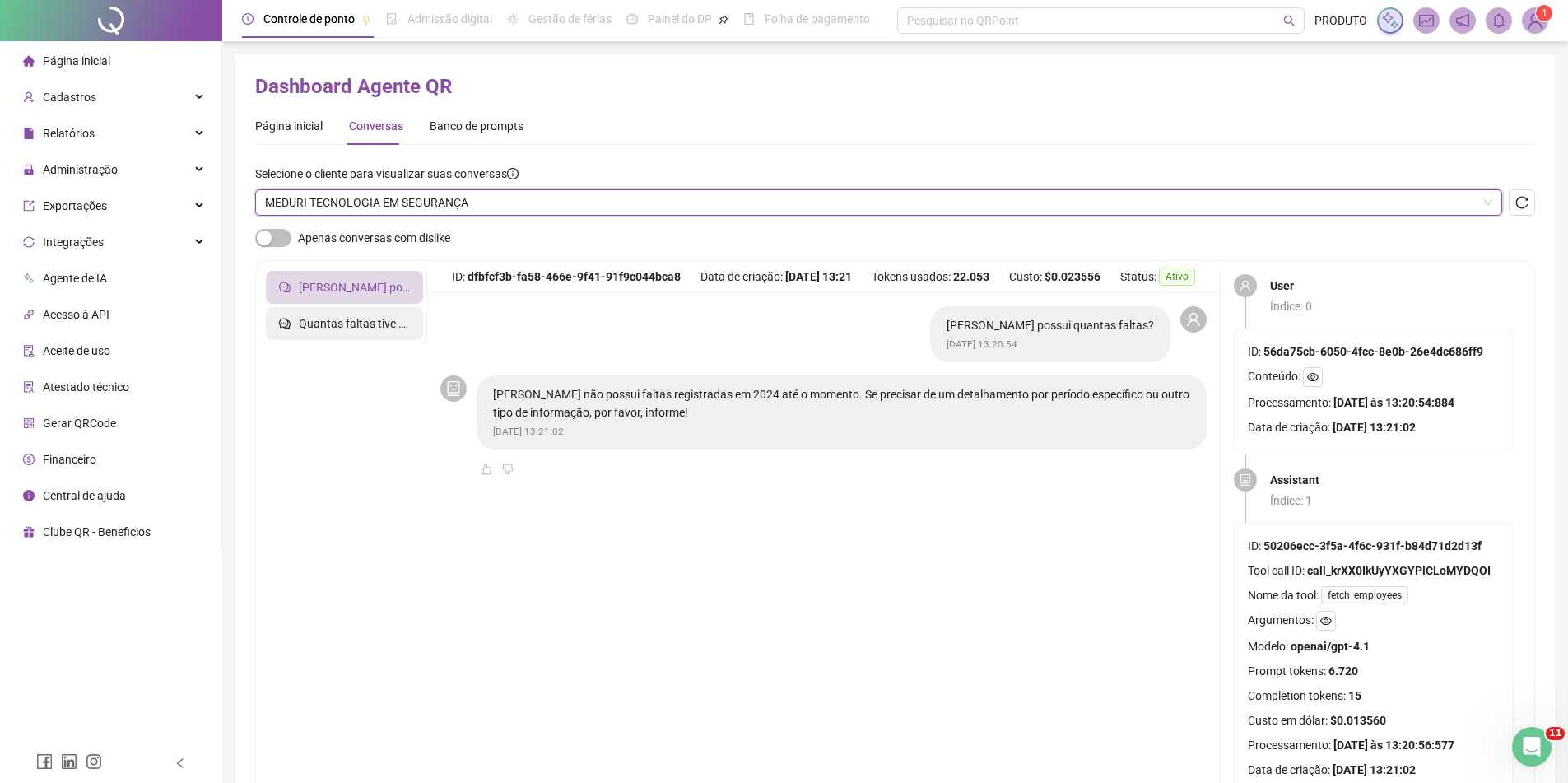
click at [332, 311] on li "Quantas faltas tive nessa semana e quais colaboradores?" at bounding box center [345, 324] width 157 height 33
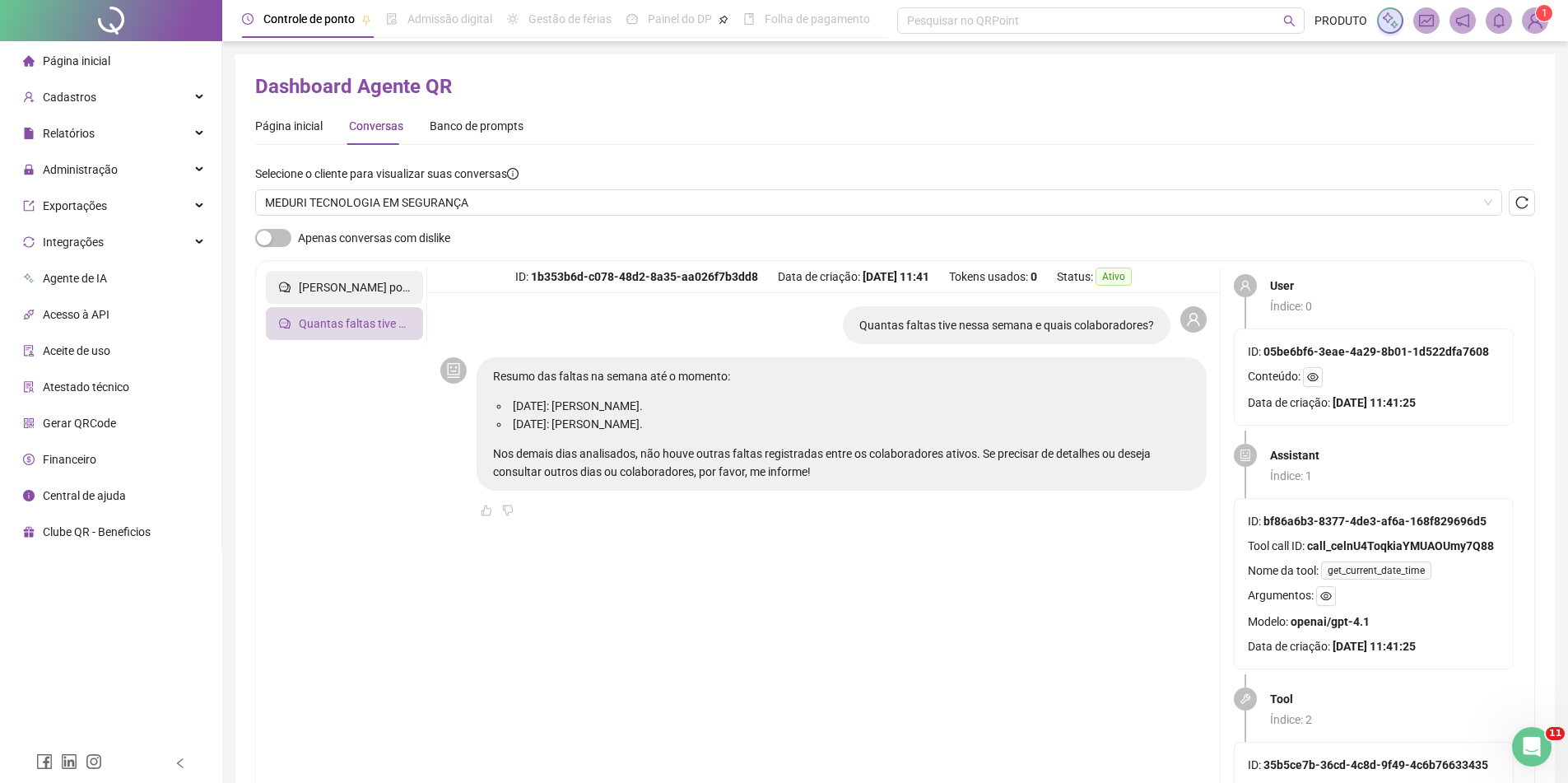
click at [338, 277] on li "[PERSON_NAME] possui quantas faltas?" at bounding box center [345, 287] width 157 height 33
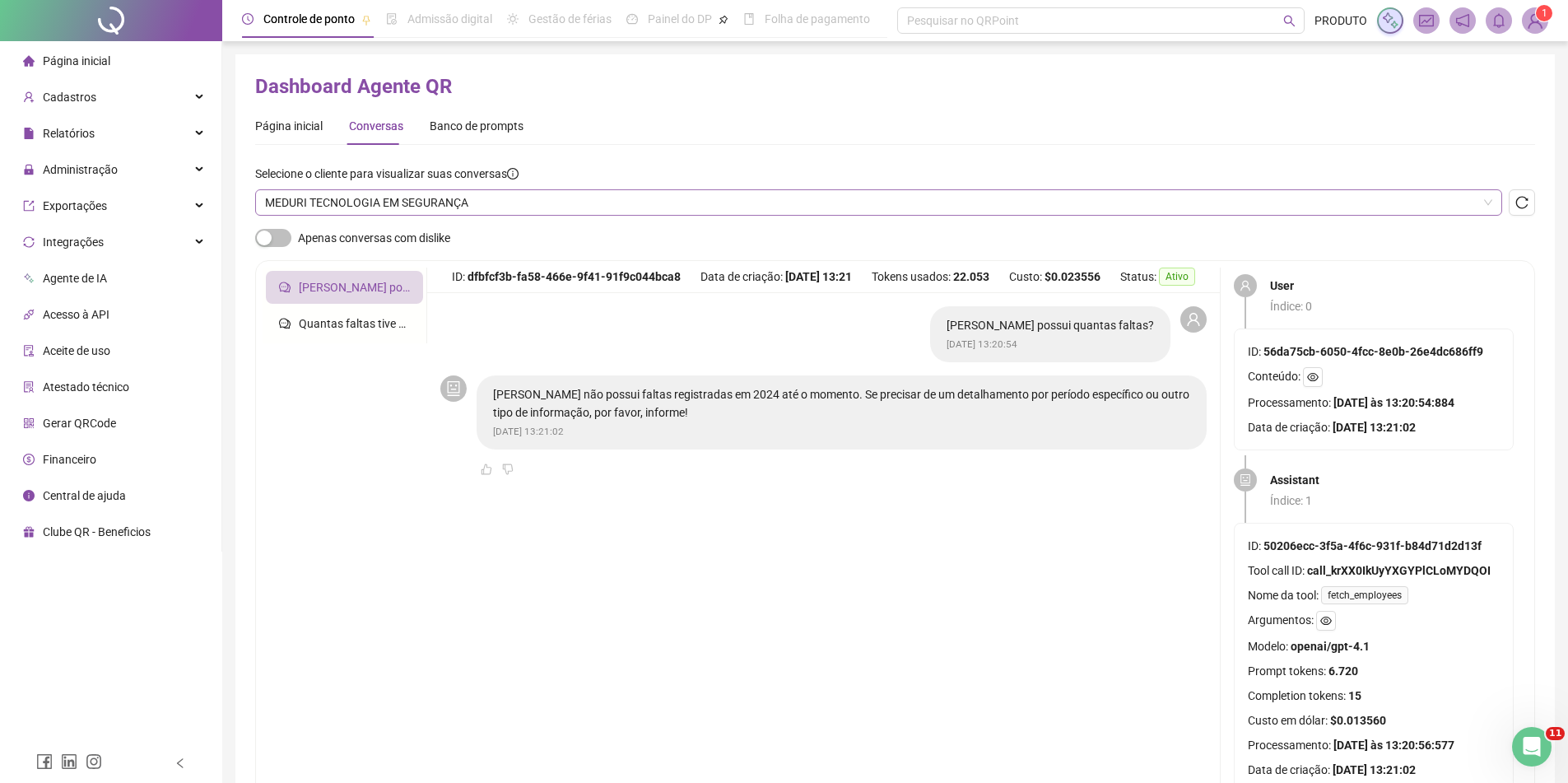
click at [337, 204] on span "MEDURI TECNOLOGIA EM SEGURANÇA" at bounding box center [879, 202] width 1228 height 25
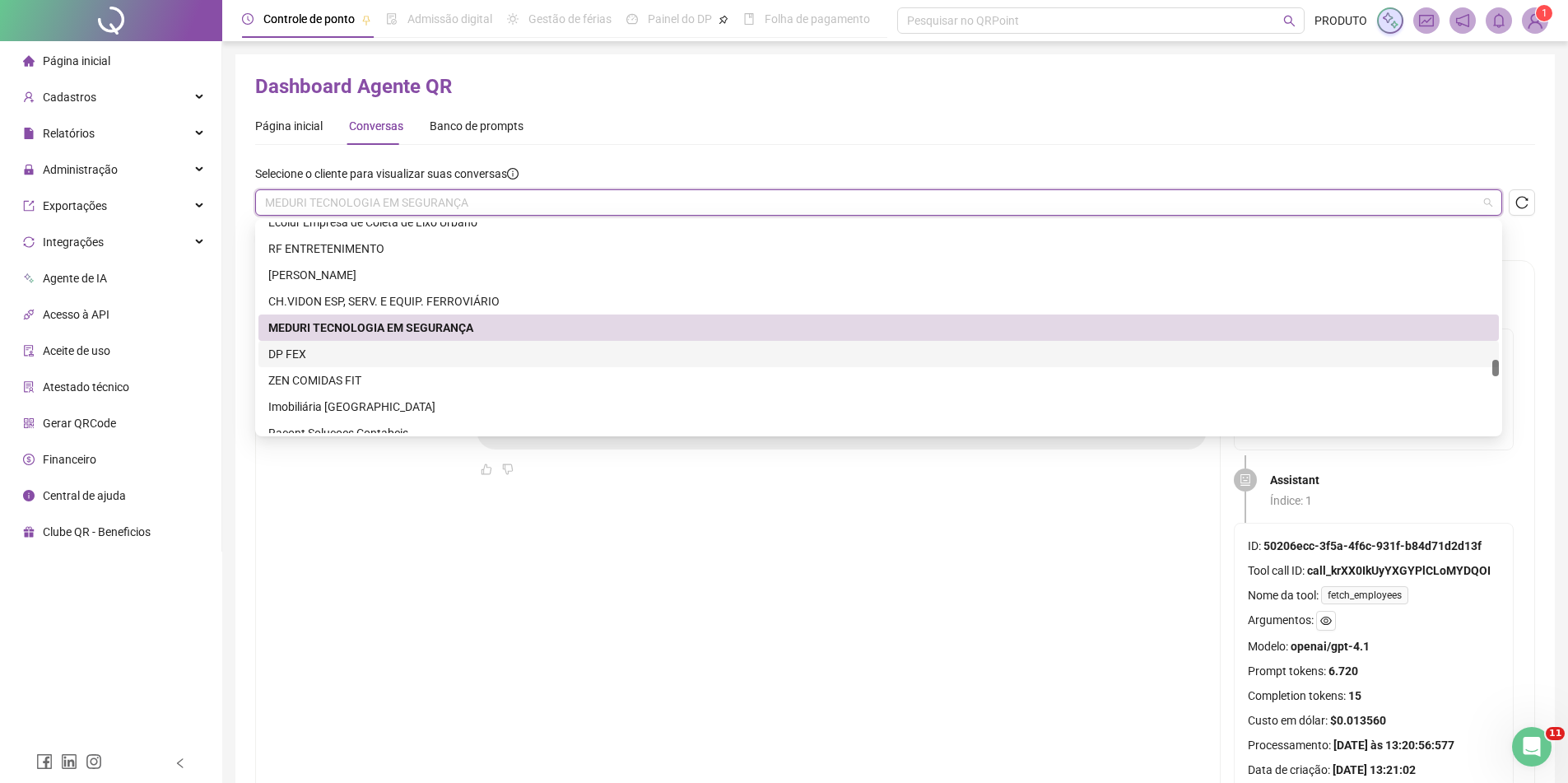
click at [339, 349] on div "DP FEX" at bounding box center [878, 354] width 1221 height 18
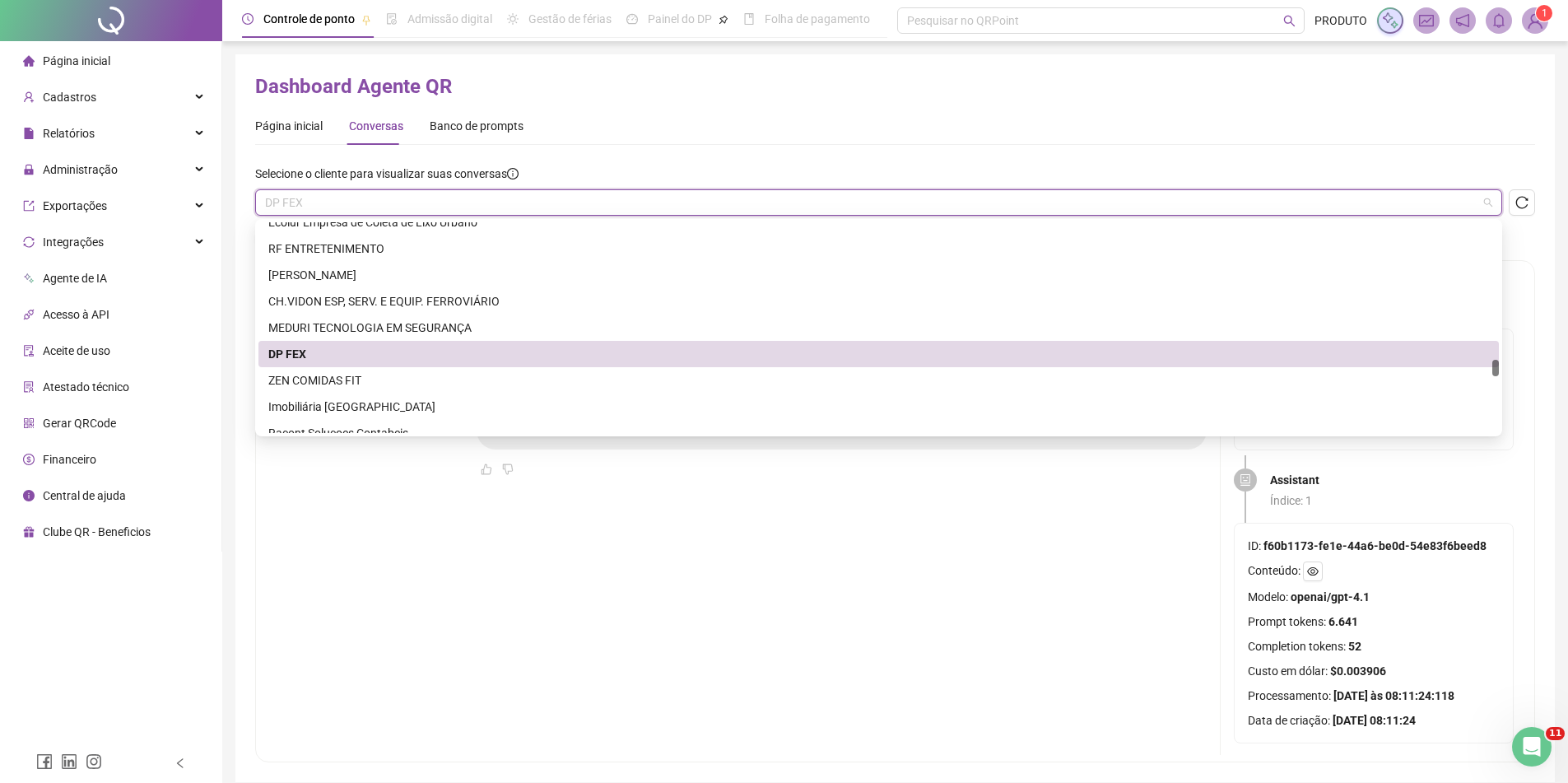
click at [387, 202] on span "DP FEX" at bounding box center [879, 202] width 1228 height 25
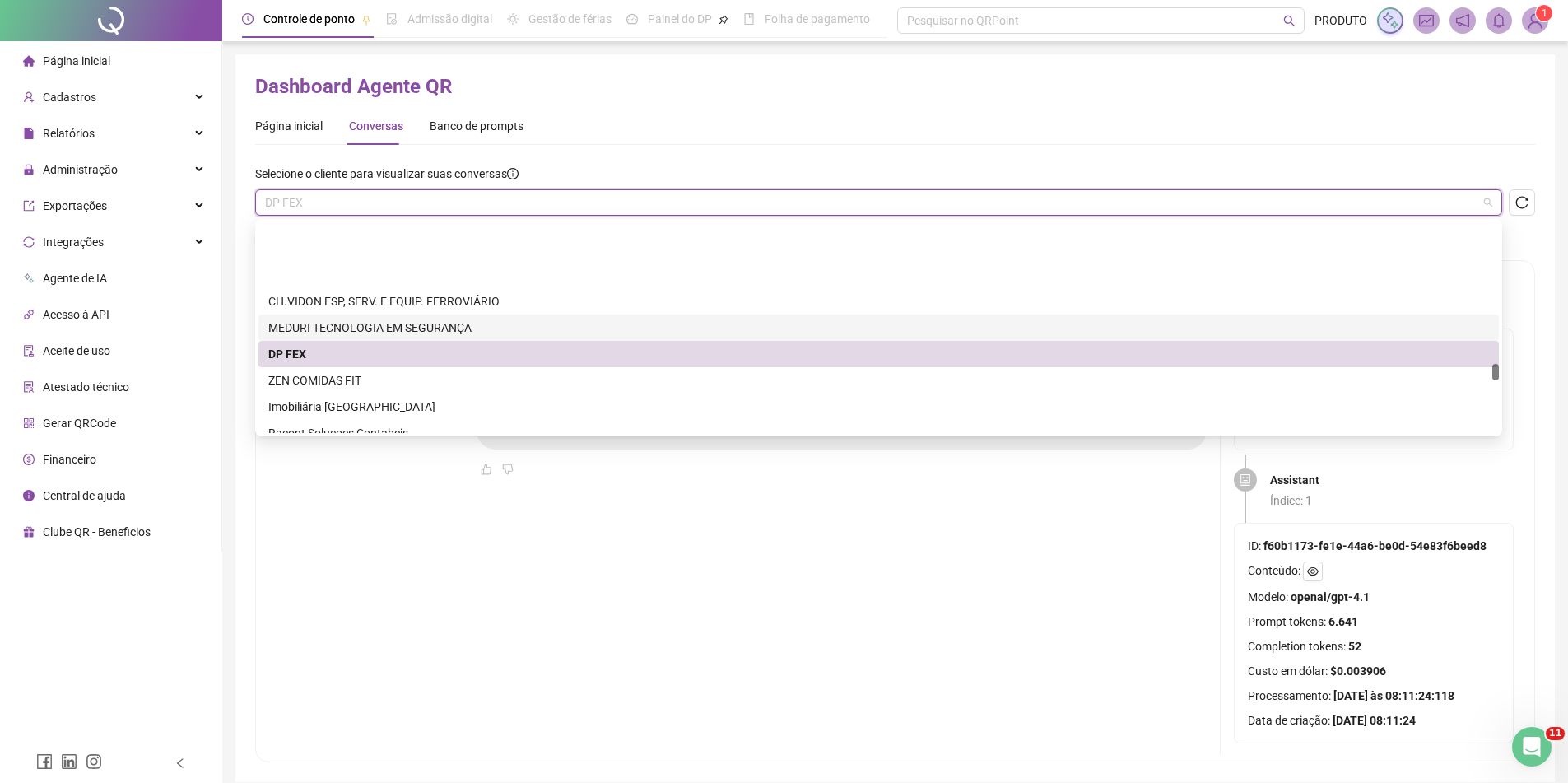
scroll to position [3046, 0]
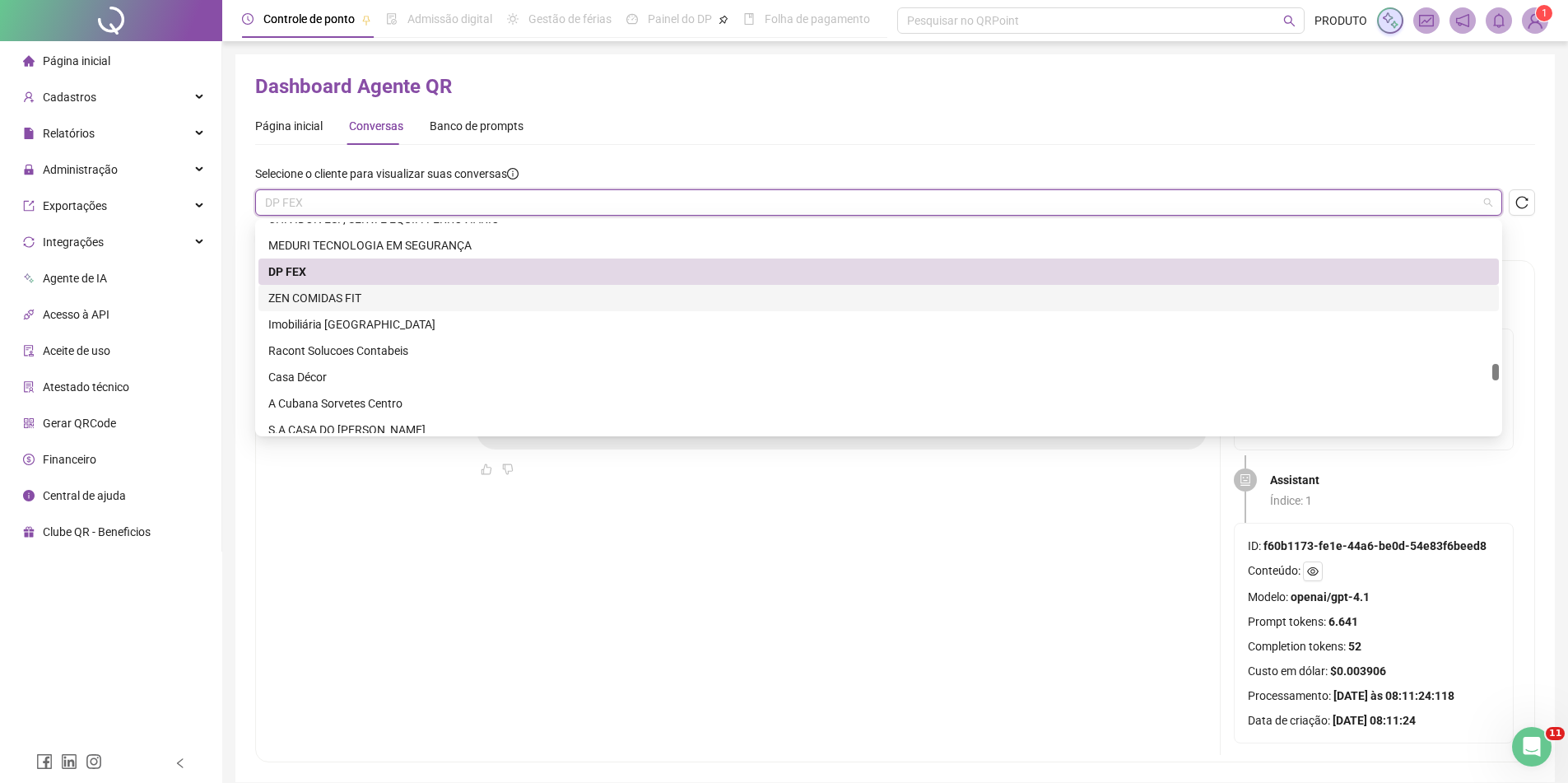
click at [349, 304] on div "ZEN COMIDAS FIT" at bounding box center [878, 298] width 1221 height 18
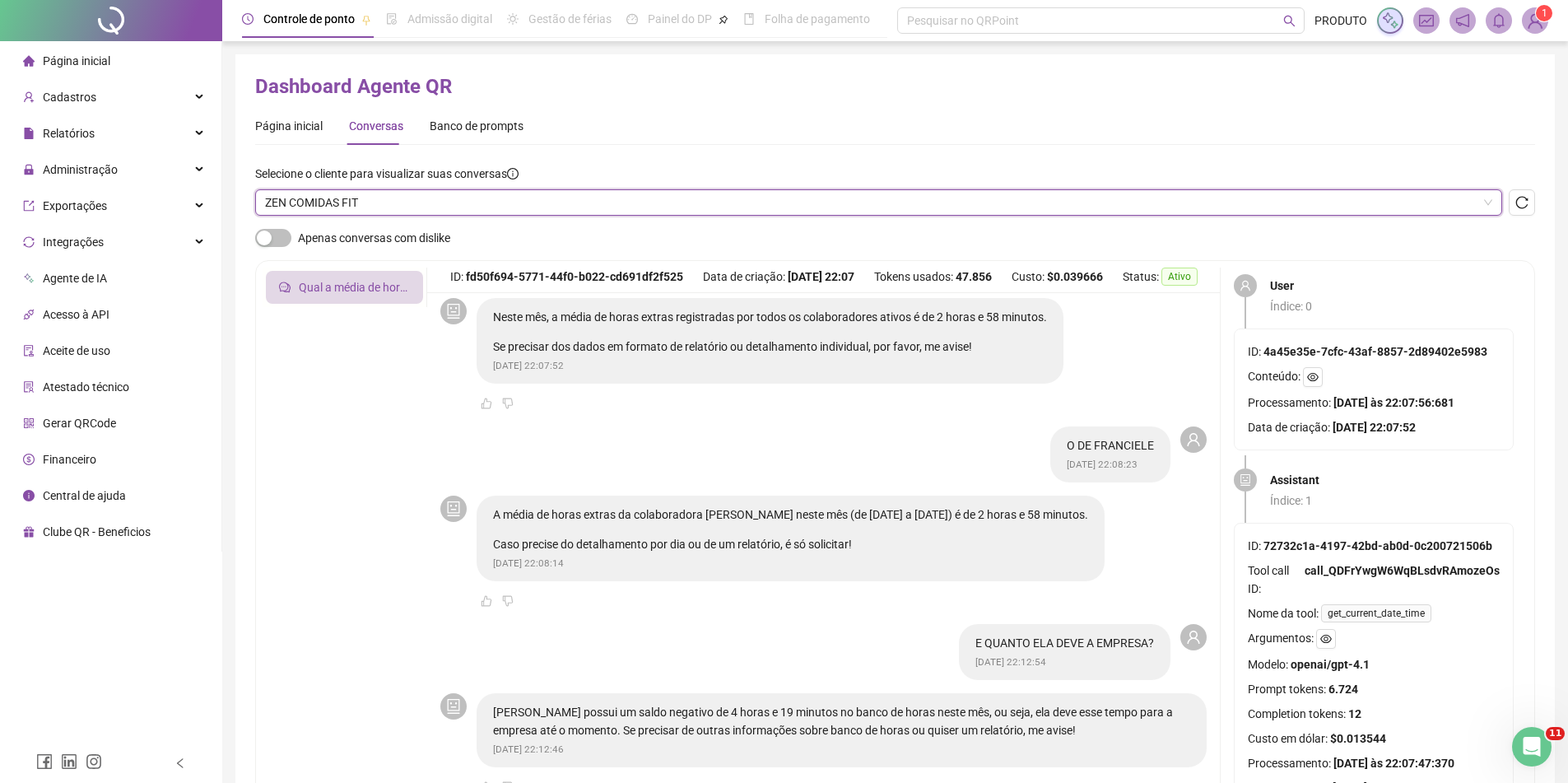
scroll to position [95, 0]
drag, startPoint x: 413, startPoint y: 203, endPoint x: 421, endPoint y: 205, distance: 8.2
click at [414, 201] on span "ZEN COMIDAS FIT" at bounding box center [879, 202] width 1228 height 25
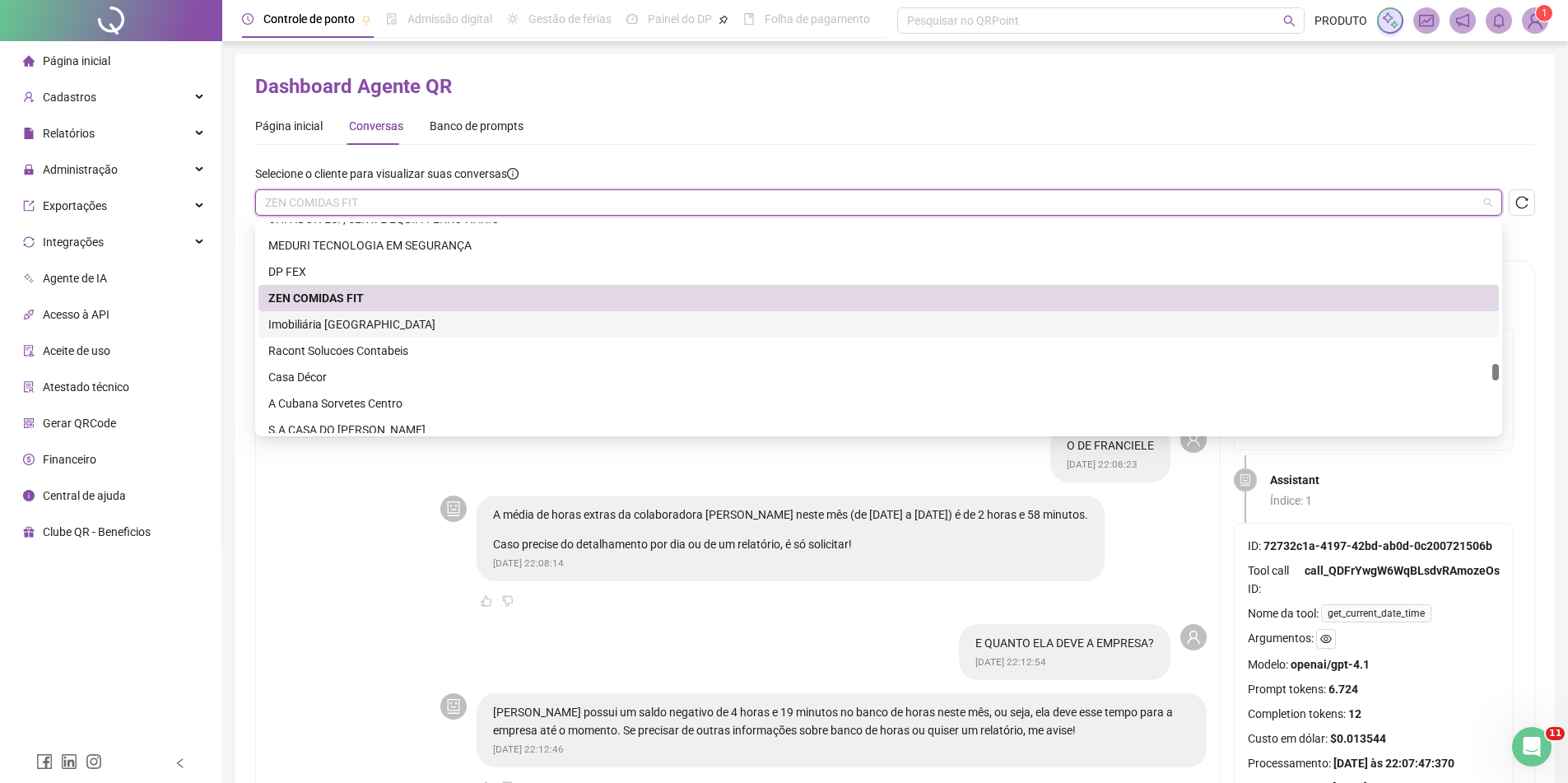
click at [338, 321] on div "Imobiliária [GEOGRAPHIC_DATA]" at bounding box center [878, 325] width 1221 height 18
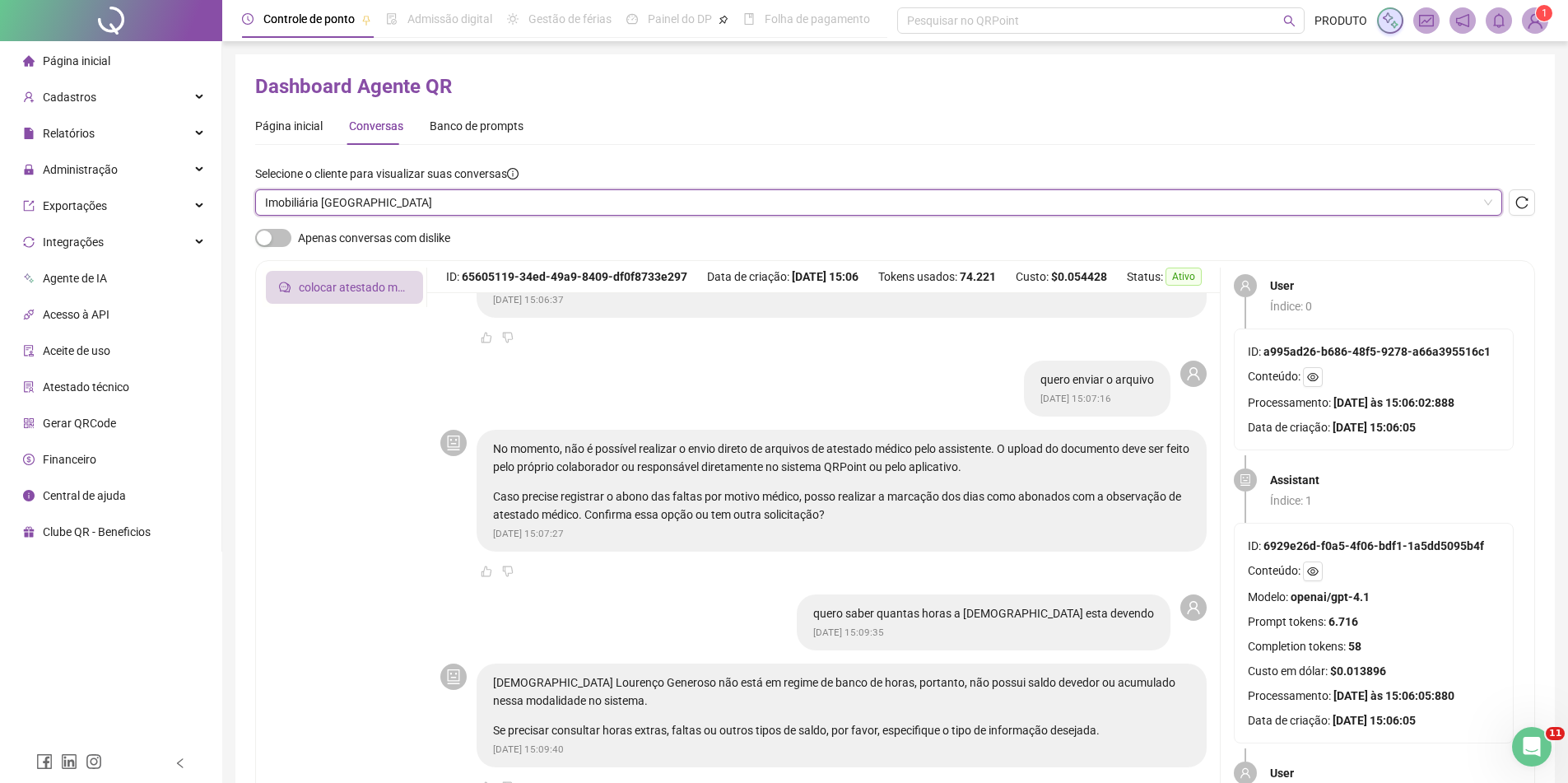
scroll to position [640, 0]
click at [314, 204] on span "Imobiliária [GEOGRAPHIC_DATA]" at bounding box center [879, 202] width 1228 height 25
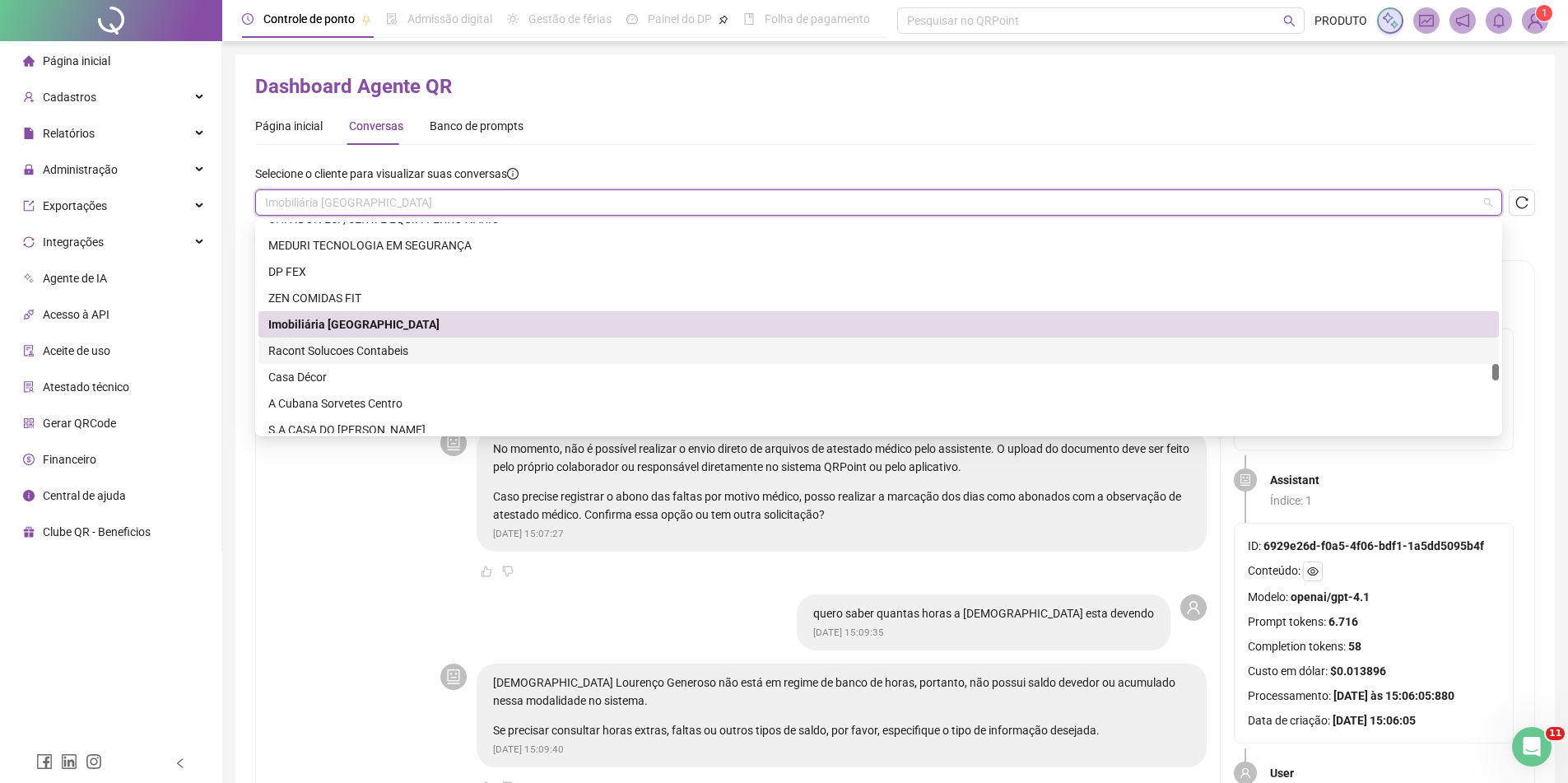
click at [314, 349] on div "Racont Solucoes Contabeis" at bounding box center [878, 350] width 1221 height 18
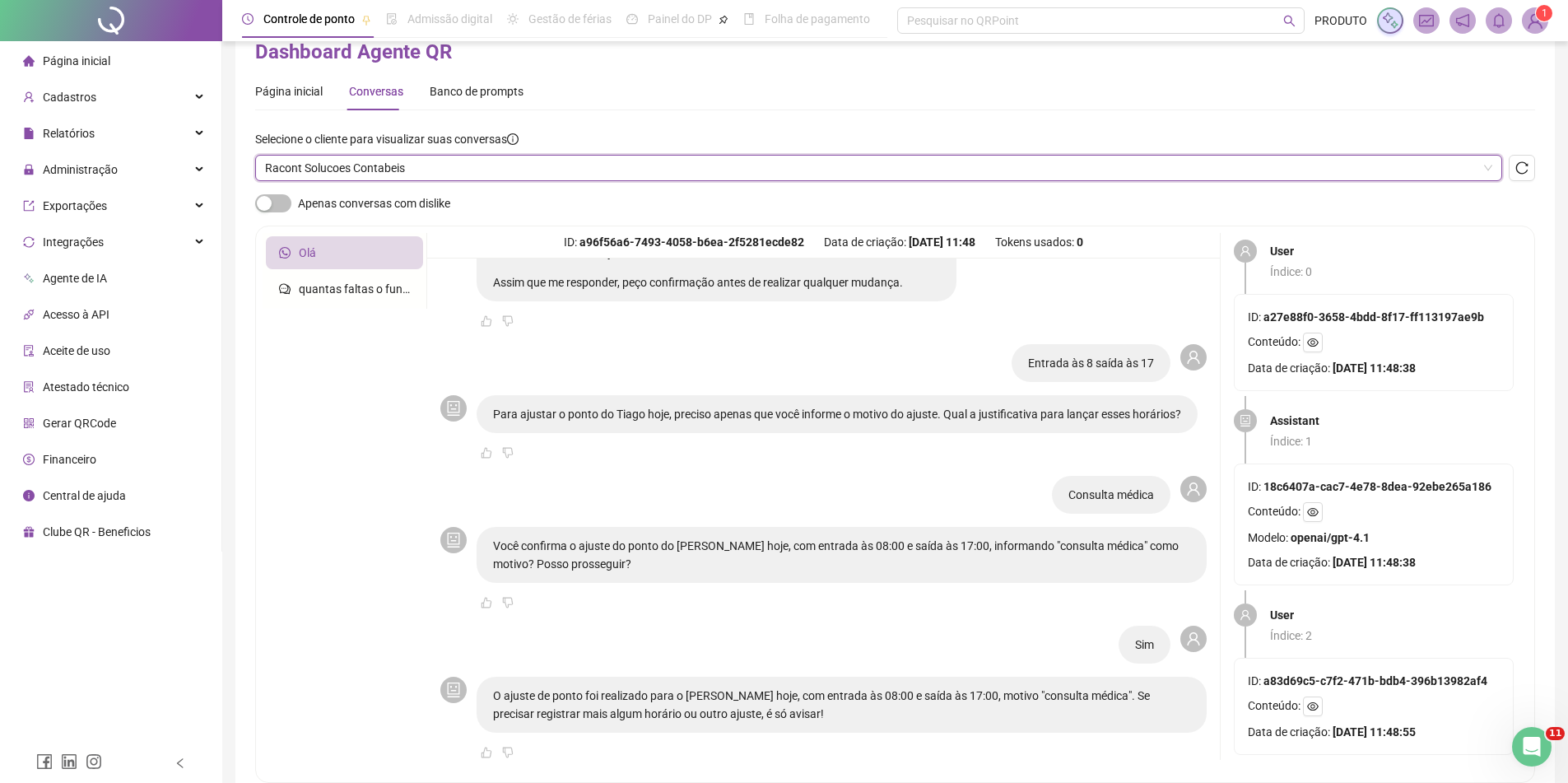
scroll to position [0, 0]
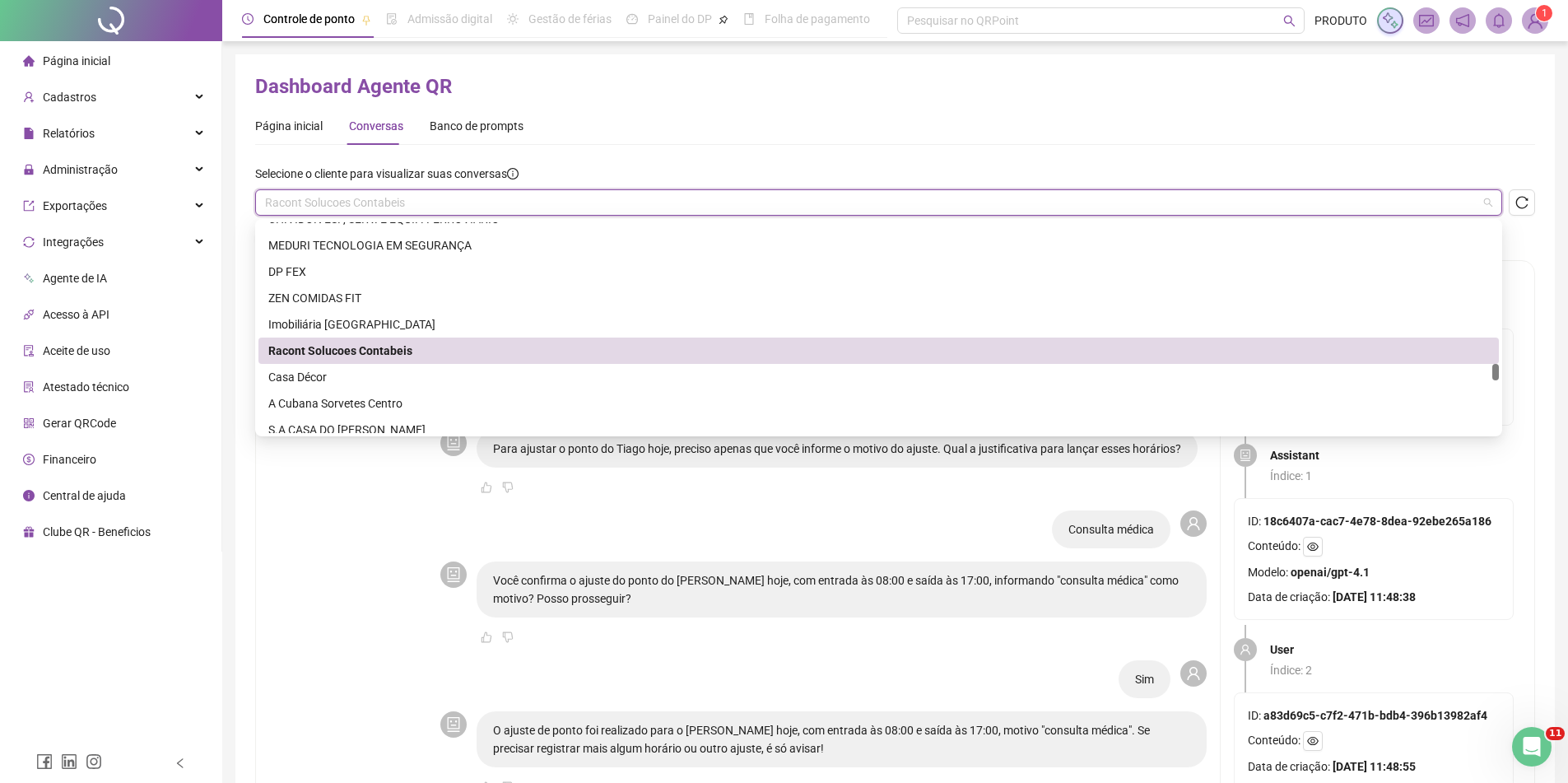
click at [336, 198] on span "Racont Solucoes Contabeis" at bounding box center [879, 202] width 1228 height 25
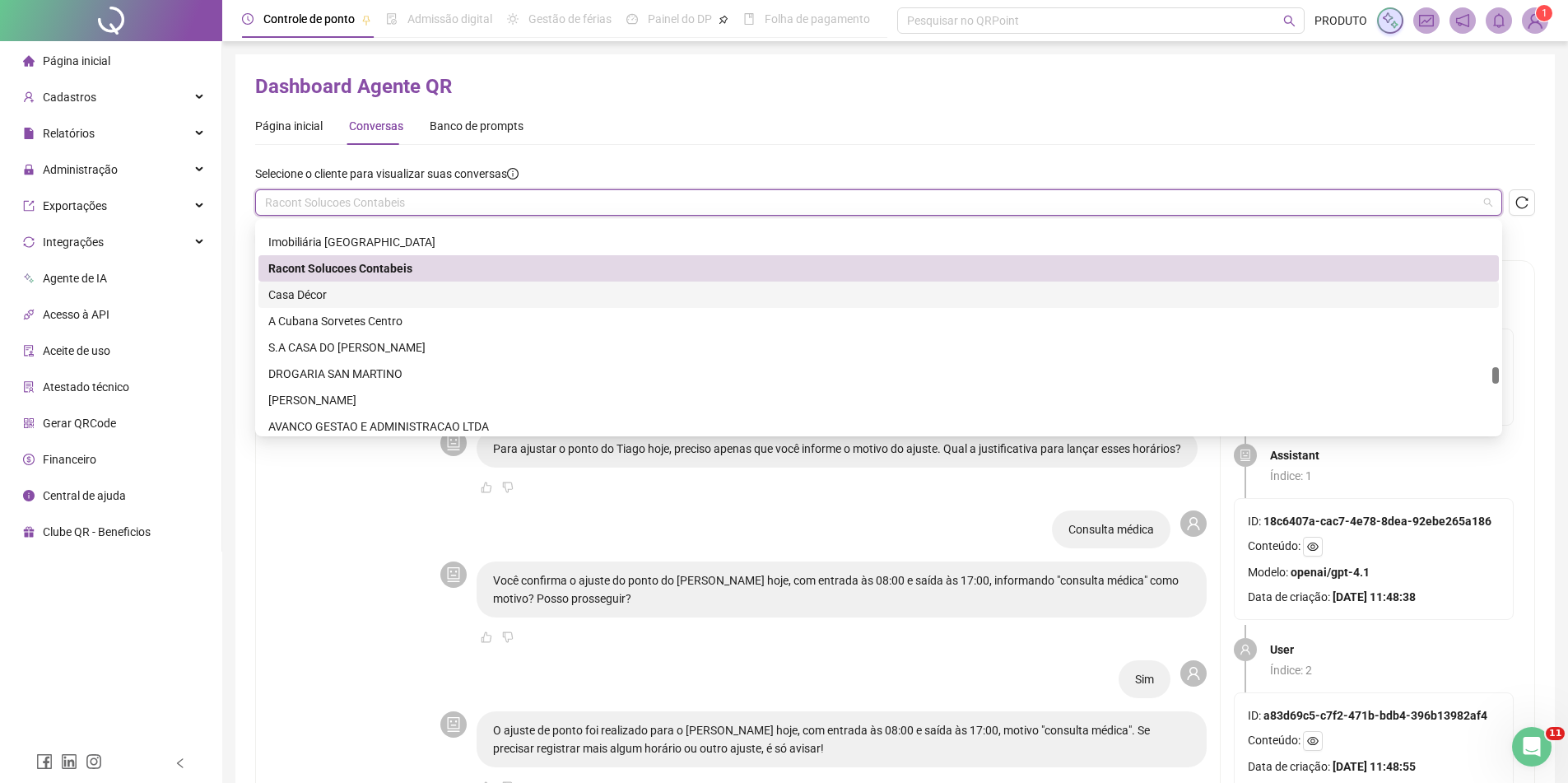
click at [360, 295] on div "Casa Décor" at bounding box center [878, 295] width 1221 height 18
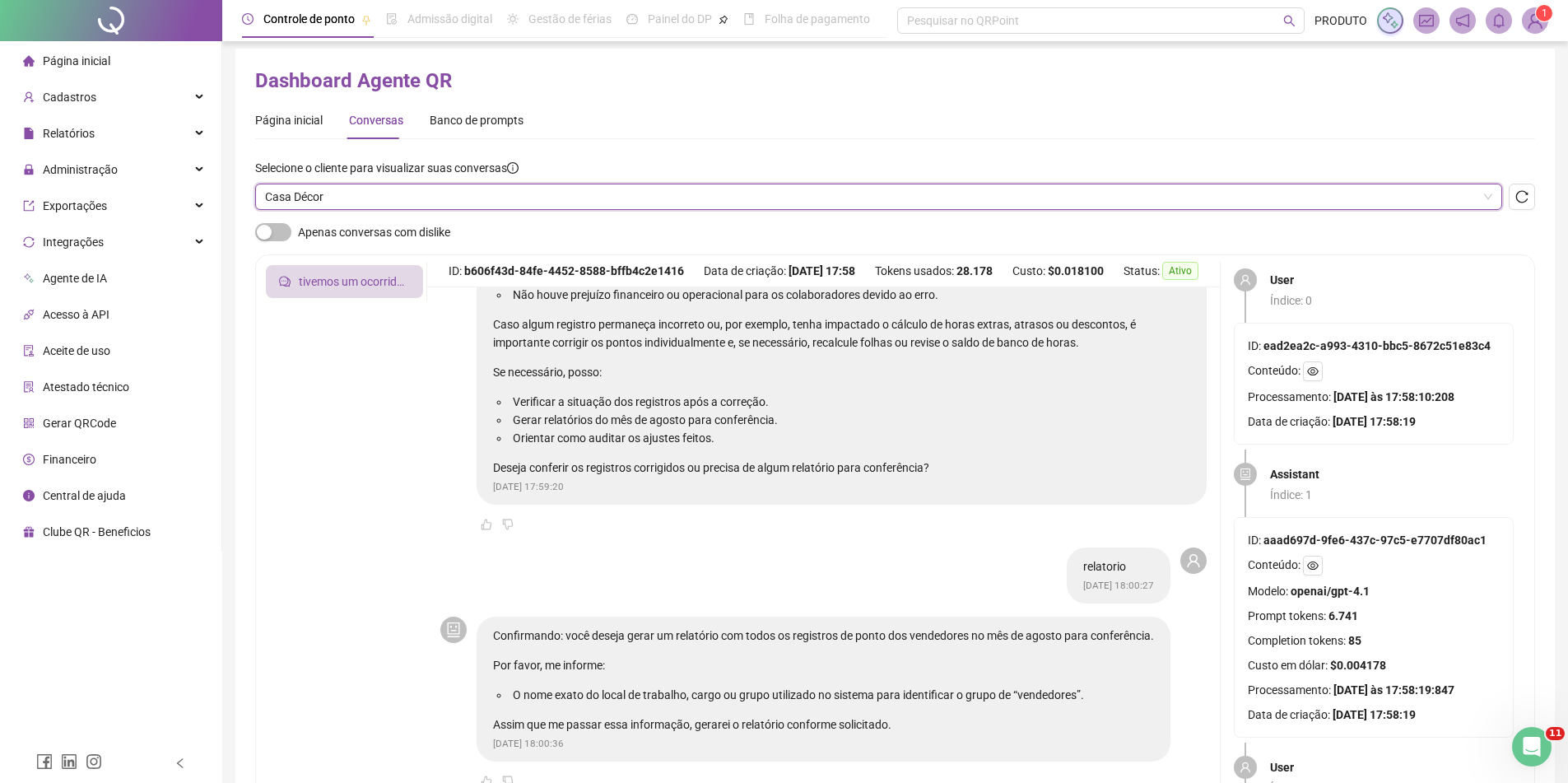
scroll to position [0, 0]
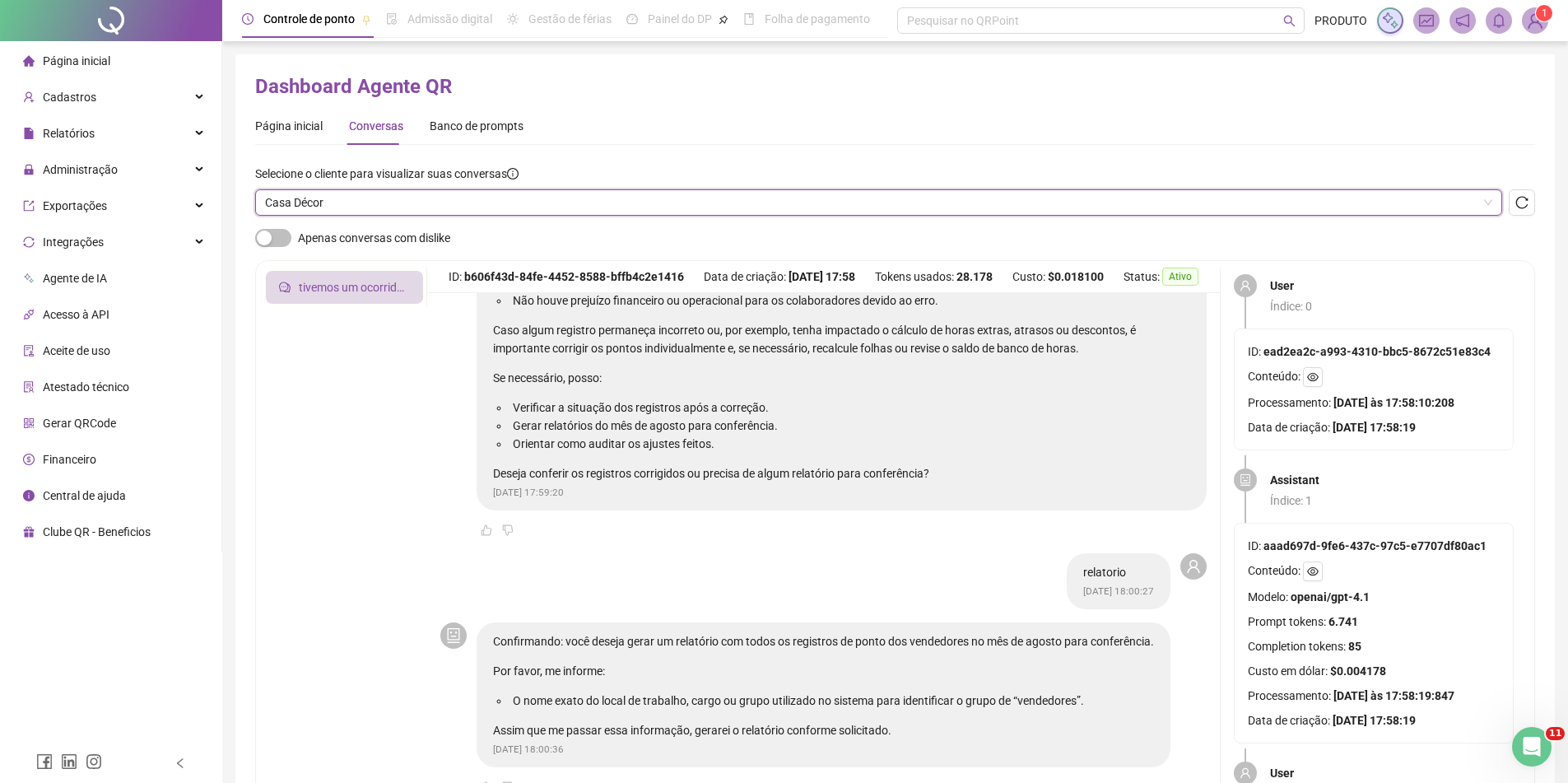
click at [379, 201] on span "Casa Décor" at bounding box center [879, 202] width 1228 height 25
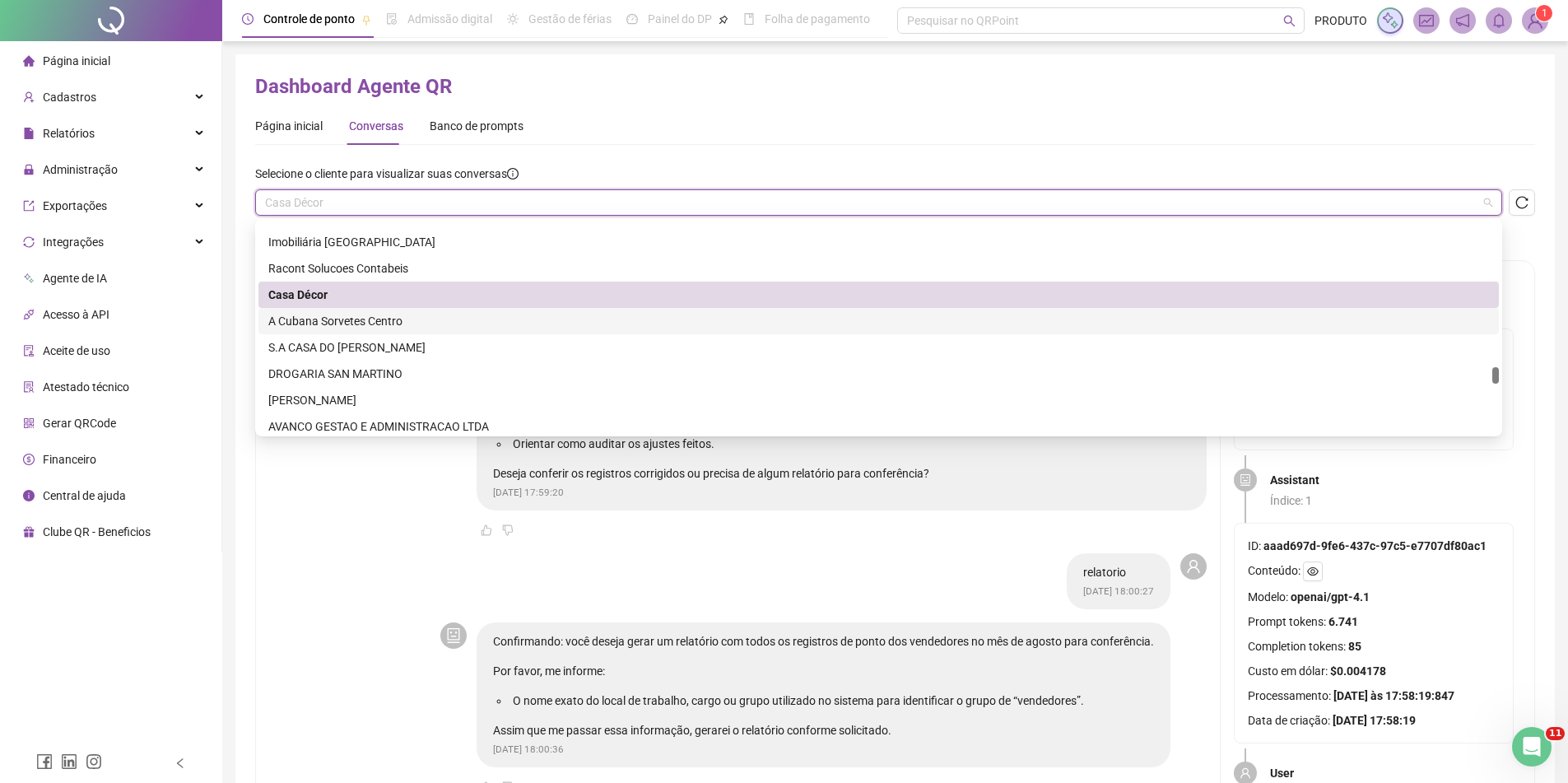
click at [331, 316] on div "A Cubana Sorvetes Centro" at bounding box center [878, 321] width 1221 height 18
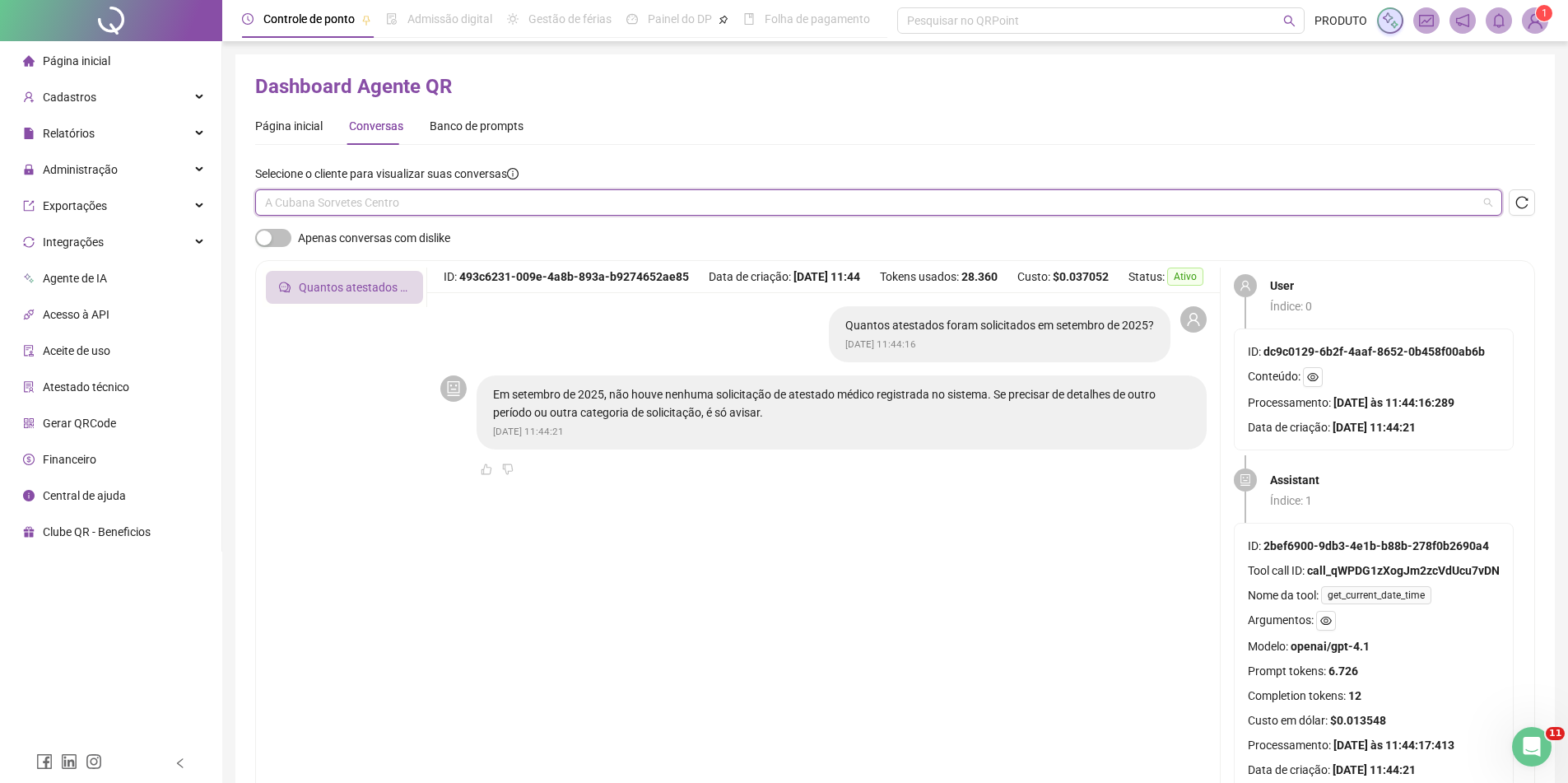
click at [403, 205] on span "A Cubana Sorvetes Centro" at bounding box center [879, 202] width 1228 height 25
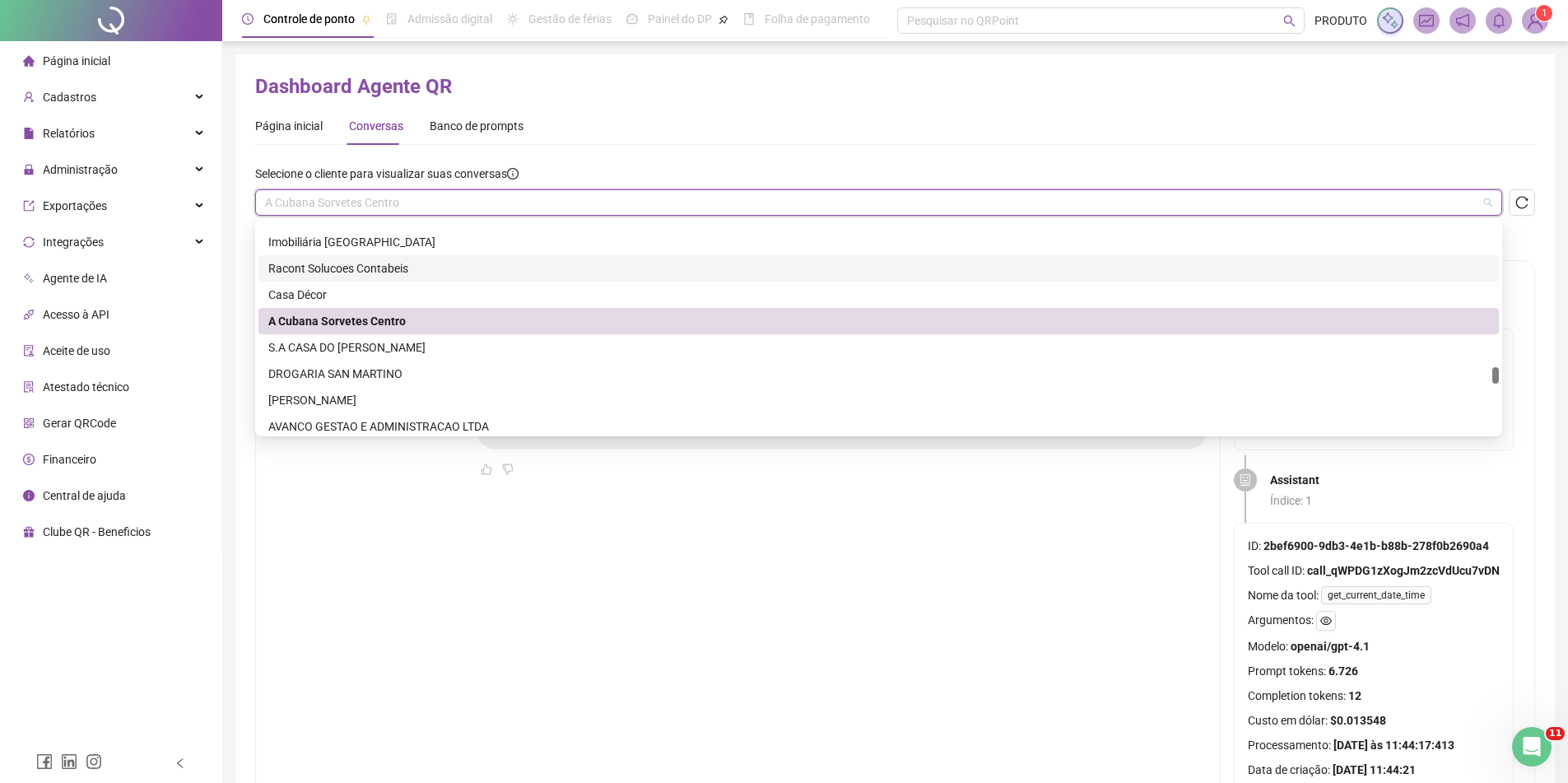
scroll to position [3211, 0]
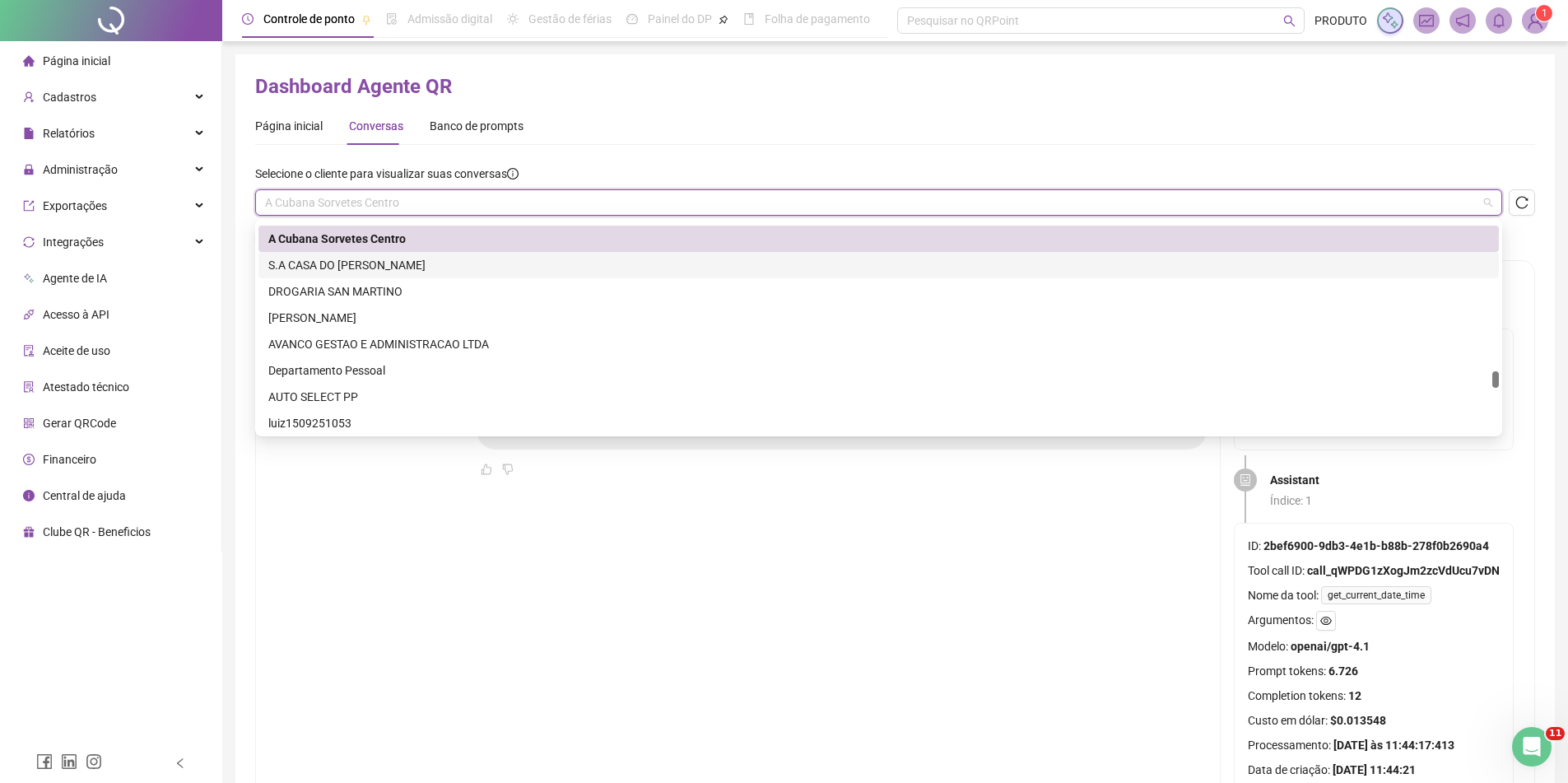
click at [391, 262] on div "S.A CASA DO [PERSON_NAME]" at bounding box center [878, 265] width 1221 height 18
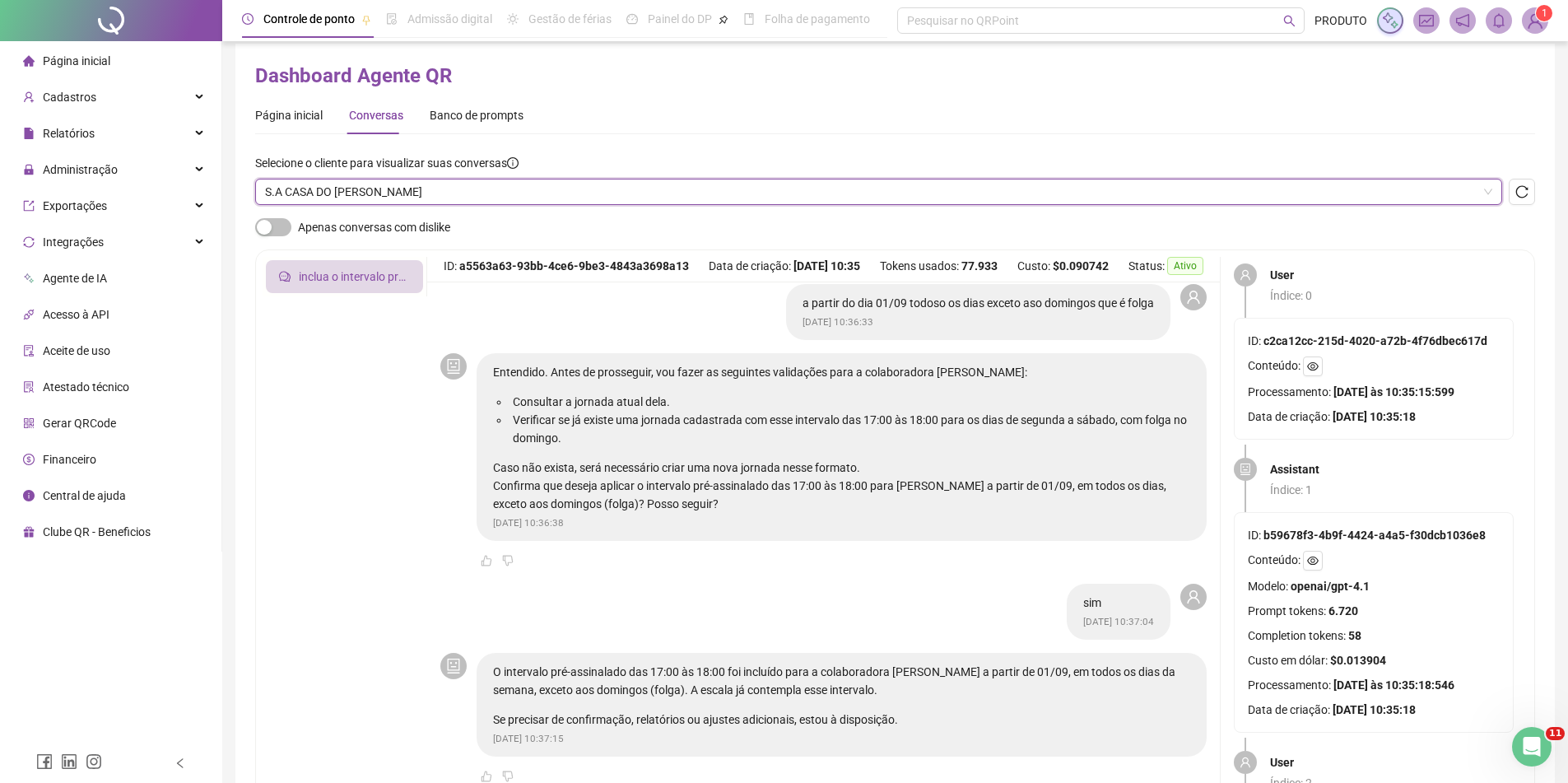
scroll to position [0, 0]
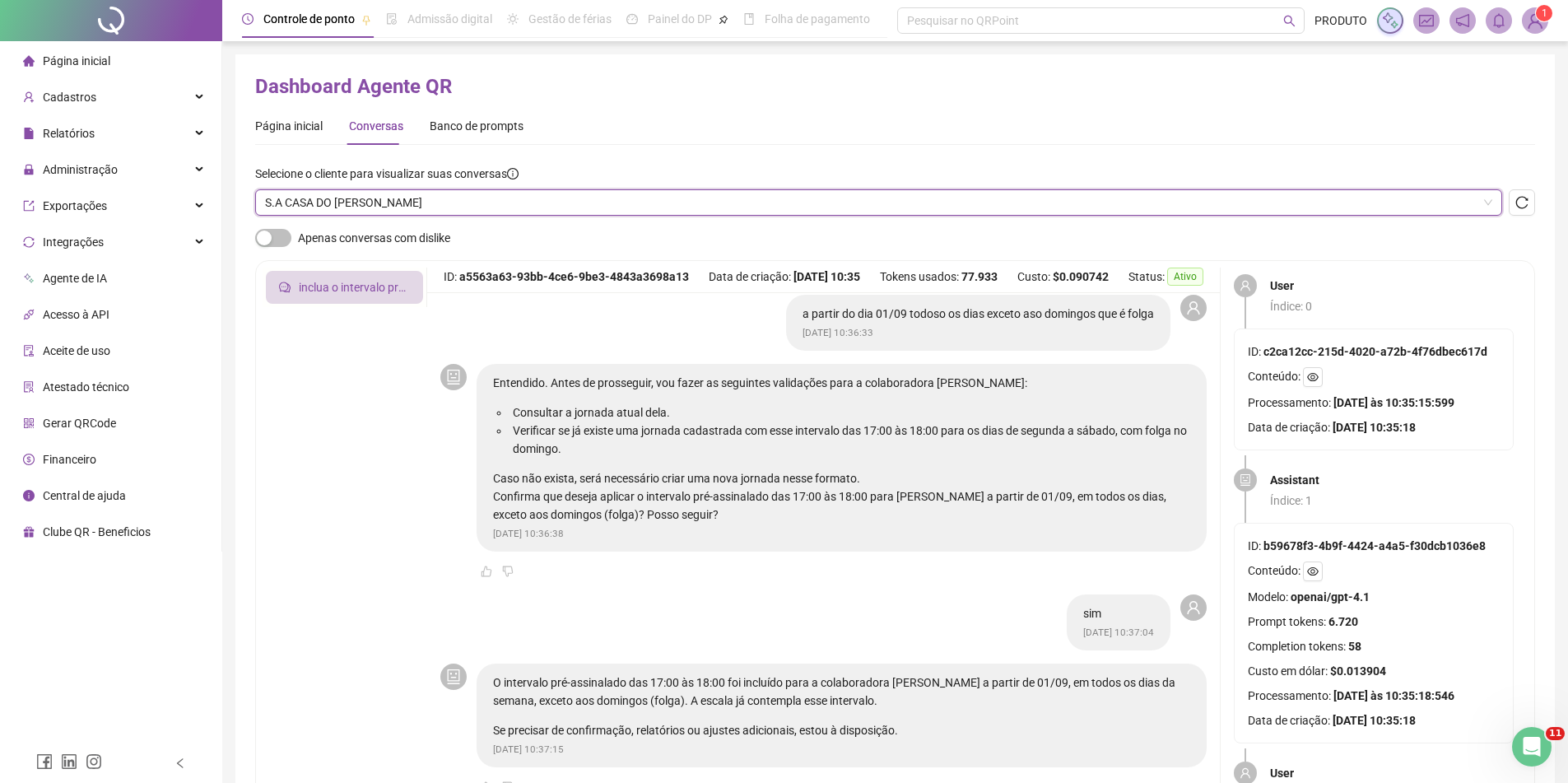
click at [372, 202] on span "S.A CASA DO [PERSON_NAME]" at bounding box center [879, 202] width 1228 height 25
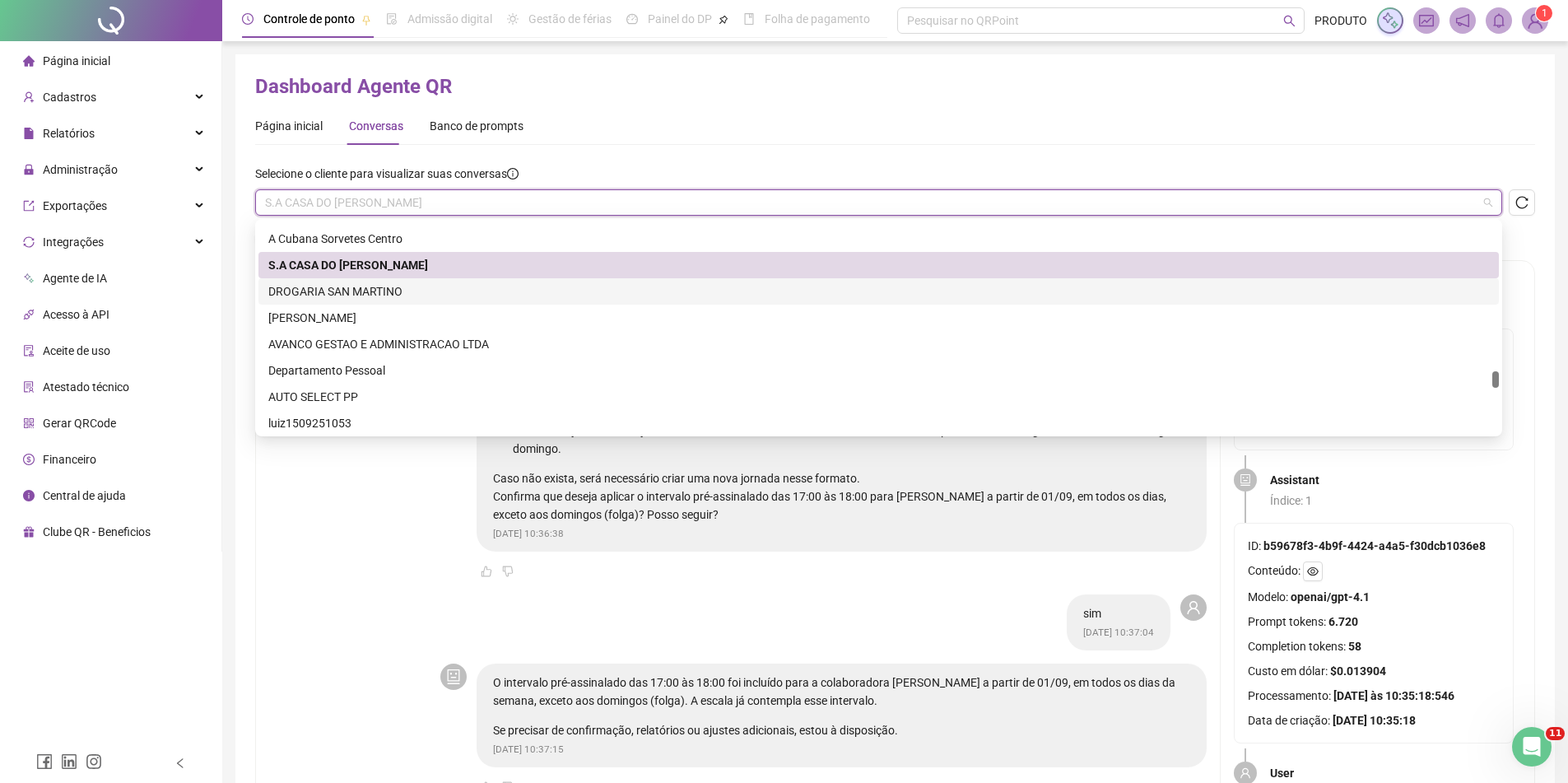
click at [397, 289] on div "DROGARIA SAN MARTINO" at bounding box center [878, 292] width 1221 height 18
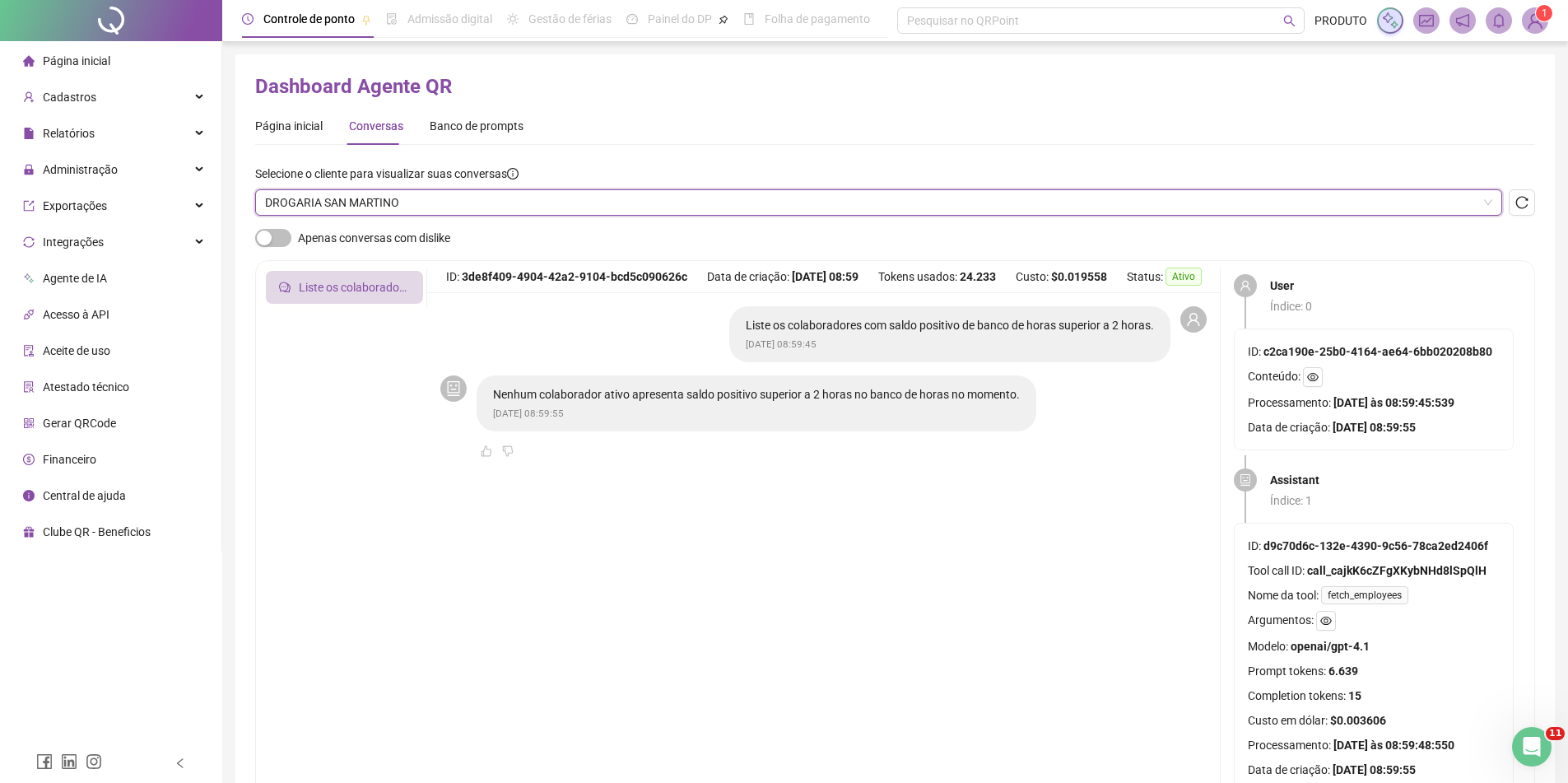
click at [438, 200] on span "DROGARIA SAN MARTINO" at bounding box center [879, 202] width 1228 height 25
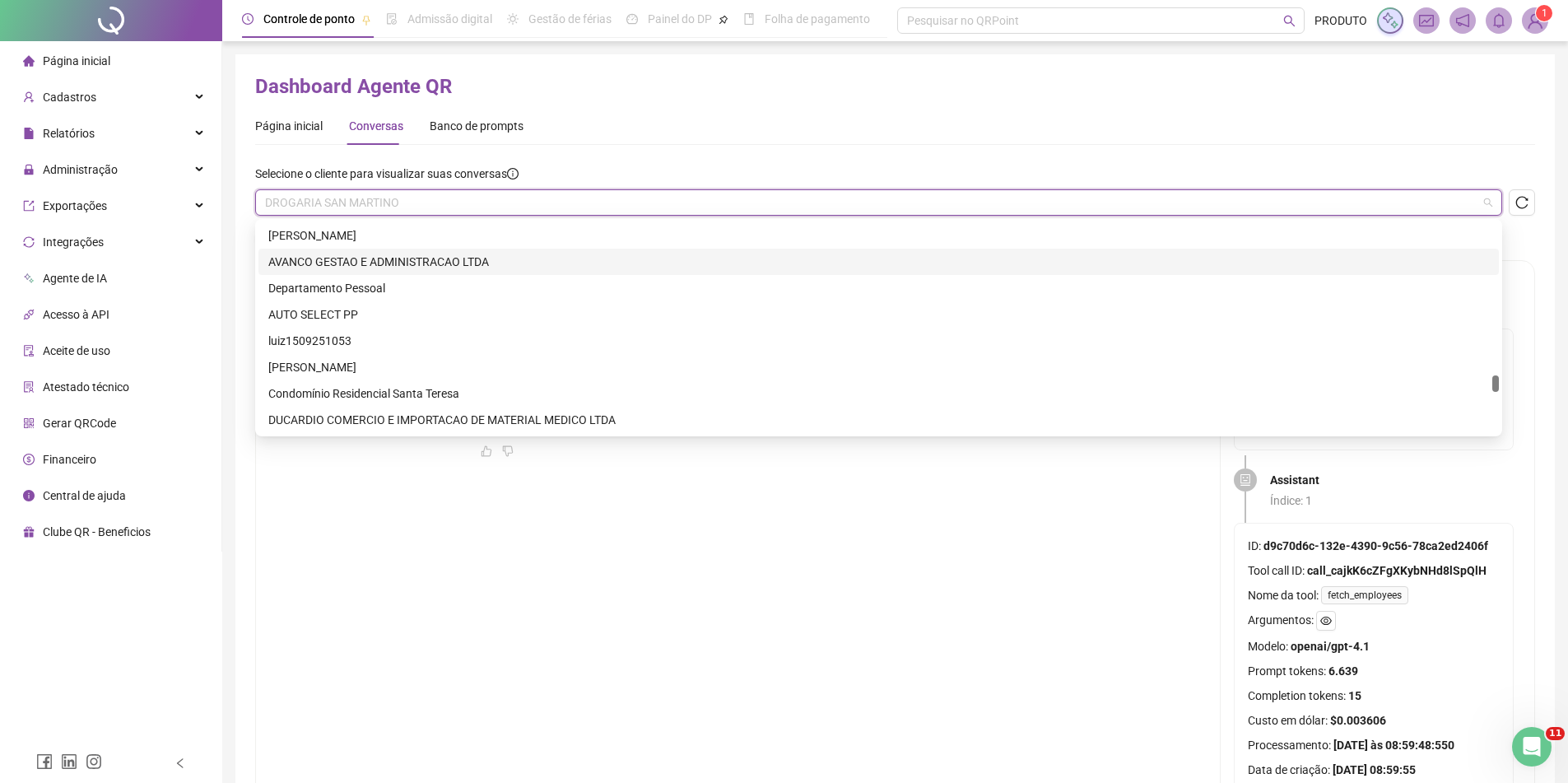
scroll to position [3211, 0]
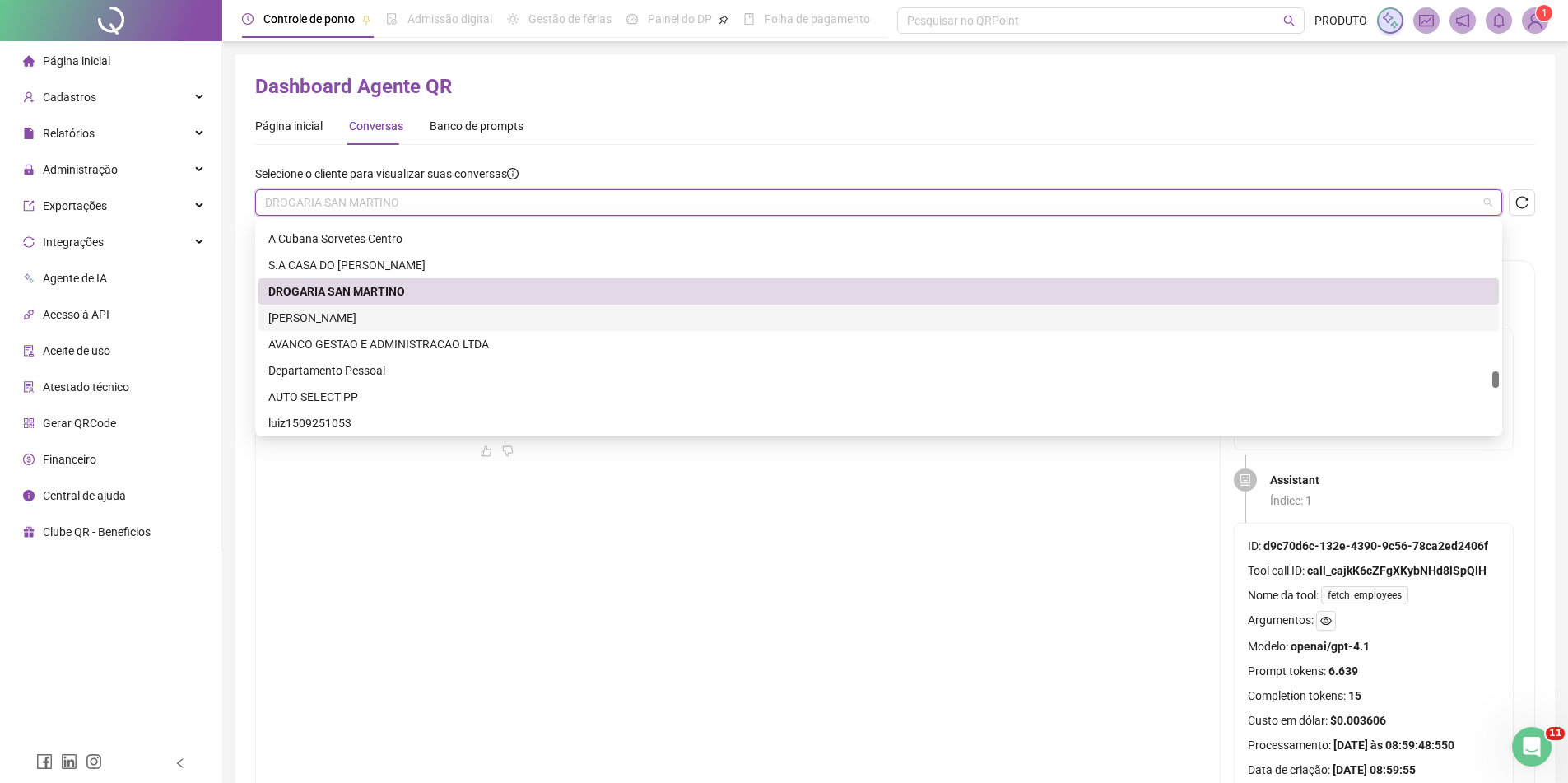
click at [360, 317] on div "[PERSON_NAME]" at bounding box center [878, 317] width 1221 height 18
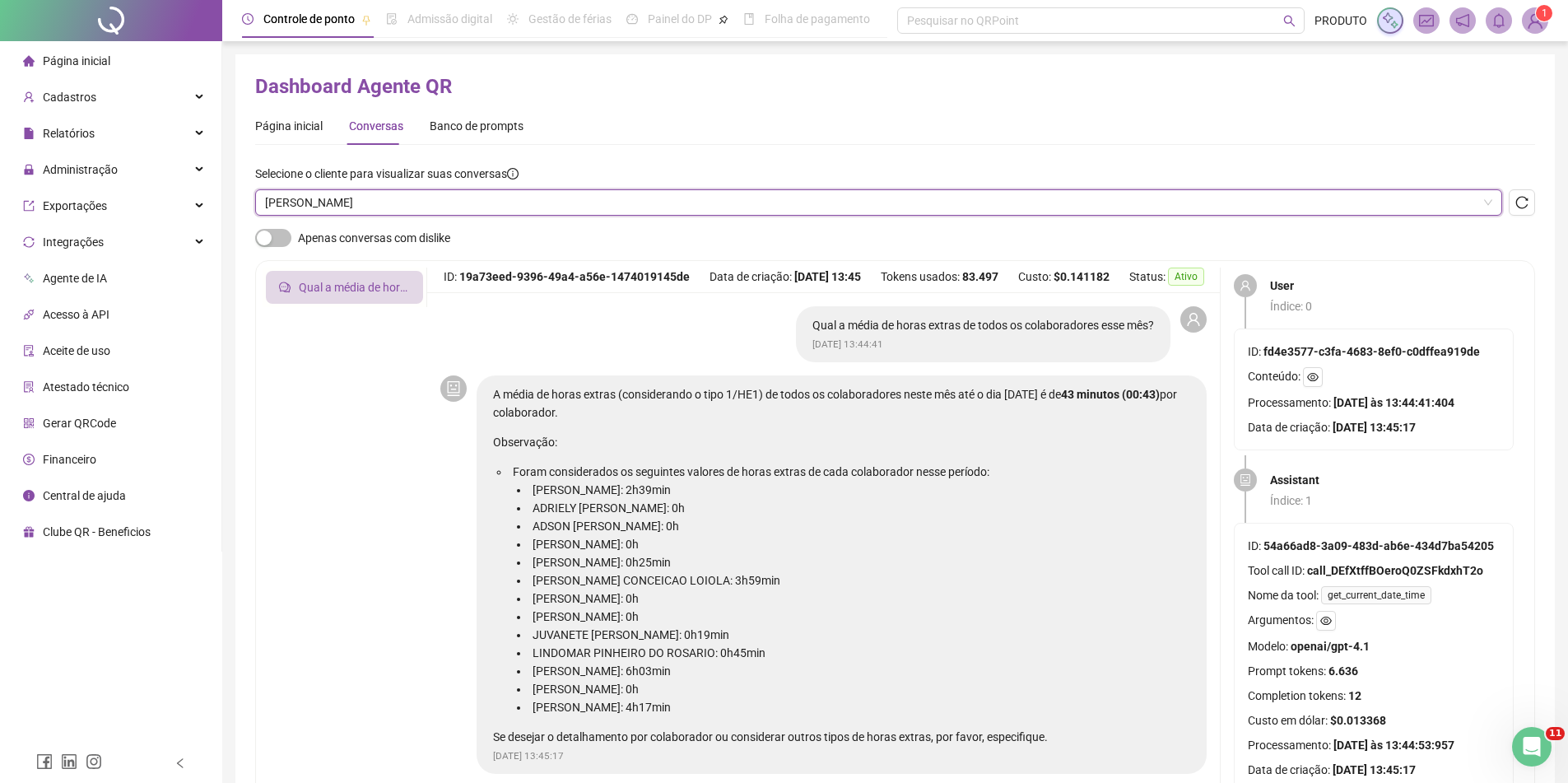
click at [377, 220] on div "Selecione o cliente para visualizar suas conversas [PERSON_NAME]" at bounding box center [895, 197] width 1280 height 64
click at [378, 210] on span "[PERSON_NAME]" at bounding box center [879, 202] width 1228 height 25
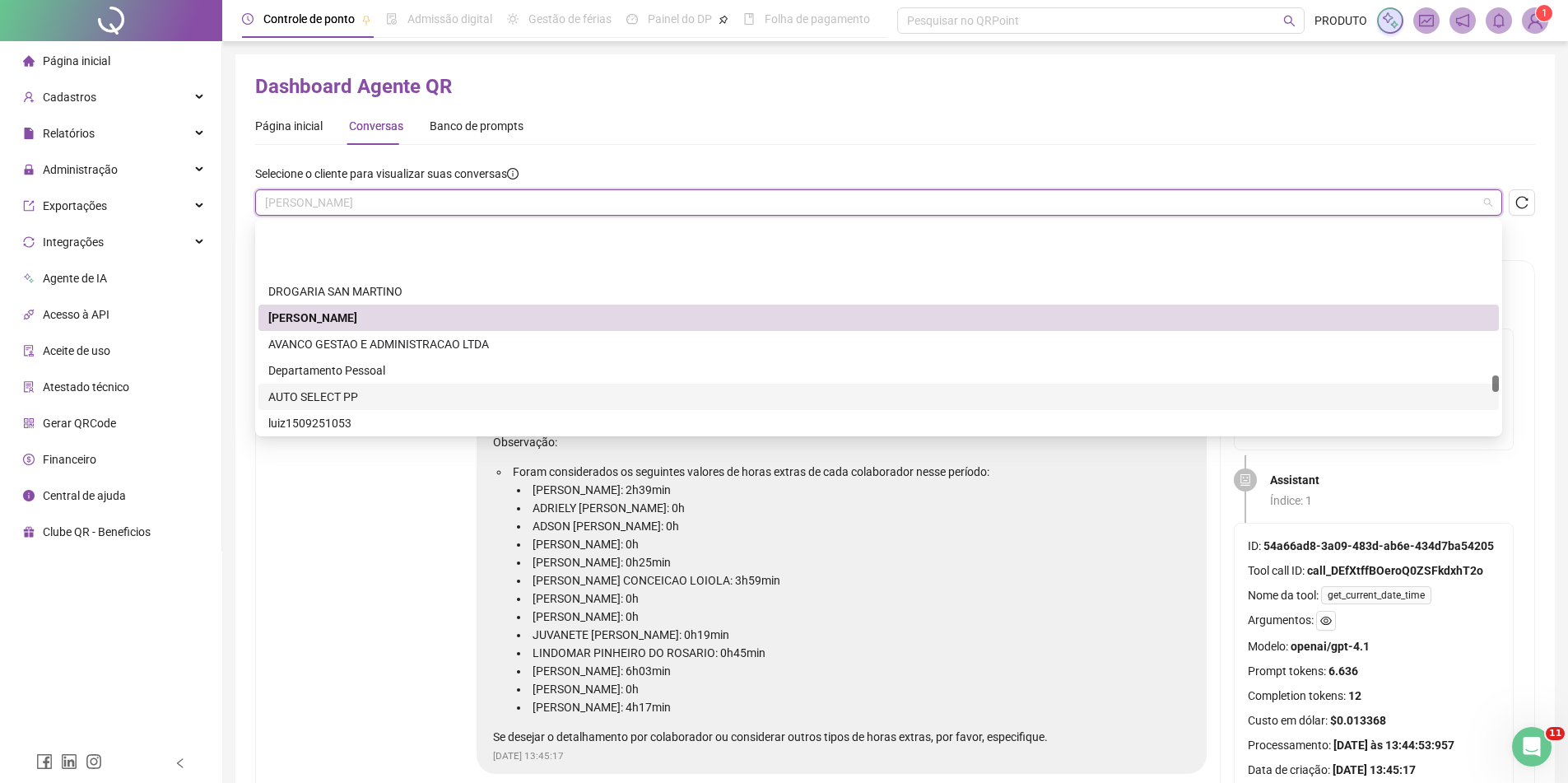
scroll to position [3293, 0]
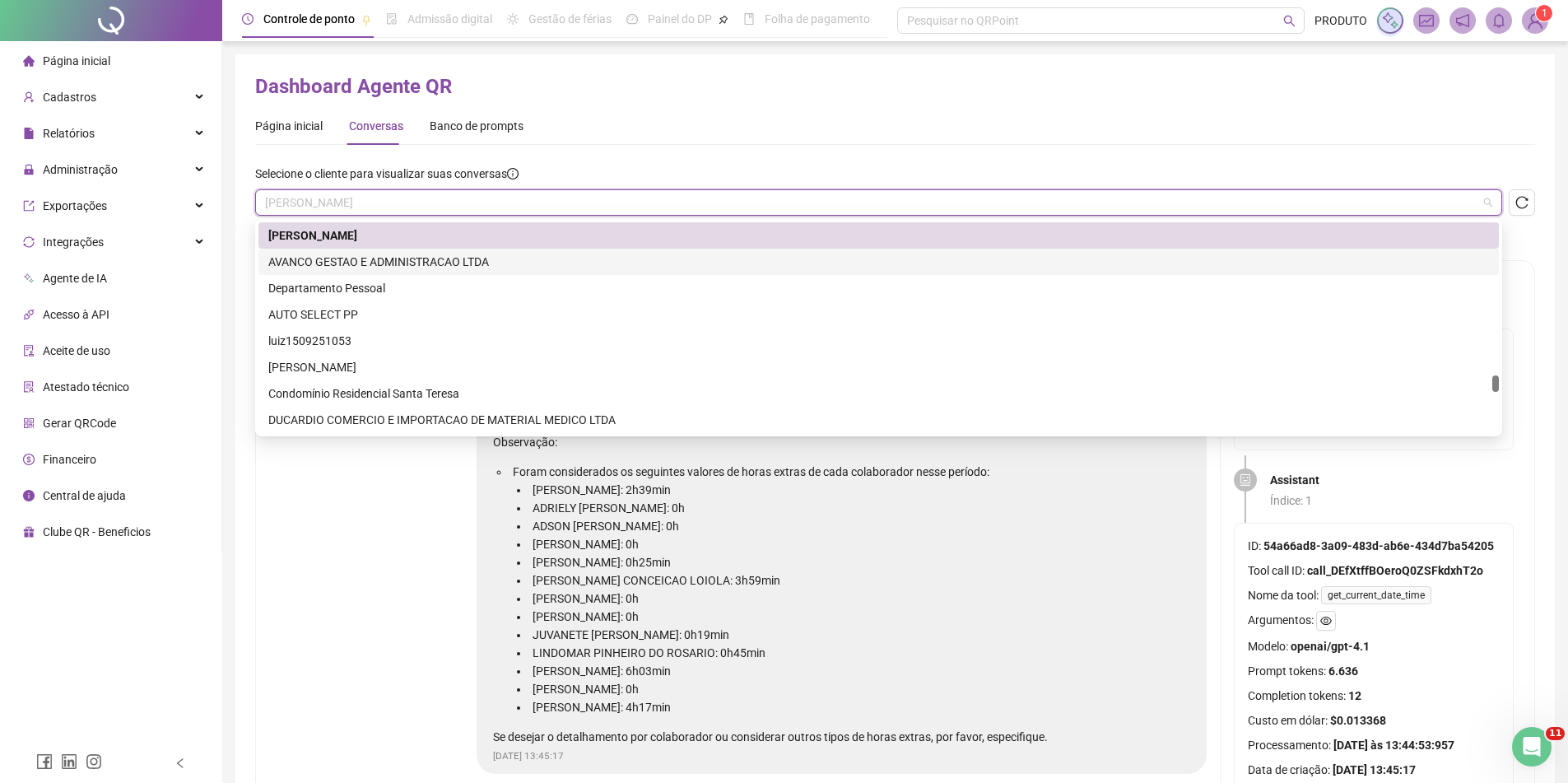
click at [385, 263] on div "AVANCO GESTAO E ADMINISTRACAO LTDA" at bounding box center [878, 262] width 1221 height 18
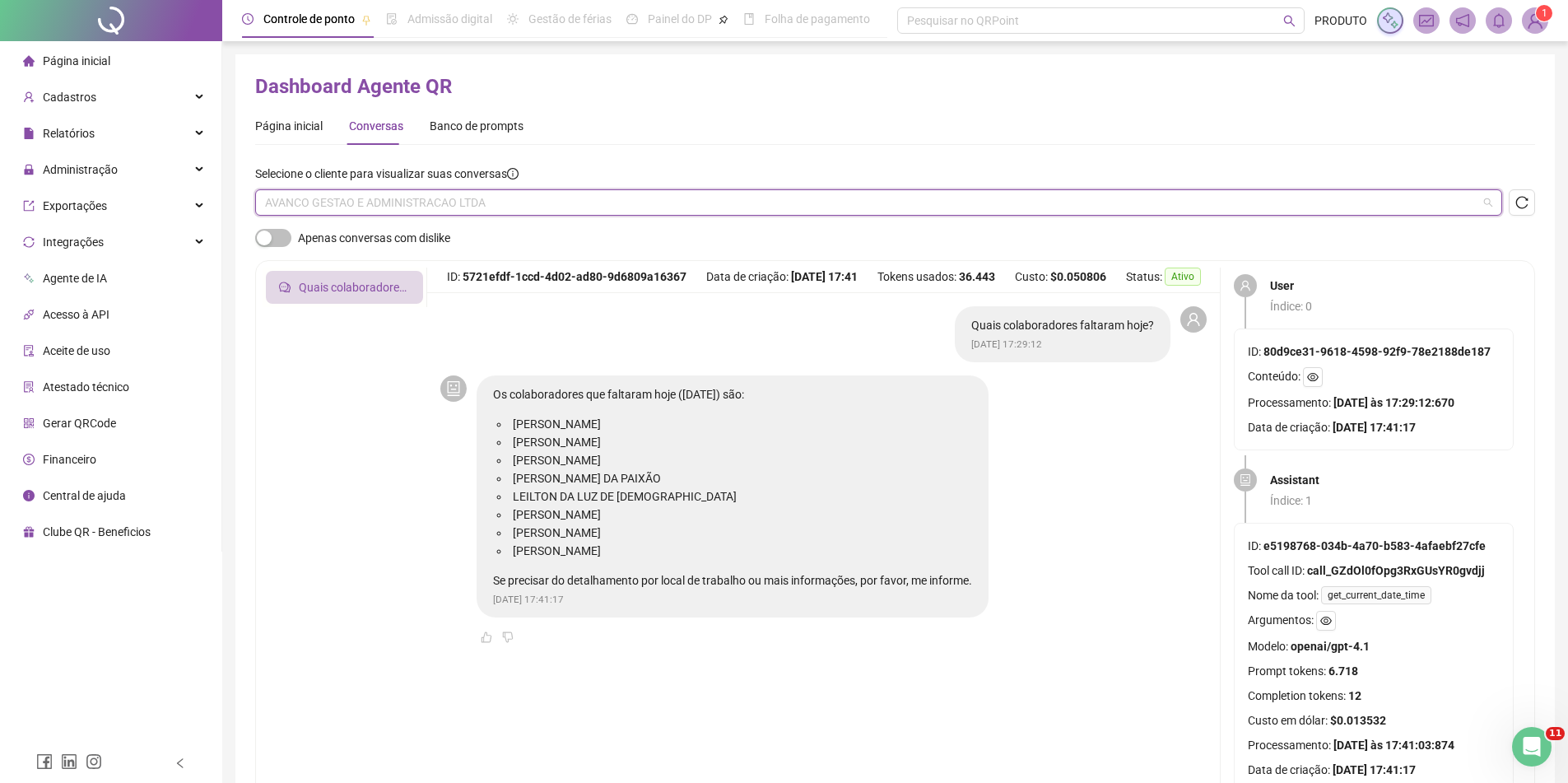
click at [430, 213] on span "AVANCO GESTAO E ADMINISTRACAO LTDA" at bounding box center [879, 202] width 1228 height 25
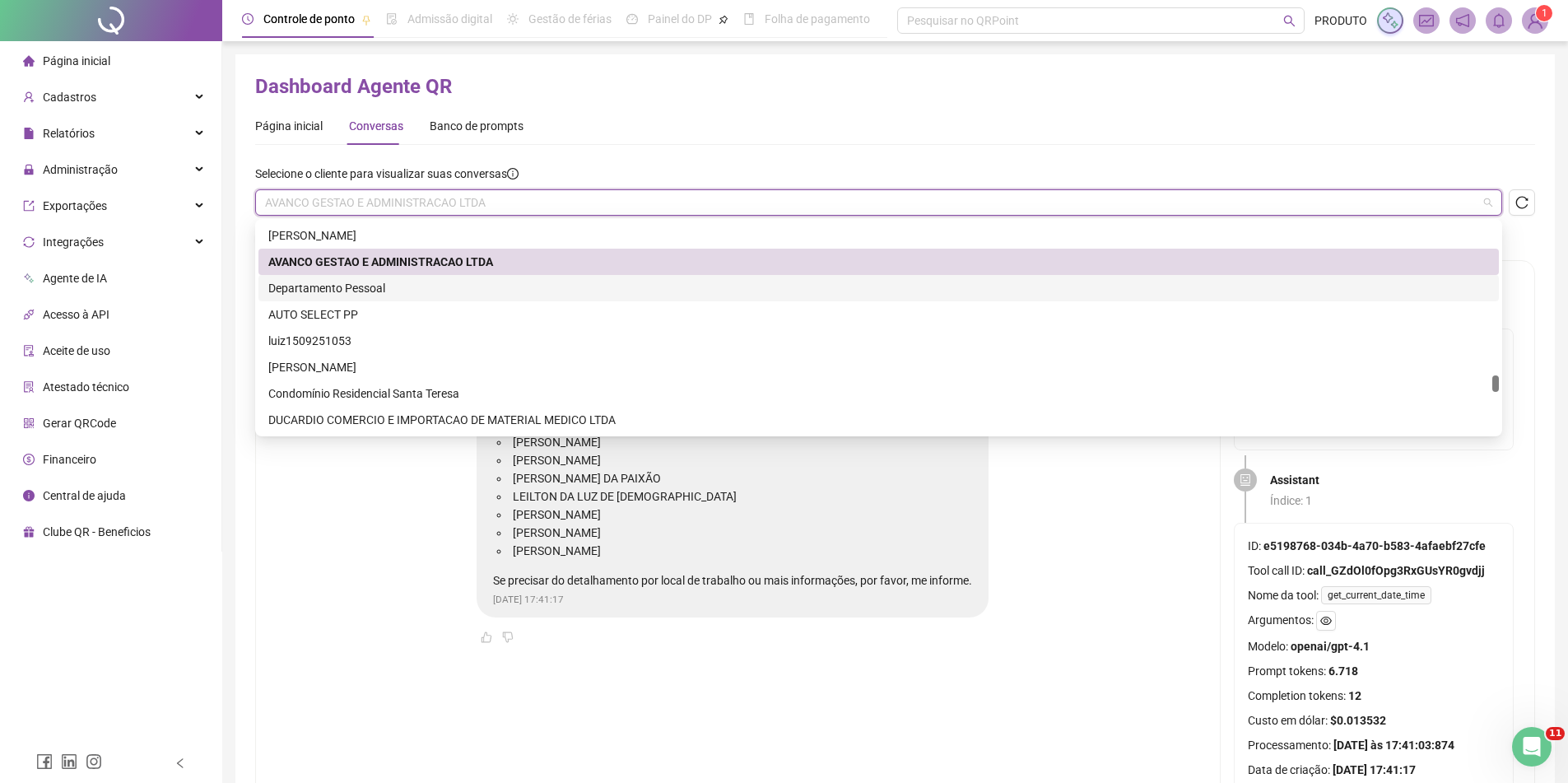
click at [417, 286] on div "Departamento Pessoal" at bounding box center [878, 288] width 1221 height 18
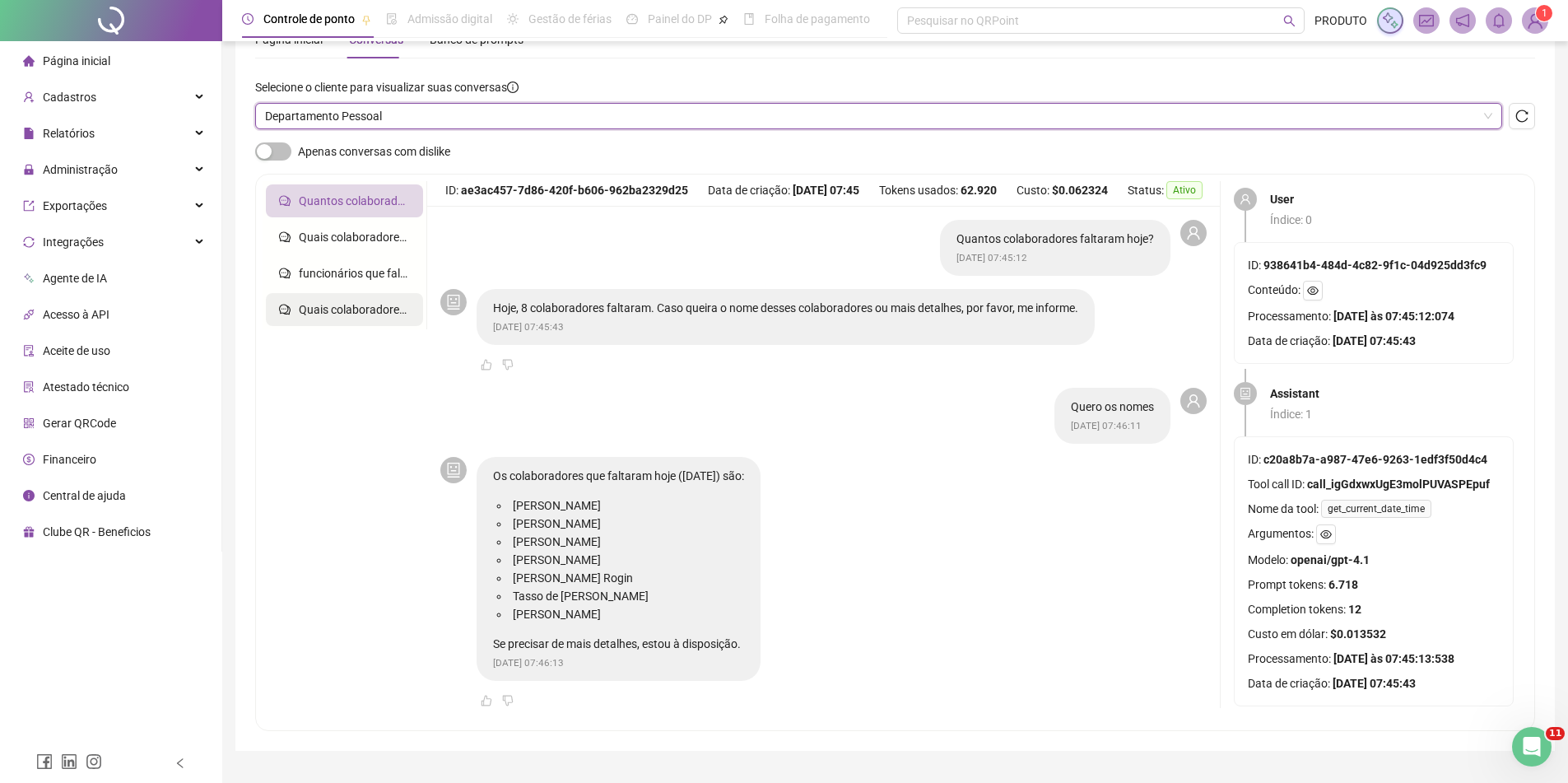
scroll to position [0, 0]
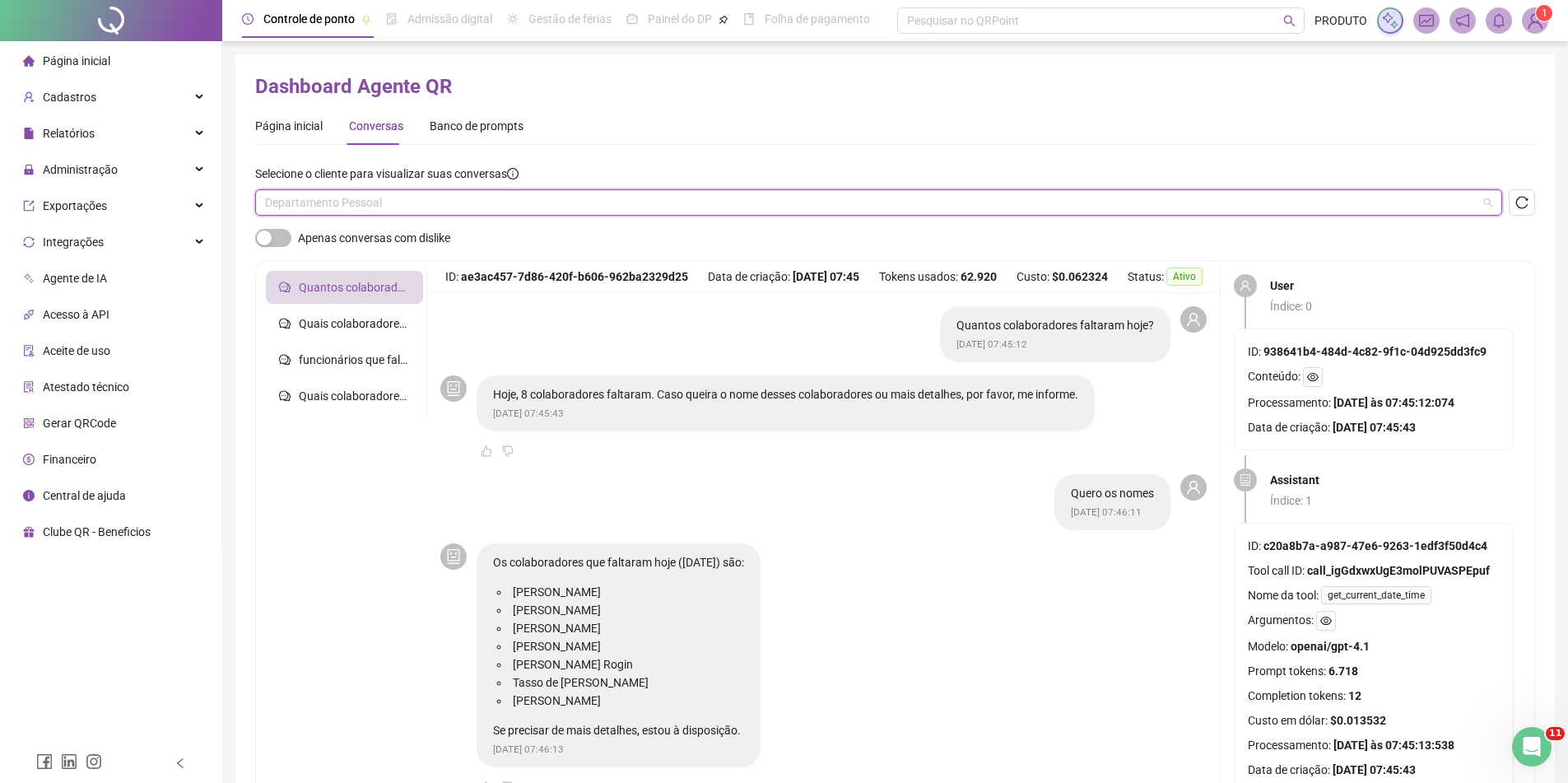
click at [368, 209] on span "Departamento Pessoal" at bounding box center [879, 202] width 1228 height 25
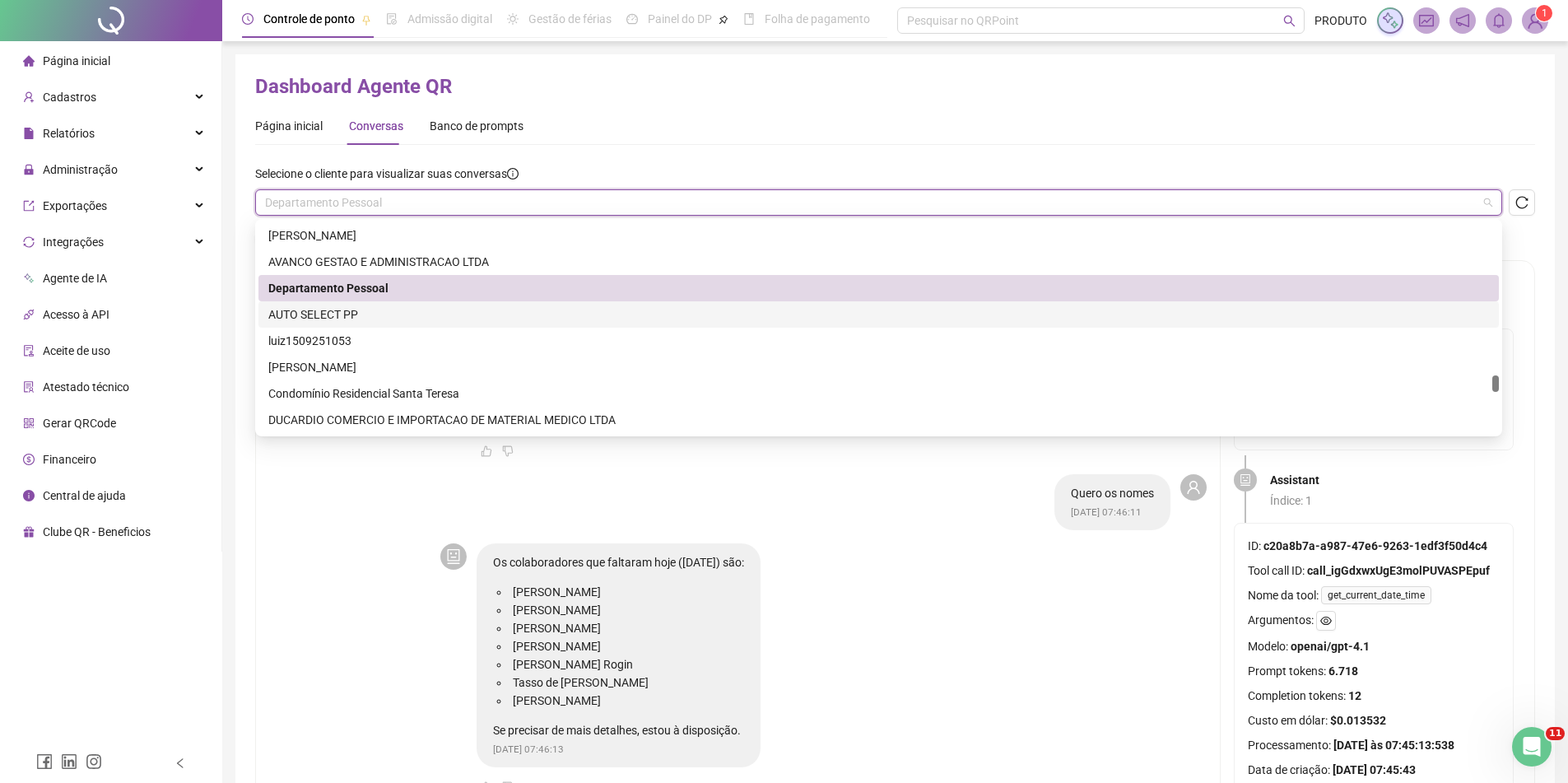
click at [366, 314] on div "AUTO SELECT PP" at bounding box center [878, 315] width 1221 height 18
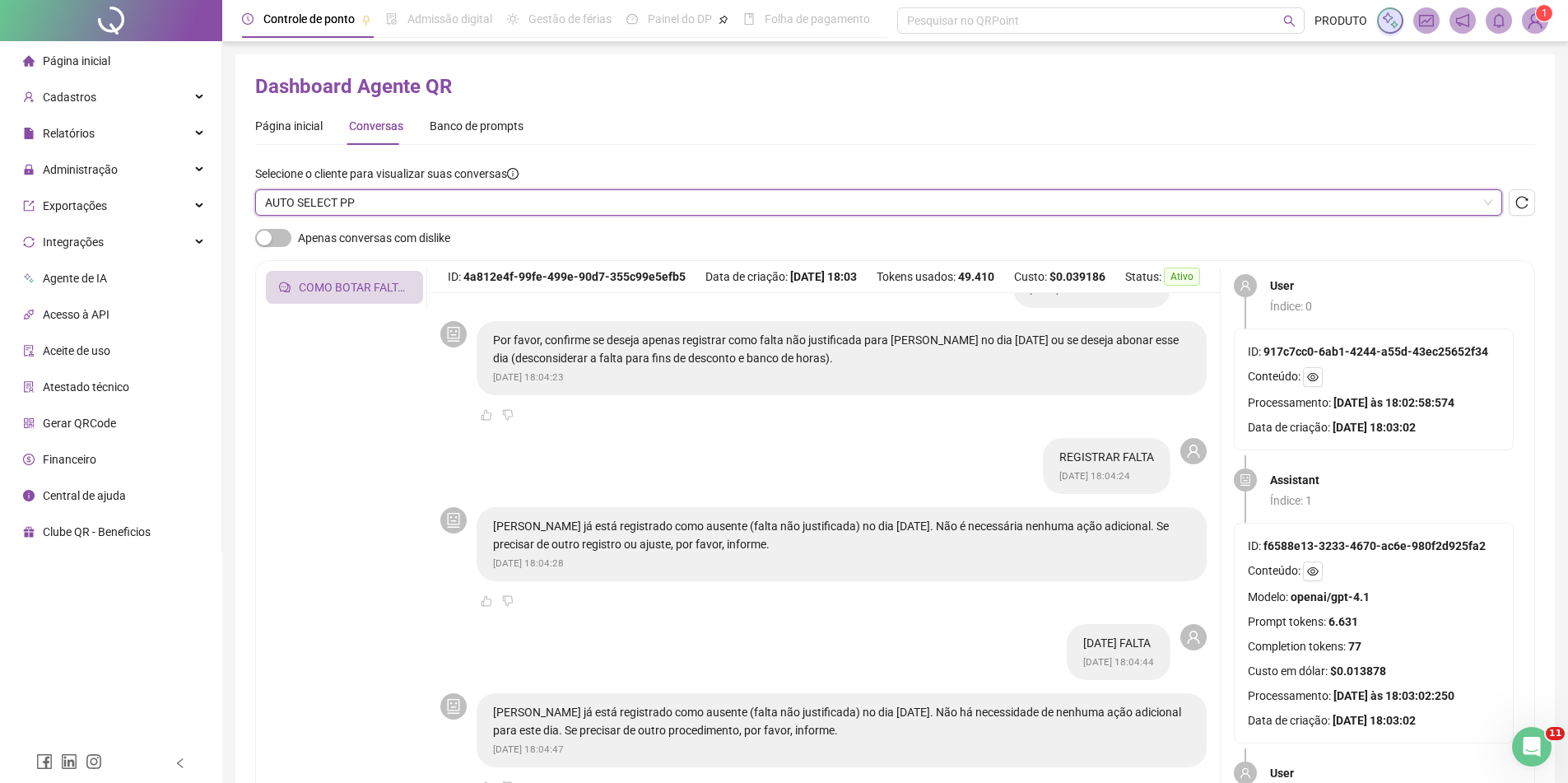
click at [358, 198] on span "AUTO SELECT PP" at bounding box center [879, 202] width 1228 height 25
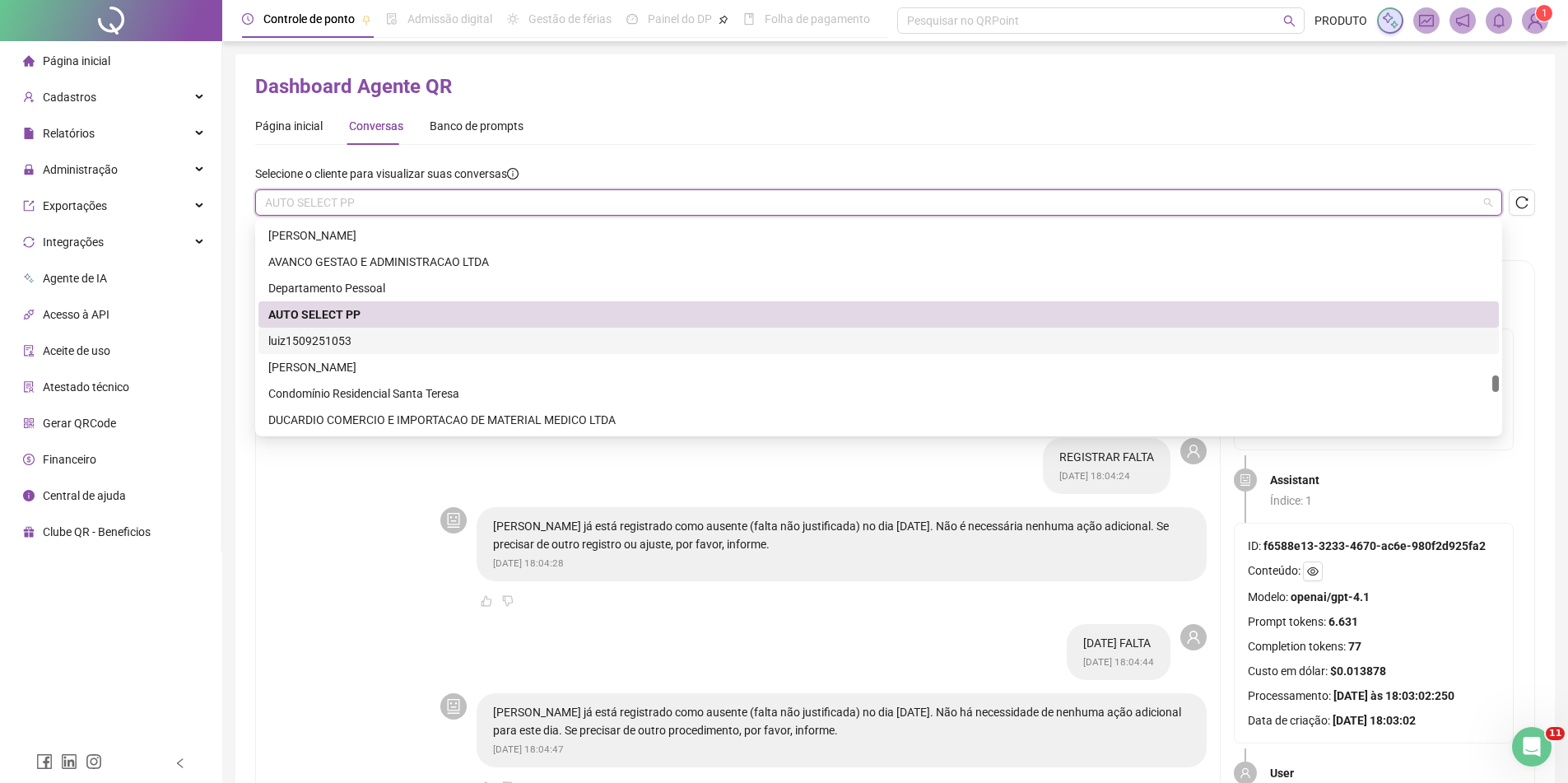
click at [366, 340] on div "luiz1509251053" at bounding box center [878, 341] width 1221 height 18
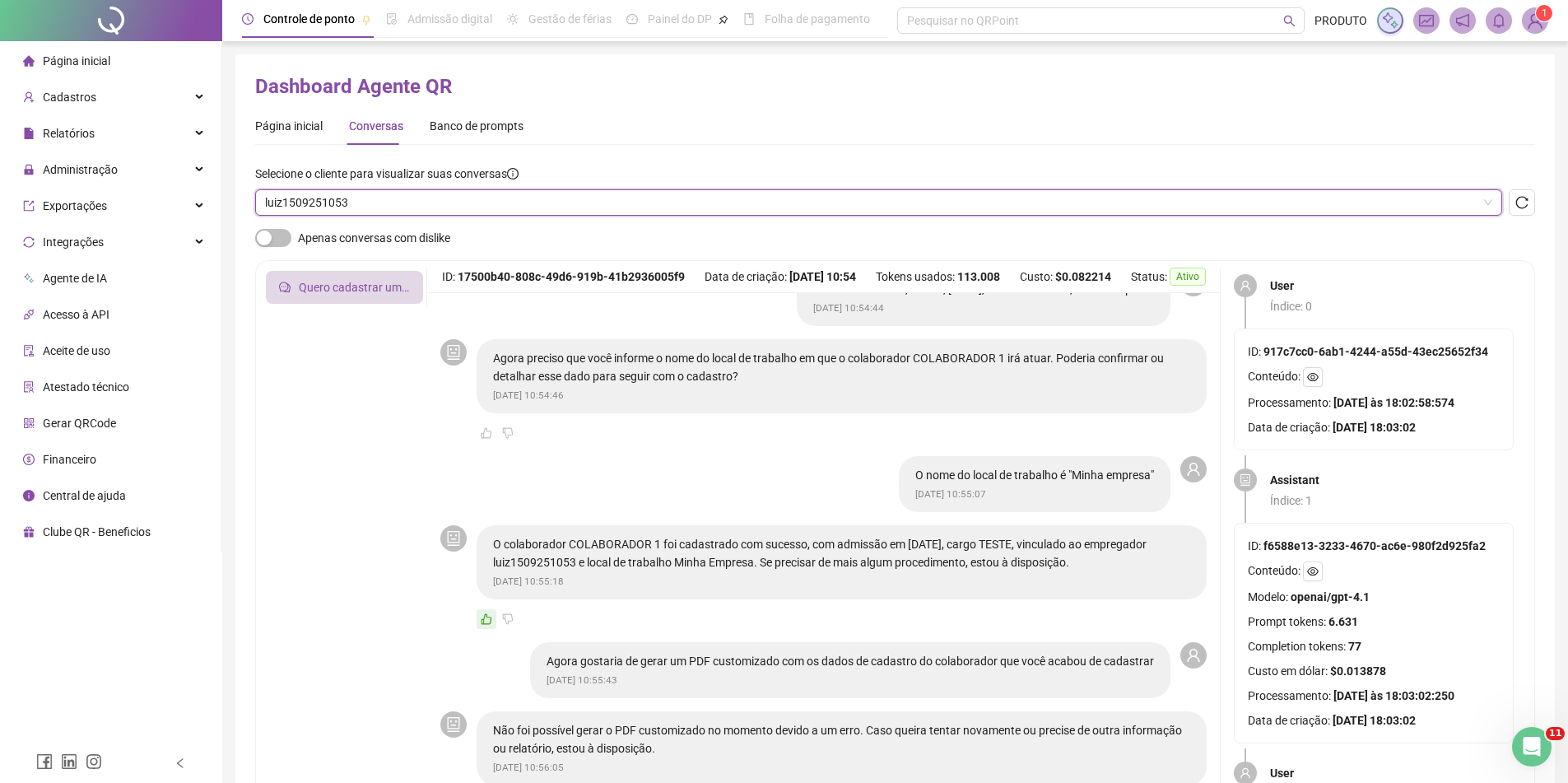
scroll to position [354, 0]
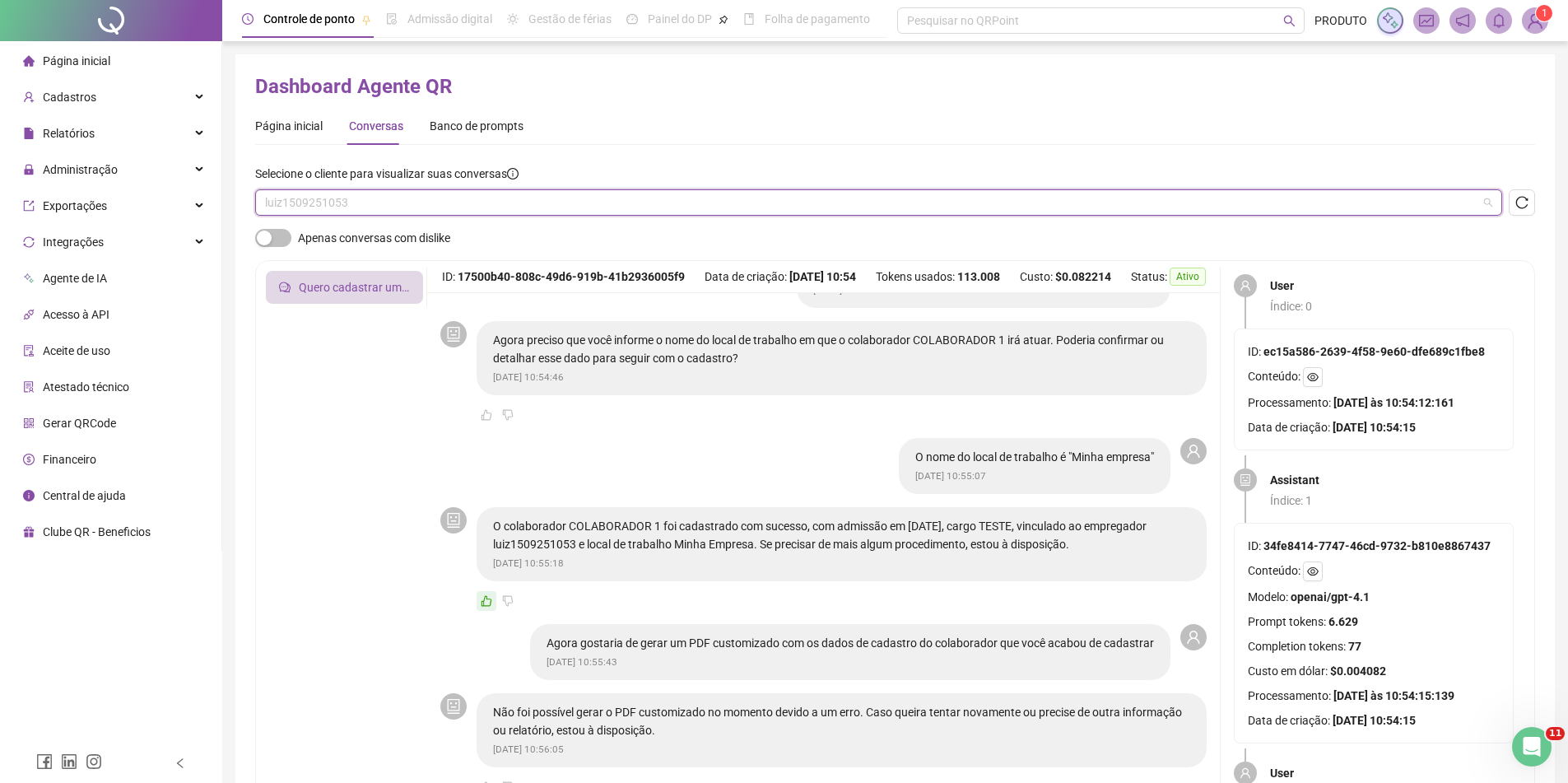
click at [381, 196] on span "luiz1509251053" at bounding box center [879, 202] width 1228 height 25
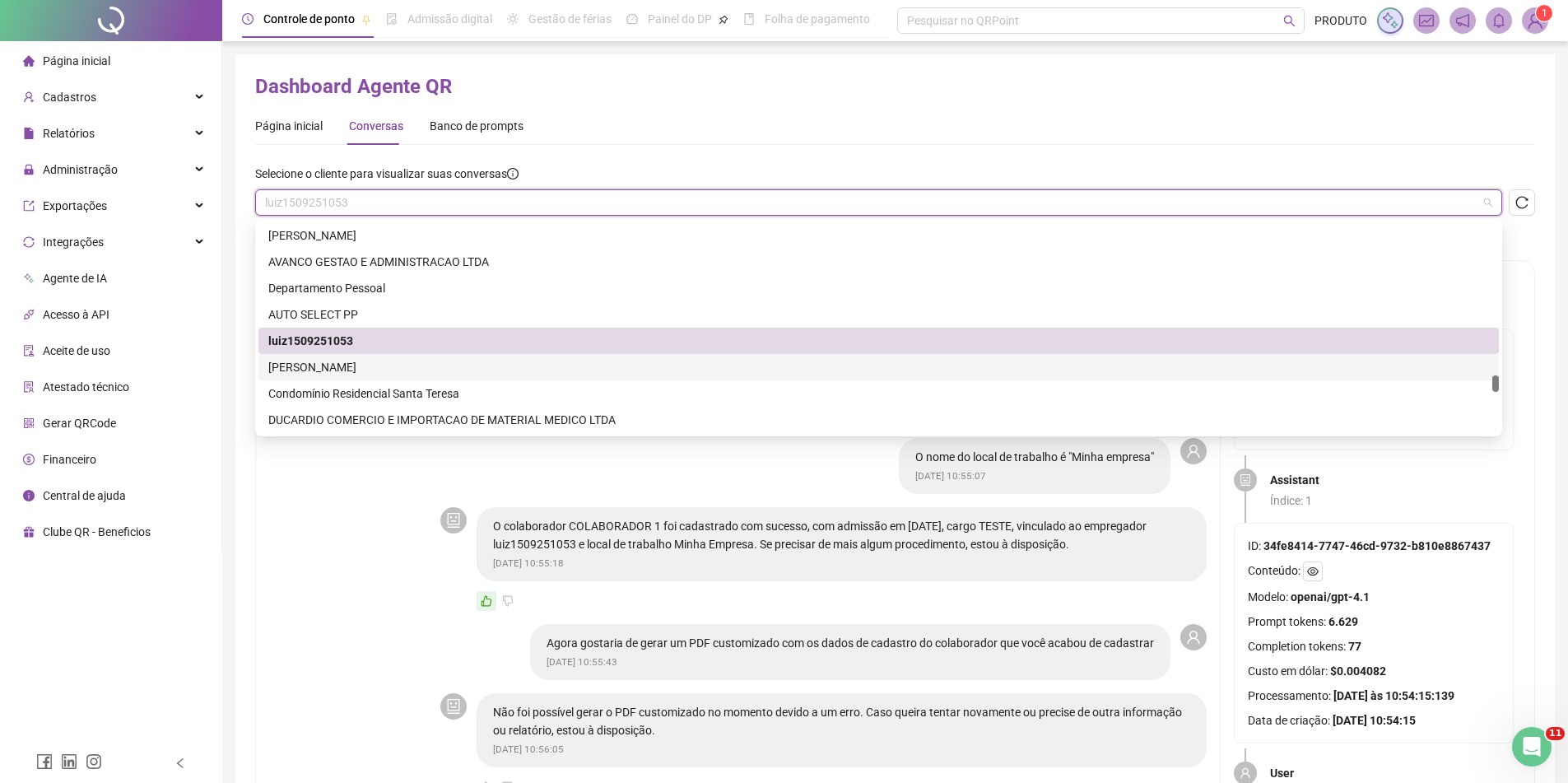
click at [350, 370] on div "[PERSON_NAME]" at bounding box center [878, 367] width 1221 height 18
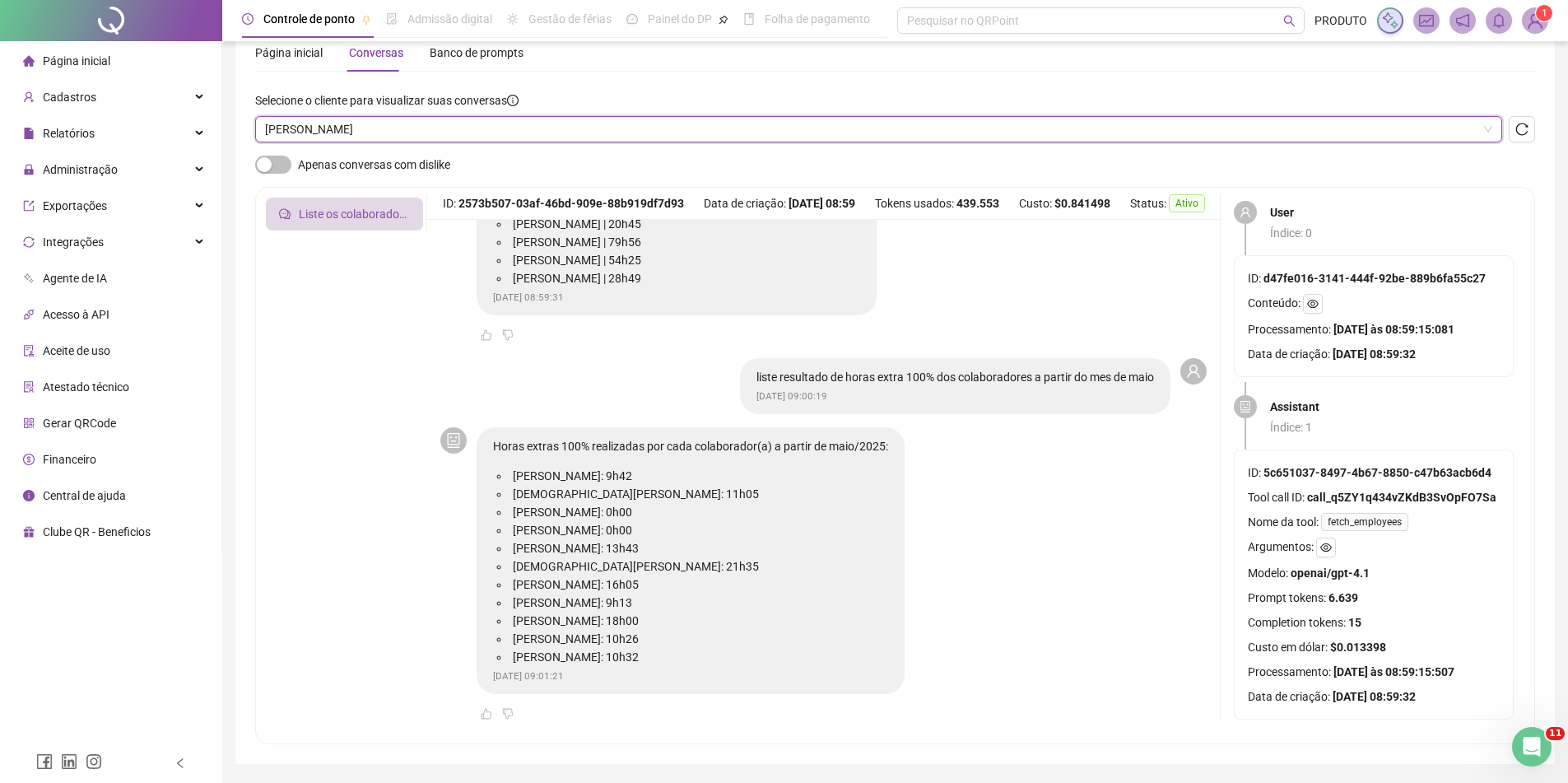
scroll to position [0, 0]
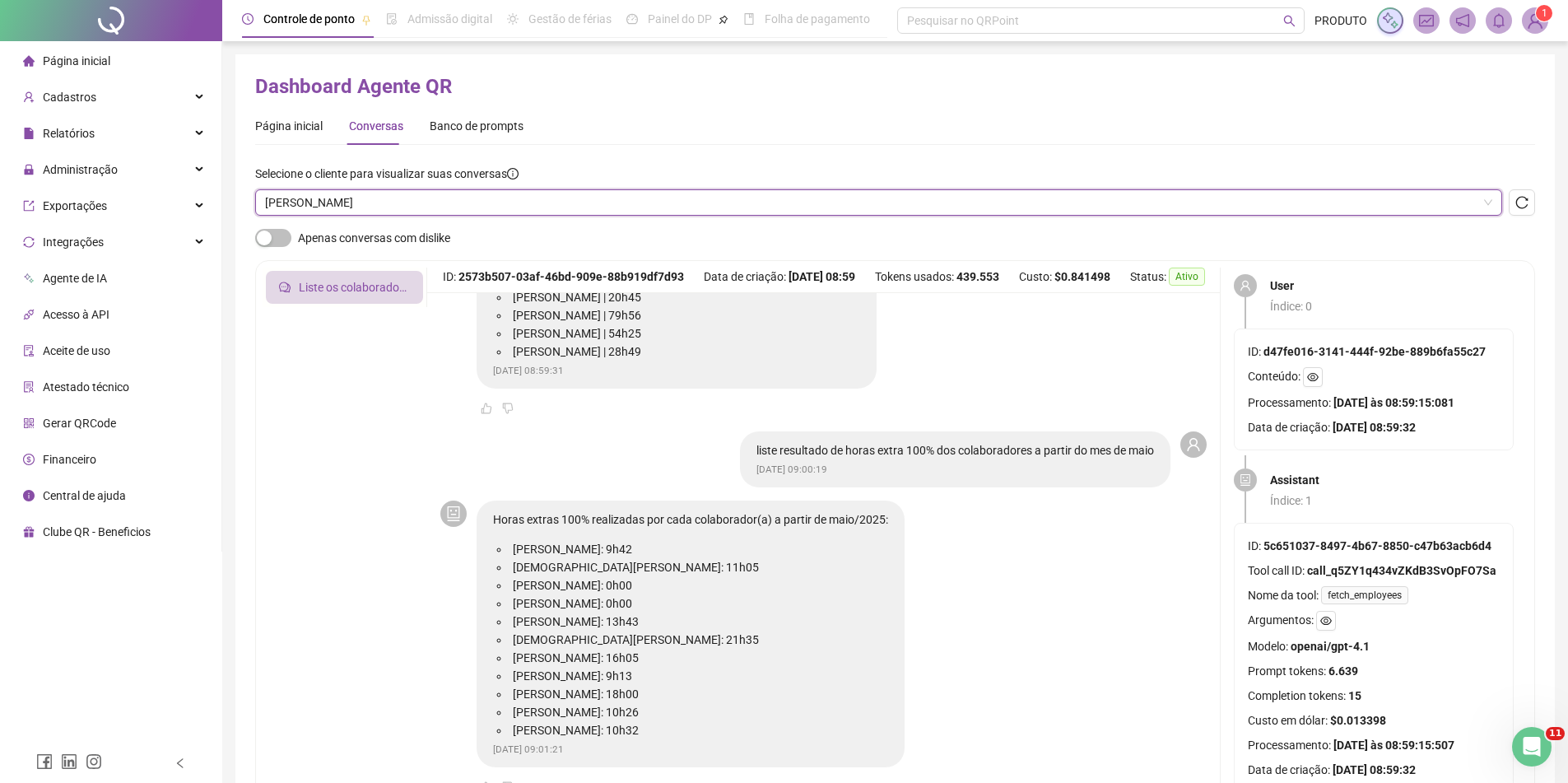
click at [358, 209] on span "[PERSON_NAME]" at bounding box center [879, 202] width 1228 height 25
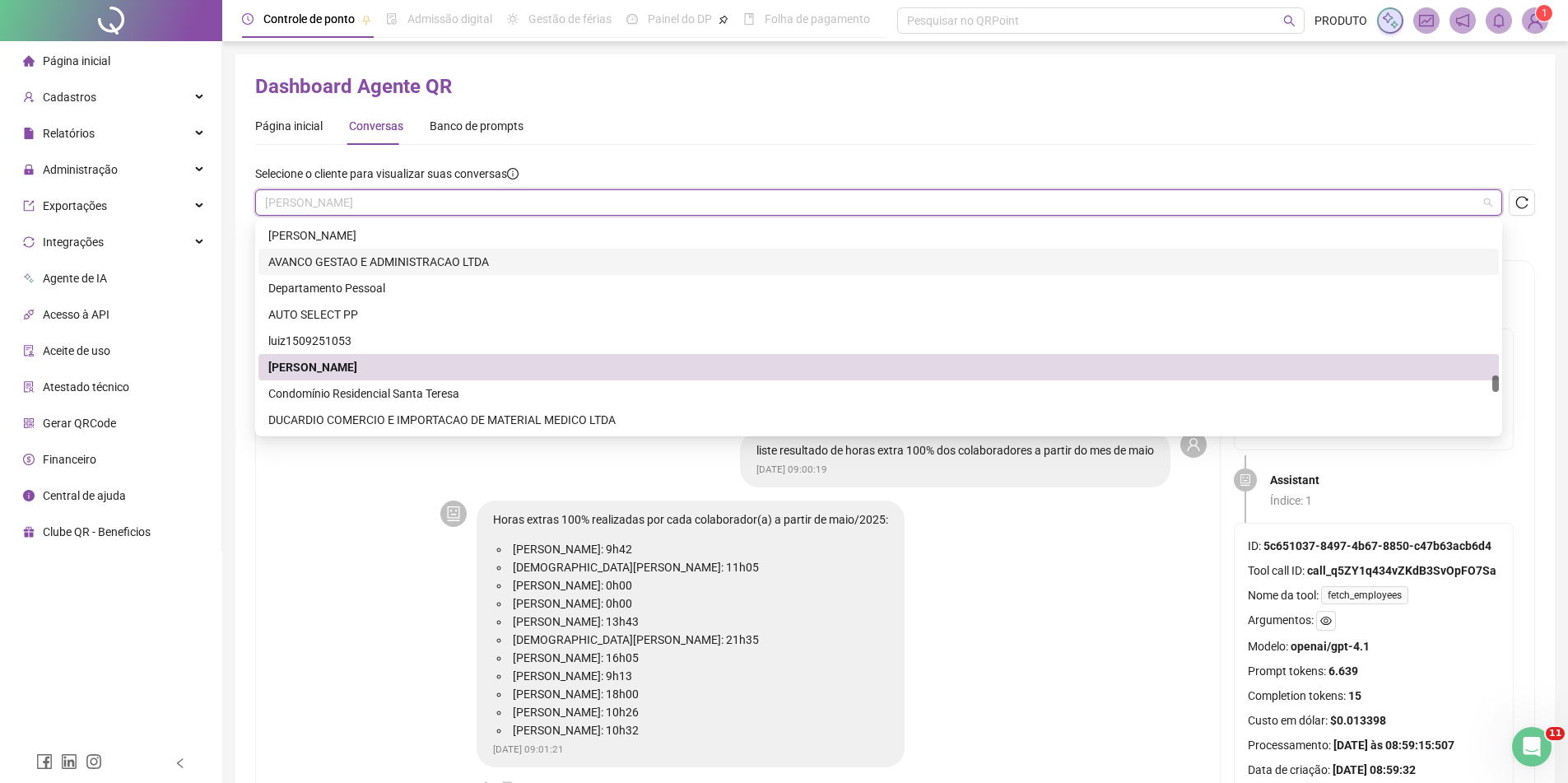
scroll to position [3375, 0]
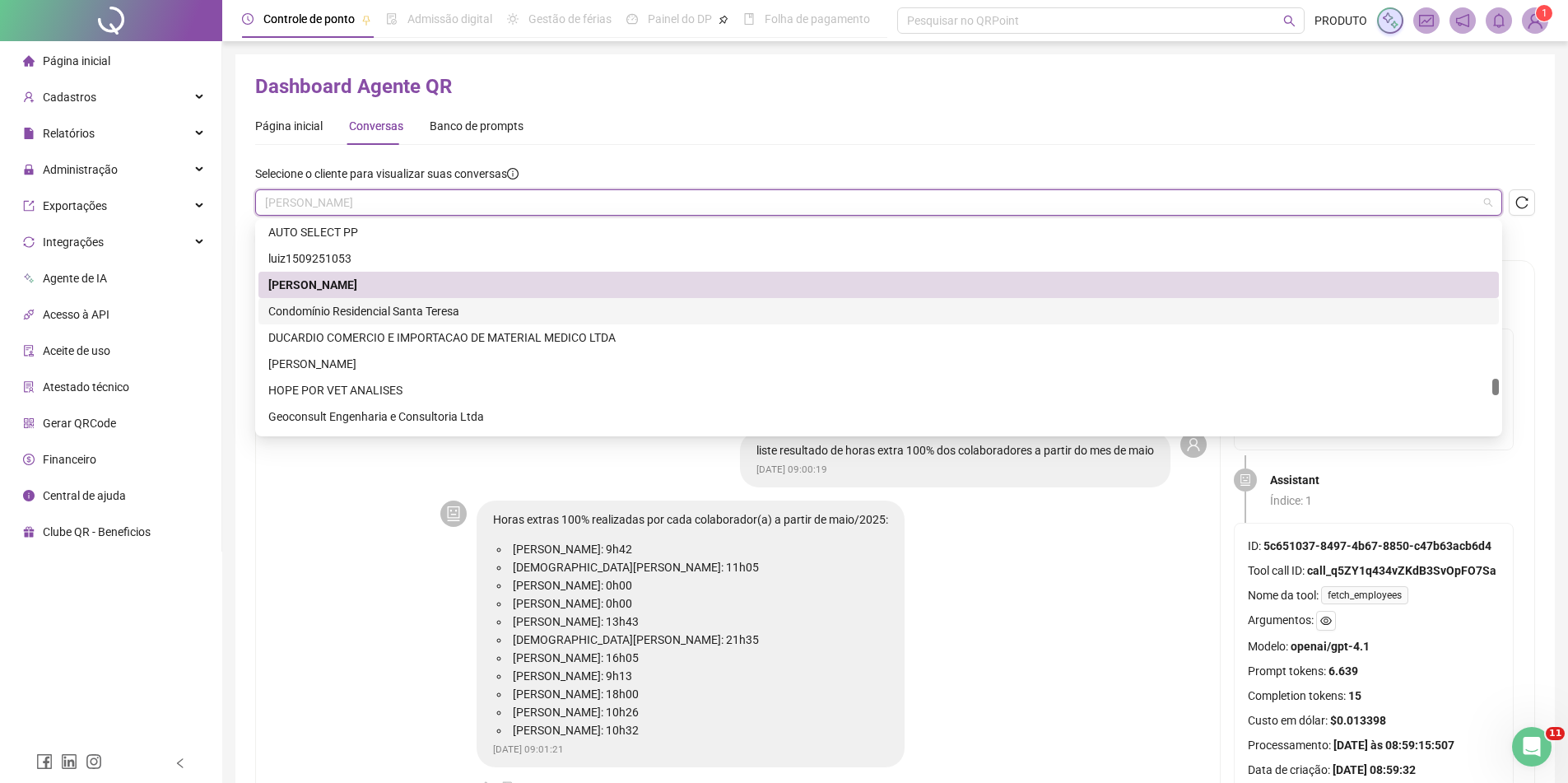
click at [354, 315] on div "Condomínio Residencial Santa Teresa" at bounding box center [878, 311] width 1221 height 18
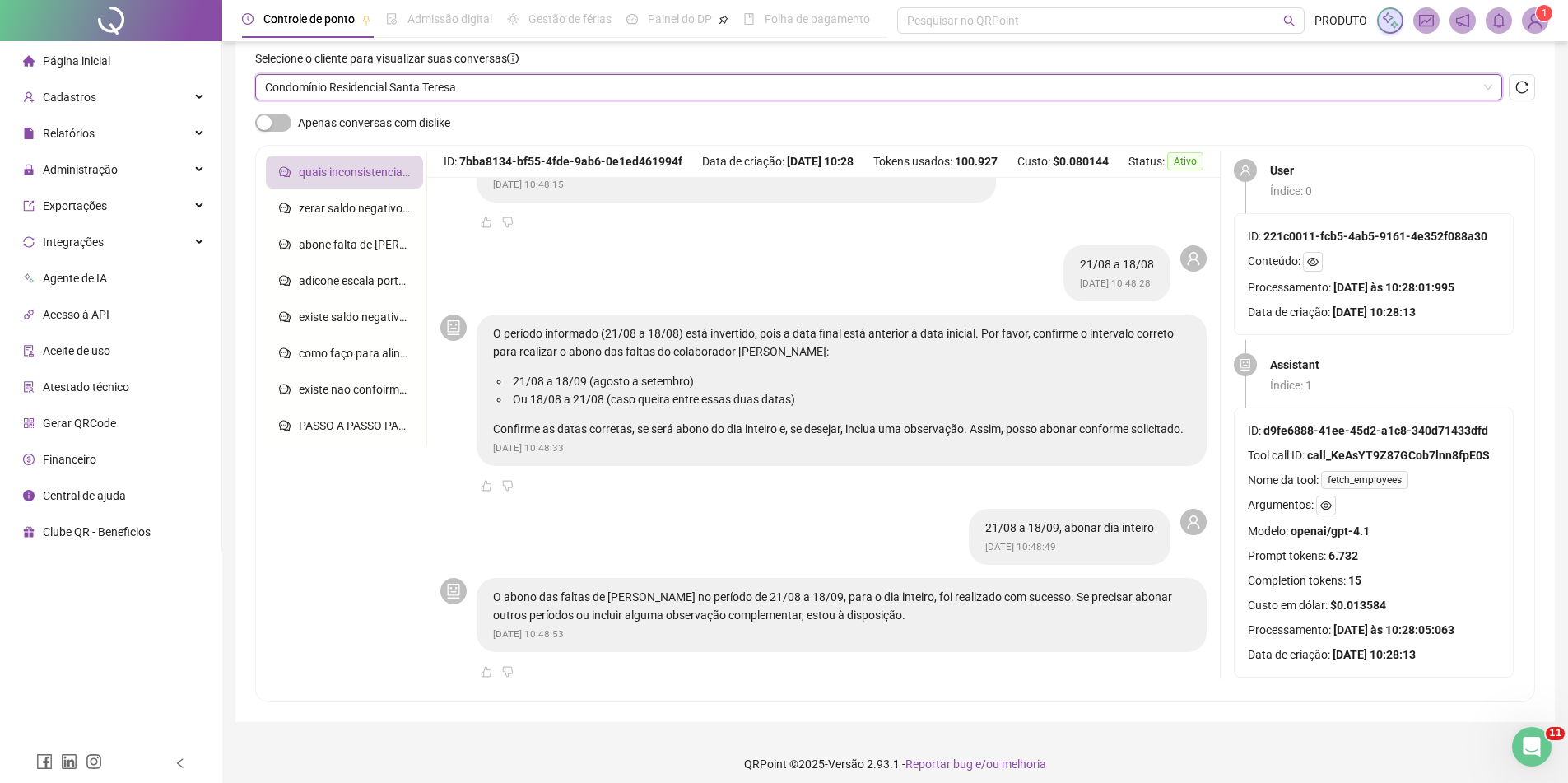
scroll to position [125, 0]
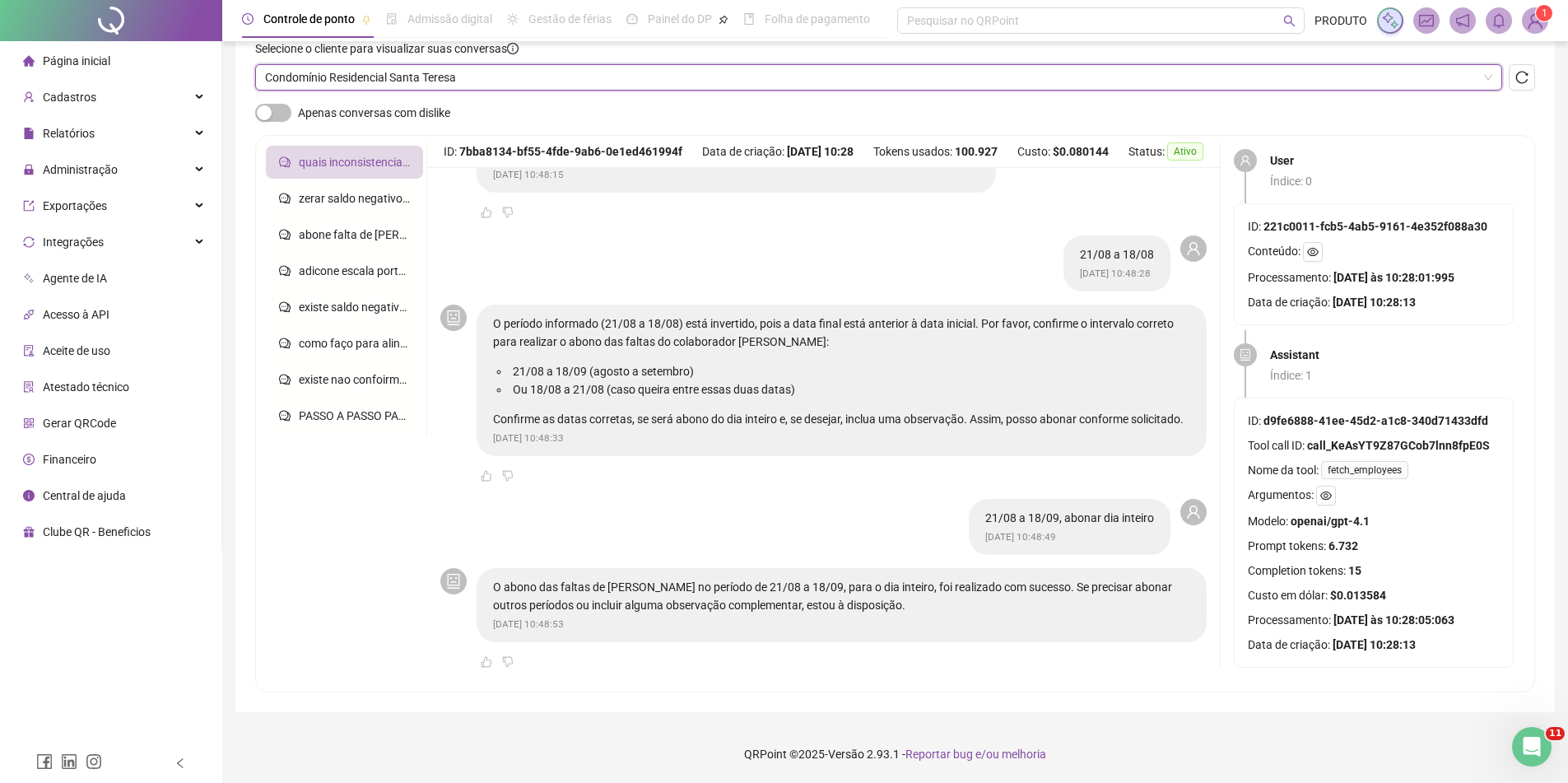
click at [476, 75] on span "Condomínio Residencial Santa Teresa" at bounding box center [879, 77] width 1228 height 25
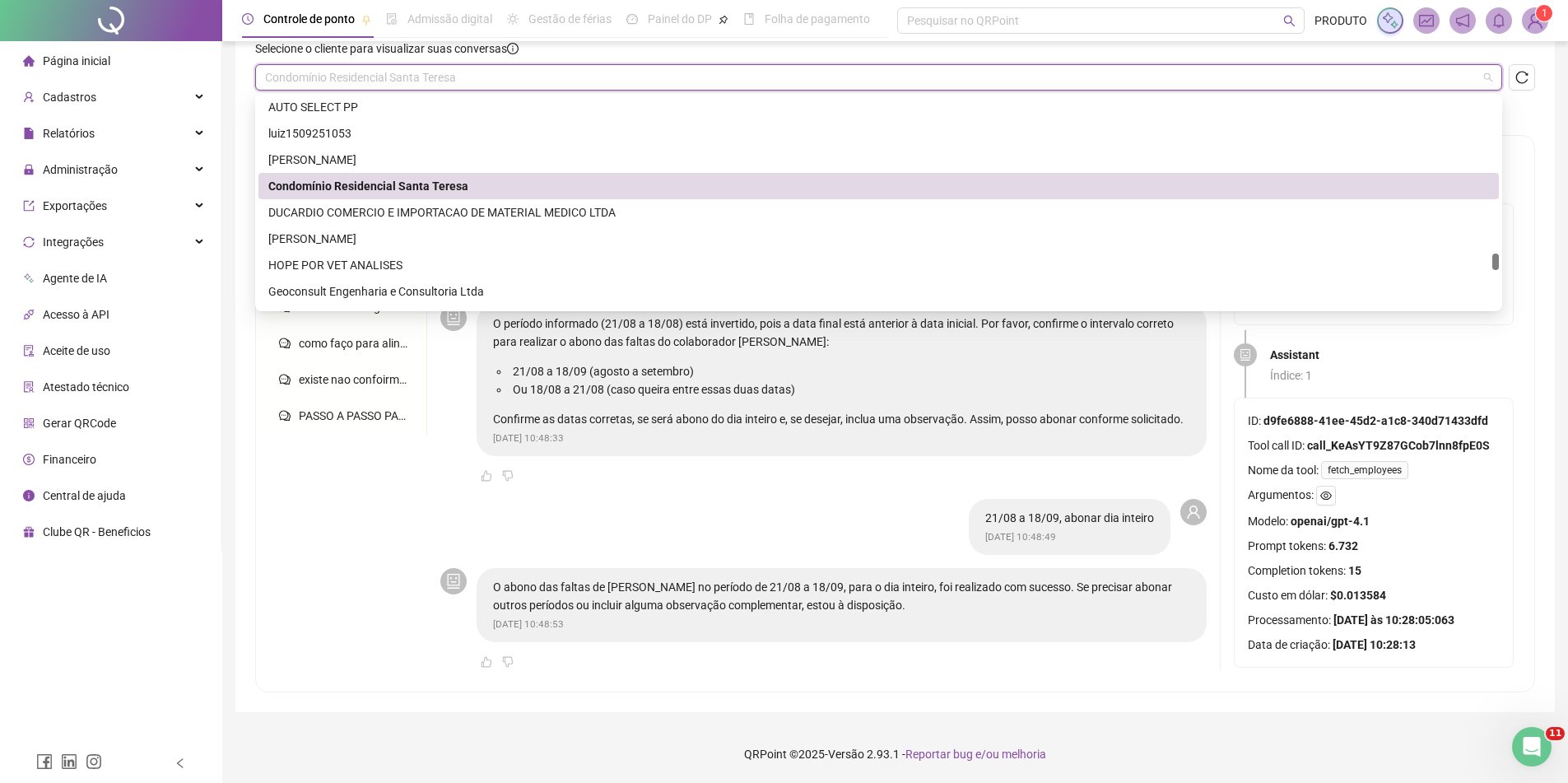
click at [476, 75] on span "Condomínio Residencial Santa Teresa" at bounding box center [879, 77] width 1228 height 25
drag, startPoint x: 264, startPoint y: 78, endPoint x: 358, endPoint y: 71, distance: 94.3
click at [358, 71] on div "Condomínio Residencial Santa Teresa" at bounding box center [878, 77] width 1247 height 27
click at [360, 185] on div "Condomínio Residencial Santa Teresa" at bounding box center [878, 186] width 1221 height 18
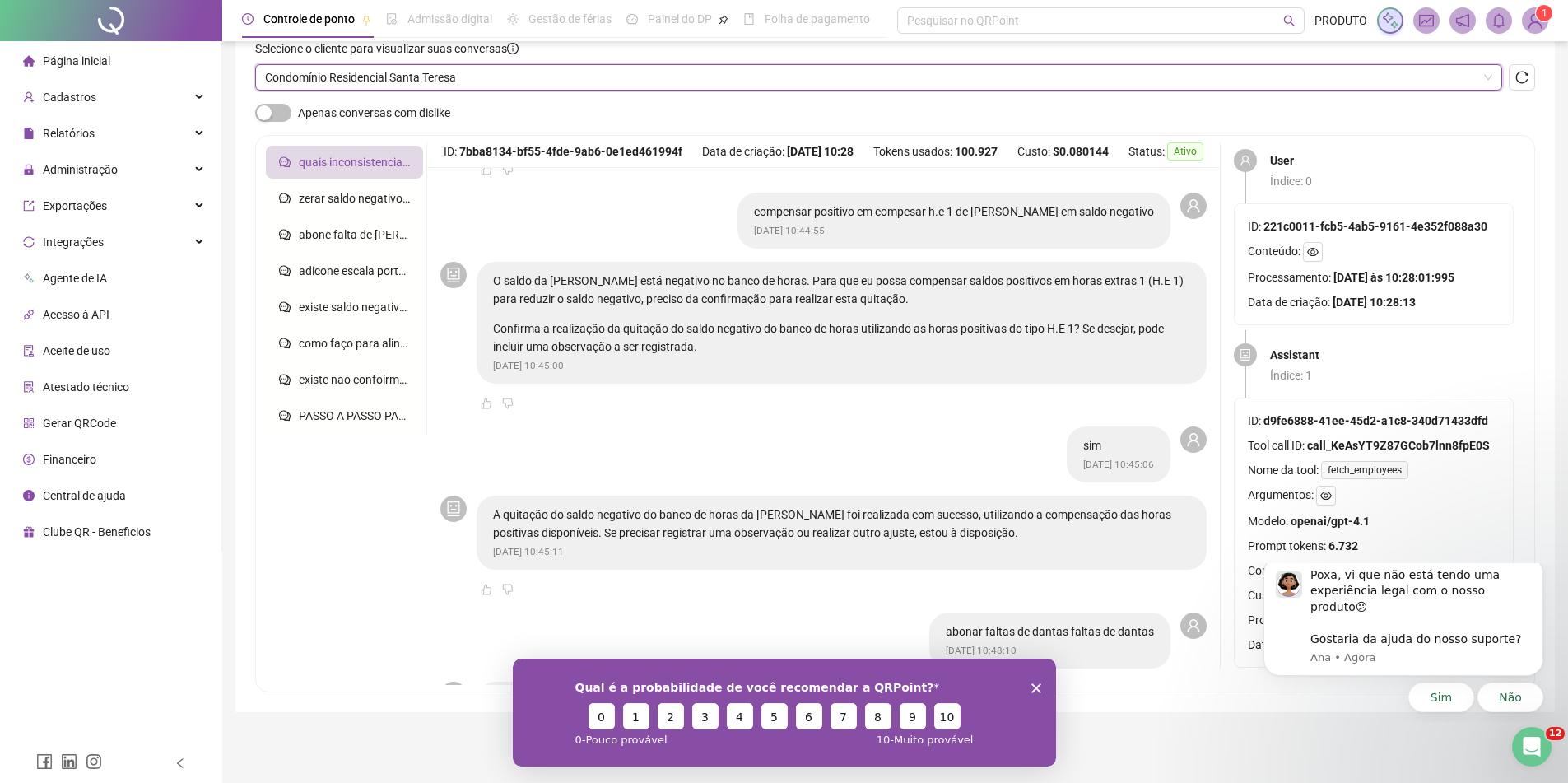
scroll to position [0, 0]
click at [1033, 687] on icon "Encerrar pesquisa" at bounding box center [1036, 687] width 10 height 10
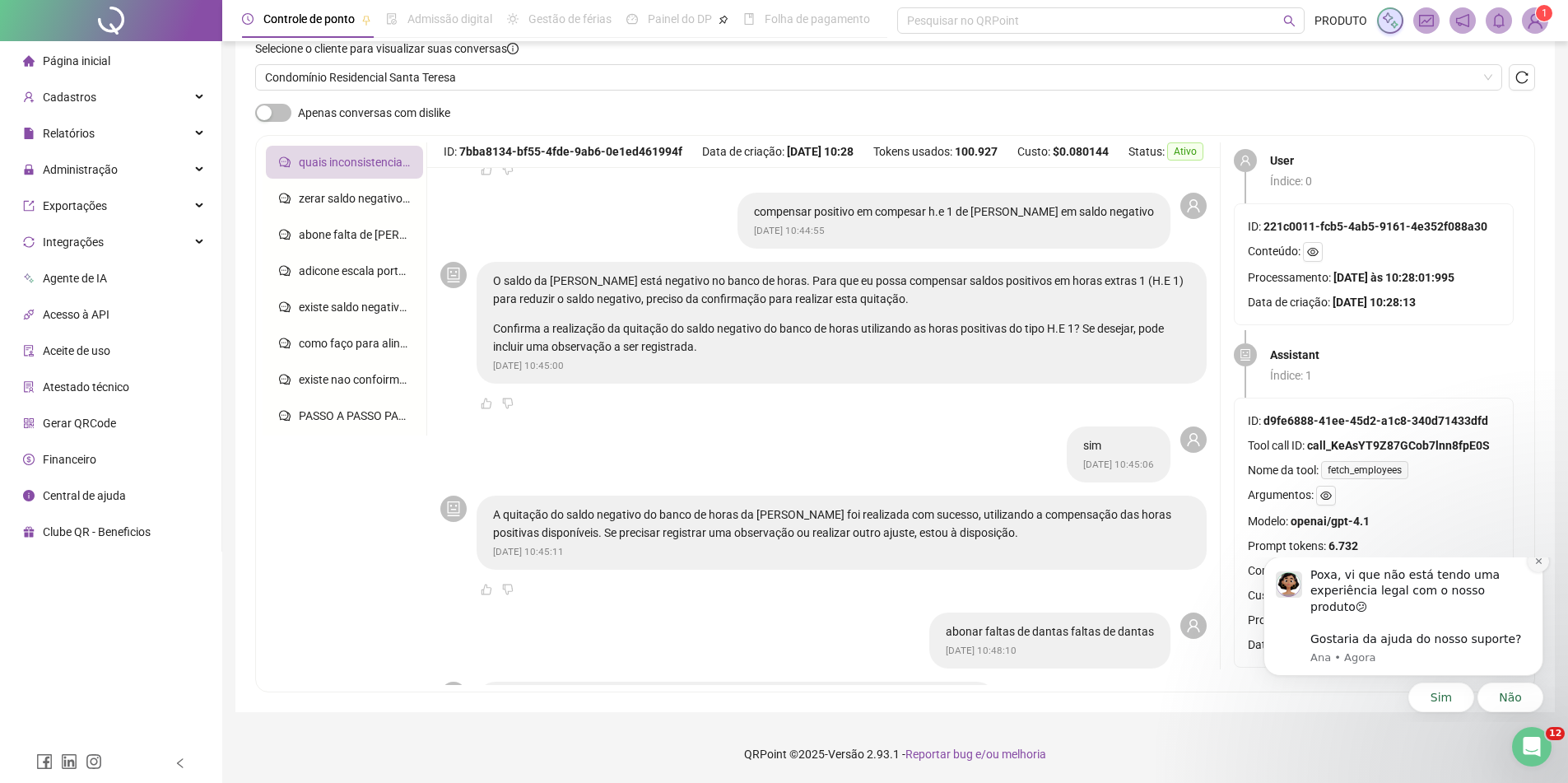
click at [1540, 563] on icon "Dismiss notification" at bounding box center [1538, 561] width 5 height 5
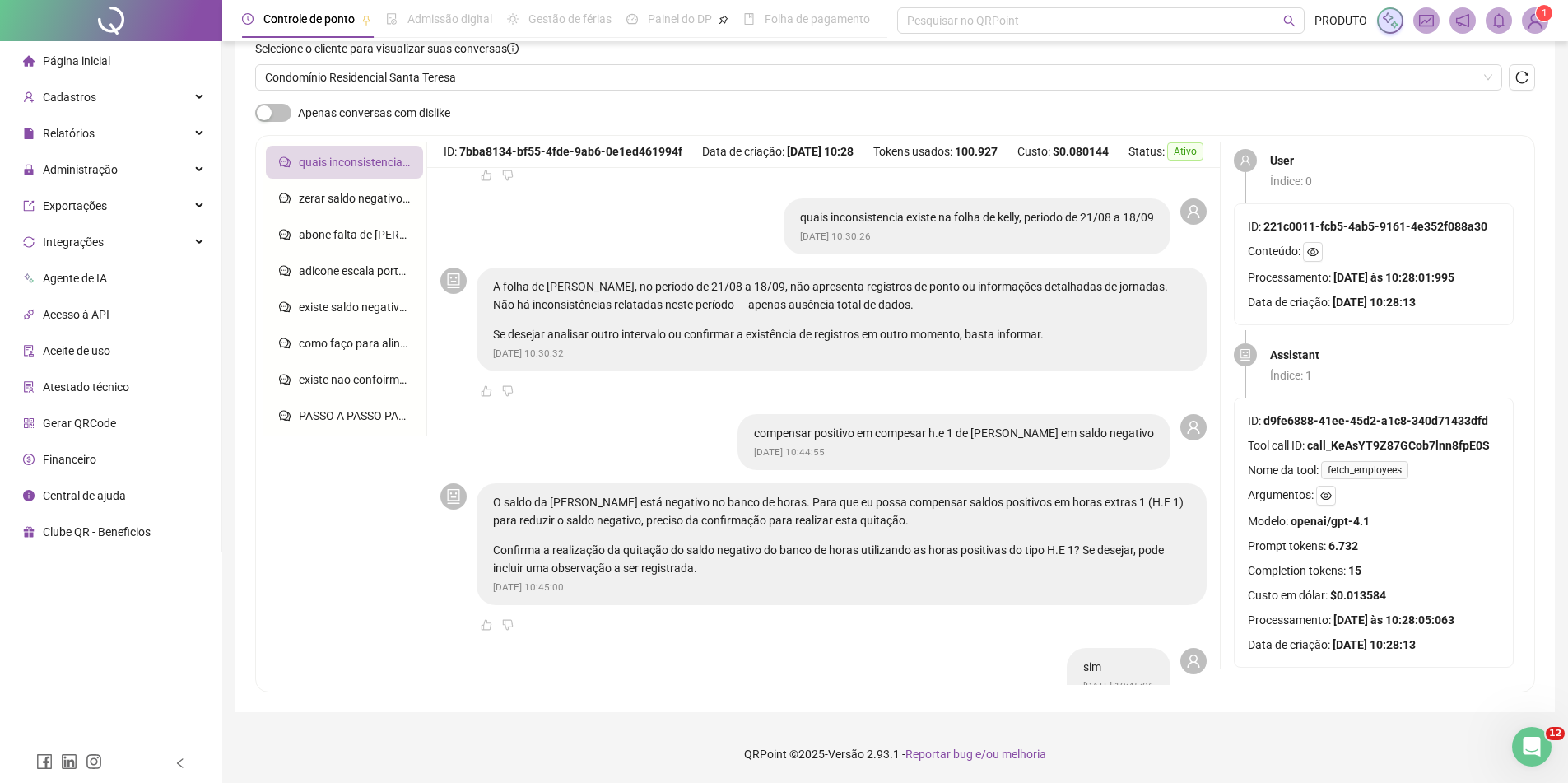
scroll to position [356, 0]
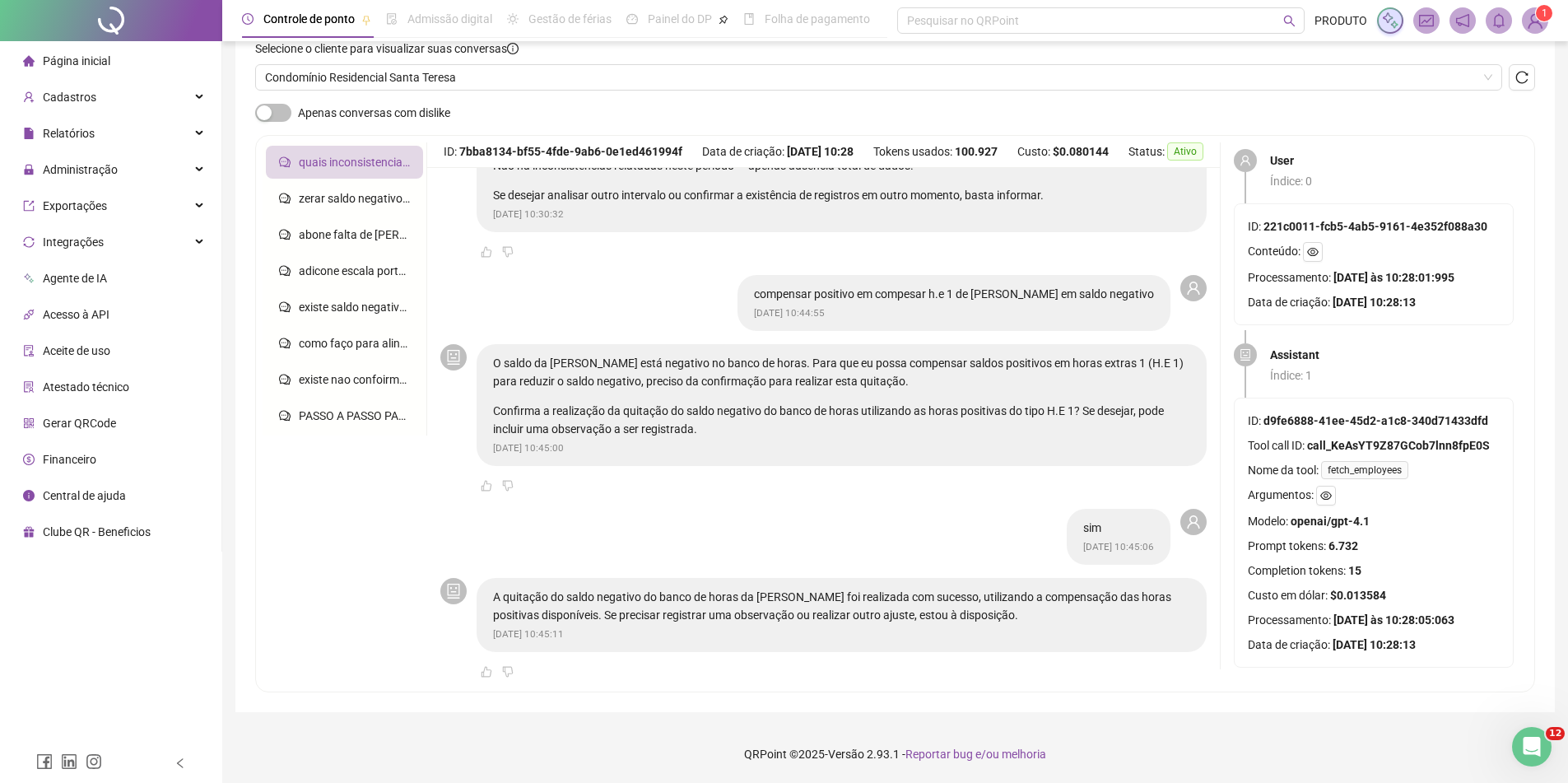
click at [835, 530] on div "sim [DATE] 10:45:06" at bounding box center [823, 536] width 767 height 56
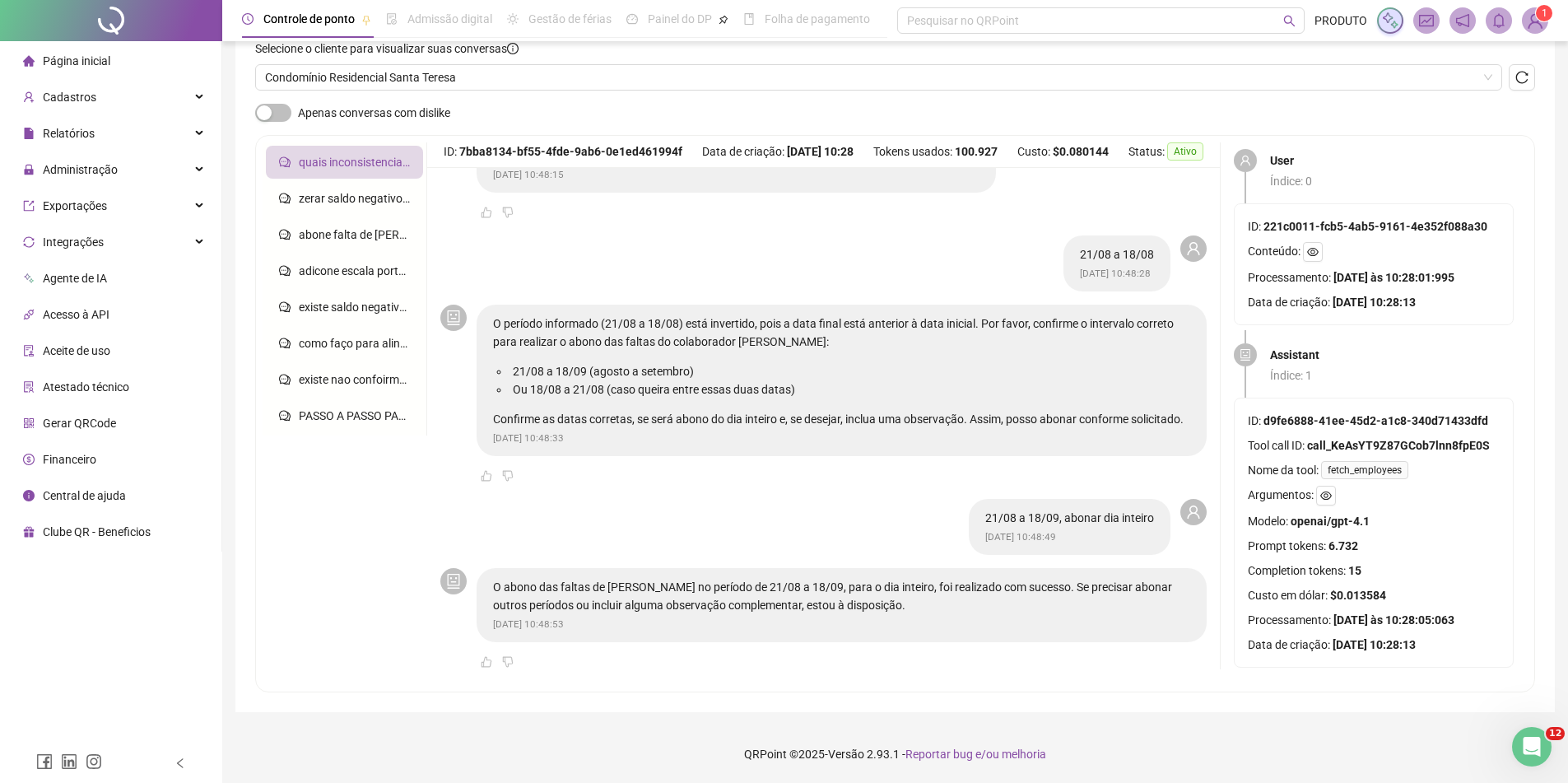
scroll to position [1097, 0]
click at [384, 211] on li "zerar saldo negativo de edmar" at bounding box center [345, 198] width 157 height 33
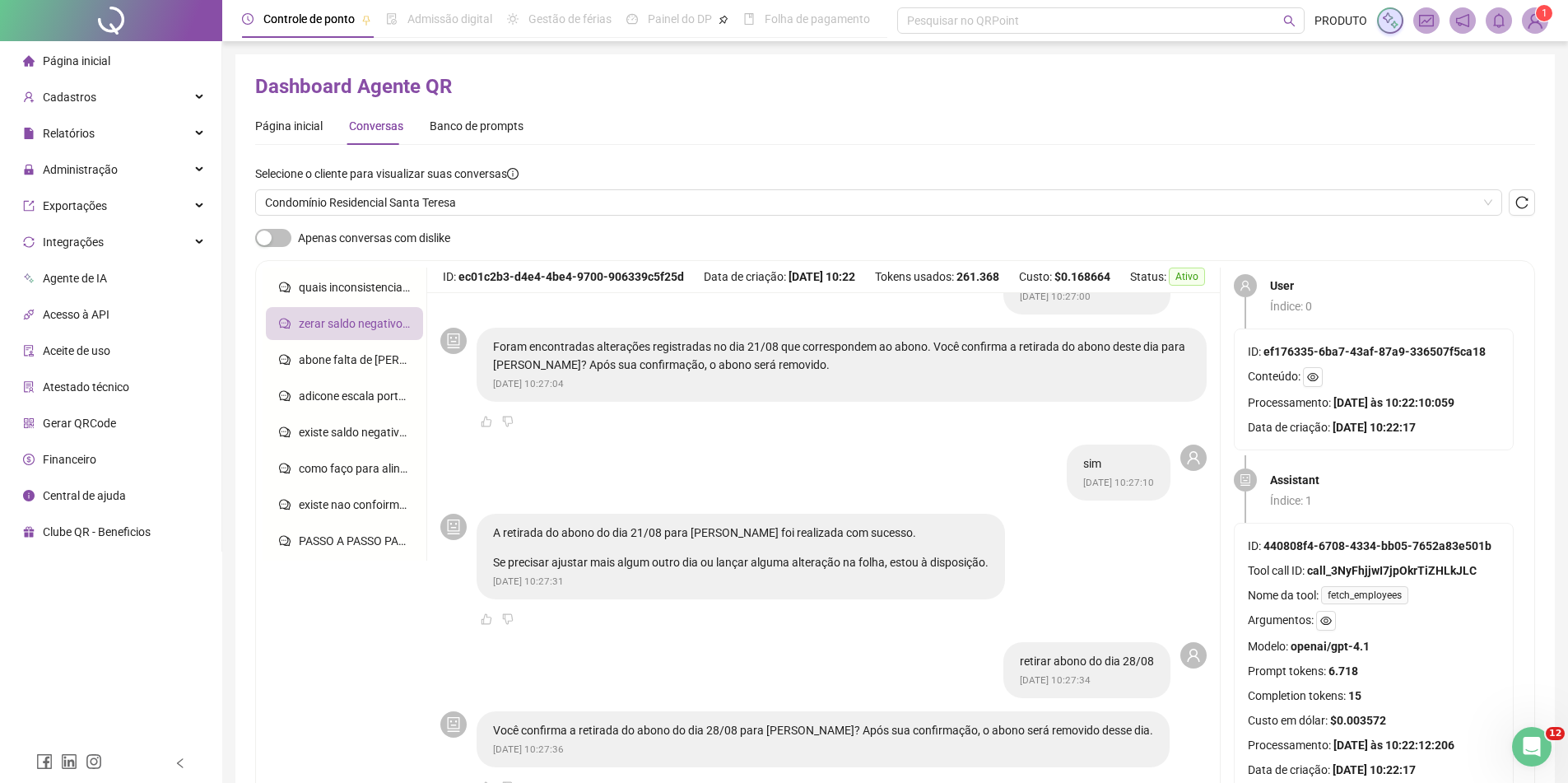
scroll to position [1163, 0]
click at [345, 298] on li "quais inconsistencia existe na folha de arivaldo de 21/08 a 19/09" at bounding box center [345, 287] width 157 height 33
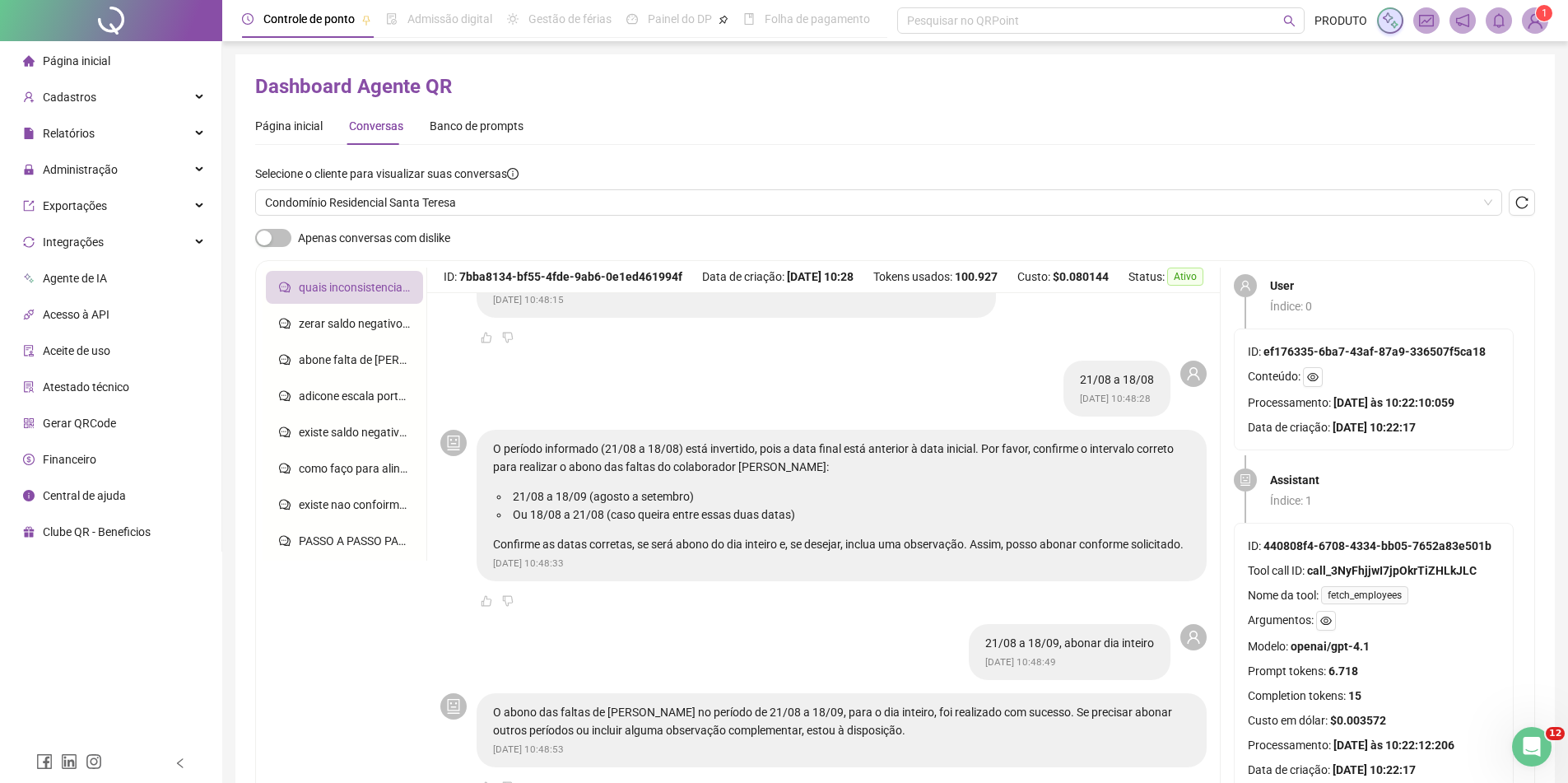
scroll to position [935, 0]
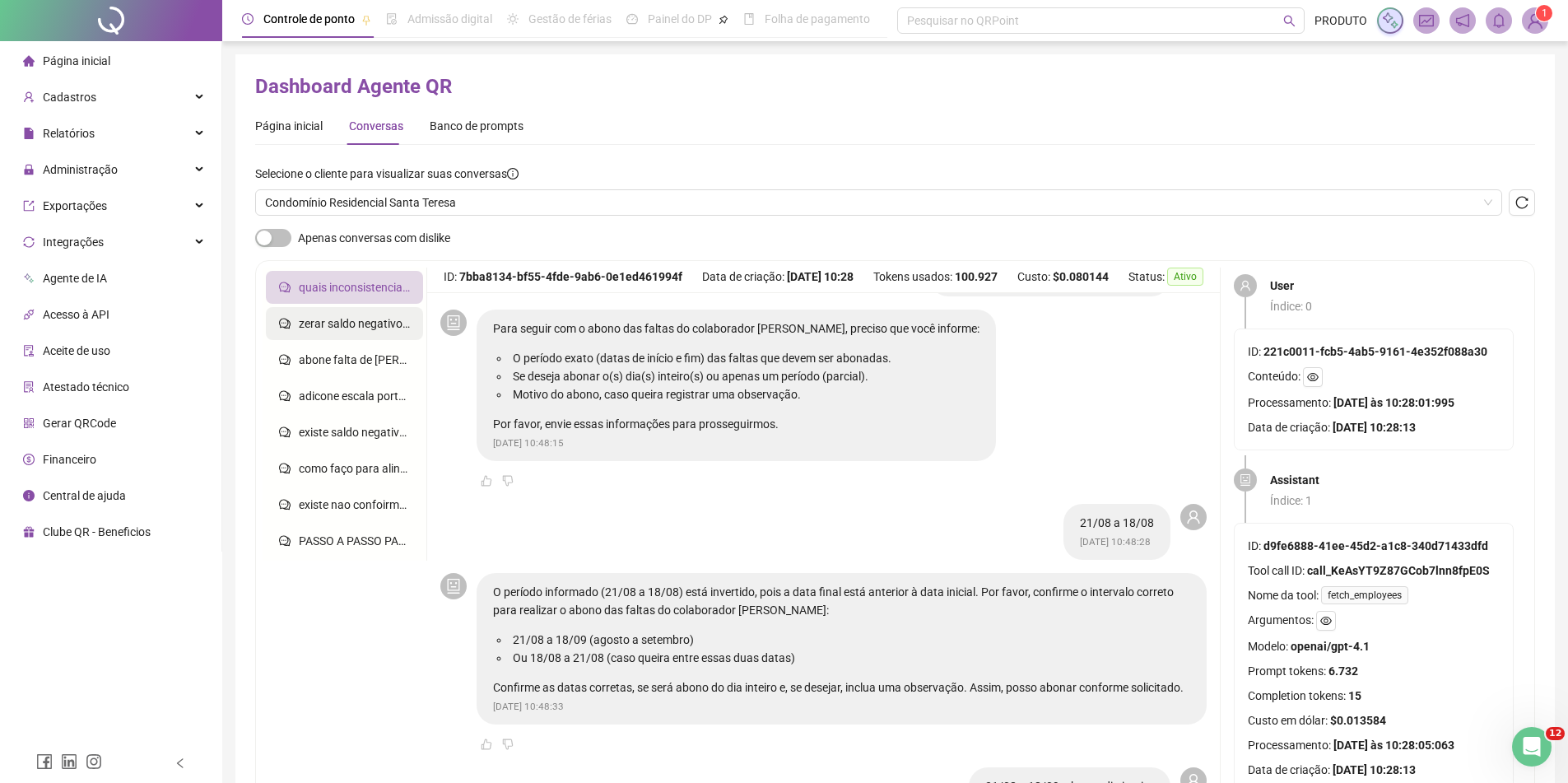
click at [349, 328] on span "zerar saldo negativo de edmar" at bounding box center [376, 323] width 154 height 13
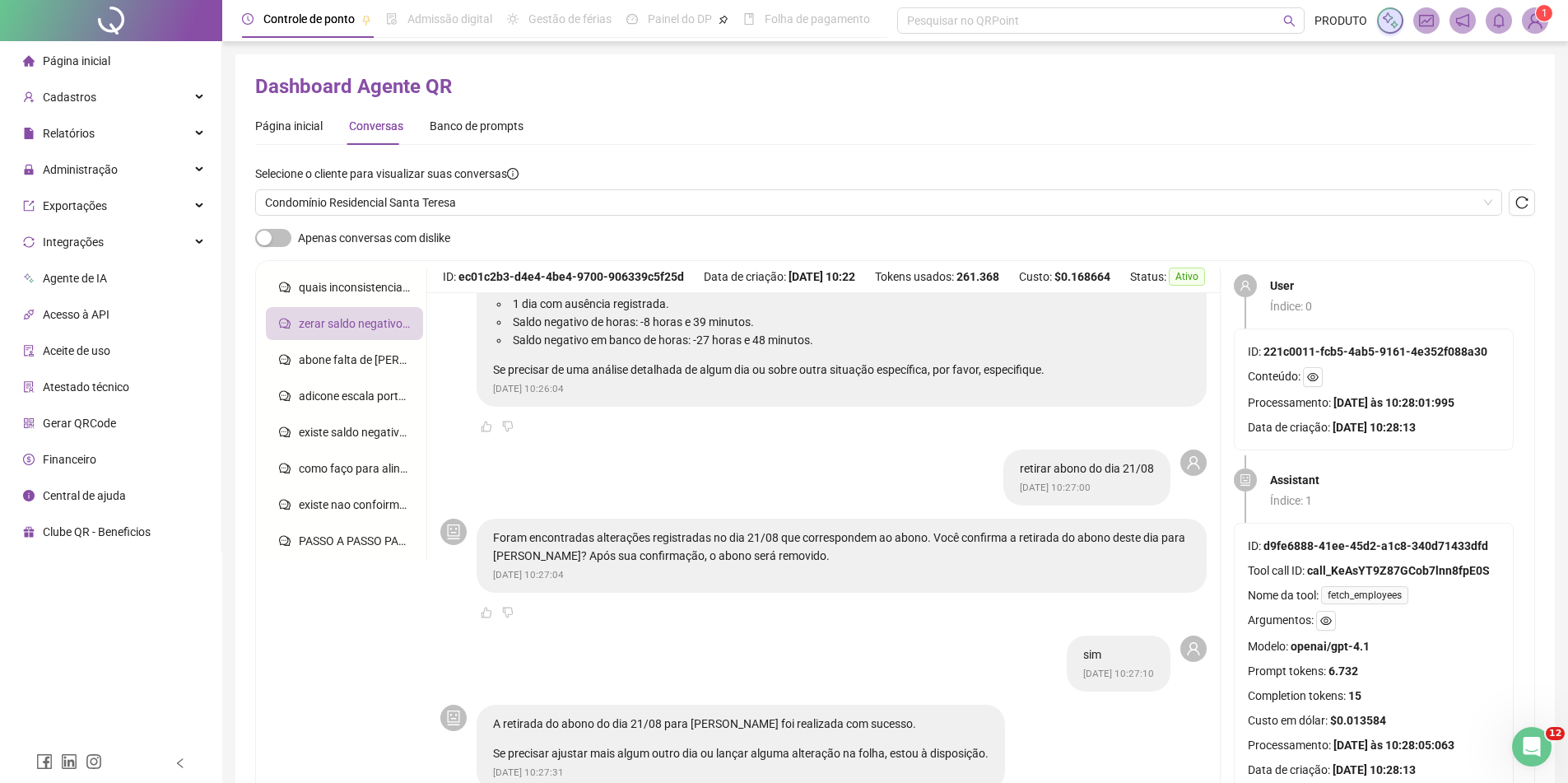
scroll to position [1163, 0]
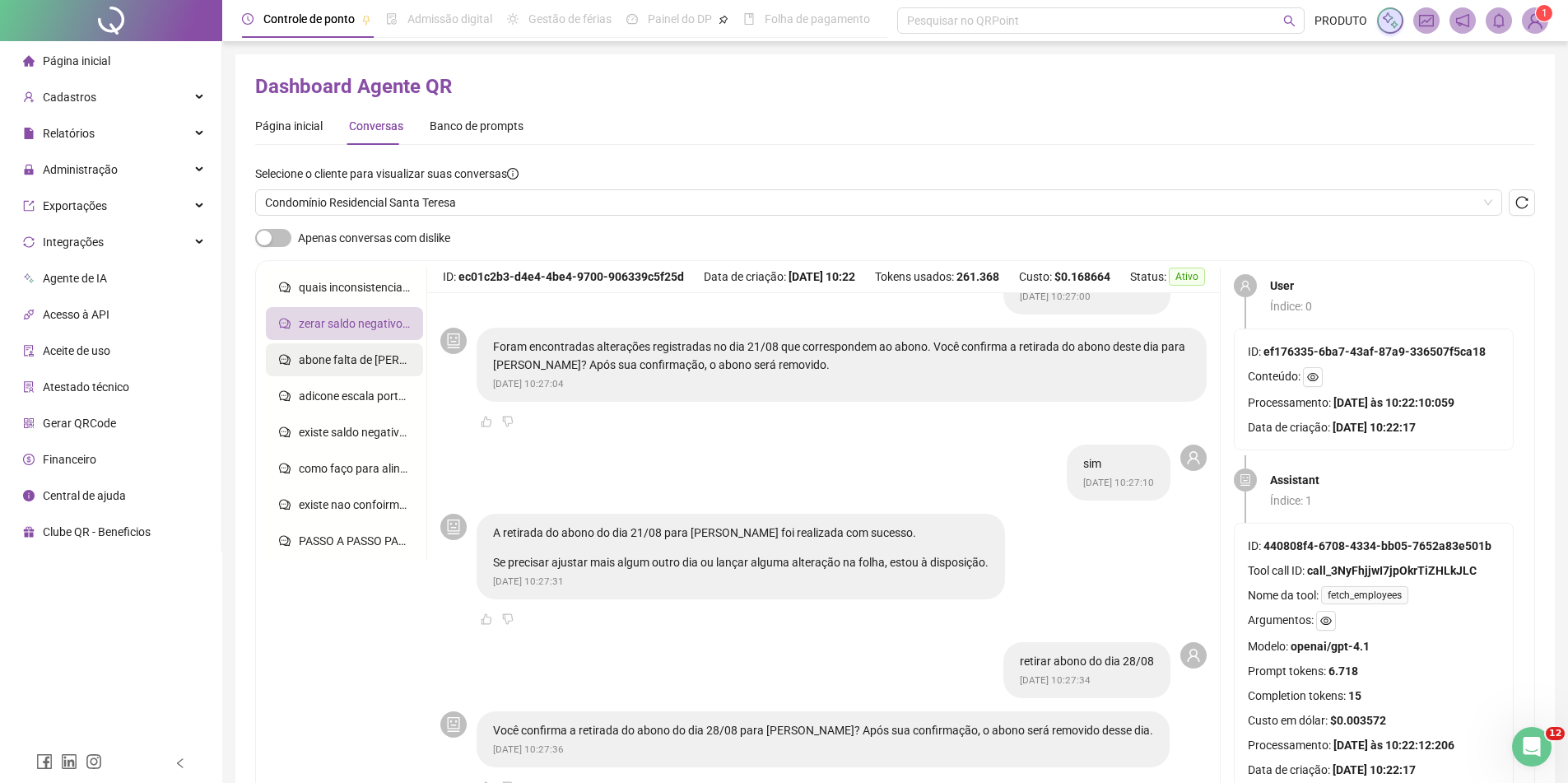
click at [349, 366] on span "abone falta de [PERSON_NAME] em 24/08" at bounding box center [407, 359] width 216 height 13
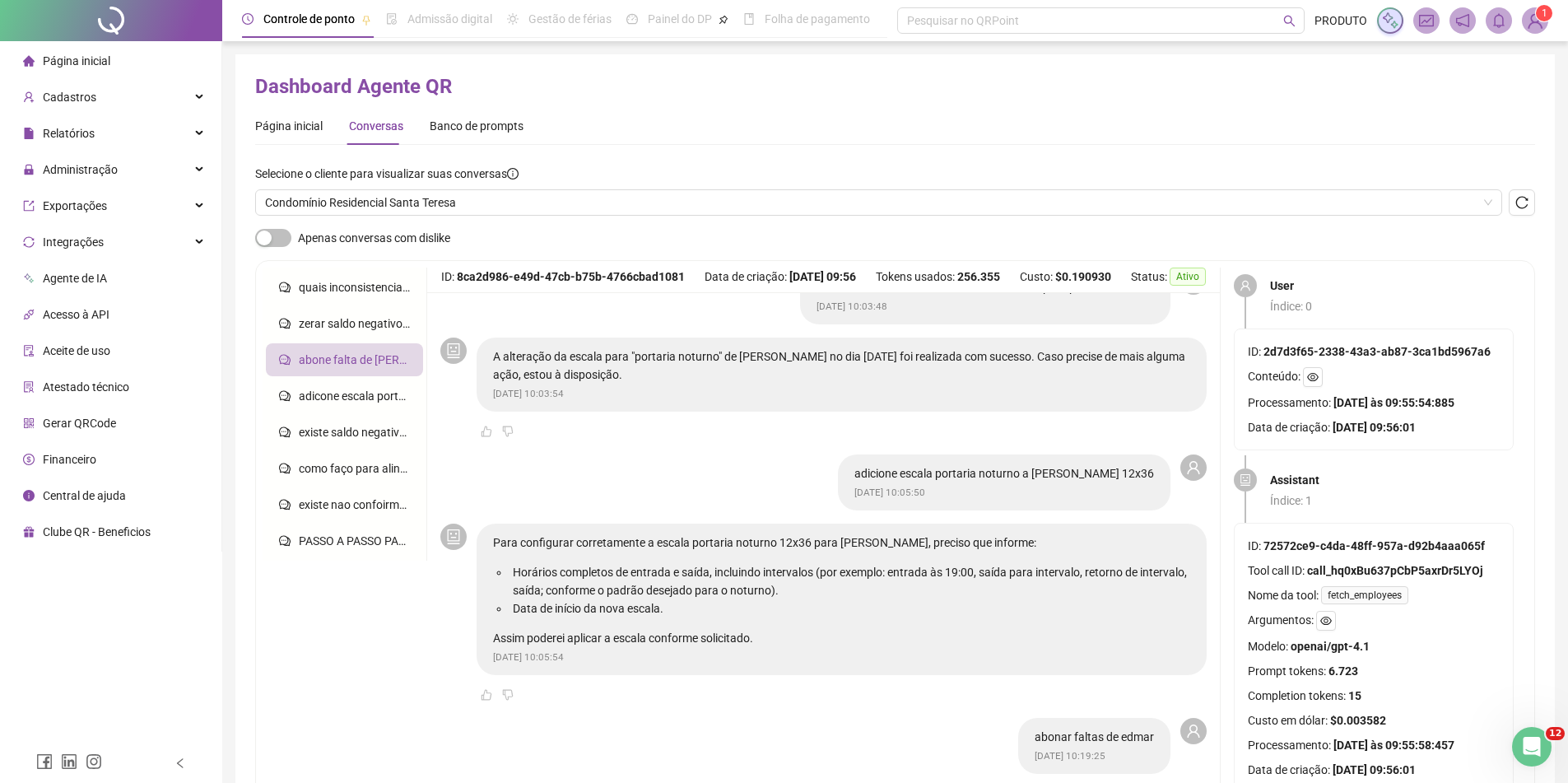
scroll to position [1811, 0]
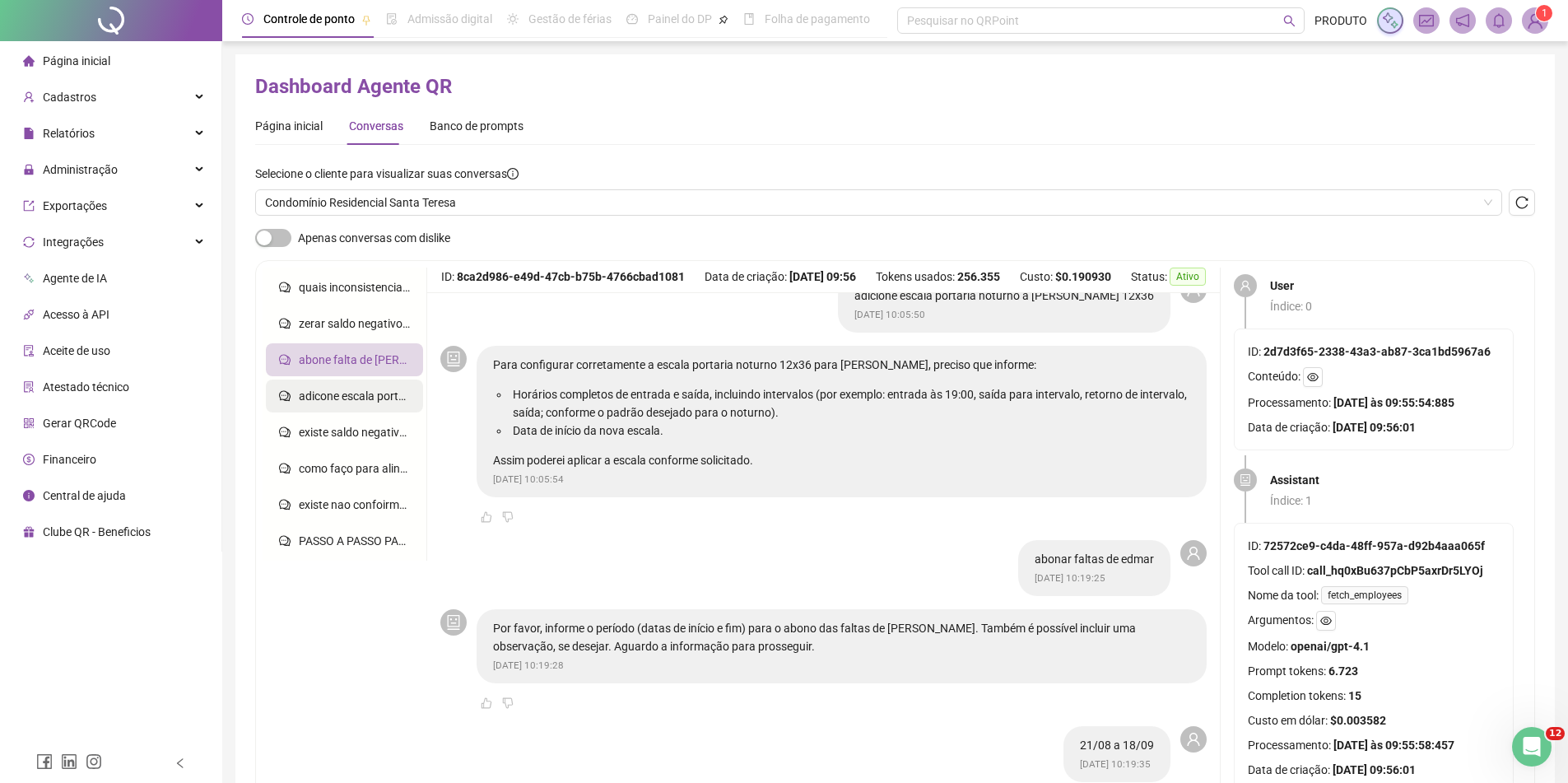
click at [342, 395] on span "adicone escala porteiro noturno (19:00-22:00/23:00-07:00) a edmar e [PERSON_NAM…" at bounding box center [564, 396] width 531 height 13
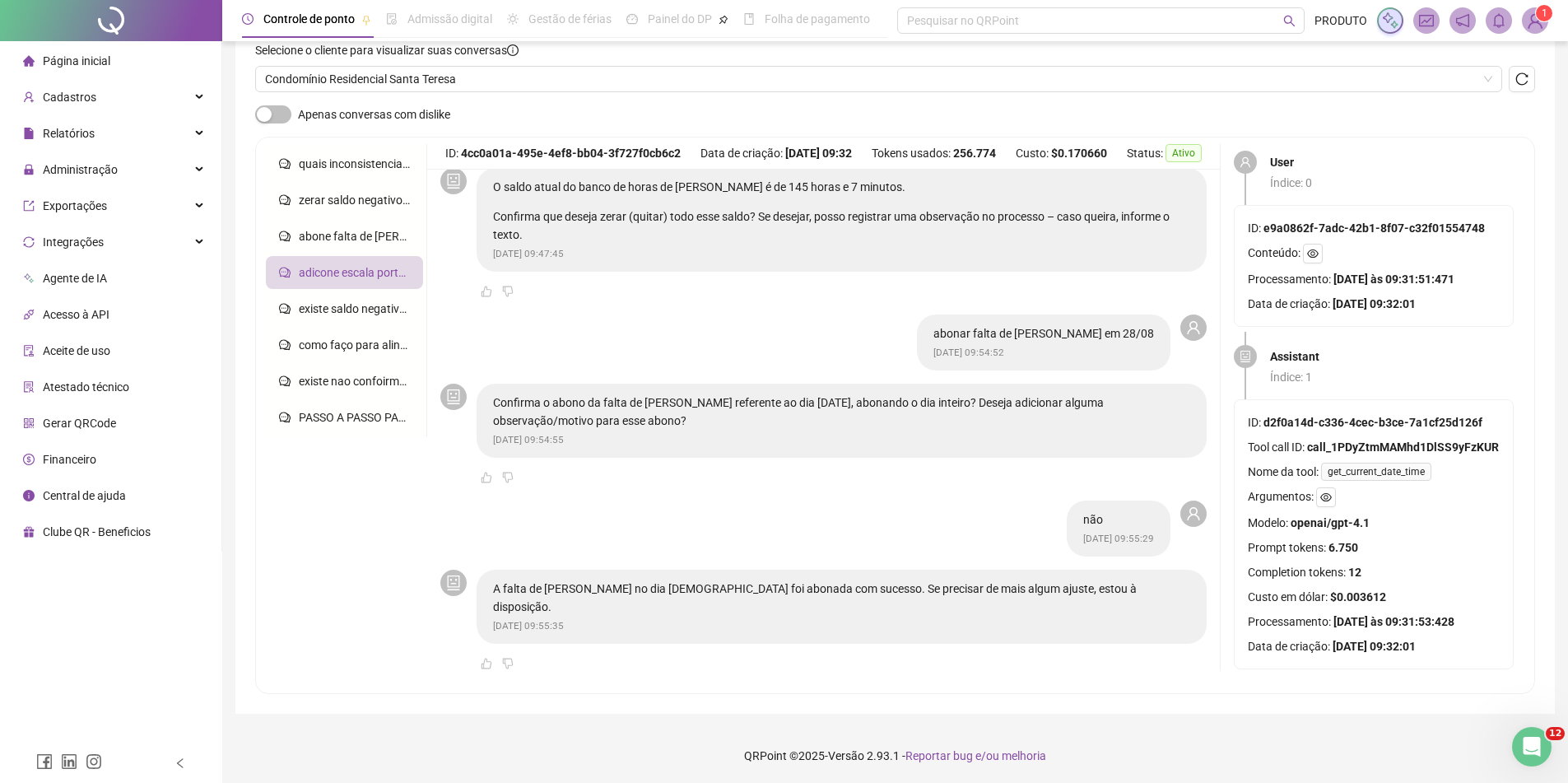
scroll to position [125, 0]
click at [318, 323] on li "existe saldo negativo de edmar no periodo de 21/08 a 18/09?" at bounding box center [345, 307] width 157 height 33
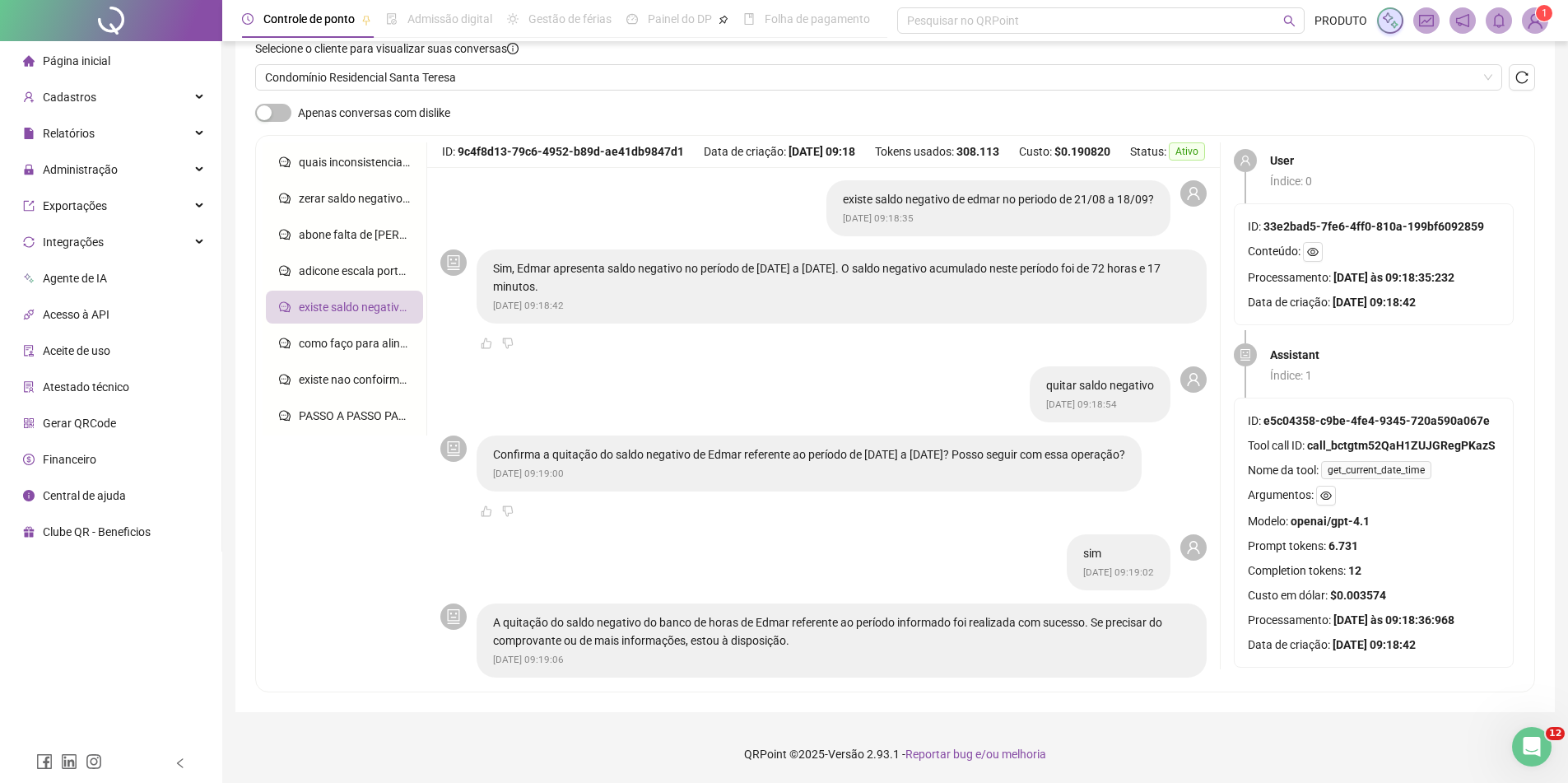
scroll to position [0, 0]
click at [340, 338] on span "como faço para alinhar as horas negativas de [PERSON_NAME] e horas extra" at bounding box center [495, 343] width 392 height 13
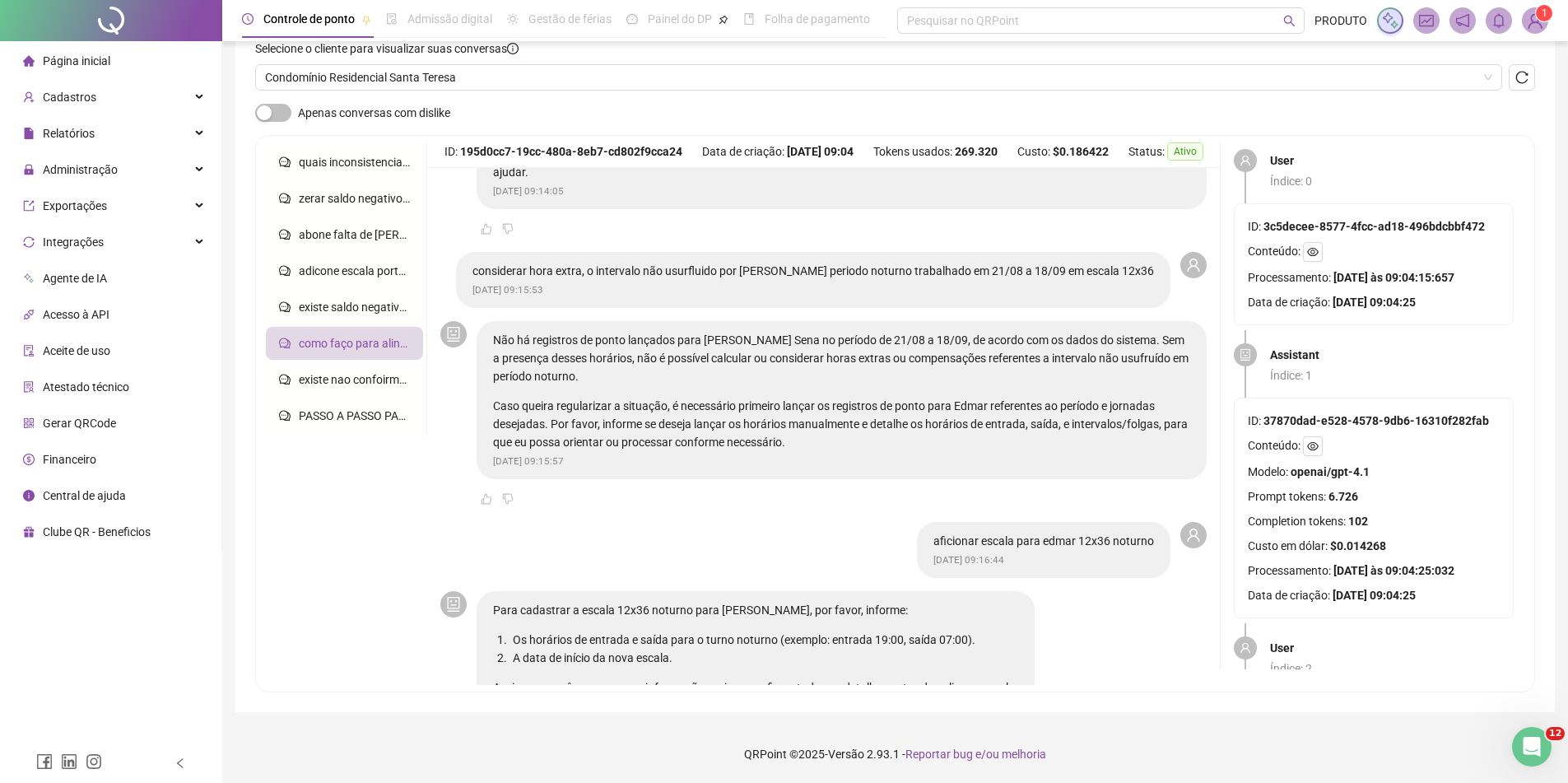
scroll to position [3128, 0]
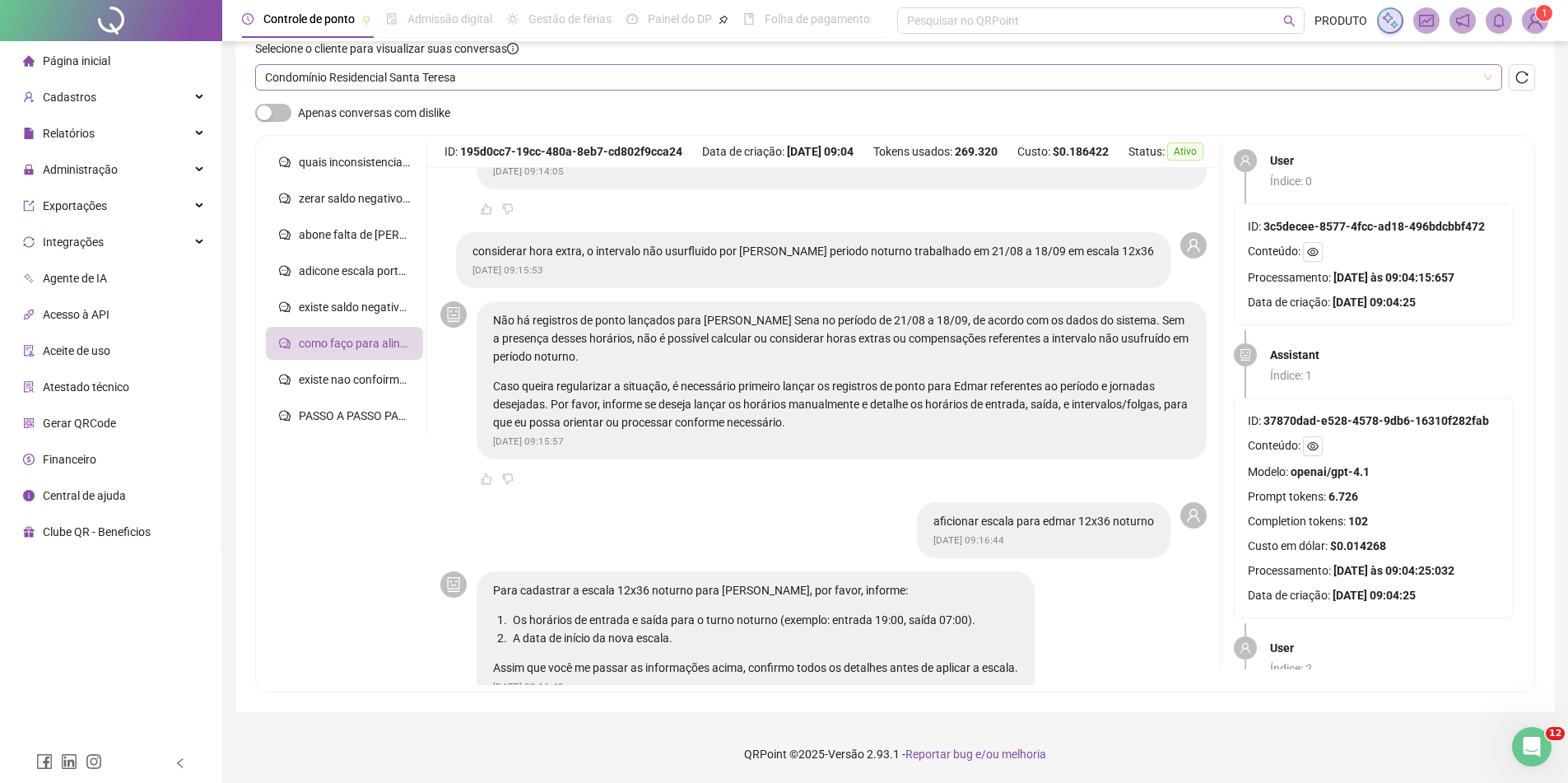
click at [397, 80] on span "Condomínio Residencial Santa Teresa" at bounding box center [879, 77] width 1228 height 25
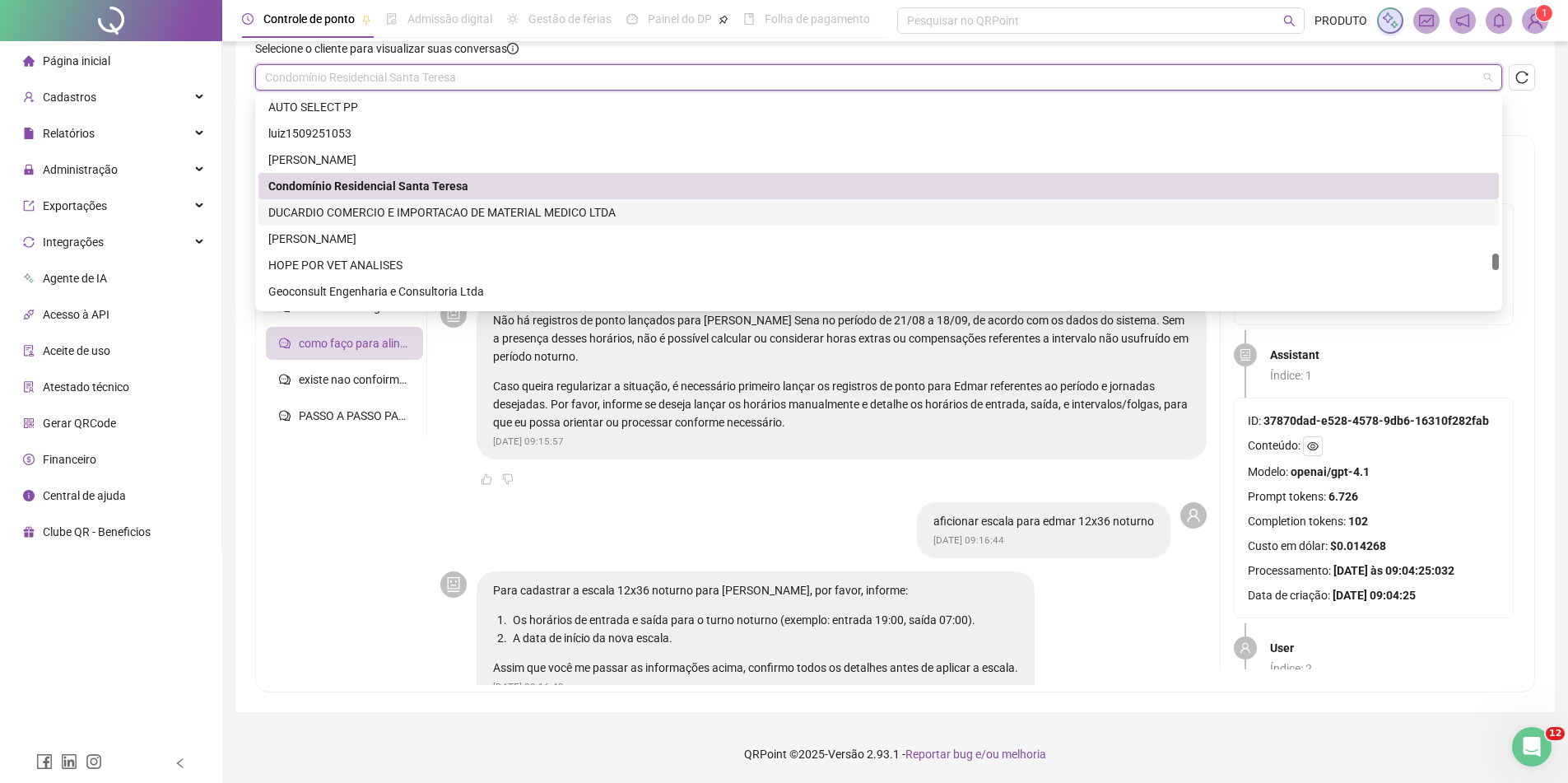
click at [398, 209] on div "DUCARDIO COMERCIO E IMPORTACAO DE MATERIAL MEDICO LTDA" at bounding box center [878, 212] width 1221 height 18
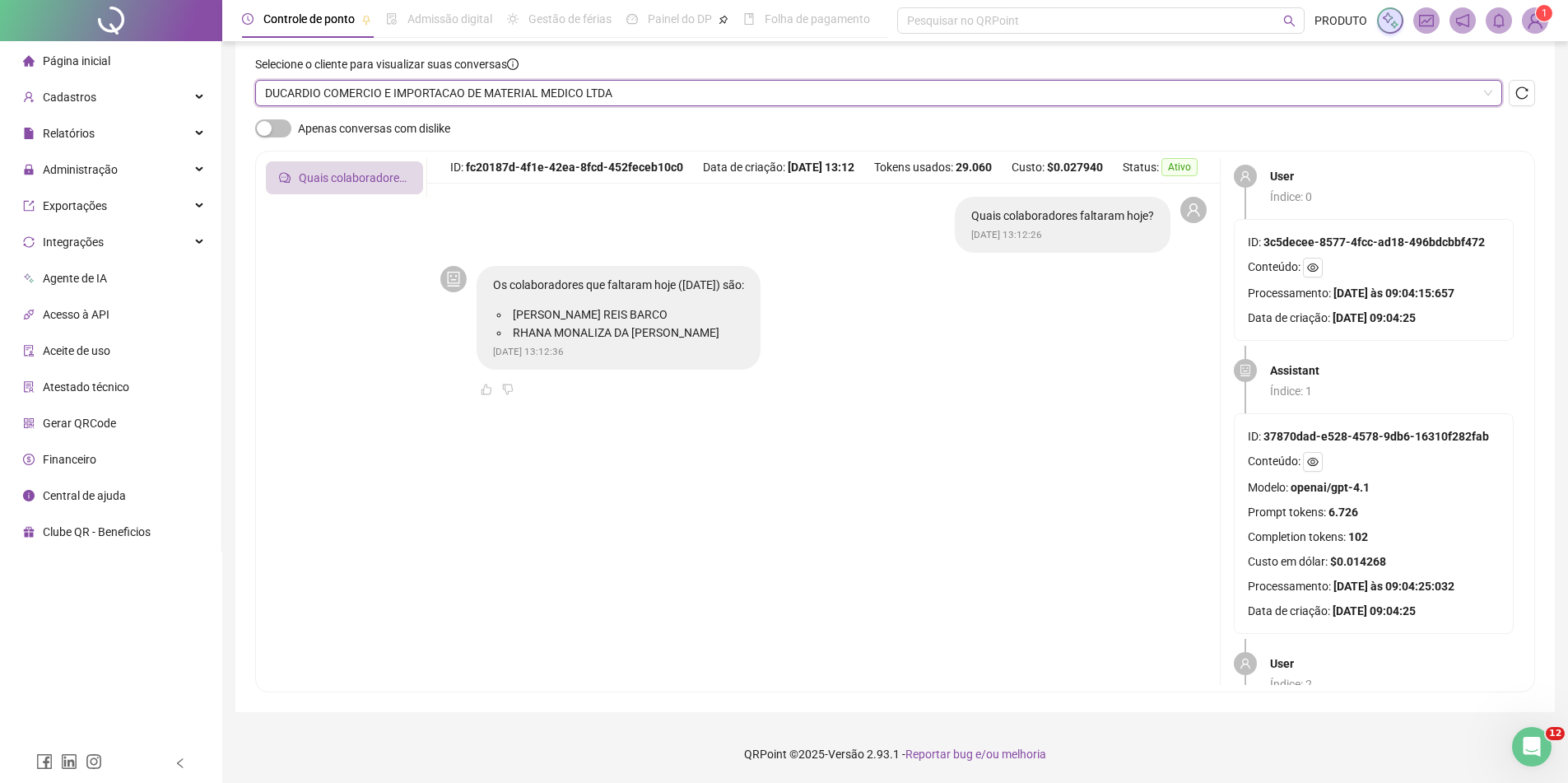
scroll to position [0, 0]
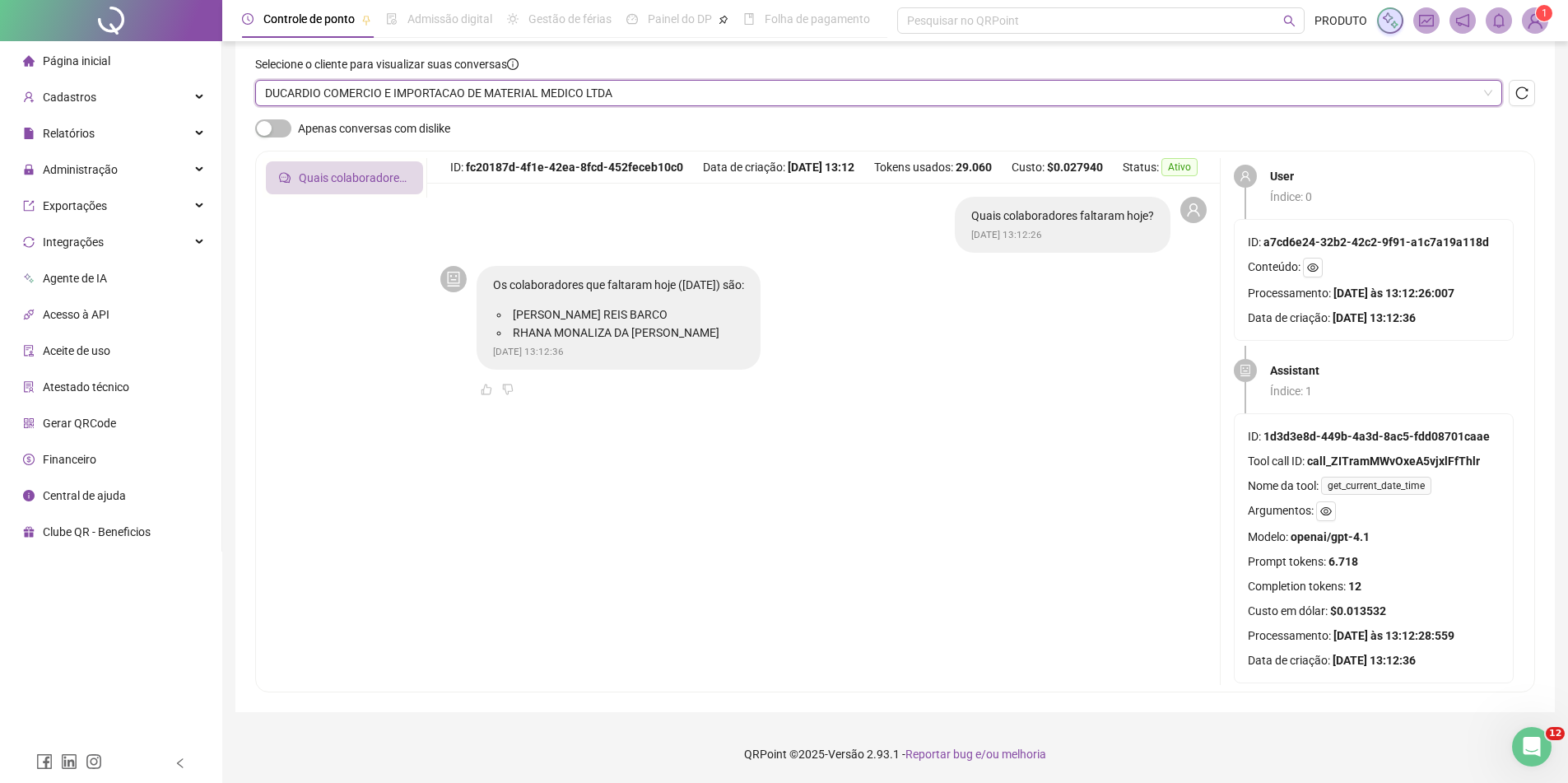
click at [418, 94] on span "DUCARDIO COMERCIO E IMPORTACAO DE MATERIAL MEDICO LTDA" at bounding box center [879, 92] width 1228 height 25
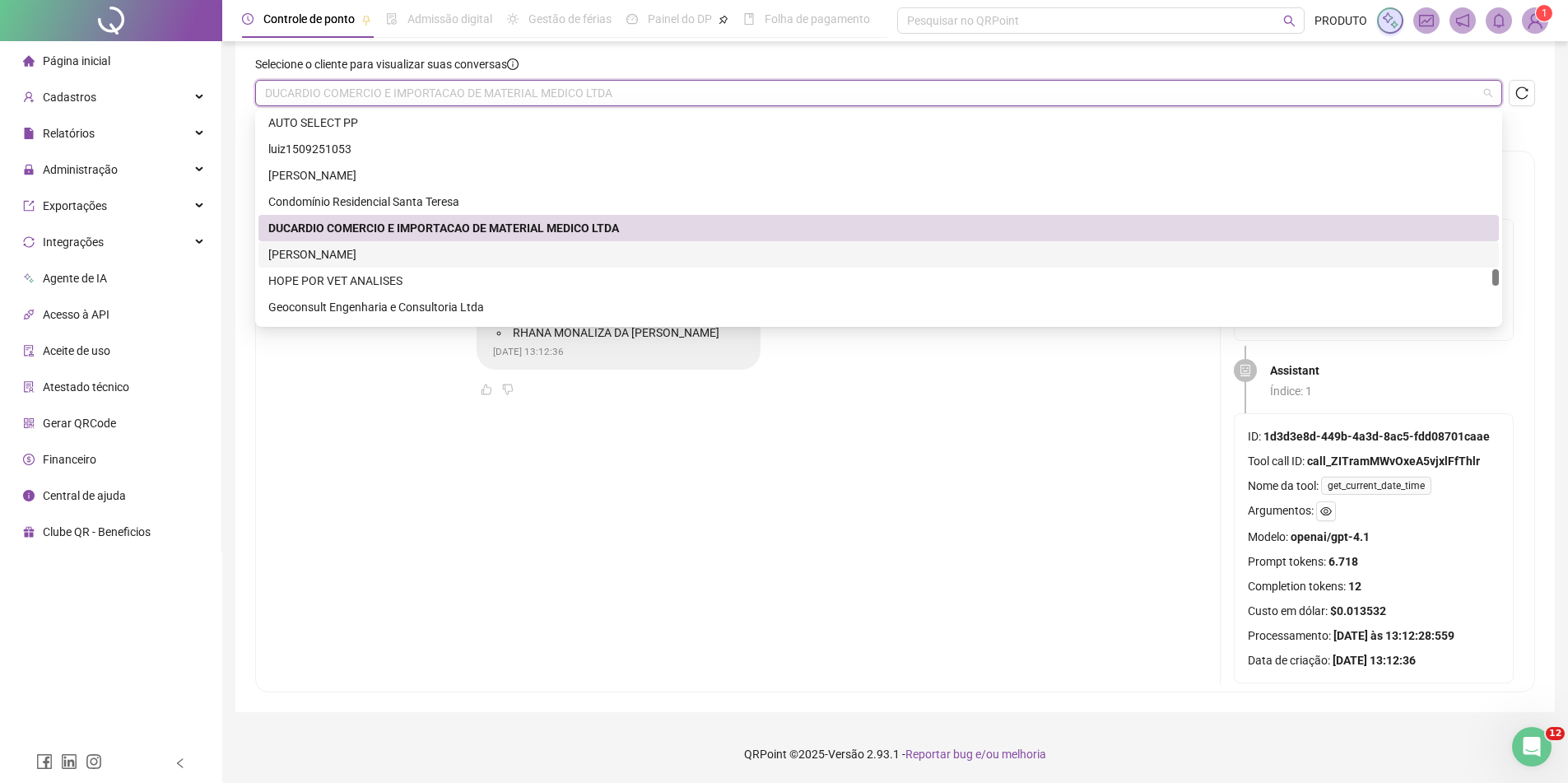
click at [374, 254] on div "[PERSON_NAME]" at bounding box center [878, 254] width 1221 height 18
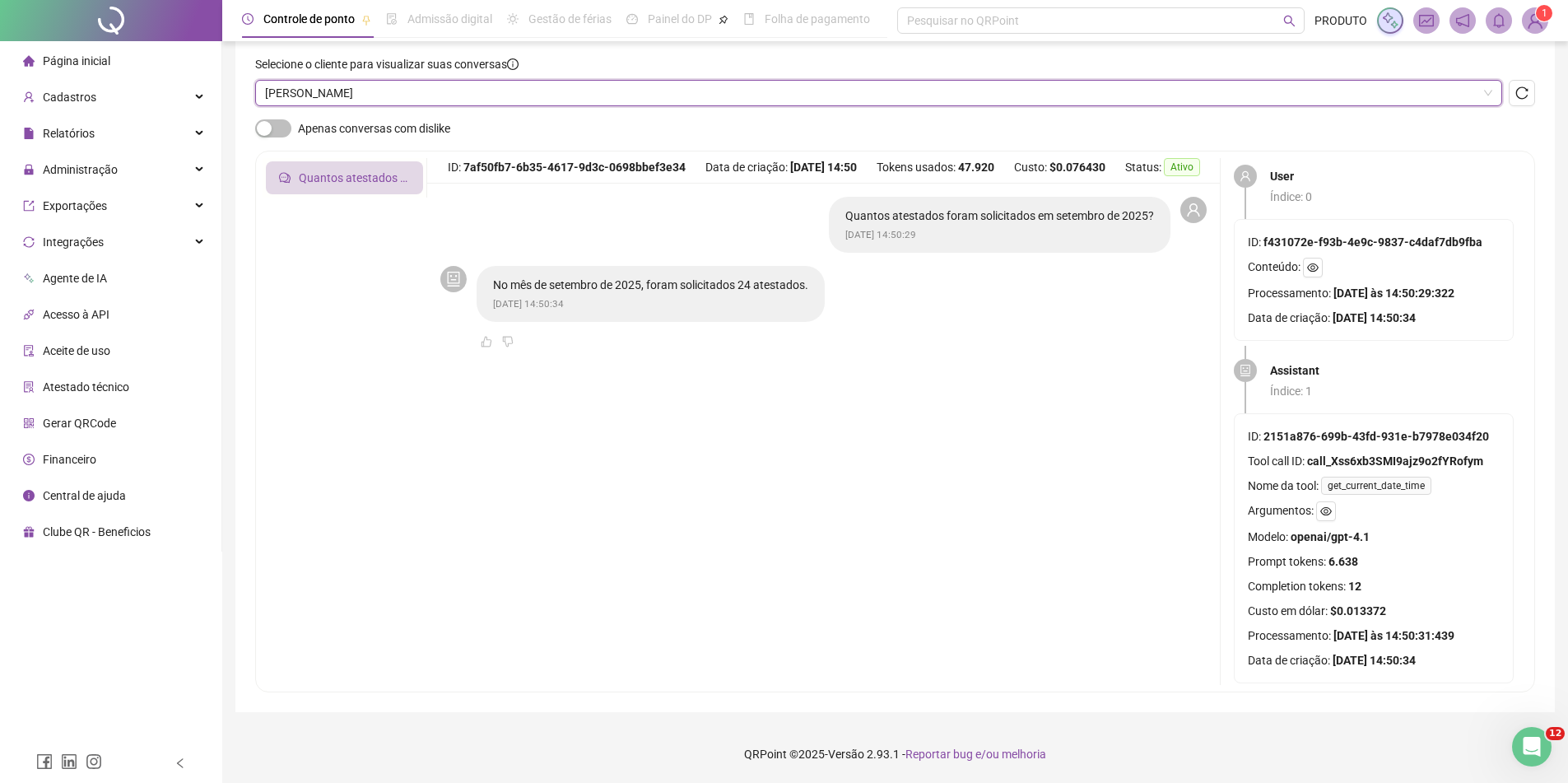
click at [418, 100] on span "[PERSON_NAME]" at bounding box center [879, 92] width 1228 height 25
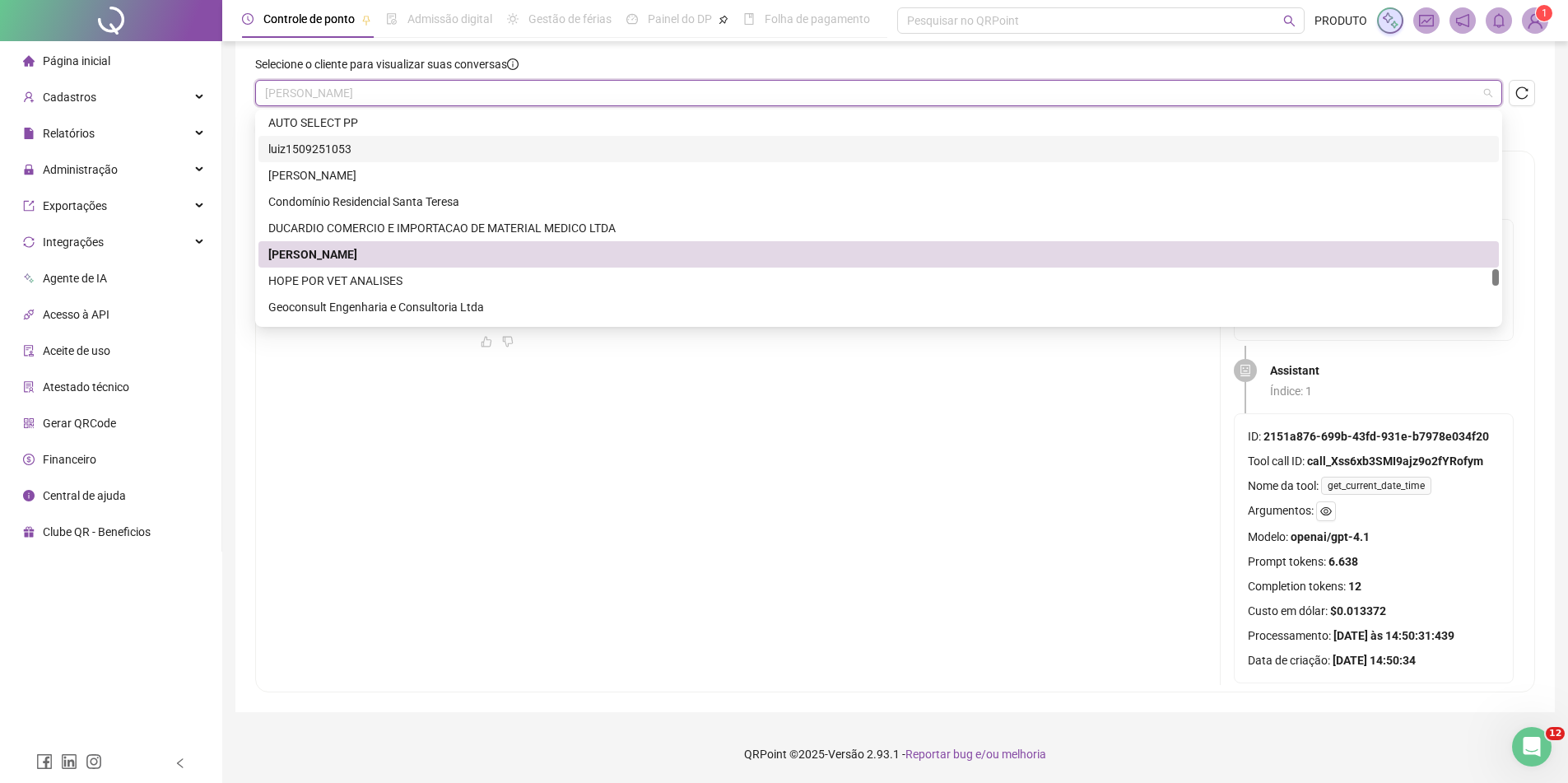
scroll to position [3458, 0]
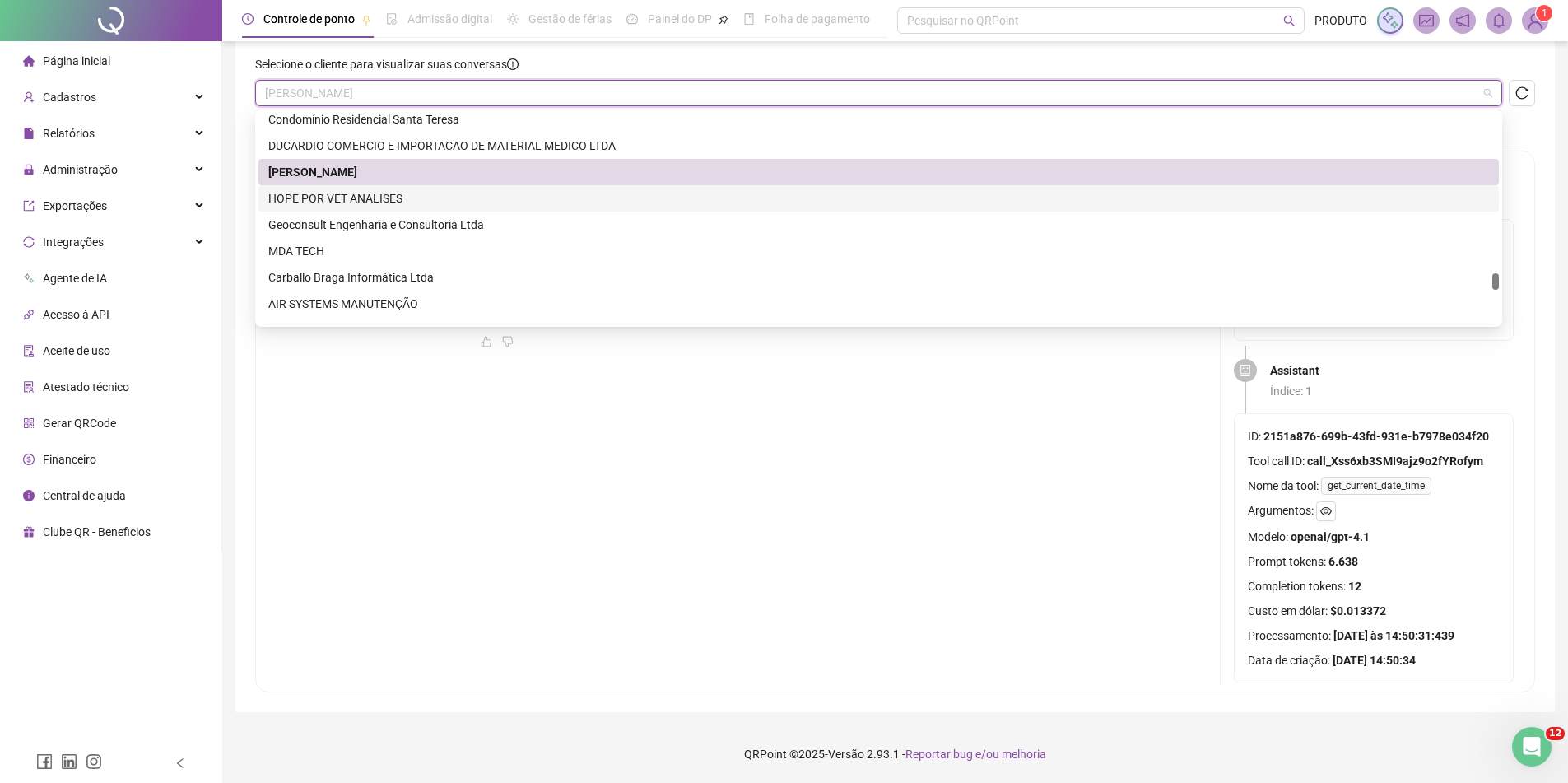
click at [392, 201] on div "HOPE POR VET ANALISES" at bounding box center [878, 198] width 1221 height 18
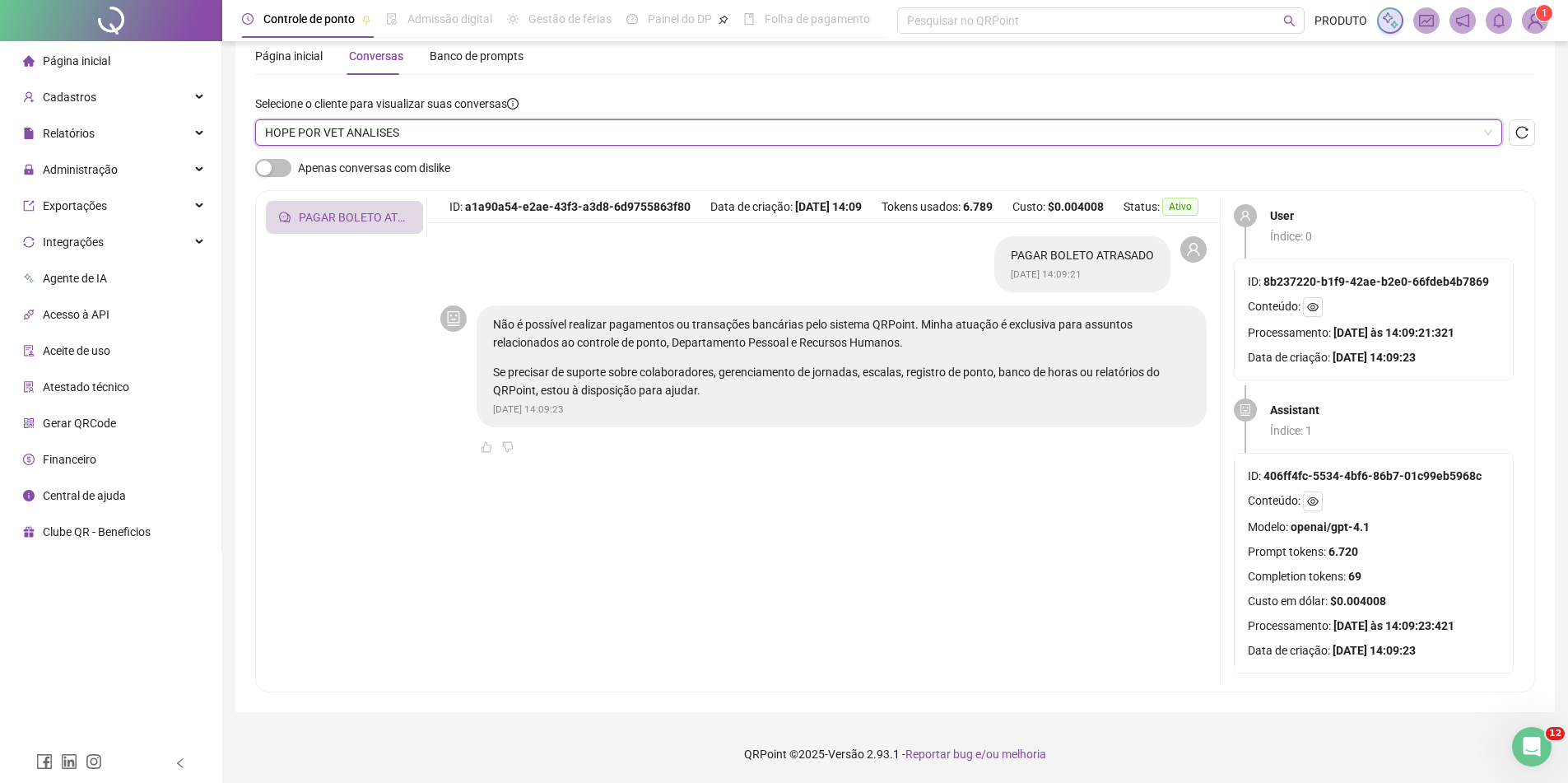
scroll to position [70, 0]
click at [434, 94] on div "Dashboard Agente QR Página inicial Conversas Banco de prompts Selecione o clien…" at bounding box center [895, 348] width 1280 height 688
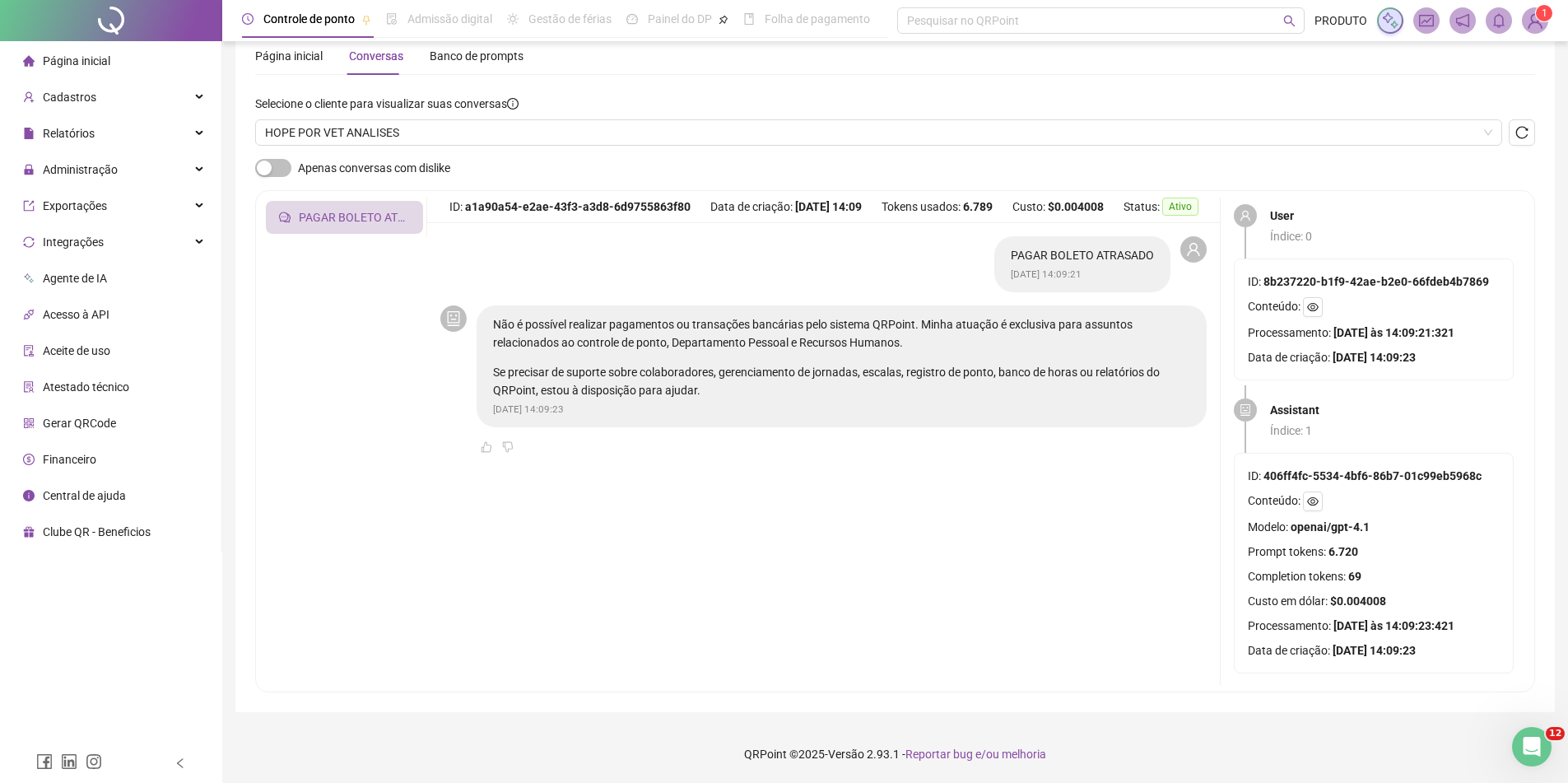
click at [429, 114] on div "Selecione o cliente para visualizar suas conversas" at bounding box center [878, 106] width 1247 height 25
click at [421, 135] on span "HOPE POR VET ANALISES" at bounding box center [879, 132] width 1228 height 25
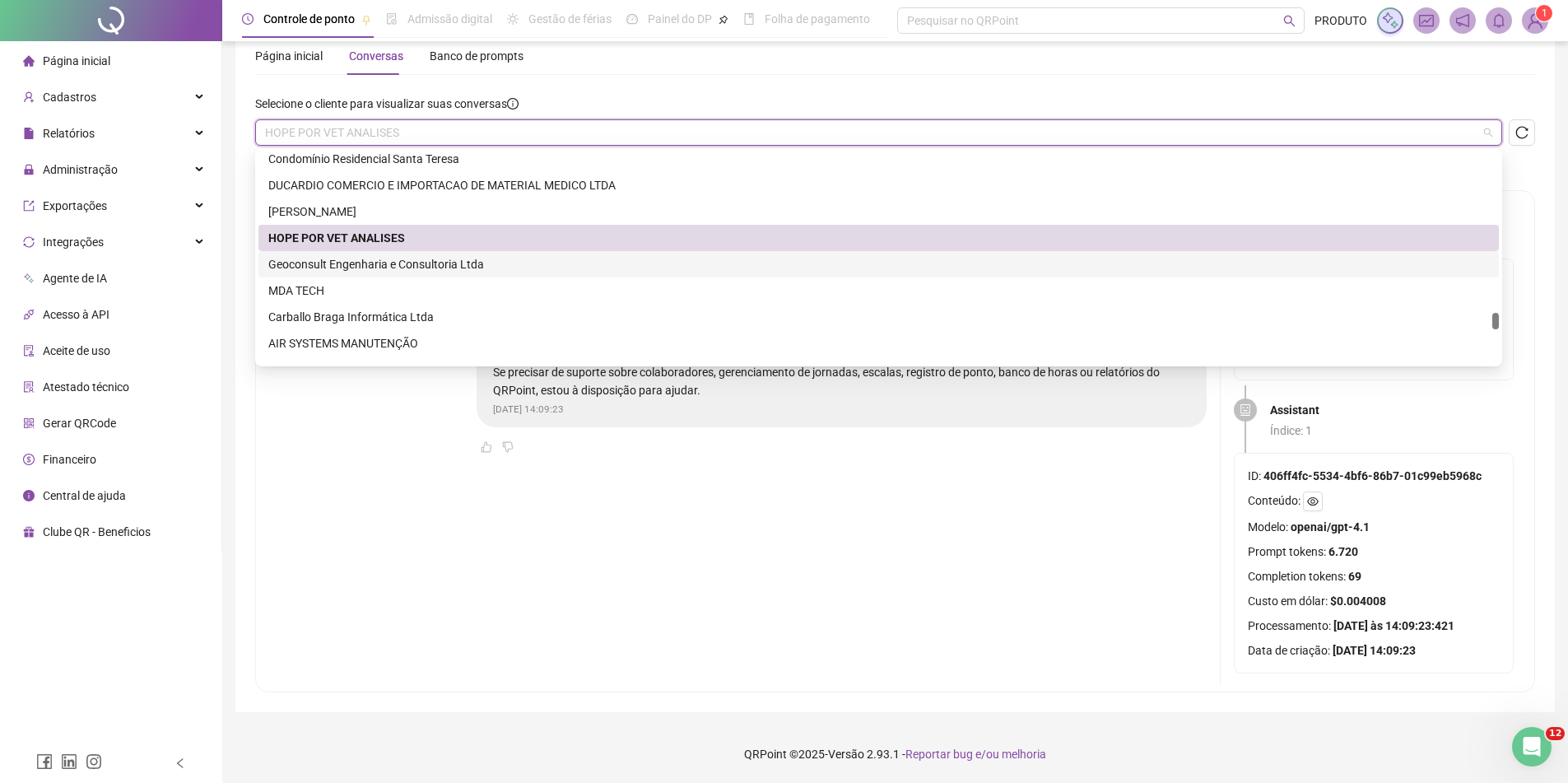
click at [373, 266] on div "Geoconsult Engenharia e Consultoria Ltda" at bounding box center [878, 264] width 1221 height 18
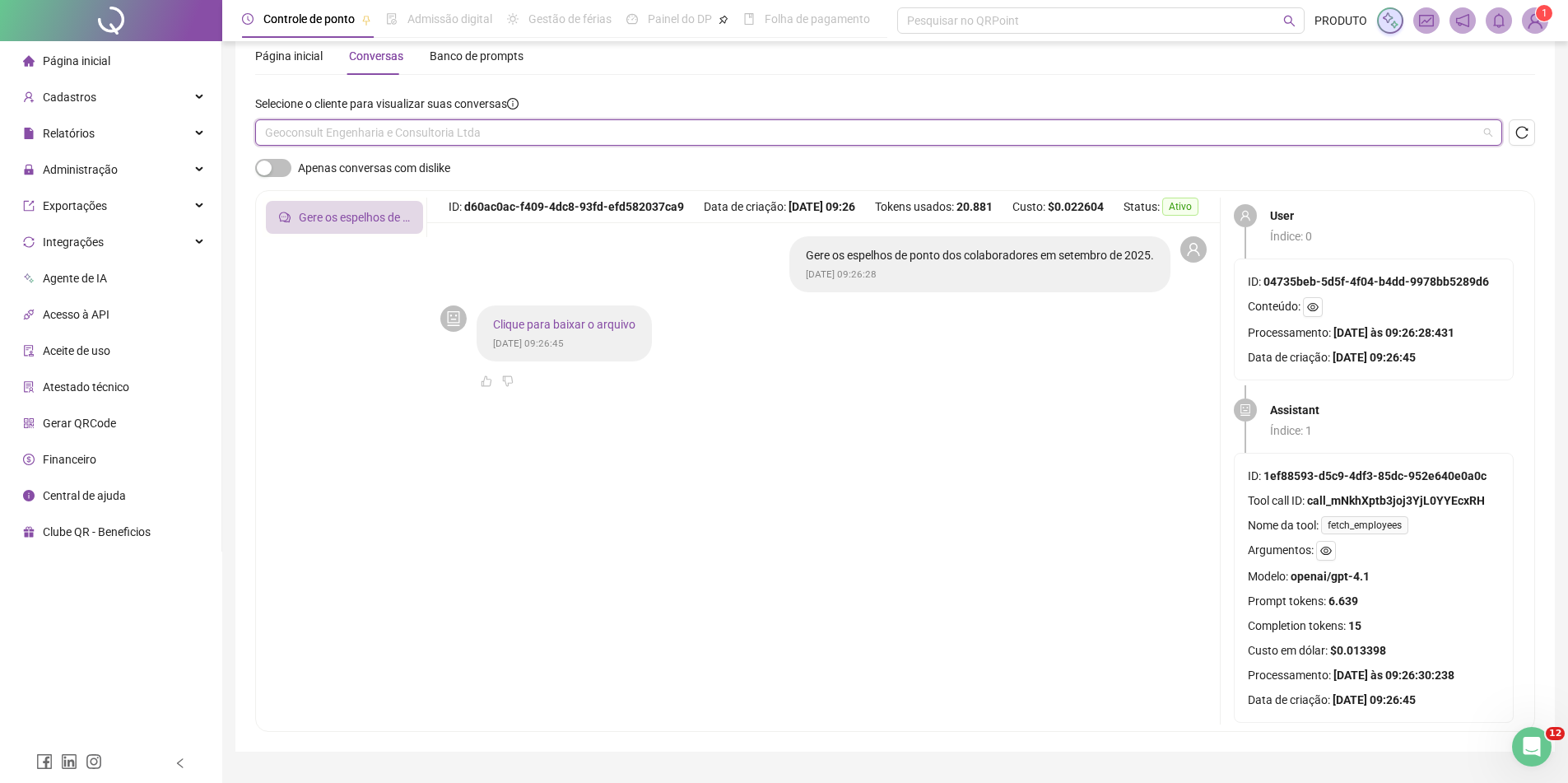
click at [502, 134] on span "Geoconsult Engenharia e Consultoria Ltda" at bounding box center [879, 132] width 1228 height 25
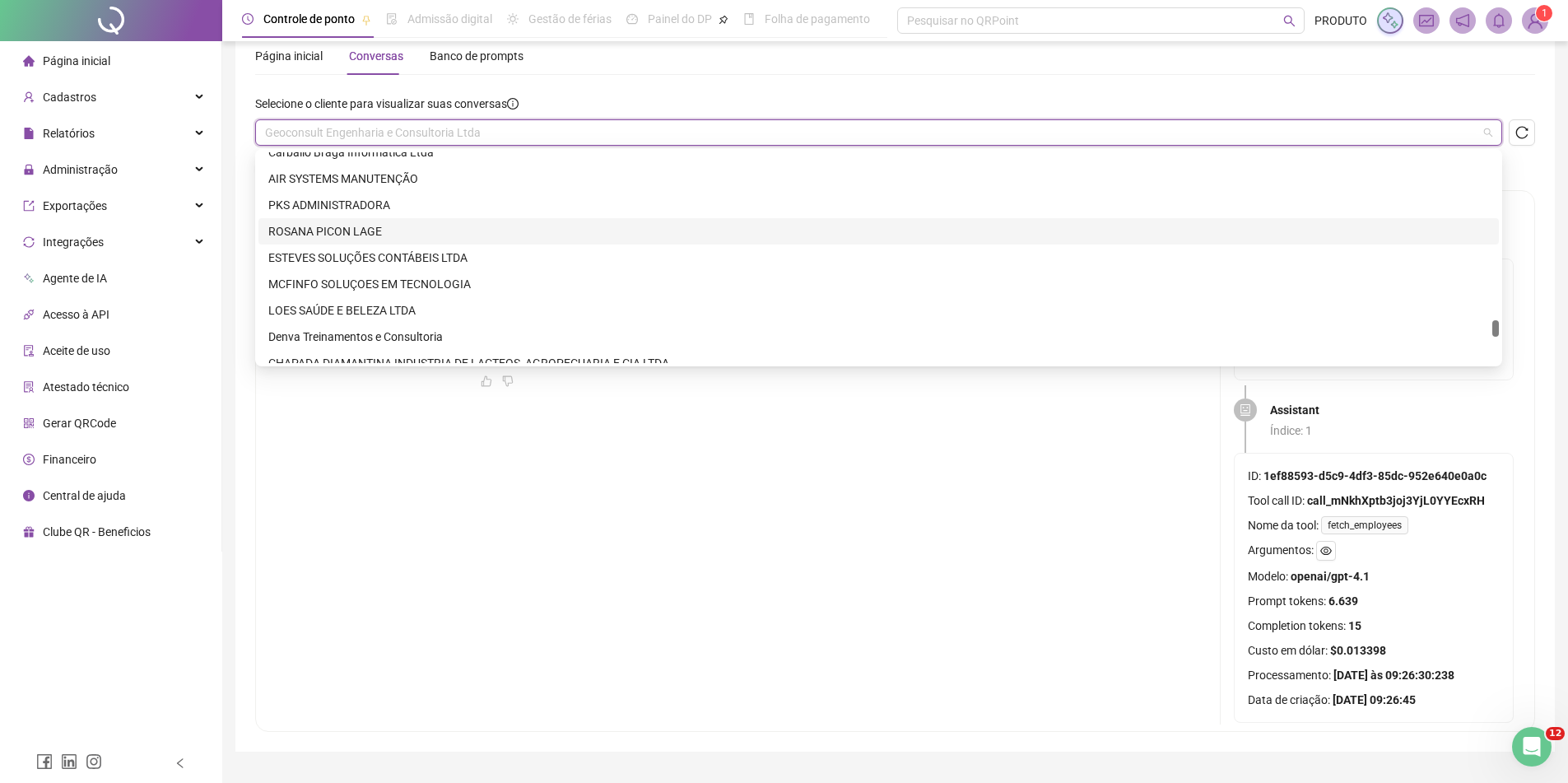
scroll to position [3540, 0]
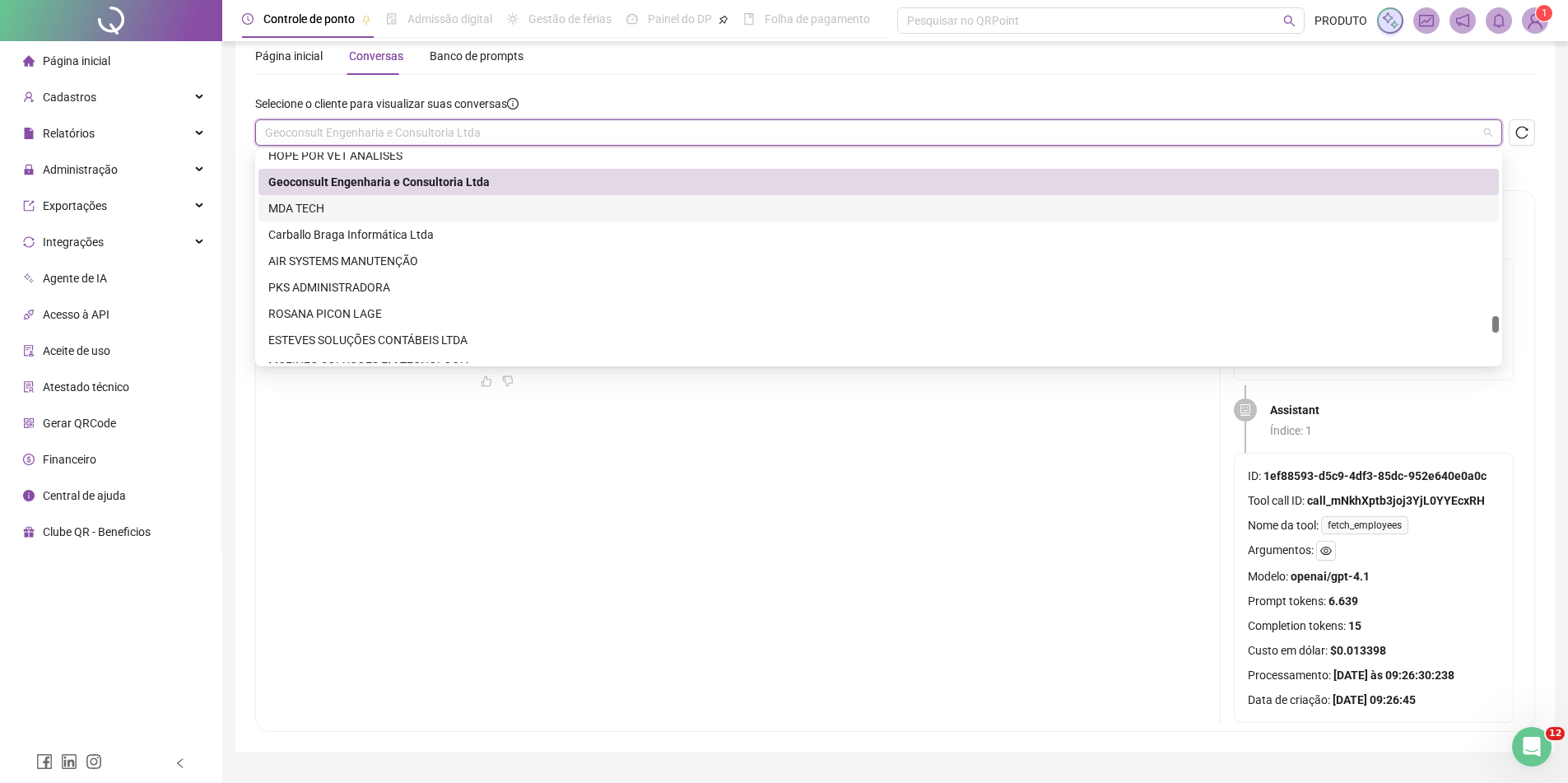
click at [403, 209] on div "MDA TECH" at bounding box center [878, 209] width 1221 height 18
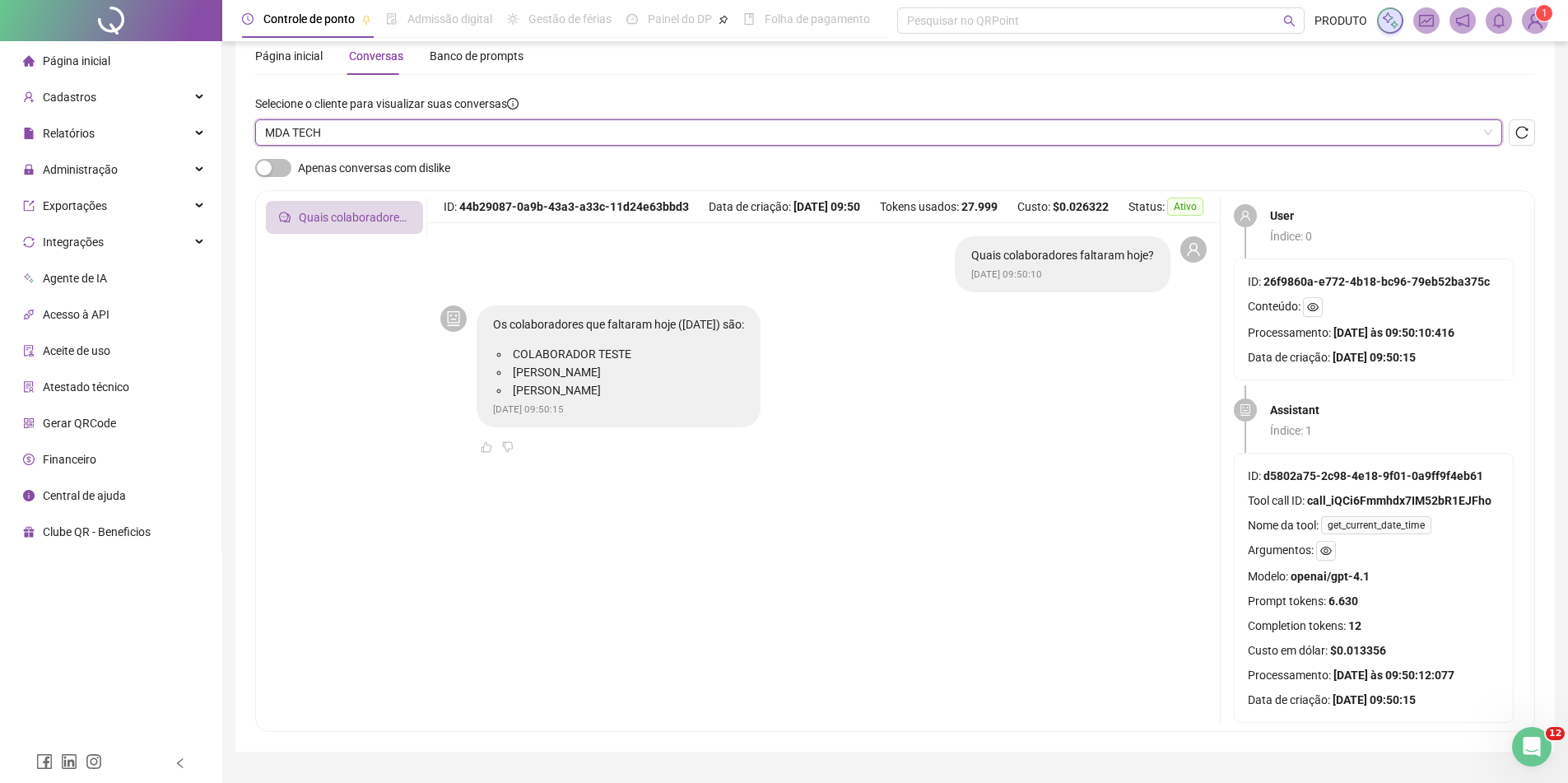
click at [510, 135] on span "MDA TECH" at bounding box center [879, 132] width 1228 height 25
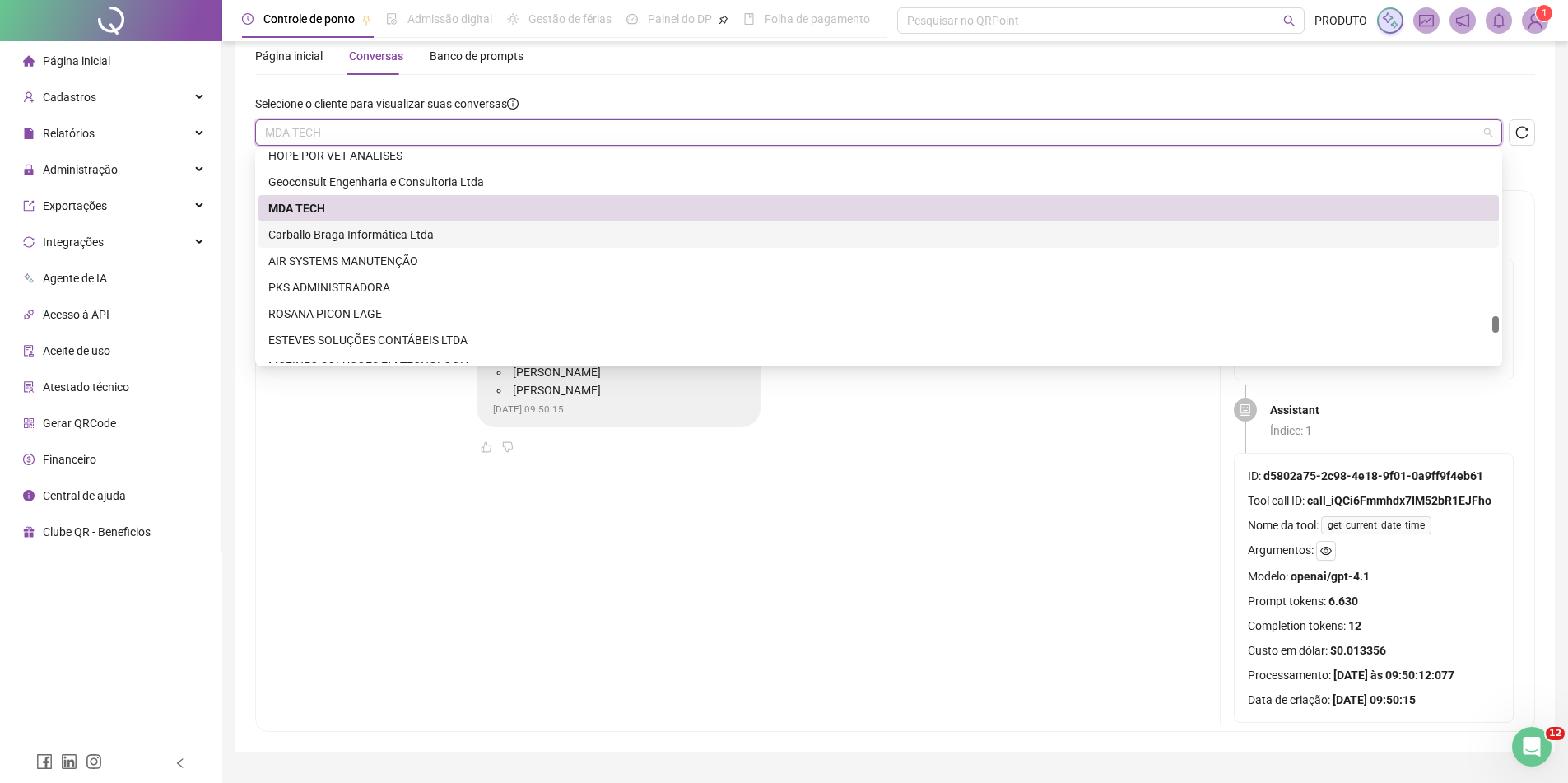
click at [444, 234] on div "Carballo Braga Informática Ltda" at bounding box center [878, 235] width 1221 height 18
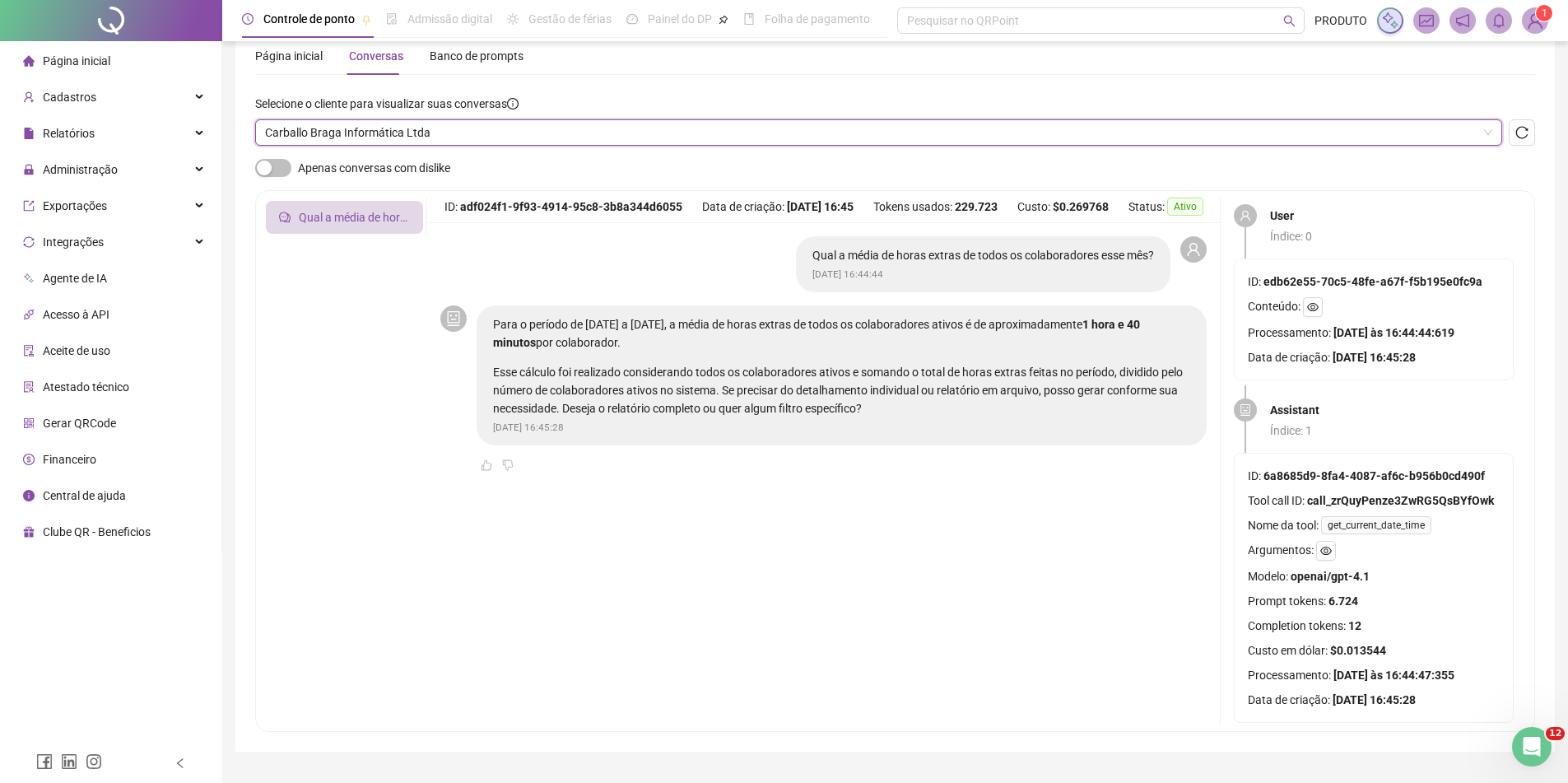
click at [473, 135] on span "Carballo Braga Informática Ltda" at bounding box center [879, 132] width 1228 height 25
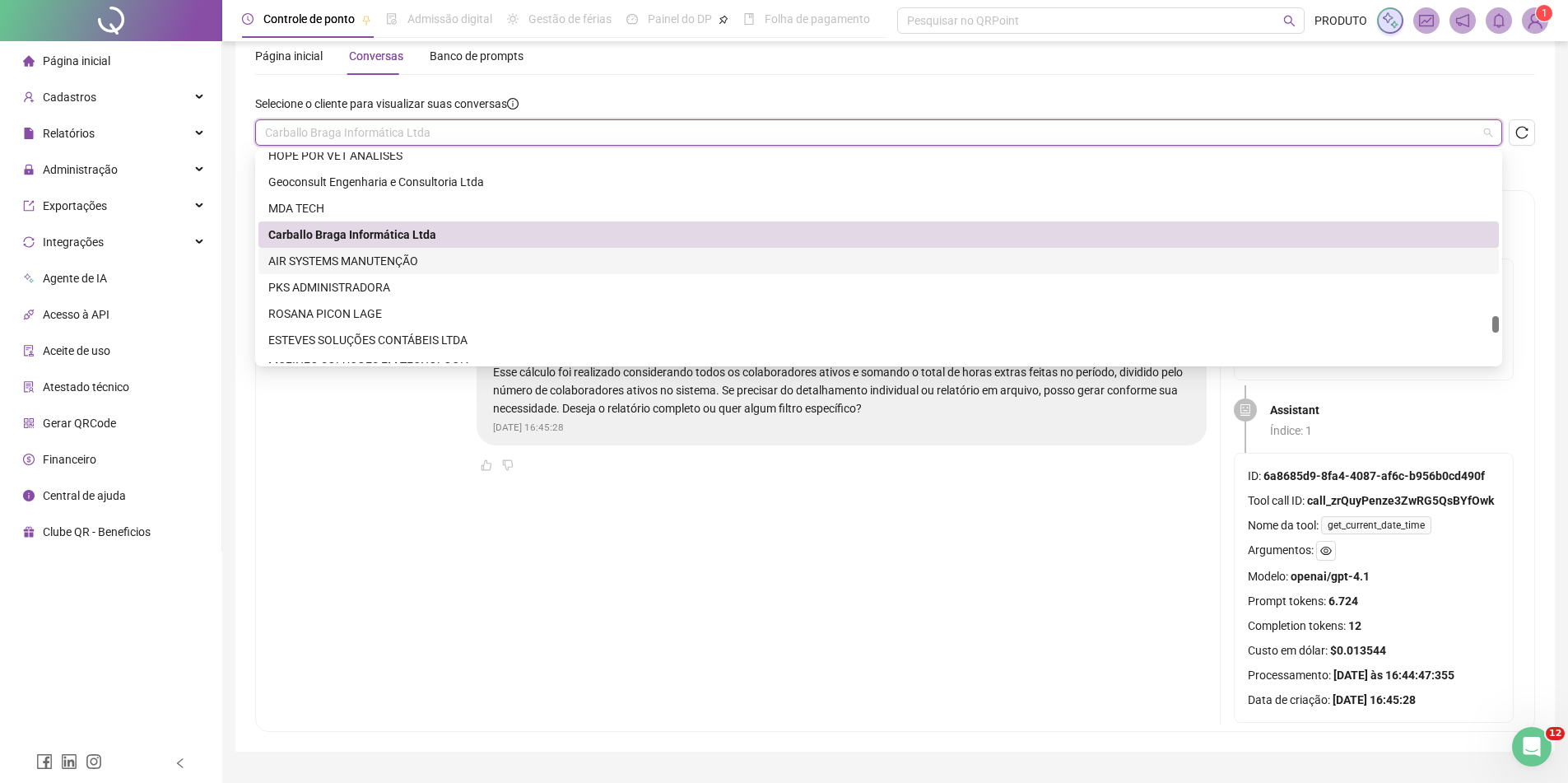
click at [417, 263] on div "AIR SYSTEMS MANUTENÇÃO" at bounding box center [878, 261] width 1221 height 18
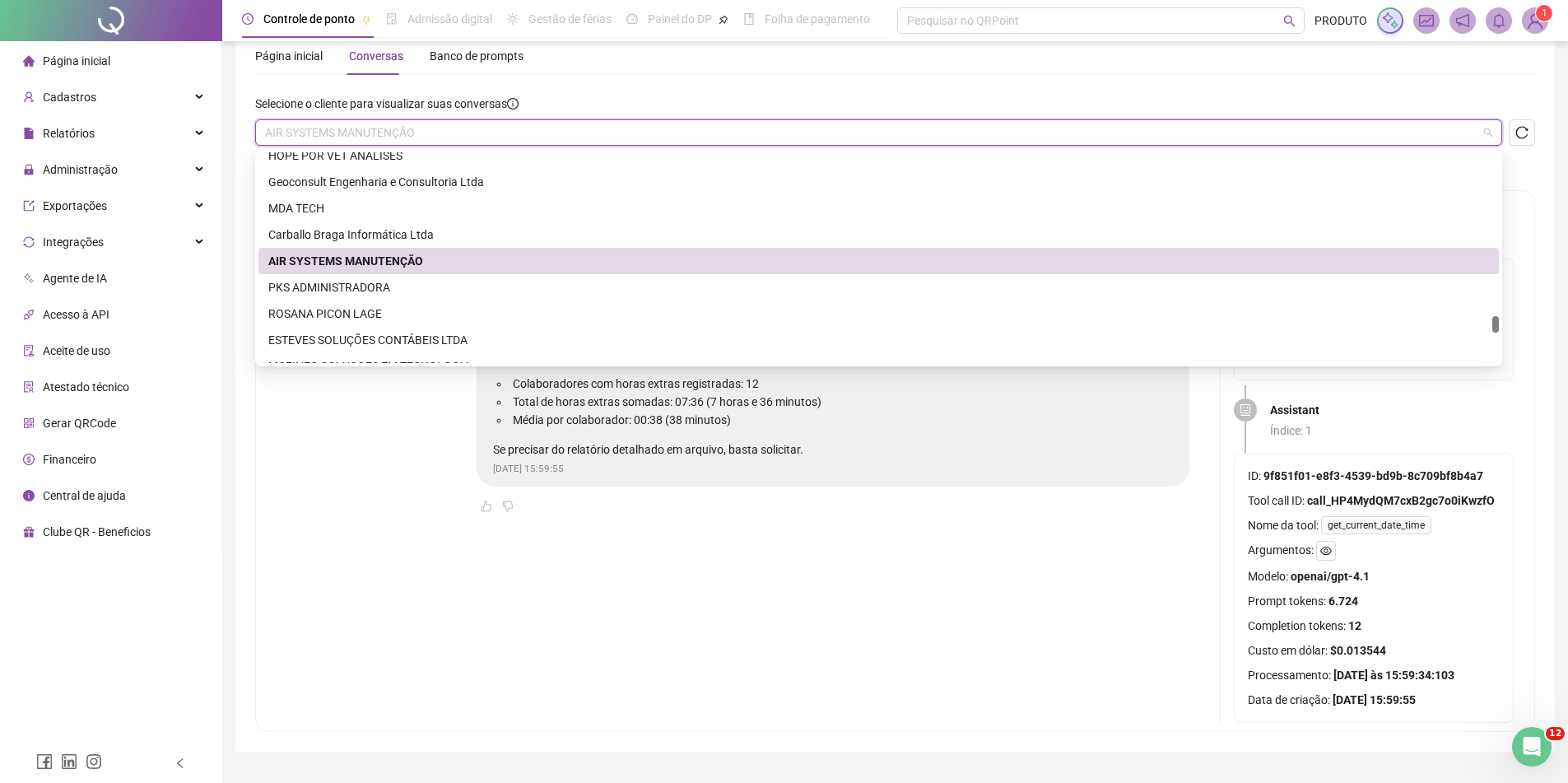
click at [465, 145] on div "AIR SYSTEMS MANUTENÇÃO" at bounding box center [878, 132] width 1247 height 27
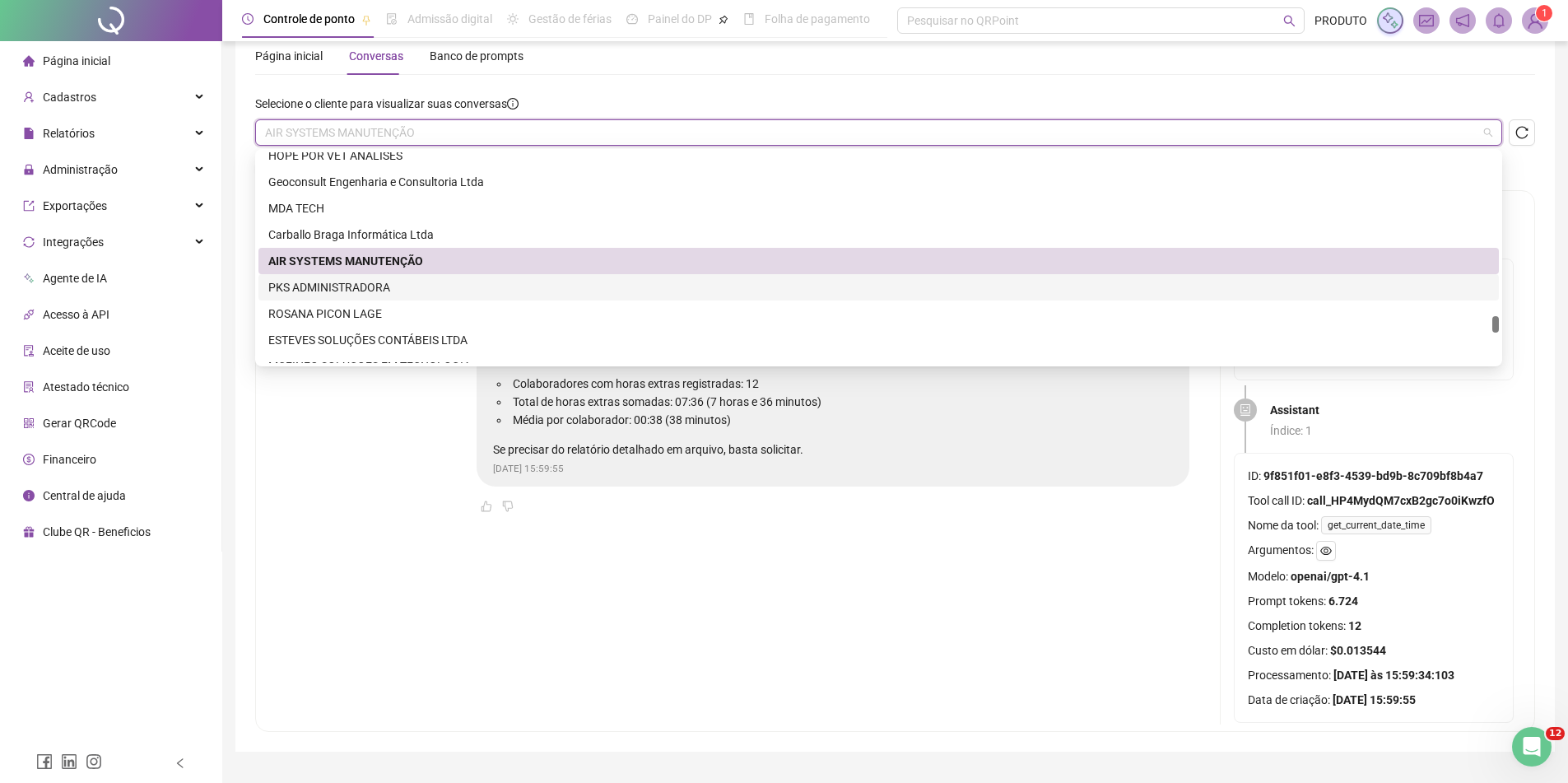
click at [389, 285] on div "PKS ADMINISTRADORA" at bounding box center [878, 287] width 1221 height 18
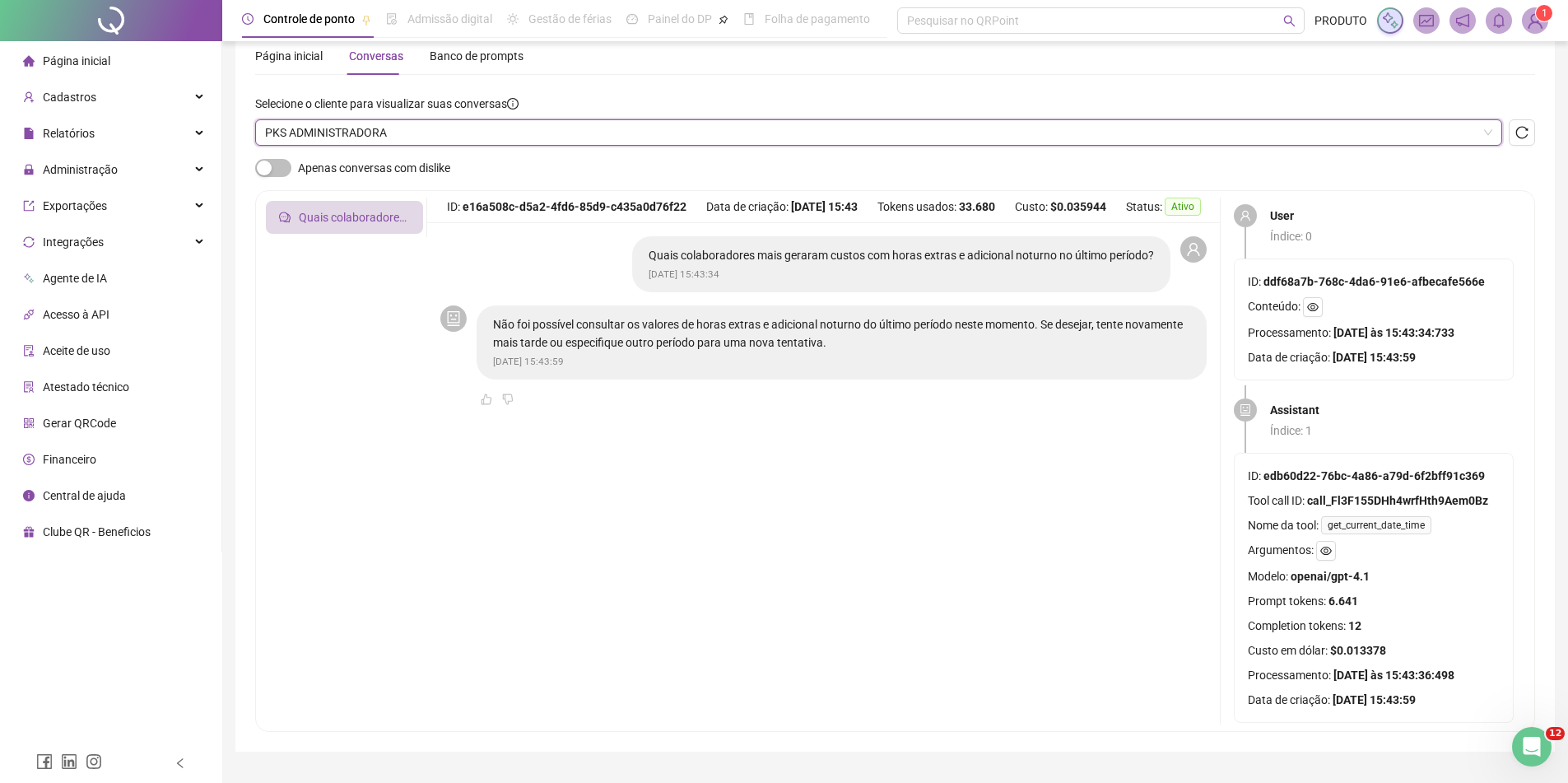
click at [450, 144] on span "PKS ADMINISTRADORA" at bounding box center [879, 132] width 1228 height 25
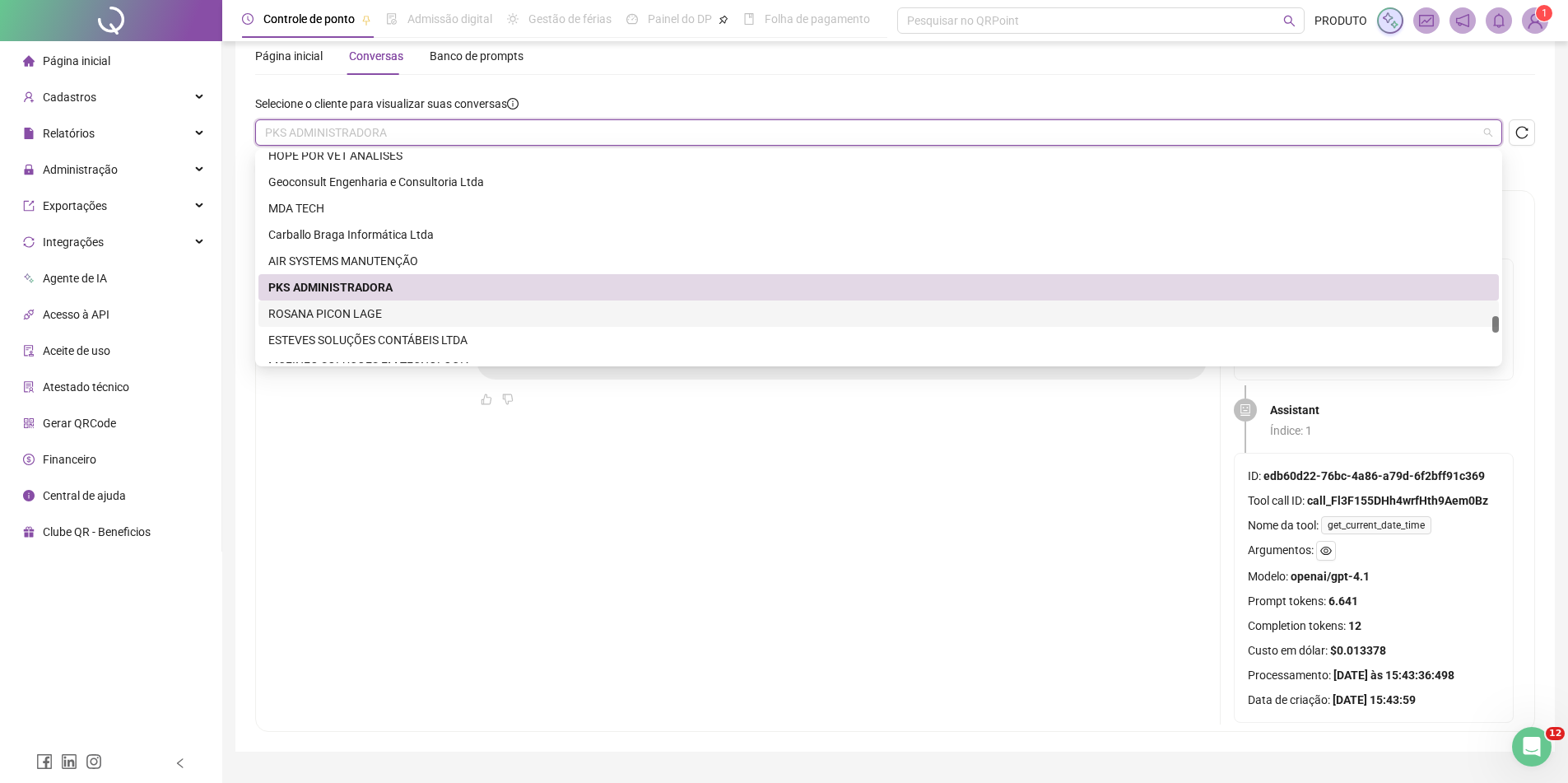
click at [393, 314] on div "ROSANA PICON LAGE" at bounding box center [878, 314] width 1221 height 18
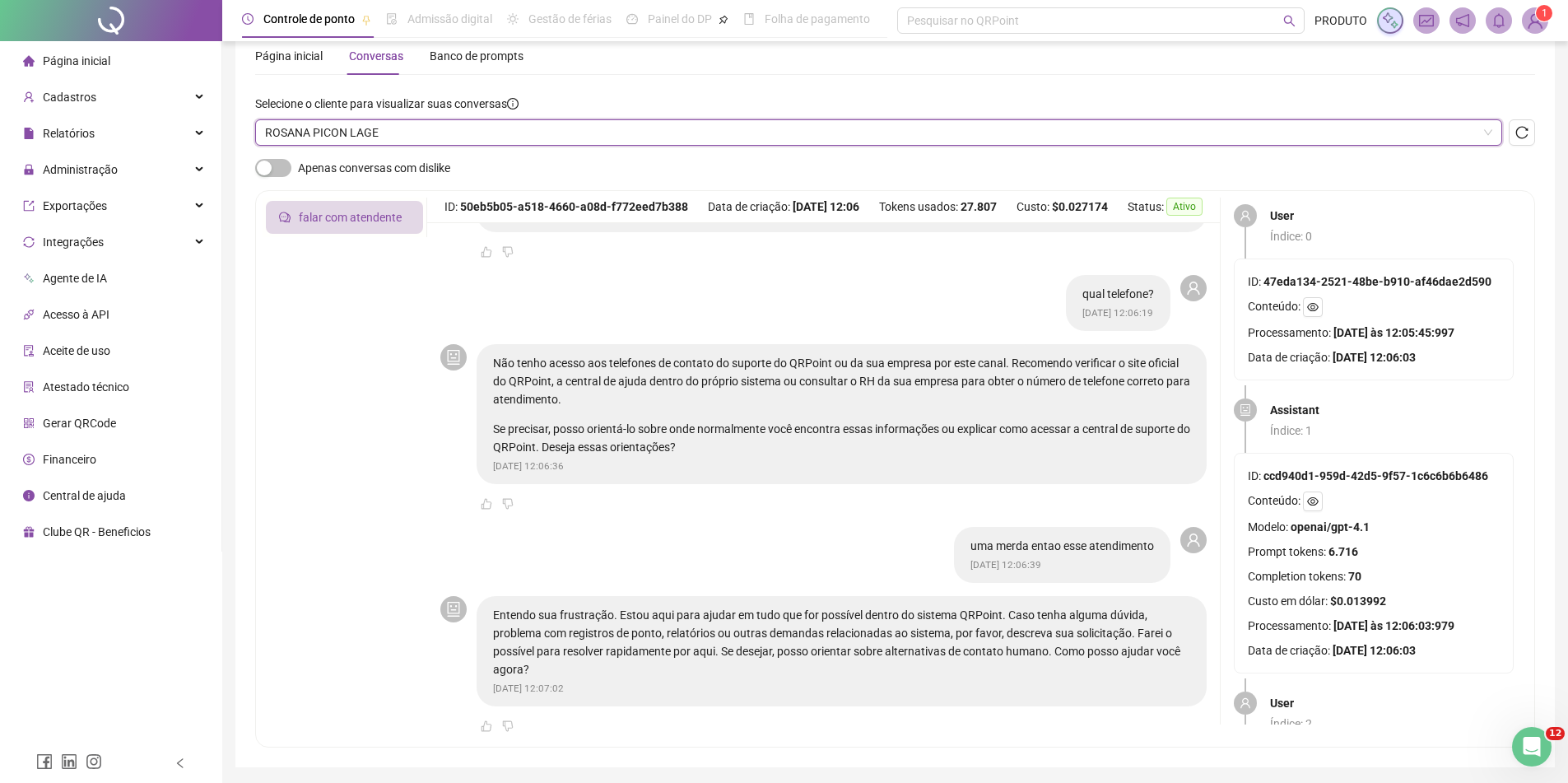
scroll to position [426, 0]
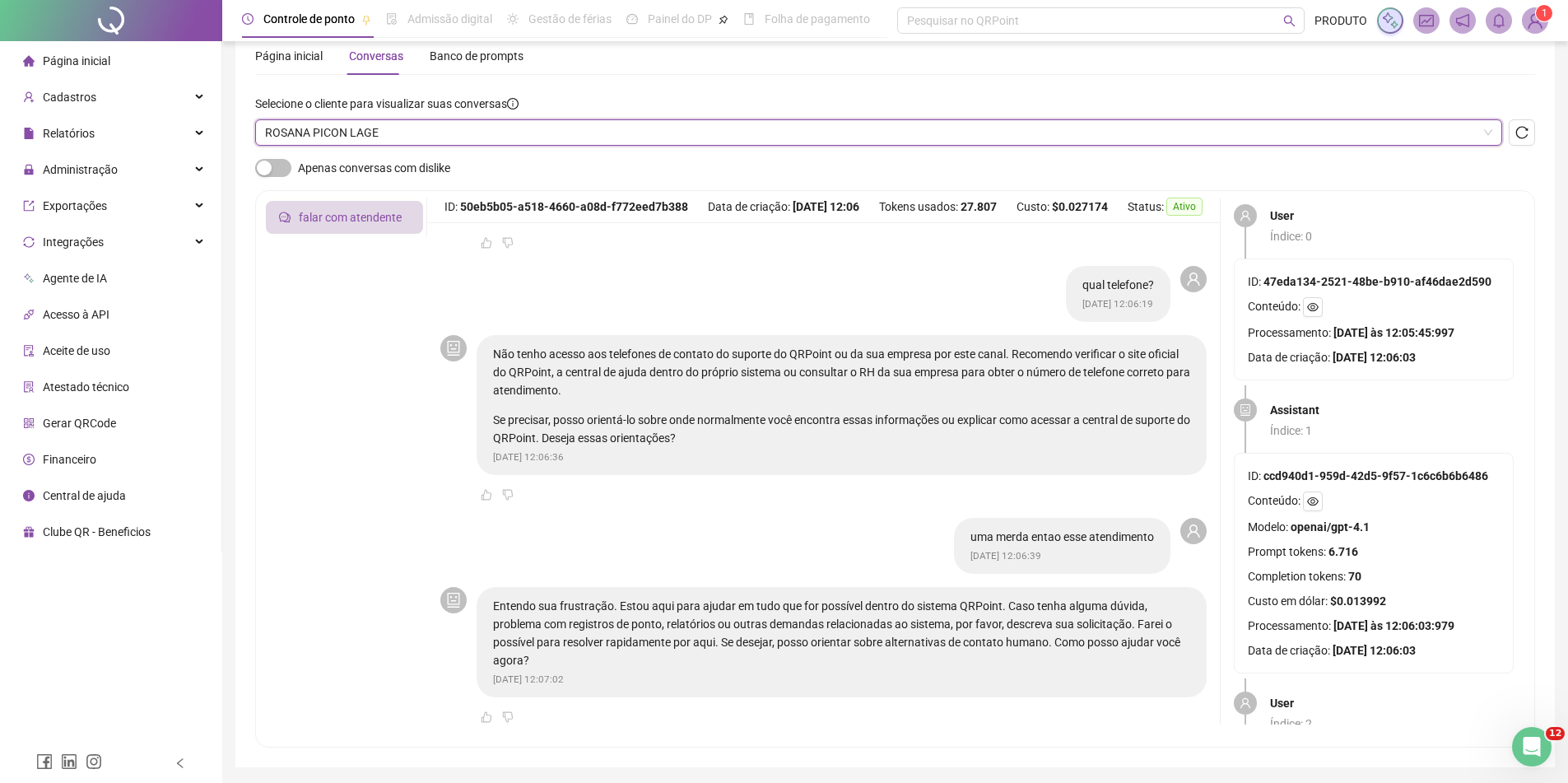
click at [498, 134] on span "ROSANA PICON LAGE" at bounding box center [879, 132] width 1228 height 25
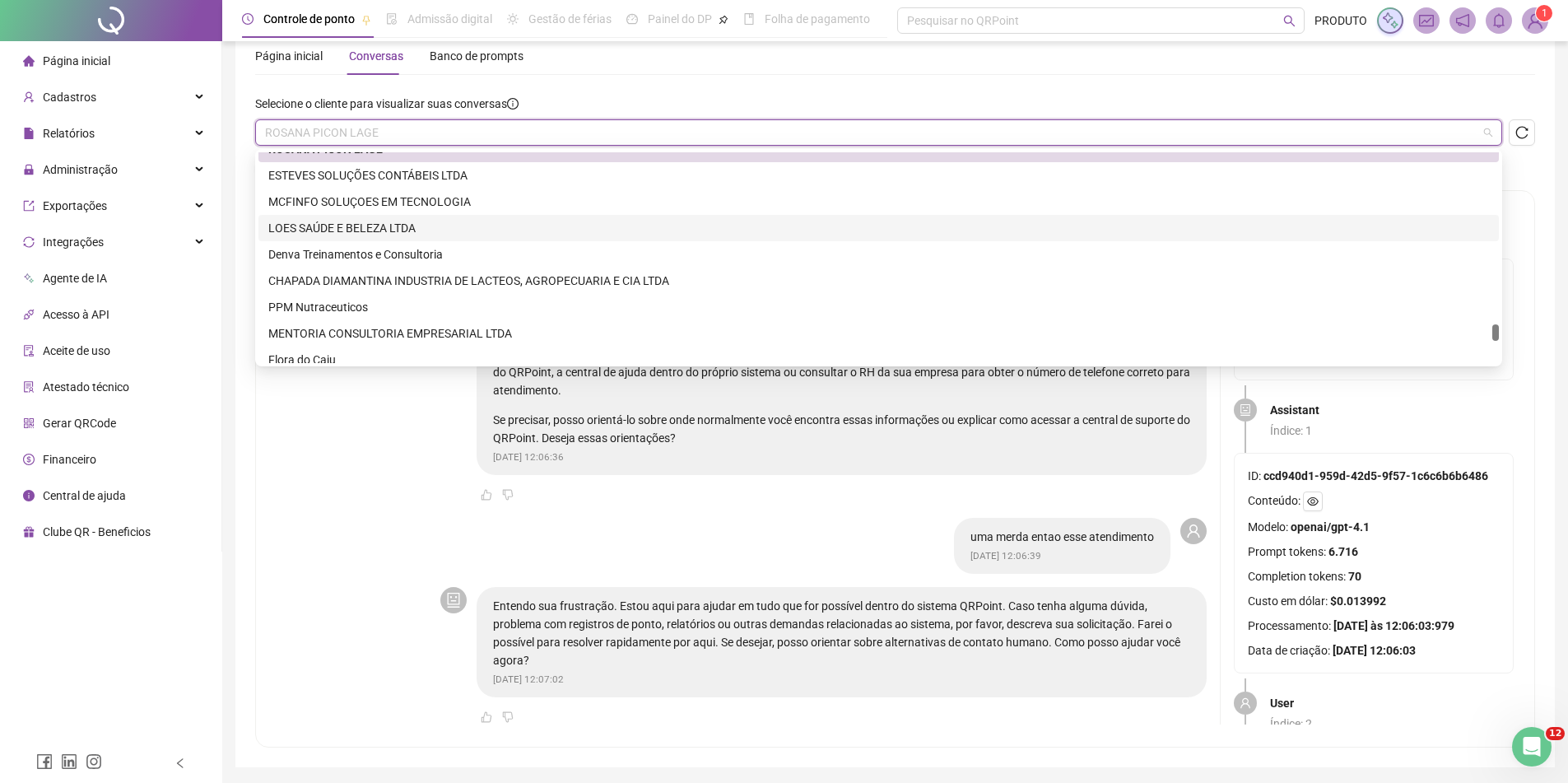
scroll to position [3622, 0]
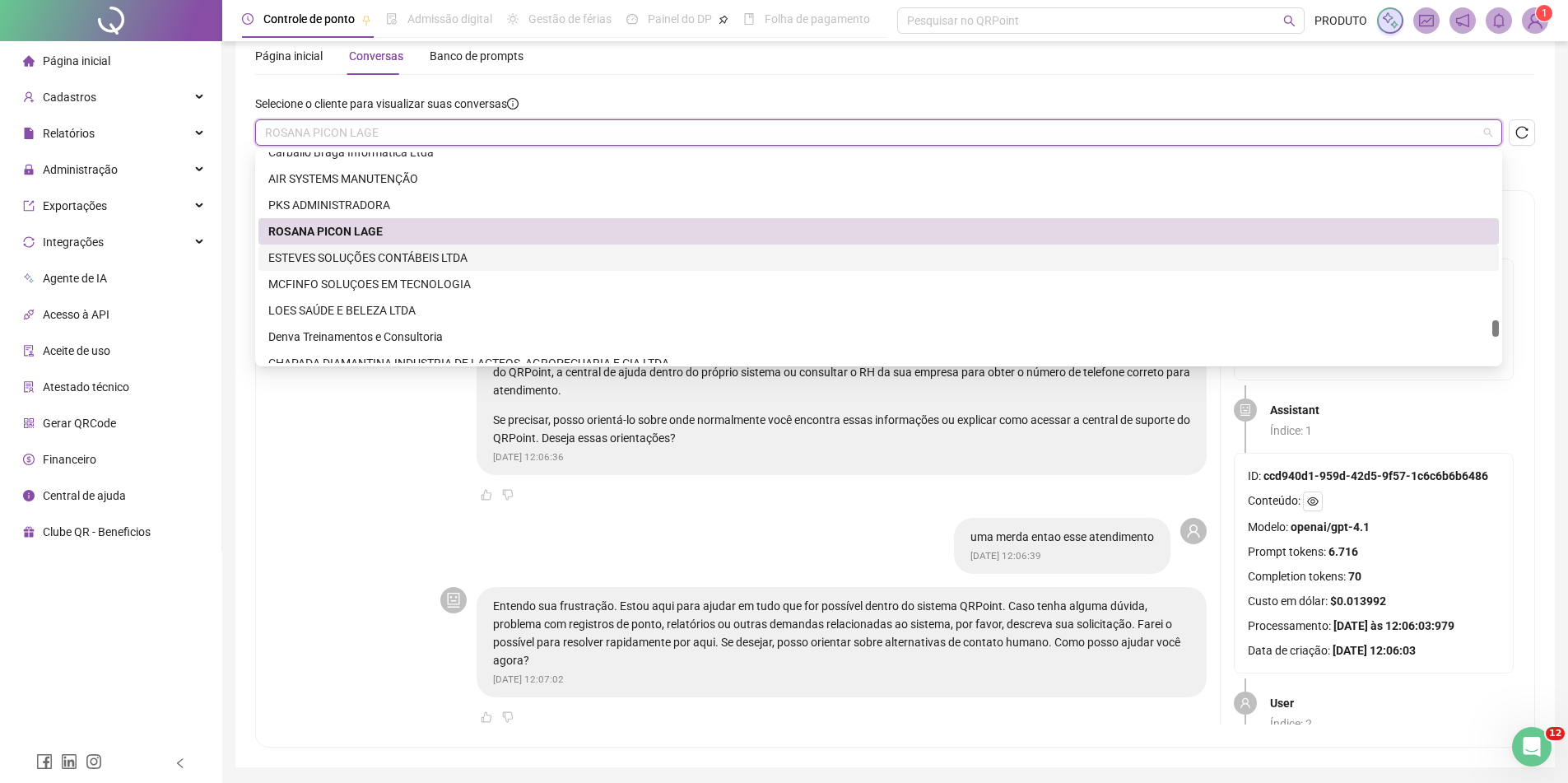
click at [456, 259] on div "ESTEVES SOLUÇÕES CONTÁBEIS LTDA" at bounding box center [878, 258] width 1221 height 18
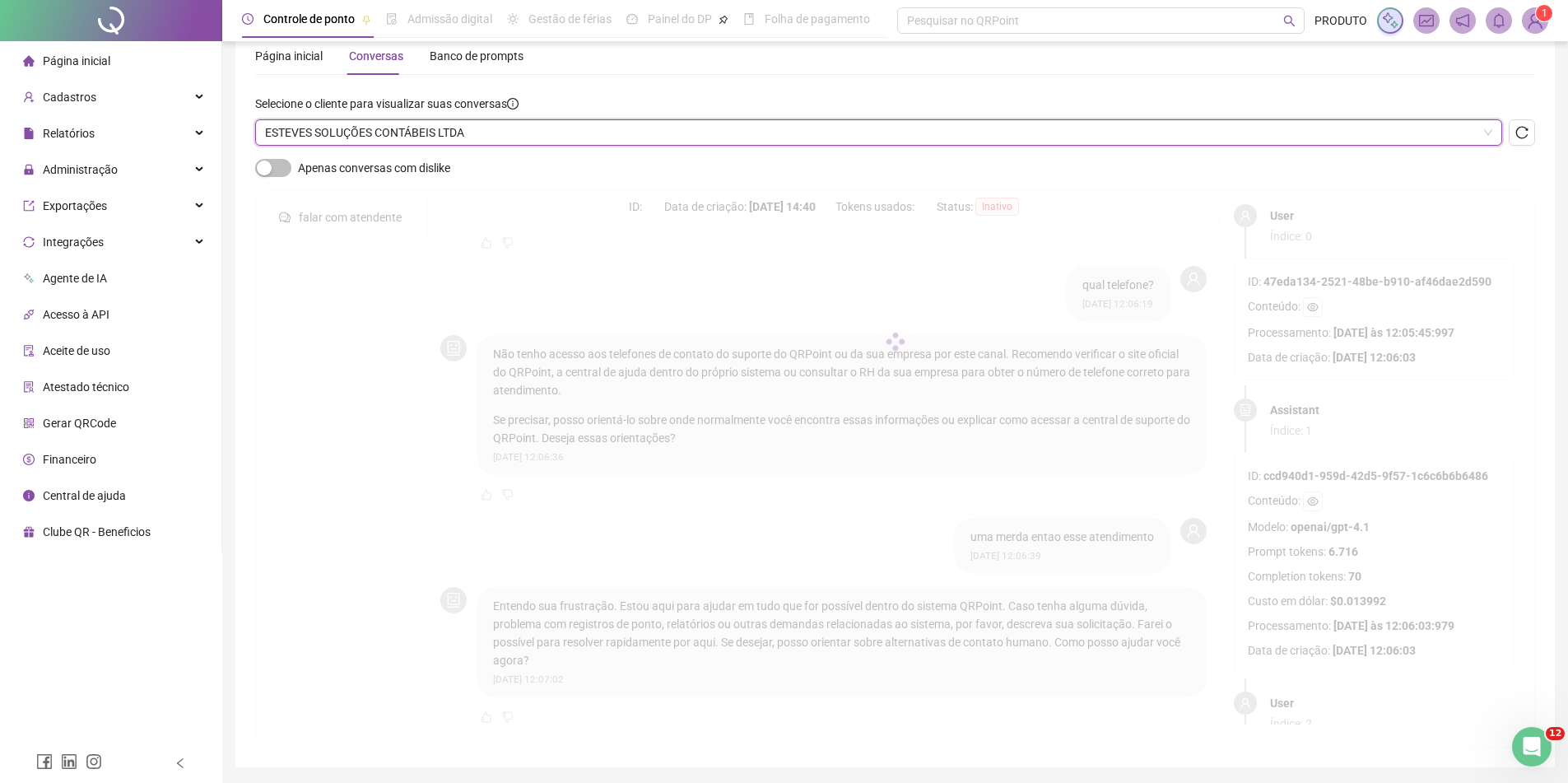
scroll to position [0, 0]
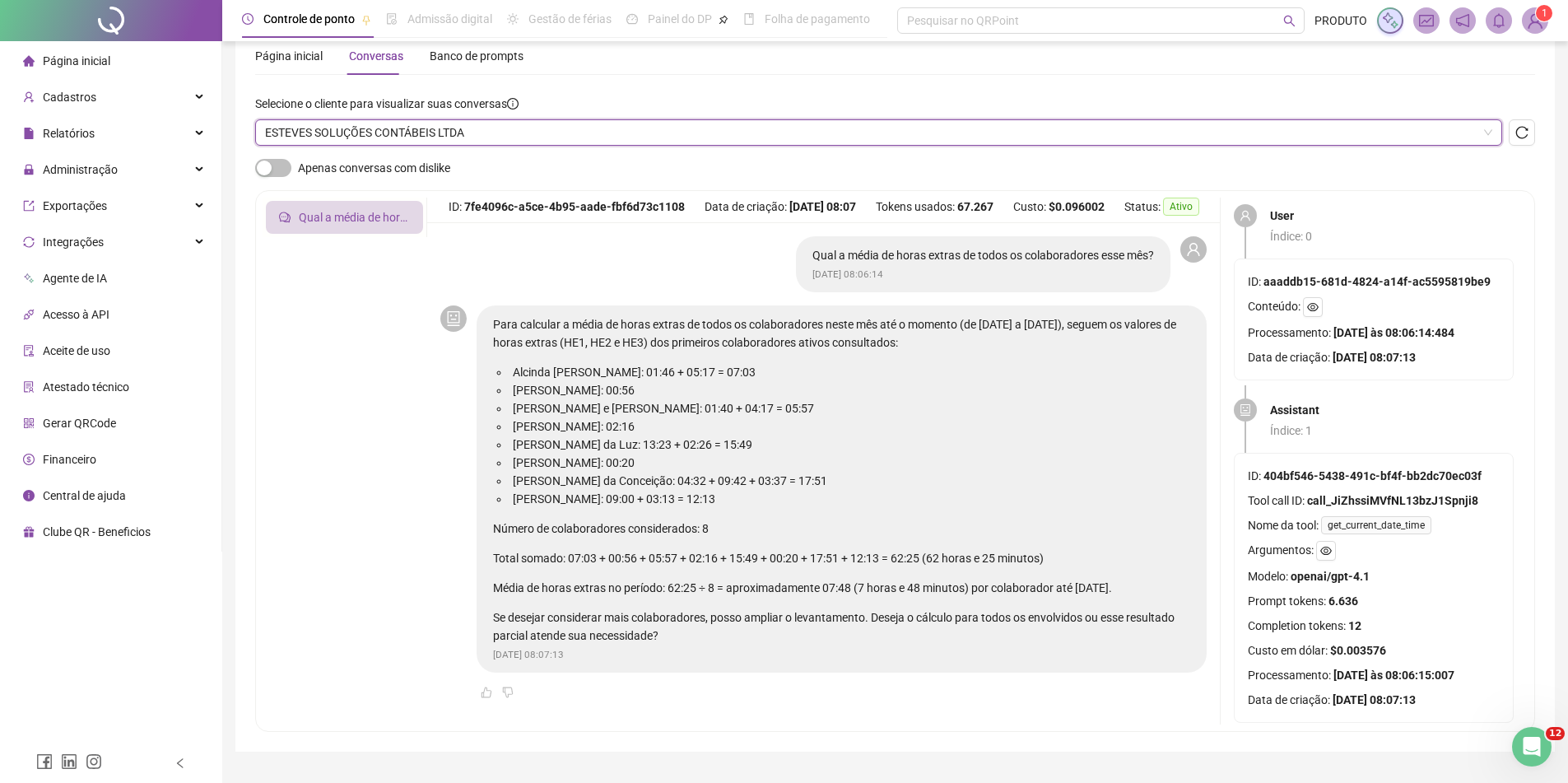
click at [553, 134] on span "ESTEVES SOLUÇÕES CONTÁBEIS LTDA" at bounding box center [879, 132] width 1228 height 25
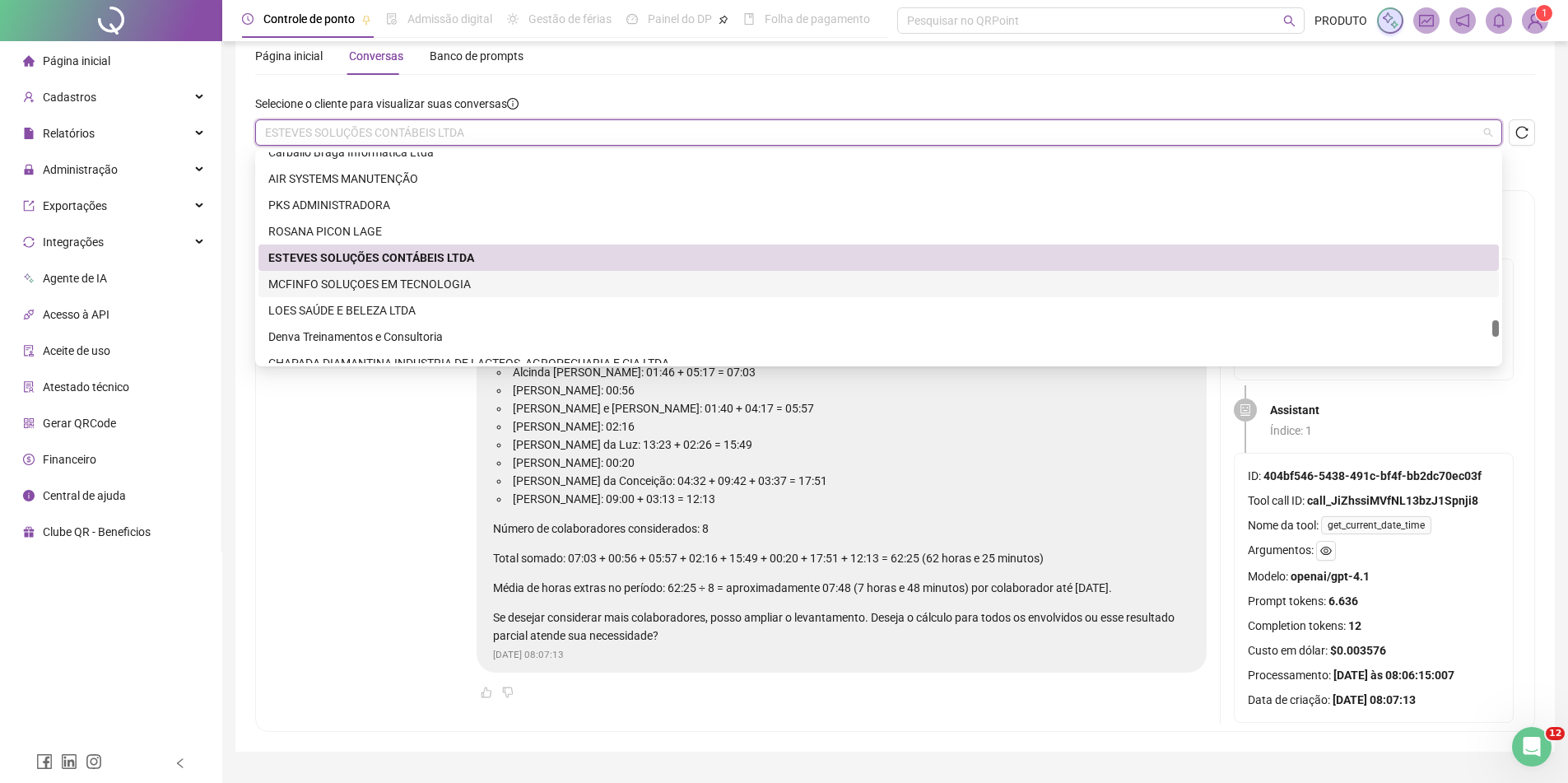
click at [498, 282] on div "MCFINFO SOLUÇOES EM TECNOLOGIA" at bounding box center [878, 284] width 1221 height 18
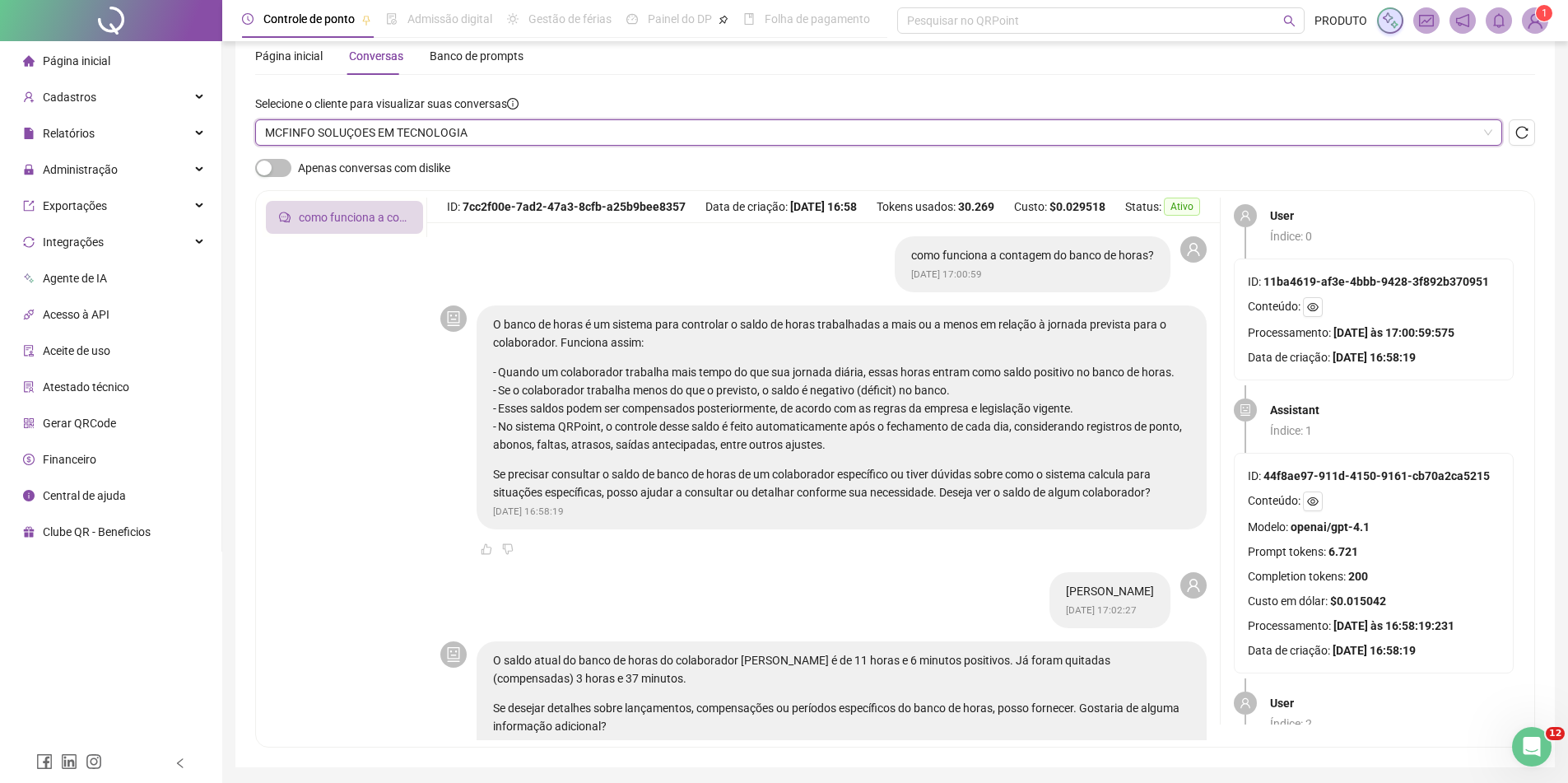
click at [510, 128] on span "MCFINFO SOLUÇOES EM TECNOLOGIA" at bounding box center [879, 132] width 1228 height 25
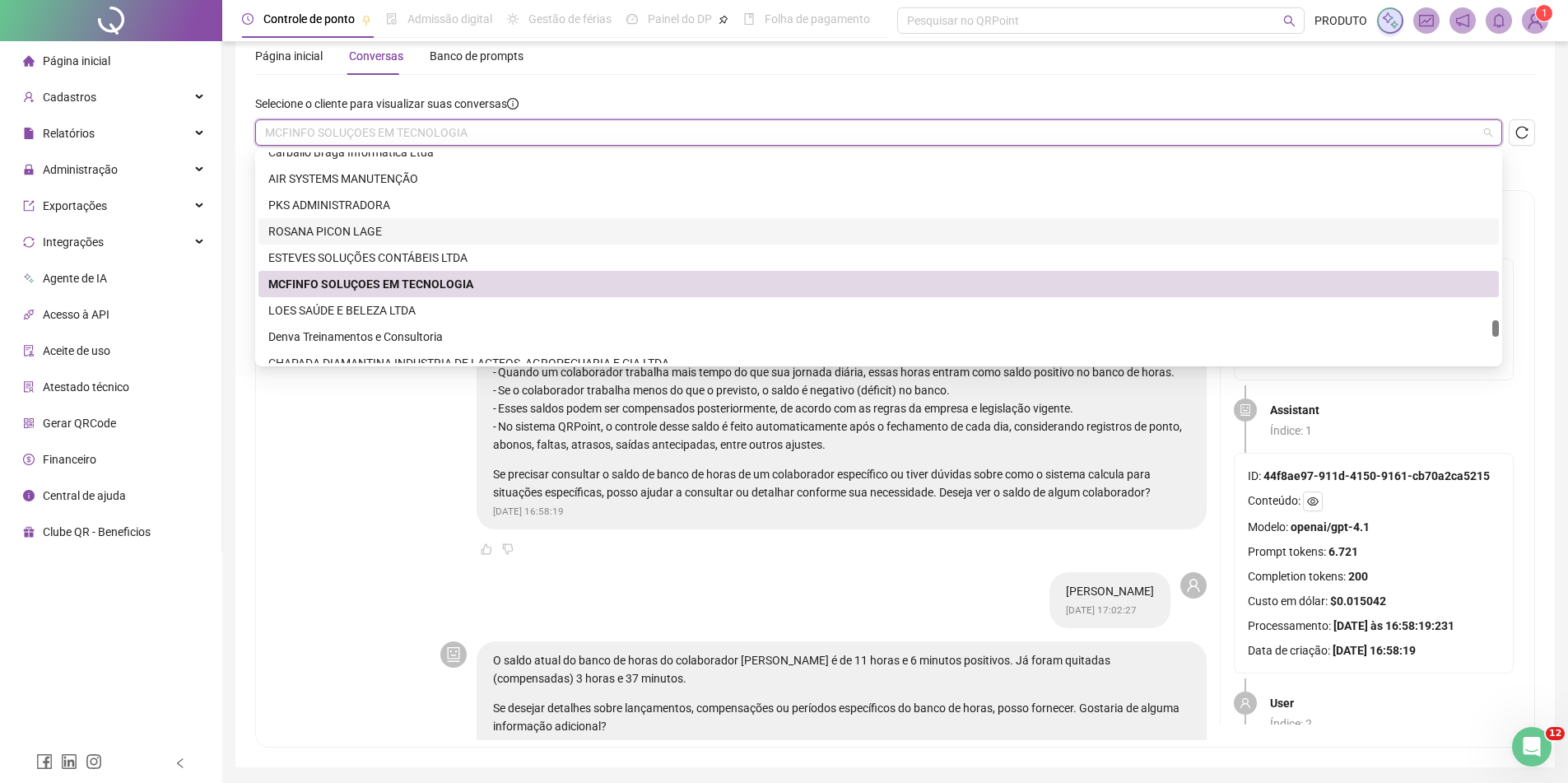
scroll to position [3705, 0]
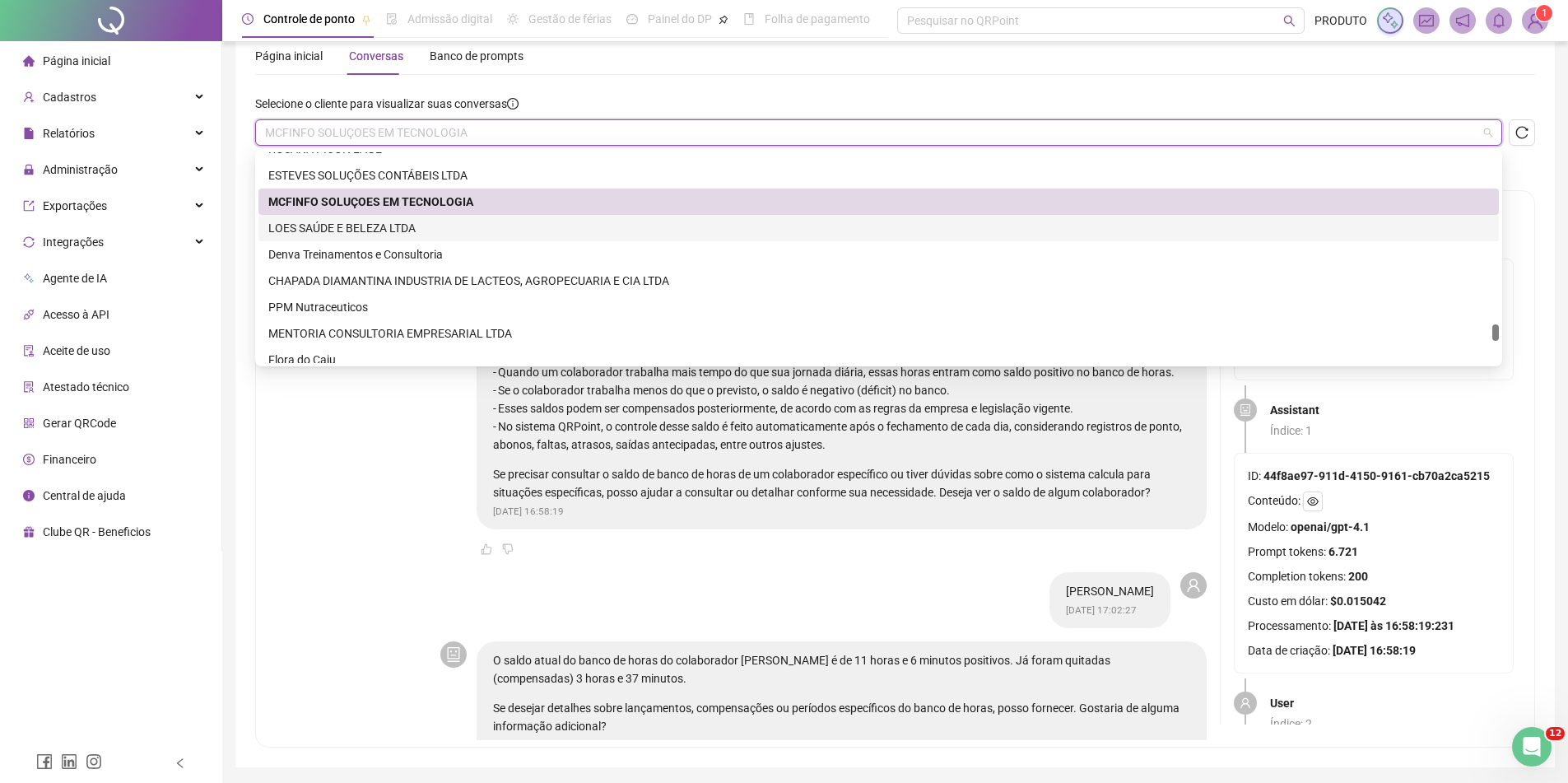
click at [421, 226] on div "LOES SAÚDE E BELEZA LTDA" at bounding box center [878, 228] width 1221 height 18
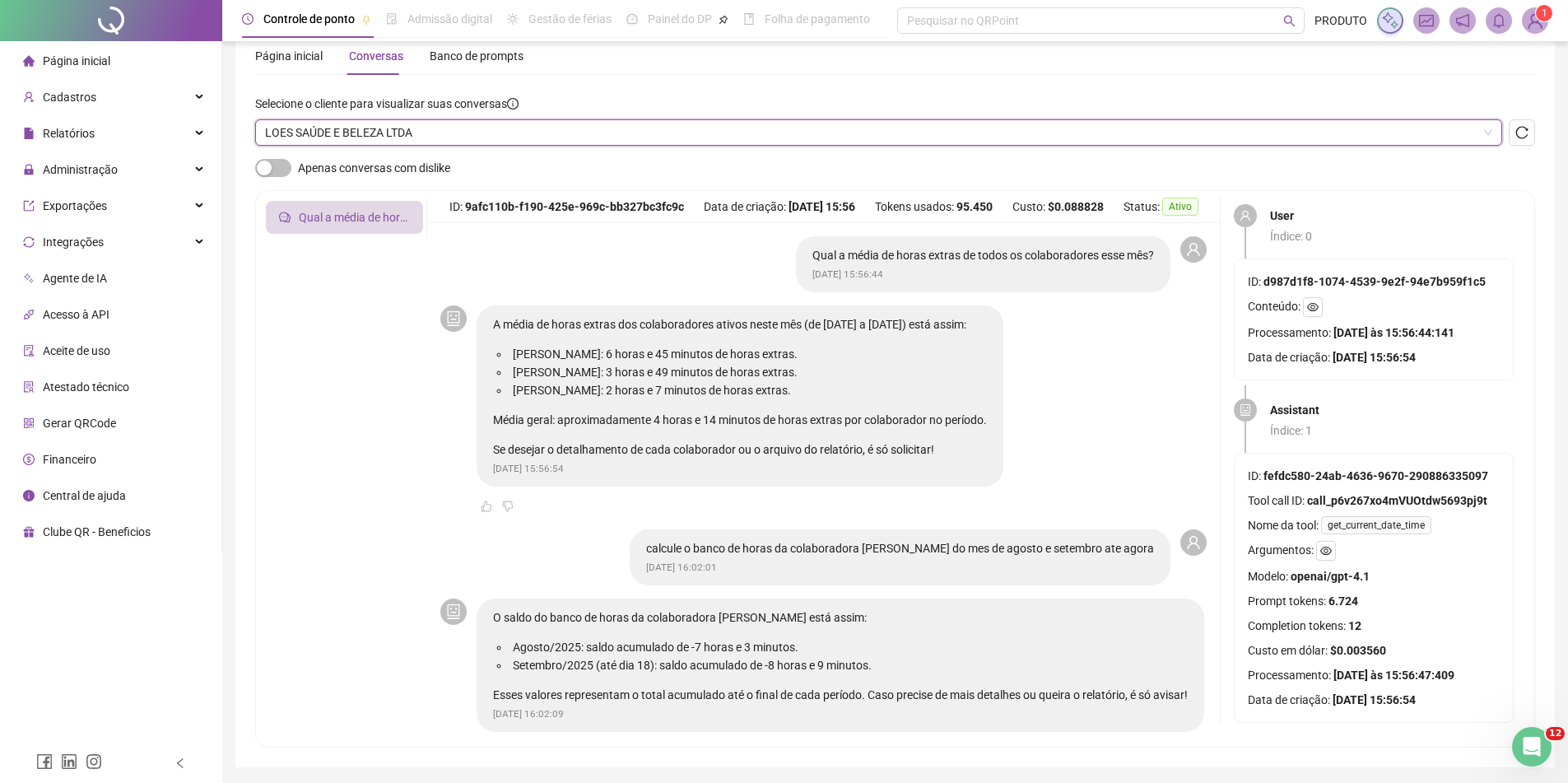
scroll to position [53, 0]
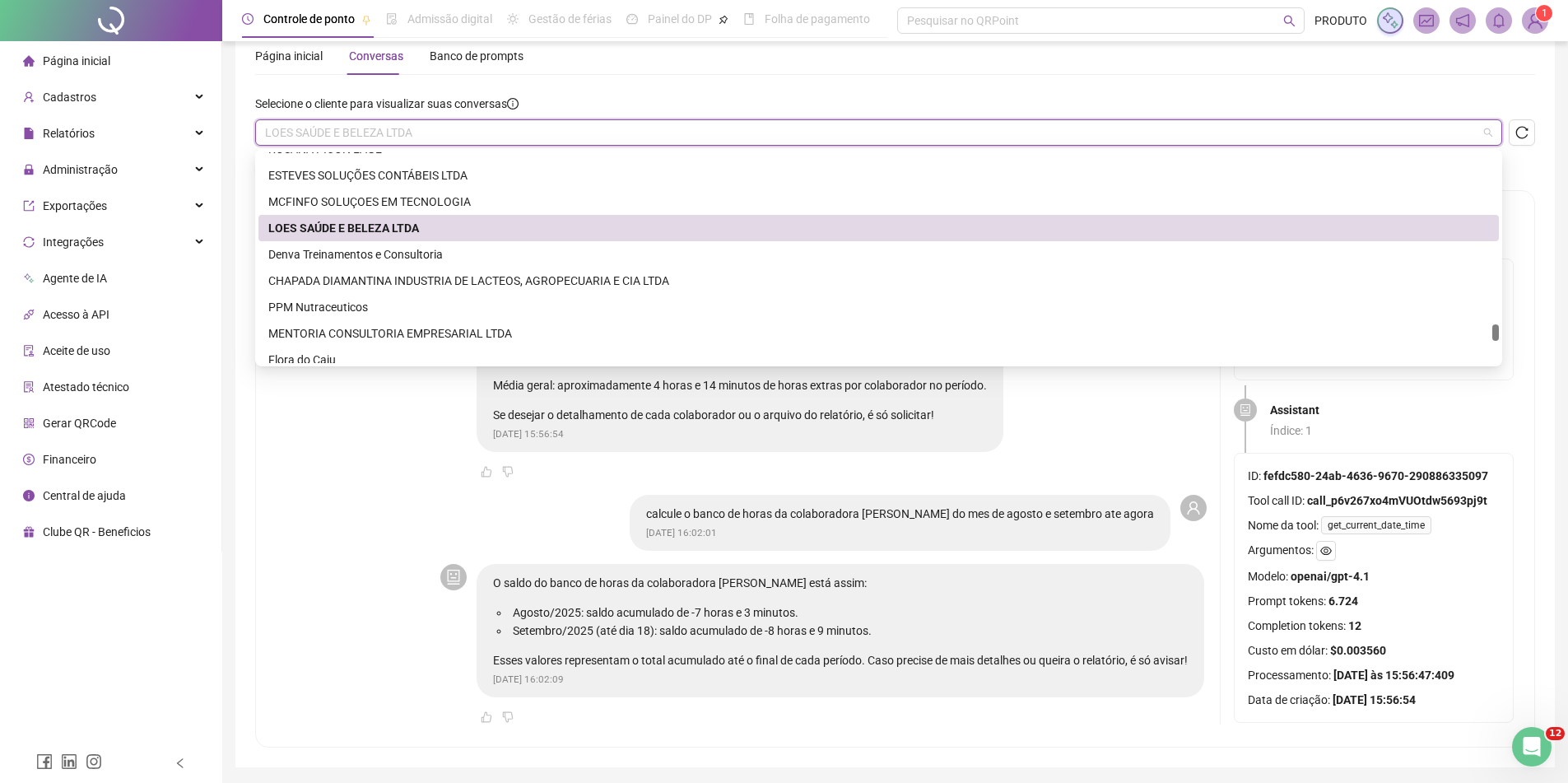
click at [403, 129] on span "LOES SAÚDE E BELEZA LTDA" at bounding box center [879, 132] width 1228 height 25
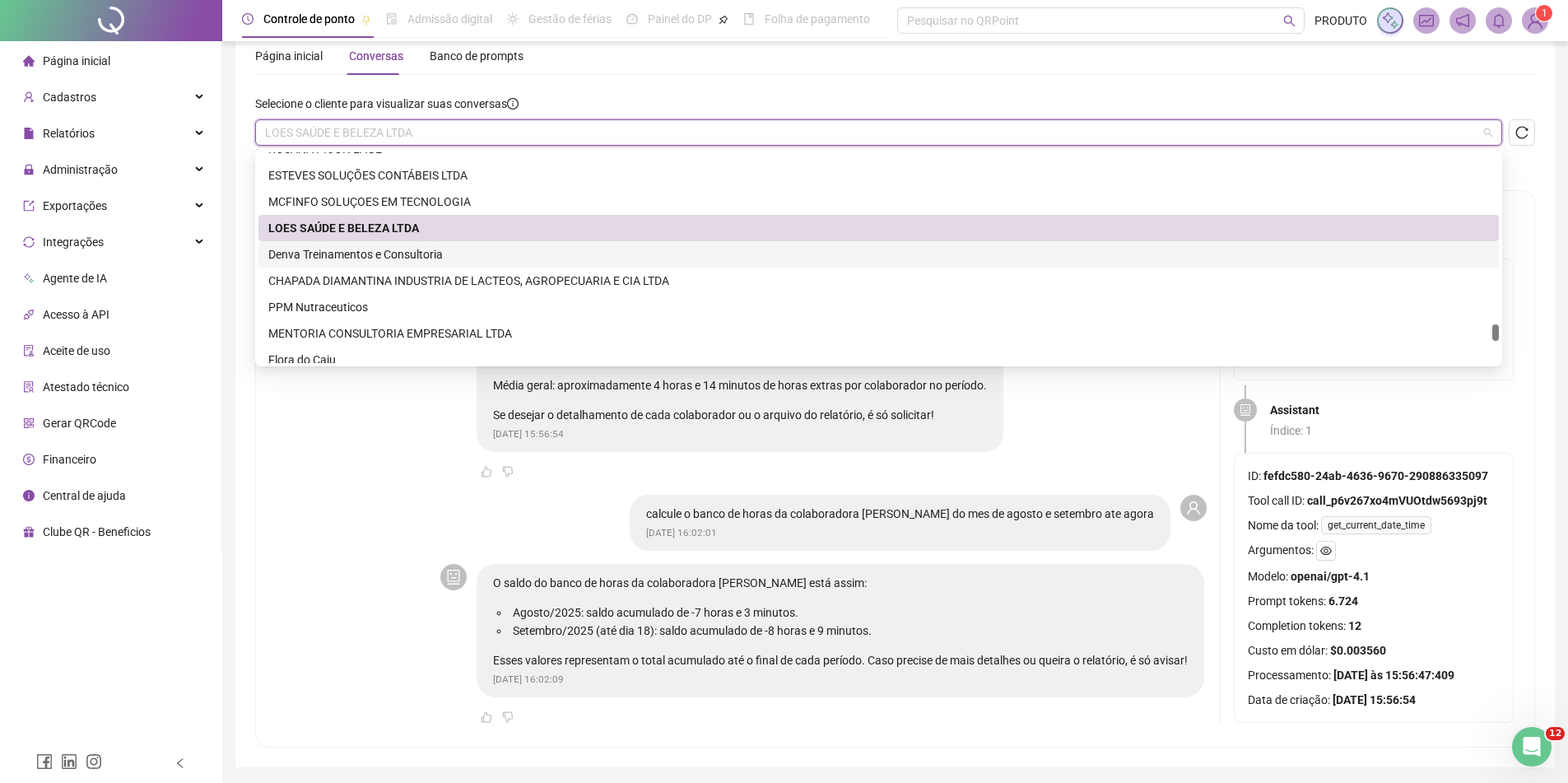
click at [400, 255] on div "Denva Treinamentos e Consultoria" at bounding box center [878, 254] width 1221 height 18
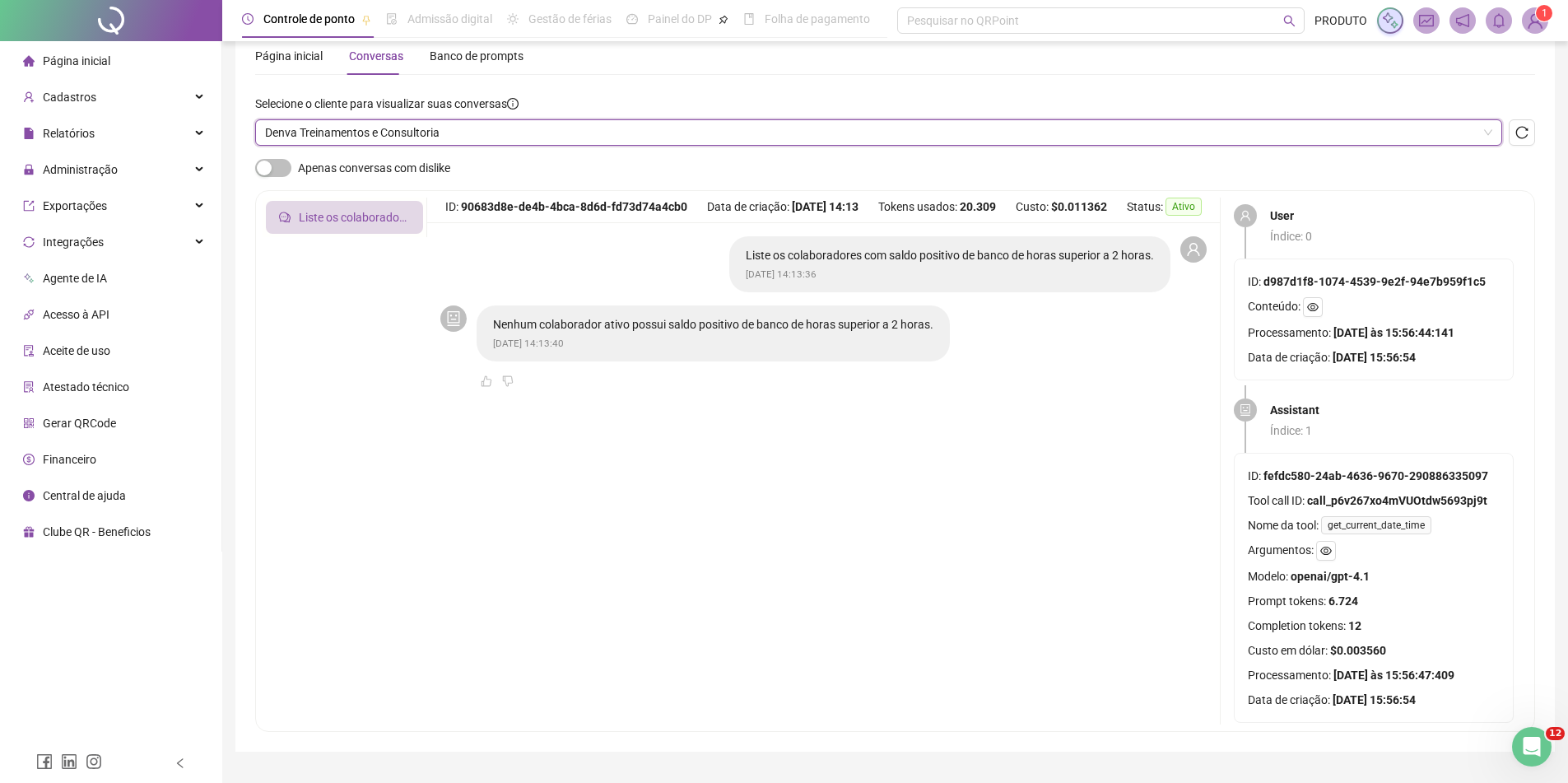
scroll to position [0, 0]
click at [489, 130] on span "Denva Treinamentos e Consultoria" at bounding box center [879, 132] width 1228 height 25
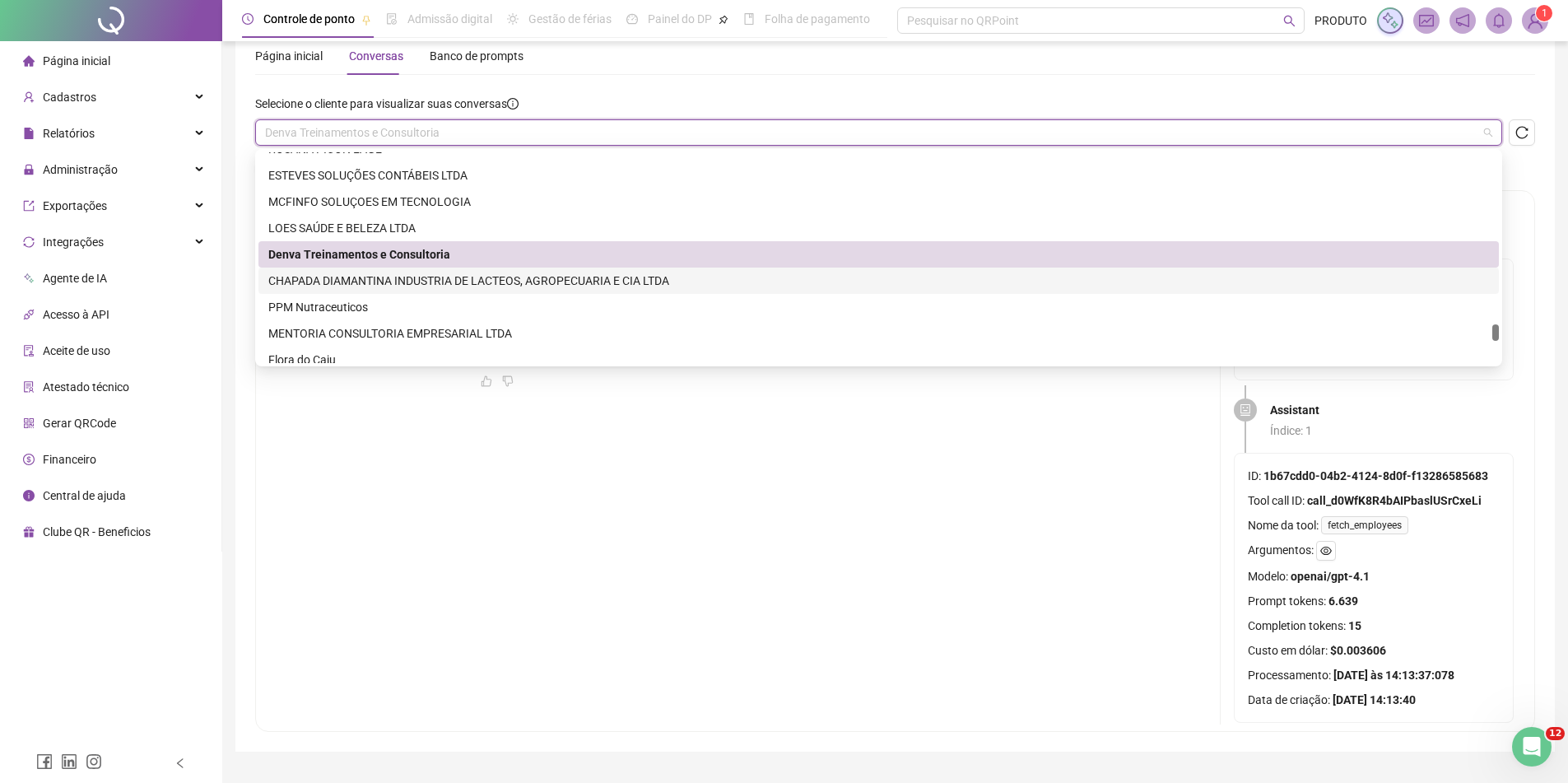
click at [440, 282] on div "CHAPADA DIAMANTINA INDUSTRIA DE LACTEOS, AGROPECUARIA E CIA LTDA" at bounding box center [878, 281] width 1221 height 18
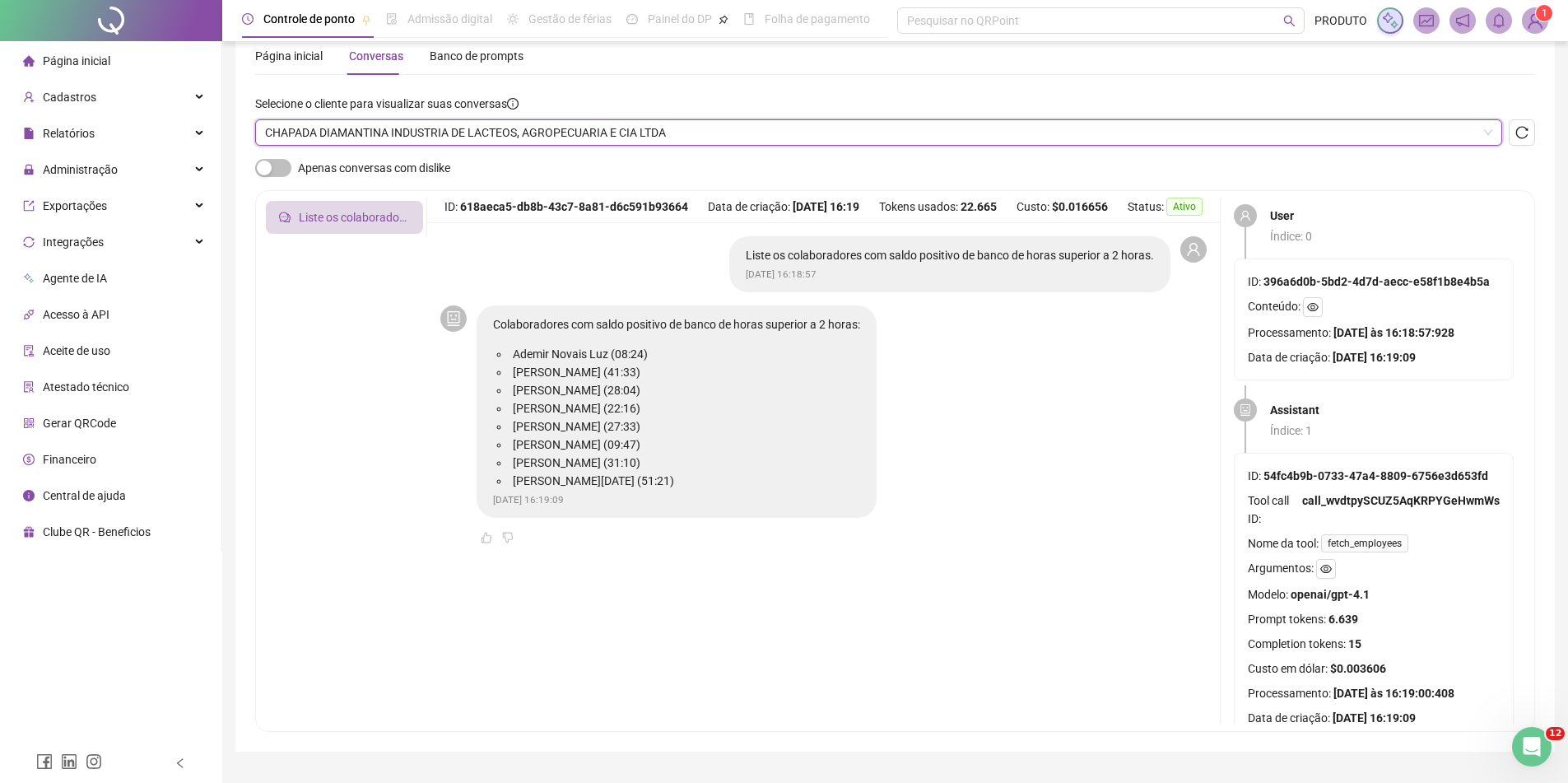
click at [470, 123] on span "CHAPADA DIAMANTINA INDUSTRIA DE LACTEOS, AGROPECUARIA E CIA LTDA" at bounding box center [879, 132] width 1228 height 25
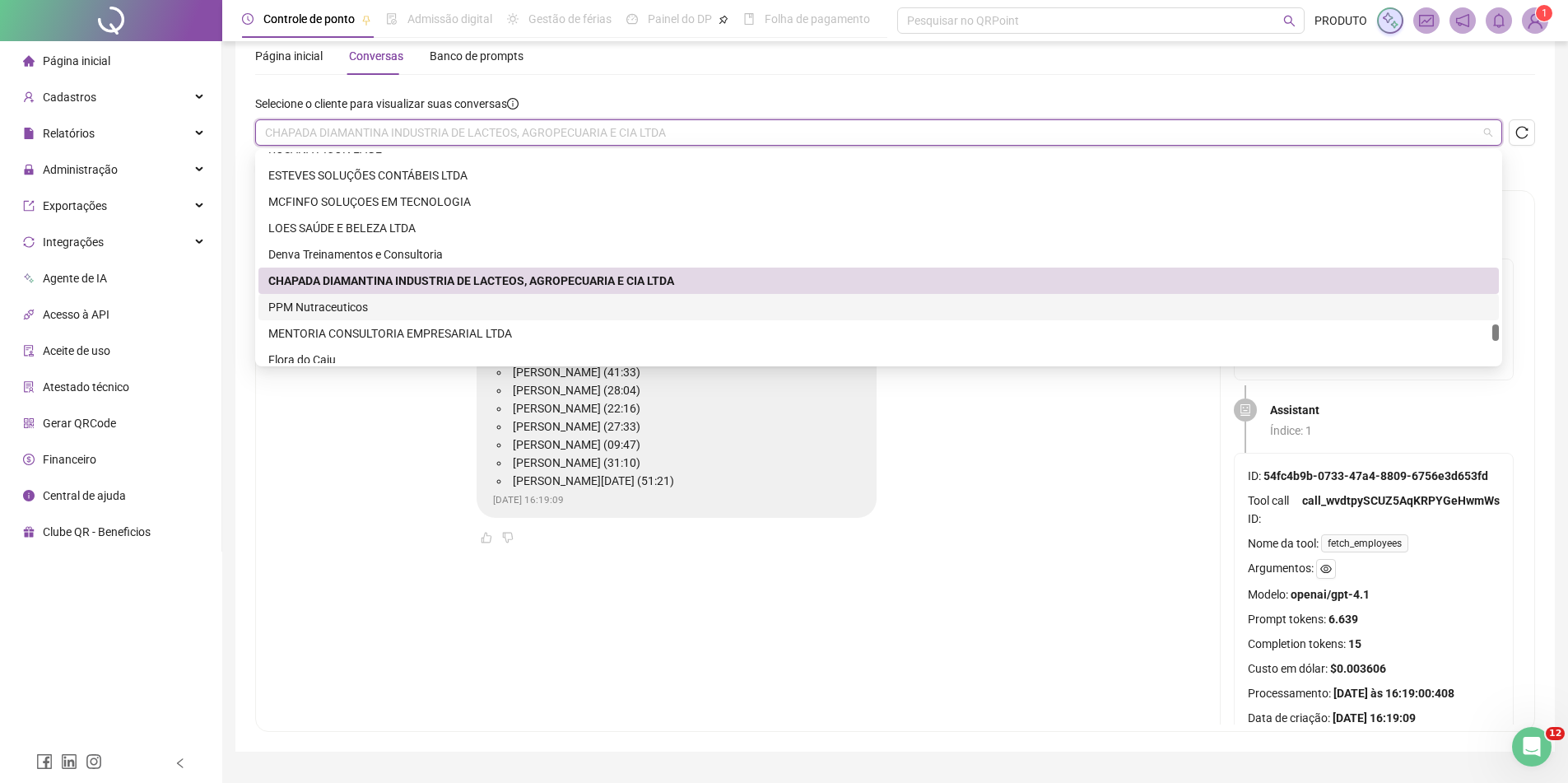
click at [422, 306] on div "PPM Nutraceuticos" at bounding box center [878, 307] width 1221 height 18
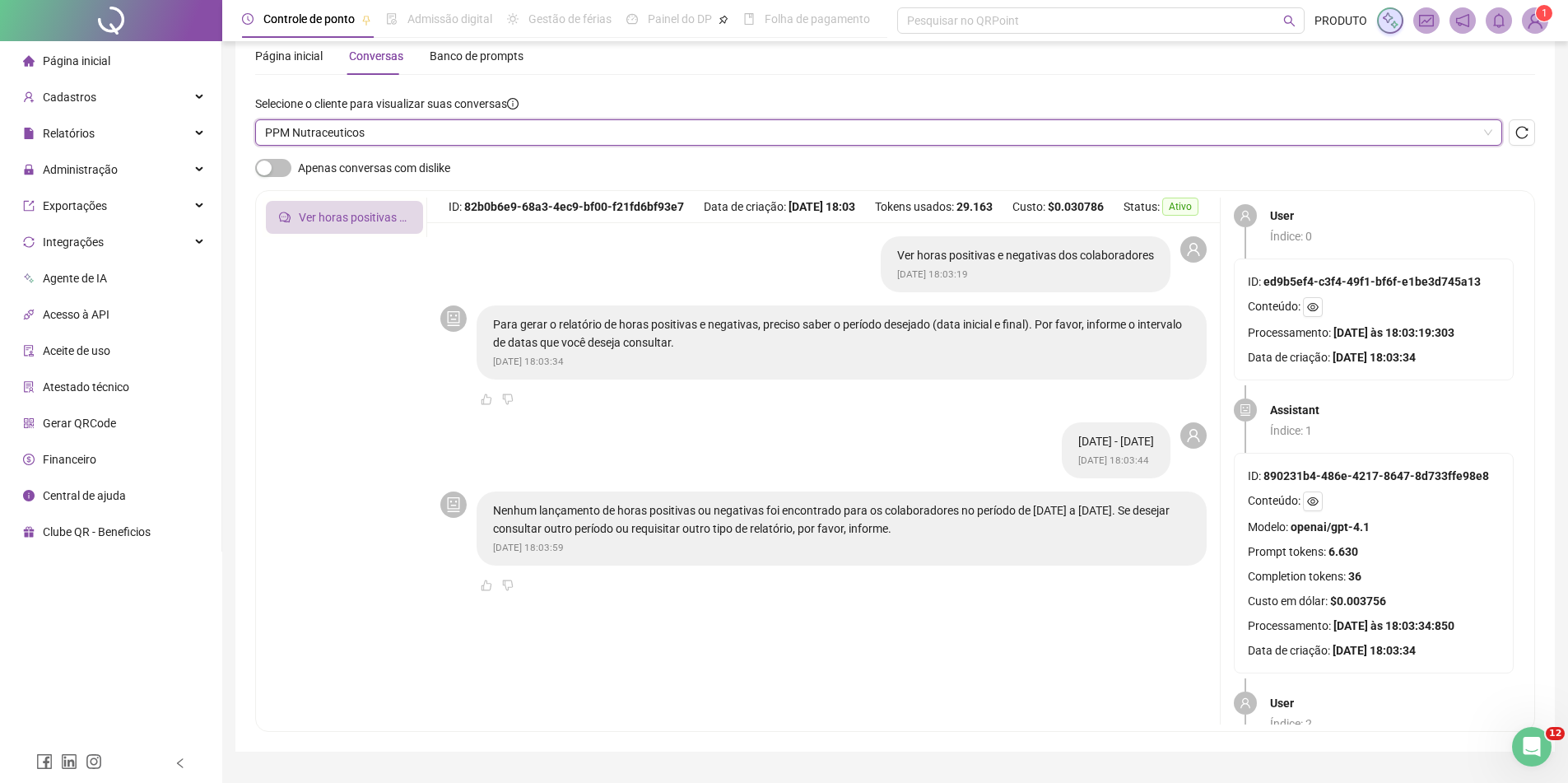
click at [431, 131] on span "PPM Nutraceuticos" at bounding box center [879, 132] width 1228 height 25
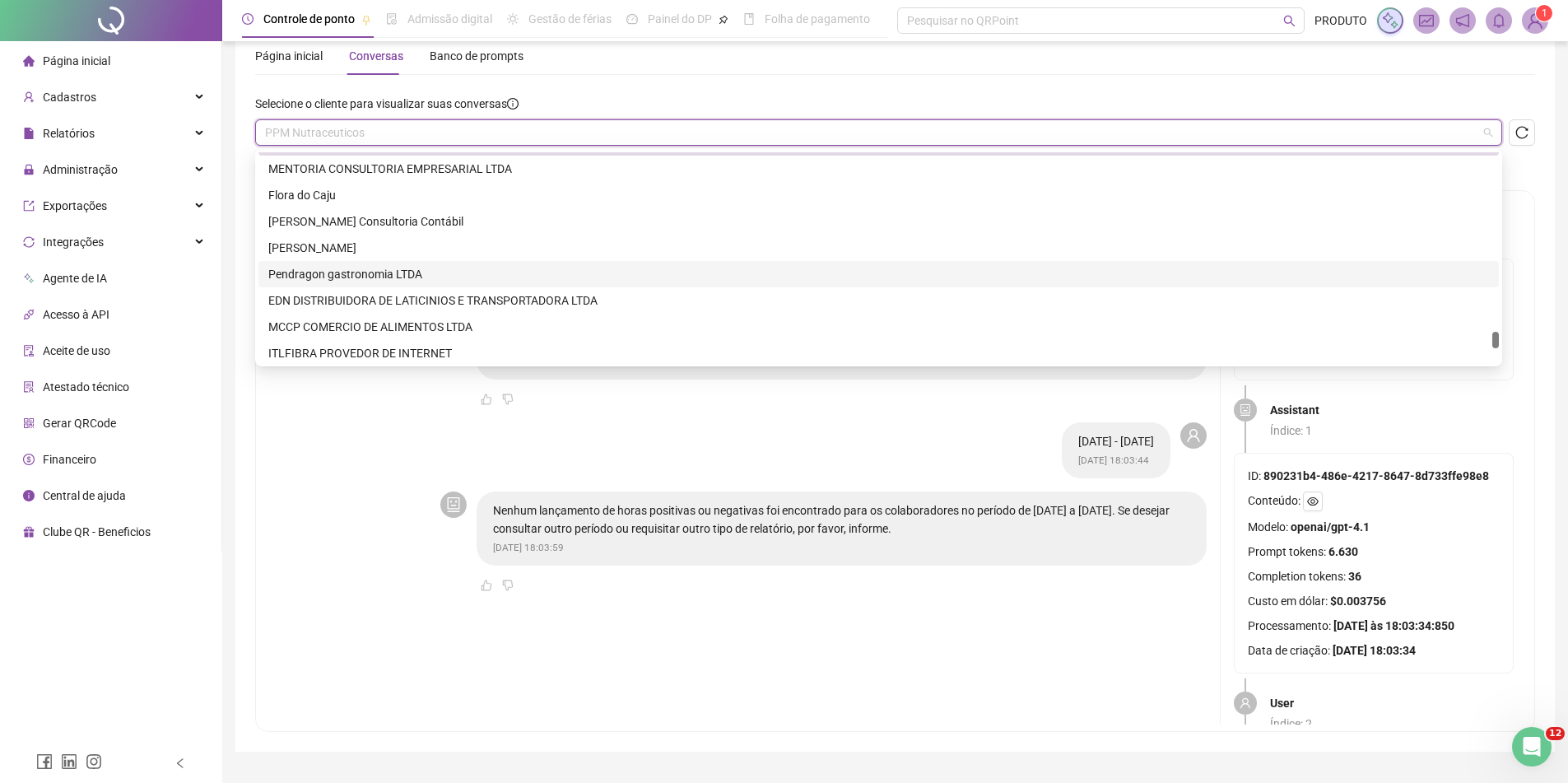
scroll to position [3787, 0]
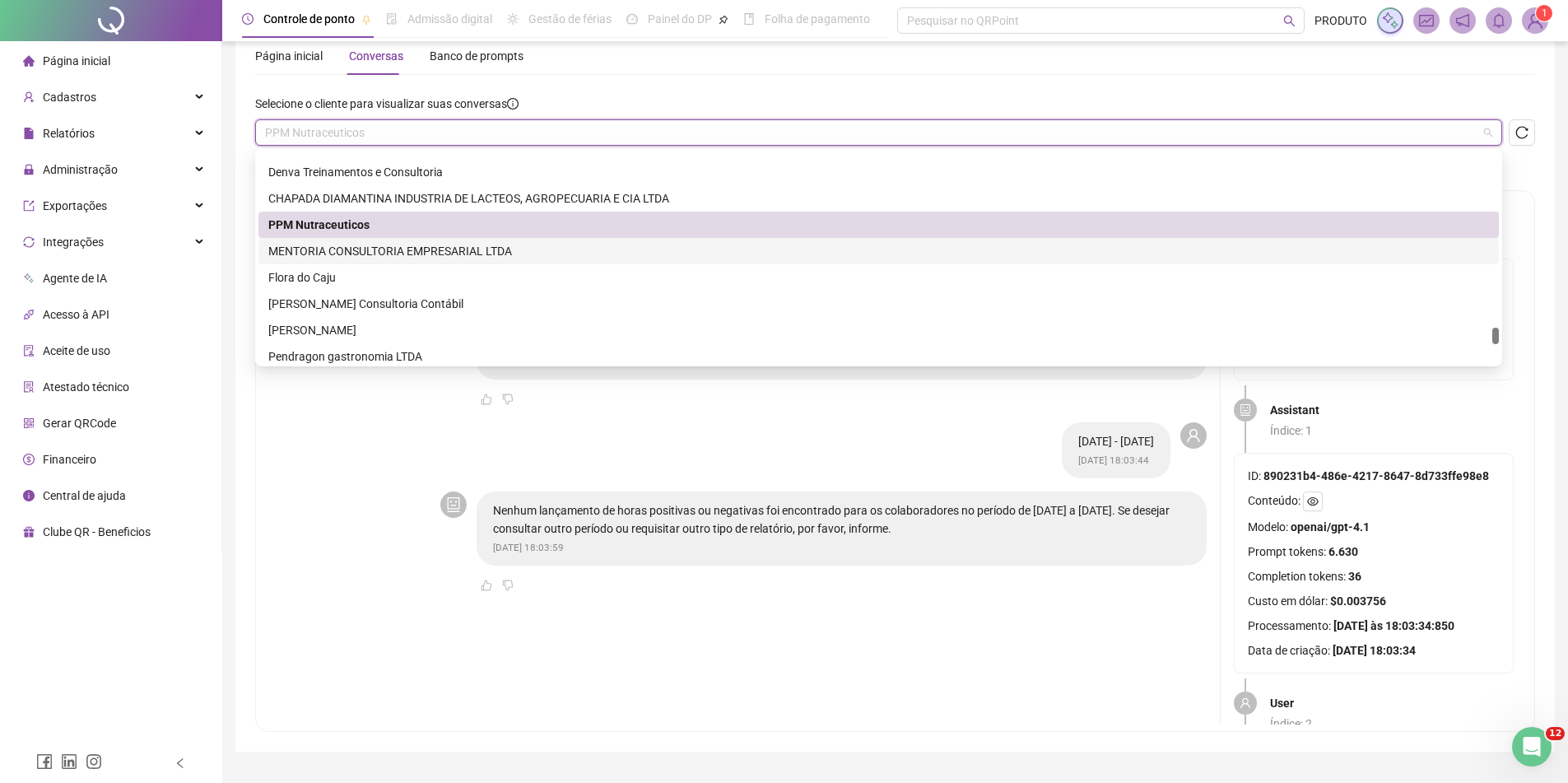
click at [392, 248] on div "MENTORIA CONSULTORIA EMPRESARIAL LTDA" at bounding box center [878, 252] width 1221 height 18
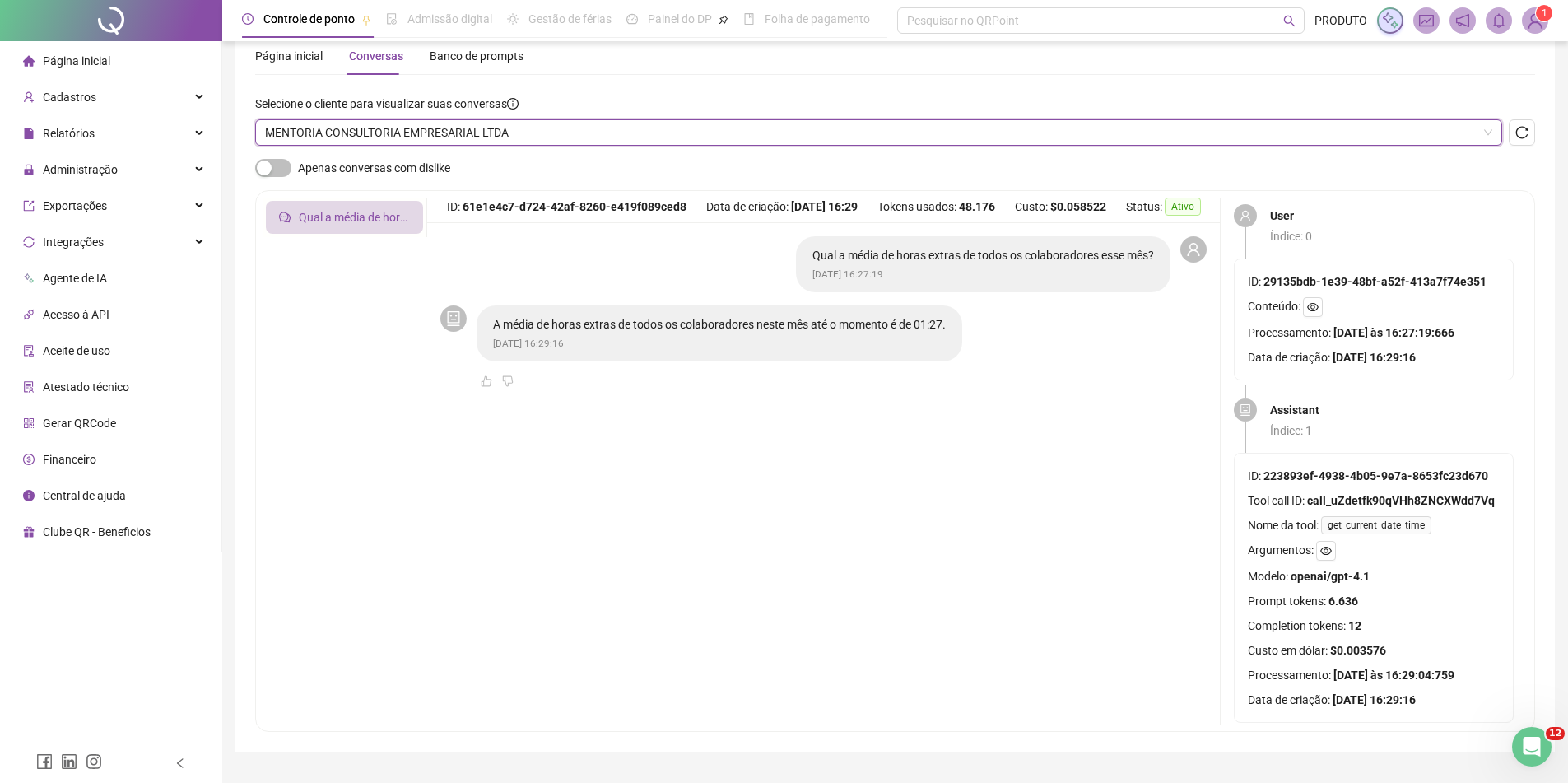
click at [461, 148] on div "Selecione o cliente para visualizar suas conversas MENTORIA CONSULTORIA EMPRESA…" at bounding box center [895, 126] width 1280 height 64
click at [462, 144] on span "MENTORIA CONSULTORIA EMPRESARIAL LTDA" at bounding box center [879, 132] width 1228 height 25
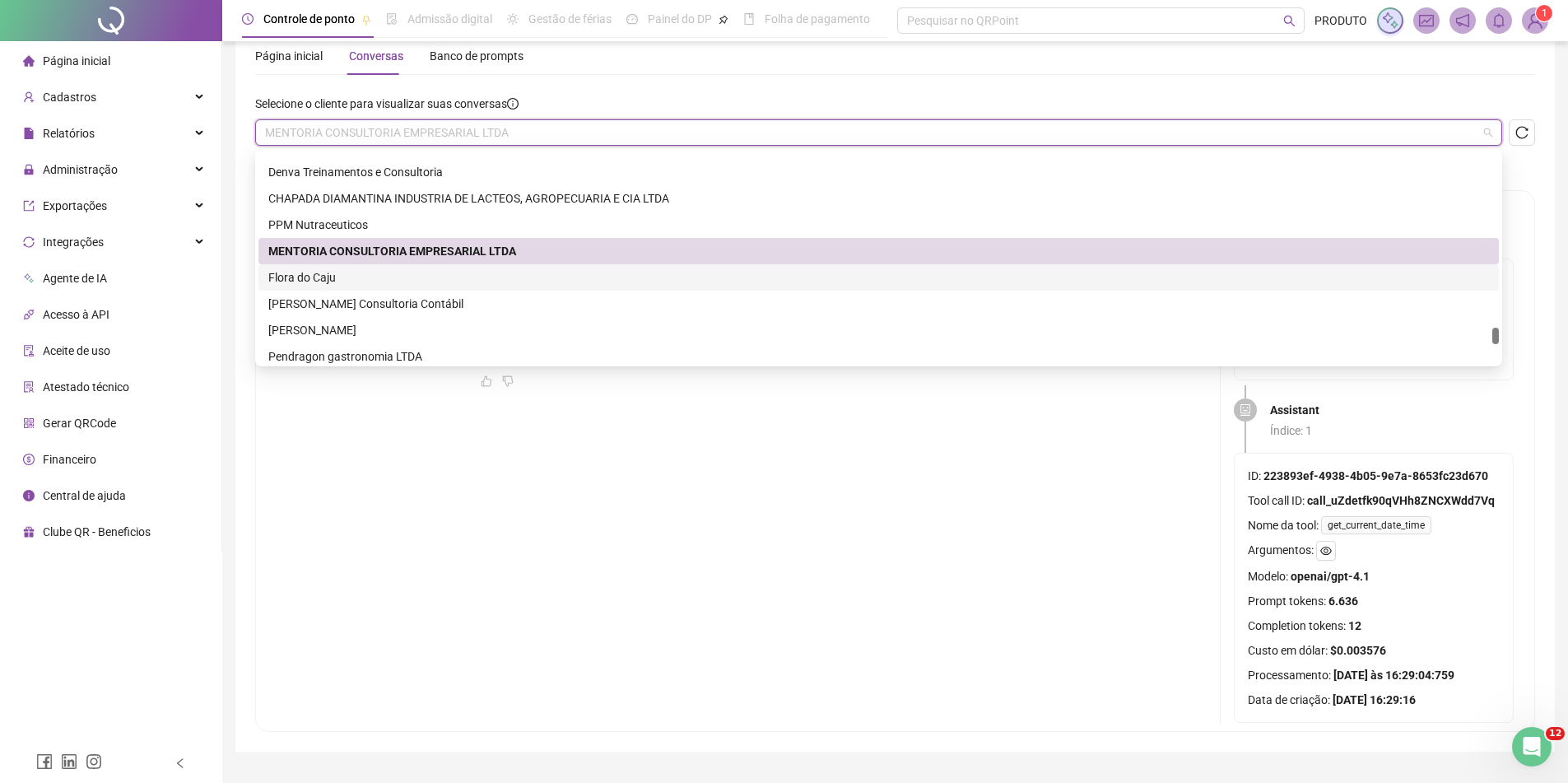
click at [378, 280] on div "Flora do Caju" at bounding box center [878, 277] width 1221 height 18
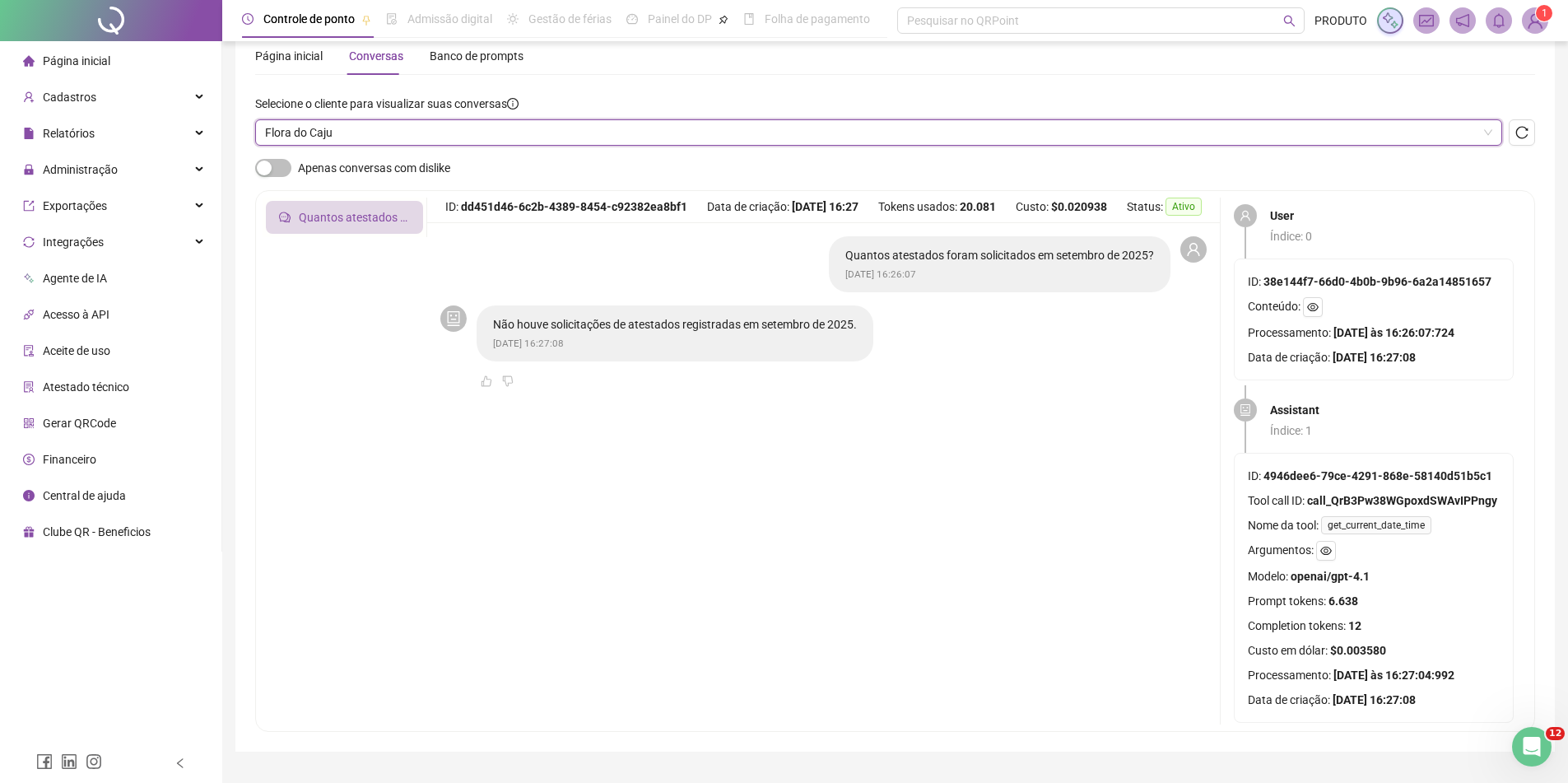
click at [451, 132] on span "Flora do Caju" at bounding box center [879, 132] width 1228 height 25
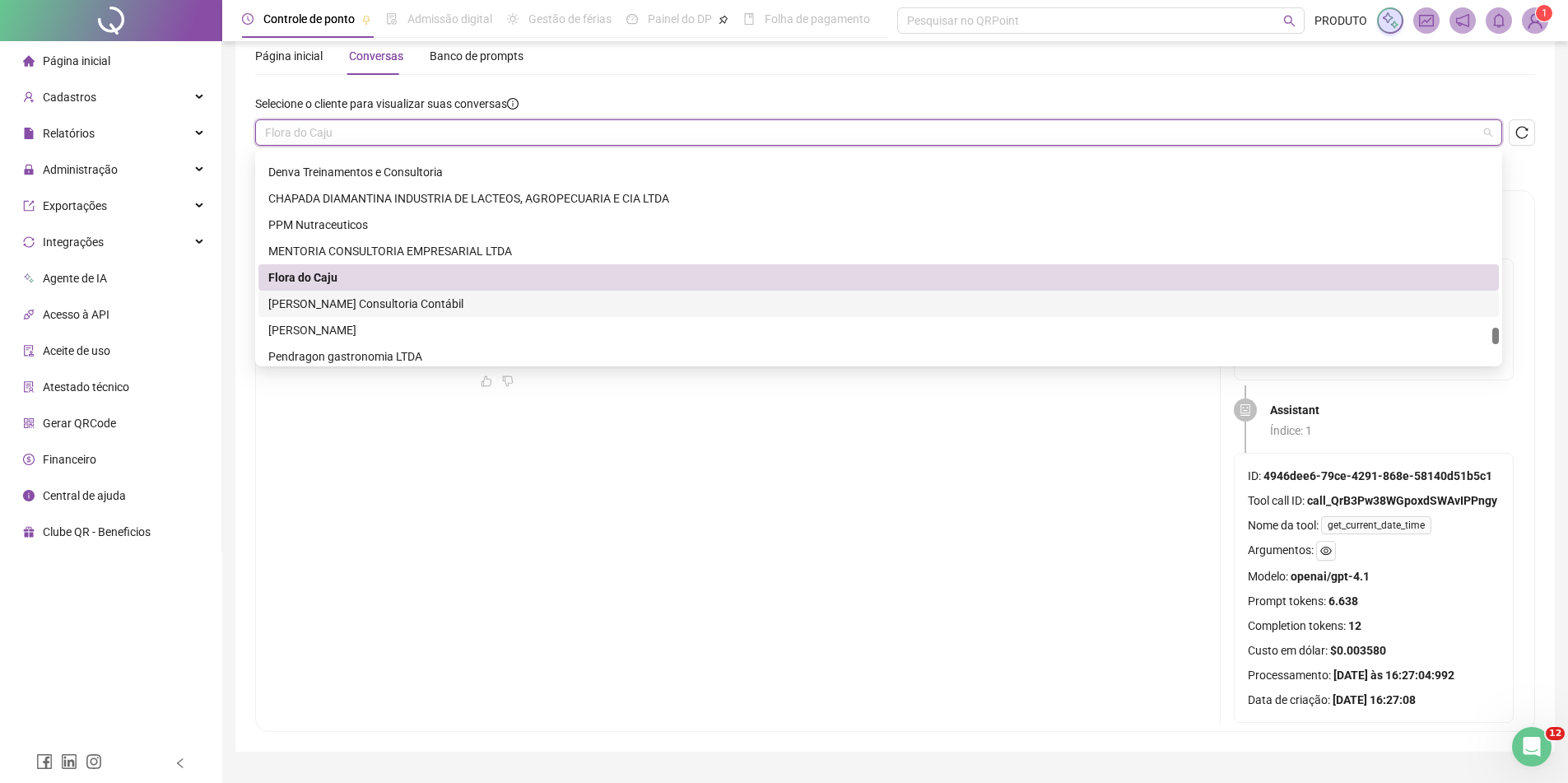
click at [431, 313] on div "[PERSON_NAME] Consultoria Contábil" at bounding box center [879, 304] width 1240 height 27
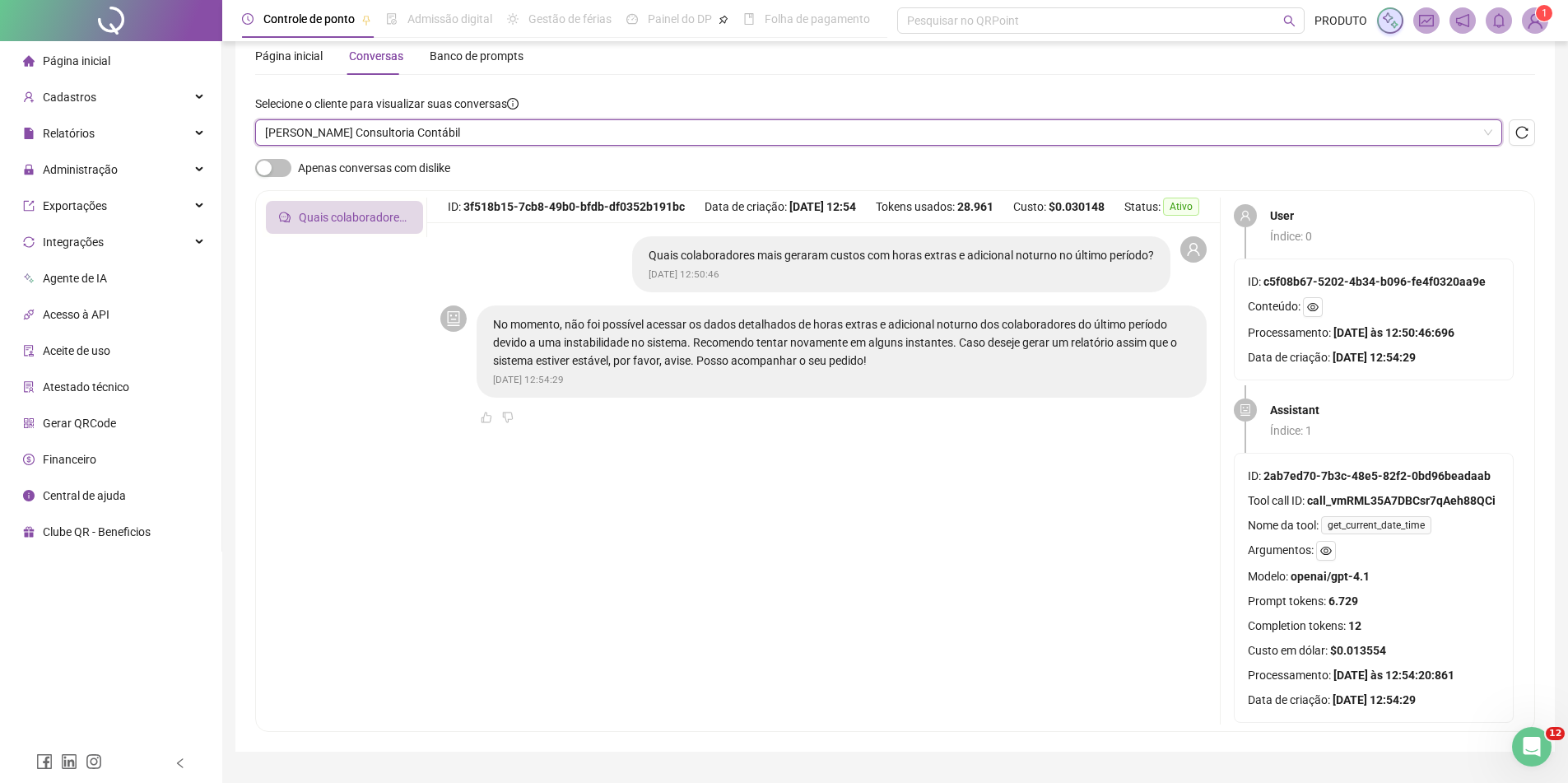
click at [465, 145] on div "[PERSON_NAME] Consultoria Contábil" at bounding box center [878, 132] width 1247 height 27
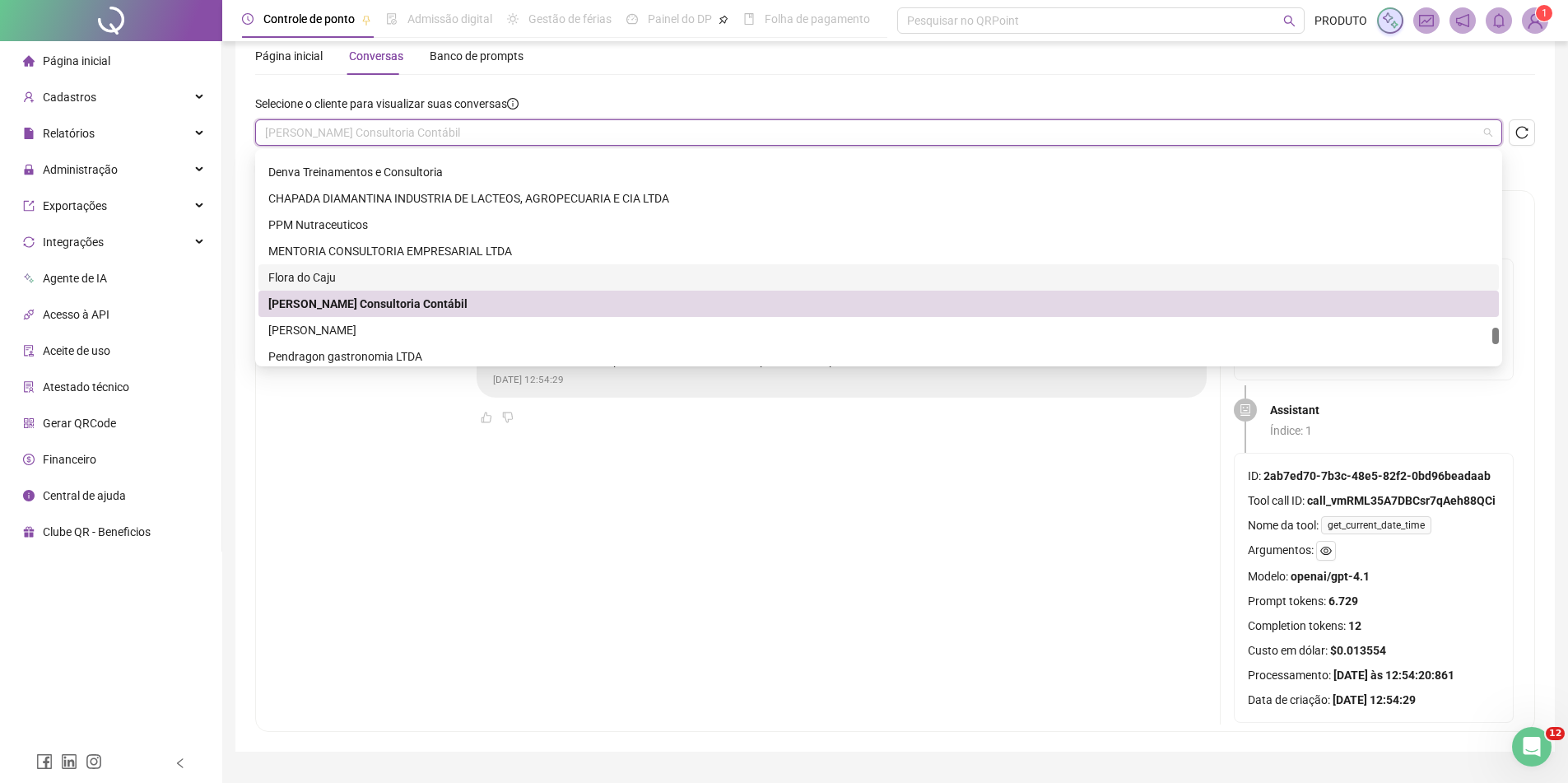
scroll to position [3868, 0]
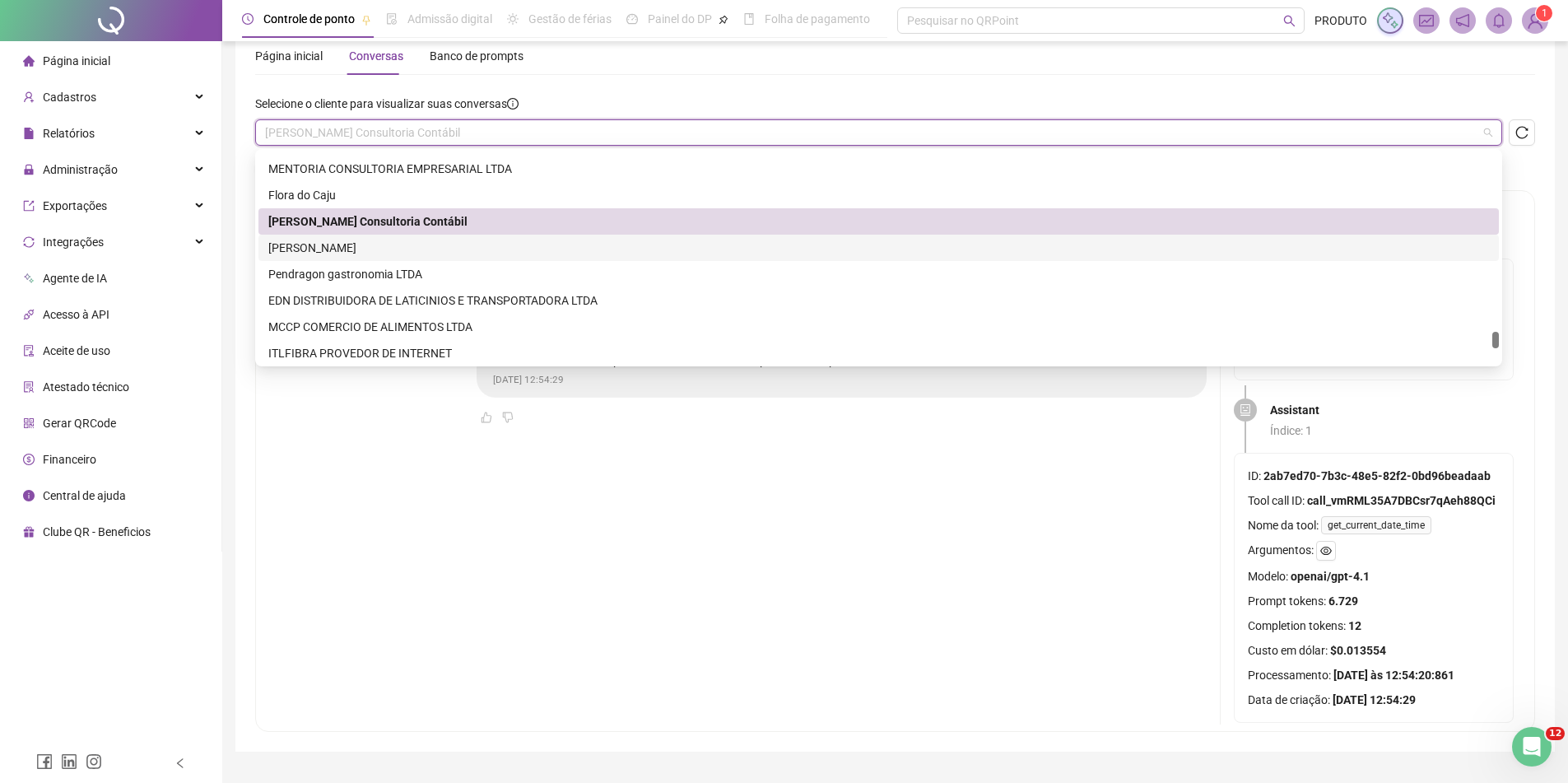
click at [374, 251] on div "[PERSON_NAME]" at bounding box center [878, 248] width 1221 height 18
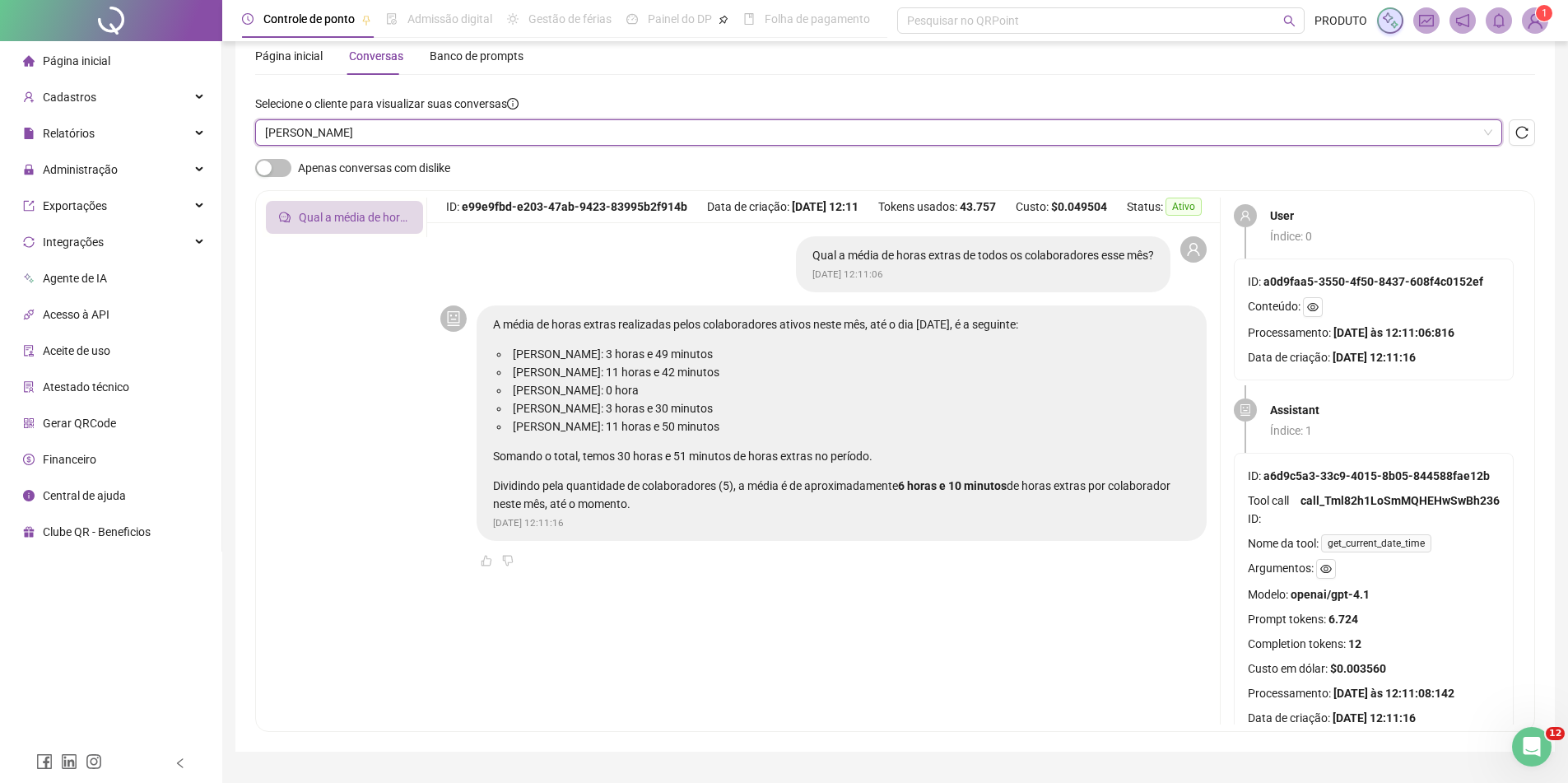
click at [425, 162] on span "Apenas conversas com dislike" at bounding box center [374, 168] width 152 height 18
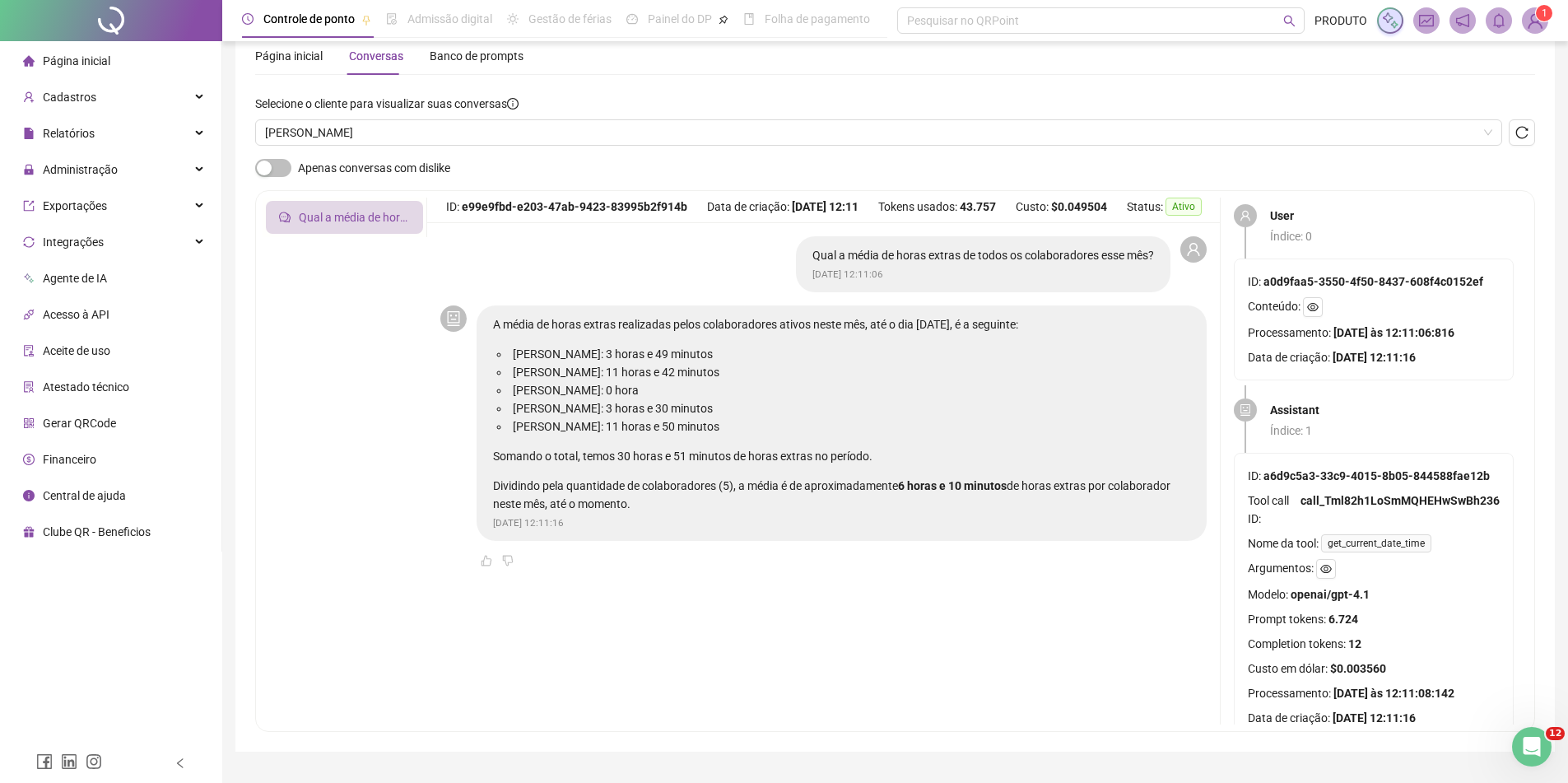
click at [425, 147] on div "Selecione o cliente para visualizar suas conversas [PERSON_NAME]" at bounding box center [895, 126] width 1280 height 64
click at [425, 142] on span "[PERSON_NAME]" at bounding box center [879, 132] width 1228 height 25
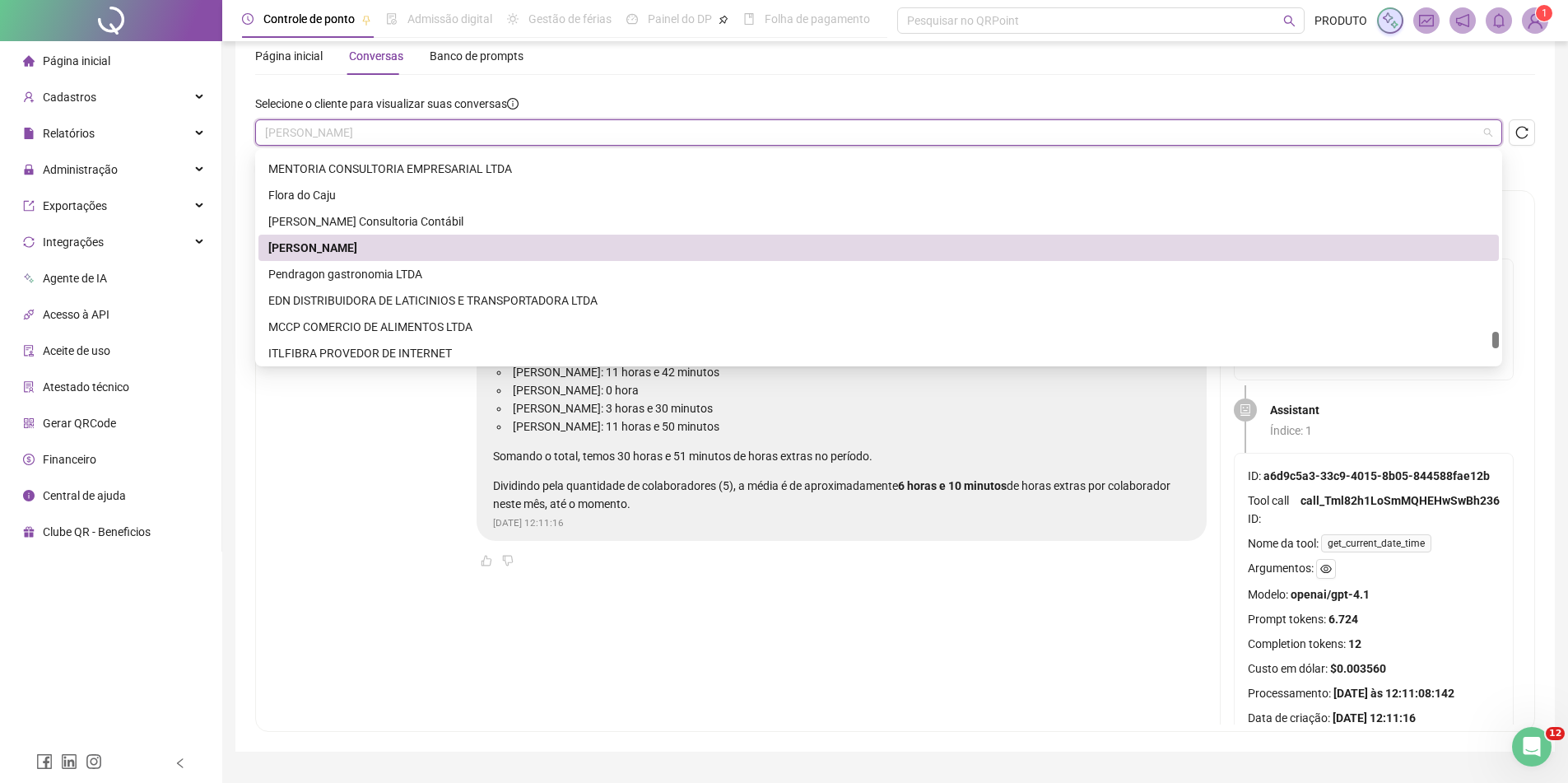
click at [351, 263] on div "Pendragon gastronomia LTDA" at bounding box center [879, 274] width 1240 height 27
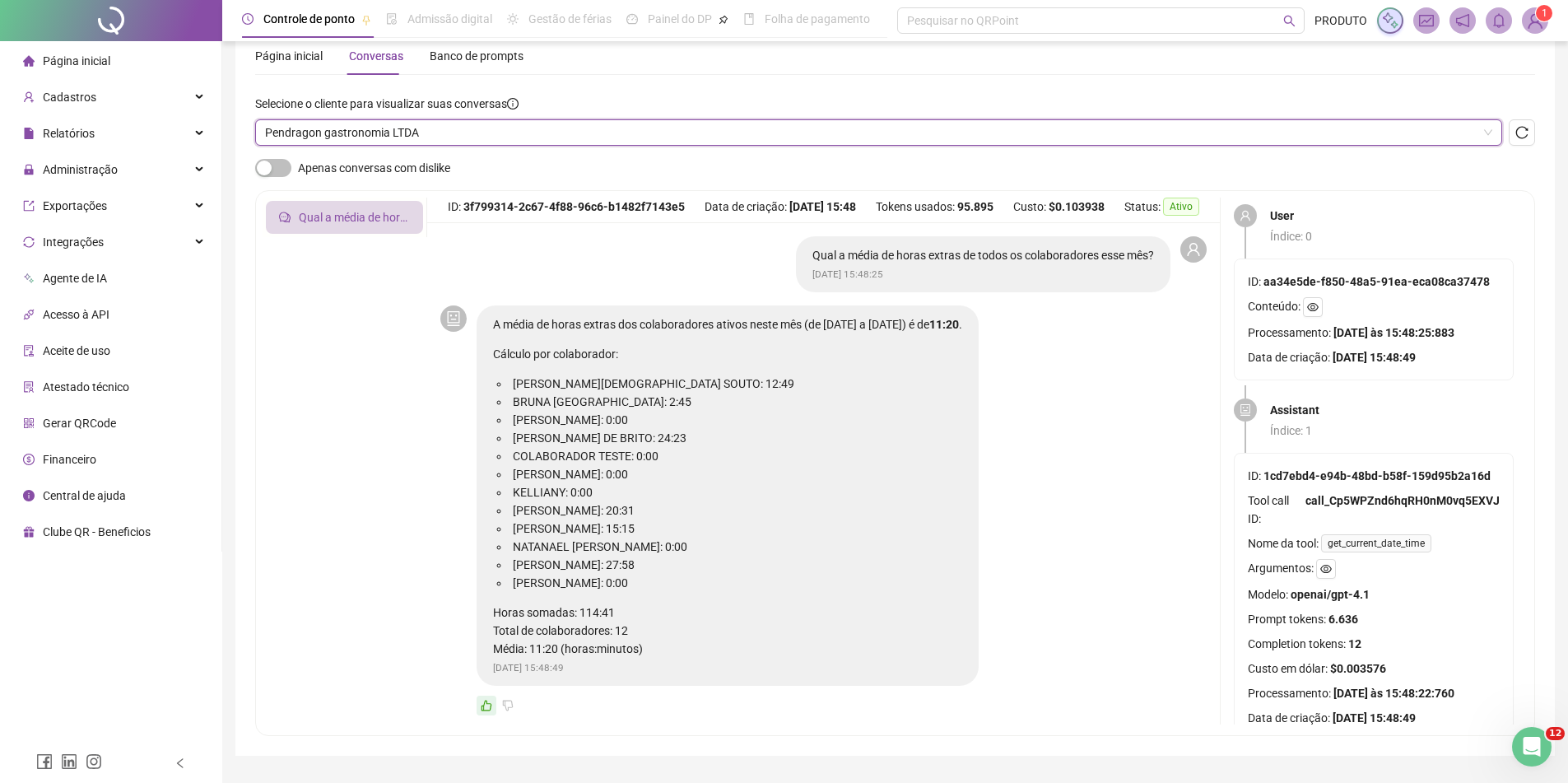
click at [423, 135] on span "Pendragon gastronomia LTDA" at bounding box center [879, 132] width 1228 height 25
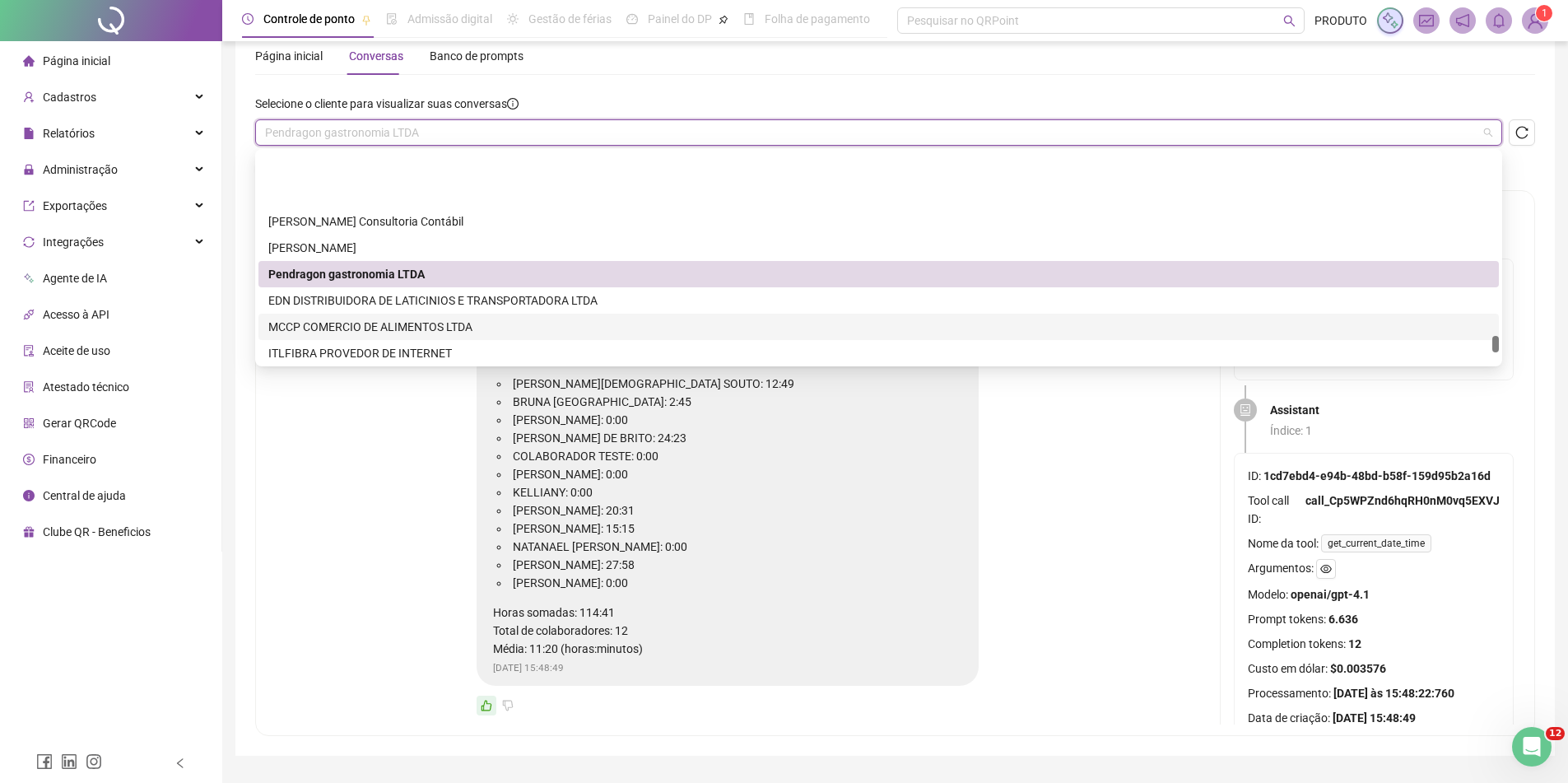
scroll to position [3951, 0]
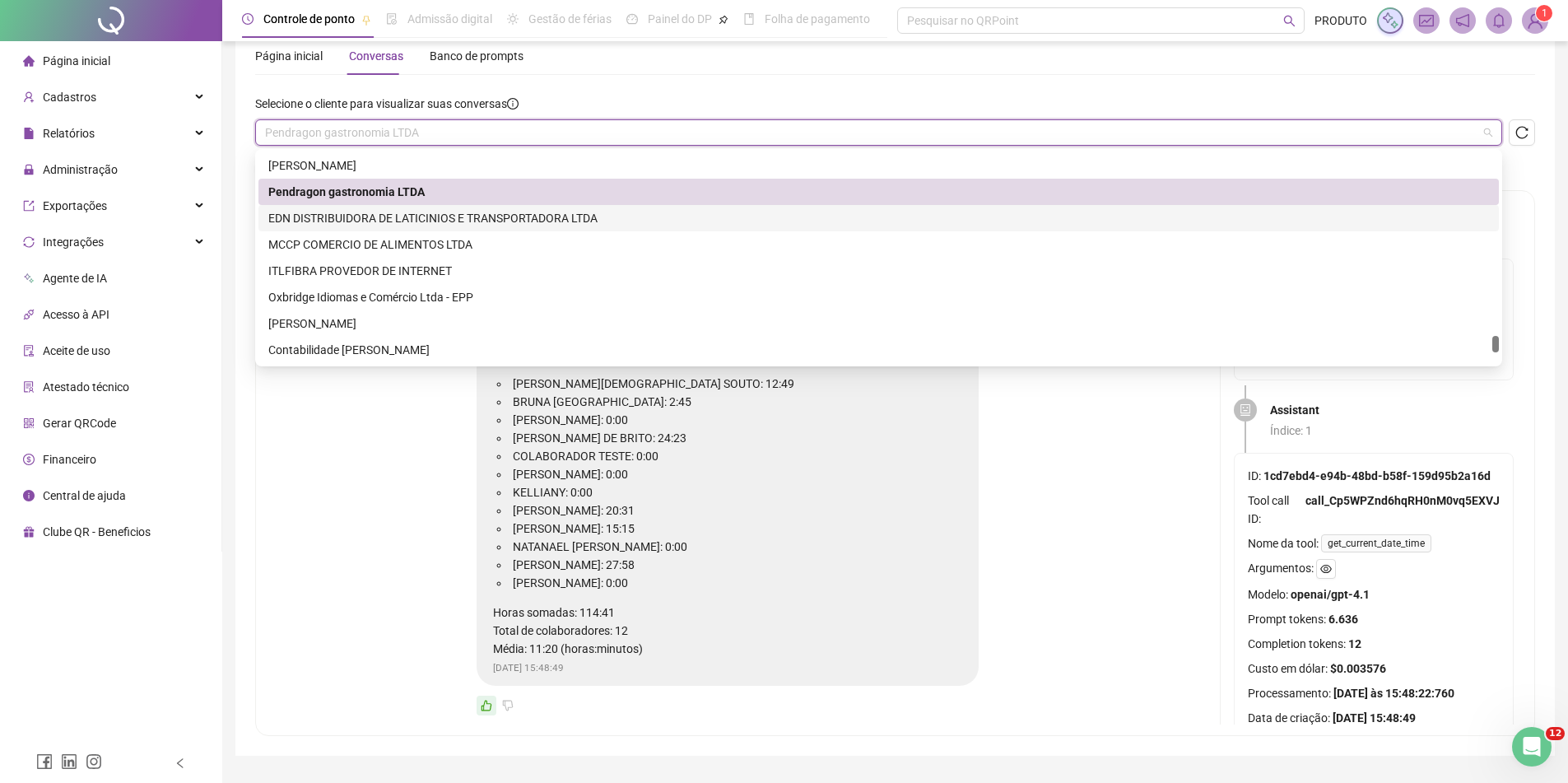
click at [401, 218] on div "EDN DISTRIBUIDORA DE LATICINIOS E TRANSPORTADORA LTDA" at bounding box center [878, 219] width 1221 height 18
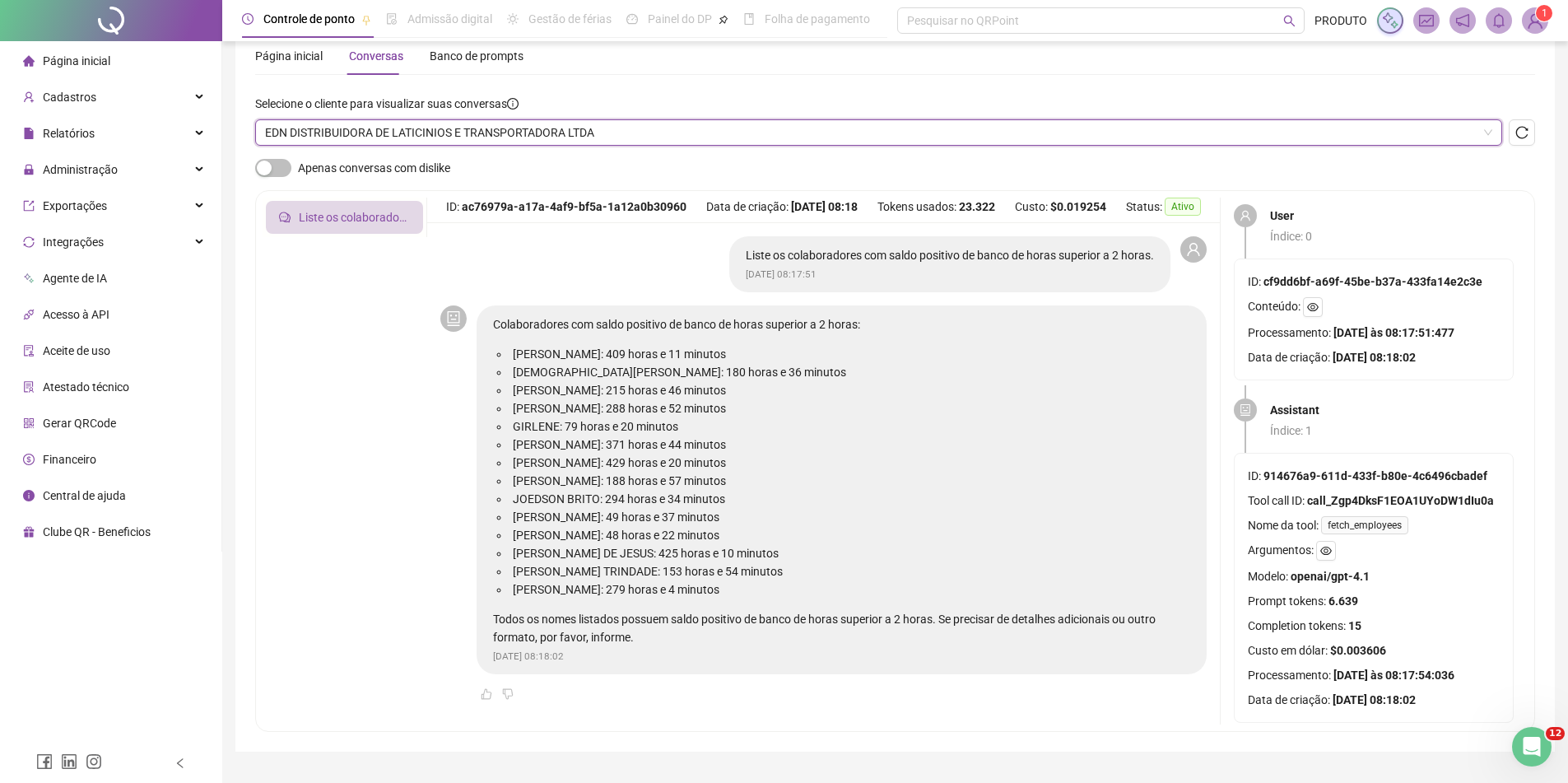
click at [410, 134] on span "EDN DISTRIBUIDORA DE LATICINIOS E TRANSPORTADORA LTDA" at bounding box center [879, 132] width 1228 height 25
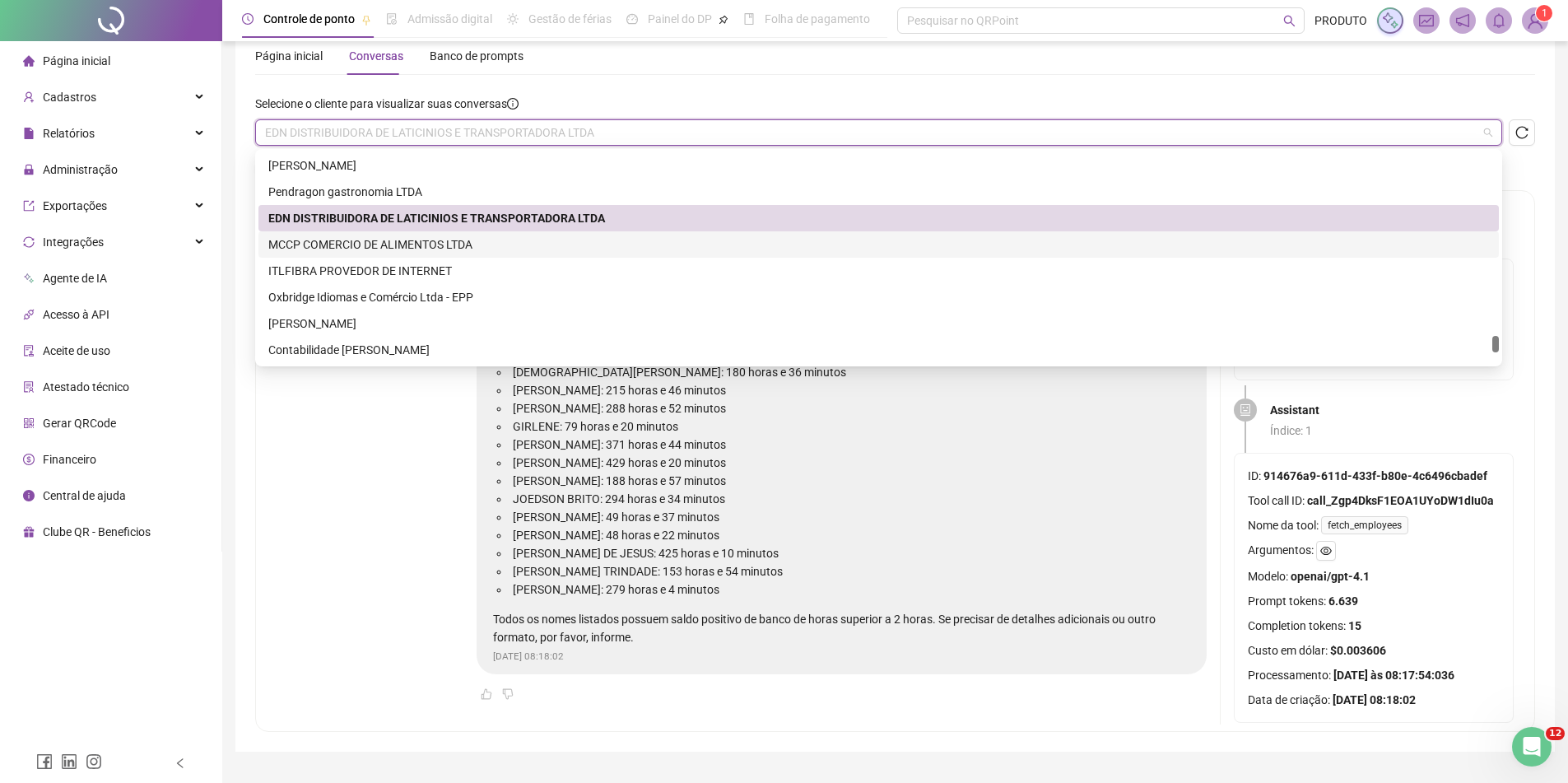
click at [380, 244] on div "MCCP COMERCIO DE ALIMENTOS LTDA" at bounding box center [878, 244] width 1221 height 18
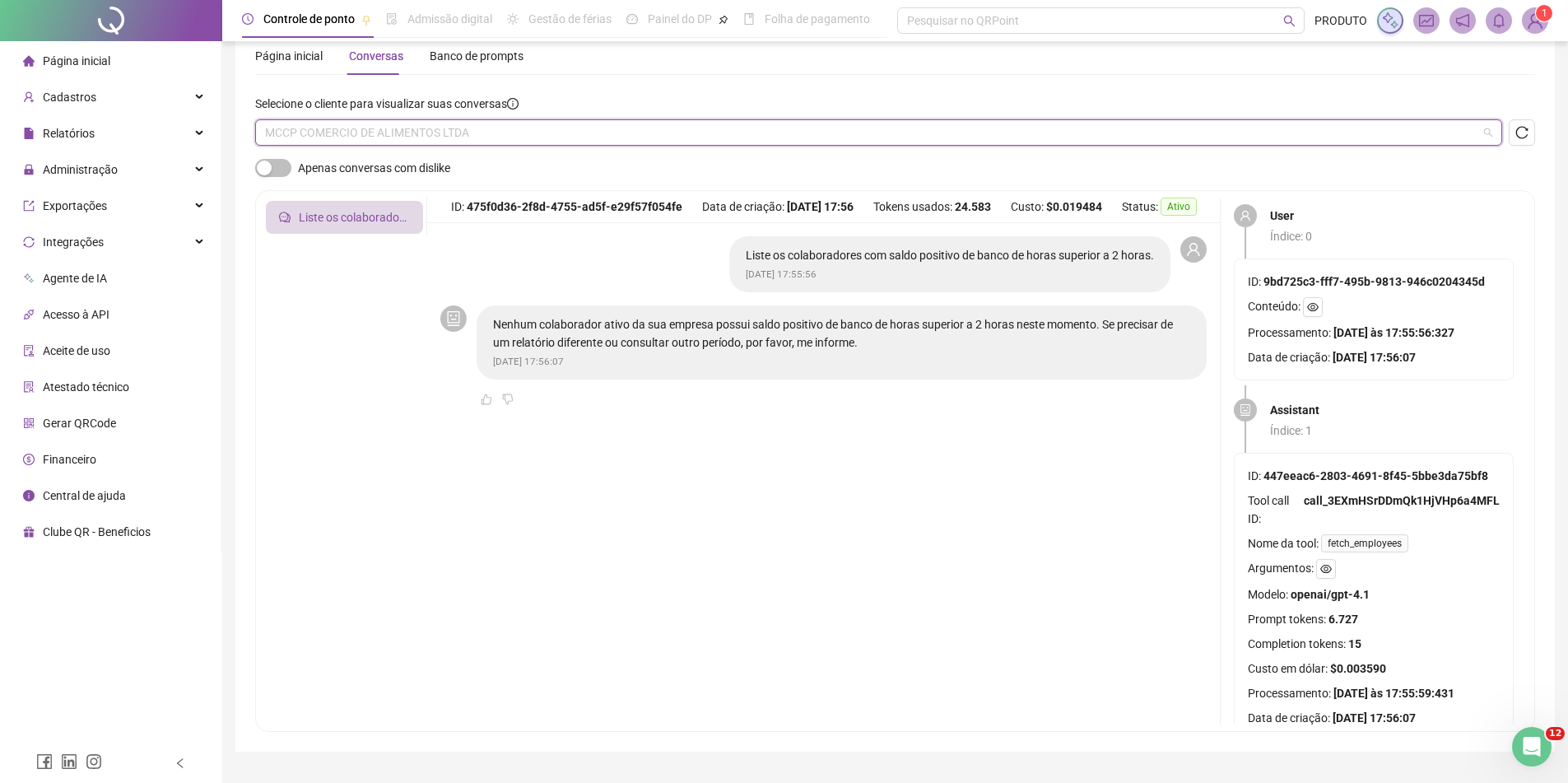
click at [433, 139] on span "MCCP COMERCIO DE ALIMENTOS LTDA" at bounding box center [879, 132] width 1228 height 25
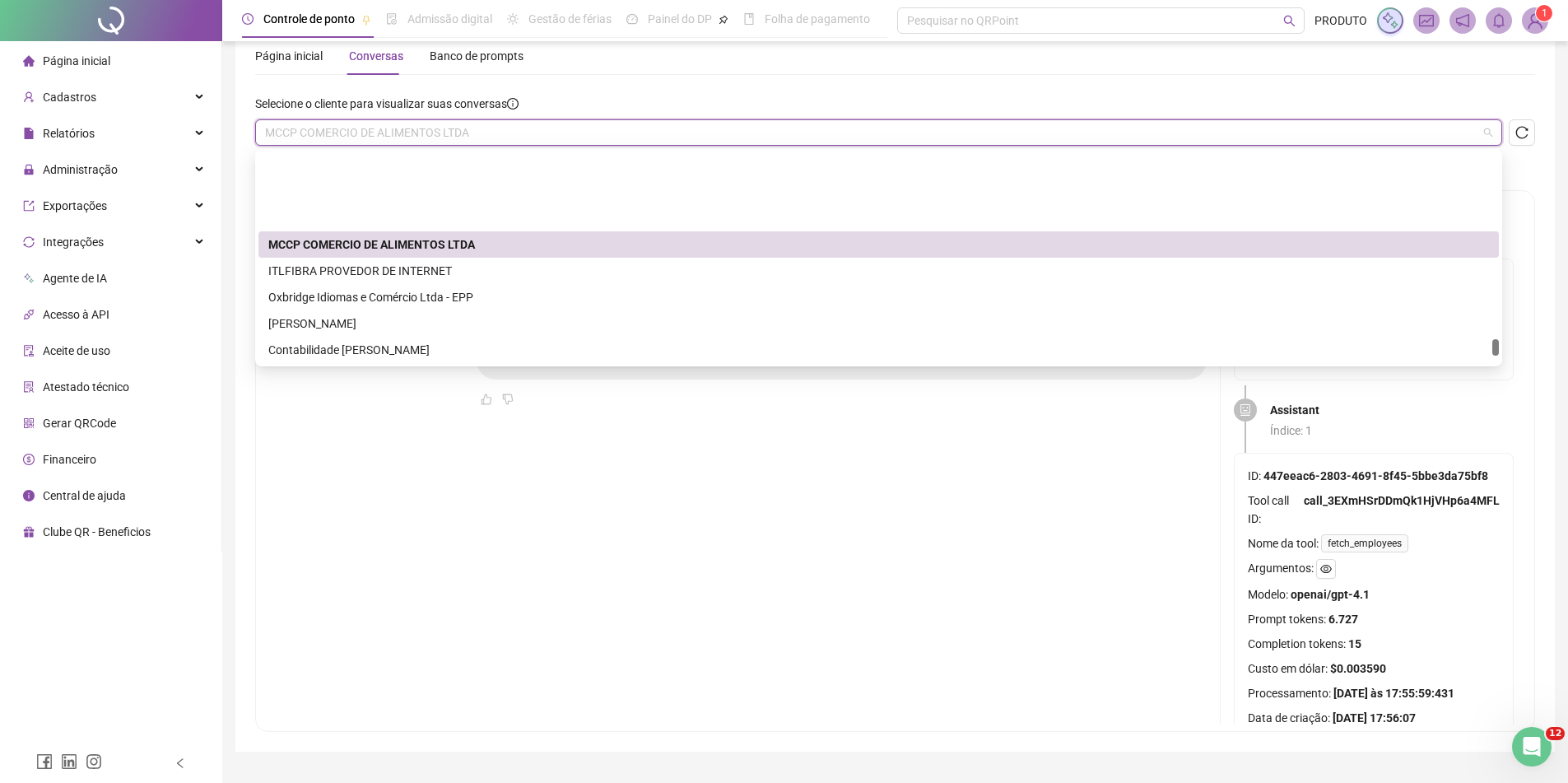
scroll to position [4033, 0]
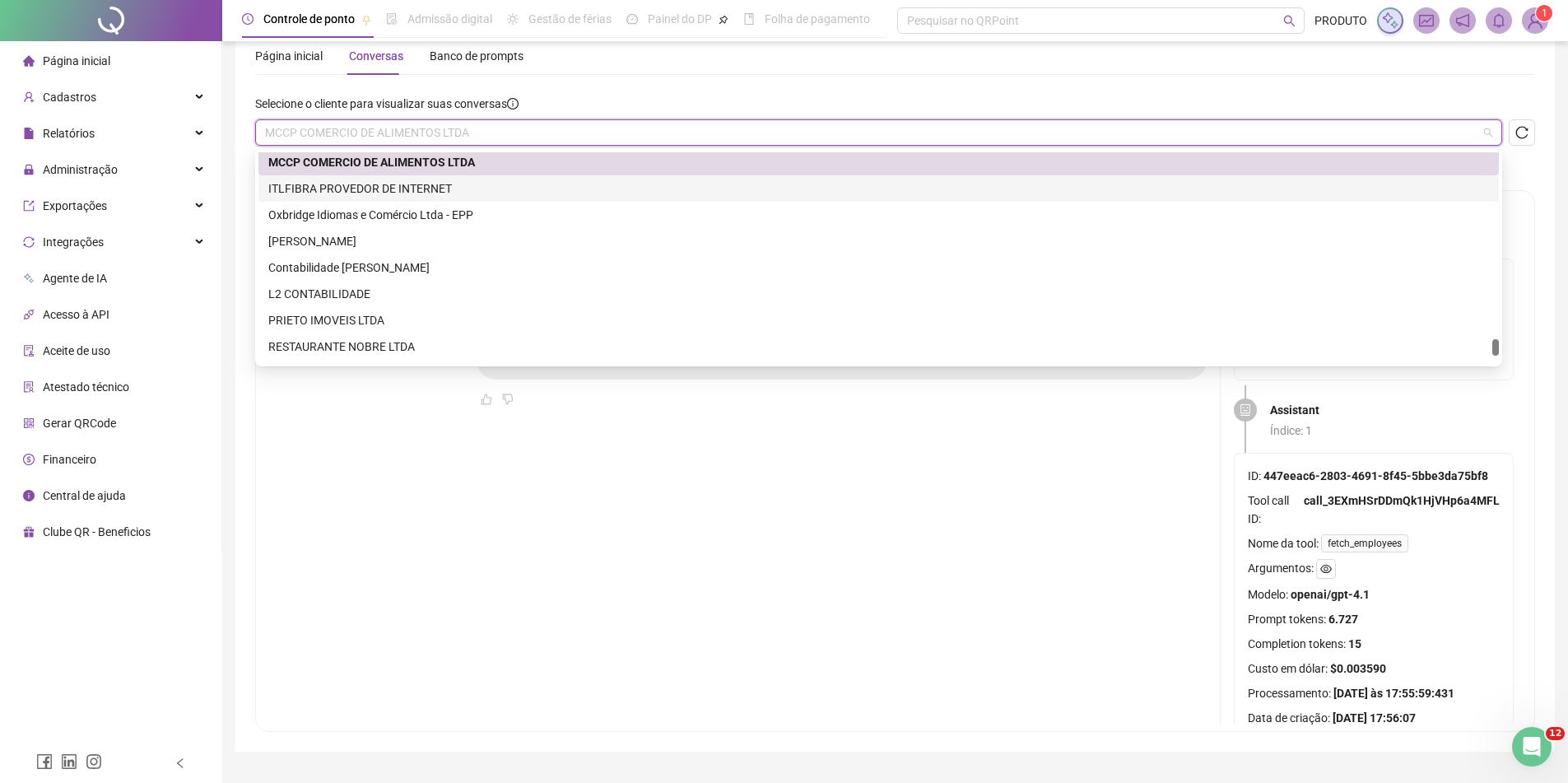
click at [424, 188] on div "ITLFIBRA PROVEDOR DE INTERNET" at bounding box center [878, 188] width 1221 height 18
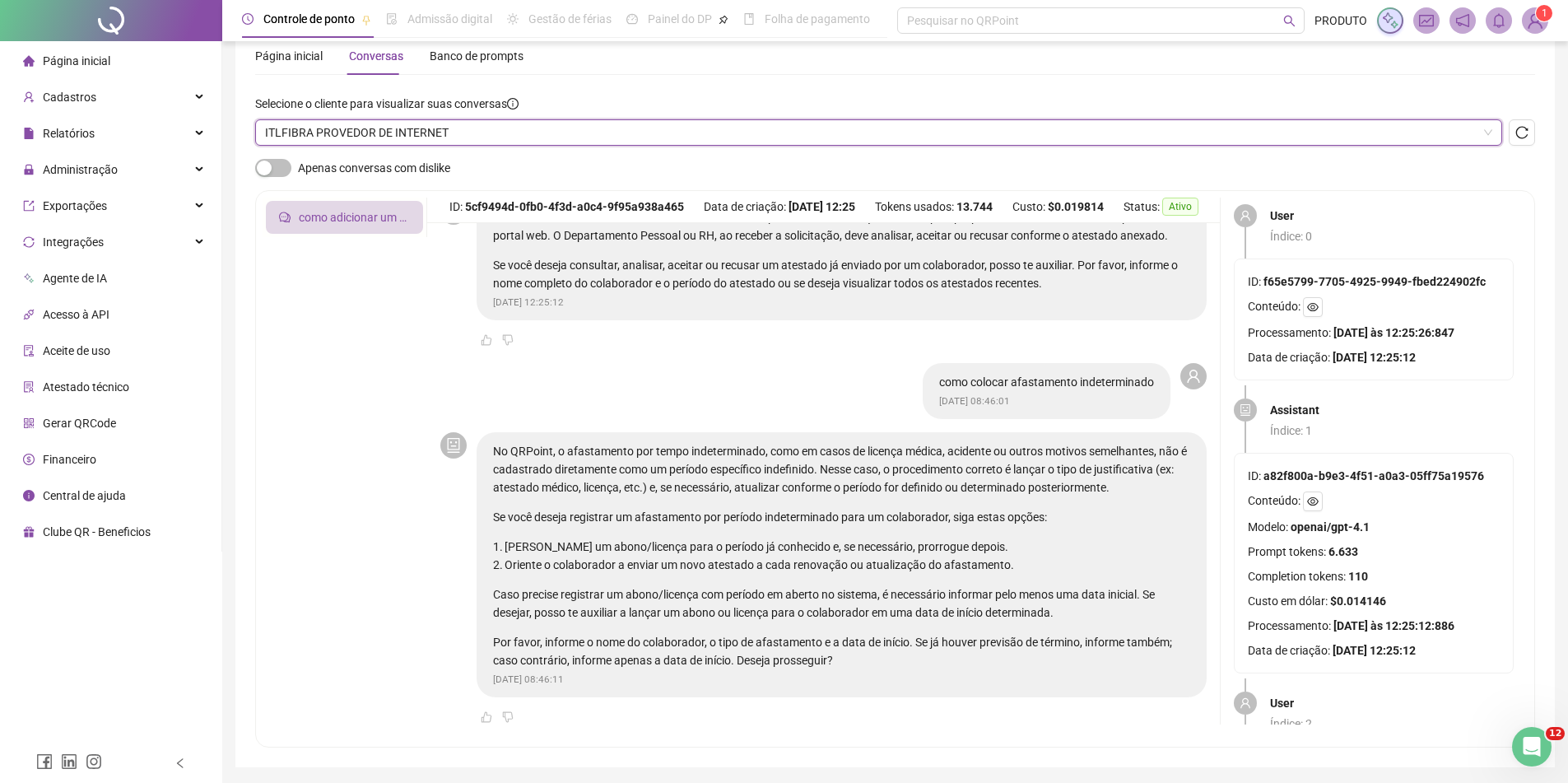
scroll to position [144, 0]
click at [430, 122] on span "ITLFIBRA PROVEDOR DE INTERNET" at bounding box center [879, 132] width 1228 height 25
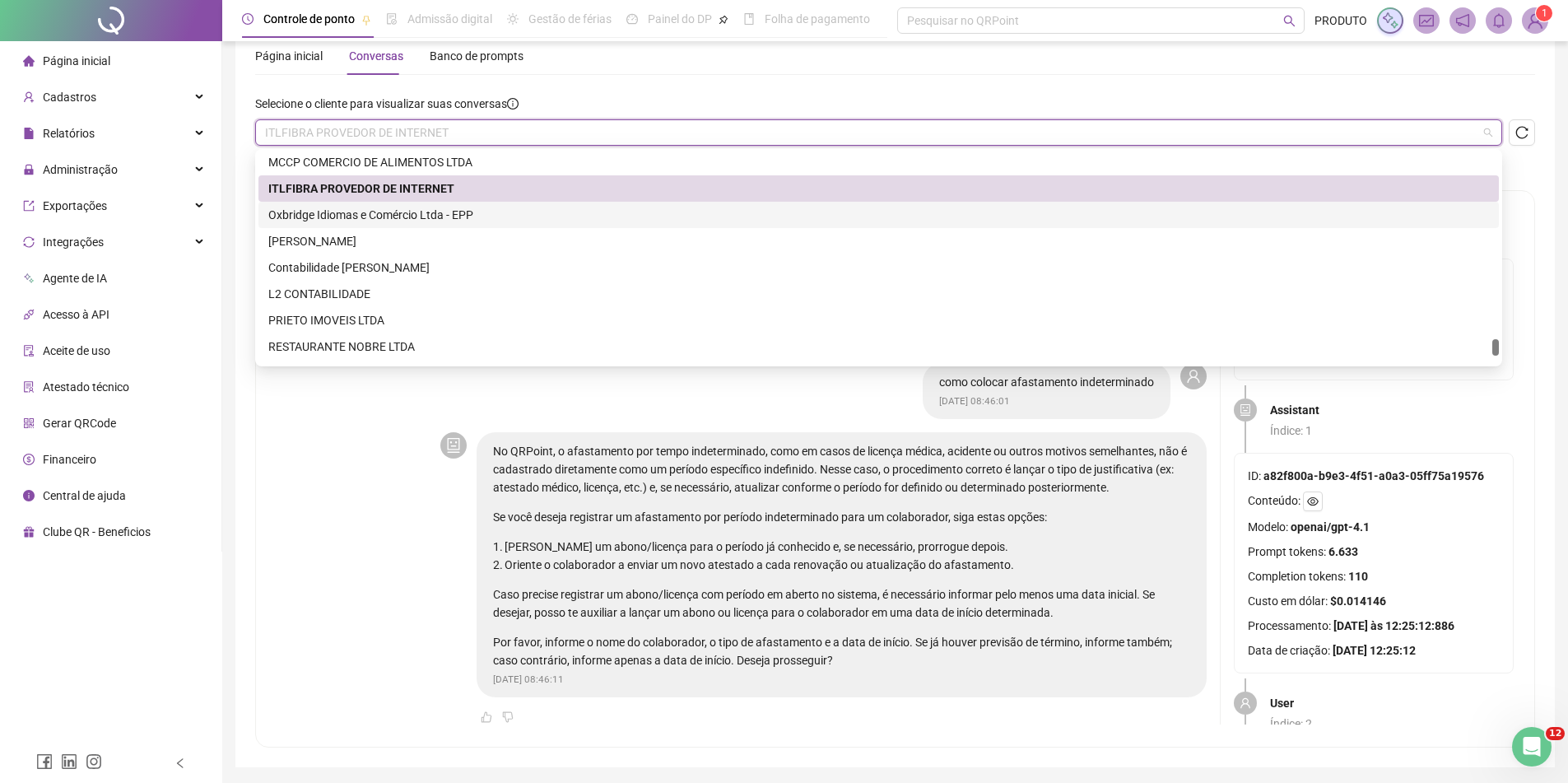
click at [368, 220] on div "Oxbridge Idiomas e Comércio Ltda - EPP" at bounding box center [878, 215] width 1221 height 18
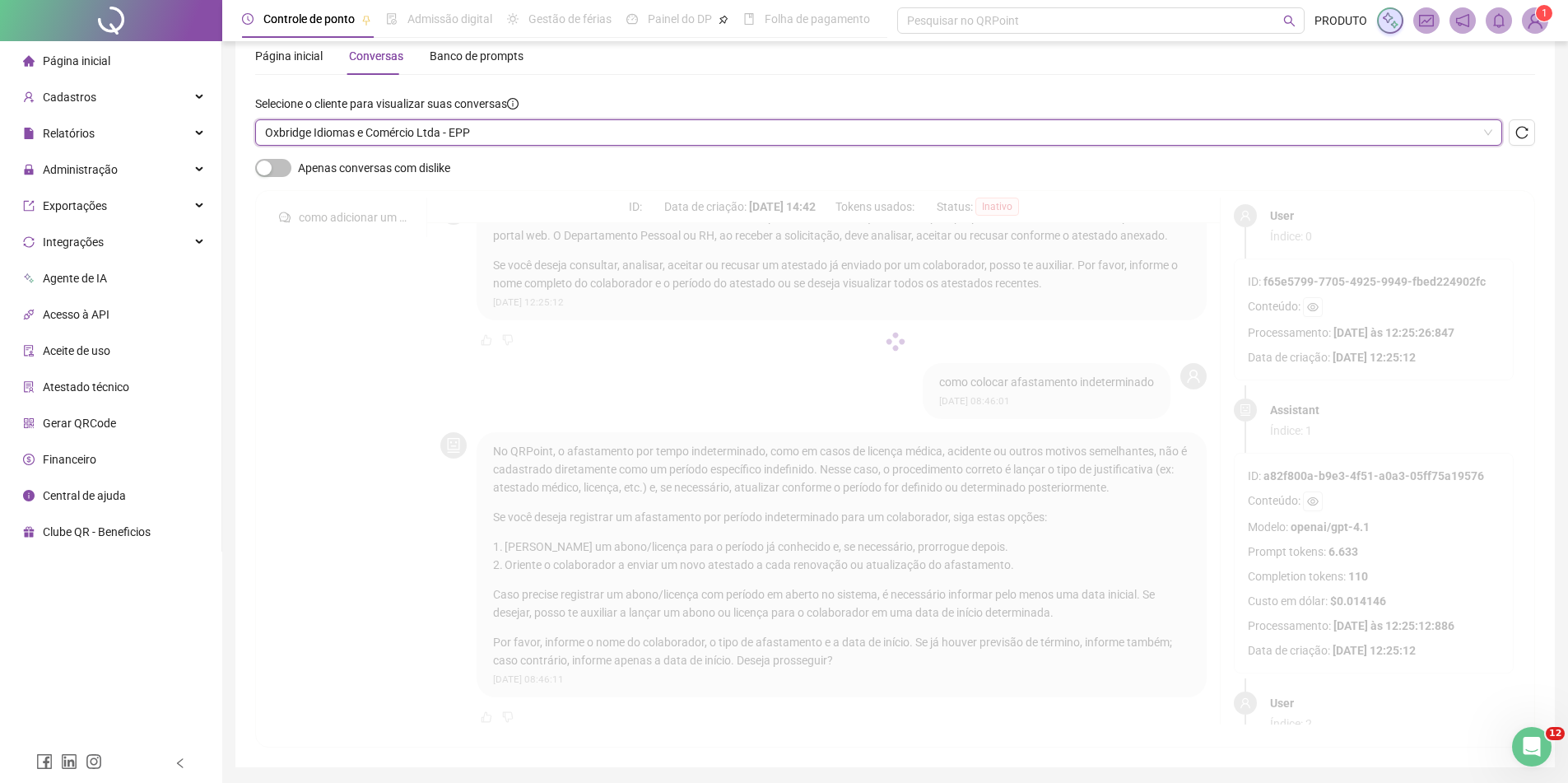
scroll to position [0, 0]
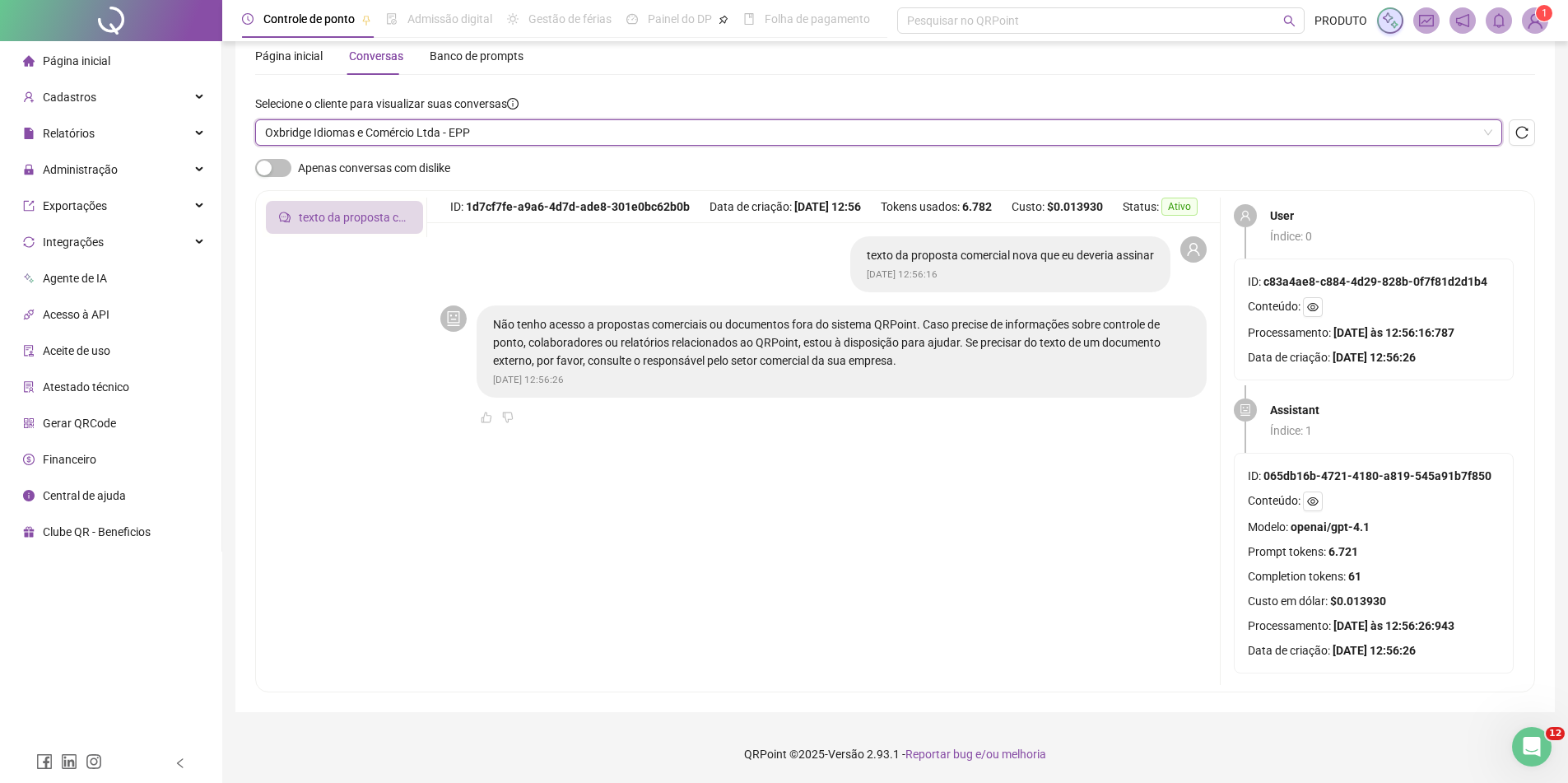
click at [422, 134] on span "Oxbridge Idiomas e Comércio Ltda - EPP" at bounding box center [879, 132] width 1228 height 25
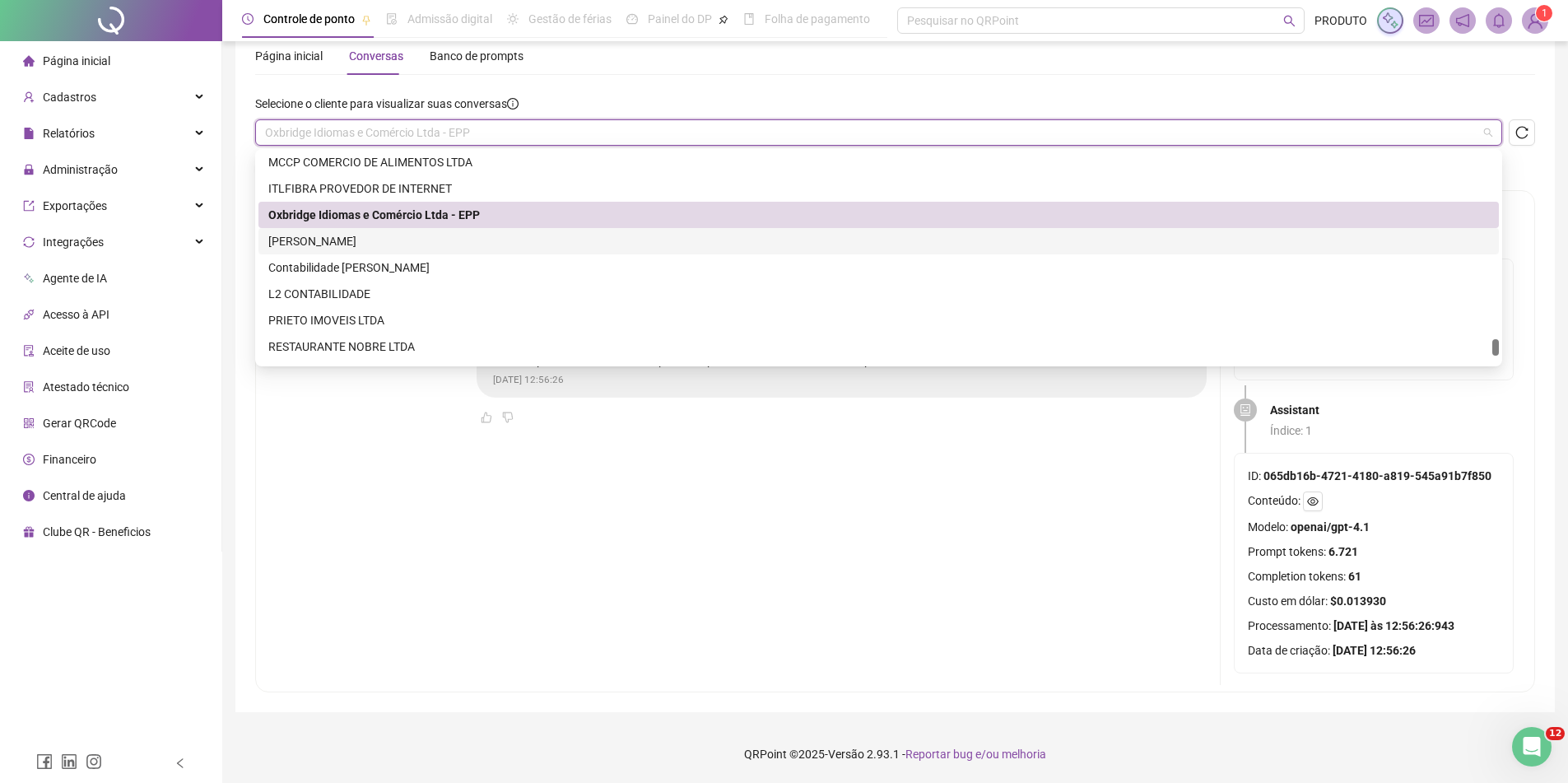
click at [391, 241] on div "[PERSON_NAME]" at bounding box center [878, 241] width 1221 height 18
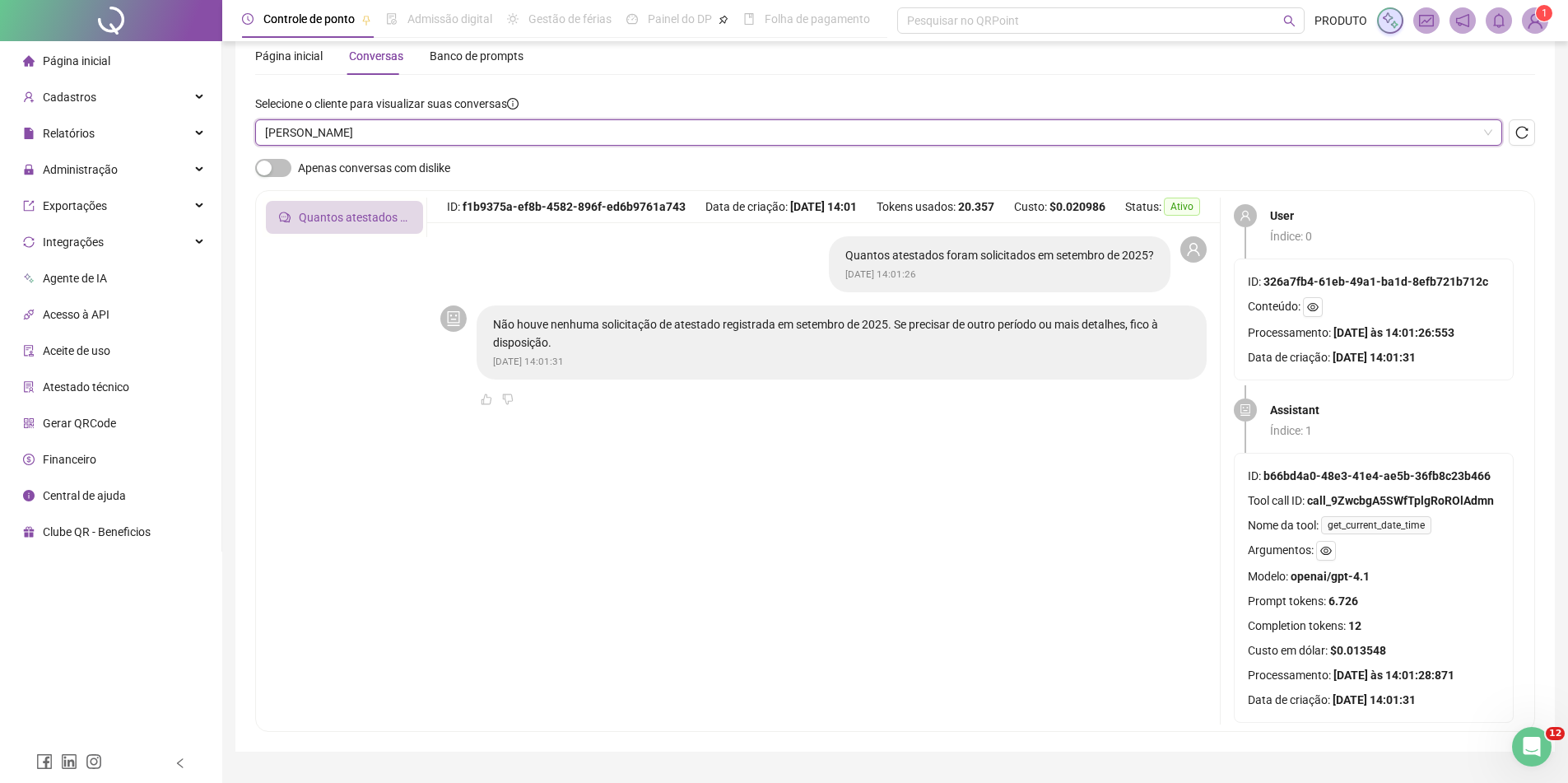
click at [461, 131] on span "[PERSON_NAME]" at bounding box center [879, 132] width 1228 height 25
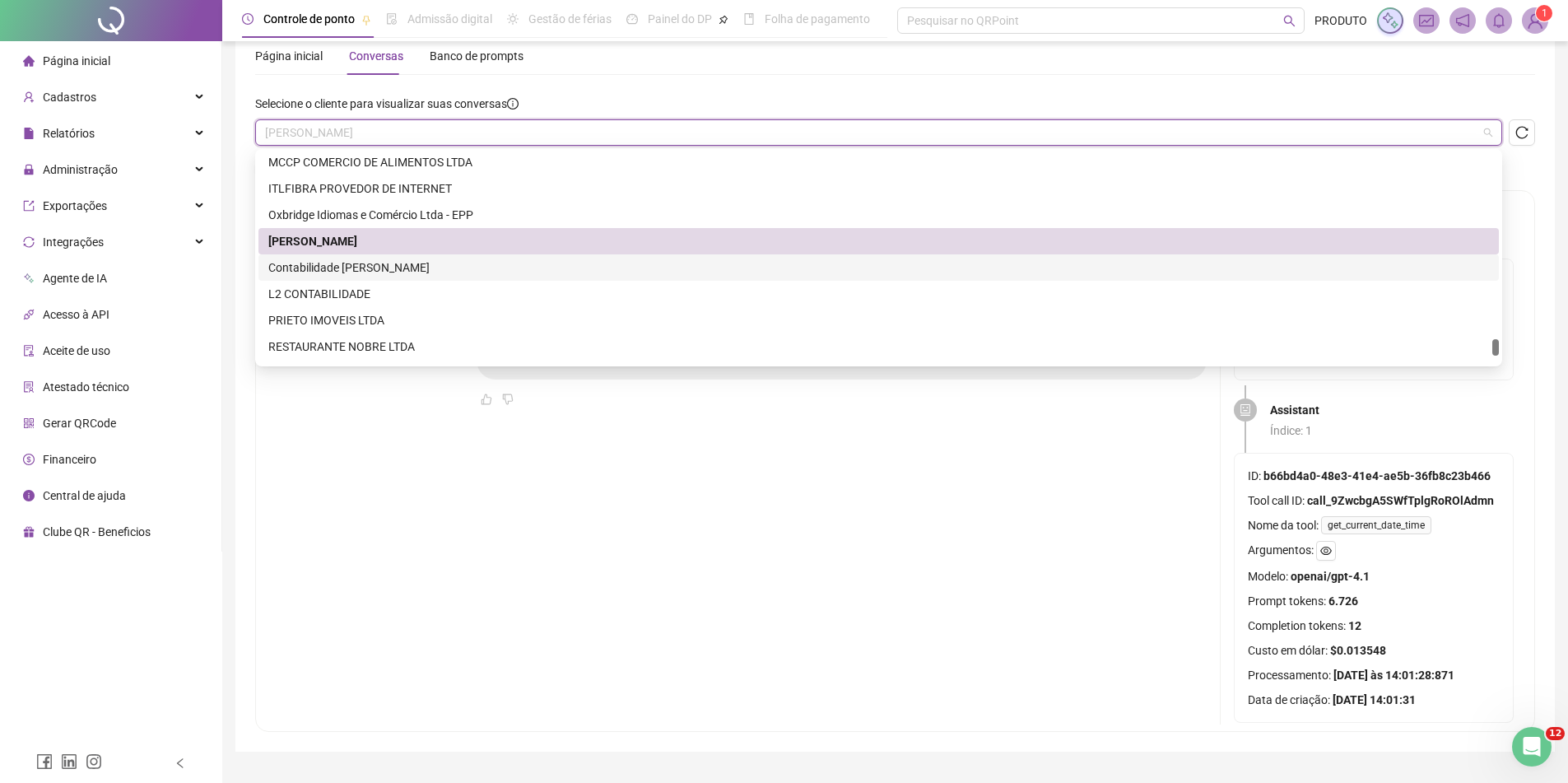
click at [380, 257] on div "Contabilidade [PERSON_NAME]" at bounding box center [879, 267] width 1240 height 27
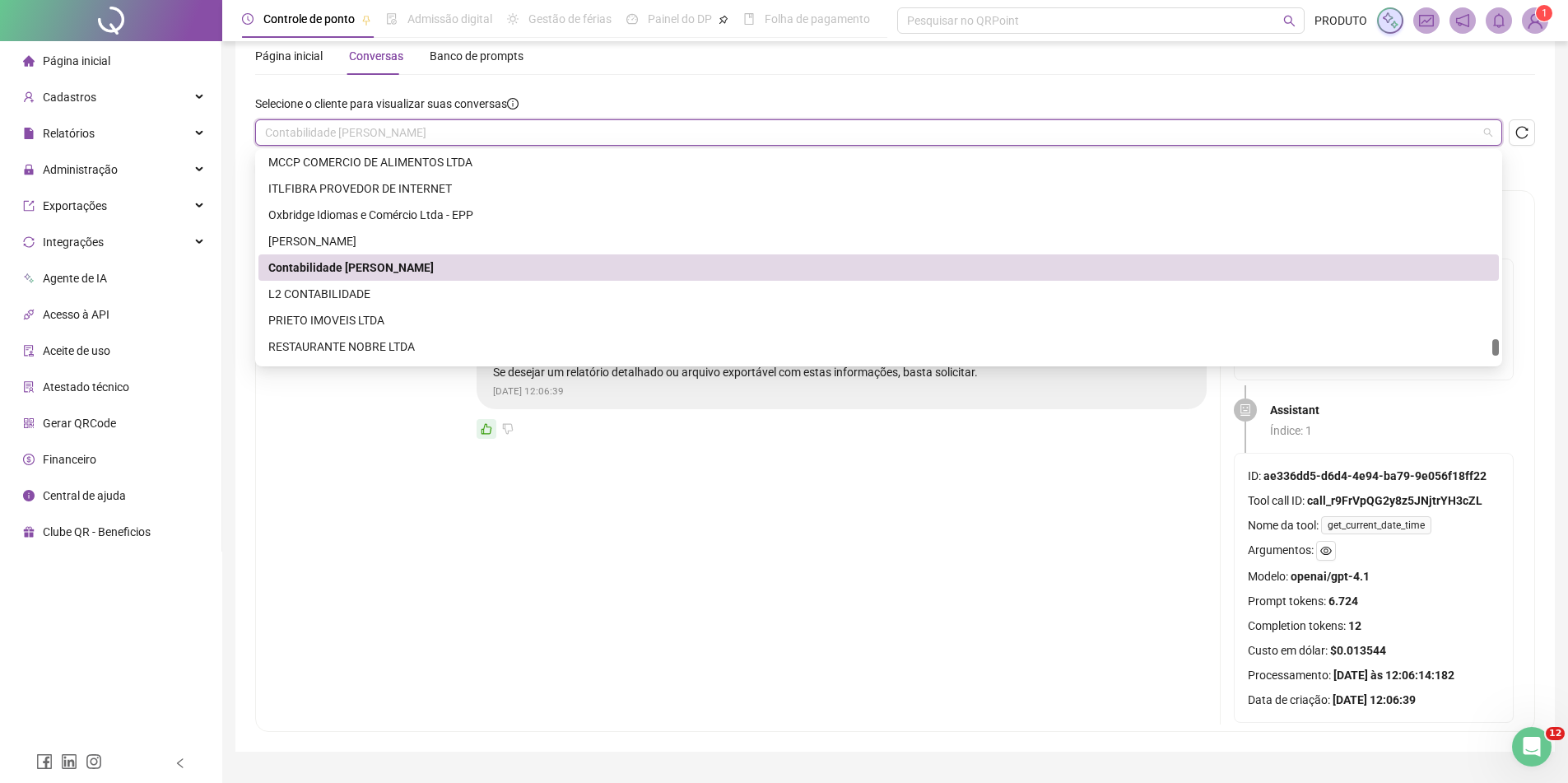
click at [435, 132] on span "Contabilidade [PERSON_NAME]" at bounding box center [879, 132] width 1228 height 25
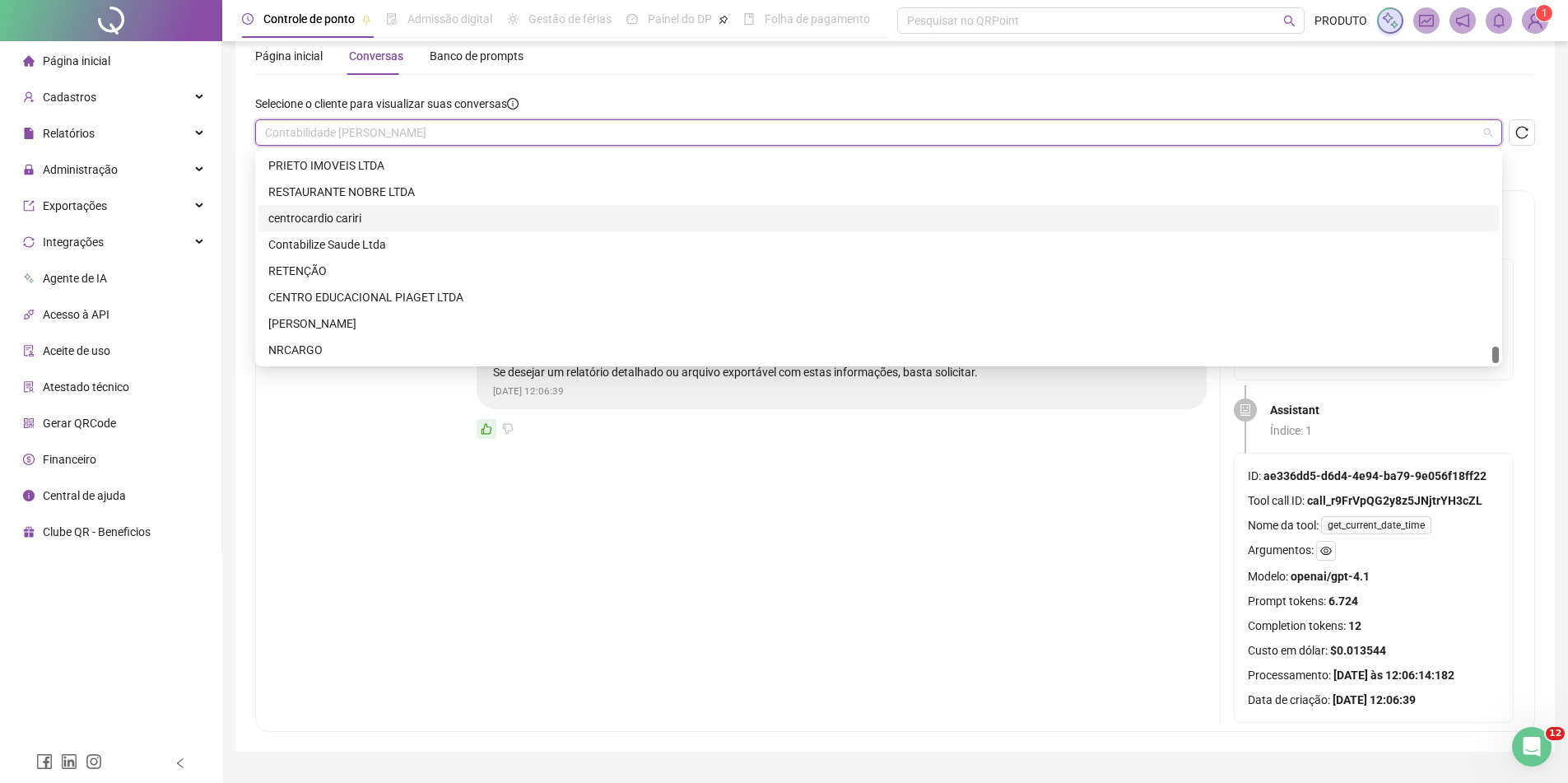
scroll to position [4106, 0]
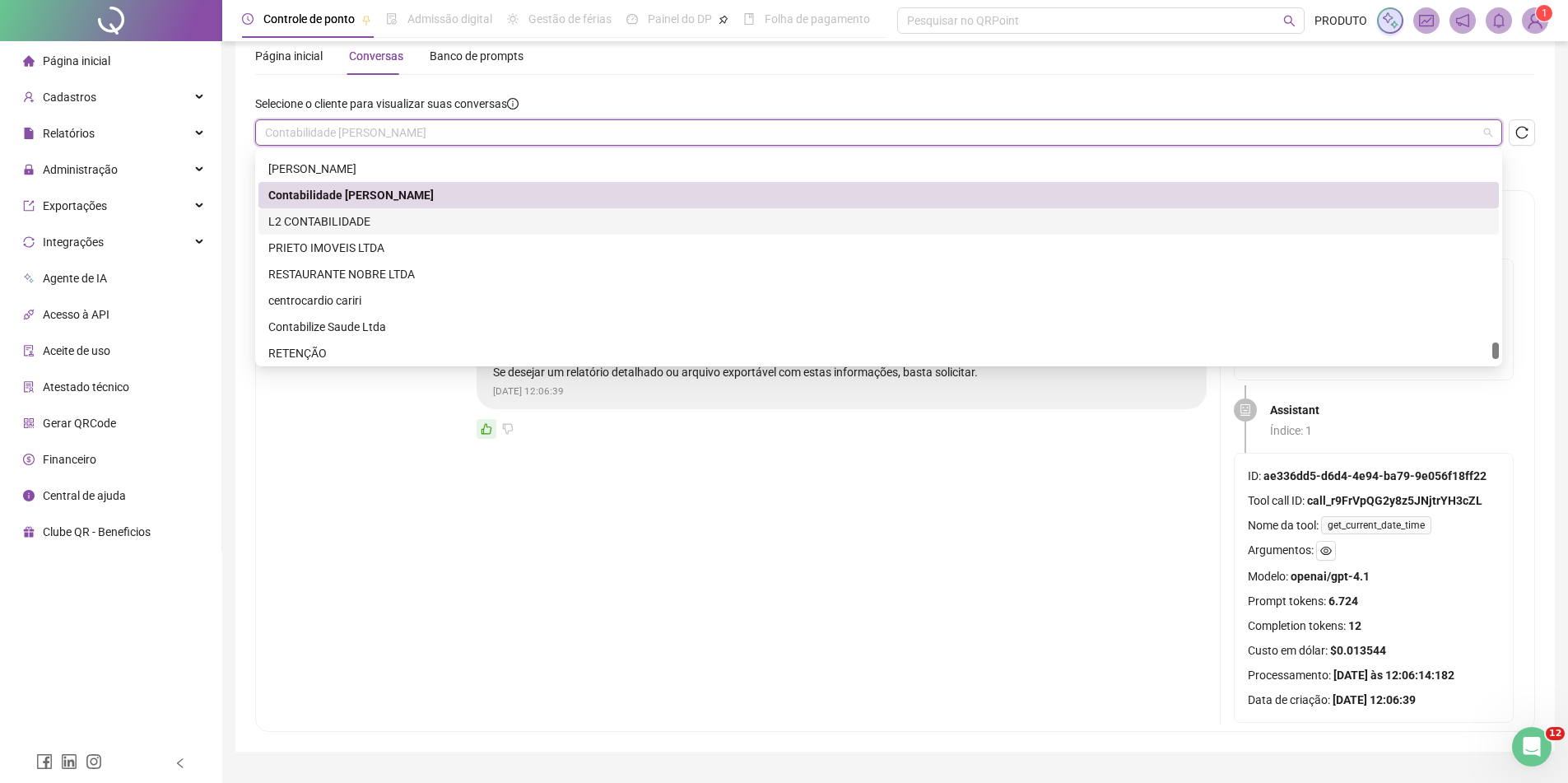
click at [420, 218] on div "L2 CONTABILIDADE" at bounding box center [878, 221] width 1221 height 18
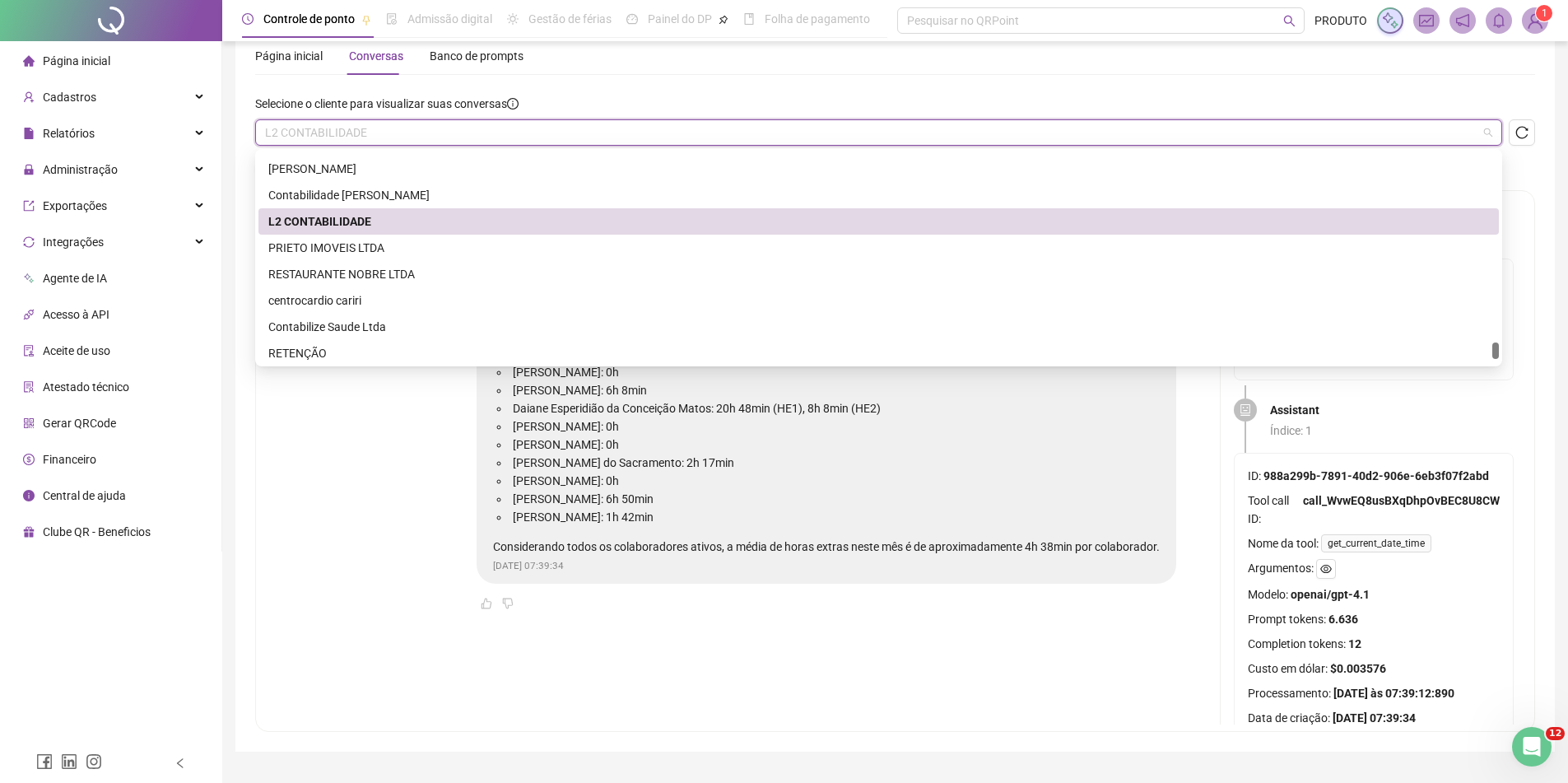
click at [481, 134] on span "L2 CONTABILIDADE" at bounding box center [879, 132] width 1228 height 25
click at [377, 248] on div "PRIETO IMOVEIS LTDA" at bounding box center [878, 248] width 1221 height 18
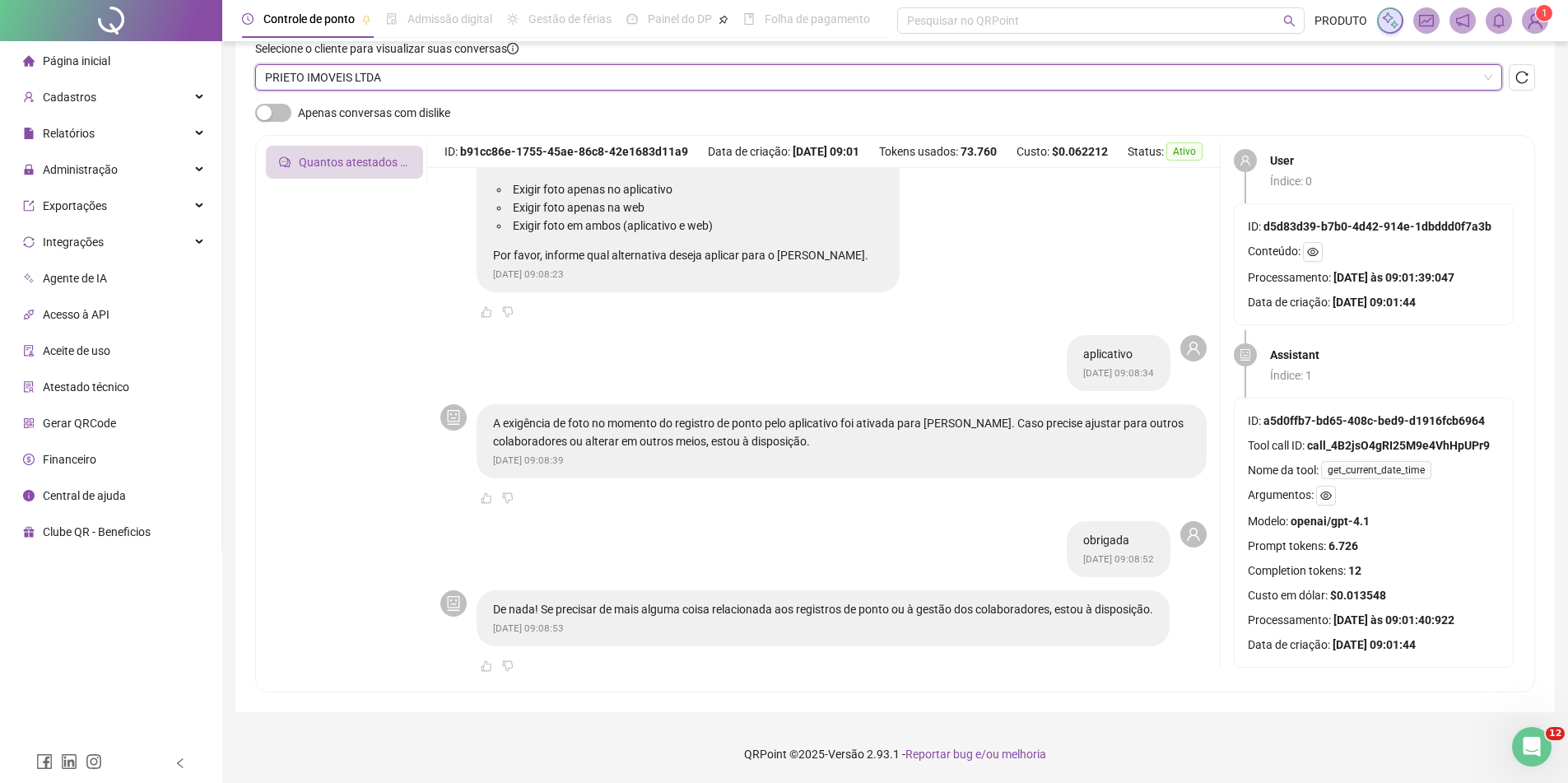
scroll to position [749, 0]
click at [428, 79] on span "PRIETO IMOVEIS LTDA" at bounding box center [879, 77] width 1228 height 25
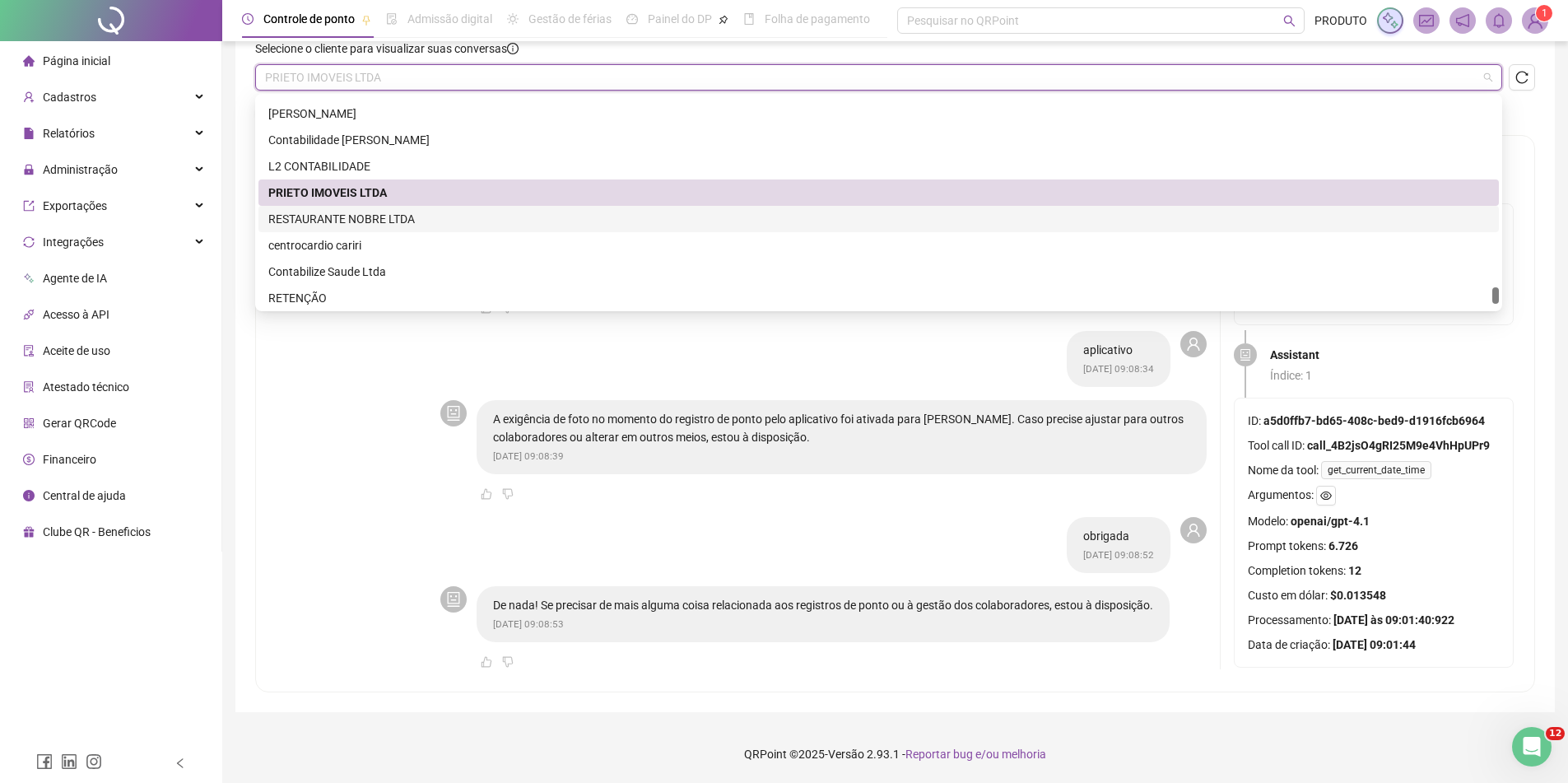
click at [378, 215] on div "RESTAURANTE NOBRE LTDA" at bounding box center [878, 219] width 1221 height 18
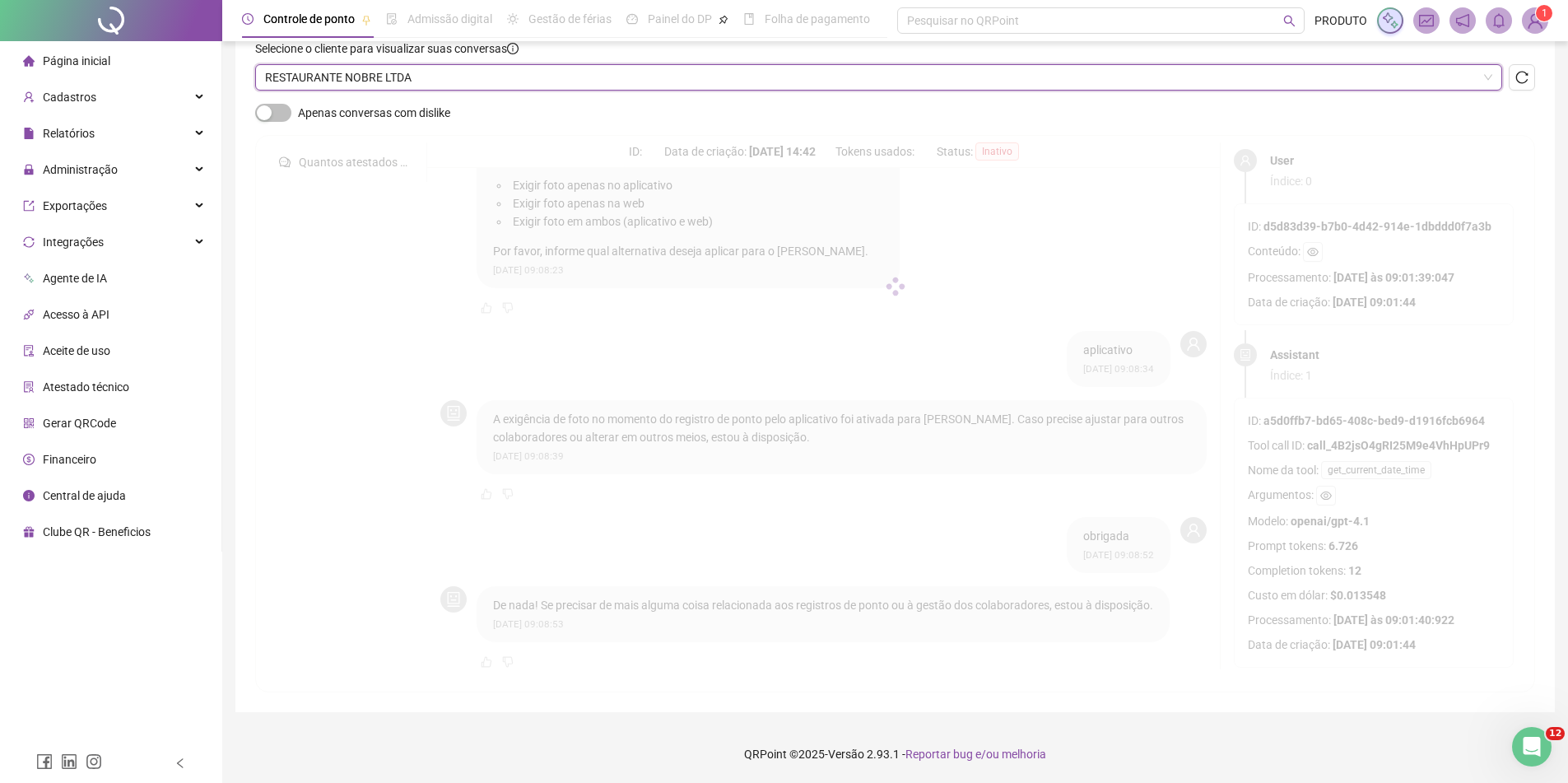
scroll to position [110, 0]
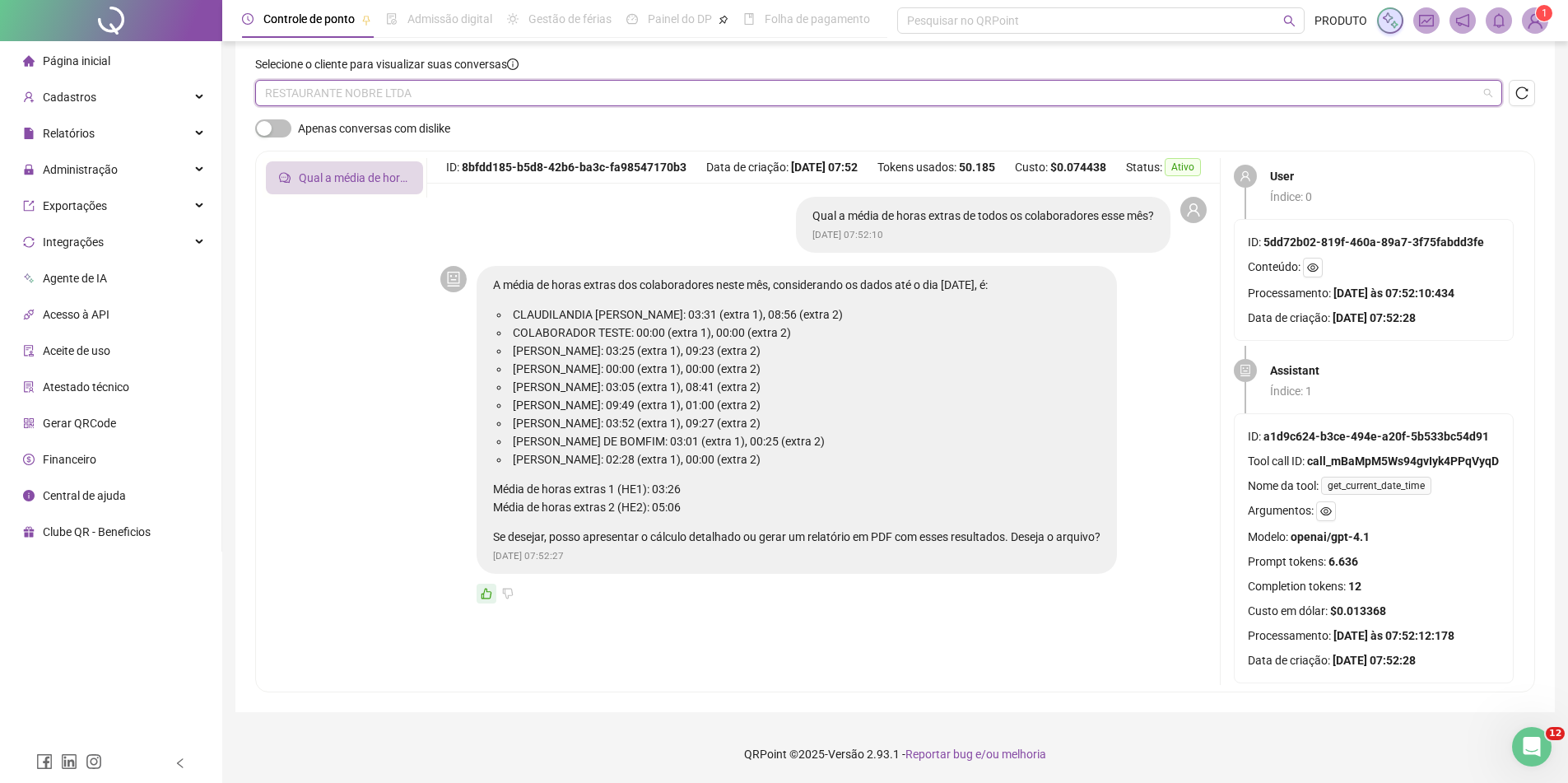
click at [408, 99] on span "RESTAURANTE NOBRE LTDA" at bounding box center [879, 92] width 1228 height 25
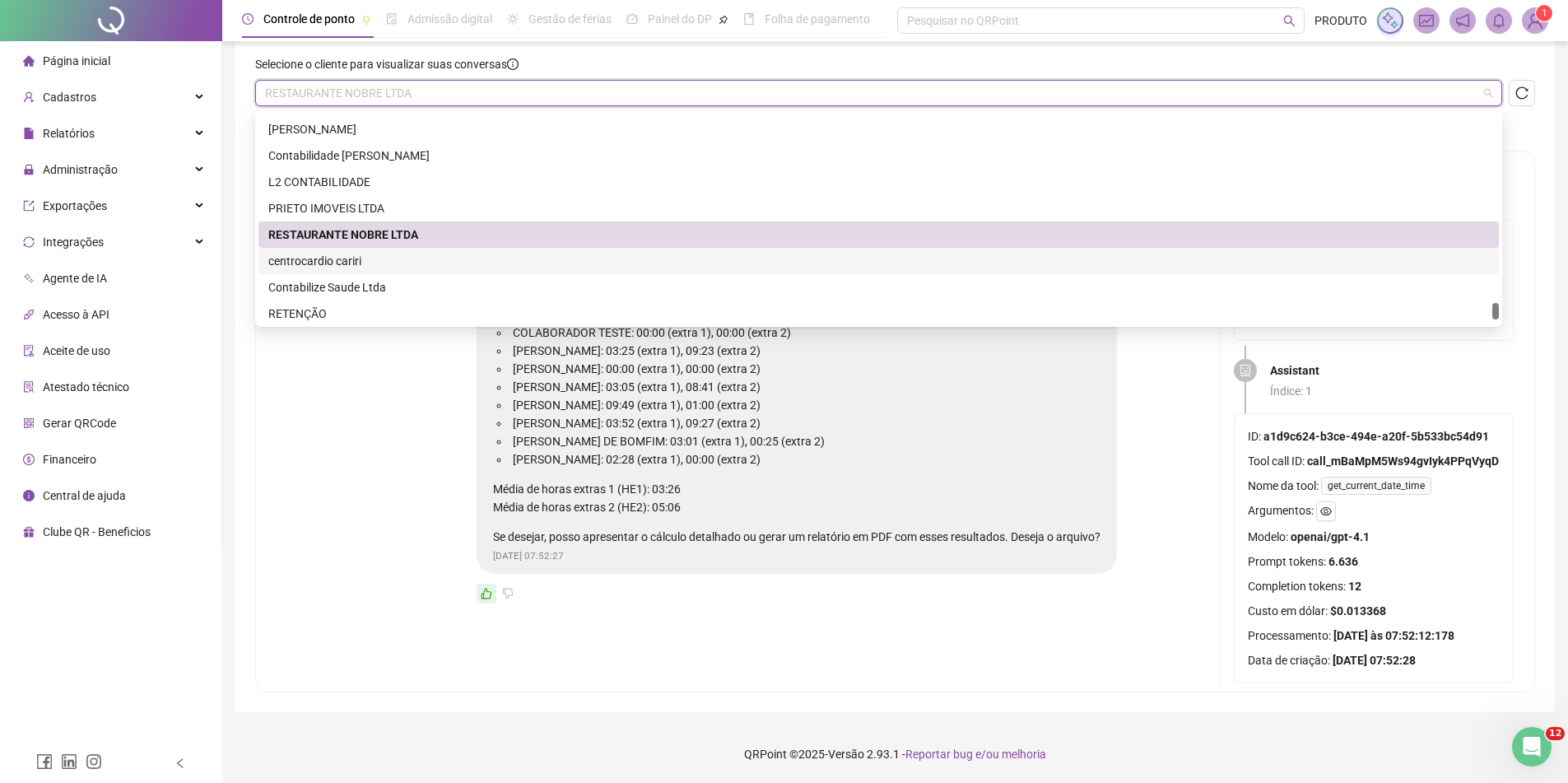
click at [364, 269] on div "centrocardio cariri" at bounding box center [878, 261] width 1221 height 18
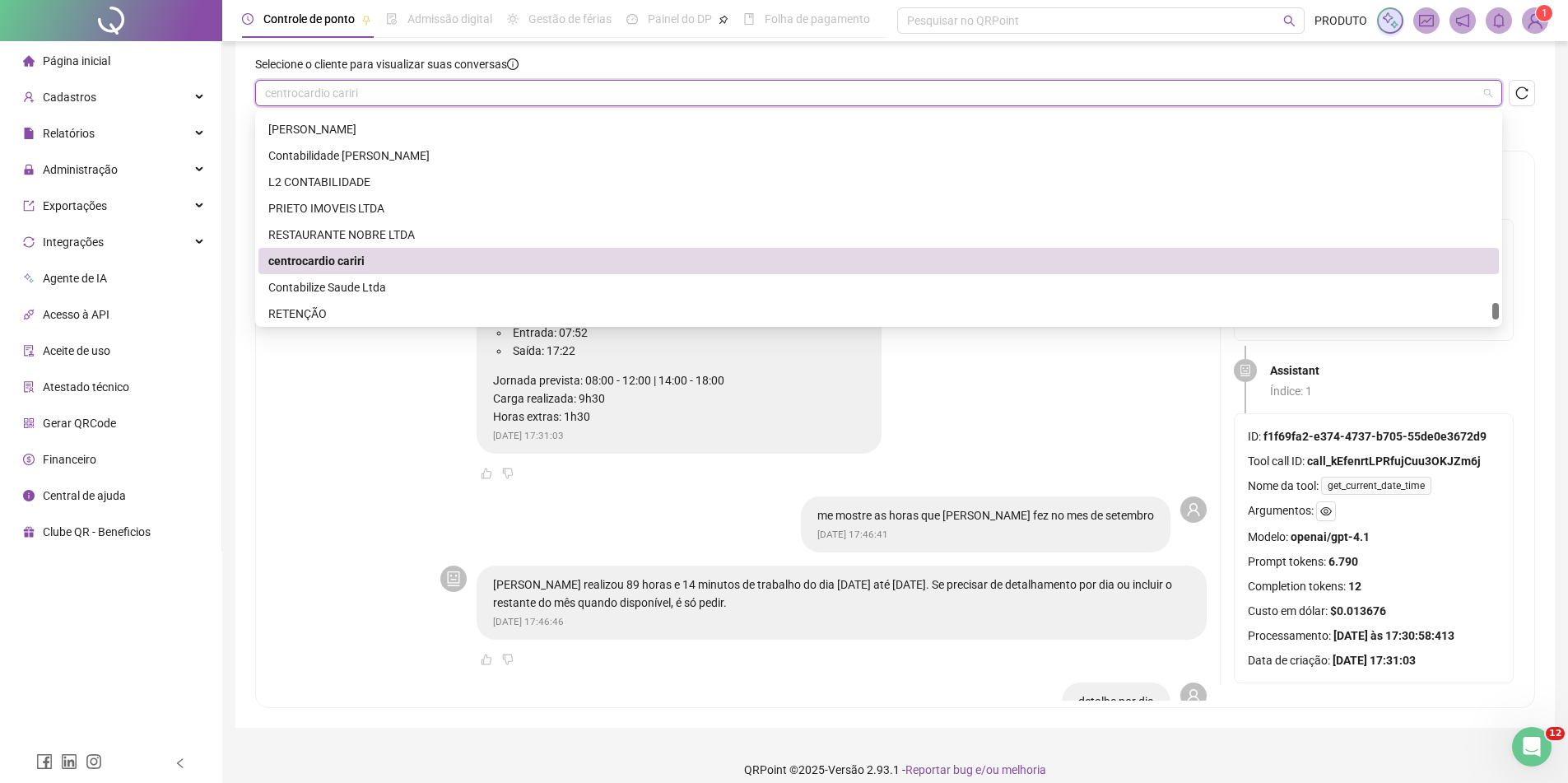
click at [426, 93] on span "centrocardio cariri" at bounding box center [879, 92] width 1228 height 25
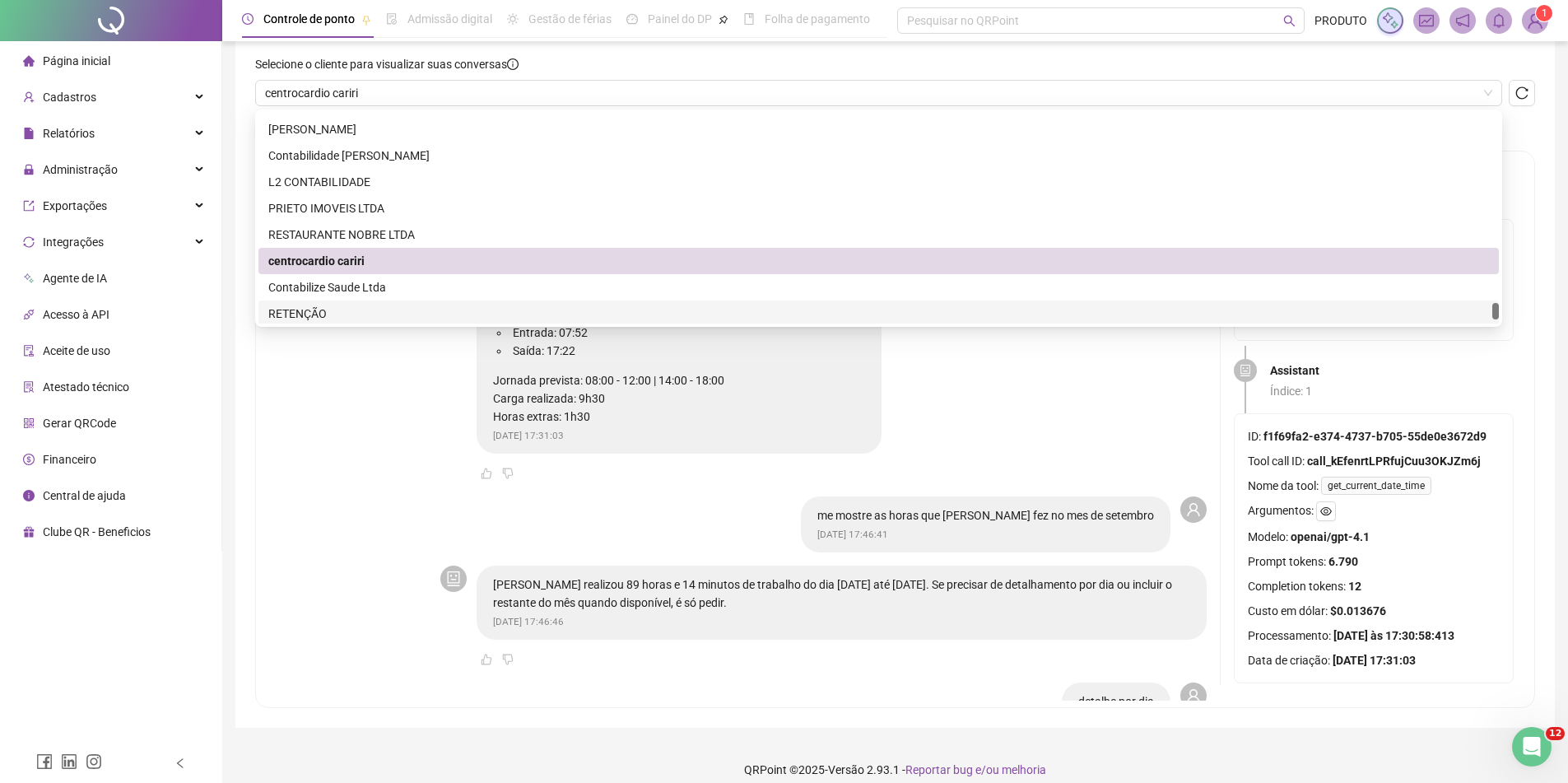
click at [535, 382] on p "Jornada prevista: 08:00 - 12:00 | 14:00 - 18:00 Carga realizada: 9h30 Horas ext…" at bounding box center [679, 398] width 372 height 54
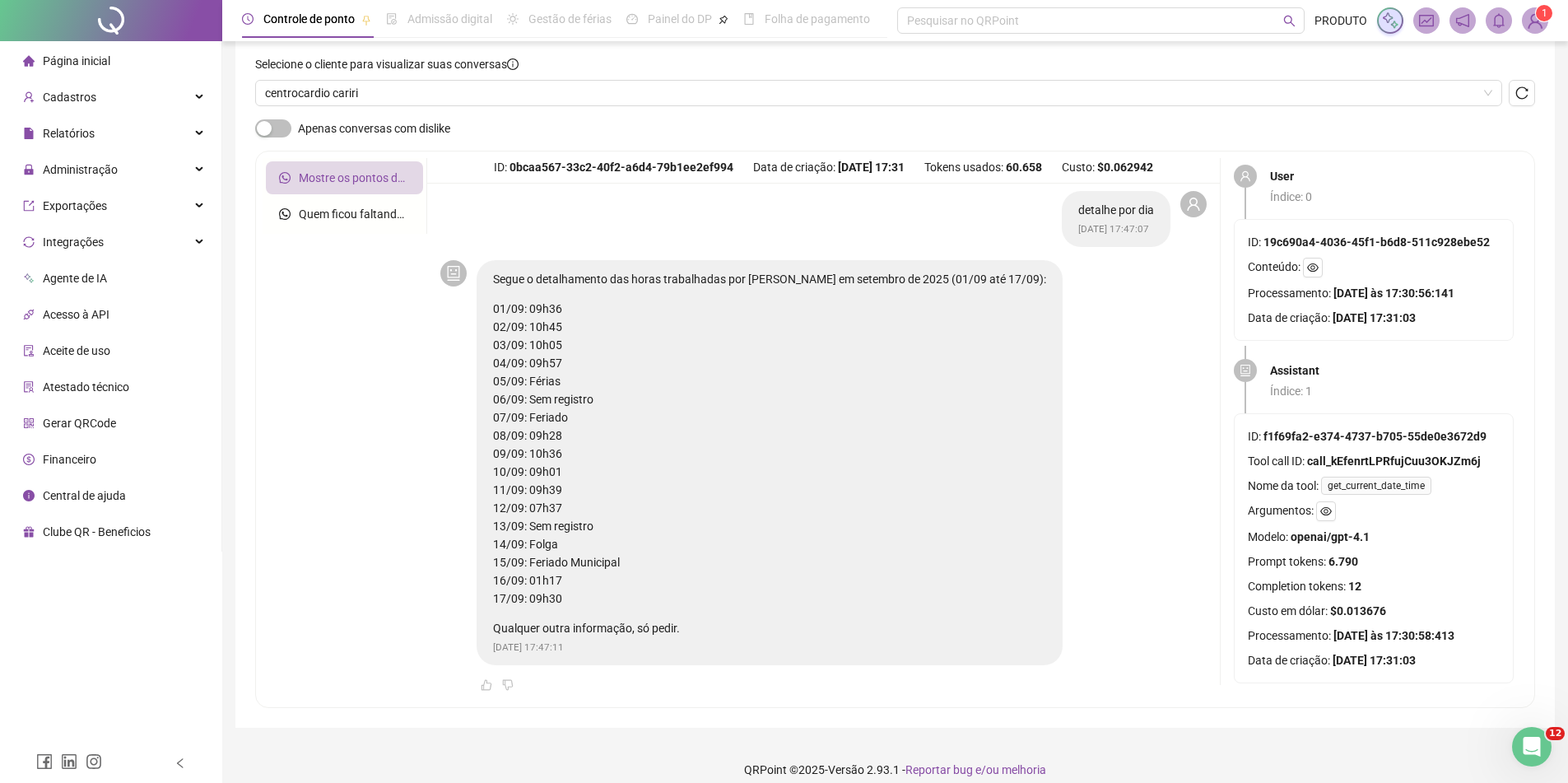
scroll to position [499, 0]
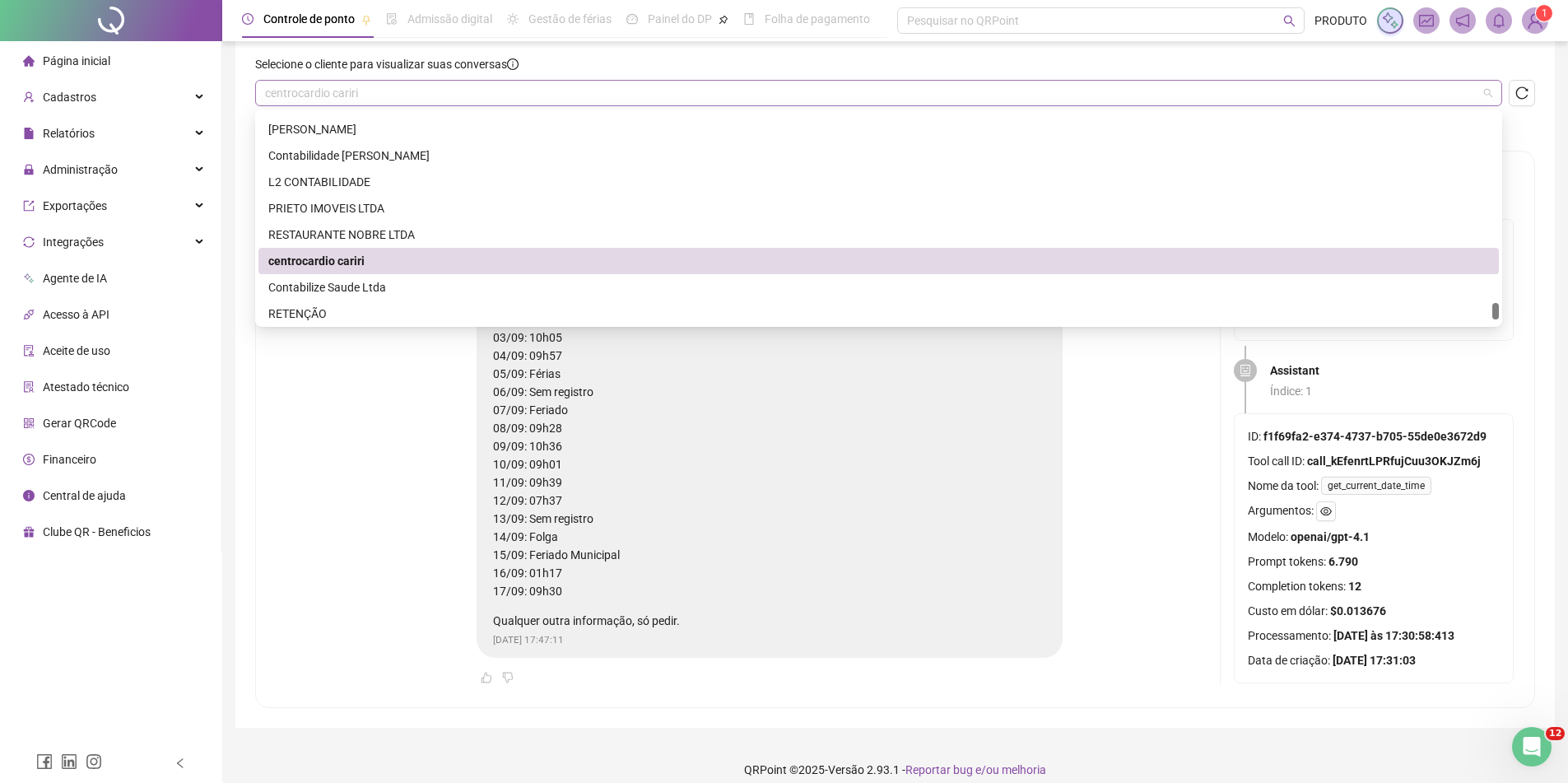
click at [412, 101] on span "centrocardio cariri" at bounding box center [879, 92] width 1228 height 25
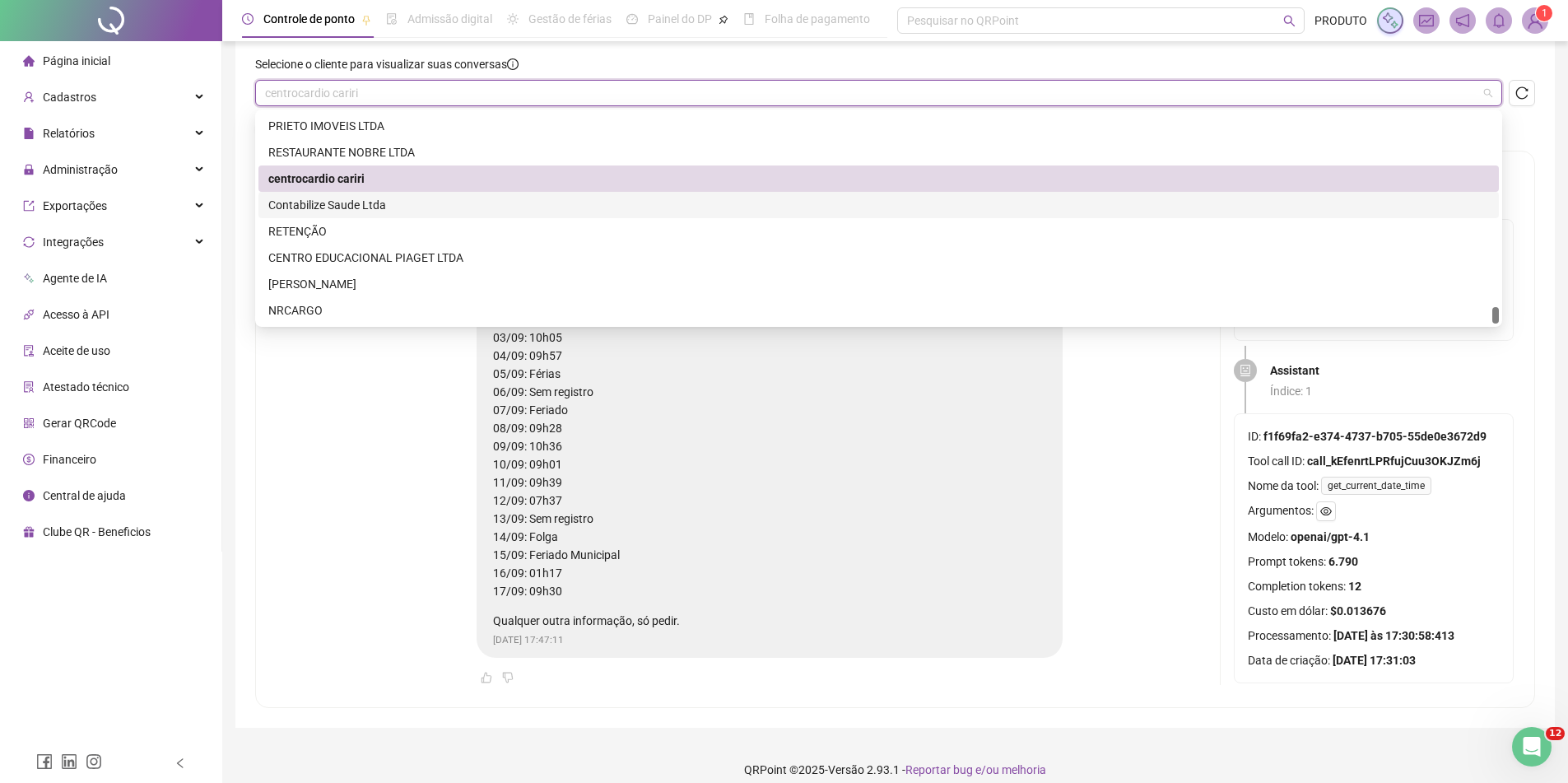
click at [379, 209] on div "Contabilize Saude Ltda" at bounding box center [878, 205] width 1221 height 18
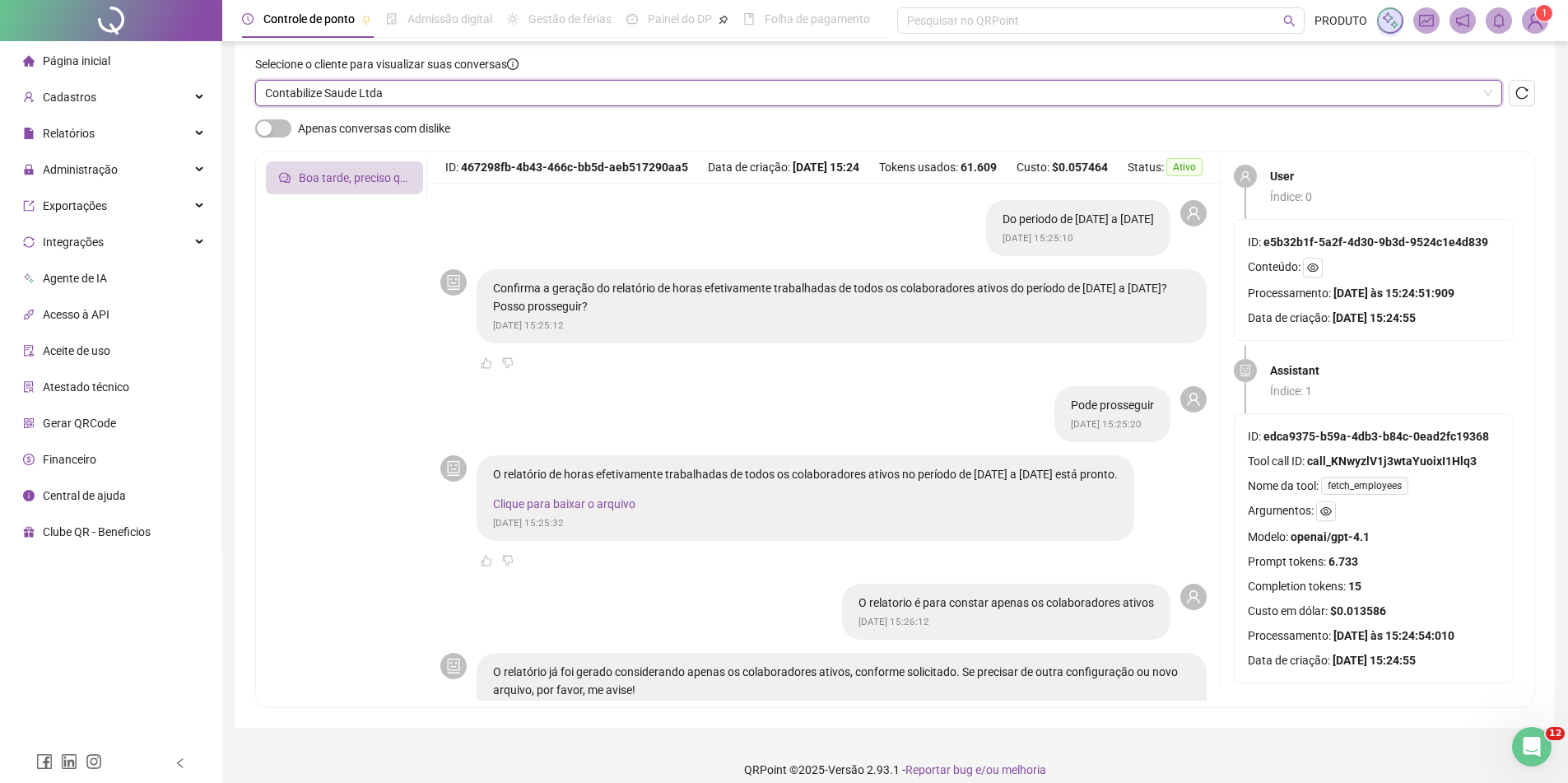
scroll to position [247, 0]
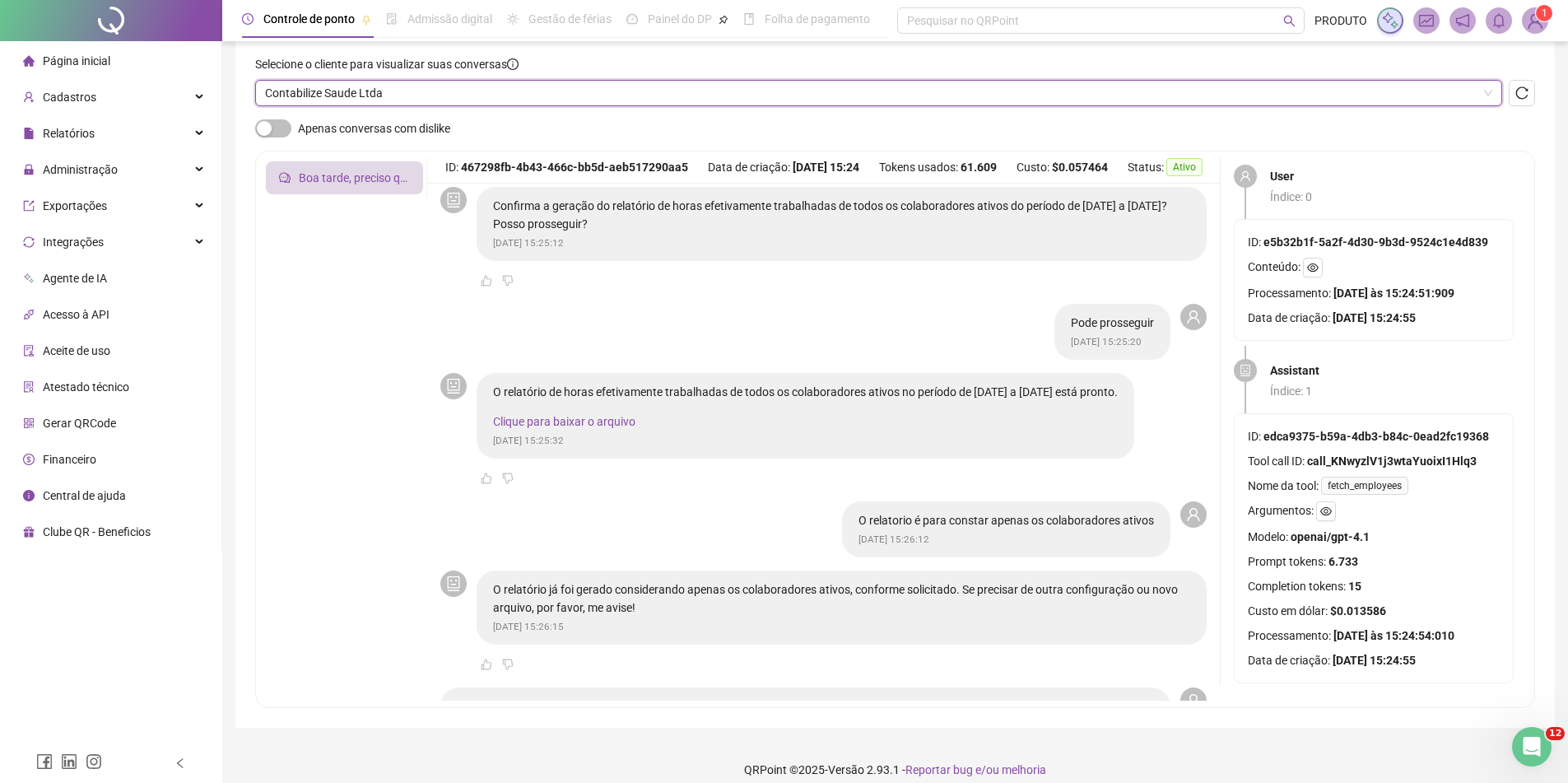
click at [555, 423] on link "Clique para baixar o arquivo" at bounding box center [564, 422] width 143 height 13
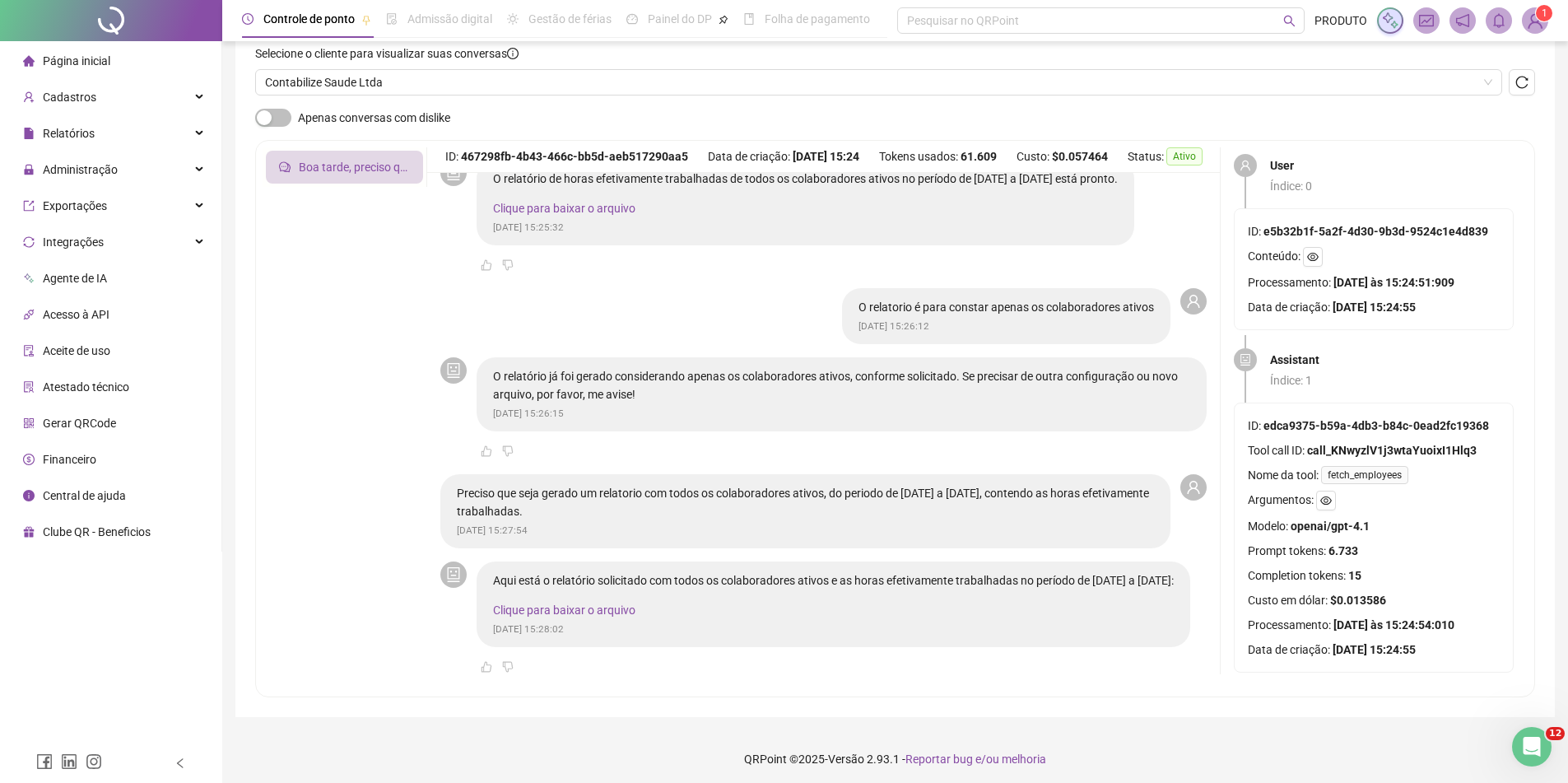
scroll to position [125, 0]
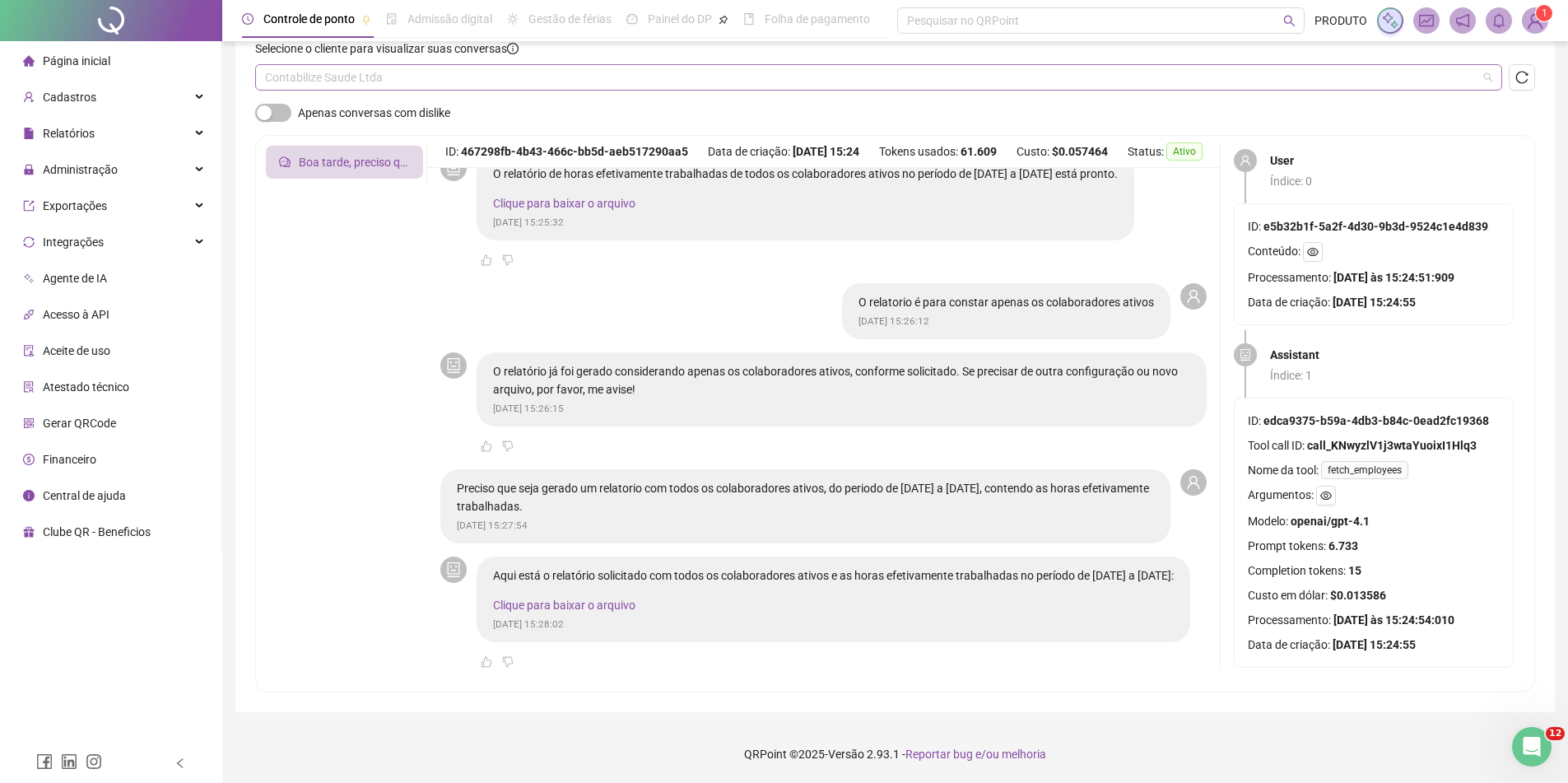
click at [347, 80] on span "Contabilize Saude Ltda" at bounding box center [879, 77] width 1228 height 25
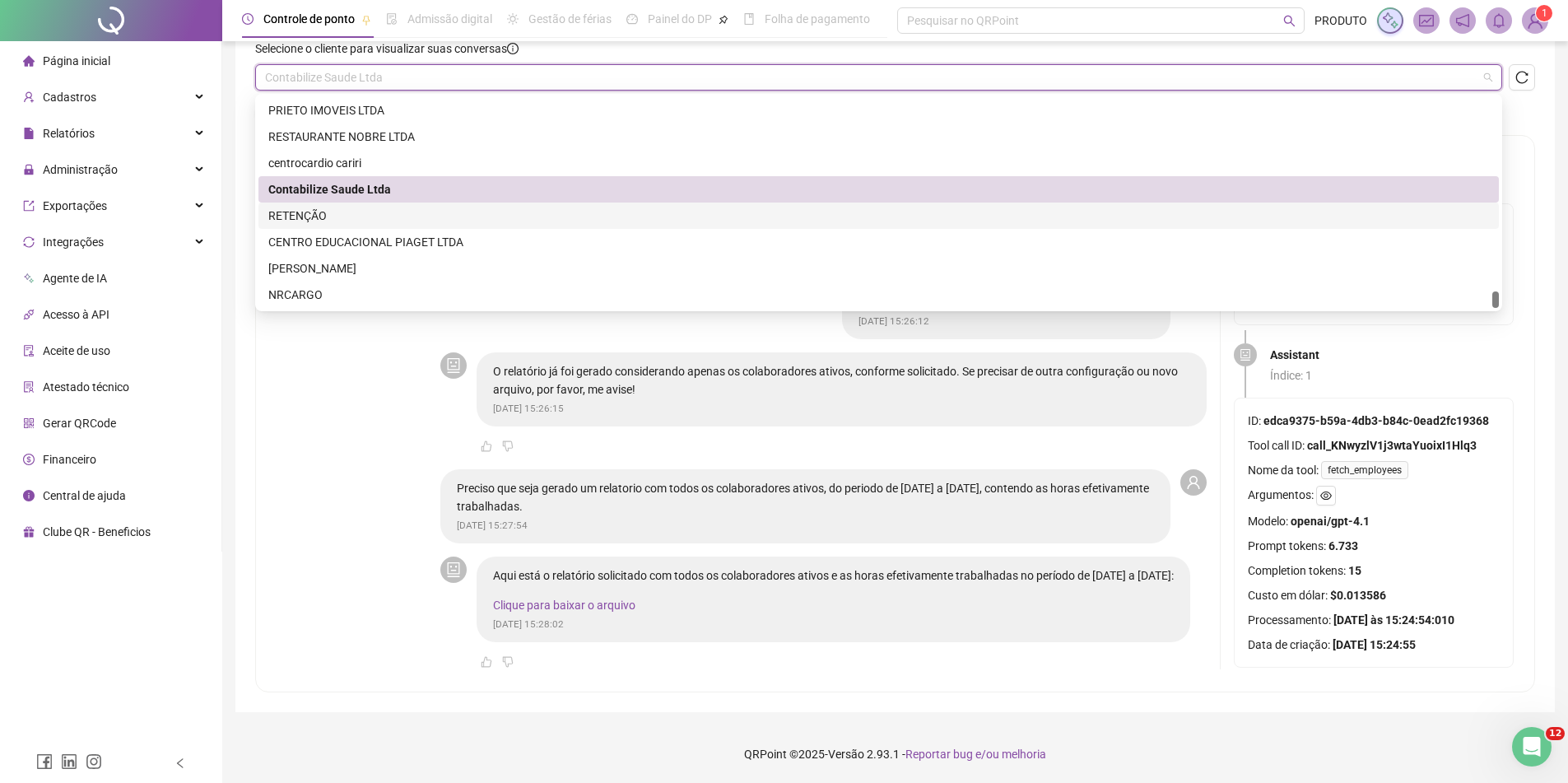
click at [347, 217] on div "RETENÇÃO" at bounding box center [878, 216] width 1221 height 18
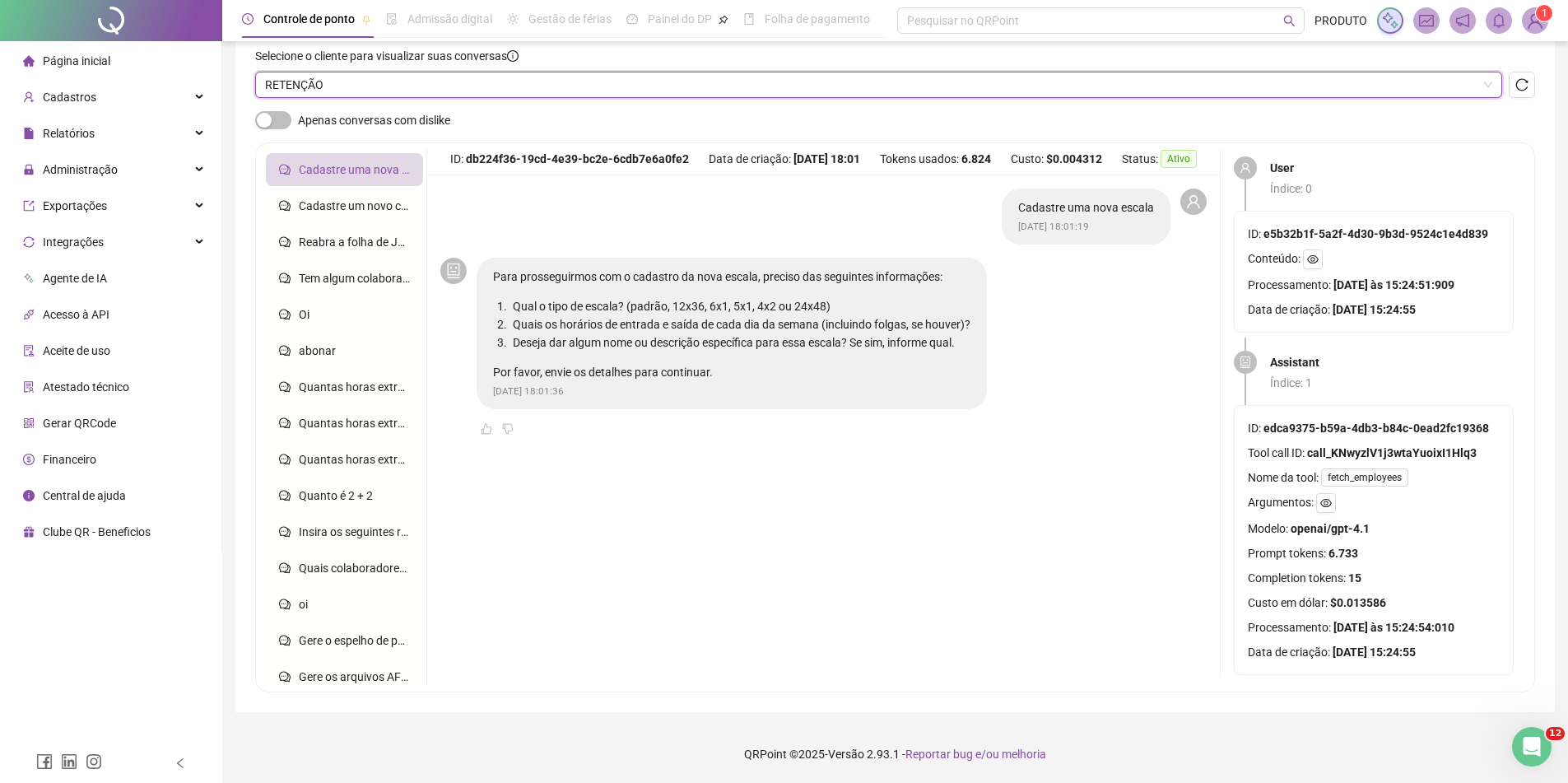
scroll to position [0, 0]
click at [392, 68] on div "Selecione o cliente para visualizar suas conversas" at bounding box center [878, 59] width 1247 height 25
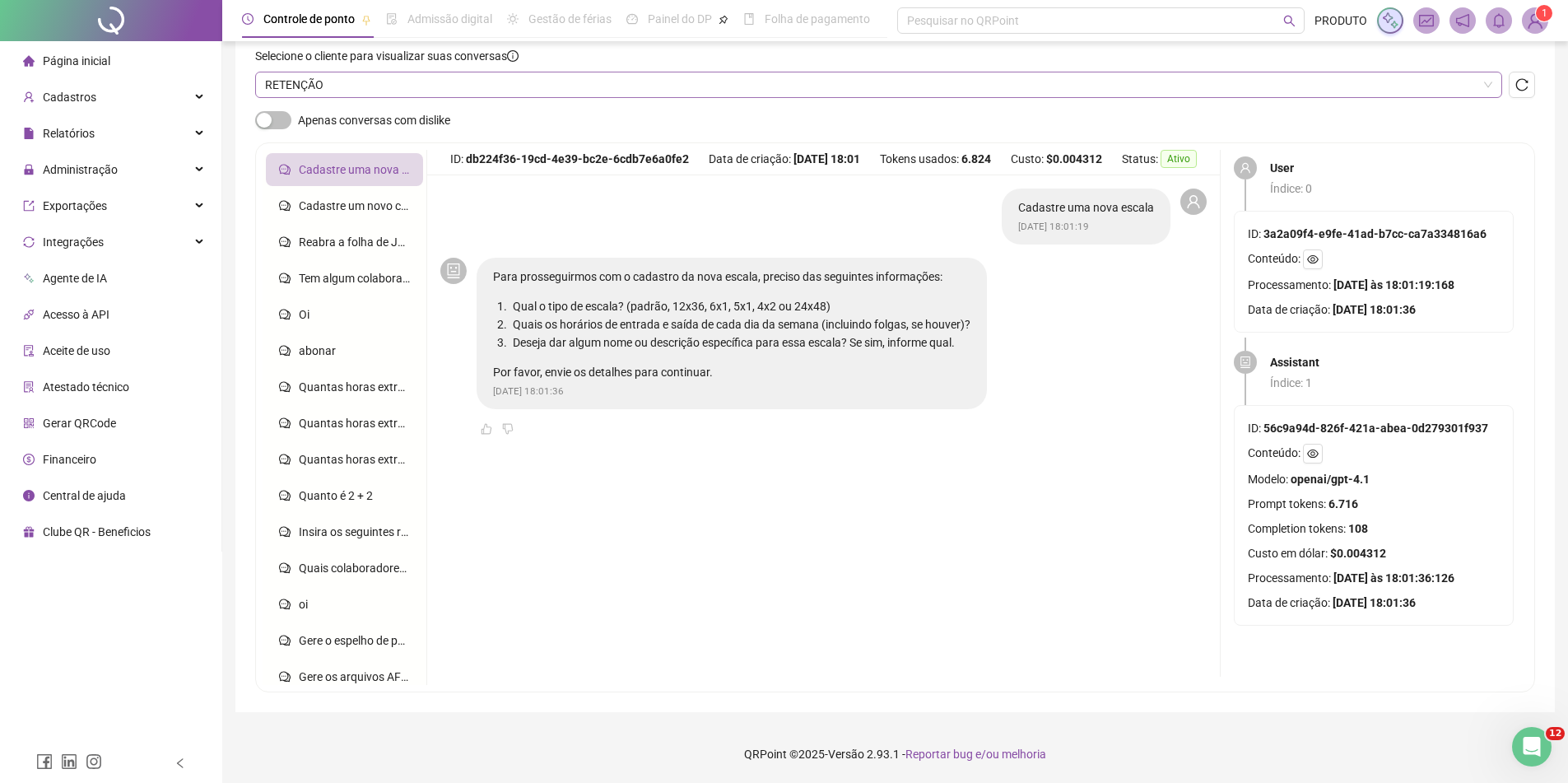
click at [391, 85] on span "RETENÇÃO" at bounding box center [879, 84] width 1228 height 25
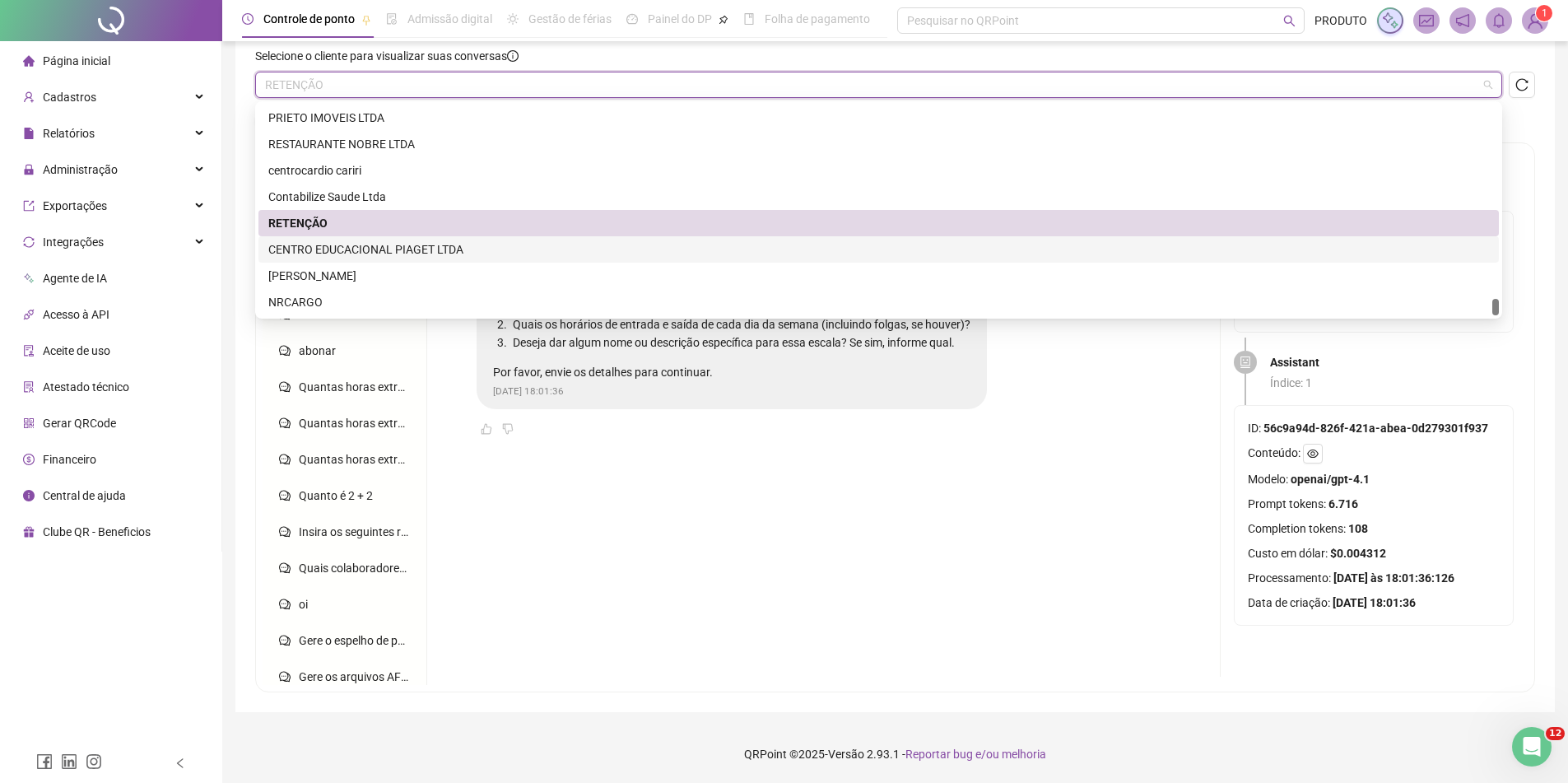
click at [358, 254] on div "CENTRO EDUCACIONAL PIAGET LTDA" at bounding box center [878, 250] width 1221 height 18
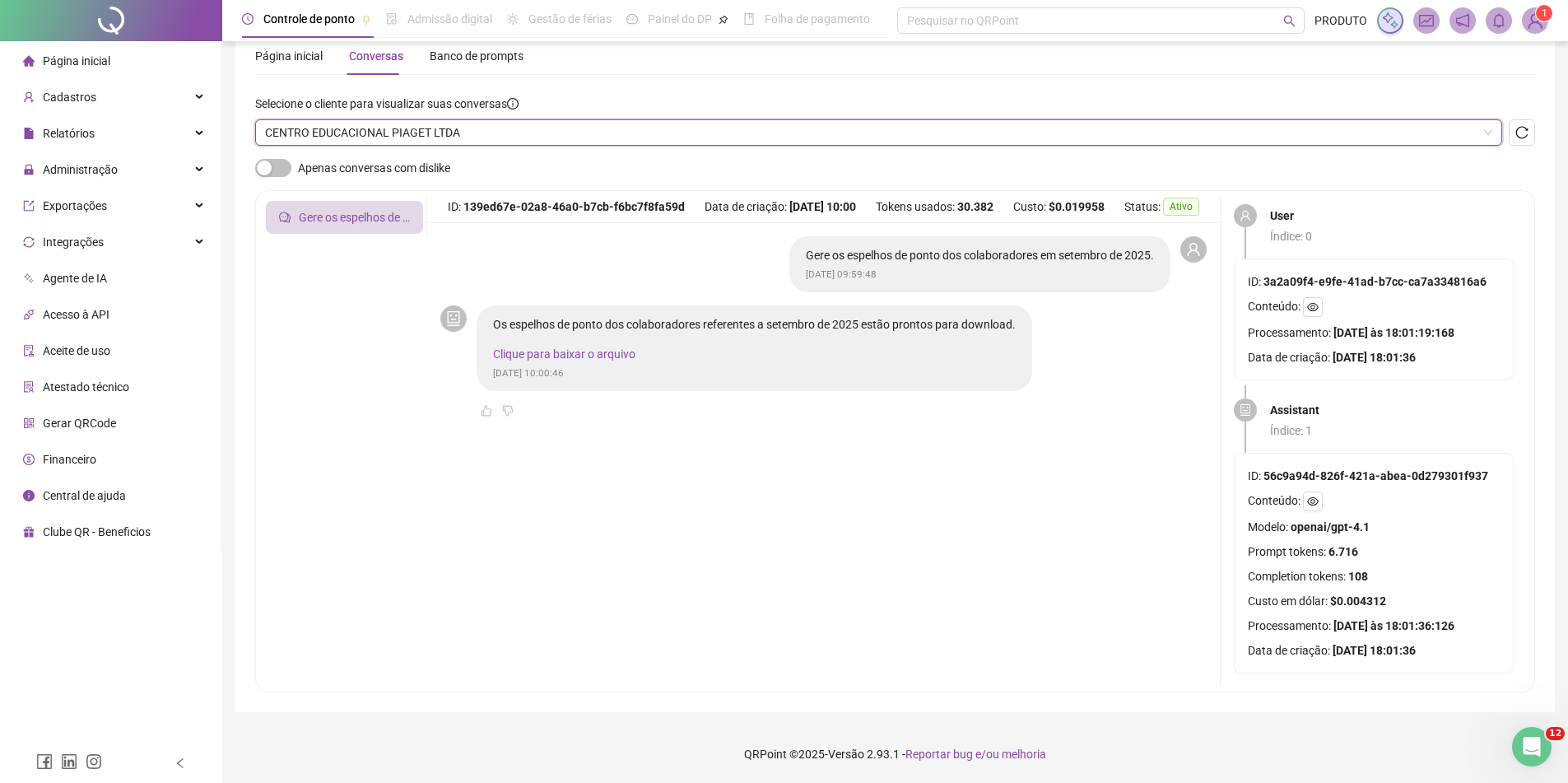
scroll to position [110, 0]
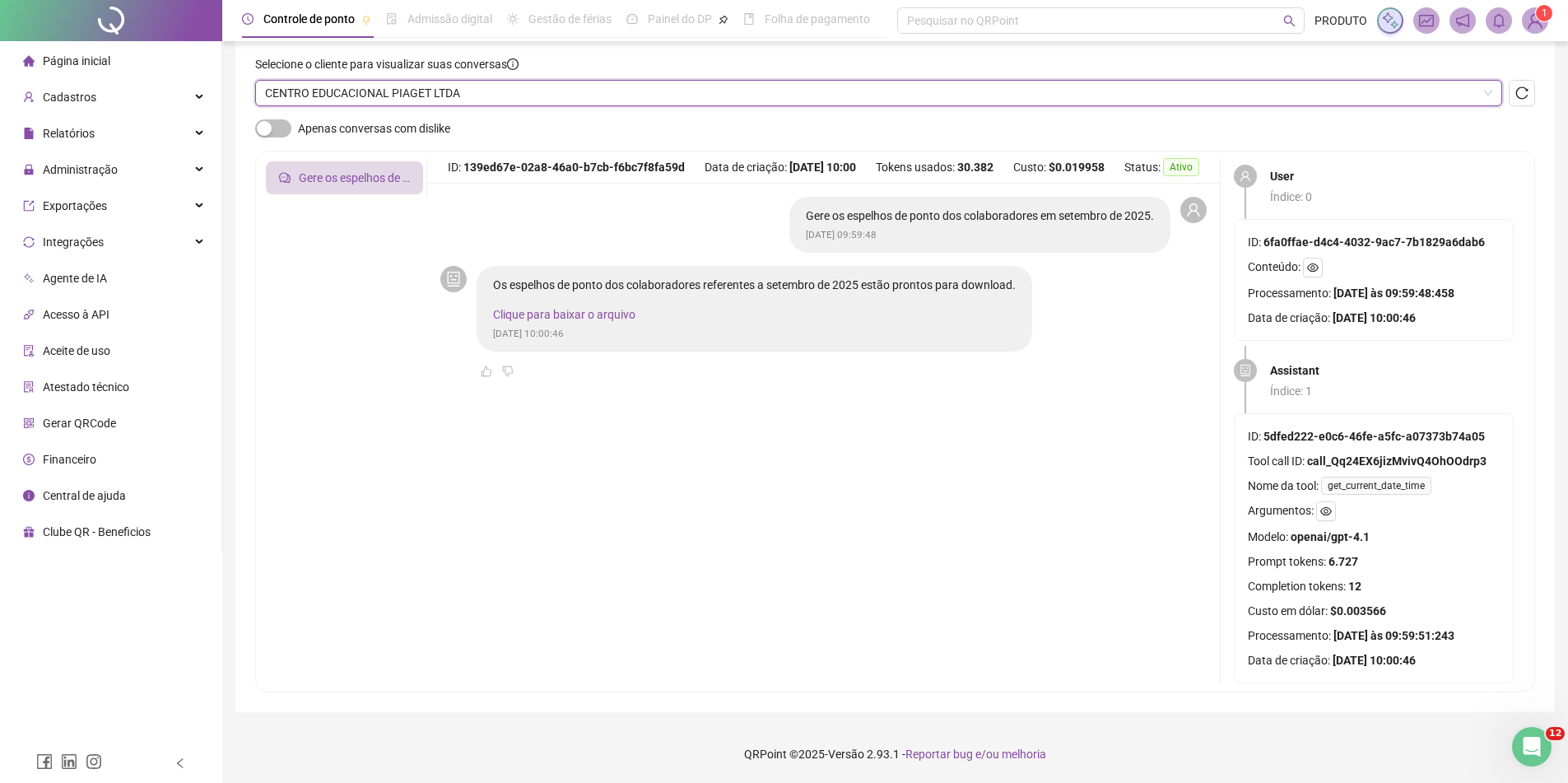
click at [412, 86] on span "CENTRO EDUCACIONAL PIAGET LTDA" at bounding box center [879, 92] width 1228 height 25
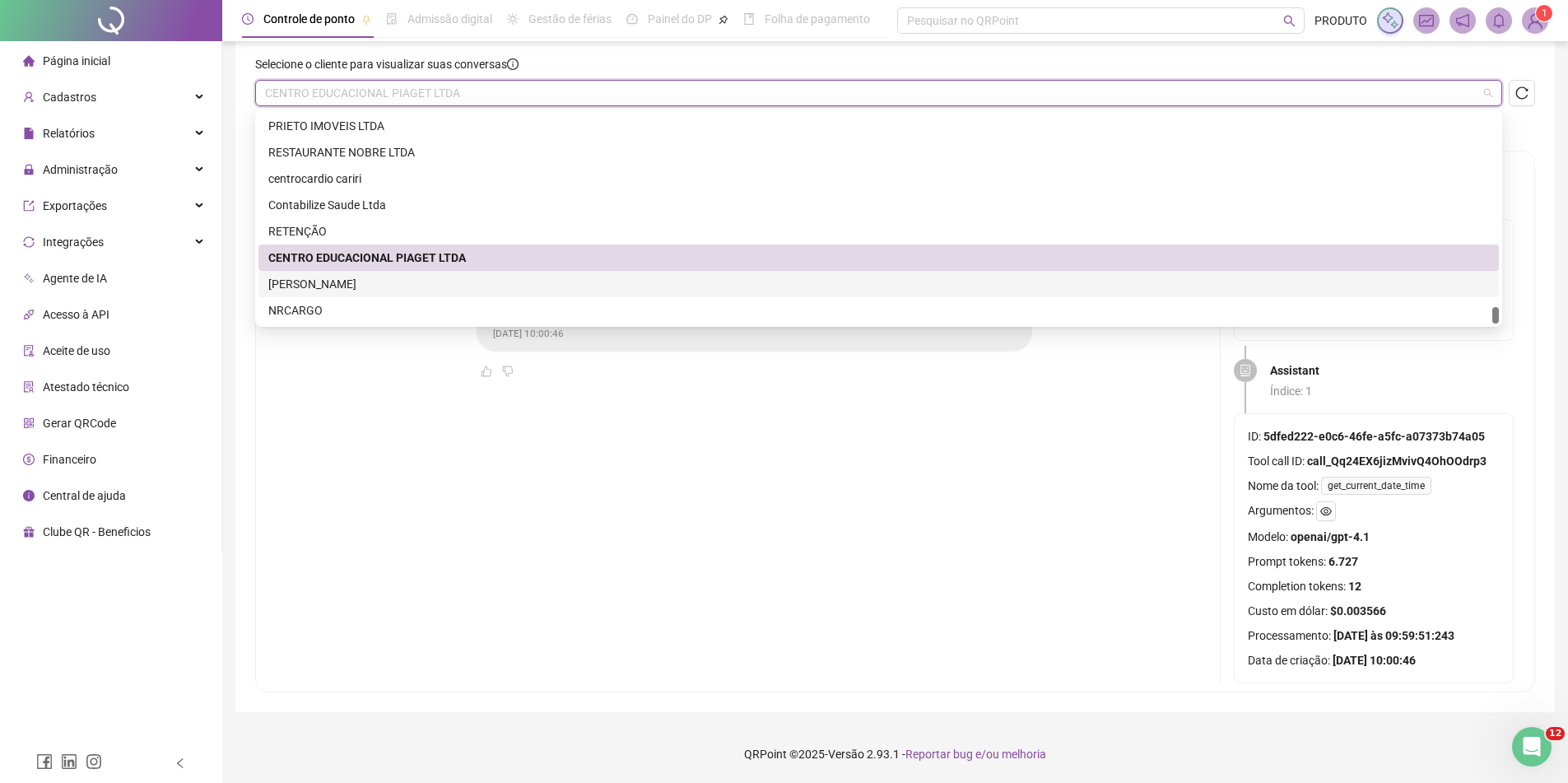
click at [343, 293] on div "[PERSON_NAME]" at bounding box center [879, 284] width 1240 height 27
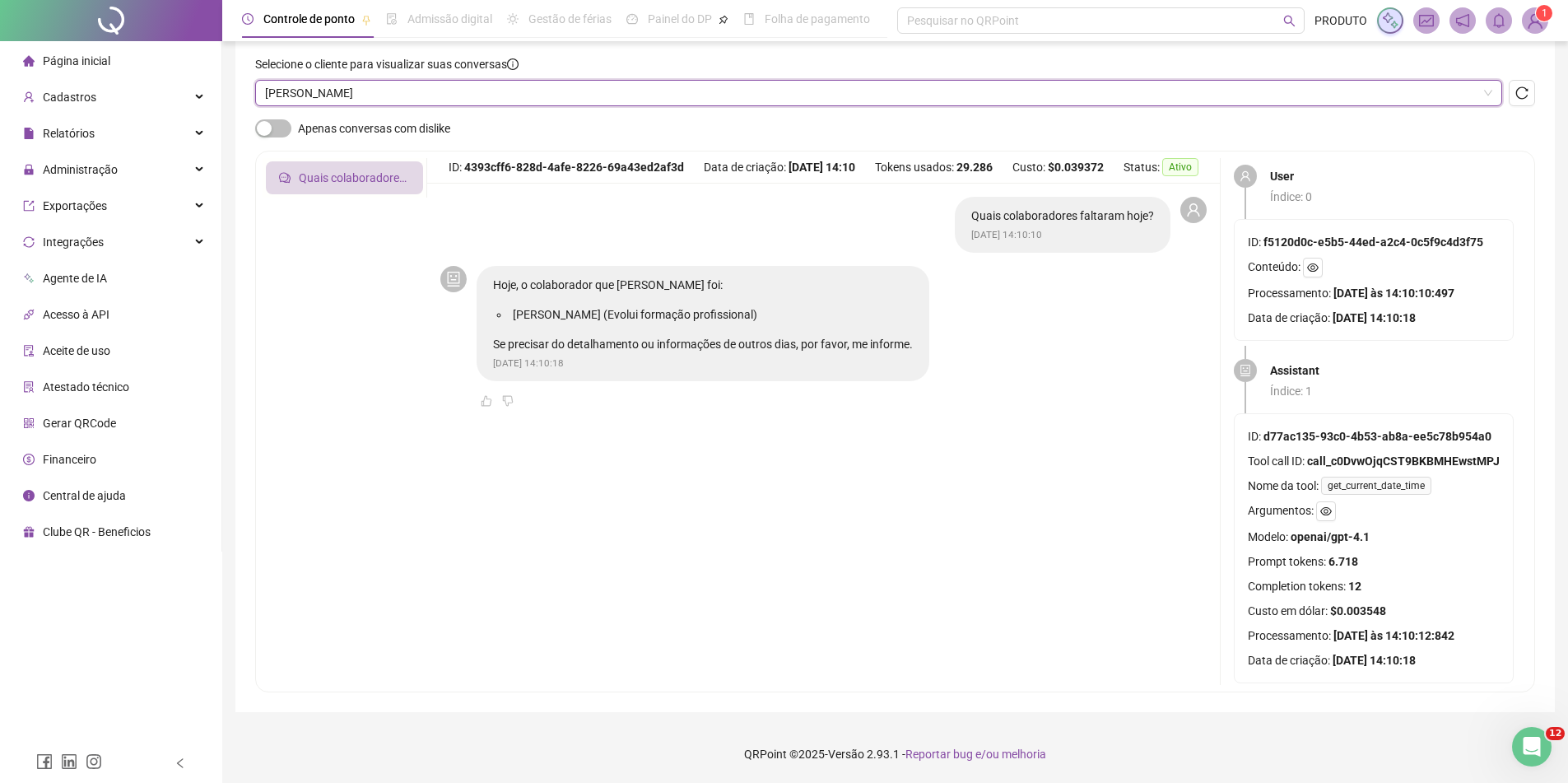
click at [456, 78] on div "Selecione o cliente para visualizar suas conversas" at bounding box center [878, 67] width 1247 height 25
click at [454, 99] on span "[PERSON_NAME]" at bounding box center [879, 92] width 1228 height 25
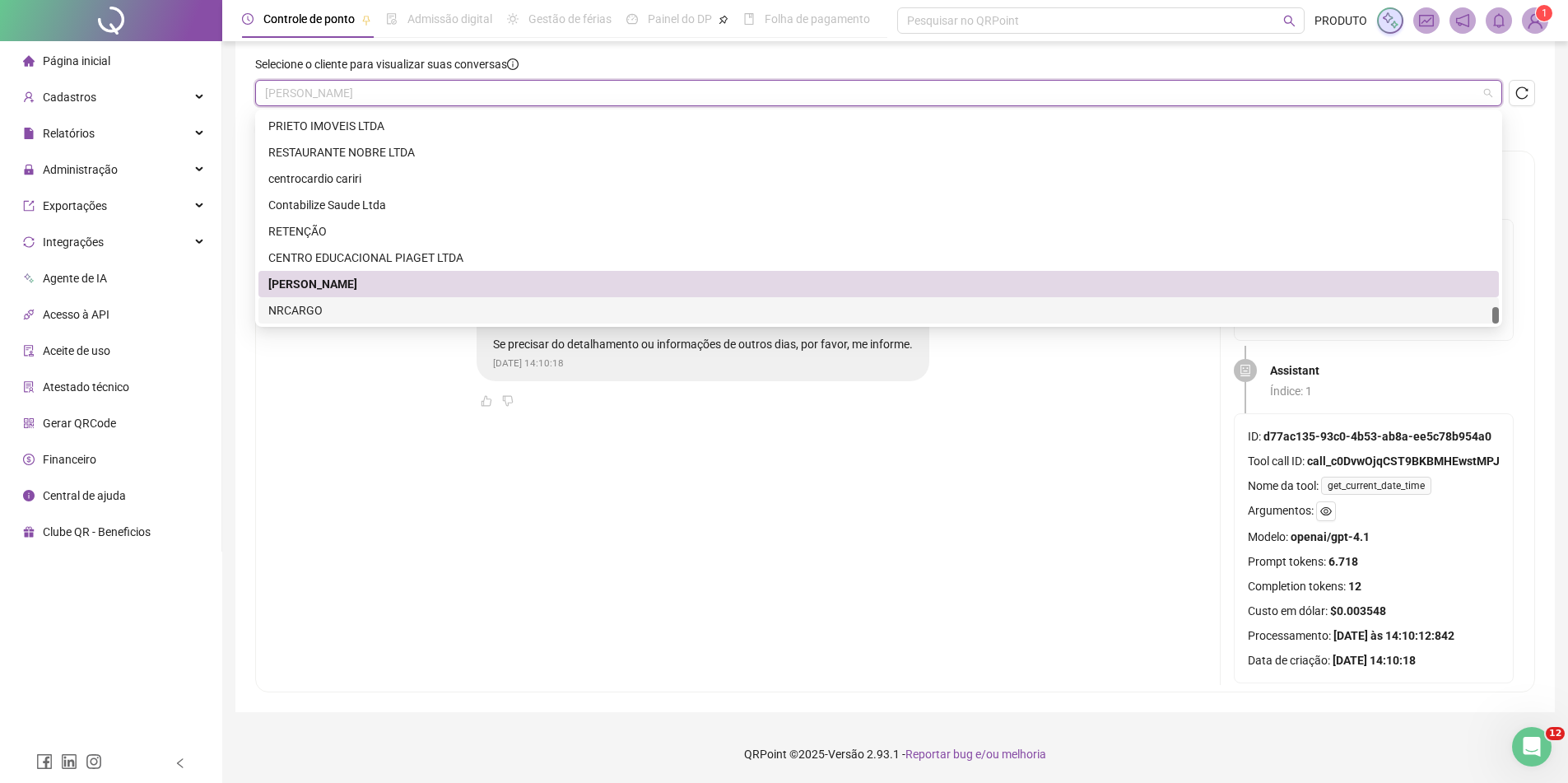
click at [341, 314] on div "NRCARGO" at bounding box center [878, 310] width 1221 height 18
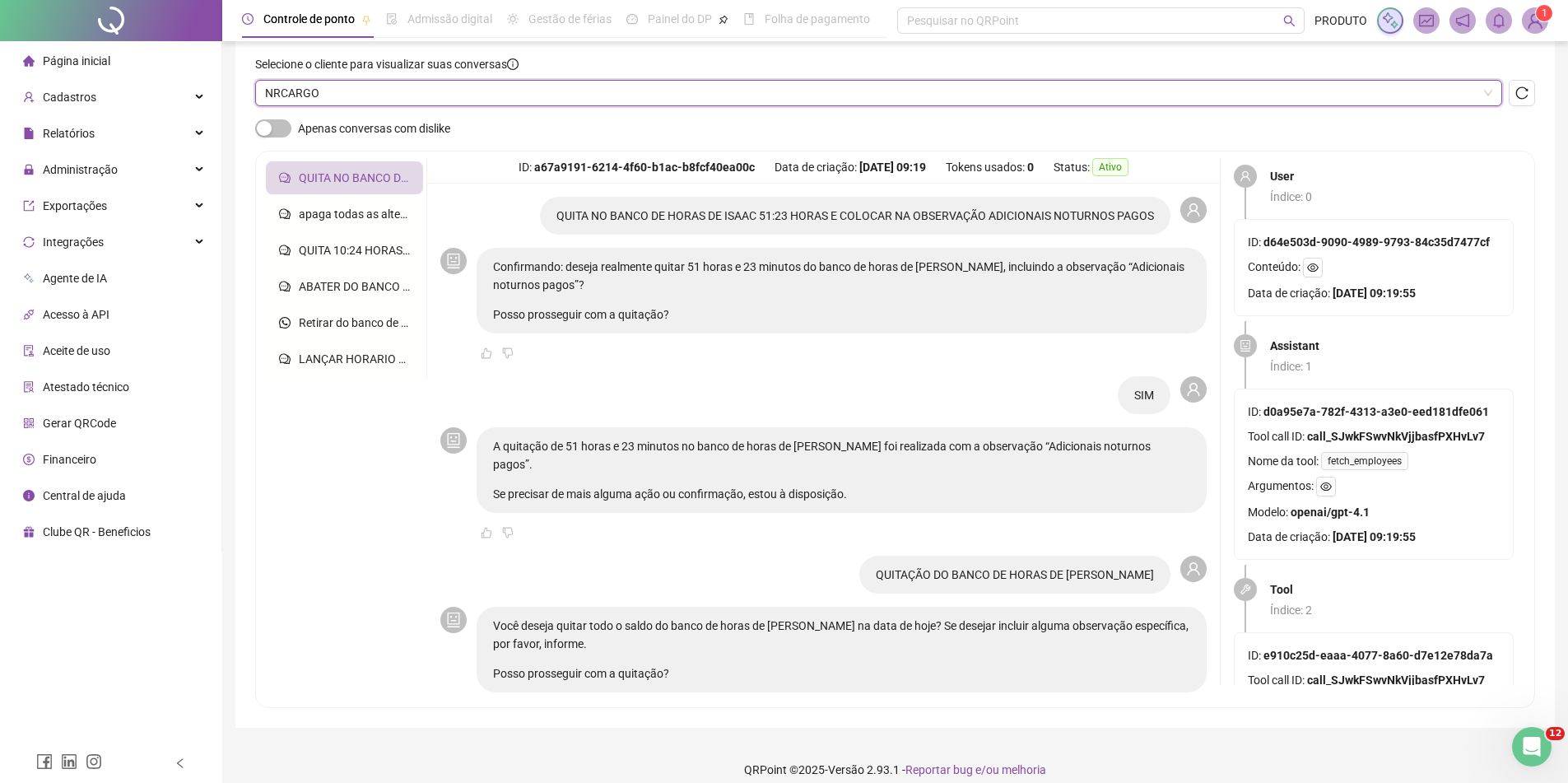
click at [519, 94] on span "NRCARGO" at bounding box center [879, 92] width 1228 height 25
